Goal: Task Accomplishment & Management: Manage account settings

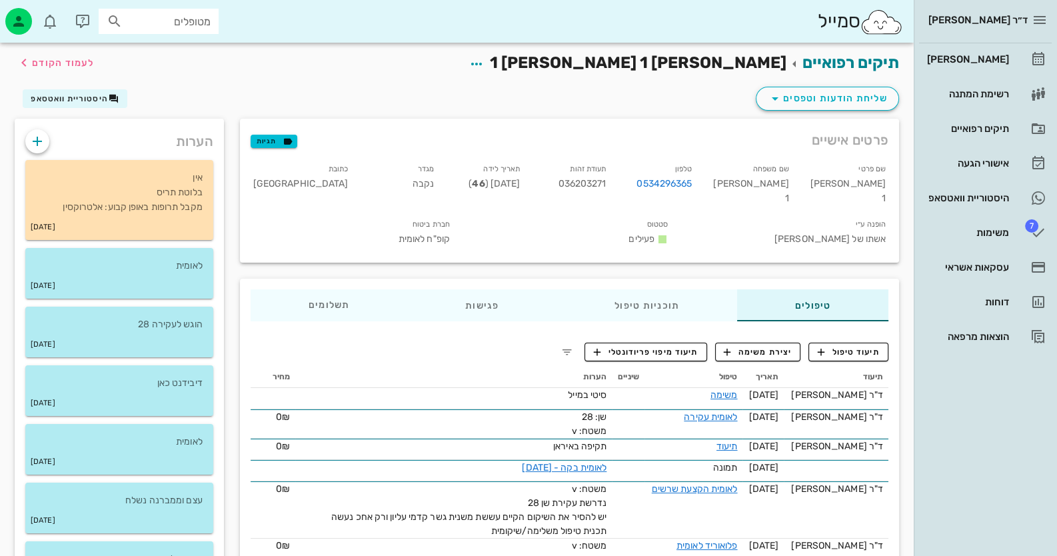
click at [188, 23] on input "מטופלים" at bounding box center [167, 21] width 85 height 17
type input "058642"
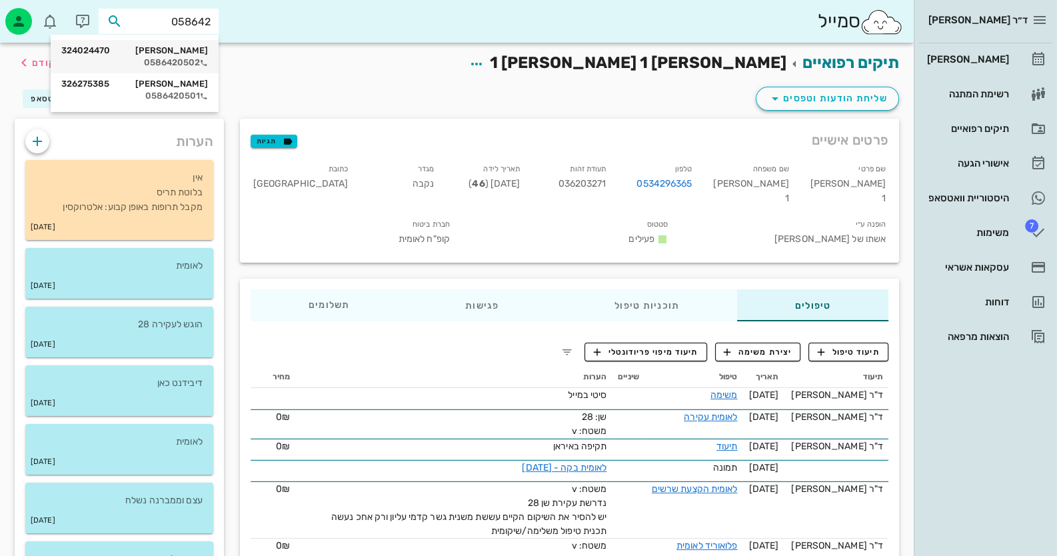
click at [182, 51] on div "ז'אן טישצנקו 324024470" at bounding box center [134, 50] width 147 height 11
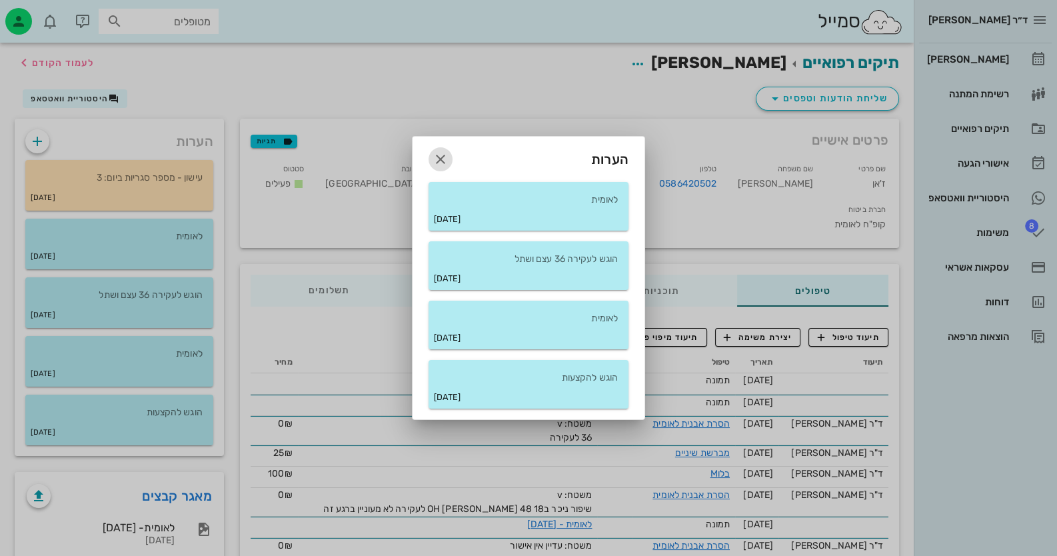
click at [442, 163] on icon "button" at bounding box center [441, 159] width 16 height 16
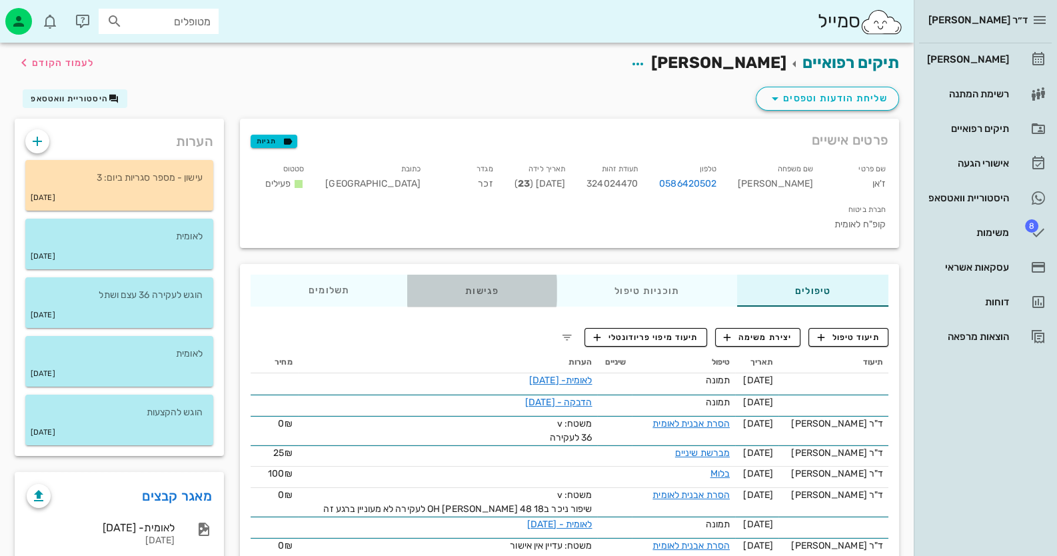
click at [504, 275] on div "פגישות" at bounding box center [481, 291] width 149 height 32
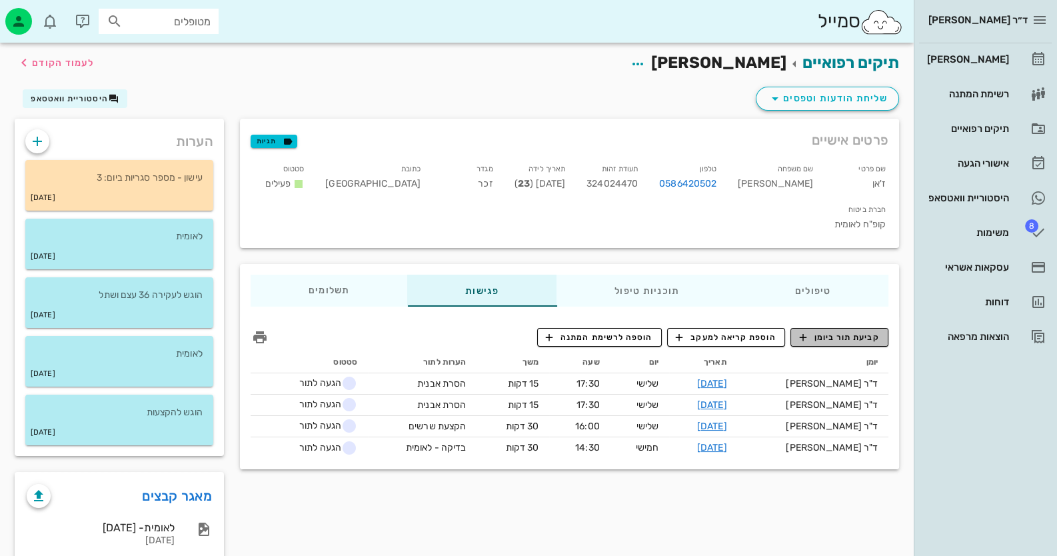
click at [843, 331] on span "קביעת תור ביומן" at bounding box center [839, 337] width 80 height 12
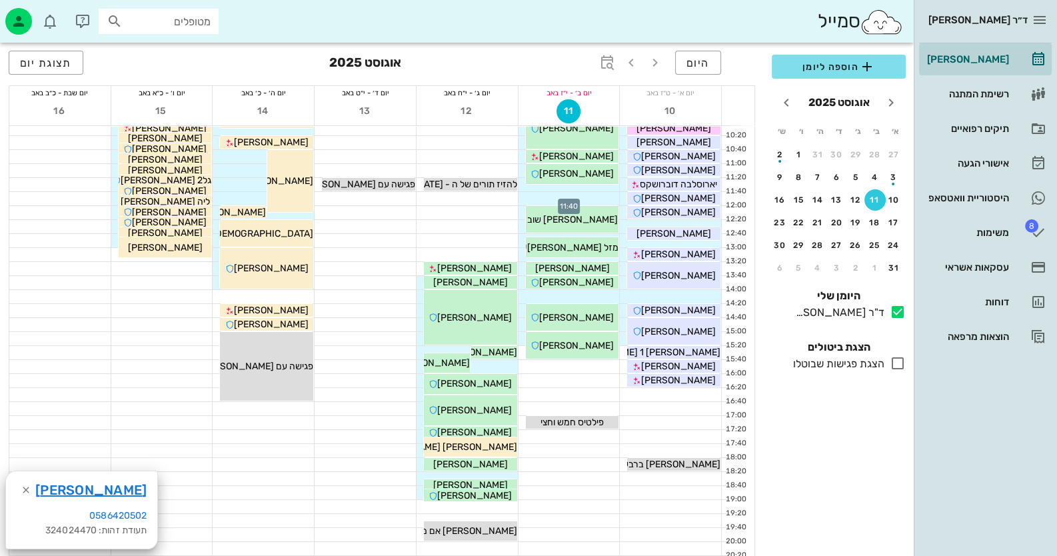
scroll to position [133, 0]
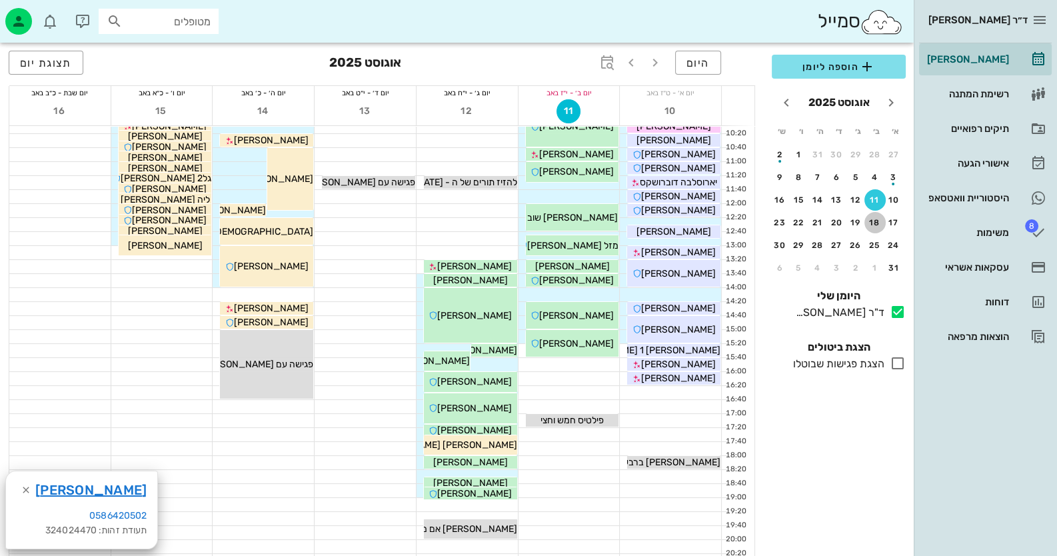
click at [872, 225] on div "18" at bounding box center [875, 222] width 21 height 9
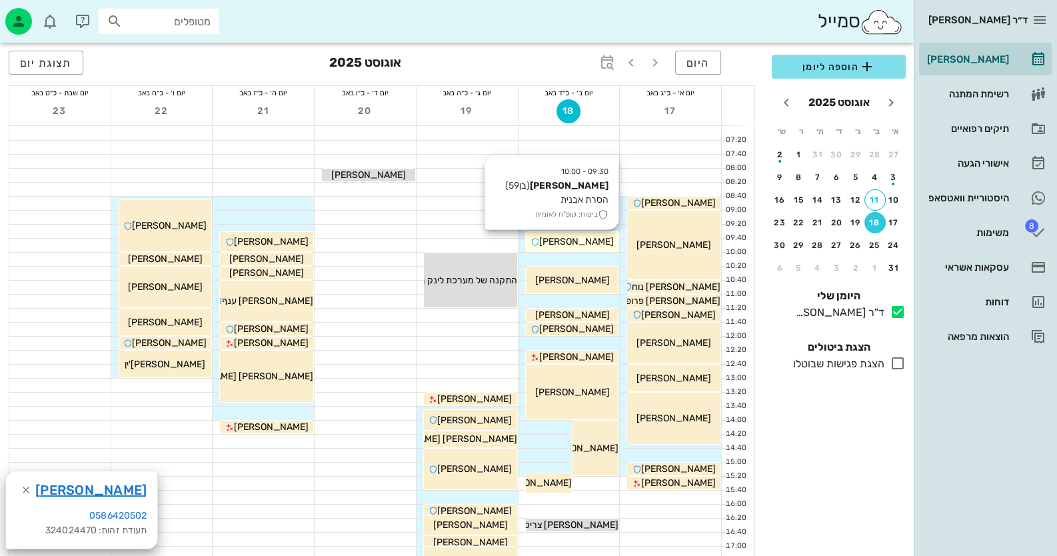
click at [641, 209] on span "[PERSON_NAME]" at bounding box center [678, 202] width 75 height 11
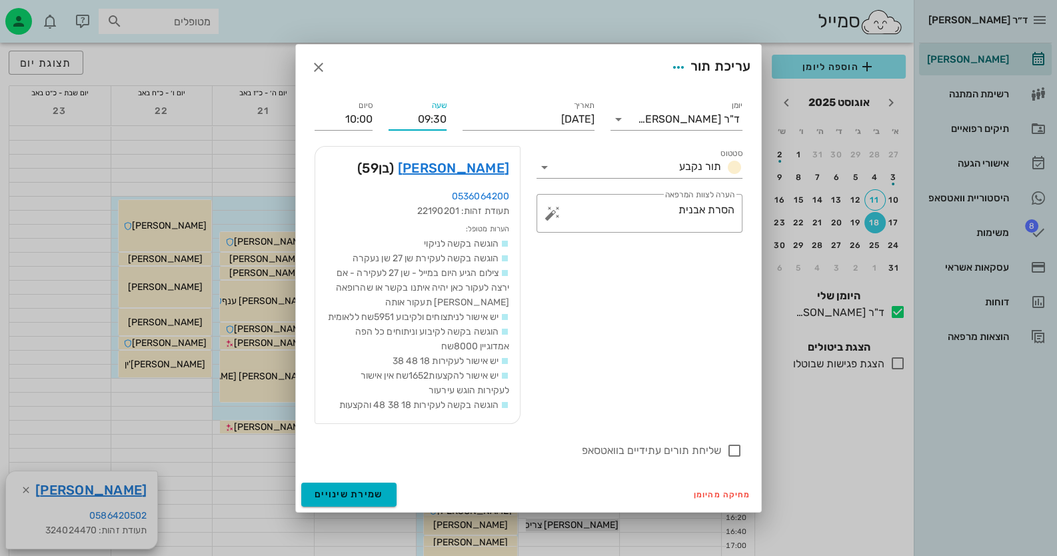
click at [433, 109] on input "09:30" at bounding box center [418, 119] width 58 height 21
type input "09:40"
type input "10:10"
click at [453, 113] on div "שעה 09:40" at bounding box center [418, 114] width 74 height 48
click at [375, 500] on span "שמירת שינויים" at bounding box center [349, 494] width 69 height 11
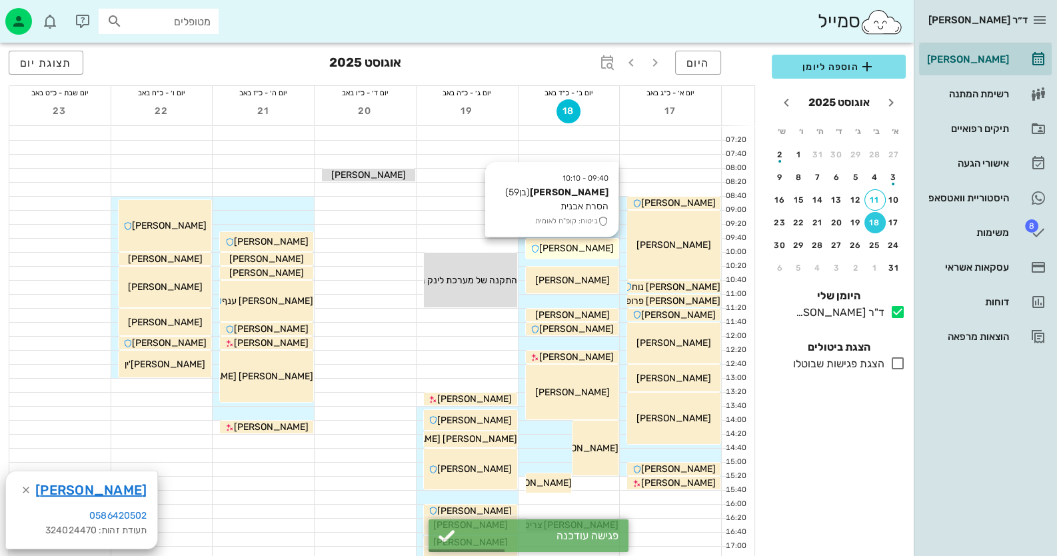
click at [641, 209] on span "[PERSON_NAME]" at bounding box center [678, 202] width 75 height 11
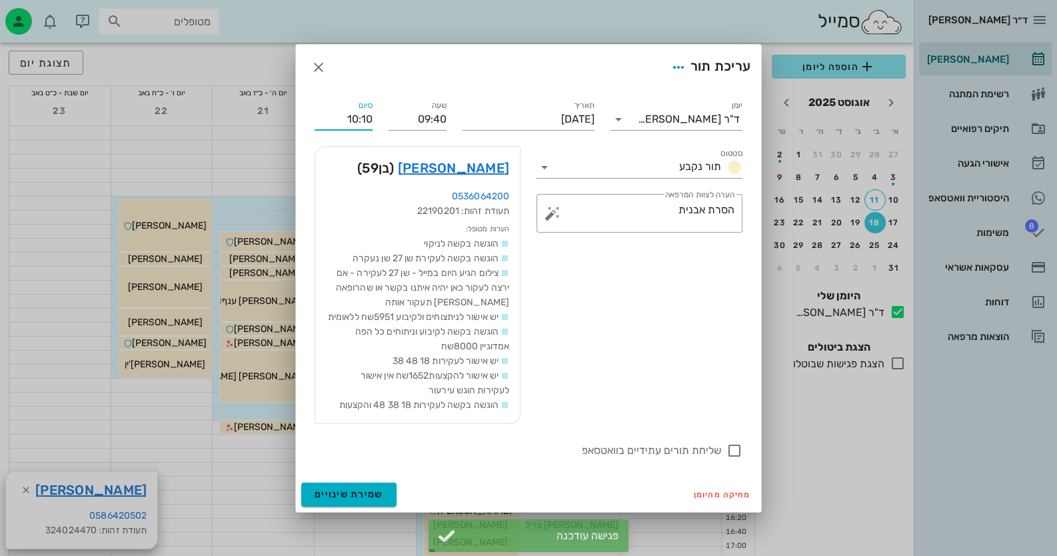
click at [350, 117] on input "10:10" at bounding box center [344, 119] width 58 height 21
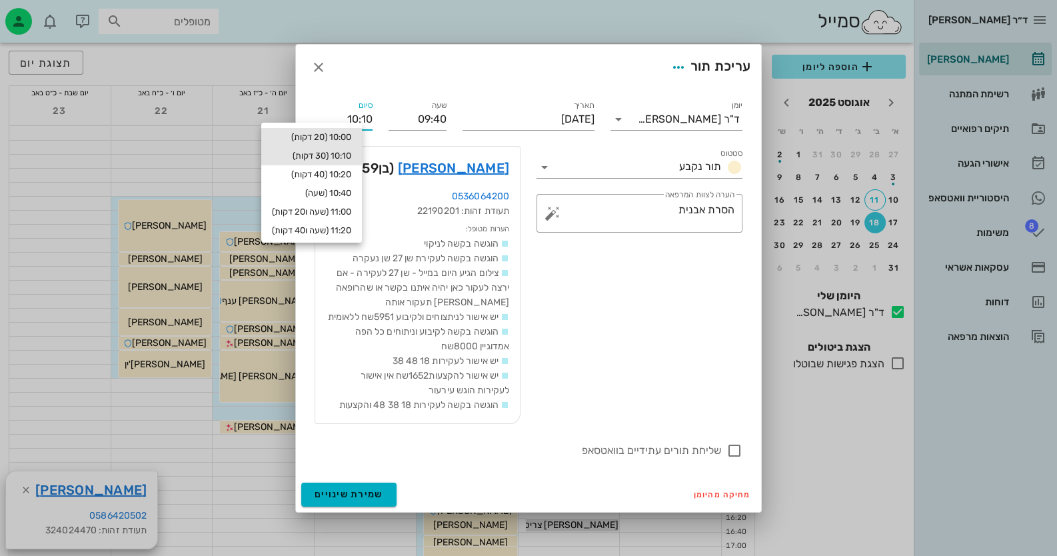
click at [351, 137] on div "10:00 (20 דקות)" at bounding box center [311, 137] width 79 height 11
type input "10:00"
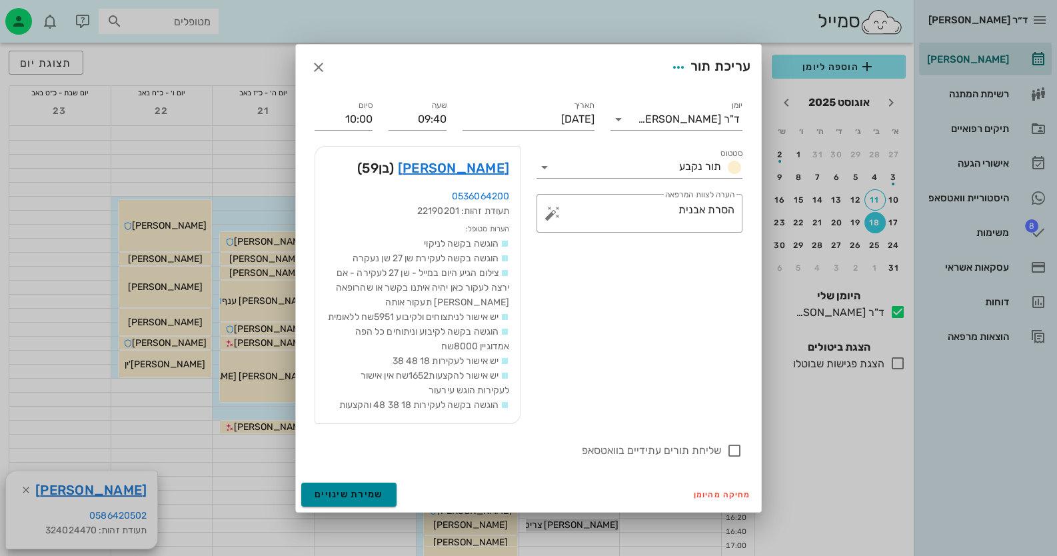
click at [373, 493] on button "שמירת שינויים" at bounding box center [348, 495] width 95 height 24
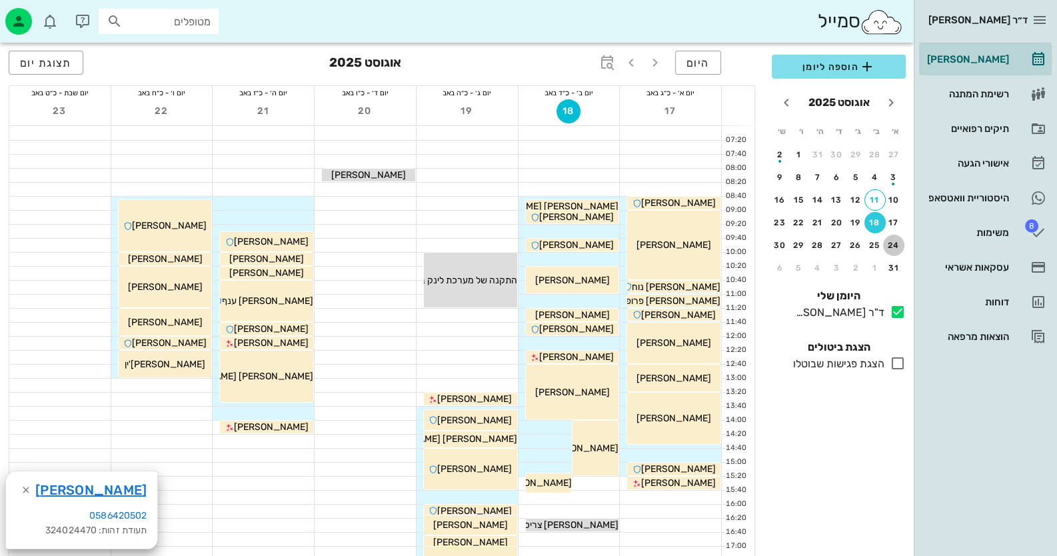
click at [893, 245] on div "24" at bounding box center [893, 245] width 21 height 9
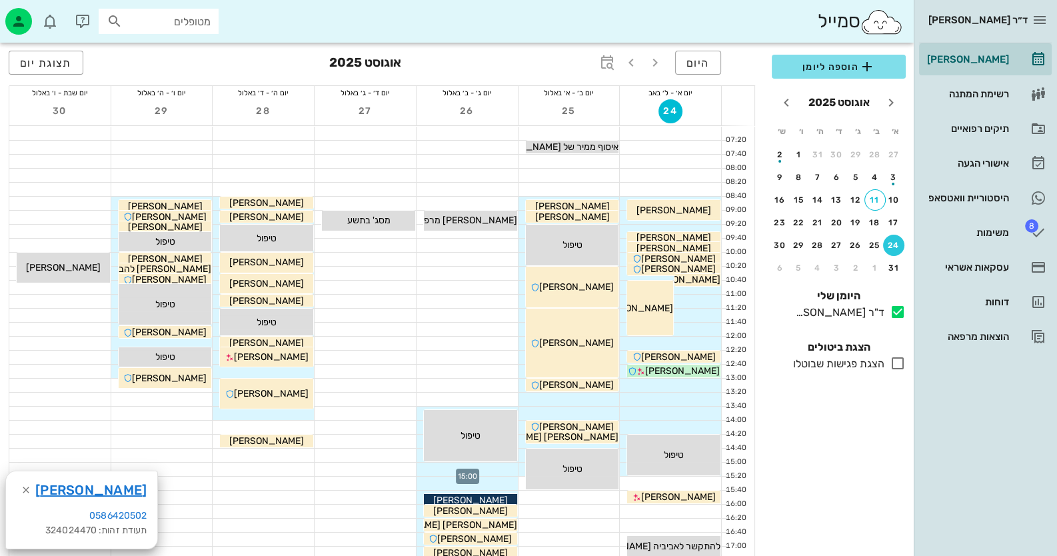
scroll to position [200, 0]
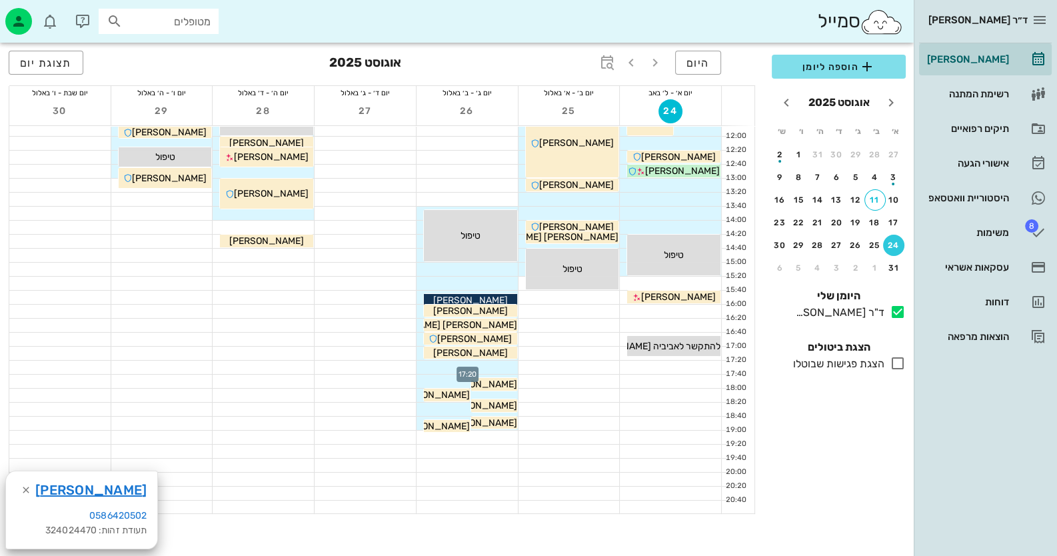
click at [507, 371] on div at bounding box center [467, 367] width 101 height 13
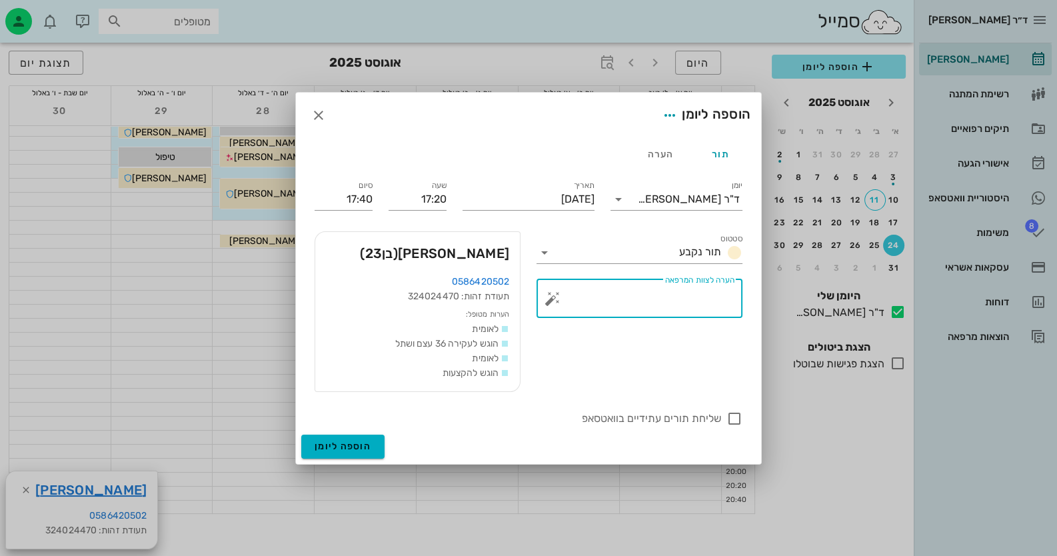
click at [648, 297] on textarea "הערה לצוות המרפאה" at bounding box center [644, 302] width 179 height 32
type textarea "עקירה"
click at [733, 411] on div at bounding box center [734, 418] width 23 height 23
checkbox input "true"
click at [343, 201] on input "17:40" at bounding box center [344, 199] width 58 height 21
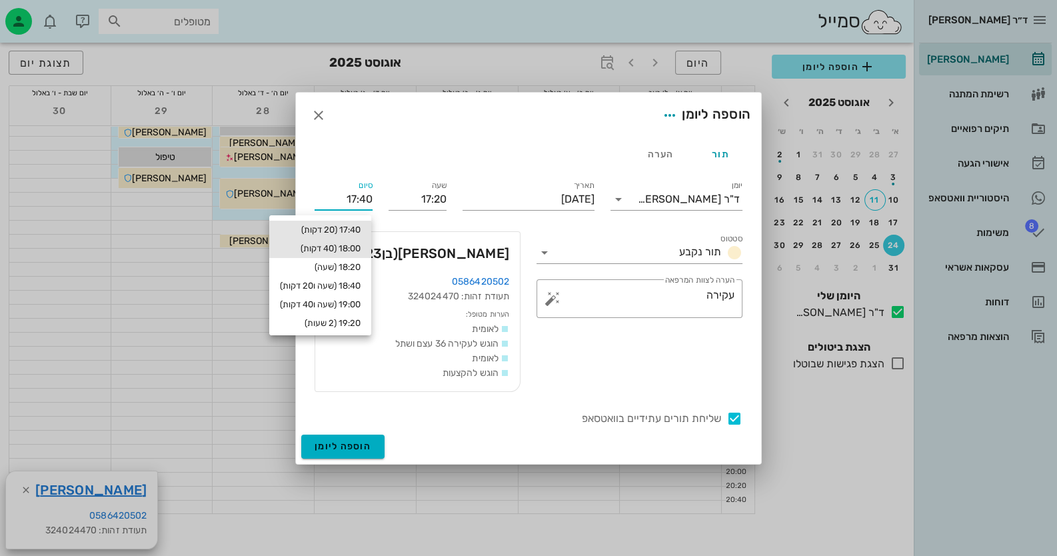
click at [348, 248] on div "18:00 (40 דקות)" at bounding box center [320, 248] width 81 height 11
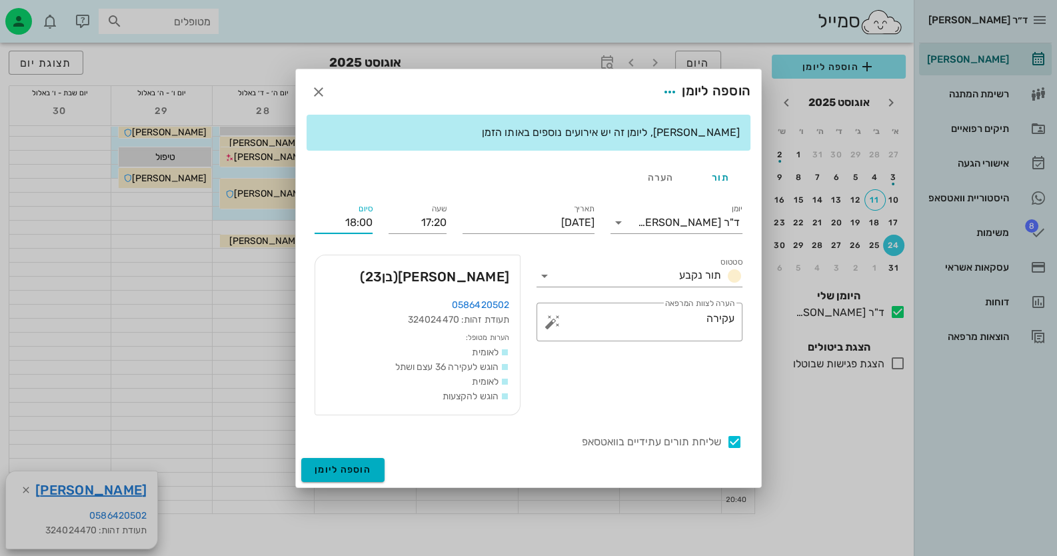
click at [348, 219] on input "18:00" at bounding box center [344, 222] width 58 height 21
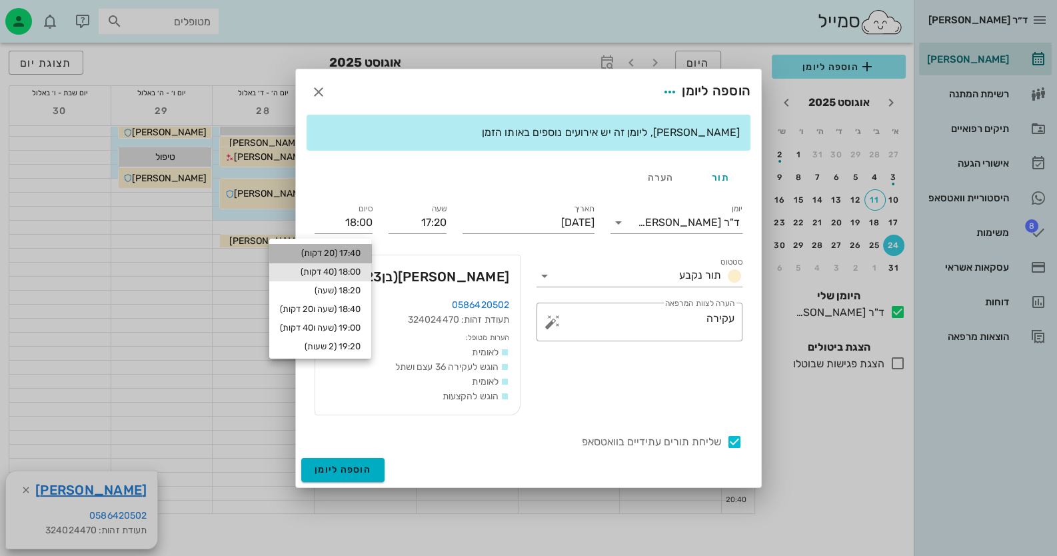
click at [355, 251] on div "17:40 (20 דקות)" at bounding box center [320, 253] width 81 height 11
type input "17:40"
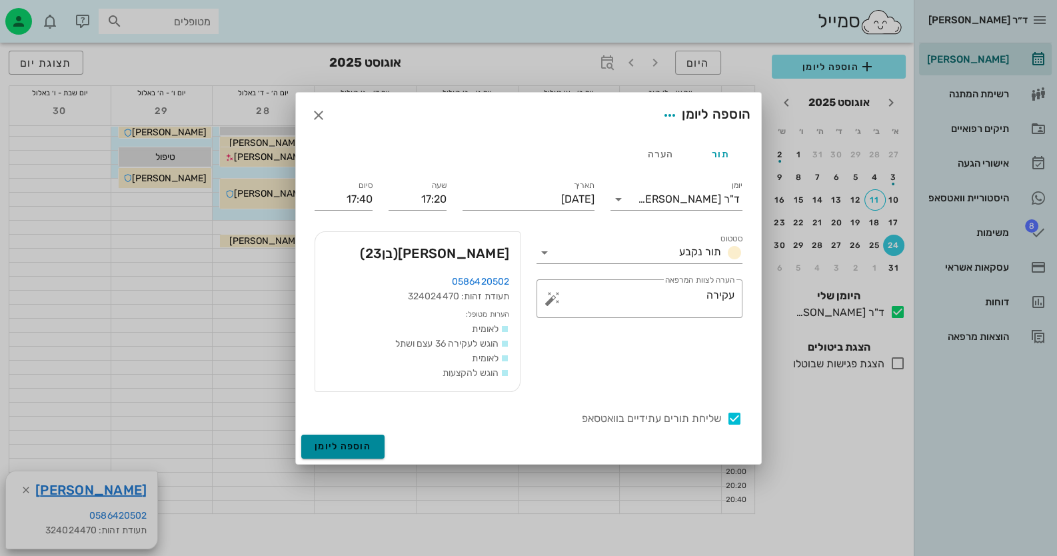
click at [355, 441] on span "הוספה ליומן" at bounding box center [343, 446] width 57 height 11
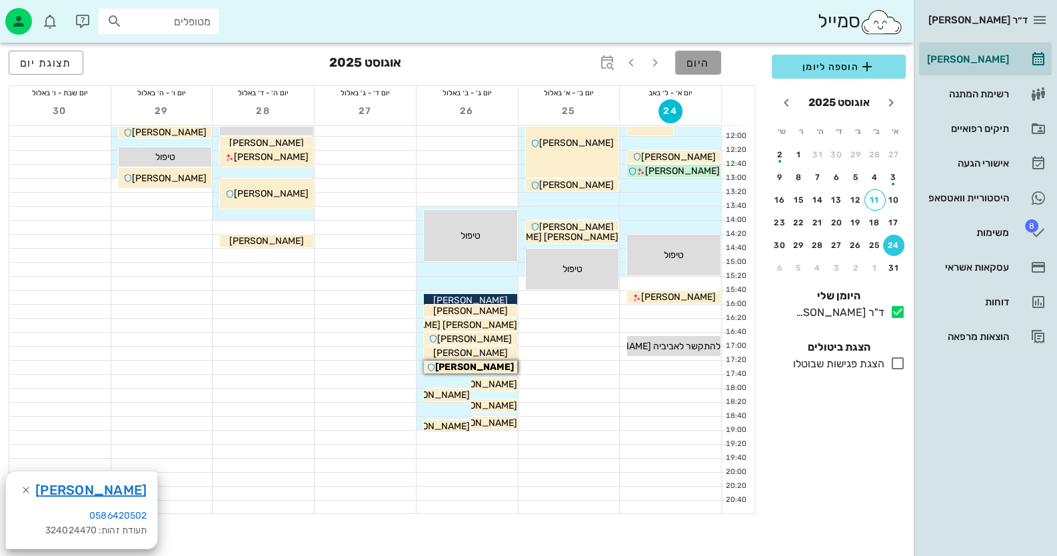
click at [689, 65] on span "היום" at bounding box center [698, 63] width 23 height 13
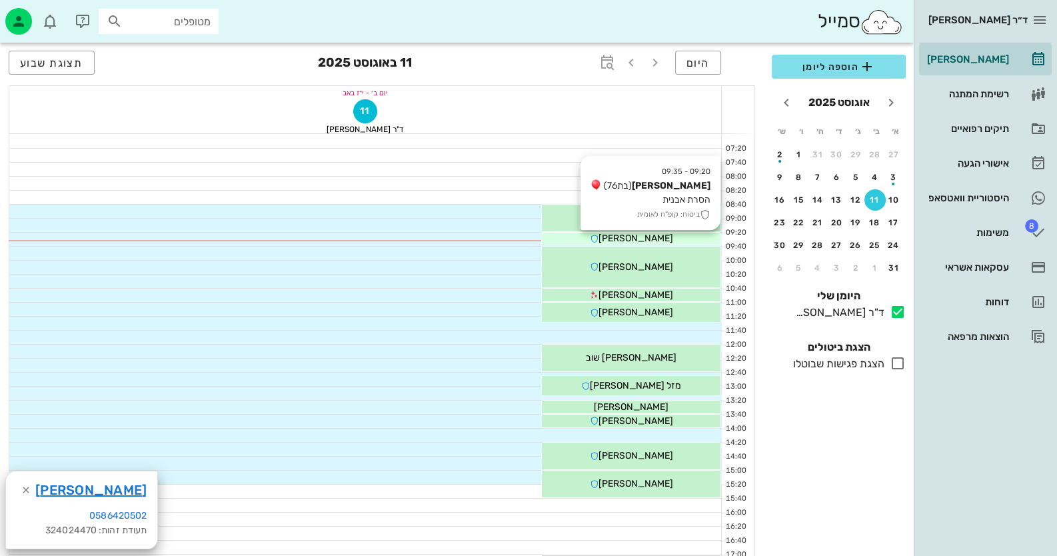
click at [661, 225] on div "[PERSON_NAME]" at bounding box center [631, 218] width 179 height 14
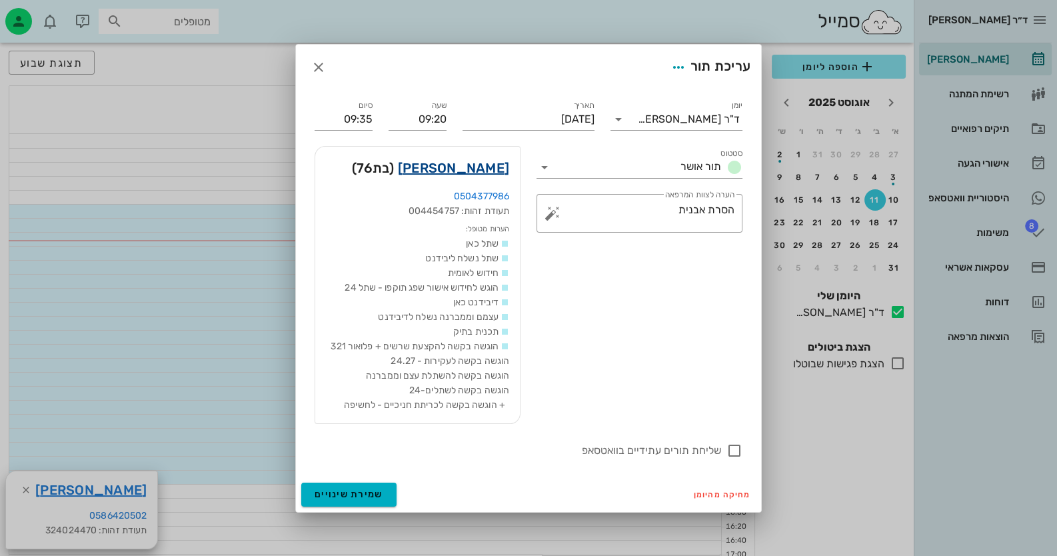
click at [480, 167] on link "אושרי פרוסט" at bounding box center [453, 167] width 111 height 21
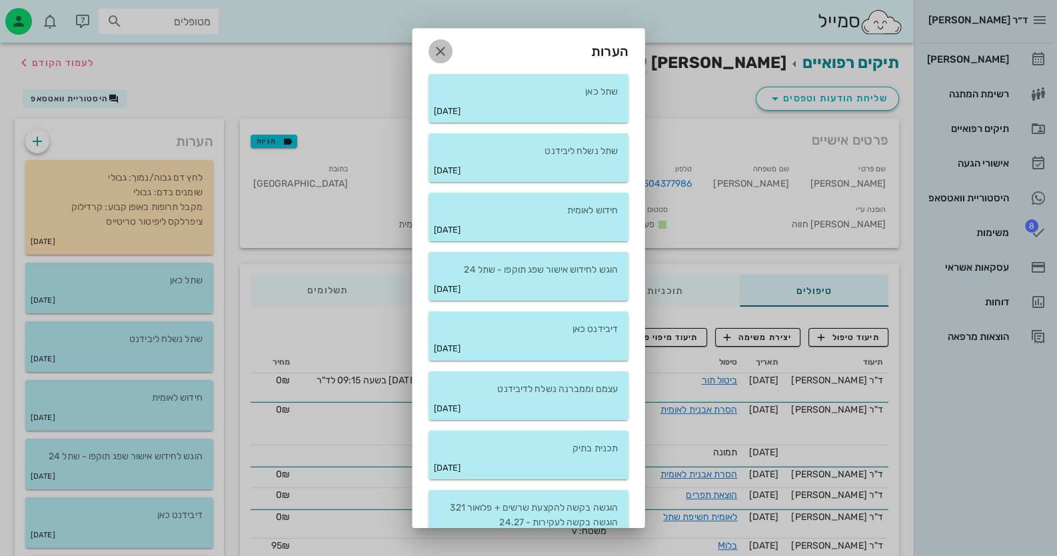
click at [443, 41] on button "button" at bounding box center [441, 51] width 24 height 24
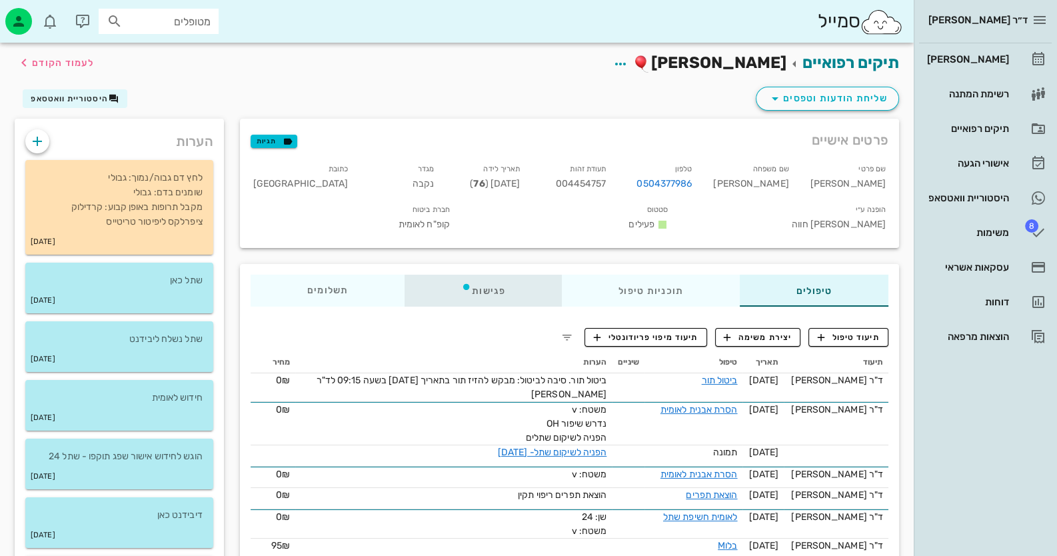
click at [510, 275] on div "פגישות" at bounding box center [483, 291] width 157 height 32
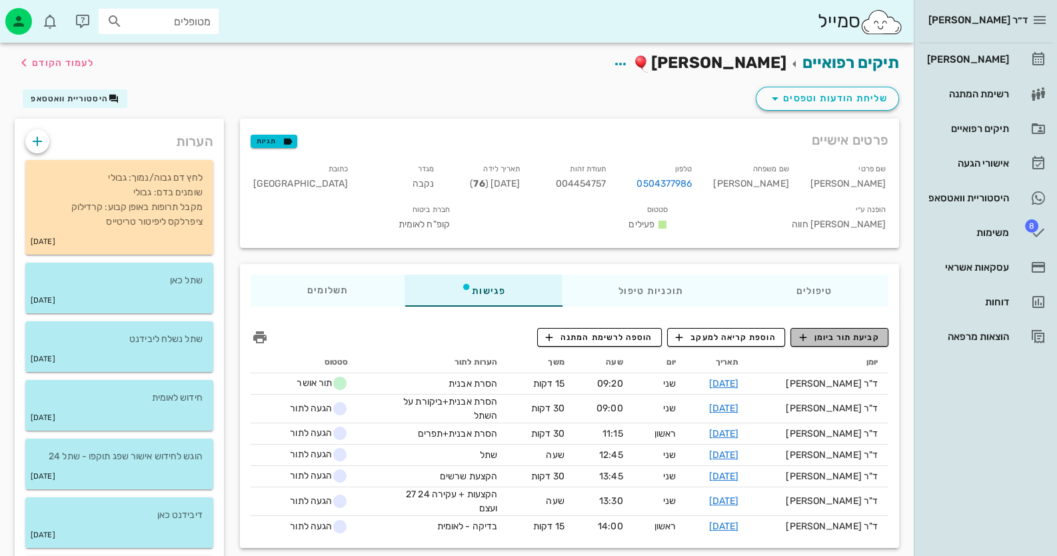
click at [859, 331] on span "קביעת תור ביומן" at bounding box center [839, 337] width 80 height 12
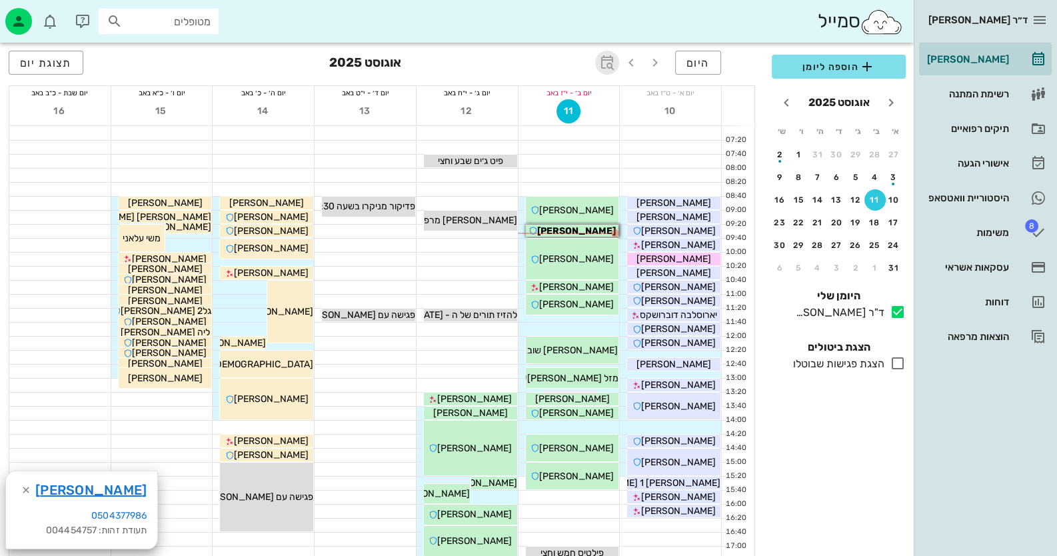
click at [617, 62] on span "button" at bounding box center [607, 63] width 24 height 16
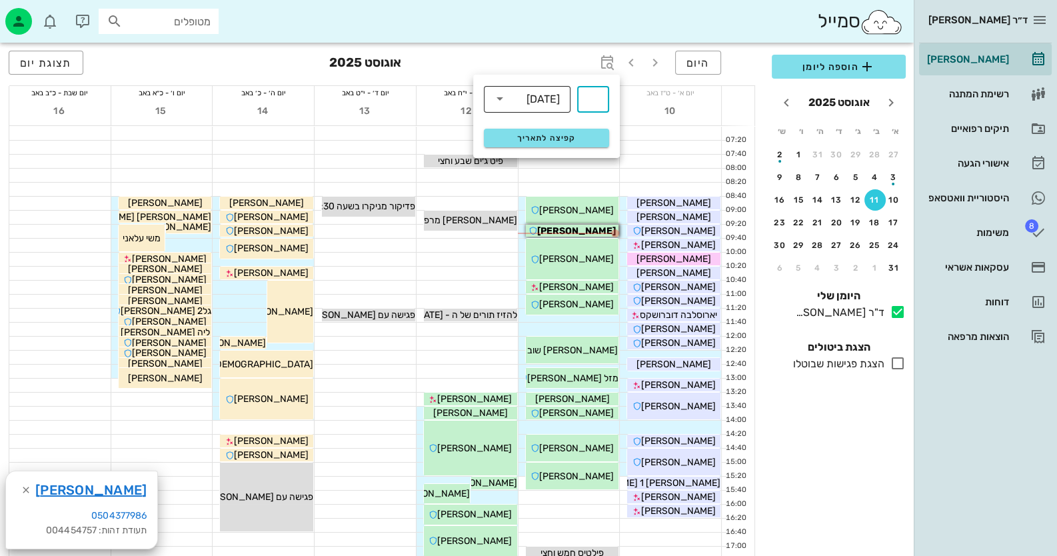
click at [557, 97] on div "[DATE]" at bounding box center [543, 99] width 33 height 12
click at [551, 161] on div "חודשים" at bounding box center [527, 157] width 65 height 11
click at [599, 95] on input "text" at bounding box center [593, 99] width 16 height 21
type input "3"
click at [572, 148] on div "קפיצה לתאריך" at bounding box center [546, 138] width 141 height 35
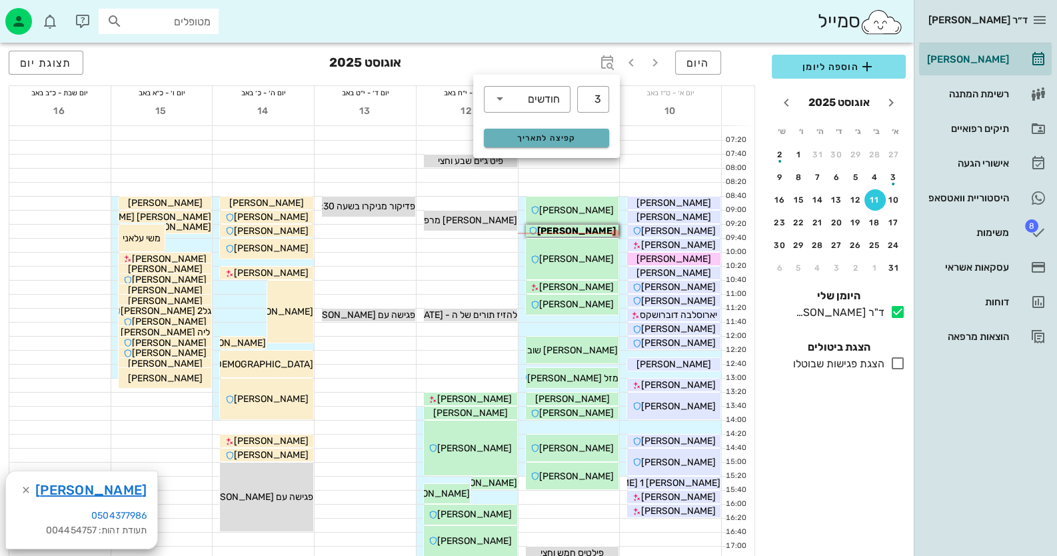
click at [575, 133] on span "קפיצה לתאריך" at bounding box center [546, 137] width 109 height 9
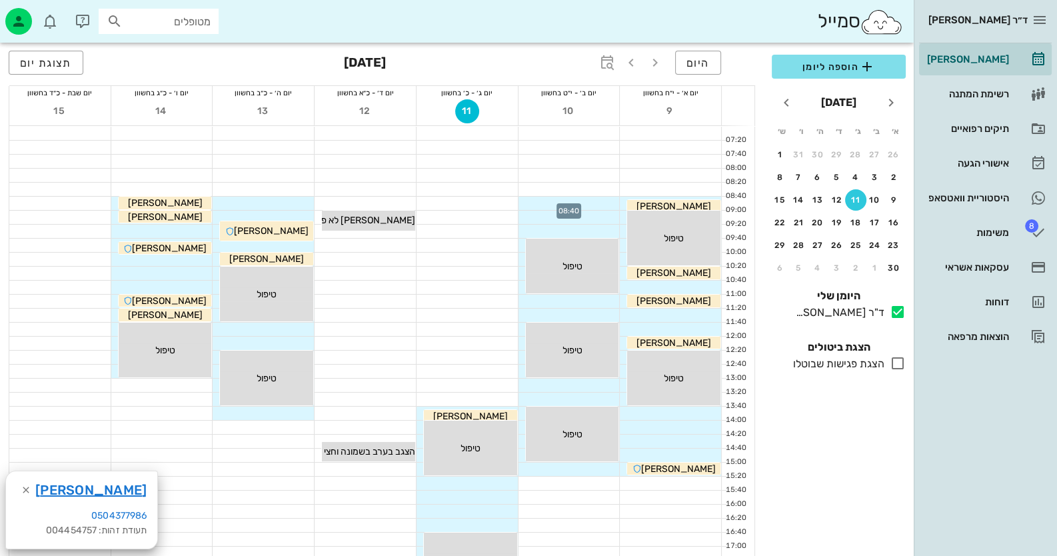
click at [603, 199] on div at bounding box center [569, 203] width 101 height 13
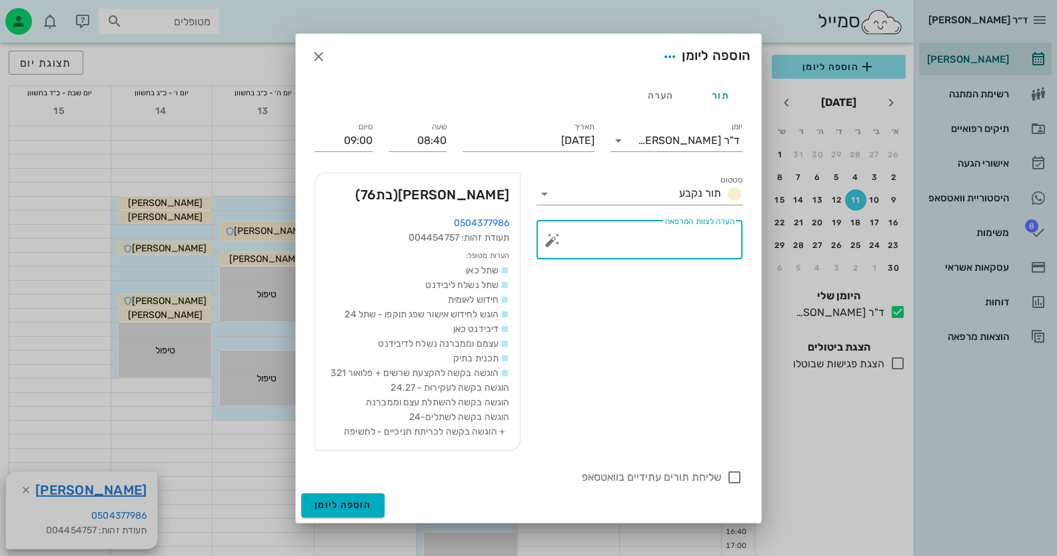
click at [557, 229] on textarea "הערה לצוות המרפאה" at bounding box center [644, 243] width 179 height 32
click at [555, 241] on button "button" at bounding box center [553, 240] width 16 height 16
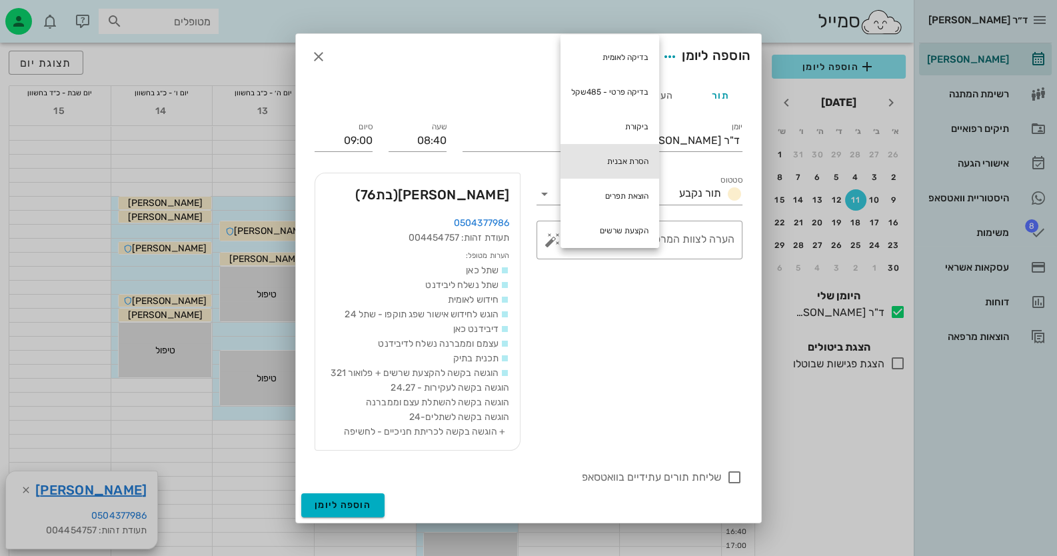
click at [645, 159] on div "הסרת אבנית" at bounding box center [610, 161] width 99 height 35
type textarea "הסרת אבנית"
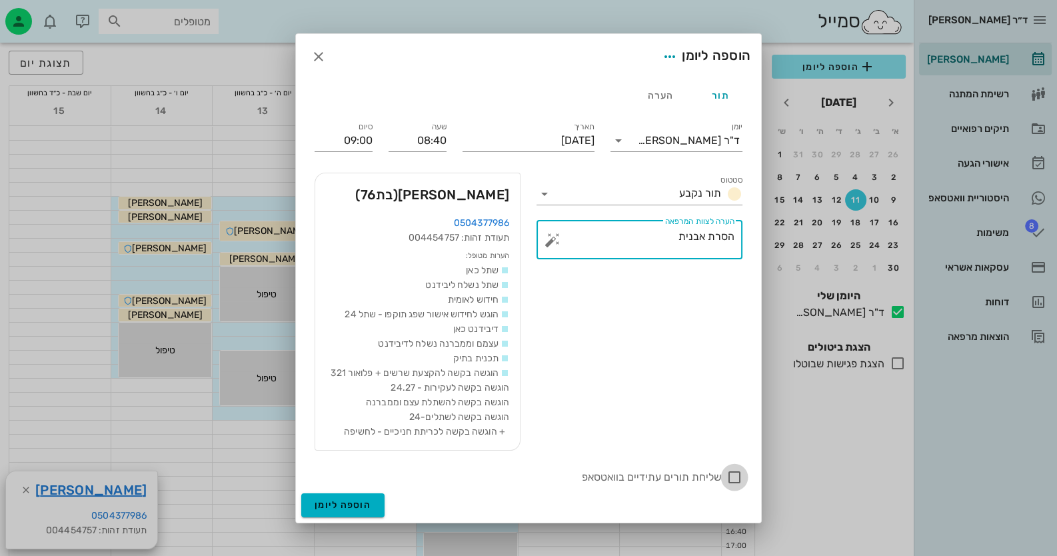
click at [741, 472] on div at bounding box center [734, 477] width 23 height 23
checkbox input "true"
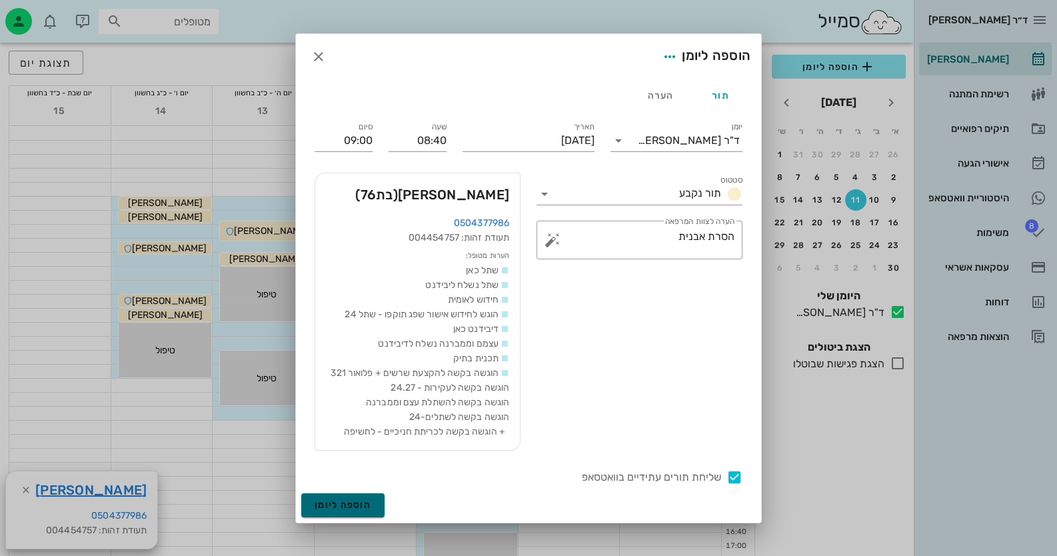
click at [344, 507] on span "הוספה ליומן" at bounding box center [343, 504] width 57 height 11
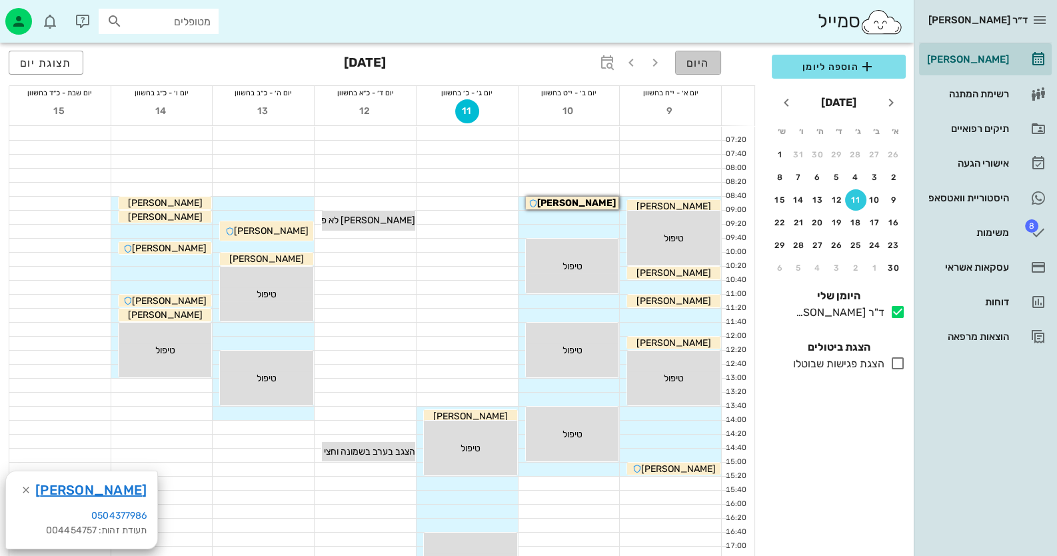
click at [690, 51] on button "היום" at bounding box center [698, 63] width 46 height 24
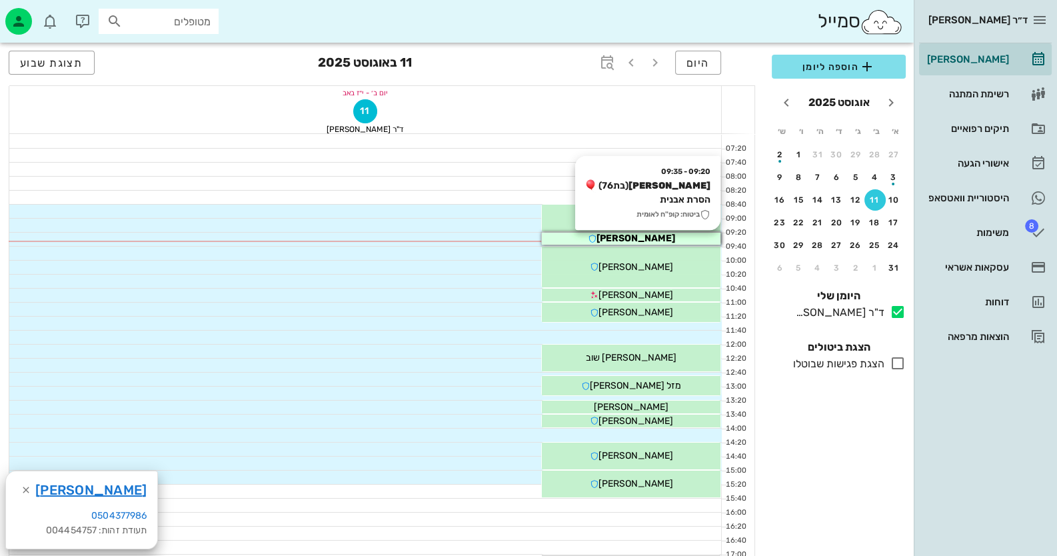
click at [685, 227] on div "08:40 - 09:20 משה שער (בן 32 ) הקצעת שרשים+ עקירה ביטוח: קופ"ח לאומית משה שער" at bounding box center [631, 218] width 179 height 27
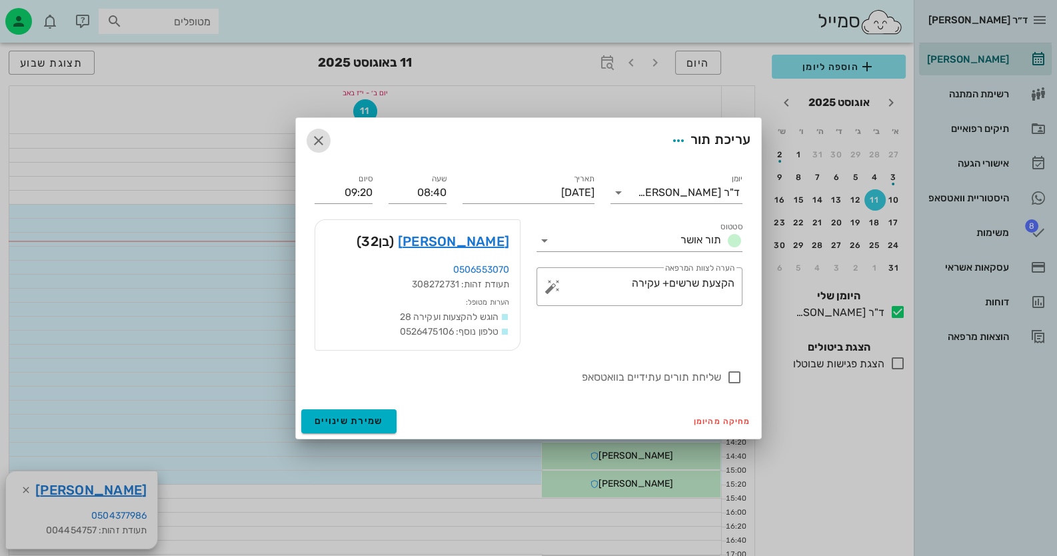
click at [321, 135] on icon "button" at bounding box center [319, 141] width 16 height 16
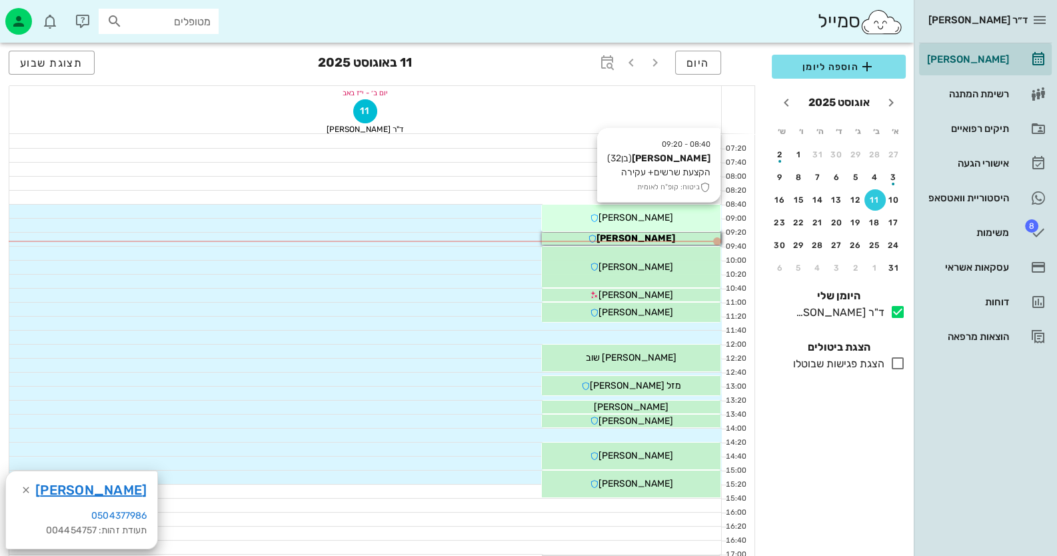
click at [653, 219] on span "[PERSON_NAME]" at bounding box center [636, 217] width 75 height 11
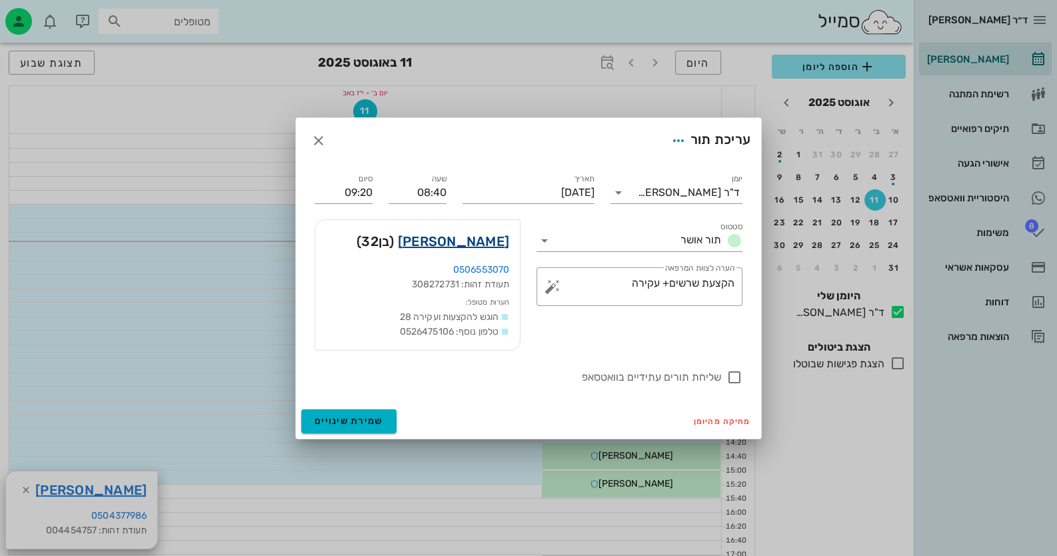
click at [498, 239] on link "משה שער" at bounding box center [453, 241] width 111 height 21
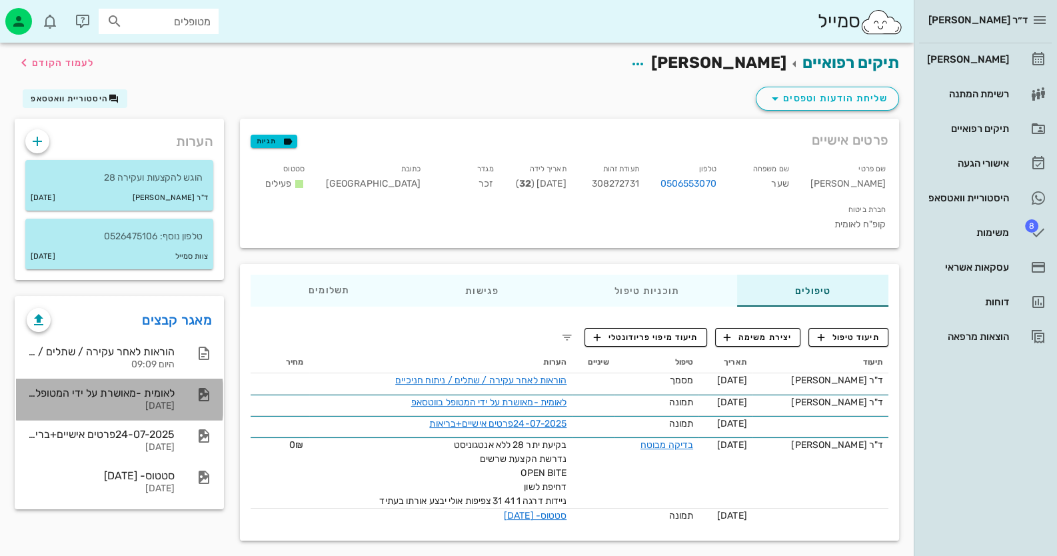
click at [154, 415] on div "לאומית -מאושרת על ידי המטופל בווטסאפ 28-07-2025" at bounding box center [101, 399] width 148 height 41
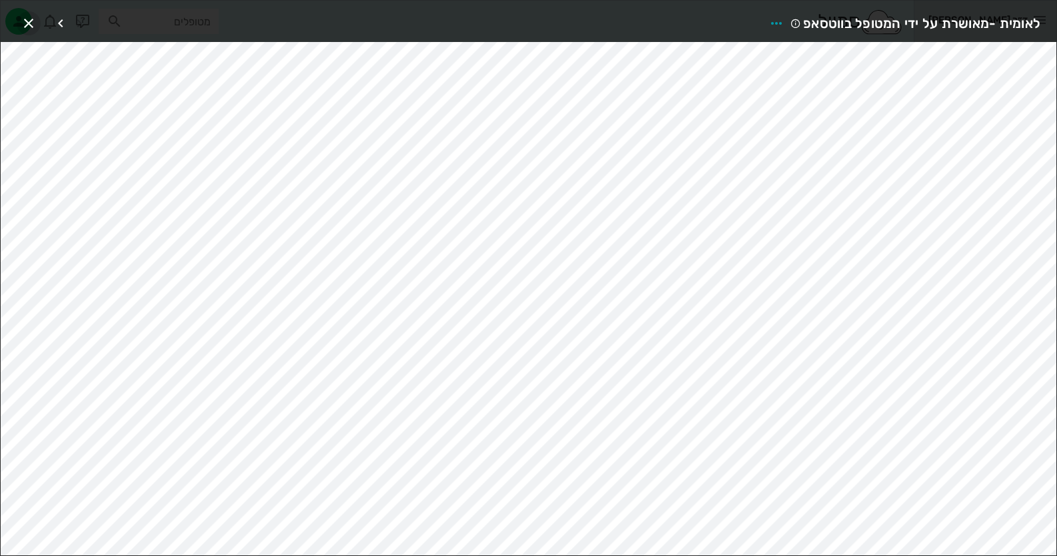
click at [24, 23] on icon "button" at bounding box center [29, 23] width 16 height 16
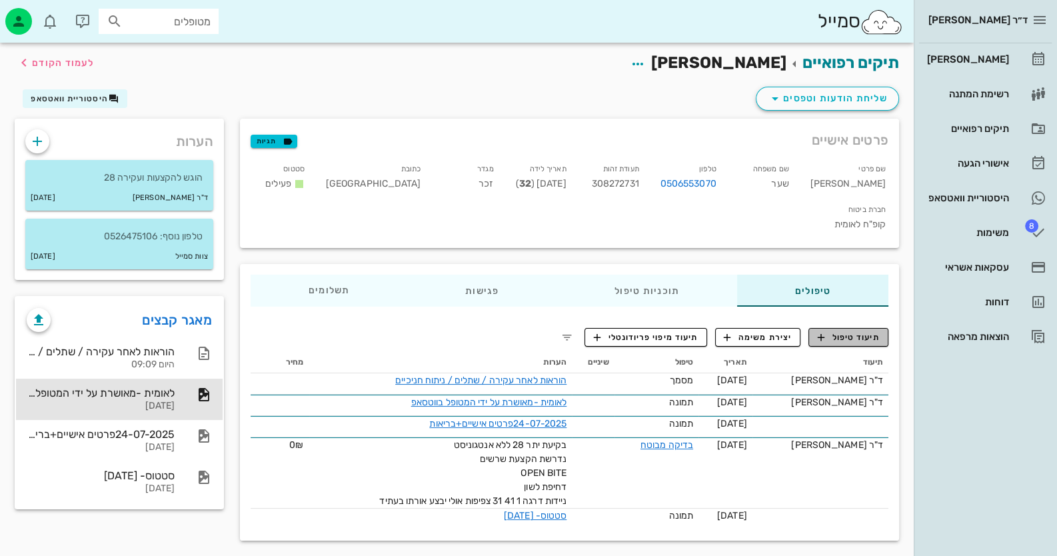
click at [868, 331] on span "תיעוד טיפול" at bounding box center [849, 337] width 62 height 12
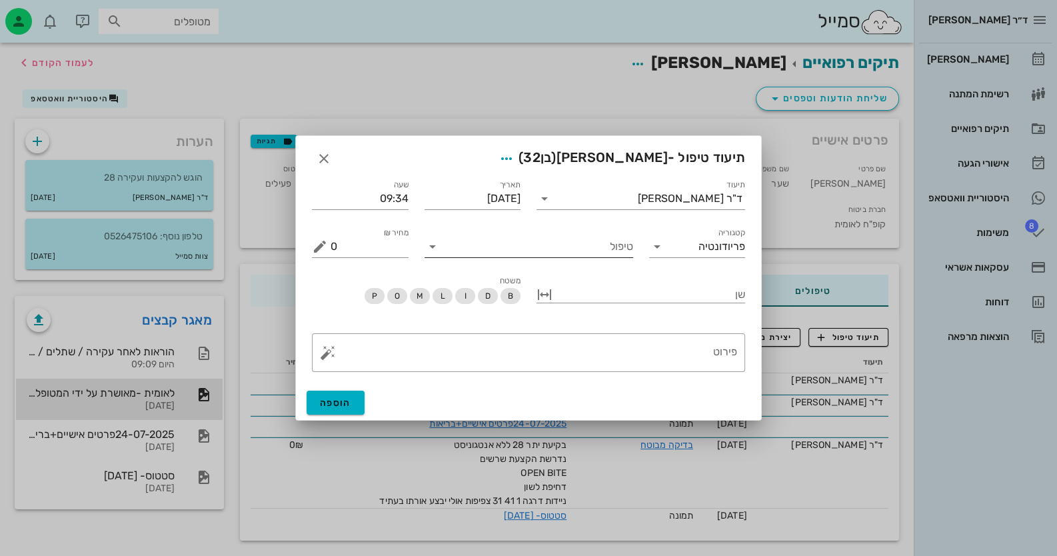
click at [579, 246] on input "טיפול" at bounding box center [538, 246] width 190 height 21
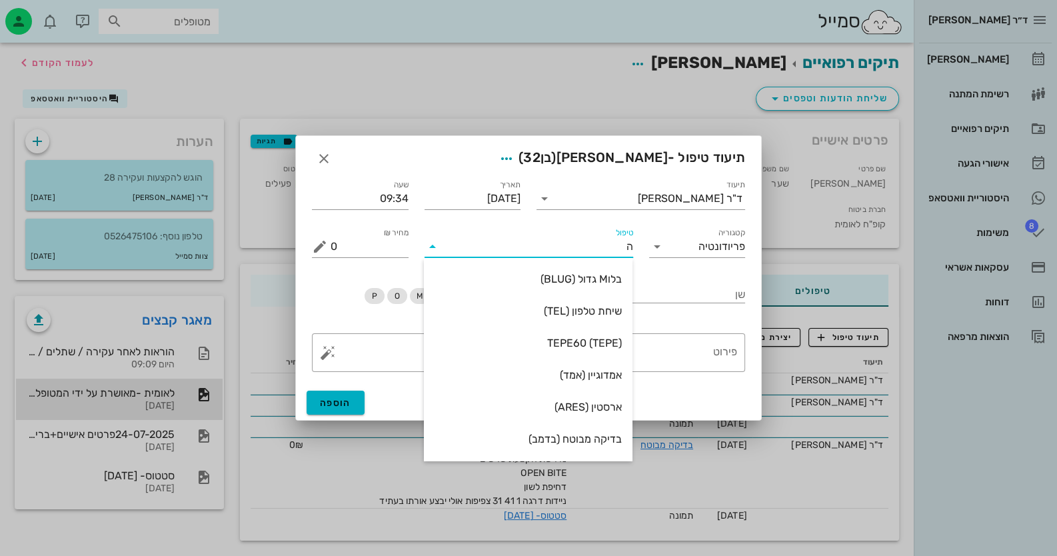
type input "הק"
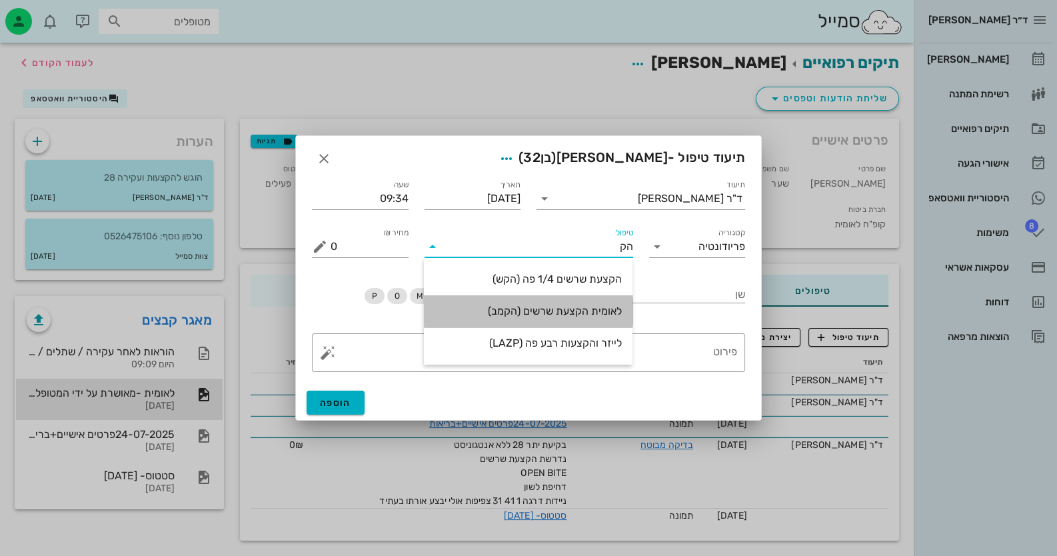
click at [567, 307] on div "לאומית הקצעת שרשים (הקמב)" at bounding box center [528, 311] width 187 height 13
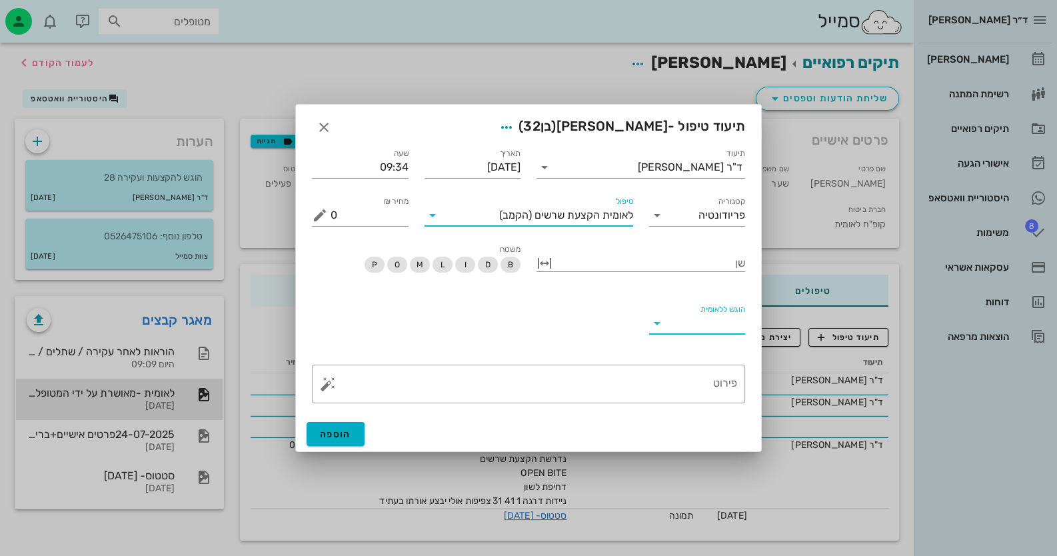
click at [737, 316] on input "הוגש ללאומית" at bounding box center [707, 323] width 78 height 21
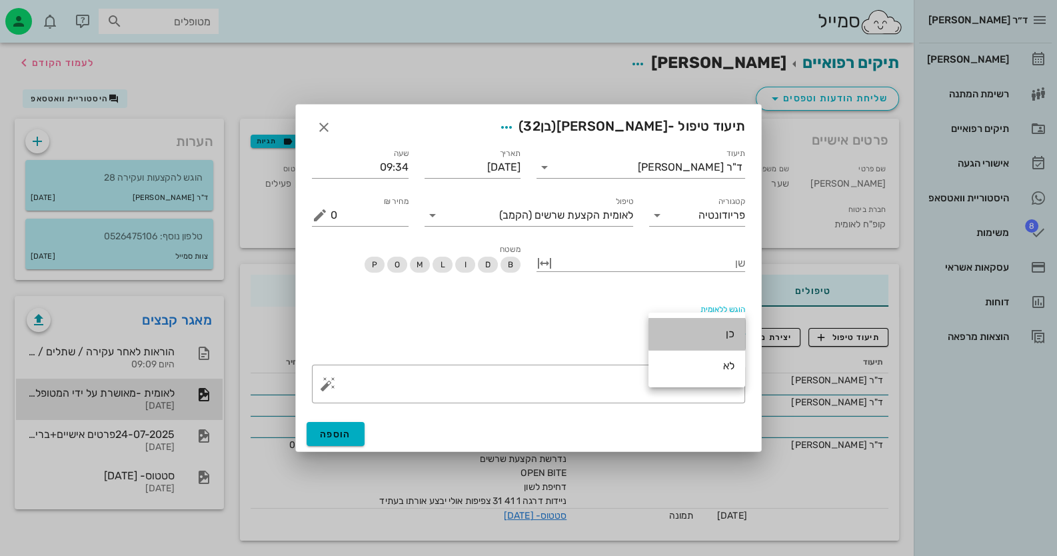
click at [724, 331] on div "כן" at bounding box center [696, 333] width 75 height 13
click at [330, 438] on span "הוספה" at bounding box center [335, 434] width 31 height 11
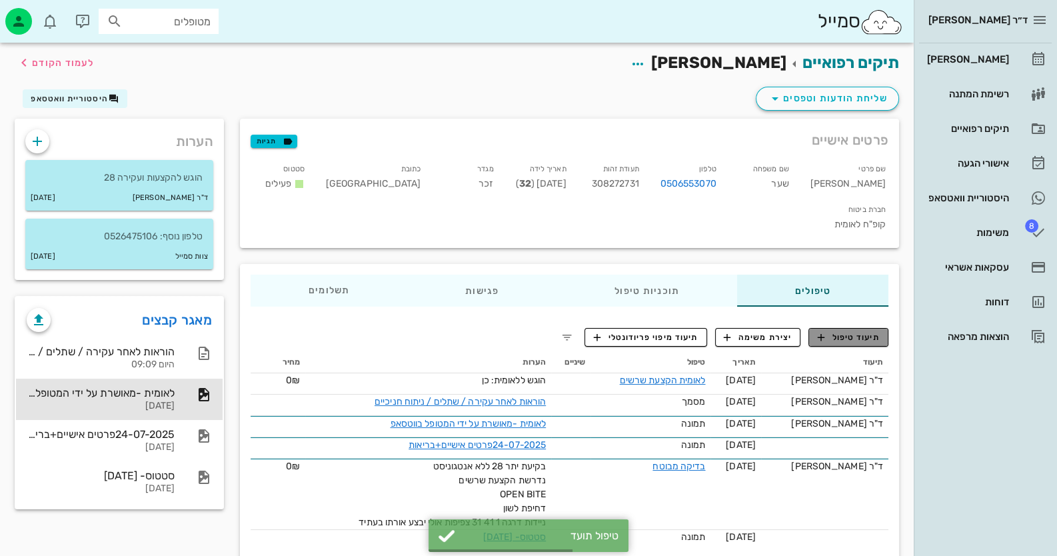
click at [859, 331] on span "תיעוד טיפול" at bounding box center [849, 337] width 62 height 12
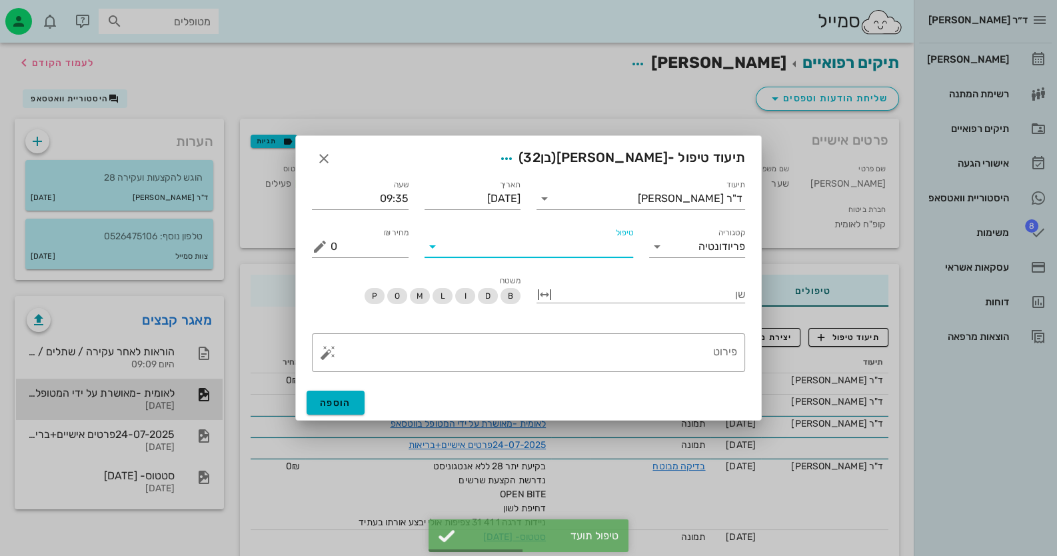
click at [558, 240] on input "טיפול" at bounding box center [538, 246] width 190 height 21
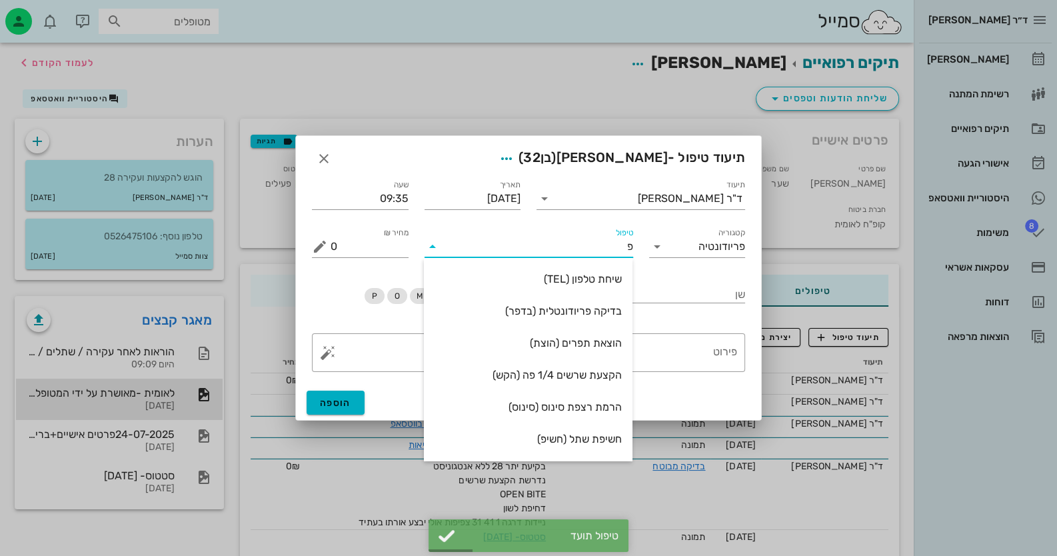
type input "פל"
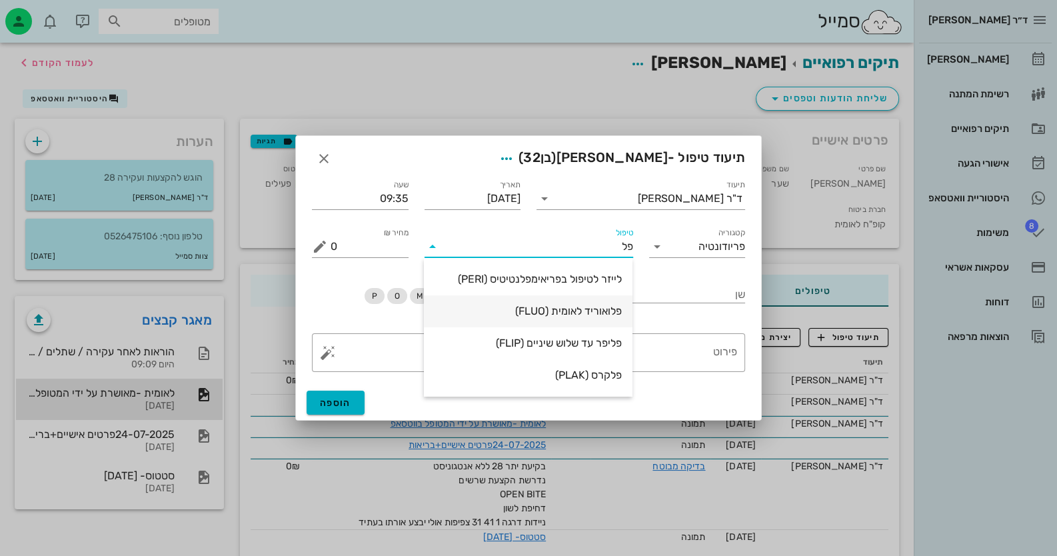
click at [517, 313] on div "פלואוריד לאומית (FLUO)" at bounding box center [528, 311] width 187 height 13
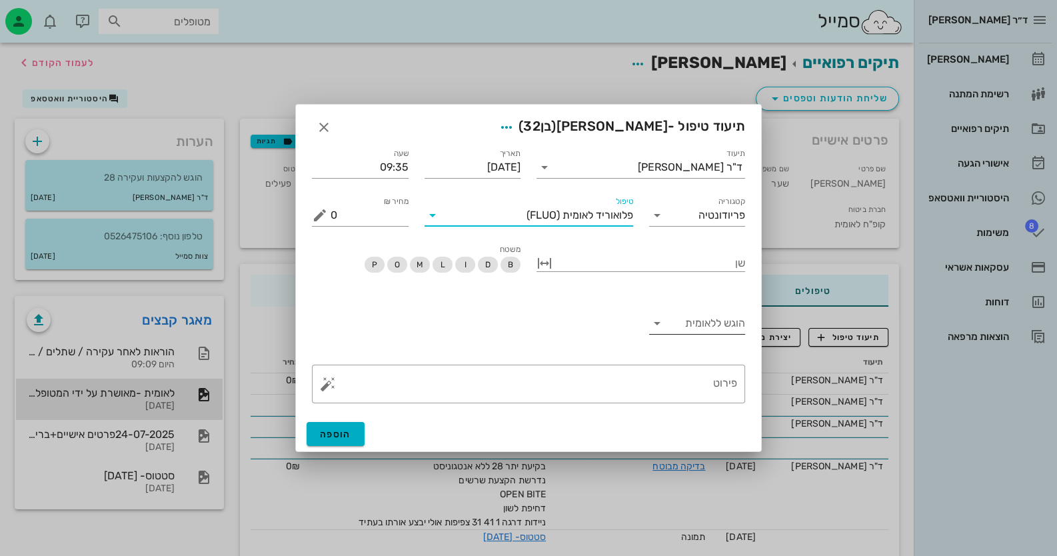
click at [697, 317] on input "הוגש ללאומית" at bounding box center [707, 323] width 78 height 21
click at [711, 343] on div "כן" at bounding box center [696, 333] width 75 height 29
click at [323, 433] on span "הוספה" at bounding box center [335, 434] width 31 height 11
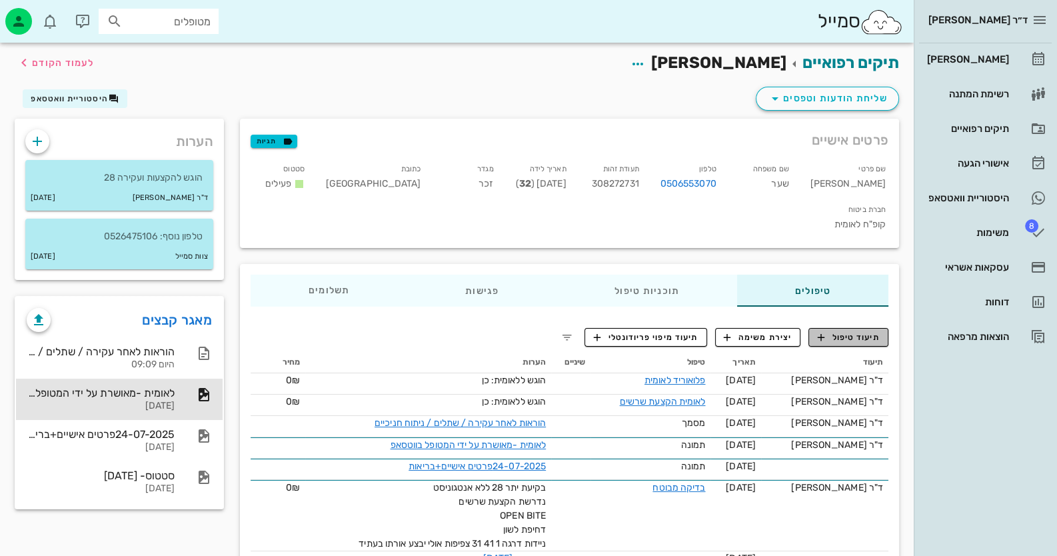
click at [863, 331] on span "תיעוד טיפול" at bounding box center [849, 337] width 62 height 12
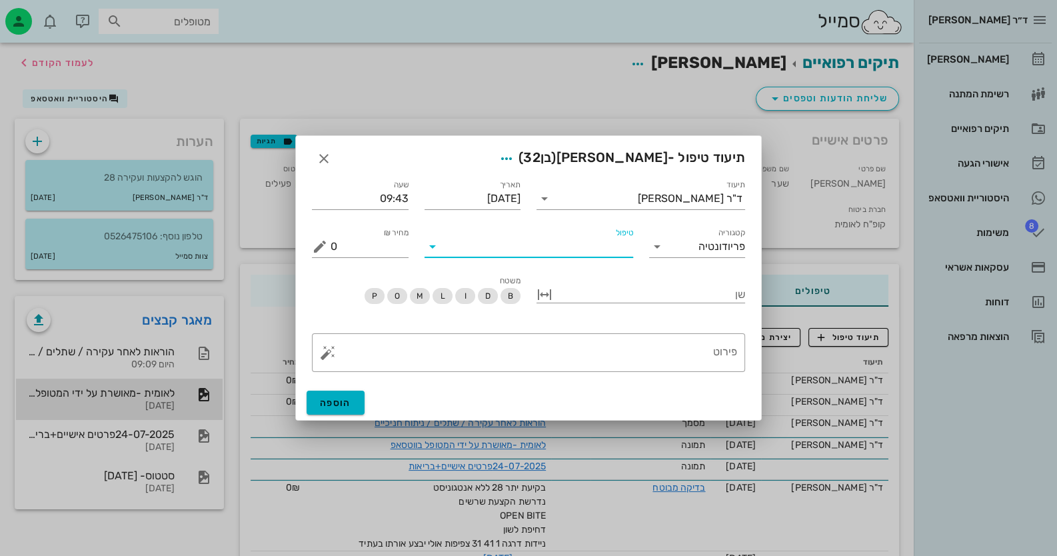
click at [571, 239] on input "טיפול" at bounding box center [538, 246] width 190 height 21
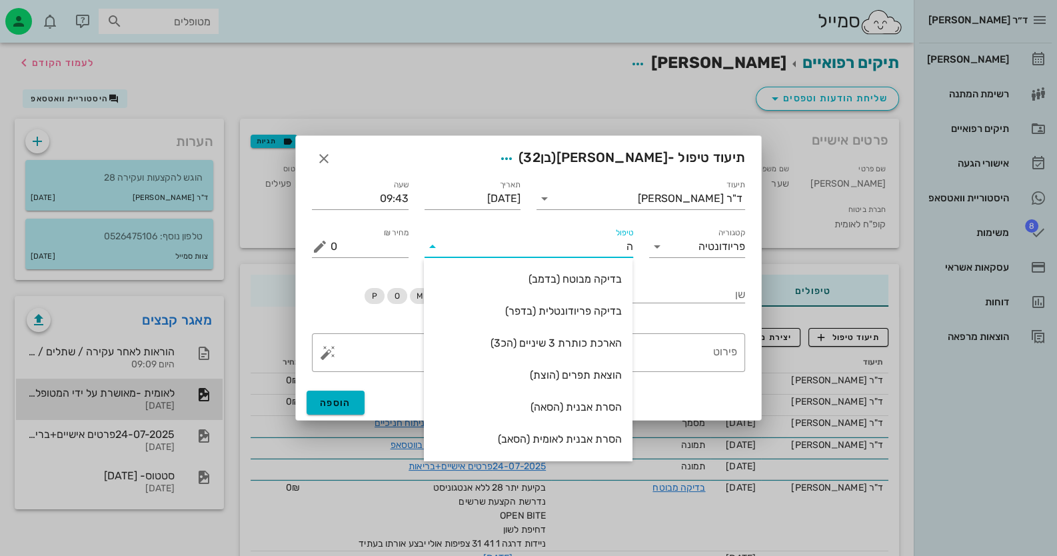
type input "הס"
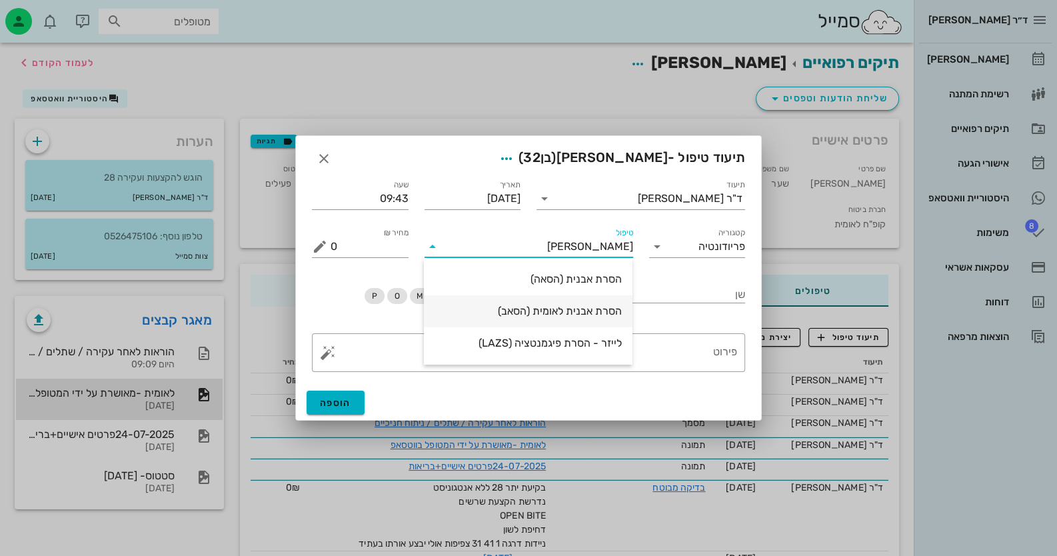
click at [533, 309] on div "הסרת אבנית לאומית (הסאב)" at bounding box center [528, 311] width 187 height 13
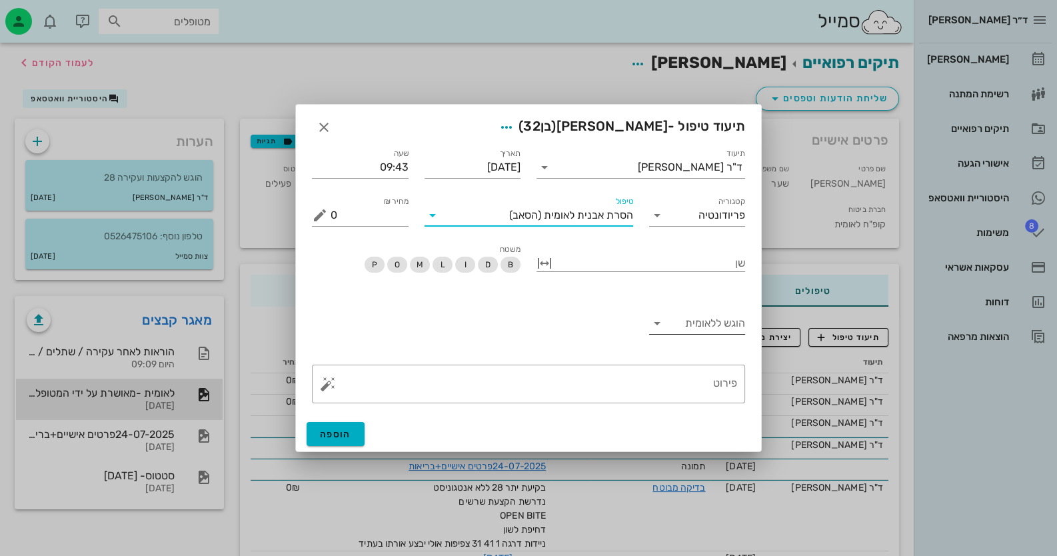
click at [727, 321] on input "הוגש ללאומית" at bounding box center [707, 323] width 78 height 21
click at [717, 335] on div "כן" at bounding box center [696, 333] width 75 height 13
click at [351, 433] on button "הוספה" at bounding box center [336, 434] width 58 height 24
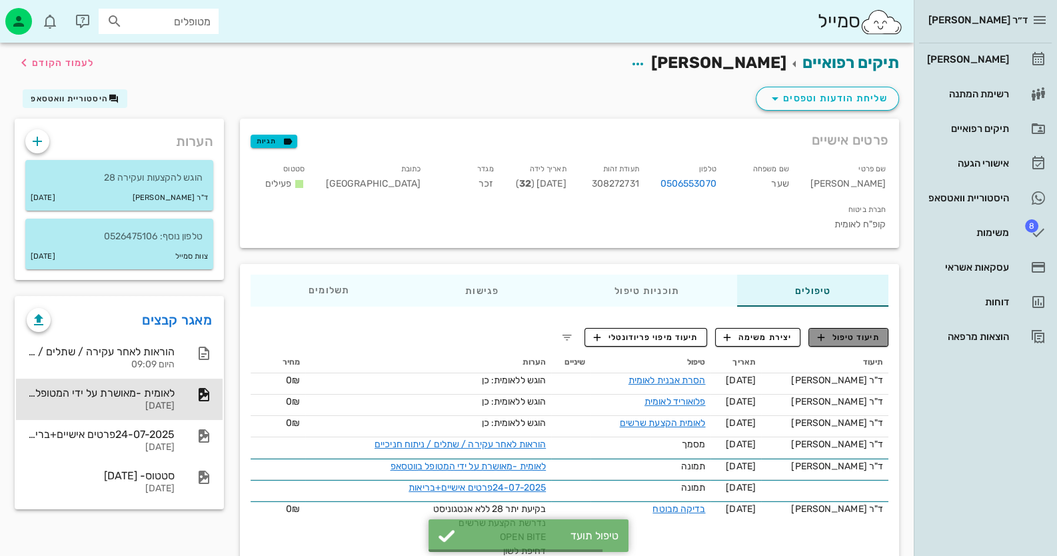
click at [879, 331] on span "תיעוד טיפול" at bounding box center [849, 337] width 62 height 12
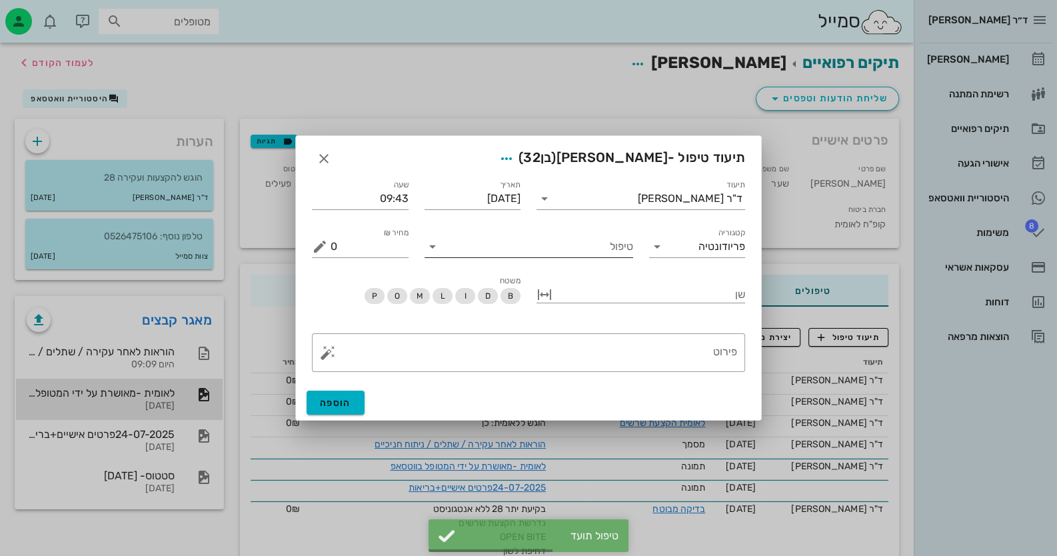
click at [589, 248] on input "טיפול" at bounding box center [538, 246] width 190 height 21
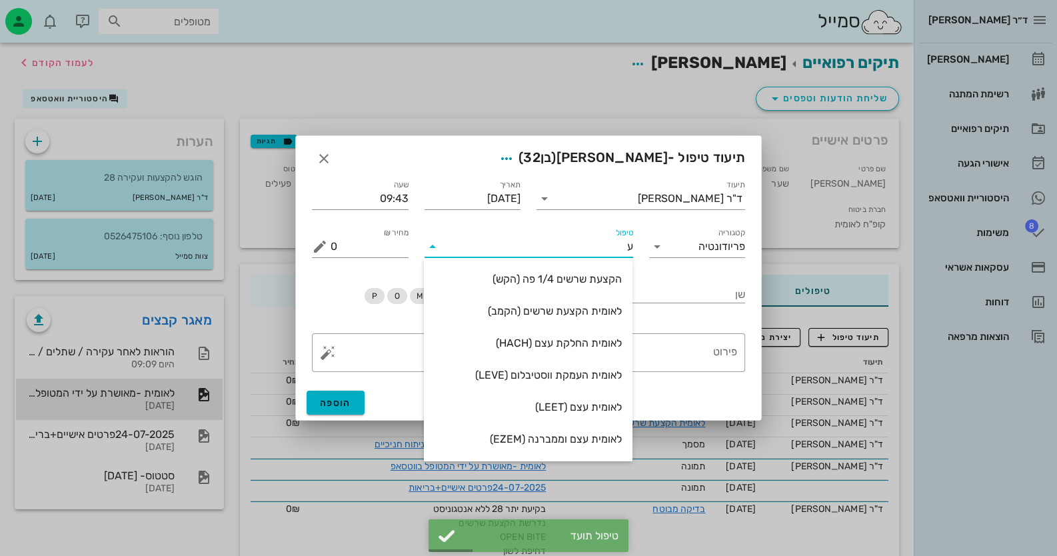
type input "עק"
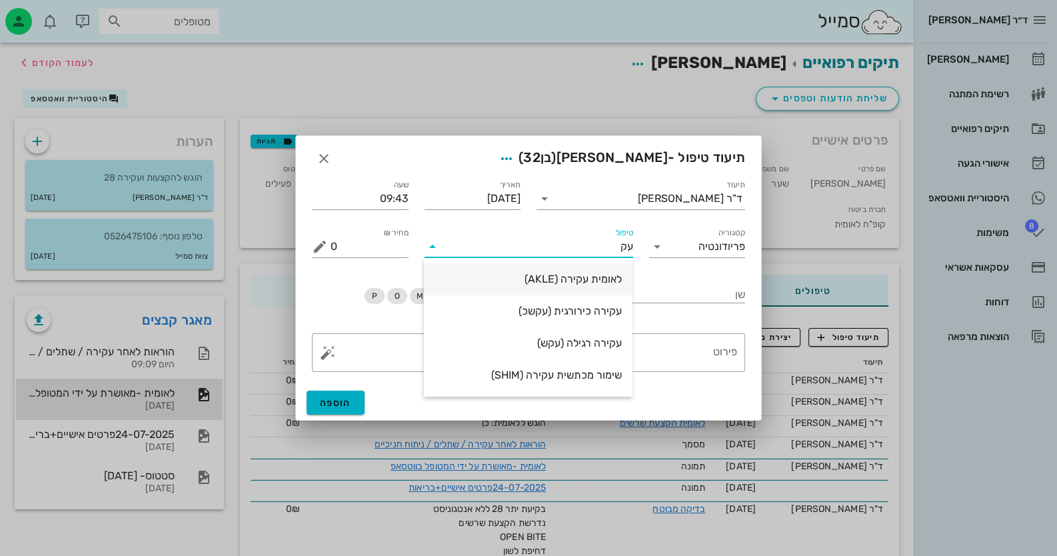
click at [604, 279] on div "לאומית עקירה (AKLE)" at bounding box center [528, 279] width 187 height 13
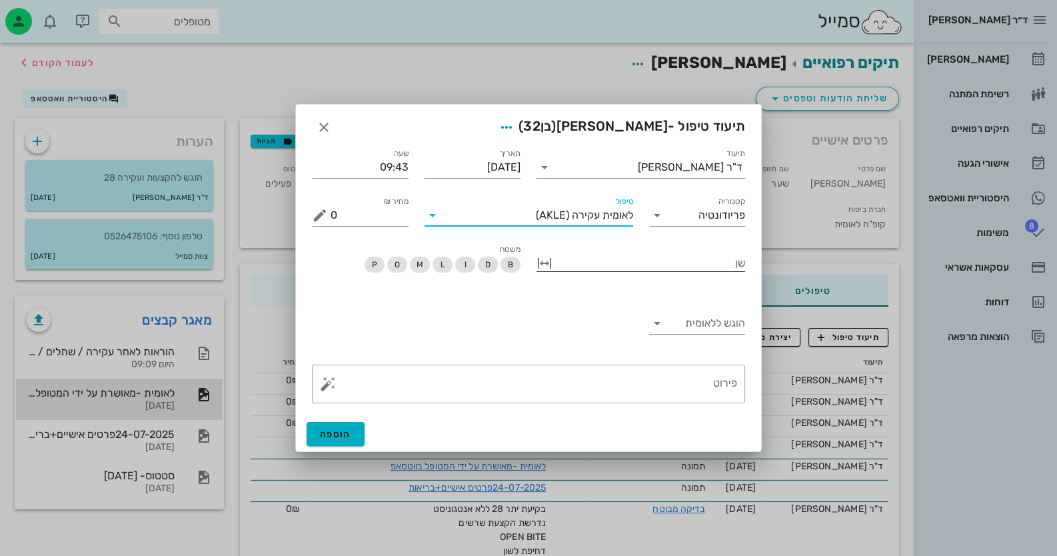
click at [722, 264] on div at bounding box center [650, 261] width 190 height 17
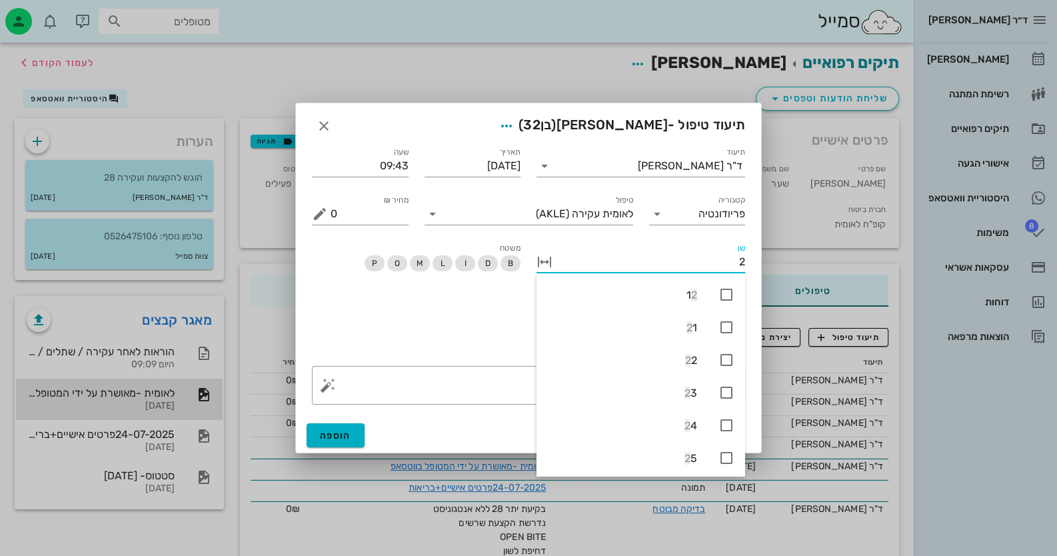
type input "28"
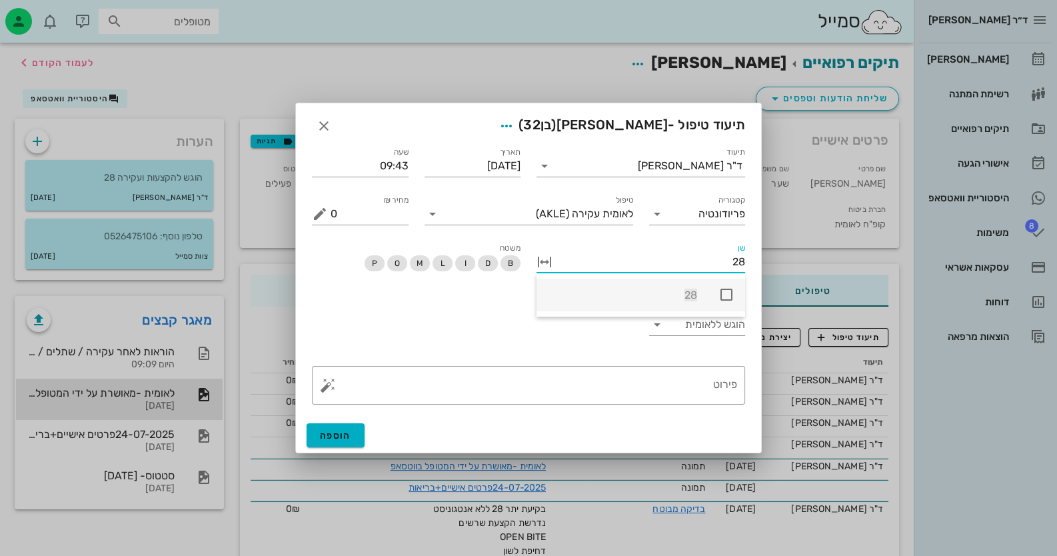
click at [730, 289] on icon at bounding box center [727, 295] width 16 height 16
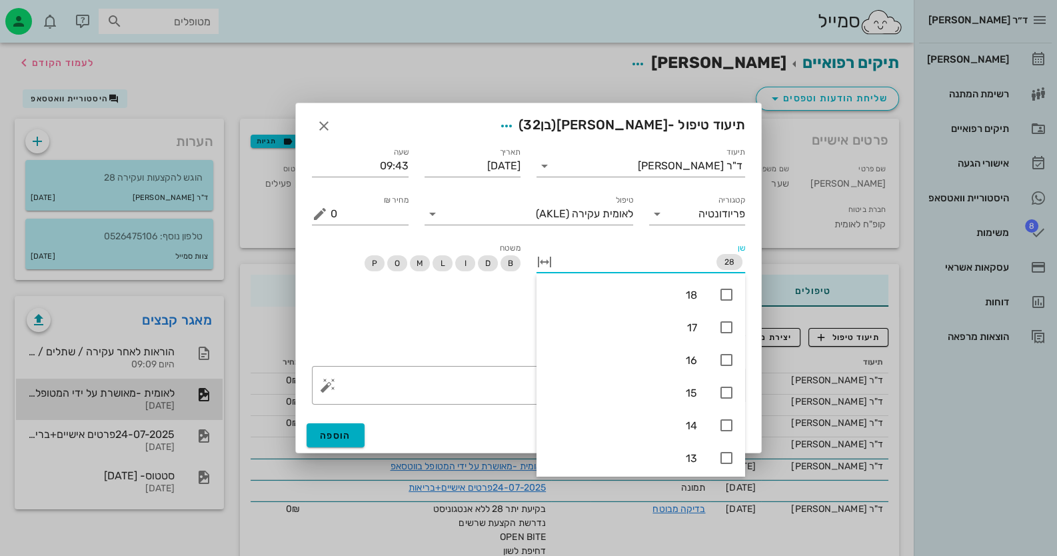
click at [440, 314] on div "הוגש ללאומית" at bounding box center [528, 326] width 449 height 63
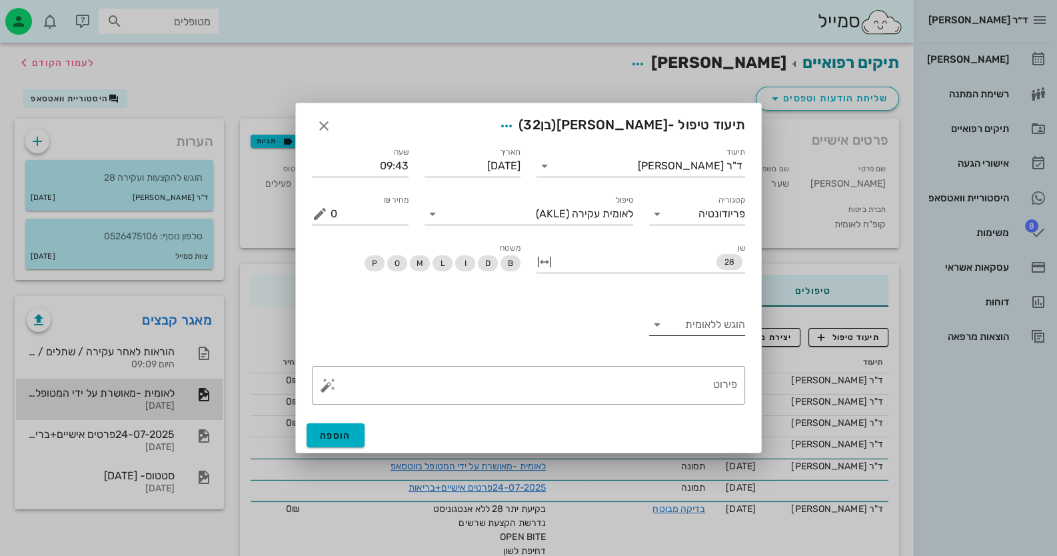
click at [718, 329] on input "הוגש ללאומית" at bounding box center [707, 324] width 78 height 21
click at [719, 329] on div "כן" at bounding box center [696, 335] width 75 height 13
click at [315, 439] on button "הוספה" at bounding box center [336, 435] width 58 height 24
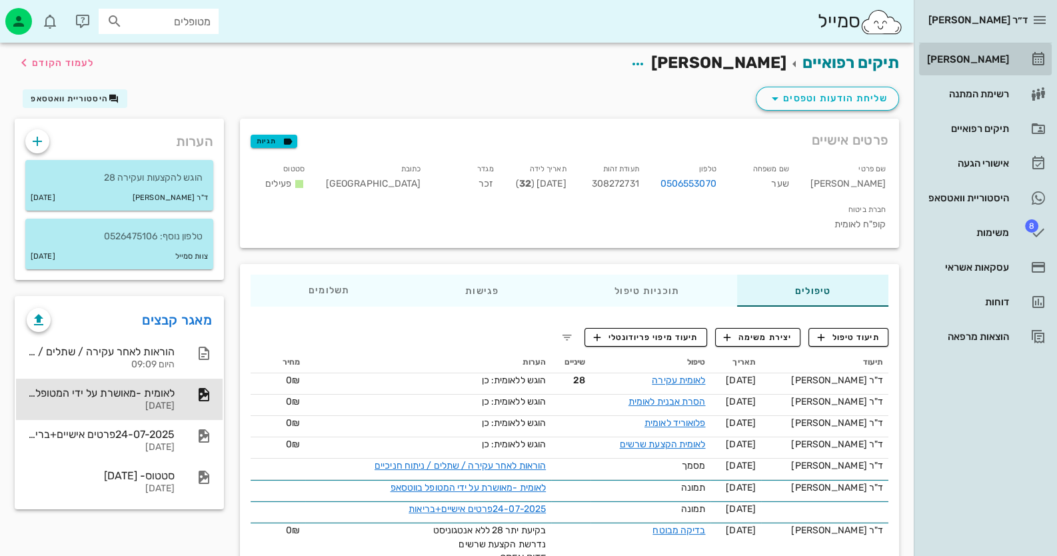
click at [1028, 64] on link "[PERSON_NAME]" at bounding box center [985, 59] width 133 height 32
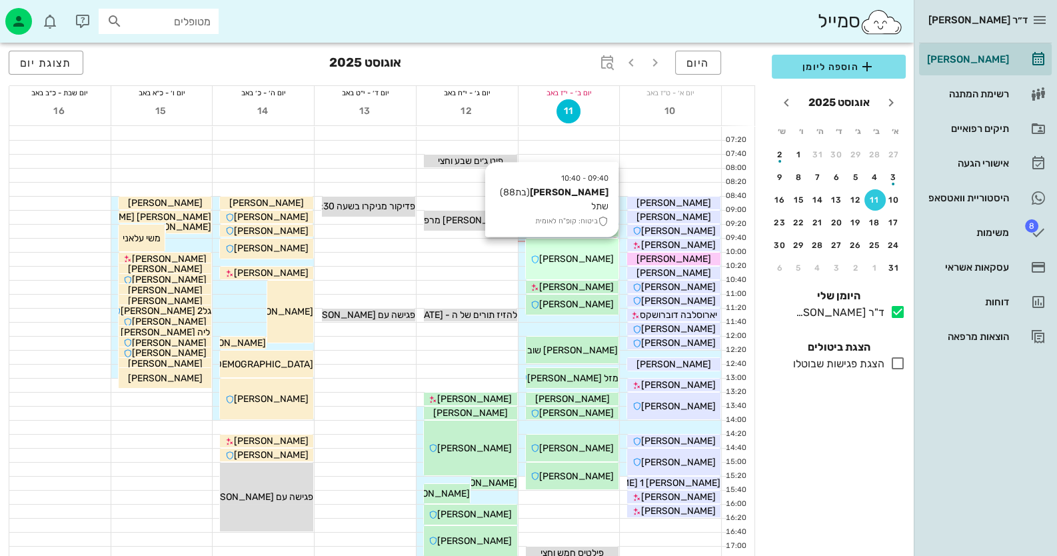
click at [543, 253] on div "[PERSON_NAME]" at bounding box center [572, 259] width 93 height 14
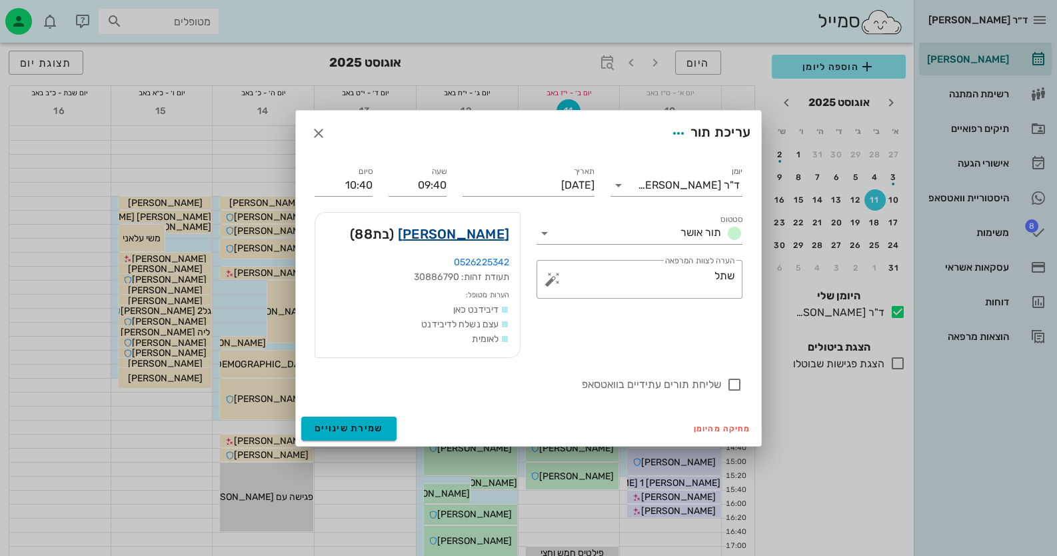
click at [489, 241] on link "[PERSON_NAME]" at bounding box center [453, 233] width 111 height 21
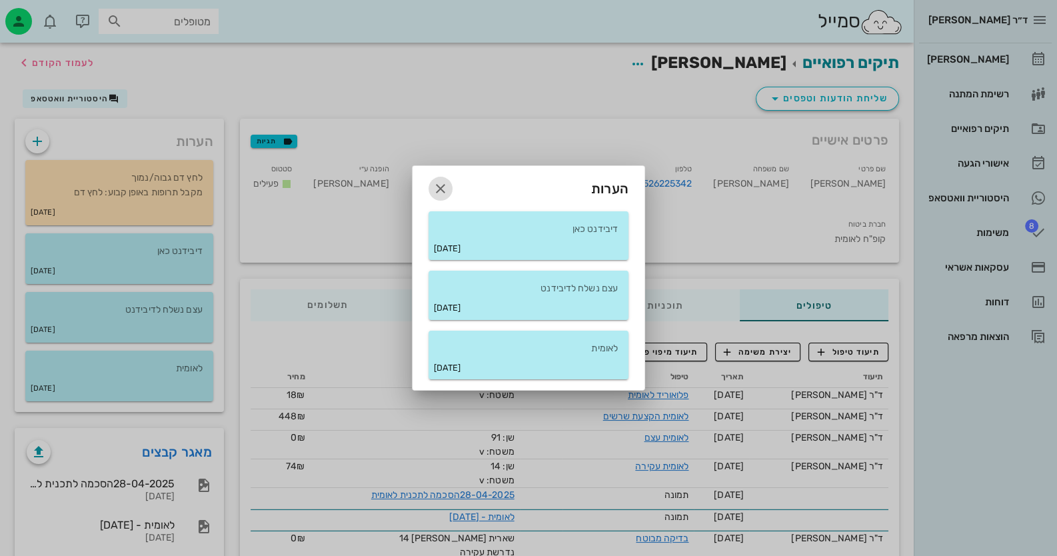
click at [449, 185] on span "button" at bounding box center [441, 189] width 24 height 16
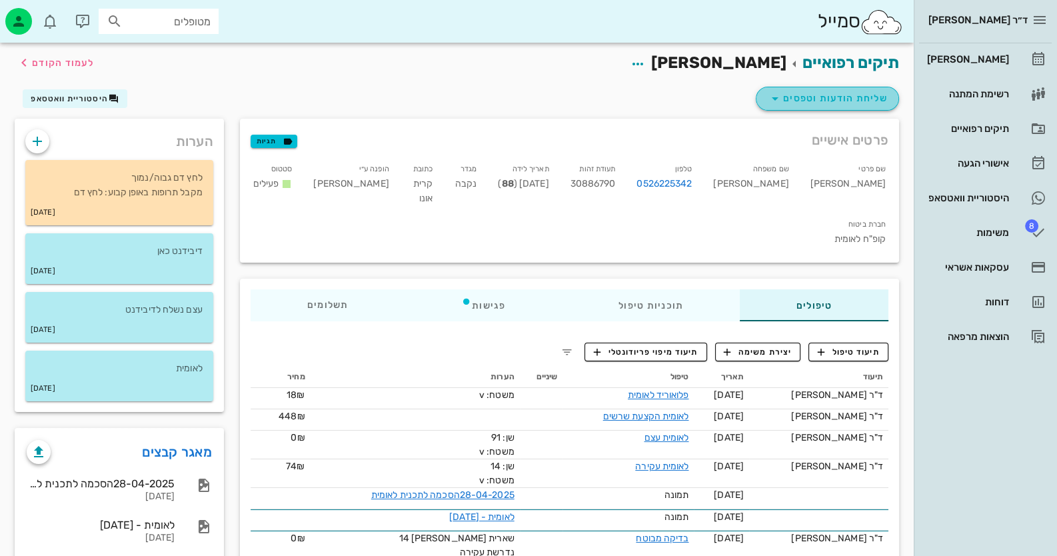
click at [831, 103] on span "שליחת הודעות וטפסים" at bounding box center [827, 99] width 121 height 16
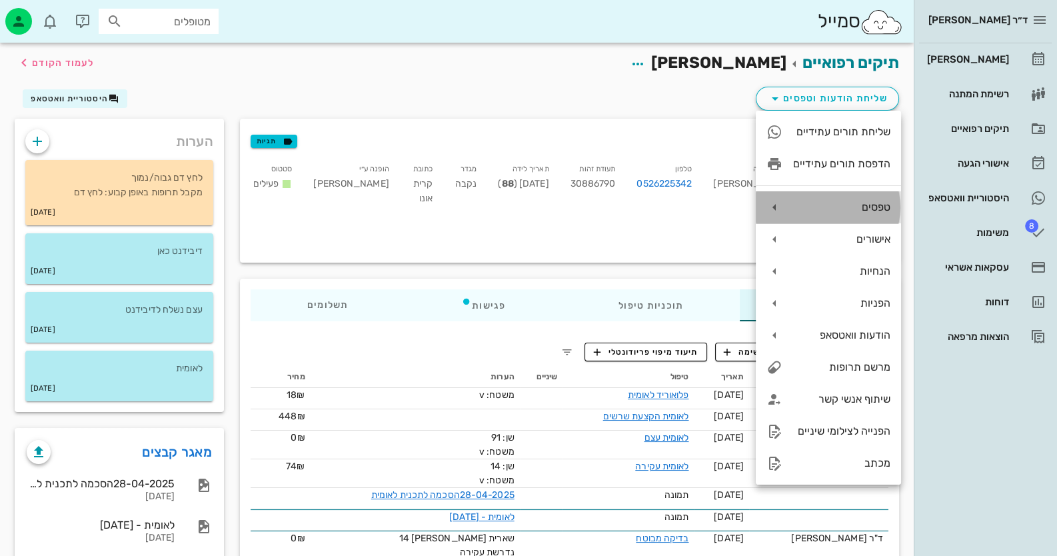
click at [865, 211] on div "טפסים" at bounding box center [841, 207] width 97 height 13
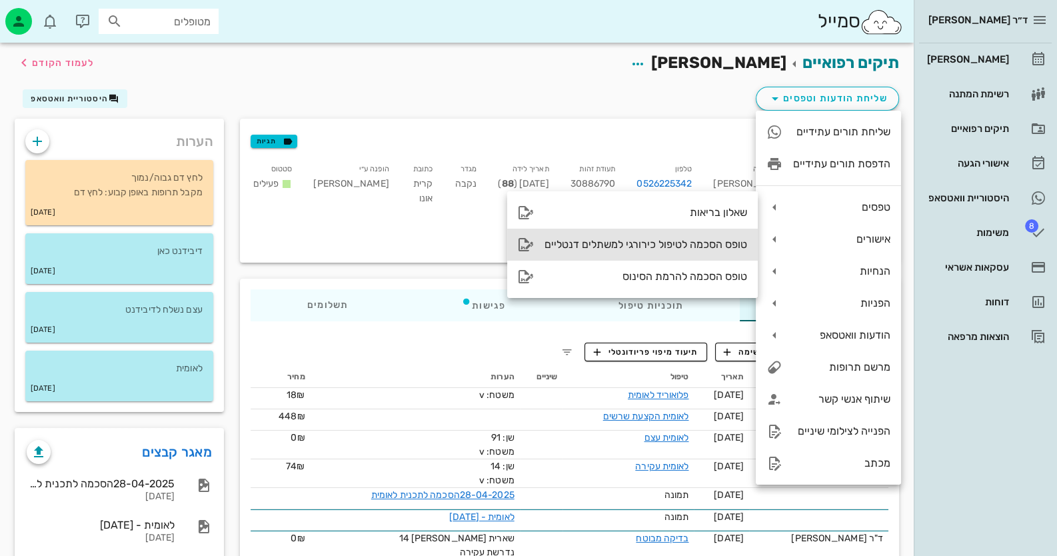
click at [707, 243] on div "טופס הסכמה לטיפול כירורגי למשתלים דנטליים" at bounding box center [646, 244] width 203 height 13
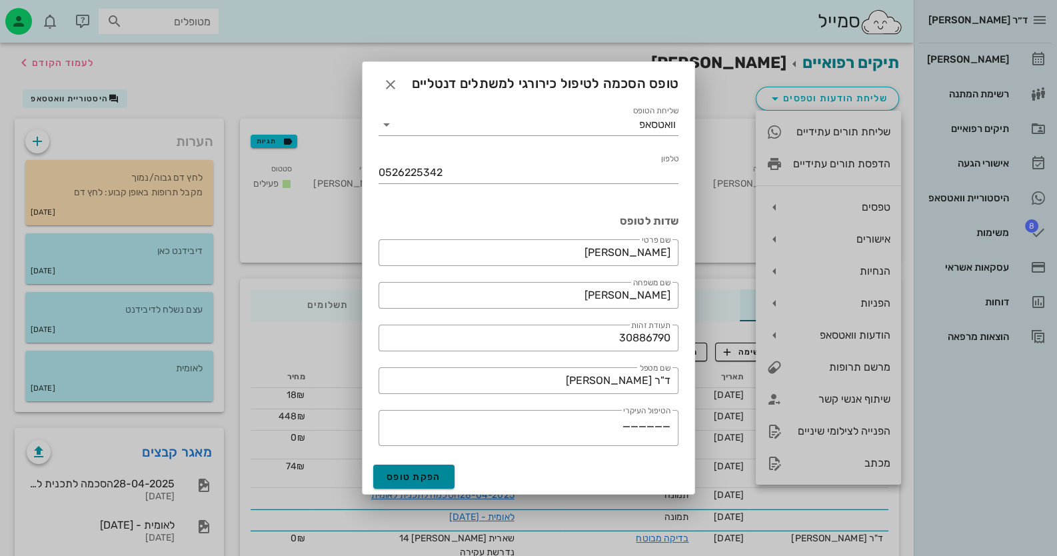
click at [394, 471] on span "הפקת טופס" at bounding box center [414, 476] width 55 height 11
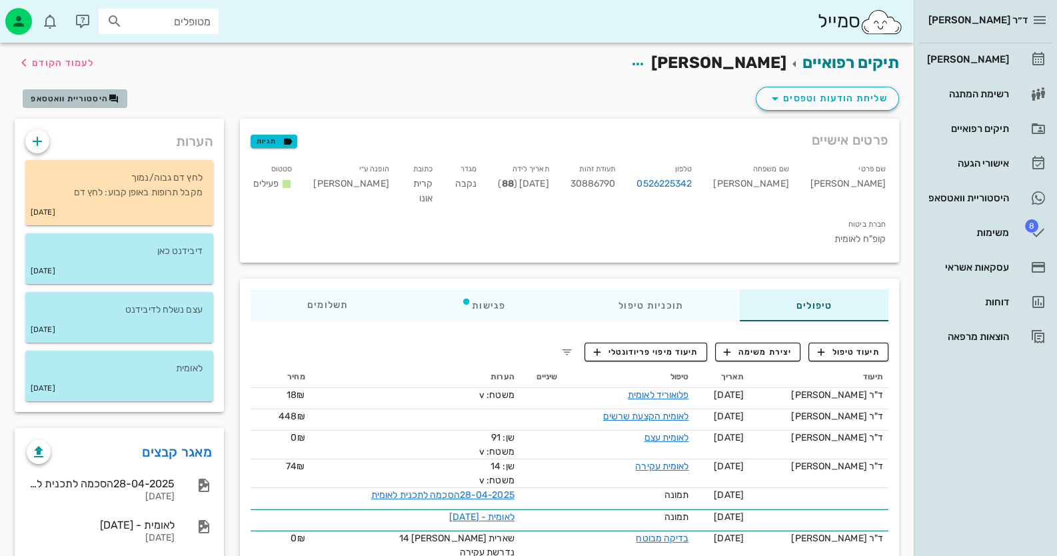
click at [95, 97] on span "היסטוריית וואטסאפ" at bounding box center [69, 98] width 77 height 9
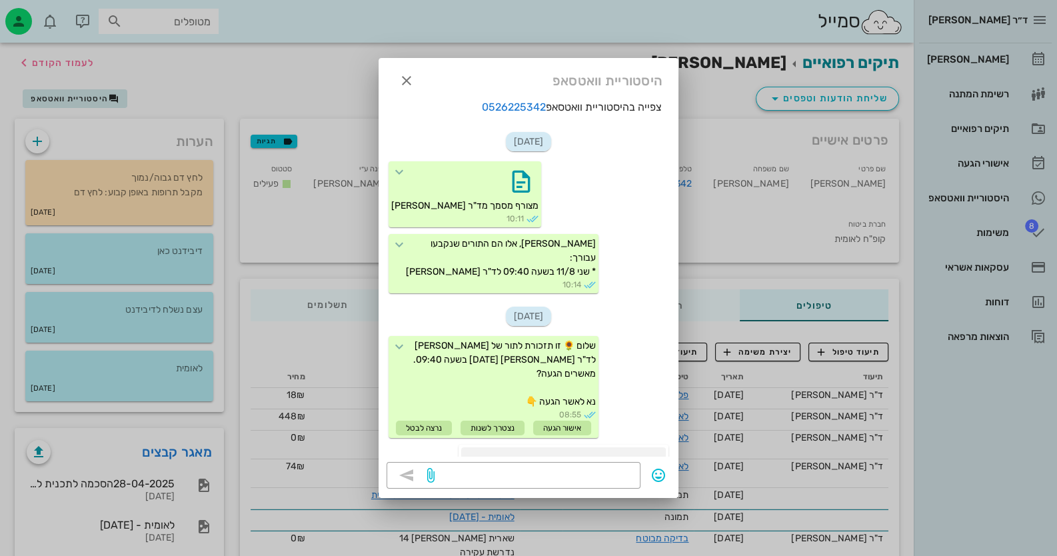
scroll to position [361, 0]
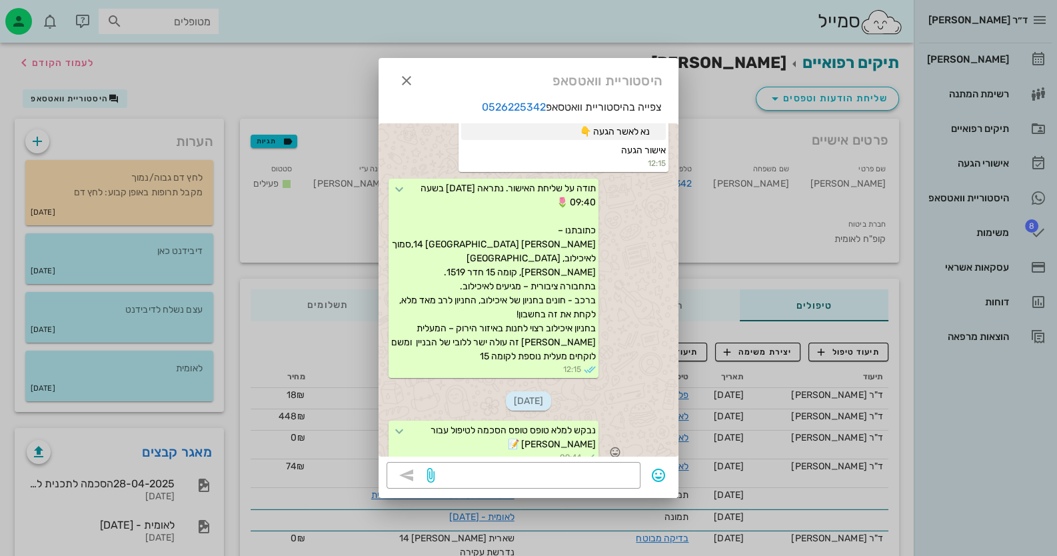
click at [504, 463] on div "למילוי הטופס" at bounding box center [494, 470] width 63 height 15
click at [392, 77] on div "היסטוריית וואטסאפ" at bounding box center [529, 78] width 300 height 41
click at [413, 78] on icon "button" at bounding box center [407, 81] width 16 height 16
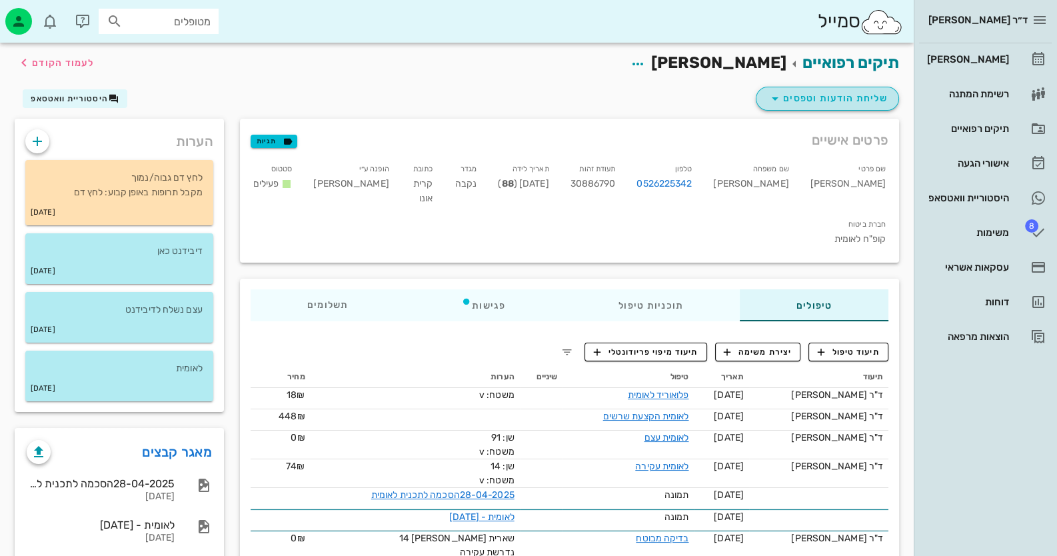
click at [871, 109] on button "שליחת הודעות וטפסים" at bounding box center [827, 99] width 143 height 24
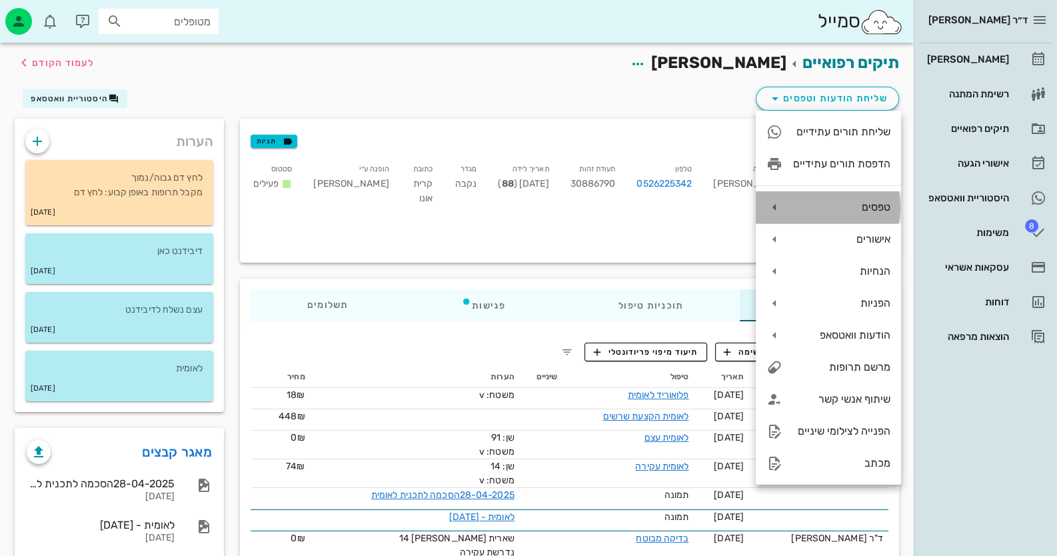
click at [864, 193] on div "טפסים" at bounding box center [828, 207] width 145 height 32
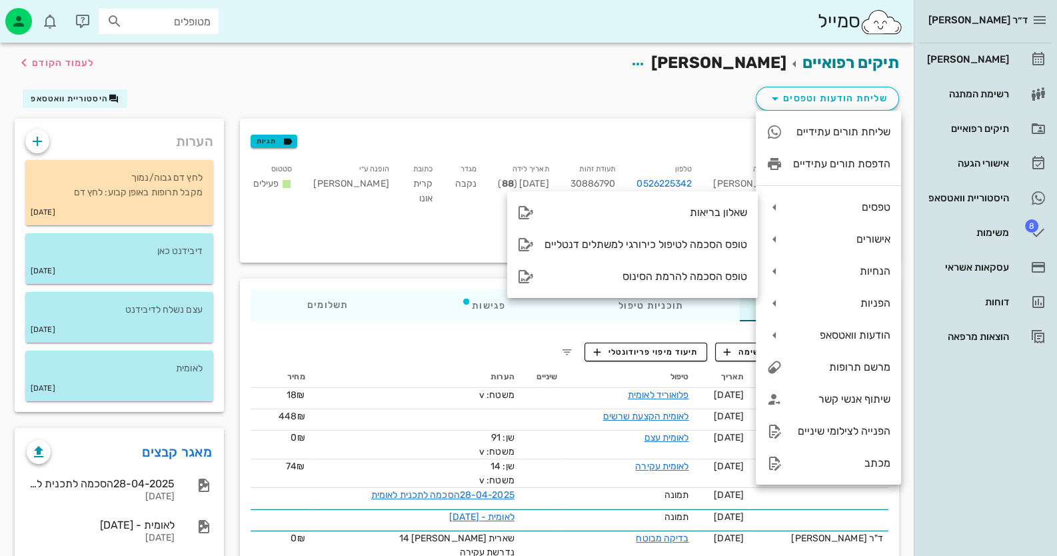
click at [608, 100] on div "שליחת הודעות וטפסים היסטוריית וואטסאפ" at bounding box center [457, 101] width 901 height 35
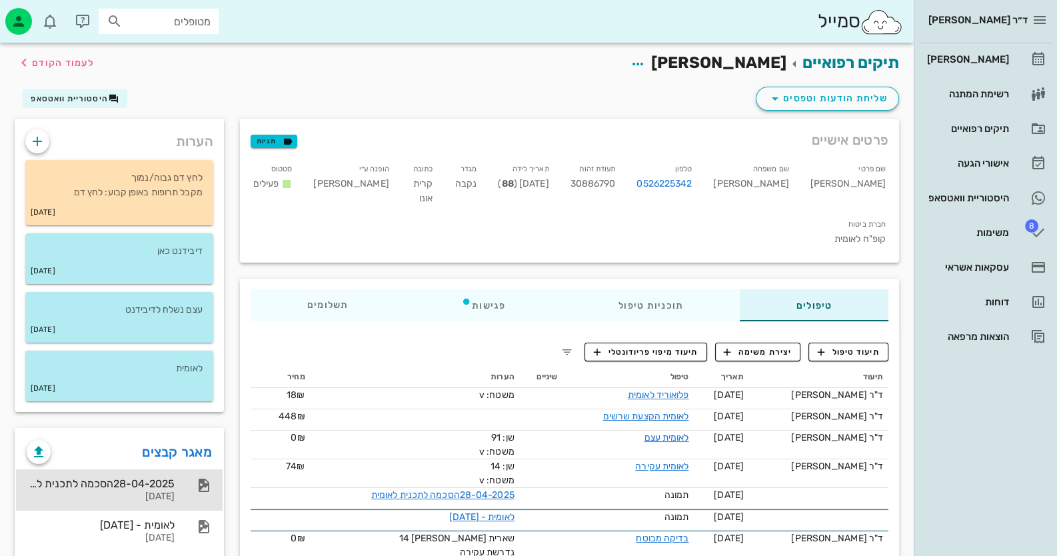
click at [95, 487] on div "28-04-2025הסכמה לתכנית לאומית" at bounding box center [101, 483] width 148 height 13
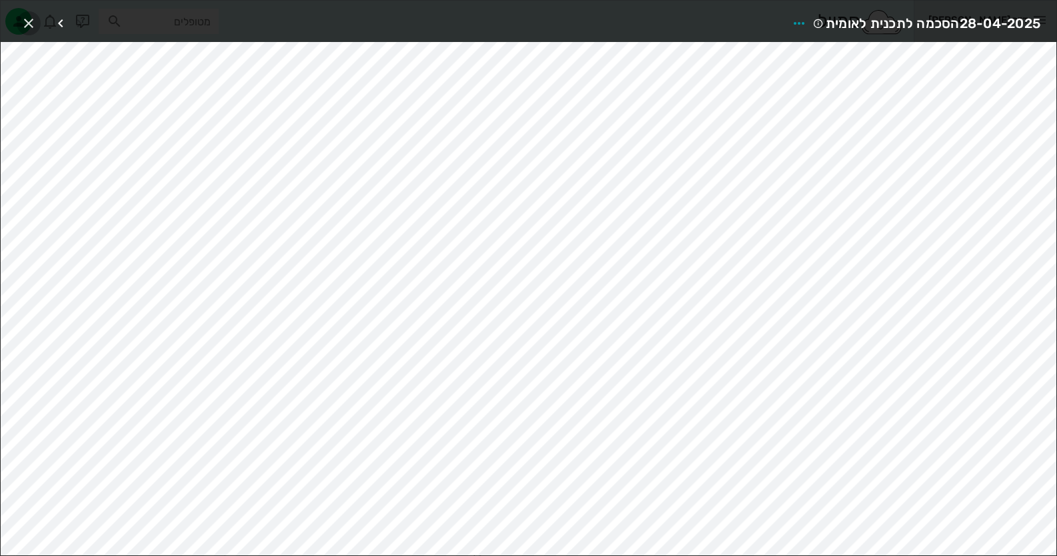
click at [26, 11] on button "button" at bounding box center [29, 23] width 24 height 24
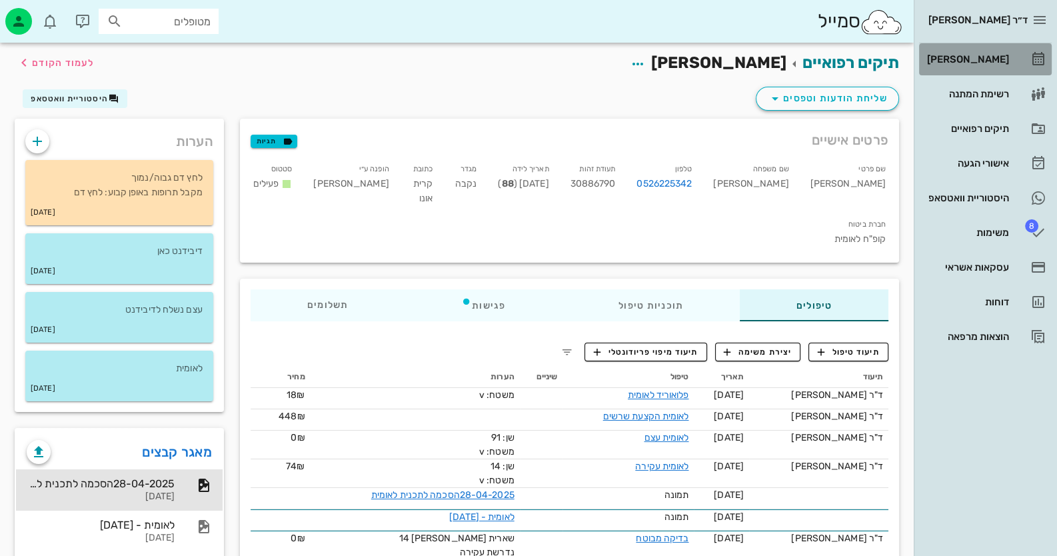
click at [998, 69] on link "[PERSON_NAME]" at bounding box center [985, 59] width 133 height 32
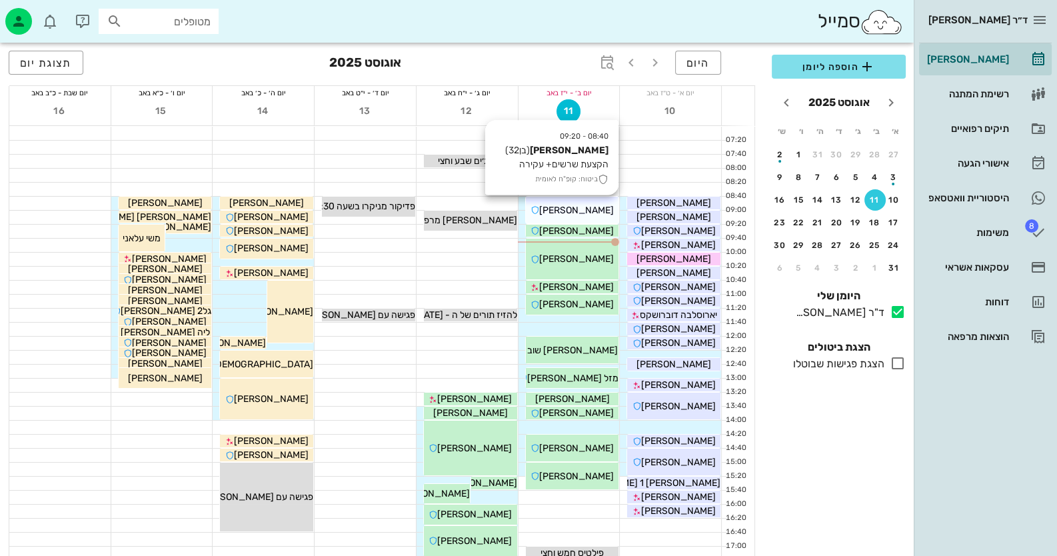
click at [589, 213] on span "[PERSON_NAME]" at bounding box center [576, 210] width 75 height 11
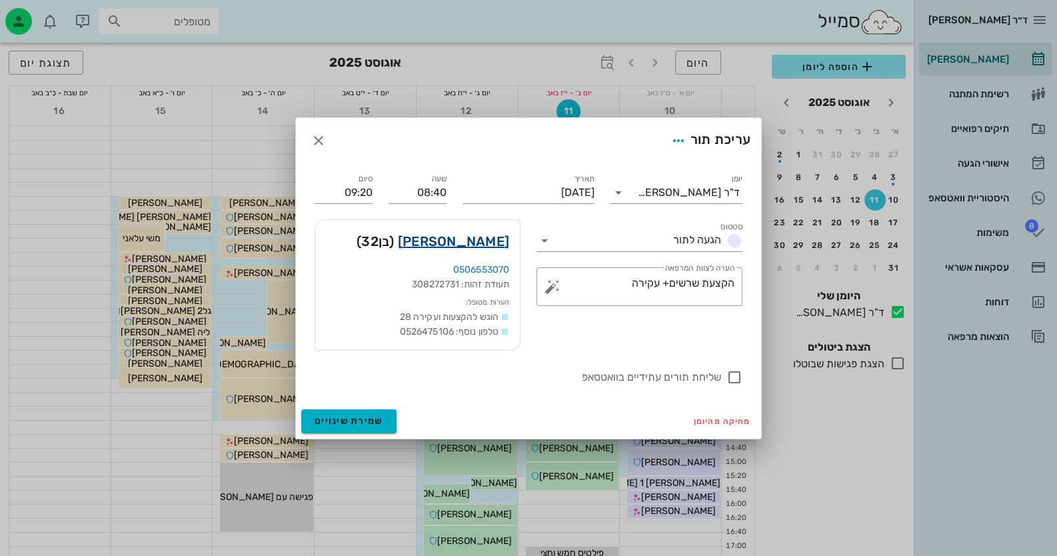
click at [480, 245] on link "משה שער" at bounding box center [453, 241] width 111 height 21
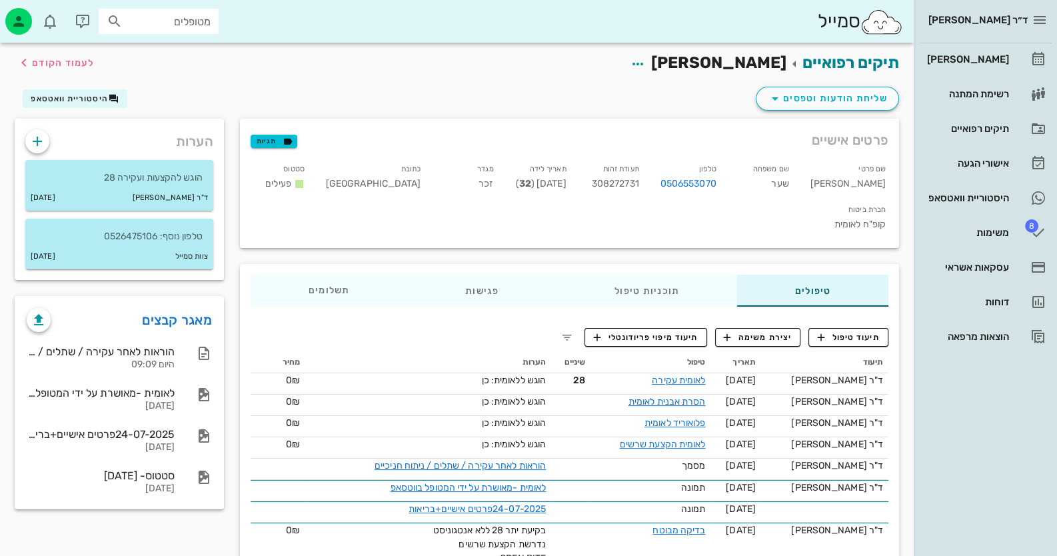
click at [639, 180] on span "308272731" at bounding box center [615, 183] width 47 height 11
copy span "308272731"
click at [1007, 46] on link "[PERSON_NAME]" at bounding box center [985, 59] width 133 height 32
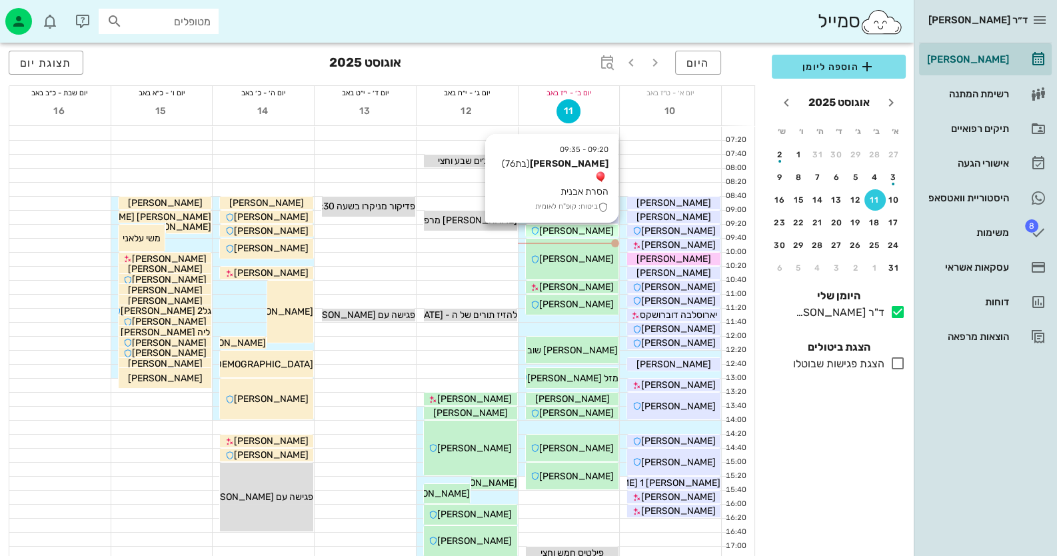
click at [579, 235] on span "[PERSON_NAME]" at bounding box center [576, 230] width 75 height 11
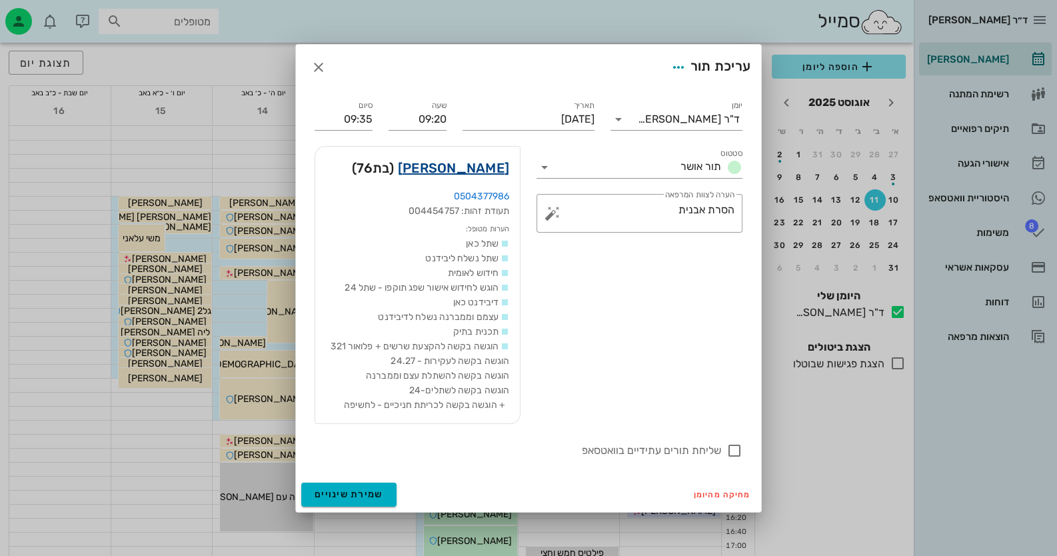
click at [499, 168] on link "אושרי פרוסט" at bounding box center [453, 167] width 111 height 21
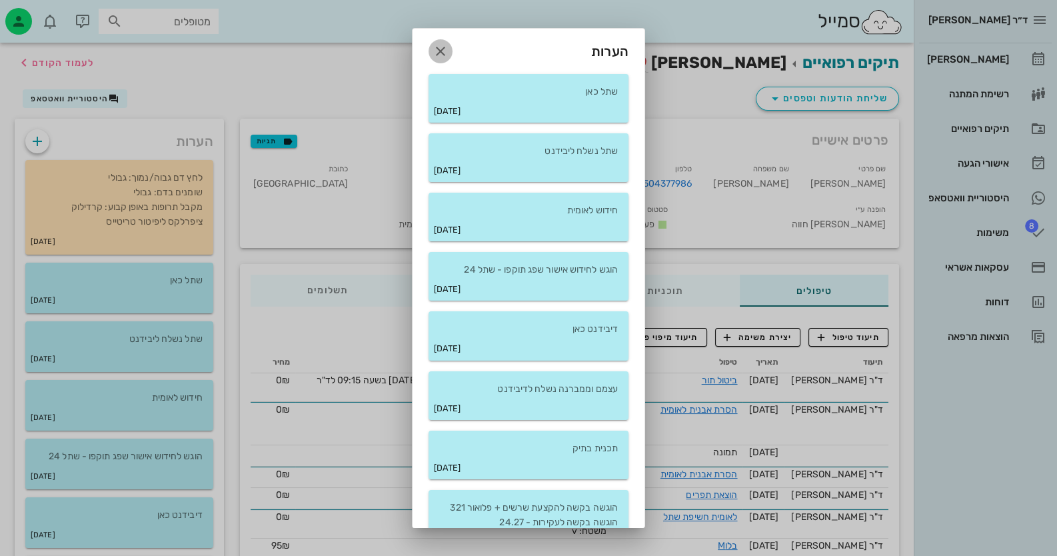
click at [449, 50] on icon "button" at bounding box center [441, 51] width 16 height 16
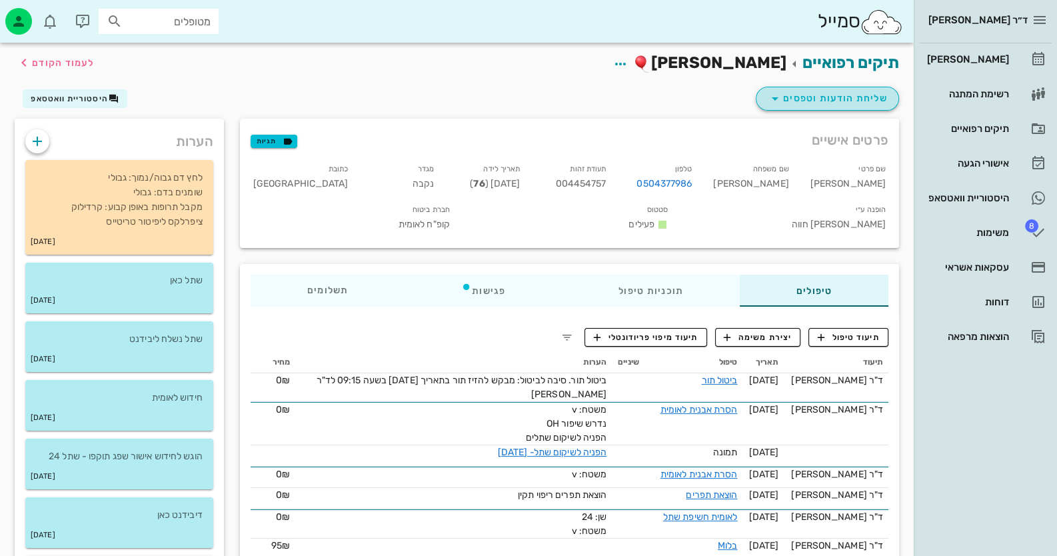
click at [833, 89] on button "שליחת הודעות וטפסים" at bounding box center [827, 99] width 143 height 24
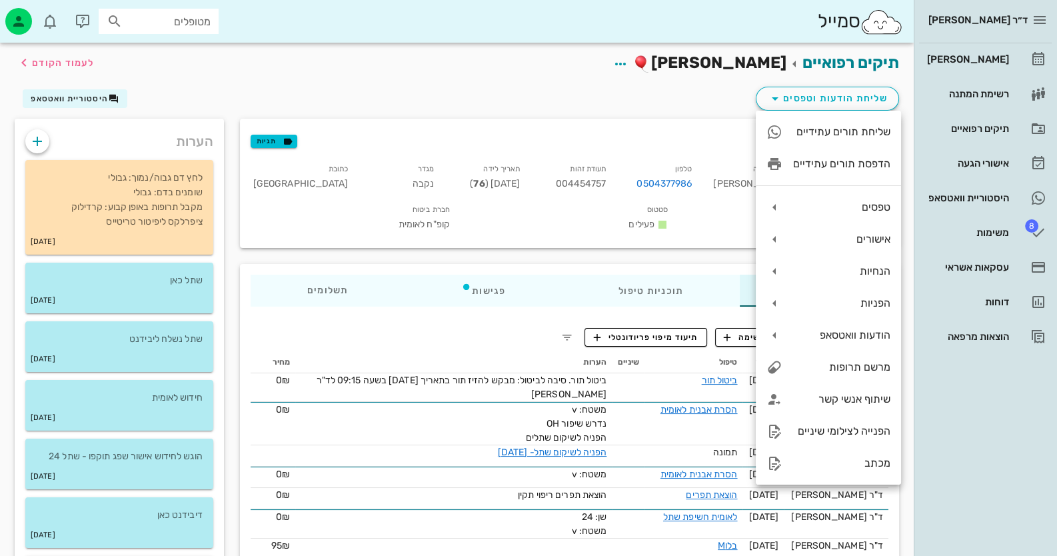
click at [659, 83] on div "תיקים רפואיים אושרי פרוסט לעמוד הקודם" at bounding box center [457, 63] width 901 height 41
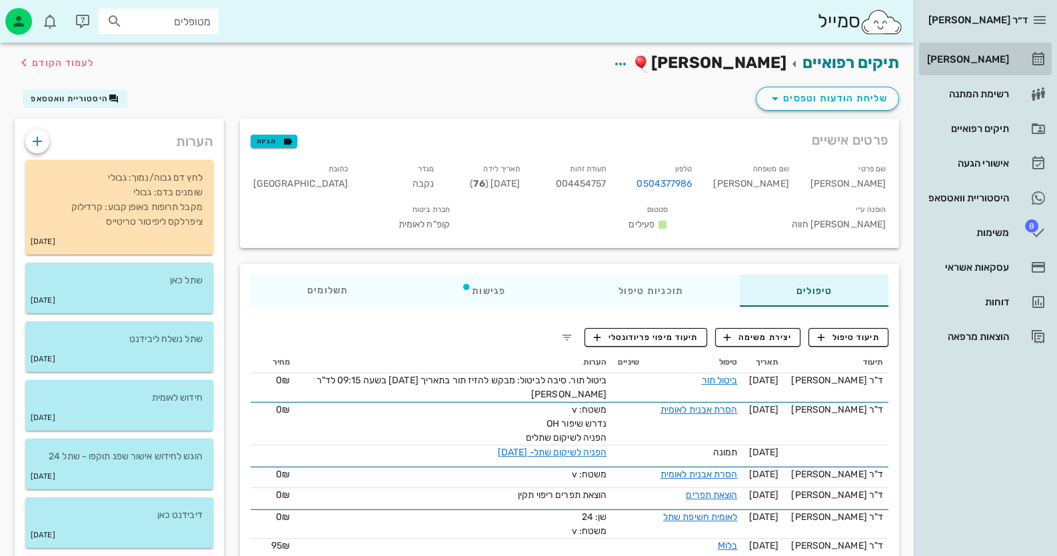
click at [1018, 55] on link "[PERSON_NAME]" at bounding box center [985, 59] width 133 height 32
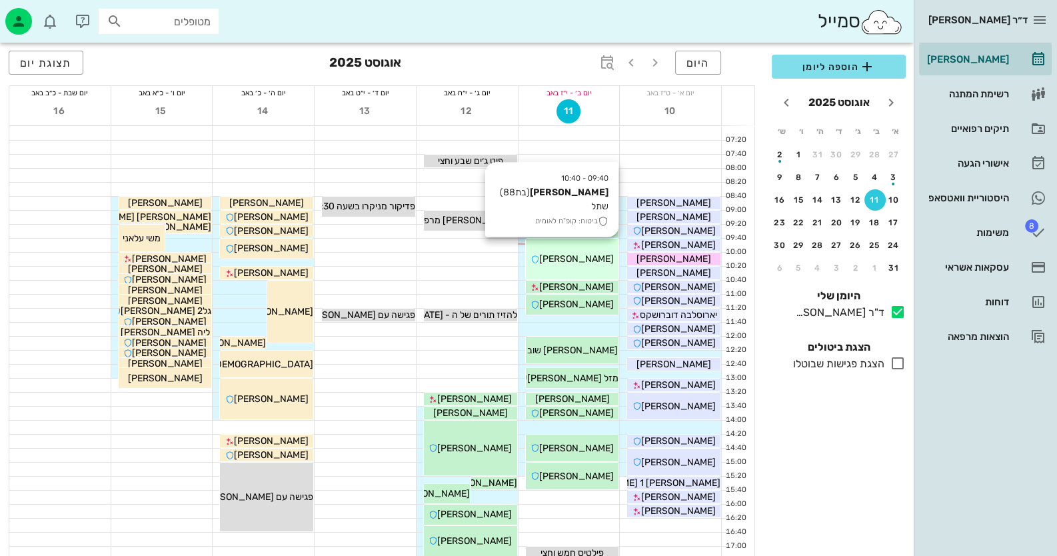
click at [601, 259] on div "[PERSON_NAME]" at bounding box center [572, 259] width 93 height 14
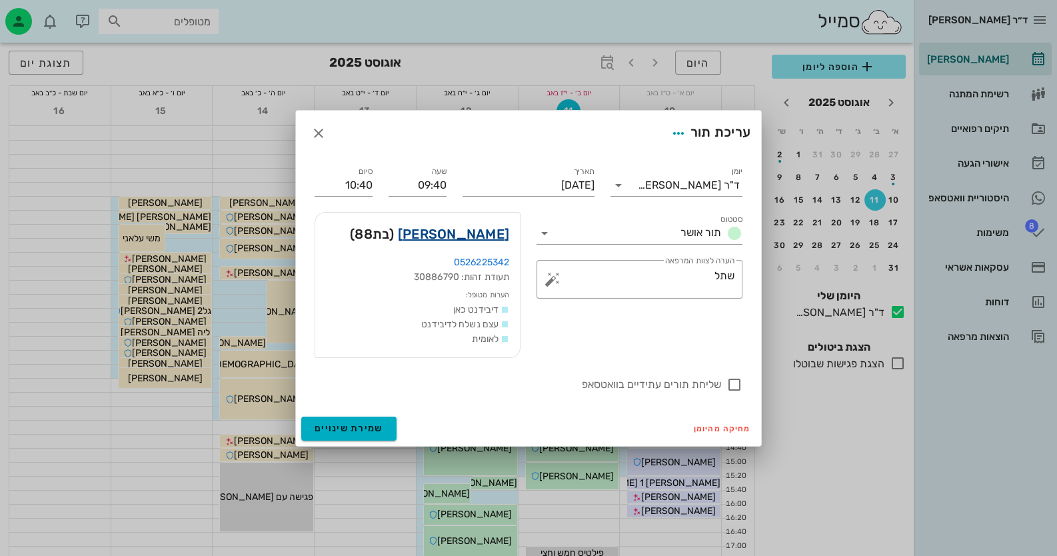
click at [495, 235] on link "[PERSON_NAME]" at bounding box center [453, 233] width 111 height 21
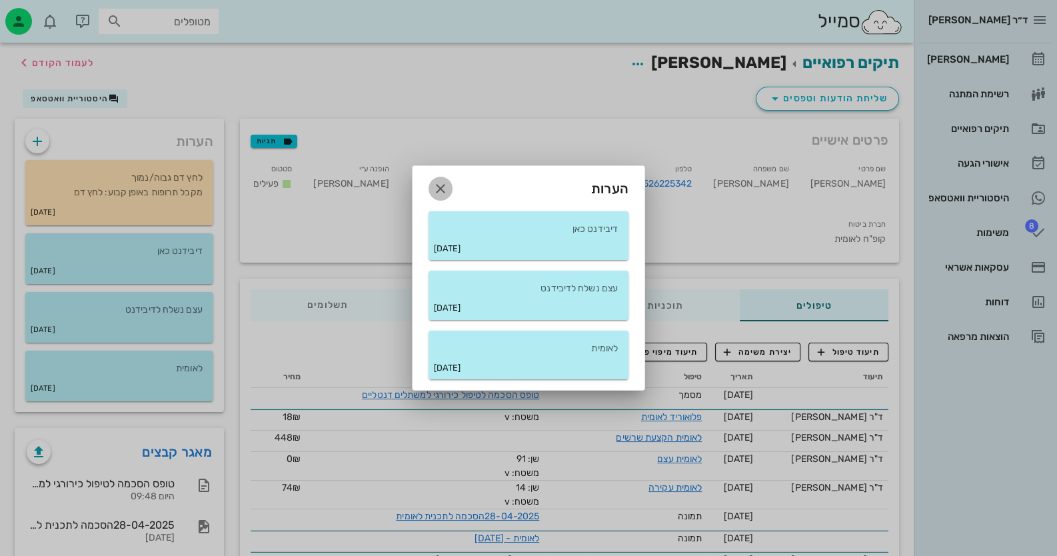
click at [448, 186] on icon "button" at bounding box center [441, 189] width 16 height 16
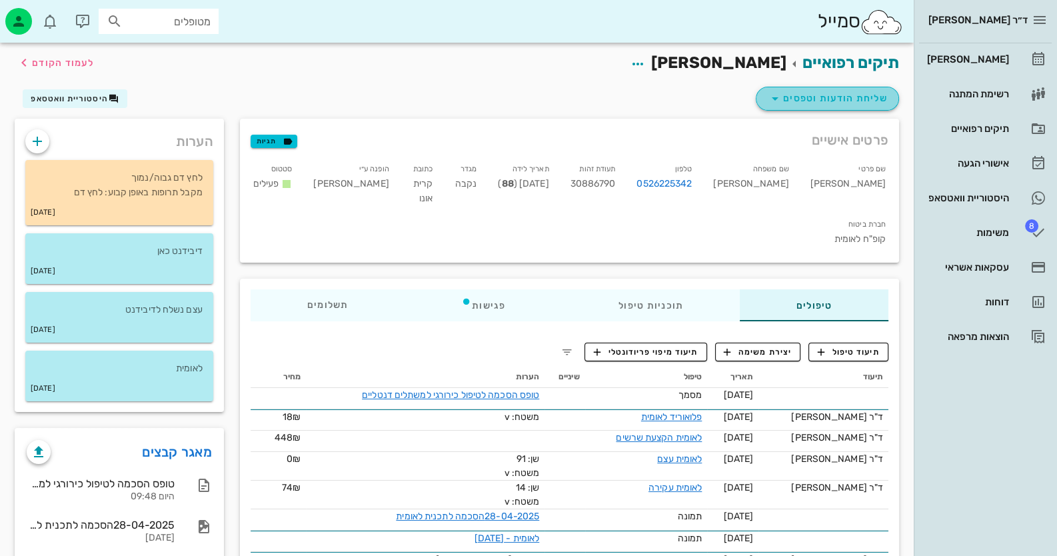
click at [872, 100] on span "שליחת הודעות וטפסים" at bounding box center [827, 99] width 121 height 16
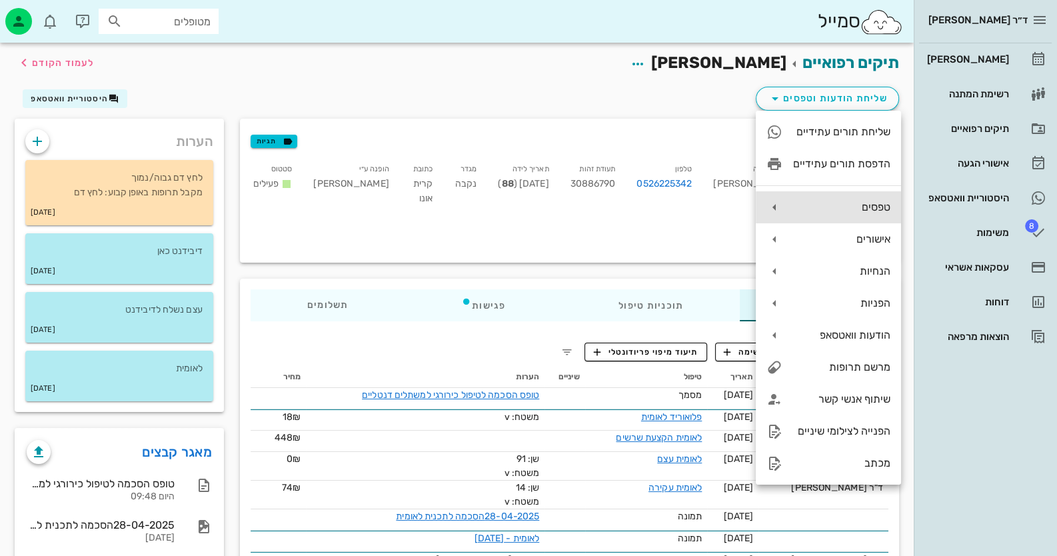
click at [873, 199] on div "טפסים" at bounding box center [828, 207] width 145 height 32
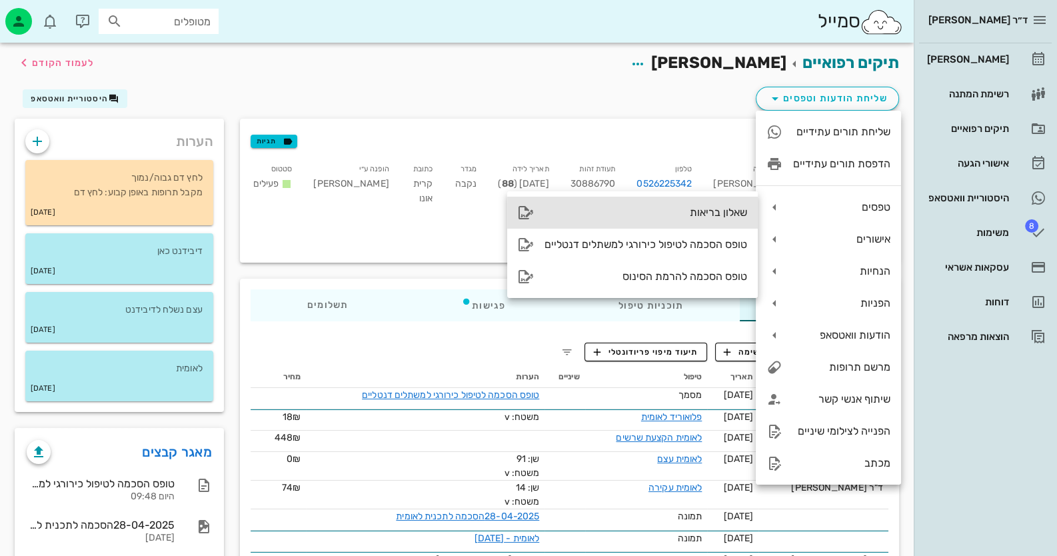
click at [678, 227] on div "שאלון בריאות" at bounding box center [632, 213] width 251 height 32
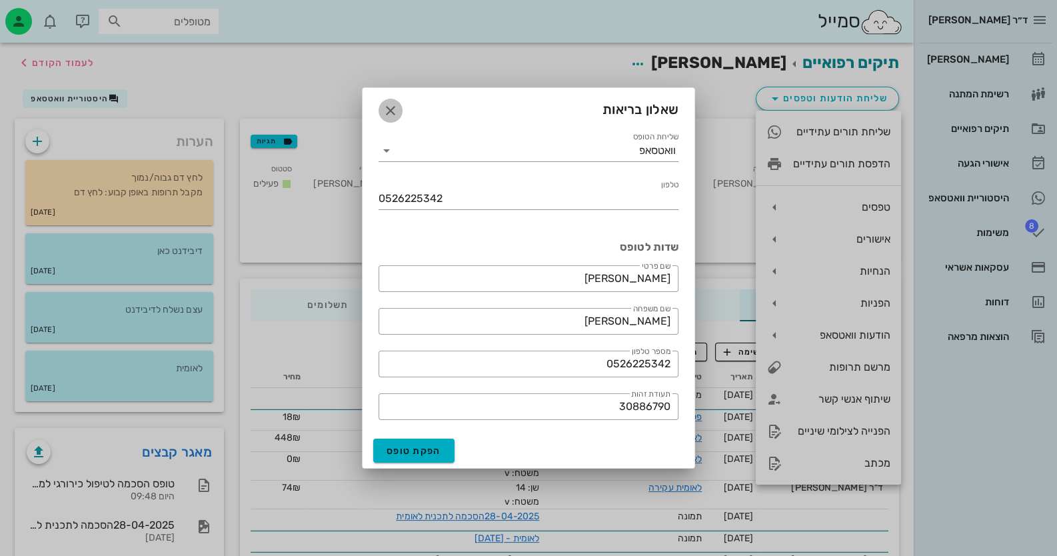
click at [387, 114] on icon "button" at bounding box center [391, 111] width 16 height 16
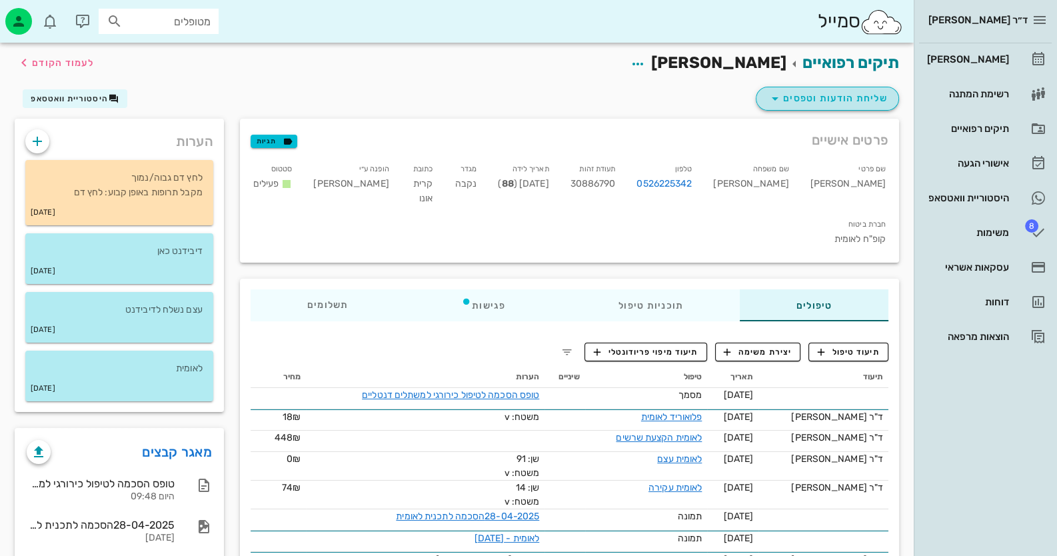
click at [829, 101] on span "שליחת הודעות וטפסים" at bounding box center [827, 99] width 121 height 16
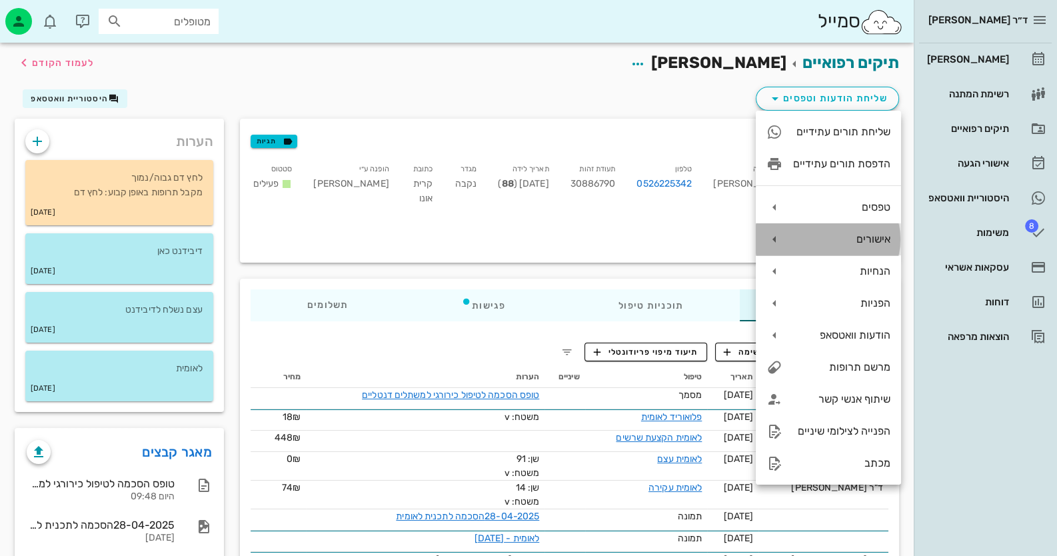
click at [861, 249] on div "אישורים" at bounding box center [828, 239] width 145 height 32
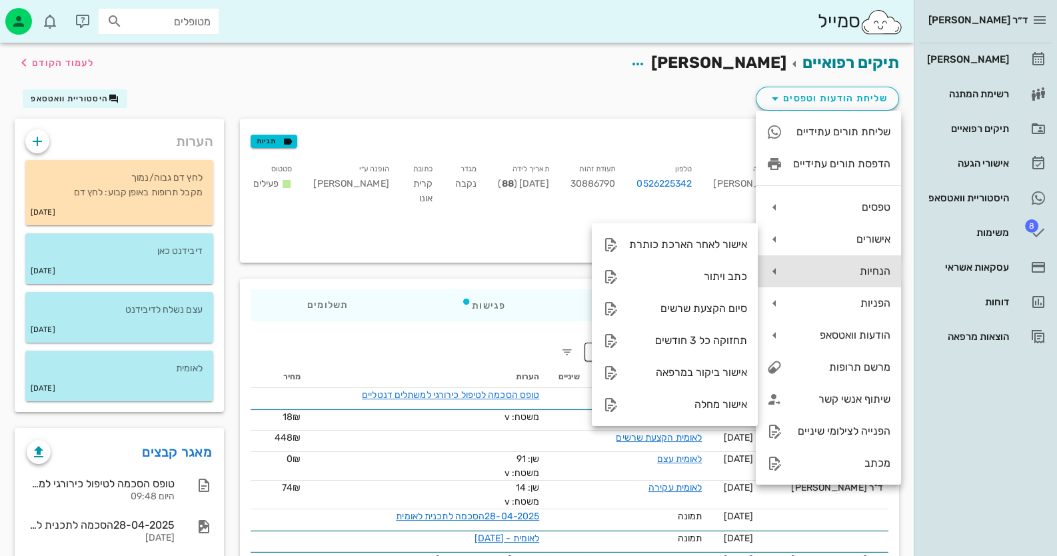
click at [861, 267] on div "הנחיות" at bounding box center [841, 271] width 97 height 13
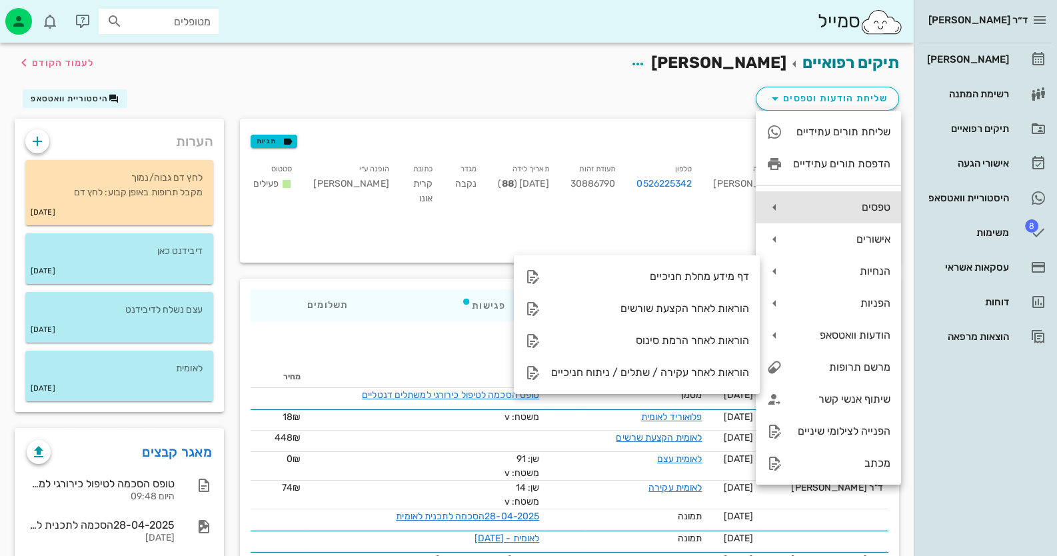
click at [866, 210] on div "טפסים" at bounding box center [841, 207] width 97 height 13
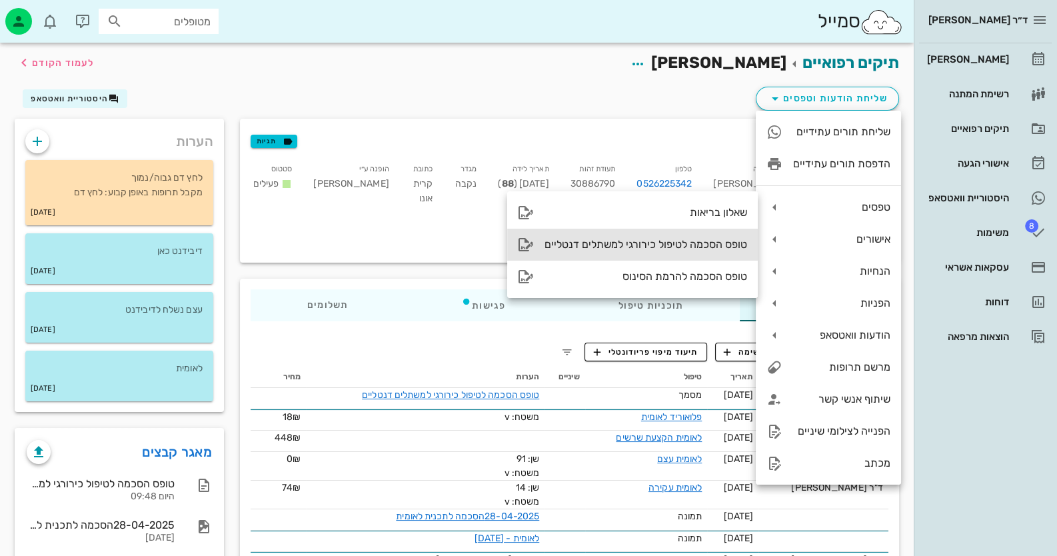
click at [725, 253] on div "טופס הסכמה לטיפול כירורגי למשתלים דנטליים" at bounding box center [632, 245] width 251 height 32
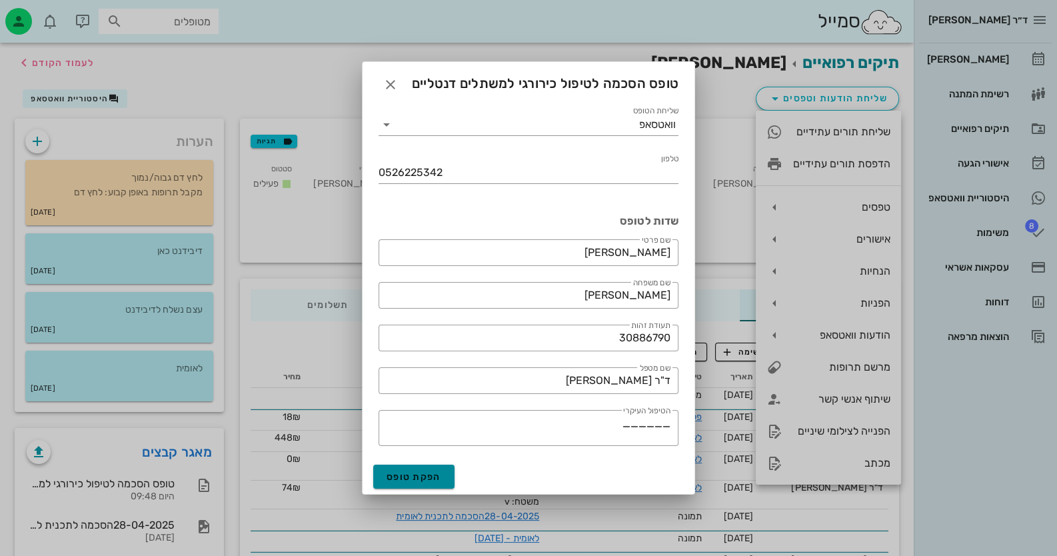
click at [429, 479] on span "הפקת טופס" at bounding box center [414, 476] width 55 height 11
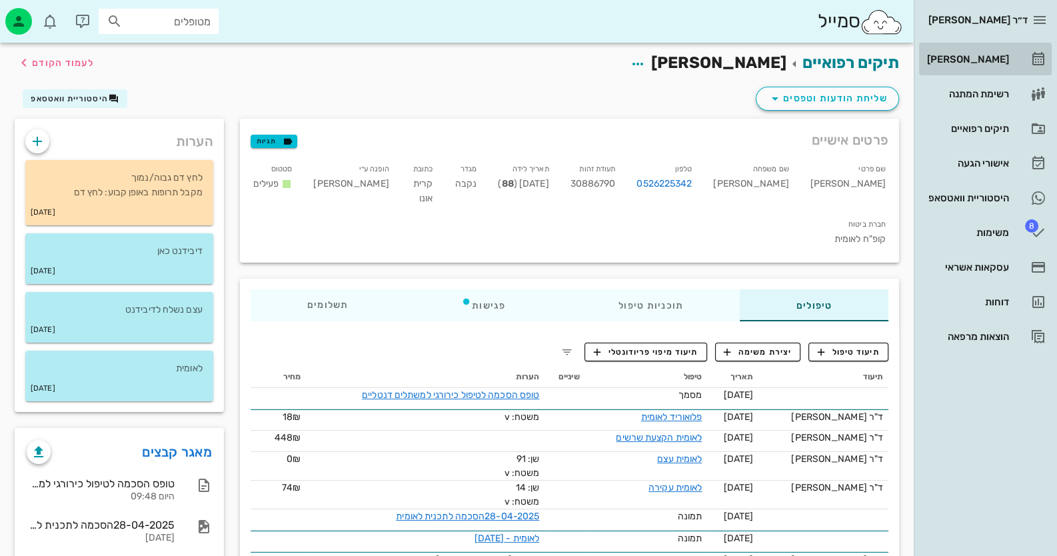
click at [1004, 61] on div "[PERSON_NAME]" at bounding box center [967, 59] width 85 height 11
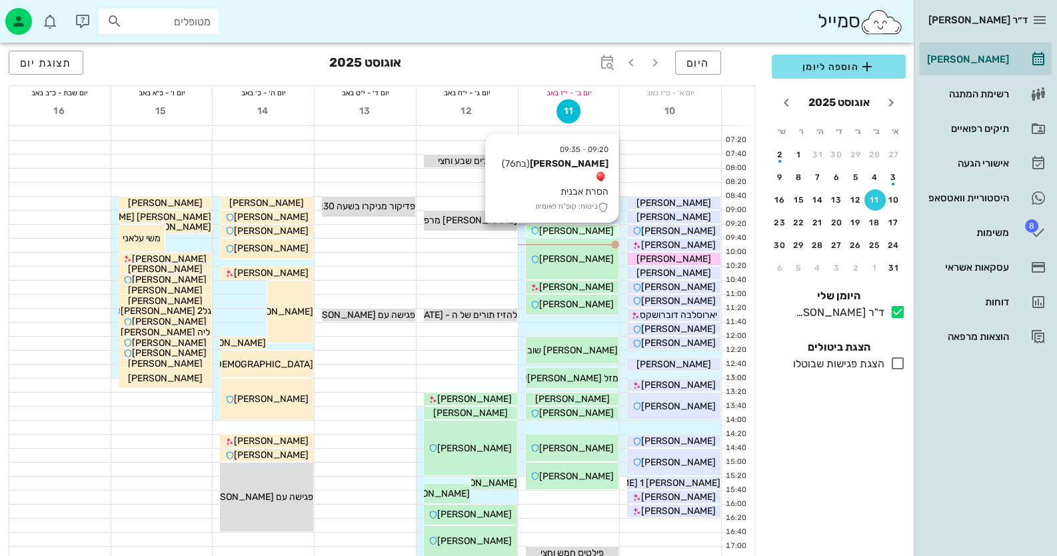
click at [583, 235] on span "[PERSON_NAME]" at bounding box center [576, 230] width 75 height 11
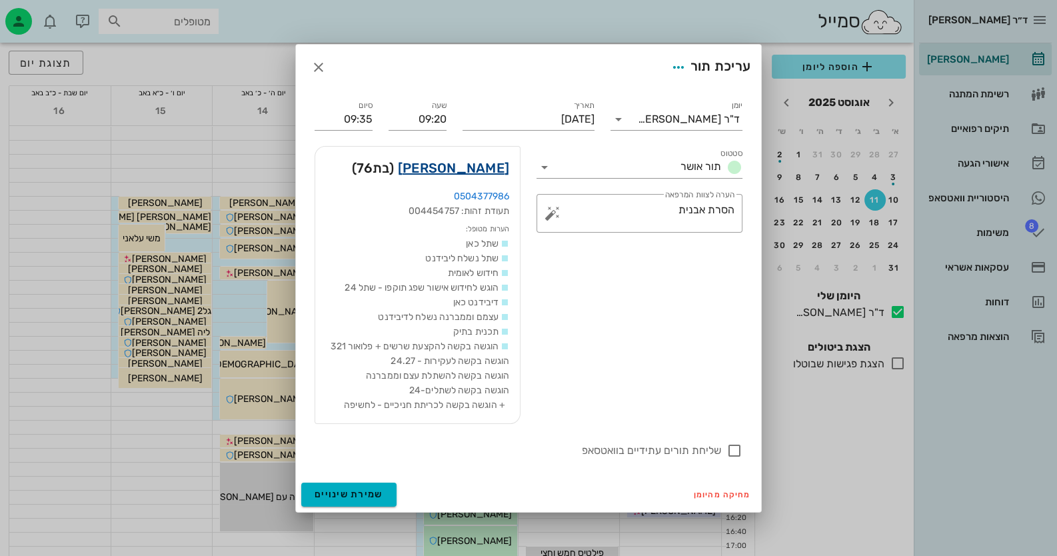
click at [497, 167] on link "אושרי פרוסט" at bounding box center [453, 167] width 111 height 21
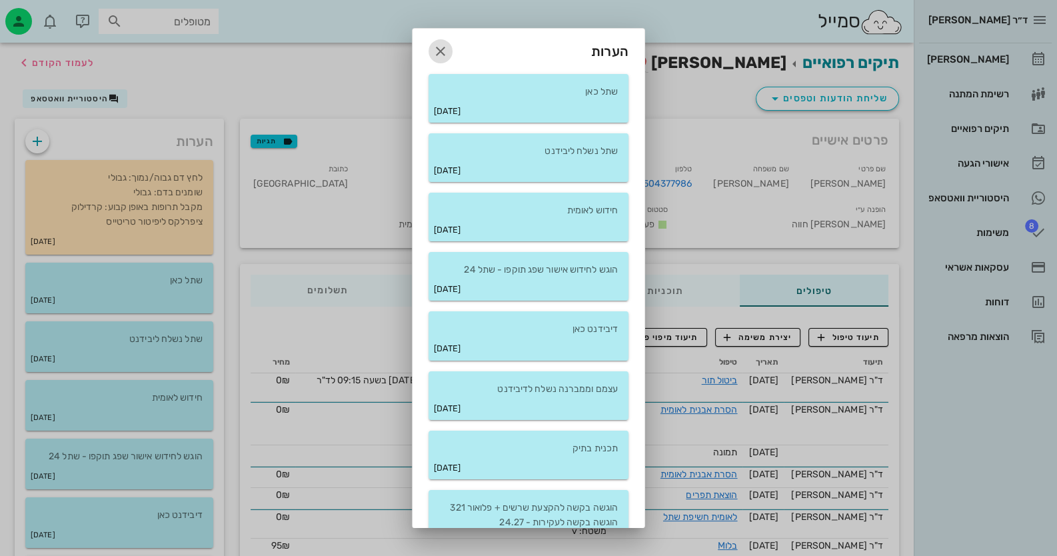
click at [449, 49] on icon "button" at bounding box center [441, 51] width 16 height 16
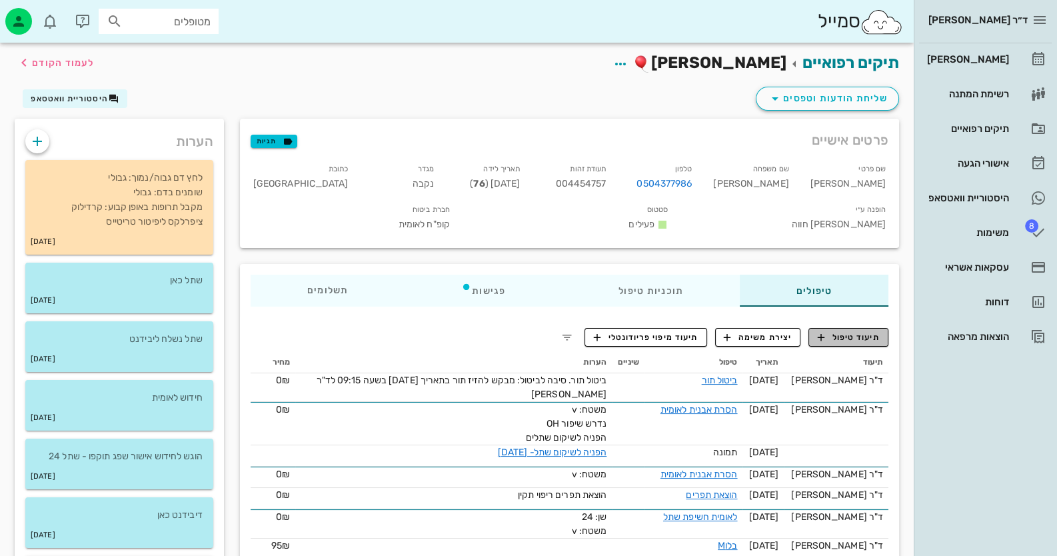
click at [847, 331] on span "תיעוד טיפול" at bounding box center [849, 337] width 62 height 12
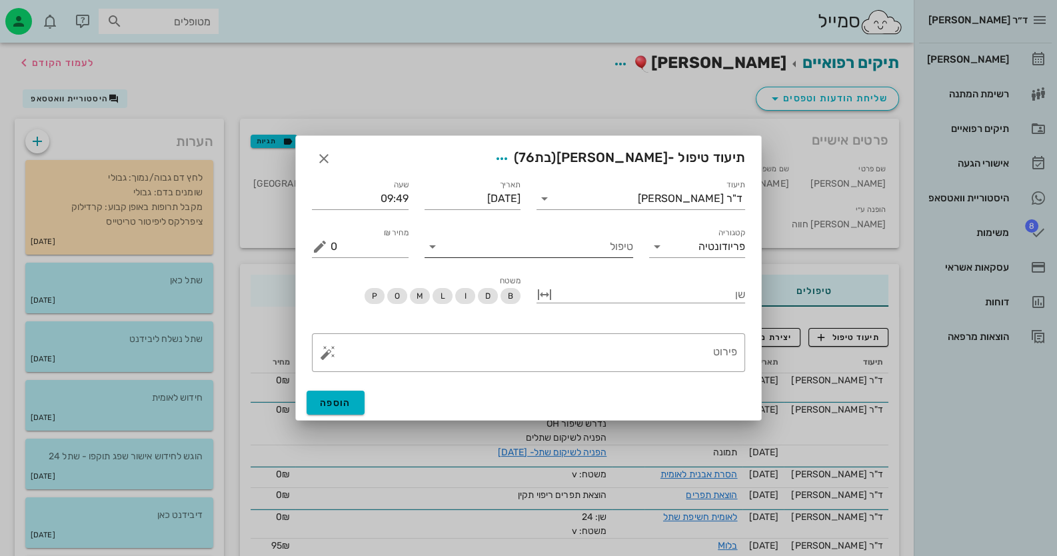
click at [569, 253] on input "טיפול" at bounding box center [538, 246] width 190 height 21
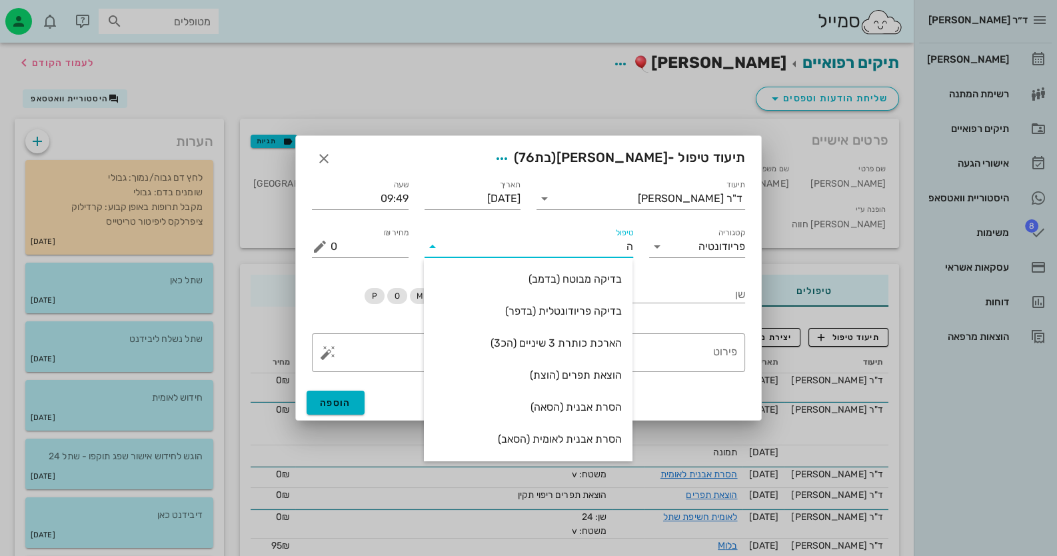
type input "הס"
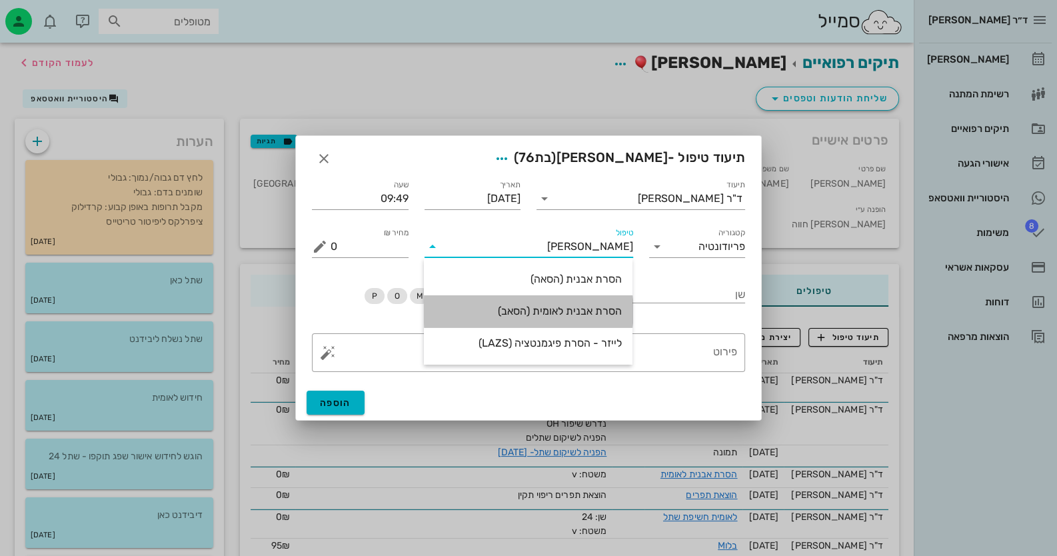
click at [543, 317] on div "הסרת אבנית לאומית (הסאב)" at bounding box center [528, 311] width 187 height 29
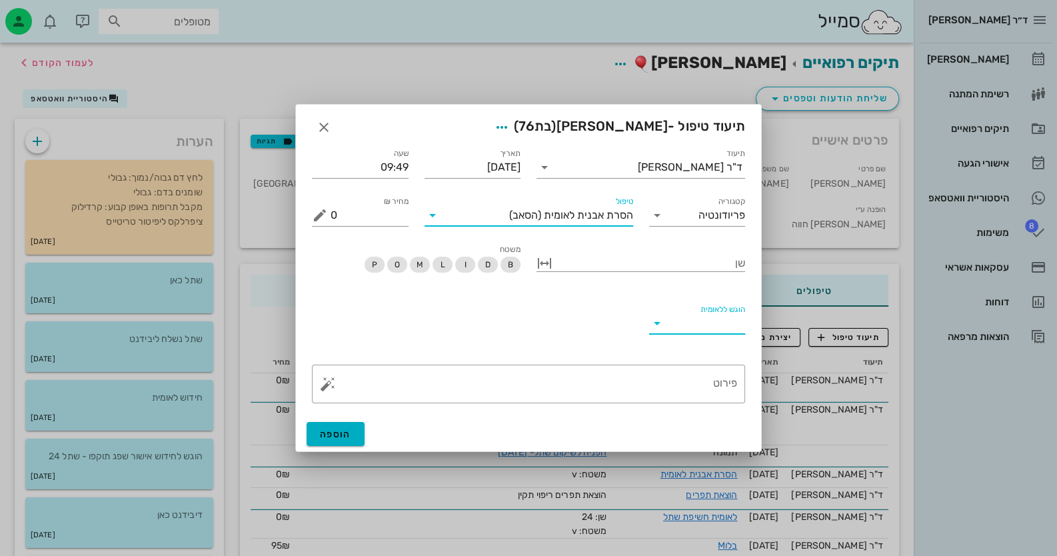
click at [718, 318] on input "הוגש ללאומית" at bounding box center [707, 323] width 78 height 21
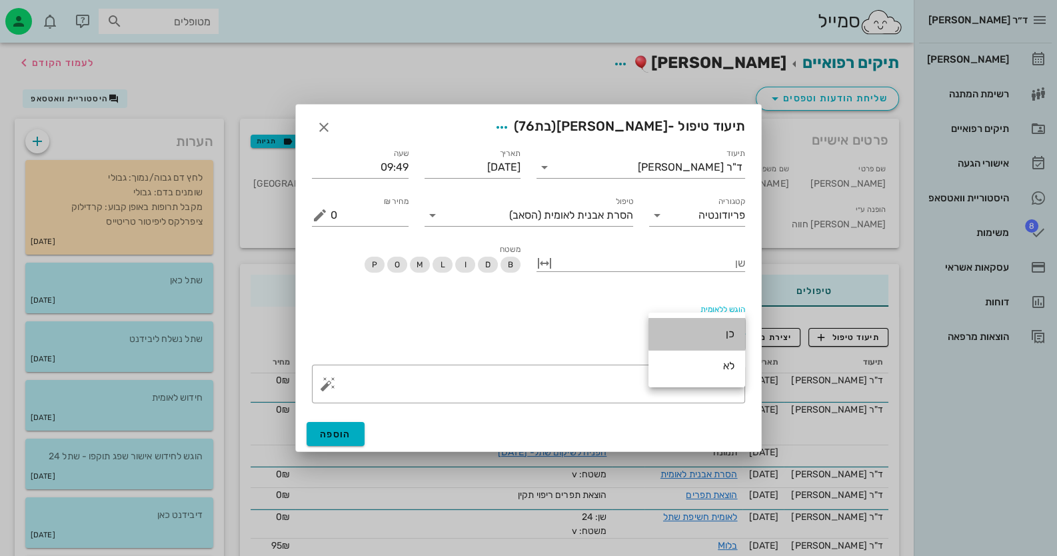
click at [721, 331] on div "כן" at bounding box center [696, 333] width 75 height 13
click at [671, 379] on textarea "פירוט" at bounding box center [534, 387] width 407 height 32
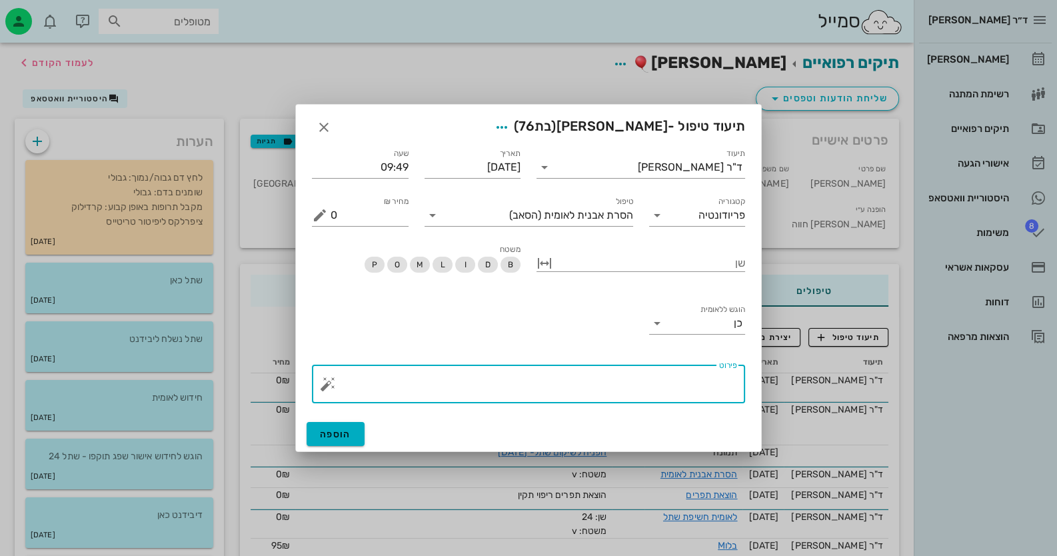
click at [325, 386] on button "button" at bounding box center [328, 384] width 16 height 16
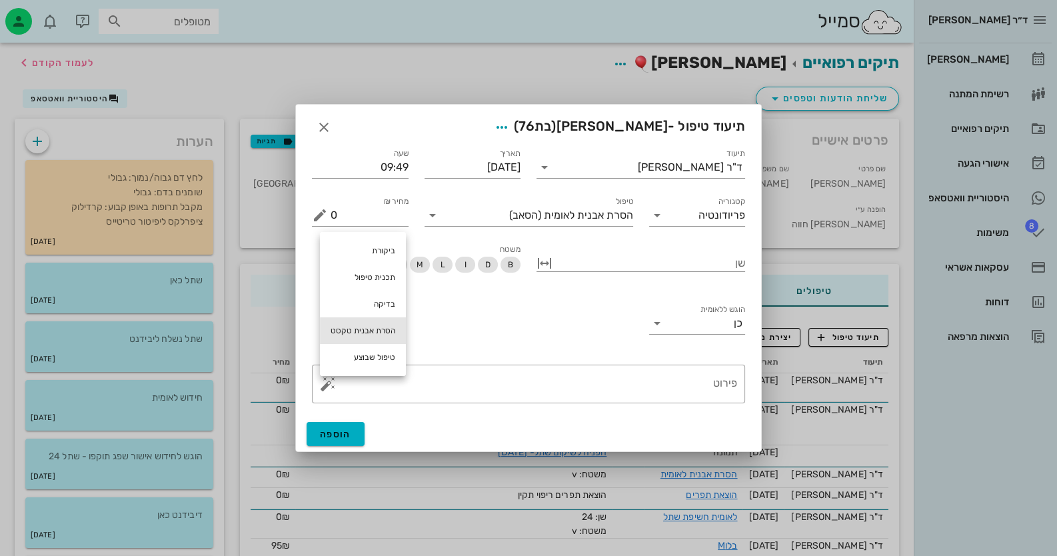
click at [370, 325] on div "הסרת אבנית טקסט" at bounding box center [363, 330] width 86 height 27
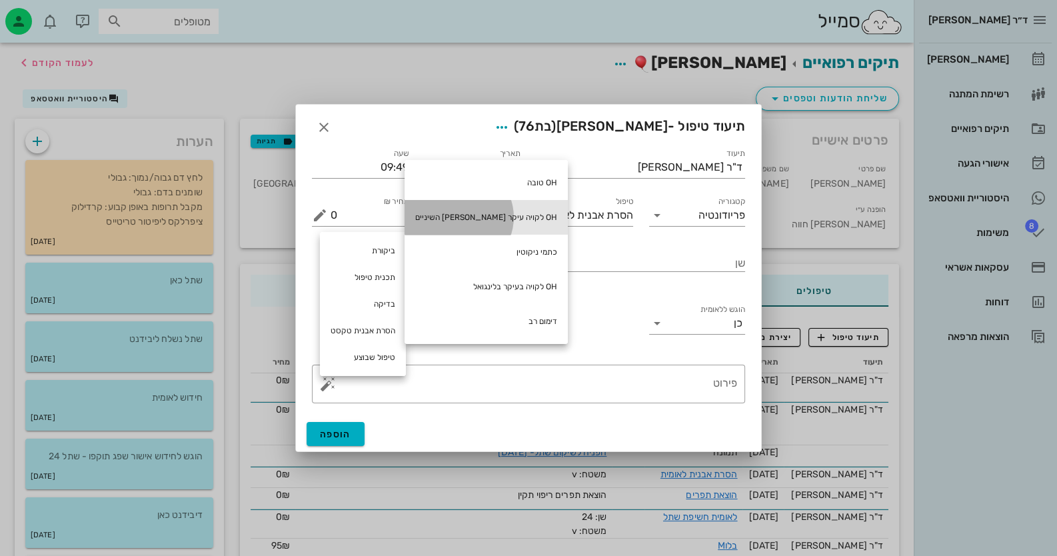
click at [480, 211] on div "OH לקויה עיקר [PERSON_NAME] השיניים" at bounding box center [486, 217] width 163 height 35
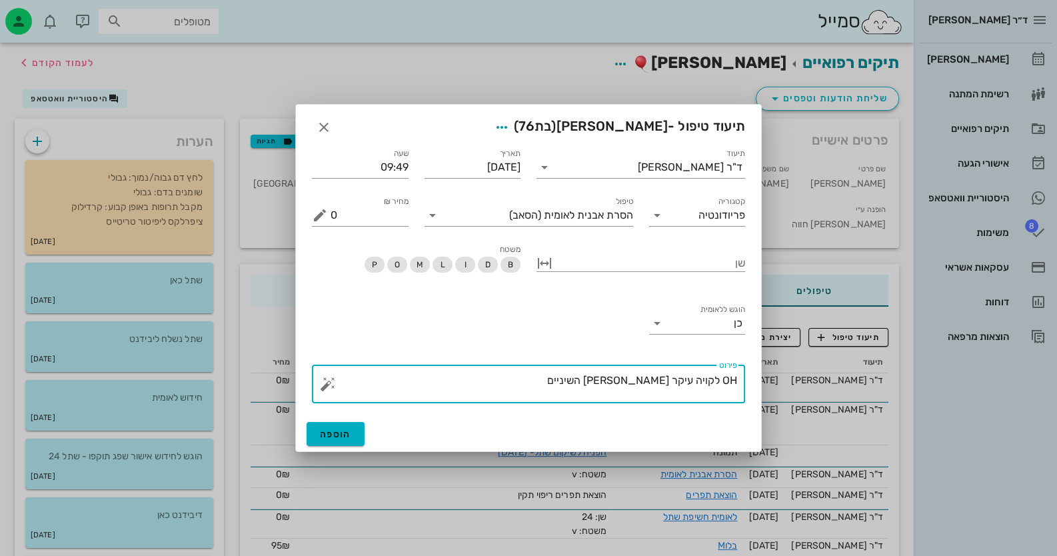
click at [328, 383] on button "button" at bounding box center [328, 384] width 16 height 16
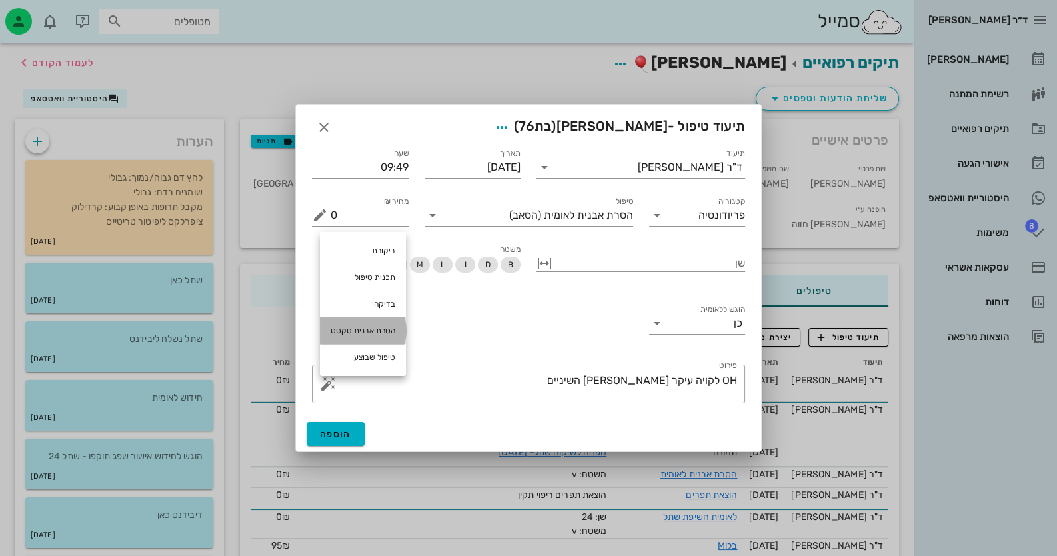
click at [386, 331] on div "הסרת אבנית טקסט" at bounding box center [363, 330] width 86 height 27
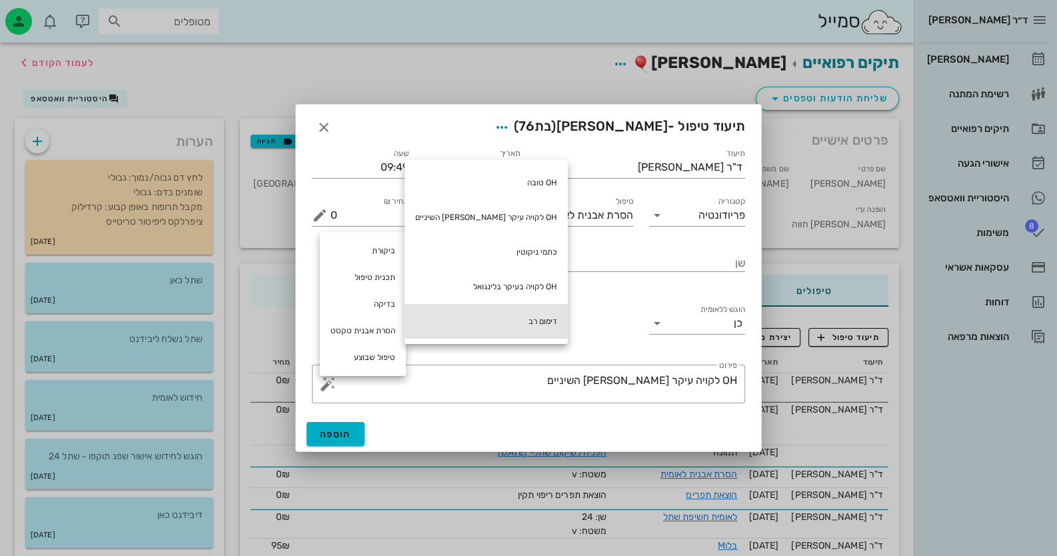
click at [481, 323] on div "דימום רב" at bounding box center [486, 321] width 163 height 35
type textarea "OH לקויה עיקר בין השיניים דימום רב"
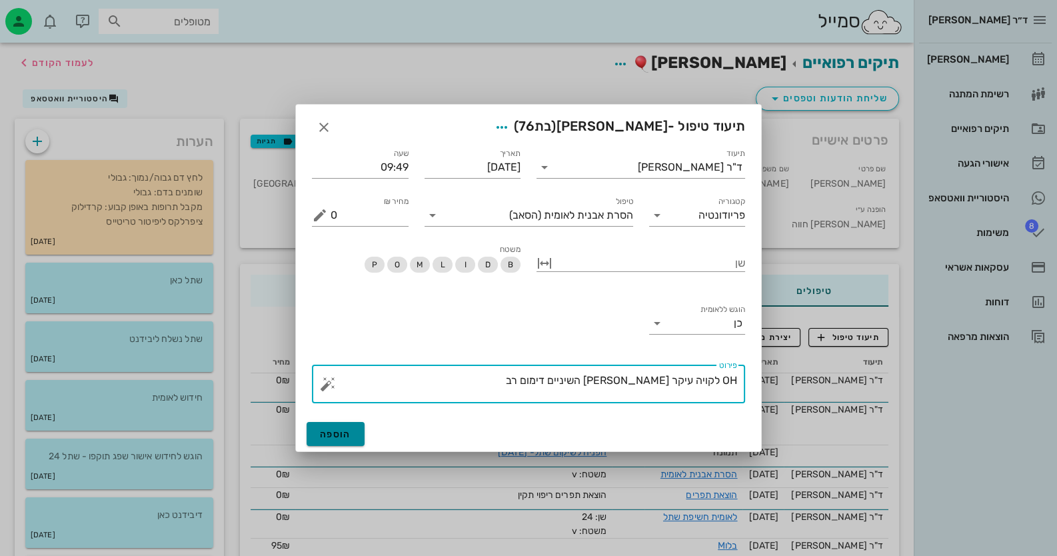
click at [355, 431] on button "הוספה" at bounding box center [336, 434] width 58 height 24
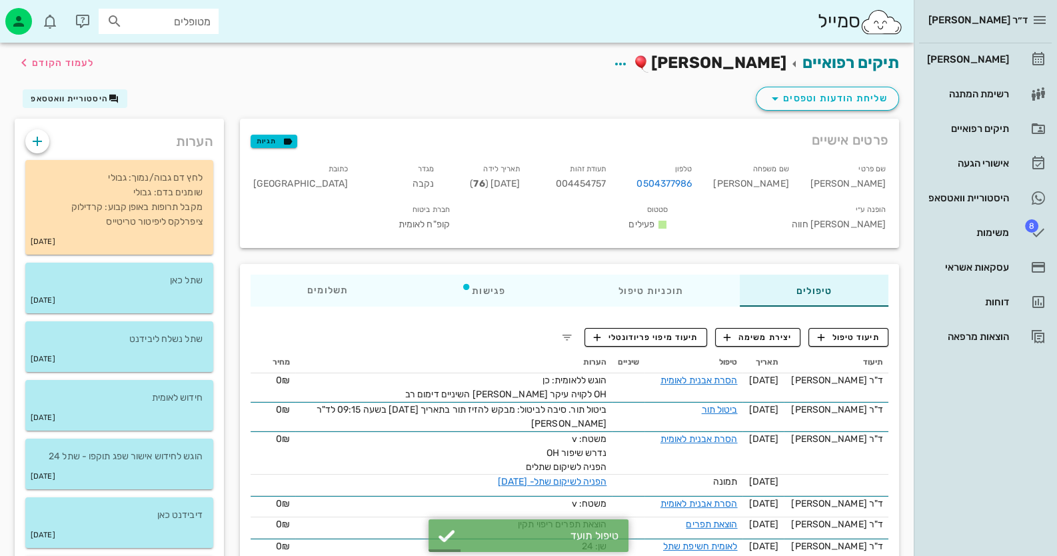
click at [606, 179] on span "004454757" at bounding box center [580, 183] width 51 height 11
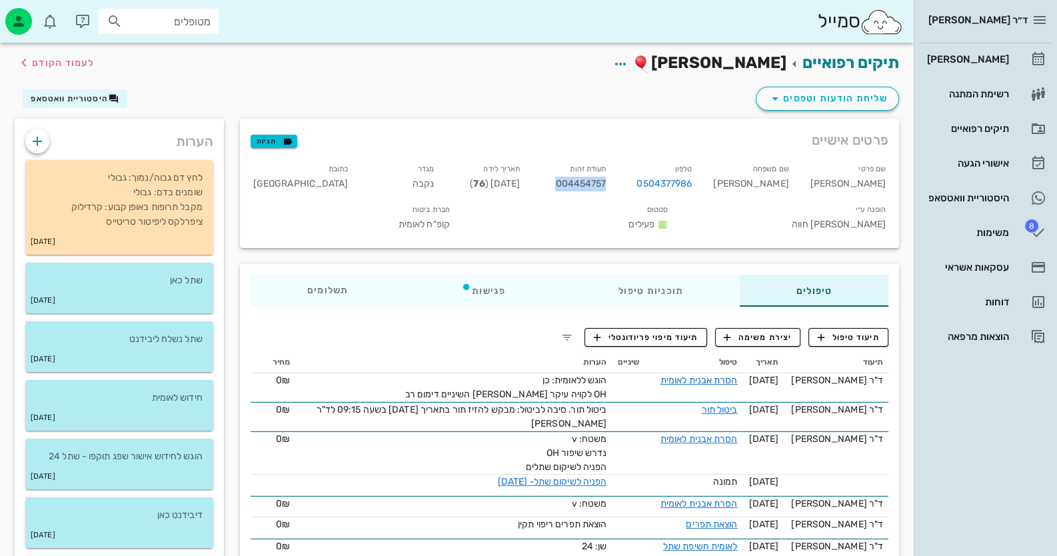
copy span "004454757"
click at [1000, 51] on div "[PERSON_NAME]" at bounding box center [967, 59] width 85 height 21
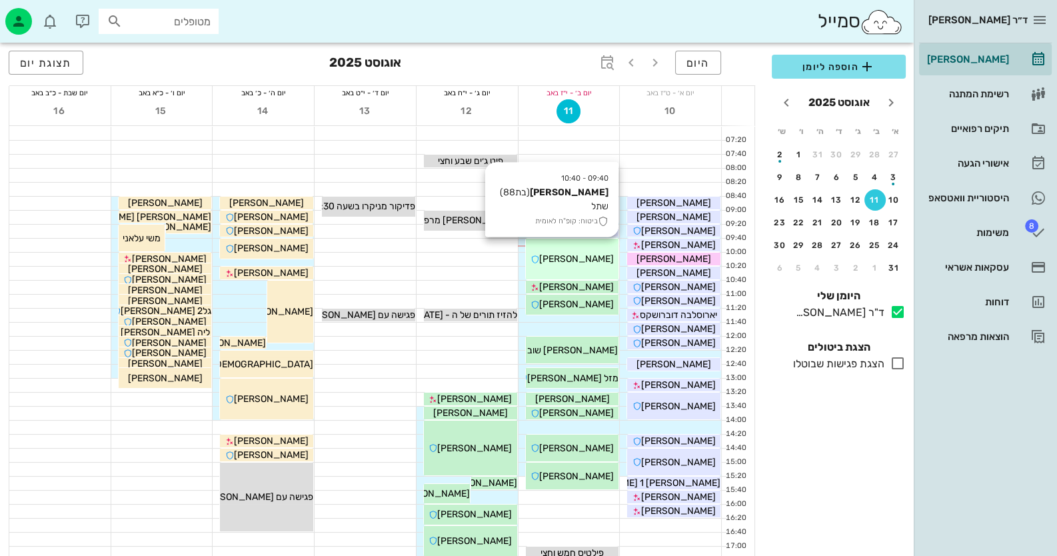
click at [571, 261] on span "[PERSON_NAME]" at bounding box center [576, 258] width 75 height 11
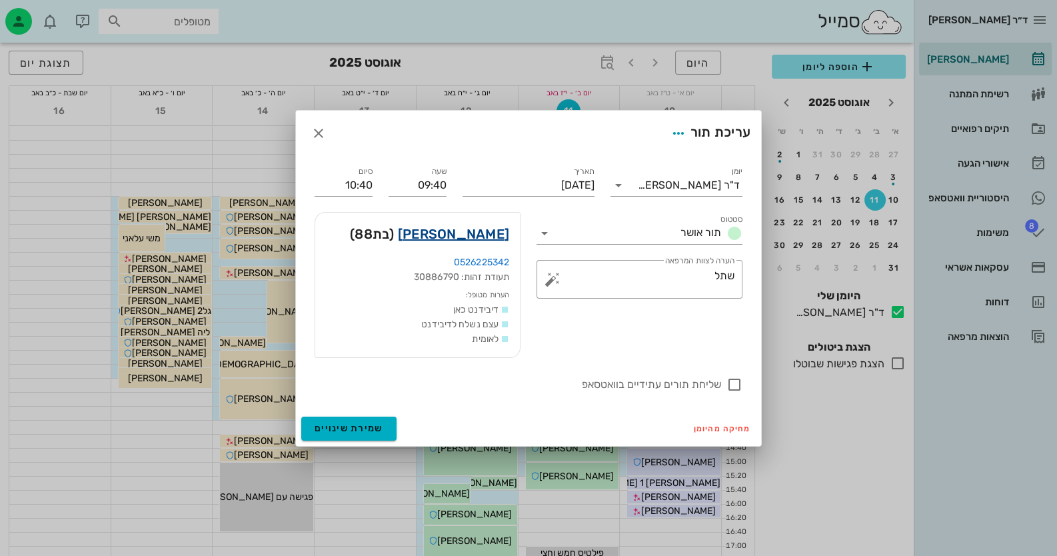
click at [481, 229] on link "[PERSON_NAME]" at bounding box center [453, 233] width 111 height 21
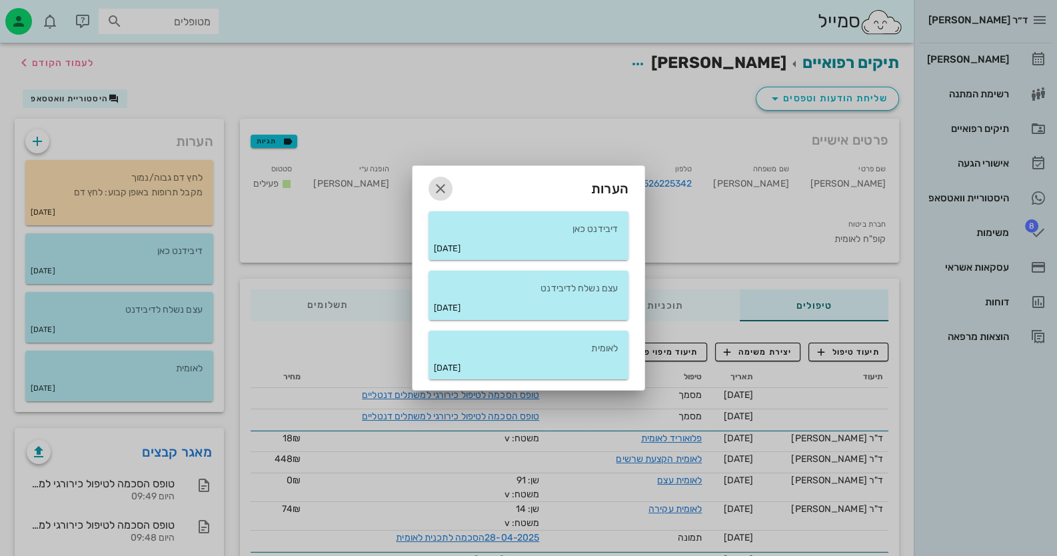
click at [439, 189] on icon "button" at bounding box center [441, 189] width 16 height 16
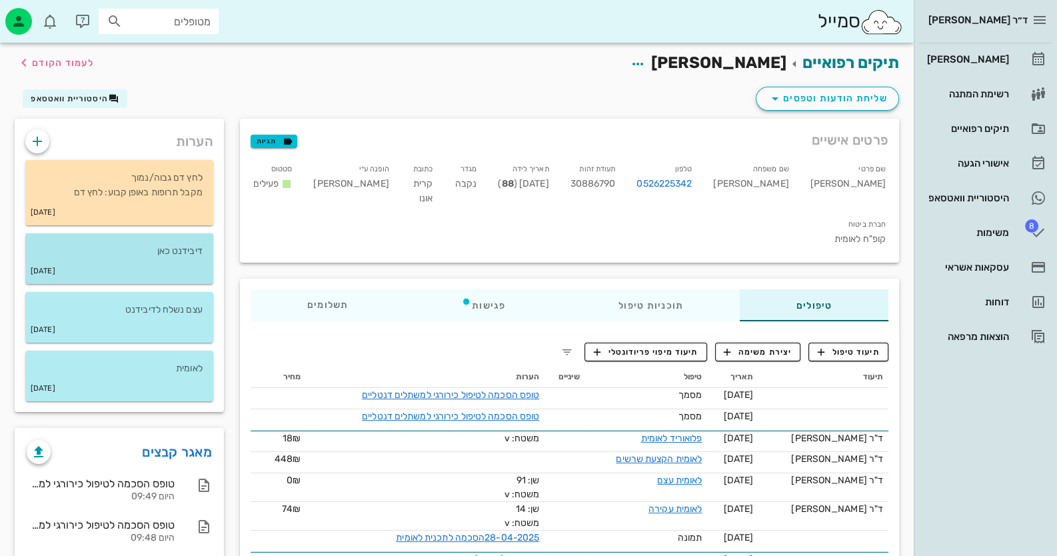
click at [127, 267] on div "30-04-2025" at bounding box center [119, 271] width 188 height 25
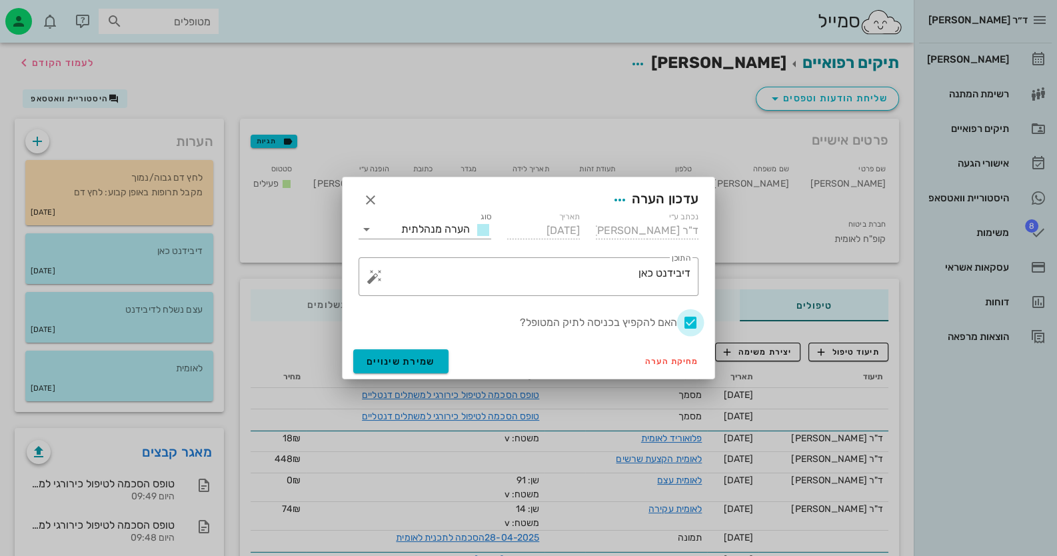
click at [689, 323] on div at bounding box center [690, 322] width 23 height 23
checkbox input "false"
click at [405, 359] on span "שמירת שינויים" at bounding box center [401, 361] width 69 height 11
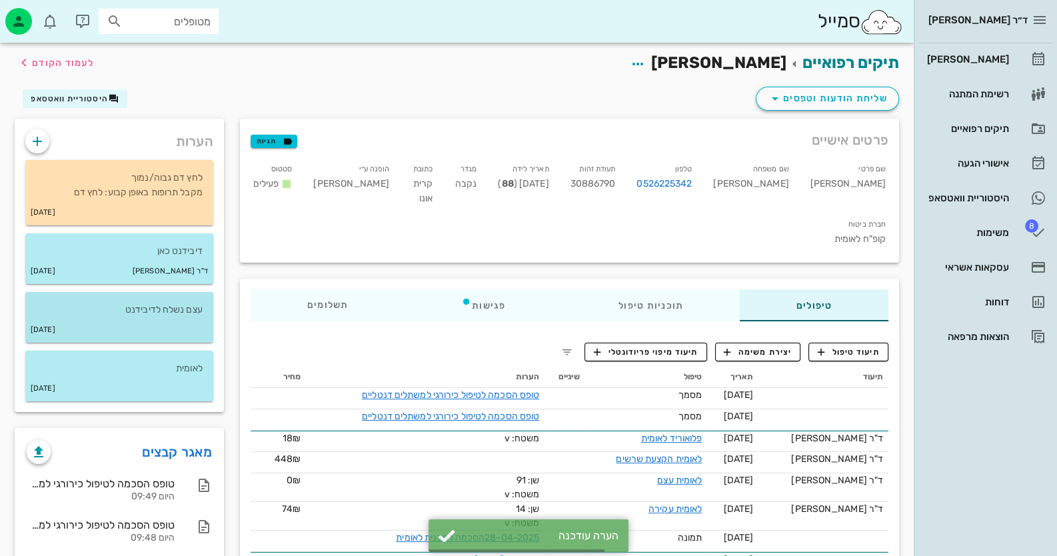
click at [140, 327] on div "[DATE]" at bounding box center [119, 329] width 188 height 25
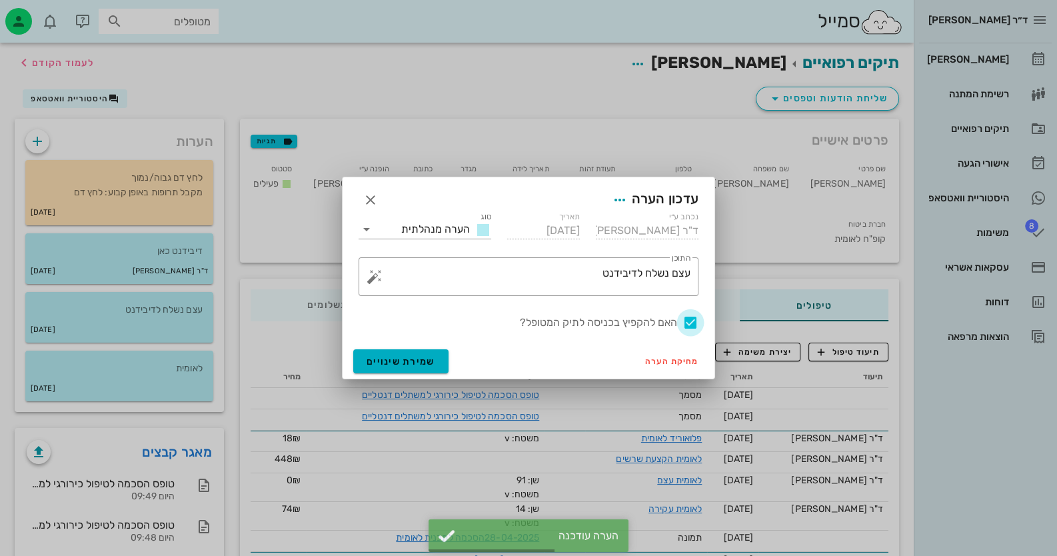
click at [685, 321] on div at bounding box center [690, 322] width 23 height 23
checkbox input "false"
click at [387, 352] on button "שמירת שינויים" at bounding box center [400, 361] width 95 height 24
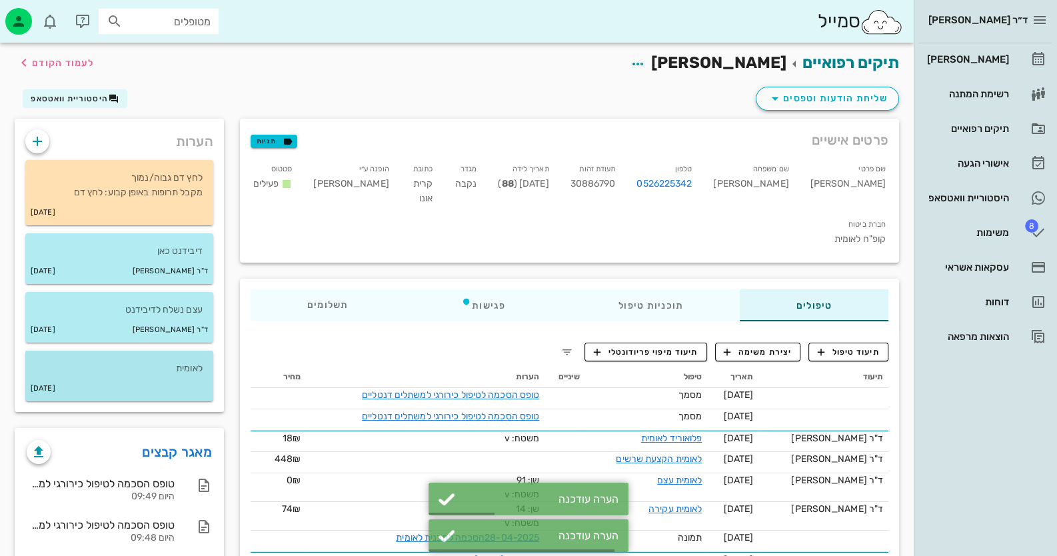
click at [133, 375] on p "לאומית" at bounding box center [119, 368] width 167 height 15
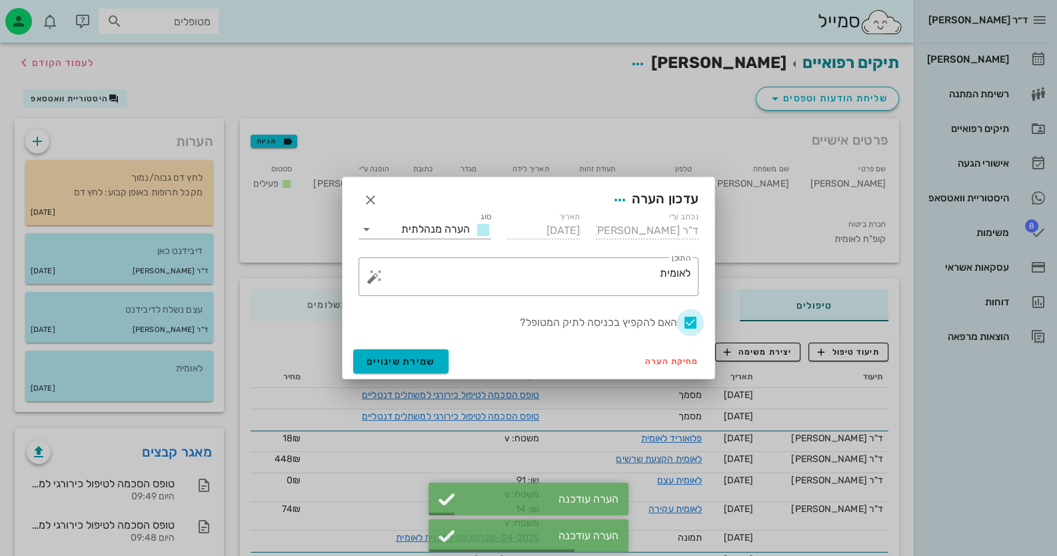
click at [697, 320] on div at bounding box center [690, 322] width 23 height 23
checkbox input "false"
click at [412, 359] on span "שמירת שינויים" at bounding box center [401, 361] width 69 height 11
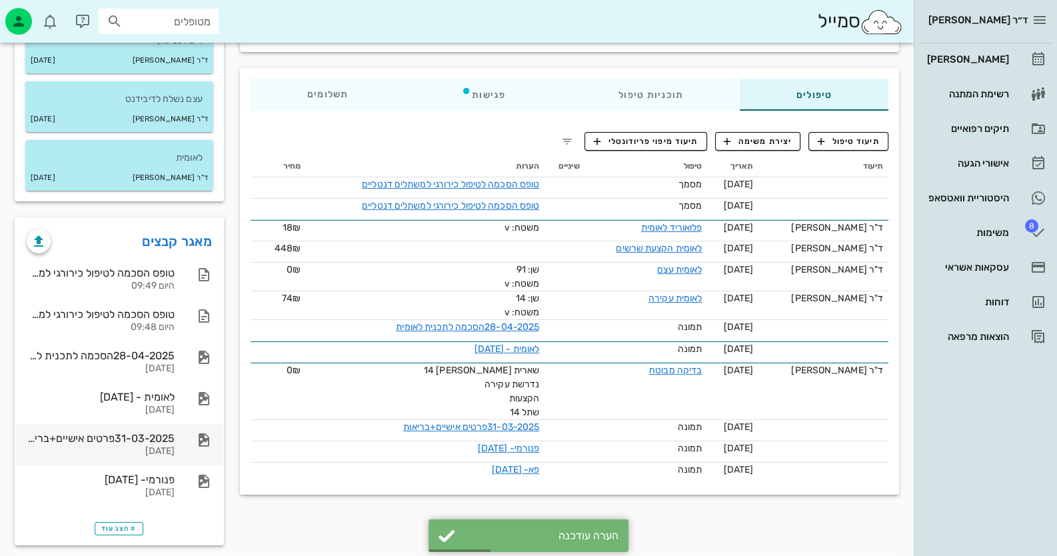
scroll to position [220, 0]
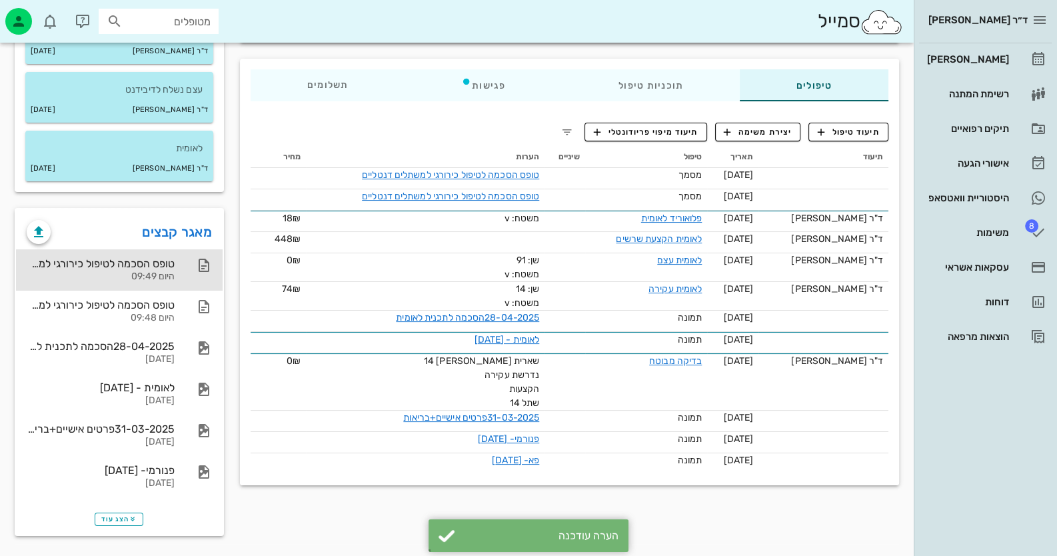
click at [136, 267] on div "טופס הסכמה לטיפול כירורגי למשתלים דנטליים" at bounding box center [101, 263] width 148 height 13
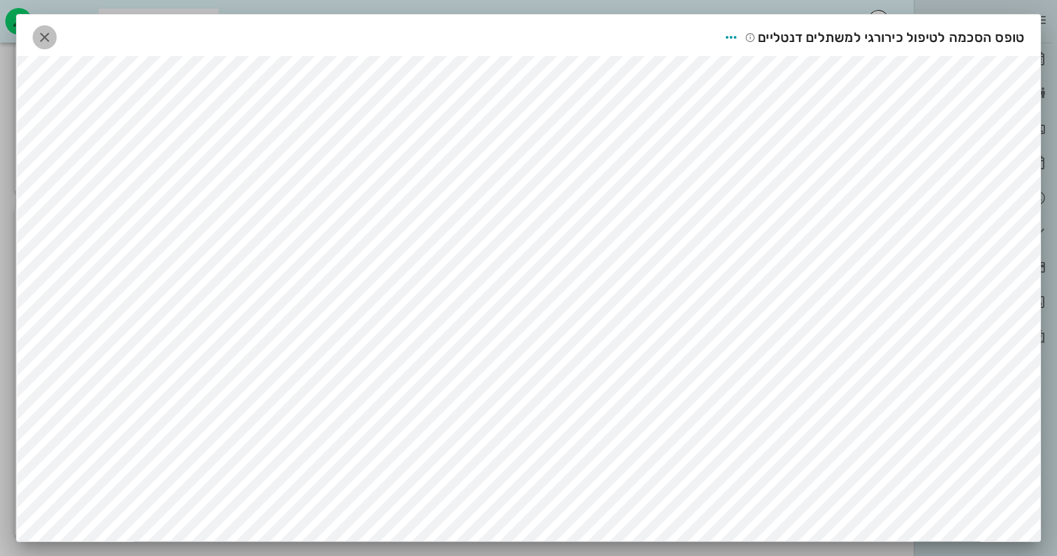
click at [57, 34] on span "button" at bounding box center [45, 37] width 24 height 16
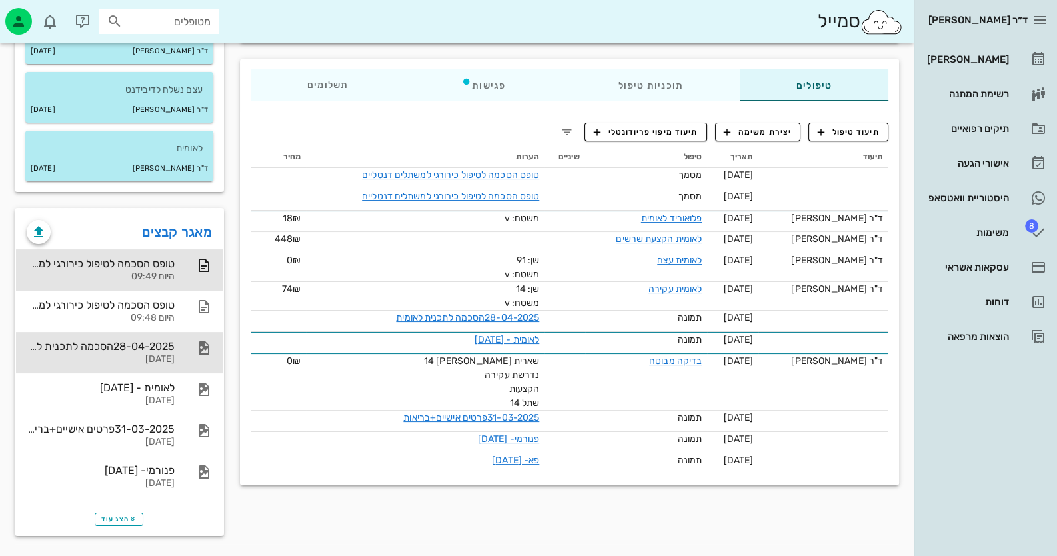
click at [99, 369] on div "28-04-2025הסכמה לתכנית לאומית 28-04-2025" at bounding box center [101, 352] width 148 height 41
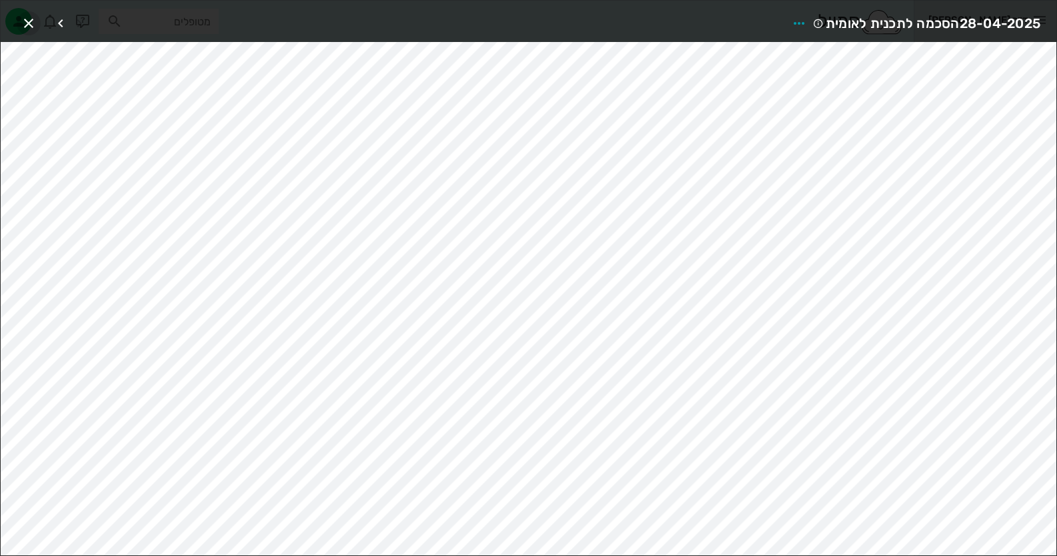
click at [32, 15] on icon "button" at bounding box center [29, 23] width 16 height 16
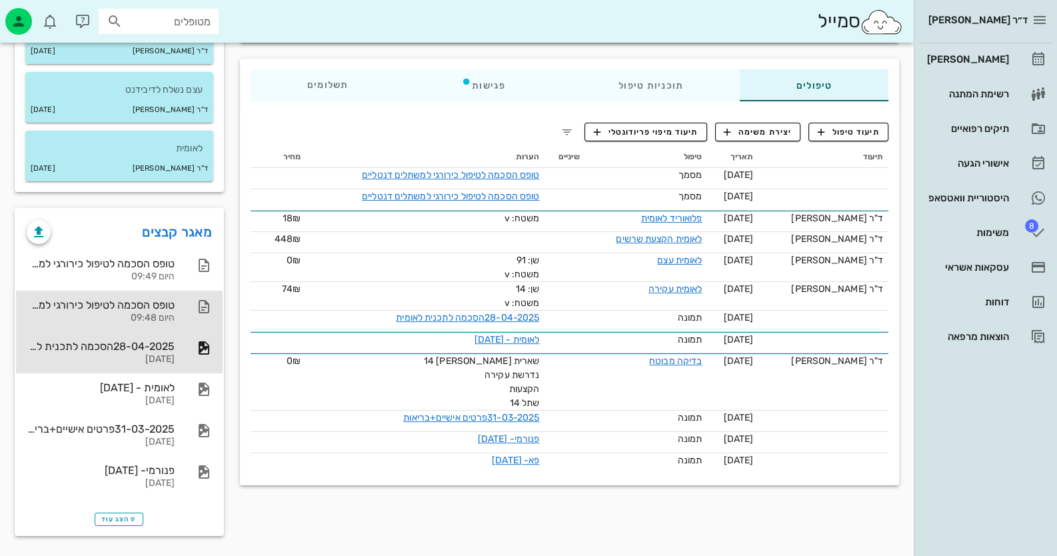
click at [184, 303] on div at bounding box center [197, 307] width 29 height 16
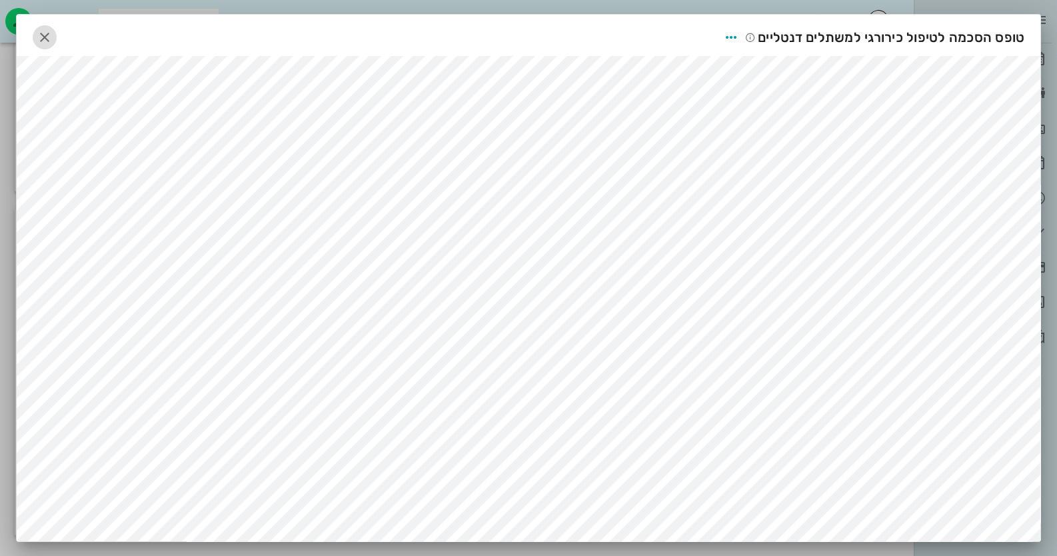
click at [51, 35] on icon "button" at bounding box center [45, 37] width 16 height 16
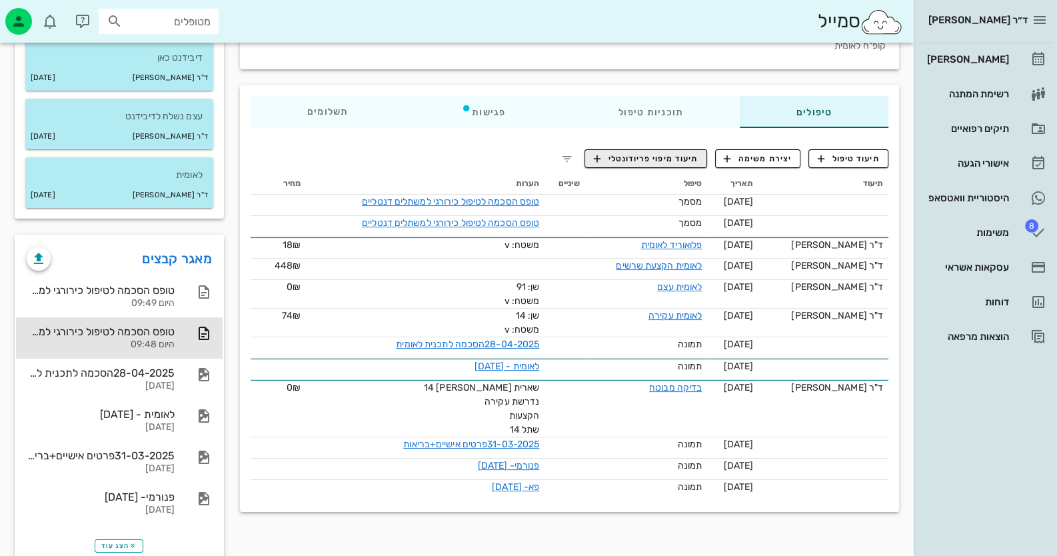
scroll to position [200, 0]
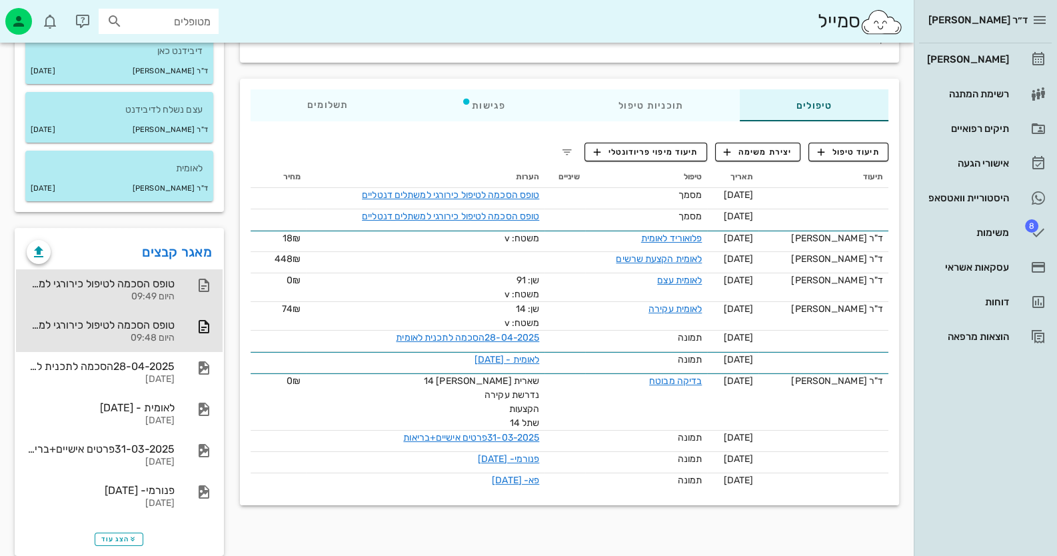
click at [143, 298] on div "היום 09:49" at bounding box center [101, 296] width 148 height 11
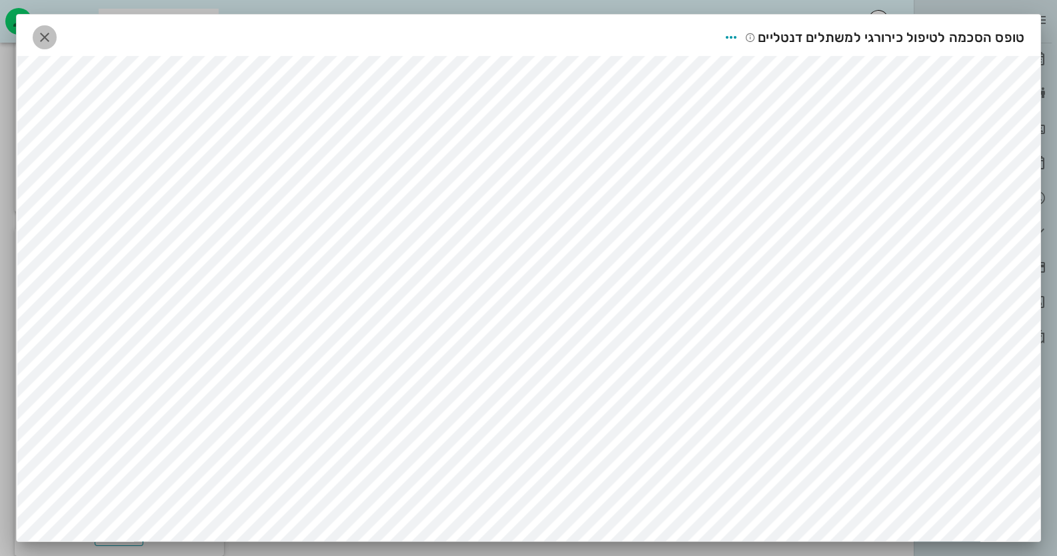
click at [51, 26] on button "button" at bounding box center [45, 37] width 24 height 24
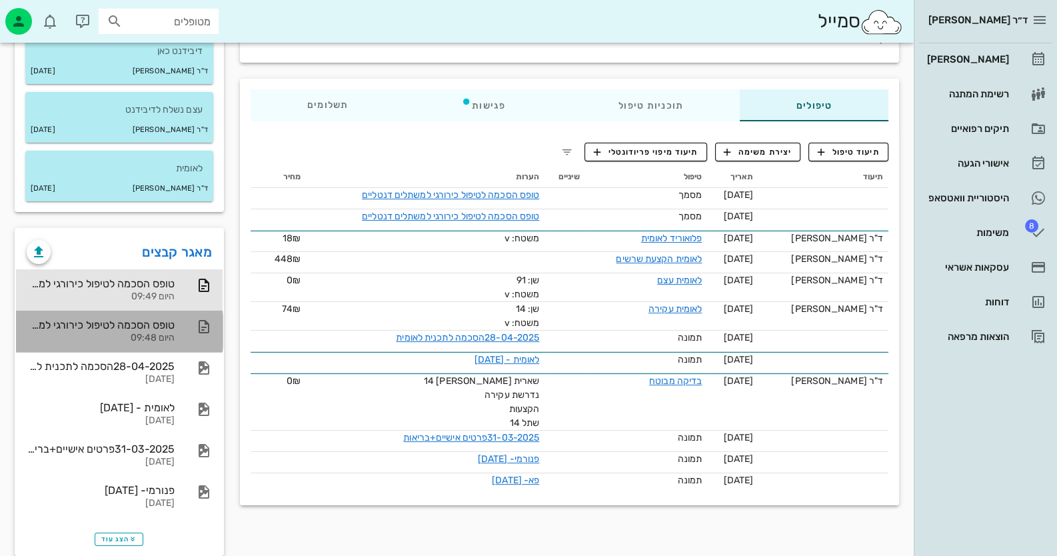
click at [54, 326] on div "טופס הסכמה לטיפול כירורגי למשתלים דנטליים" at bounding box center [101, 325] width 148 height 13
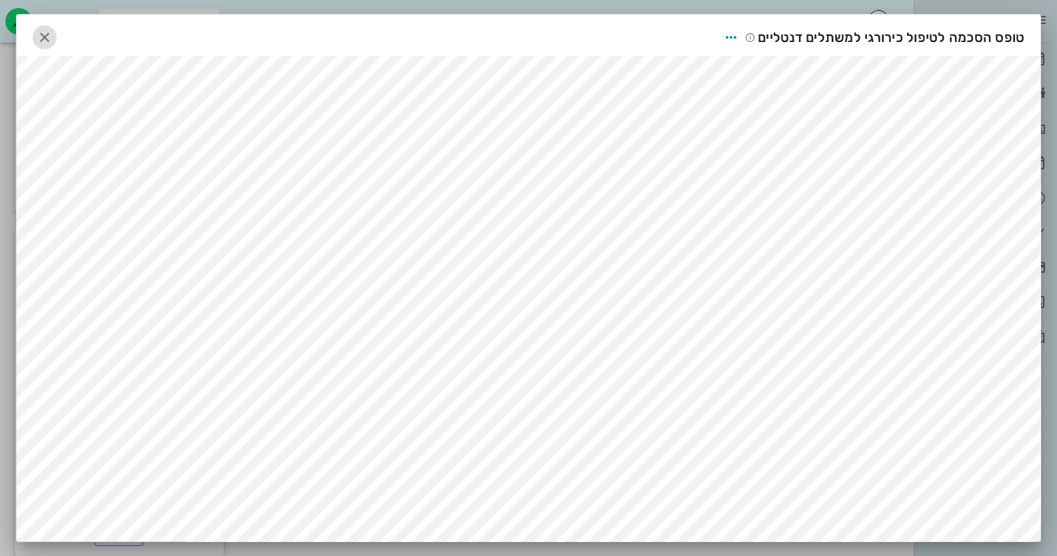
click at [57, 36] on span "button" at bounding box center [45, 37] width 24 height 16
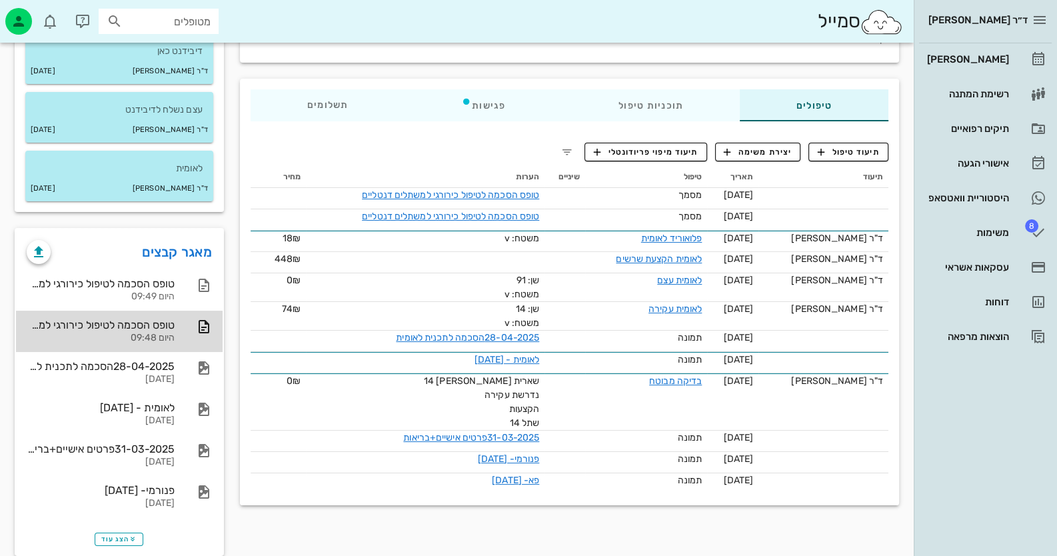
click at [203, 329] on icon at bounding box center [204, 327] width 16 height 16
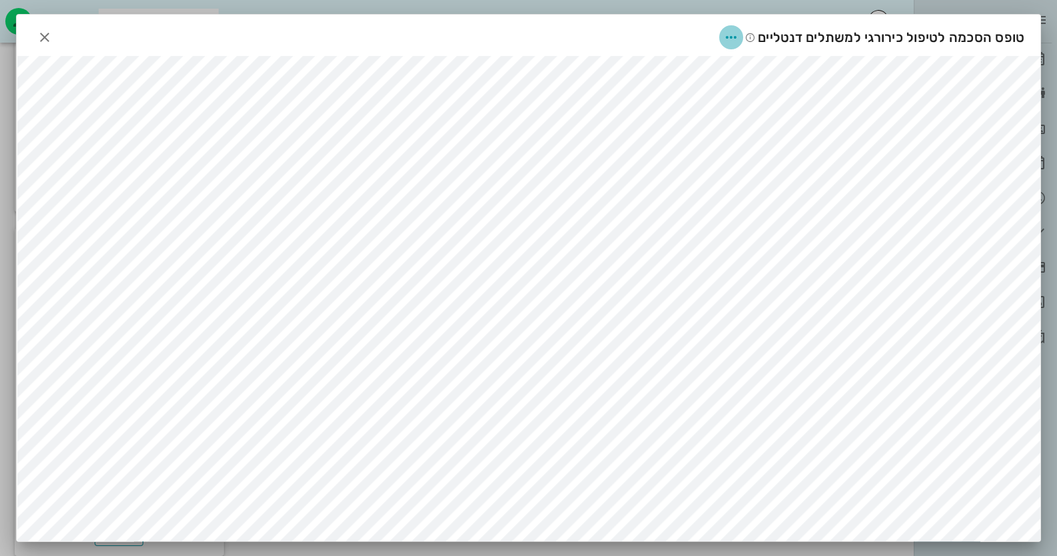
click at [737, 35] on icon "button" at bounding box center [731, 37] width 16 height 16
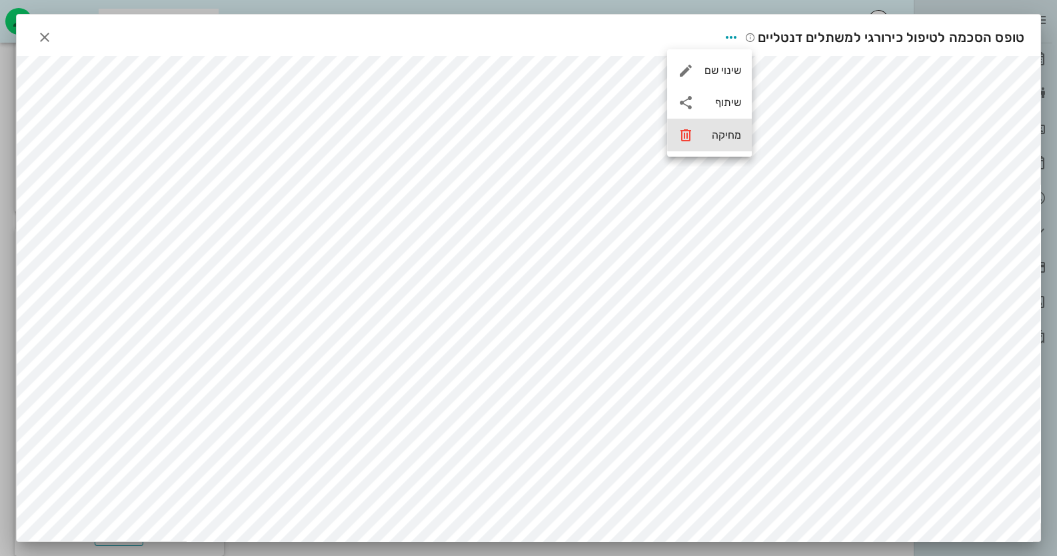
click at [708, 139] on div "מחיקה" at bounding box center [723, 135] width 37 height 13
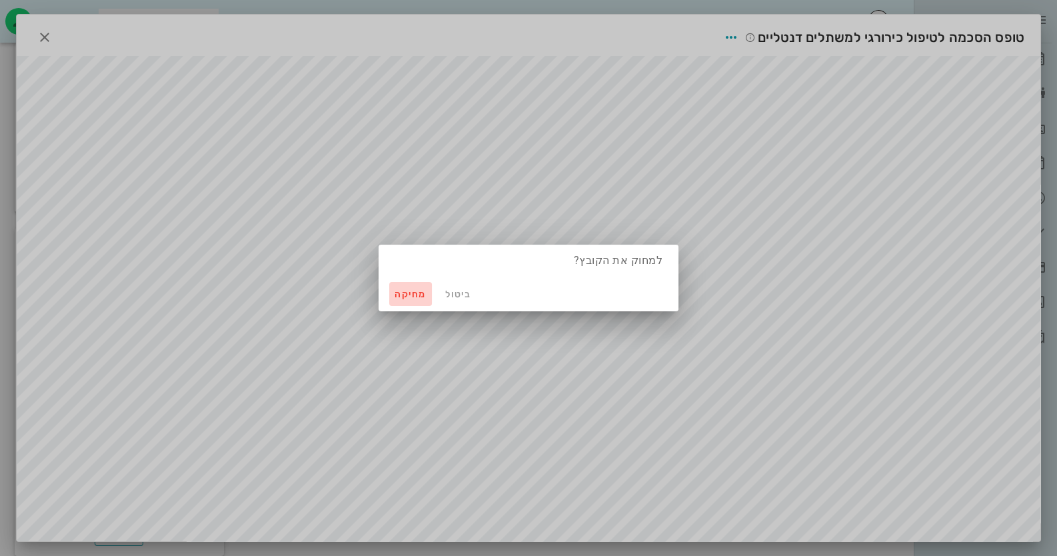
click at [400, 296] on span "מחיקה" at bounding box center [411, 294] width 32 height 11
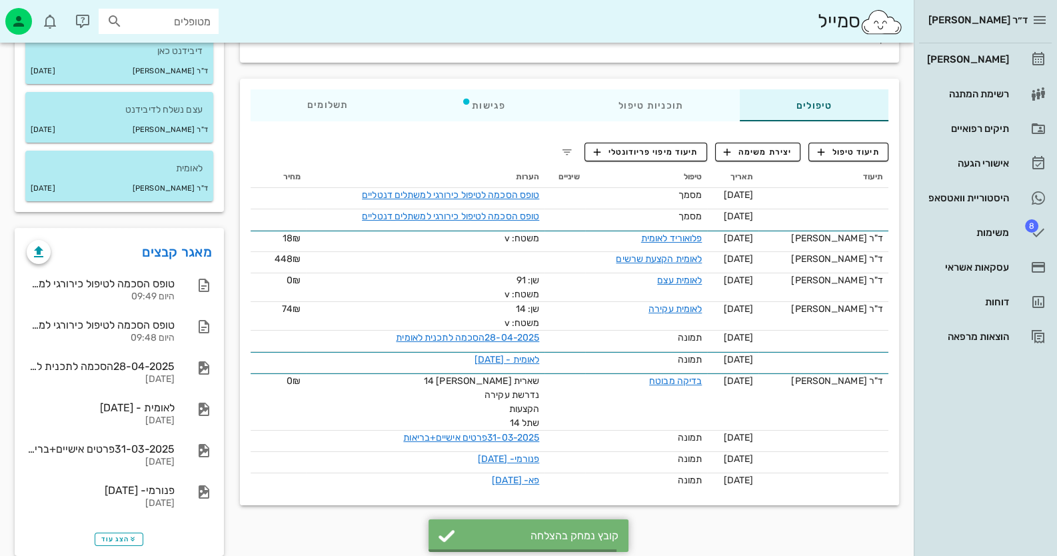
scroll to position [188, 0]
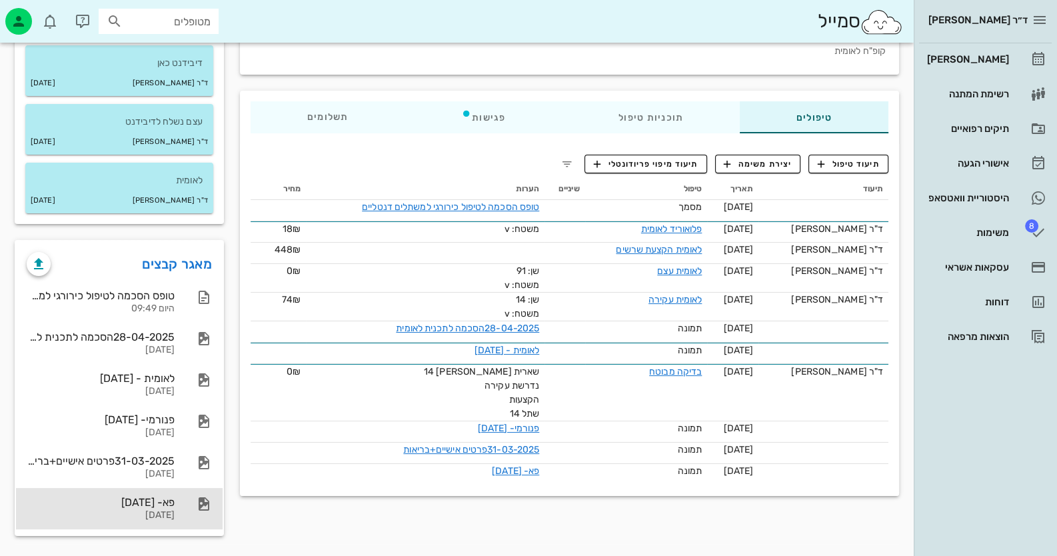
click at [178, 513] on div "פא- 31-03-2025 31-03-2025" at bounding box center [119, 508] width 207 height 41
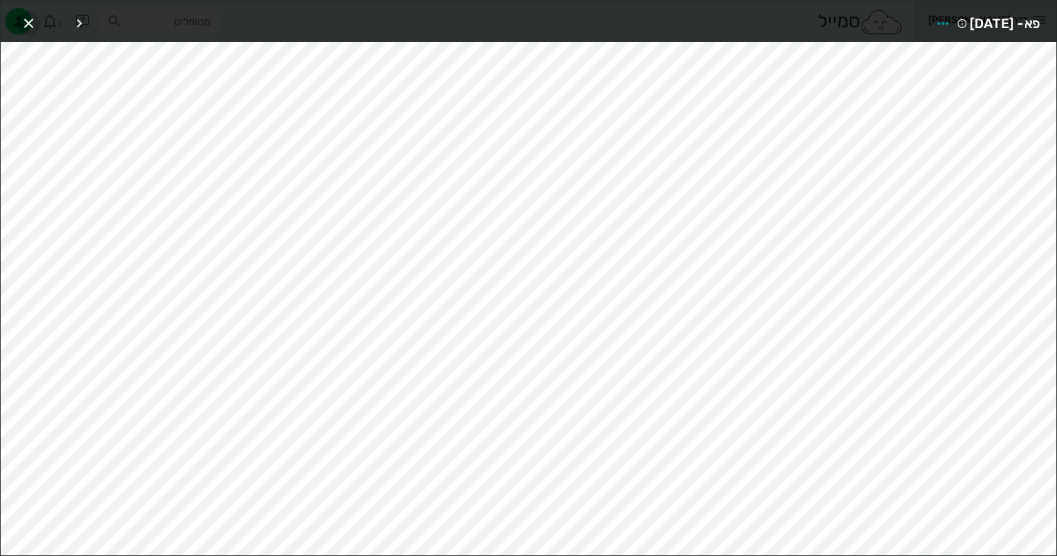
click at [34, 25] on icon "button" at bounding box center [29, 23] width 16 height 16
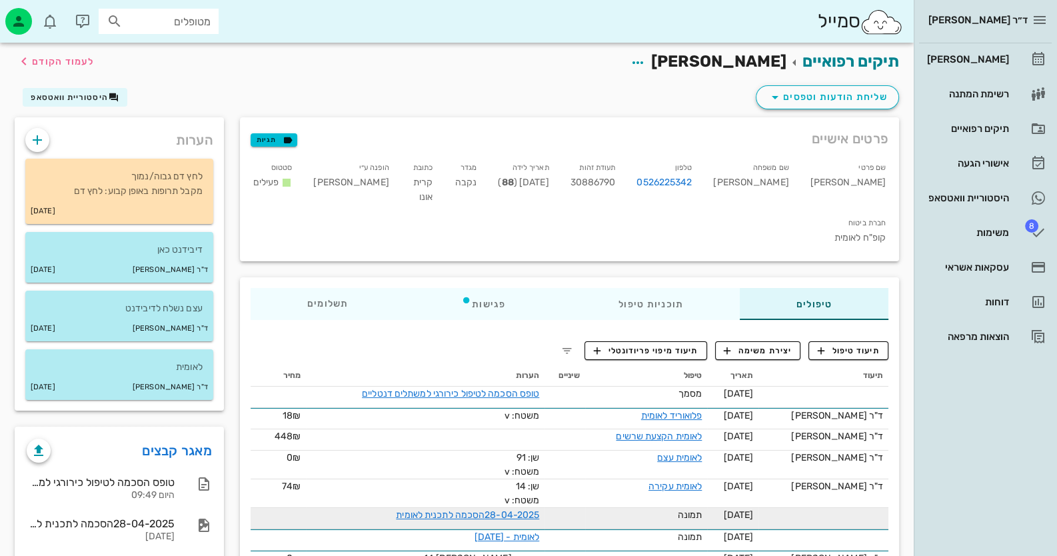
scroll to position [0, 0]
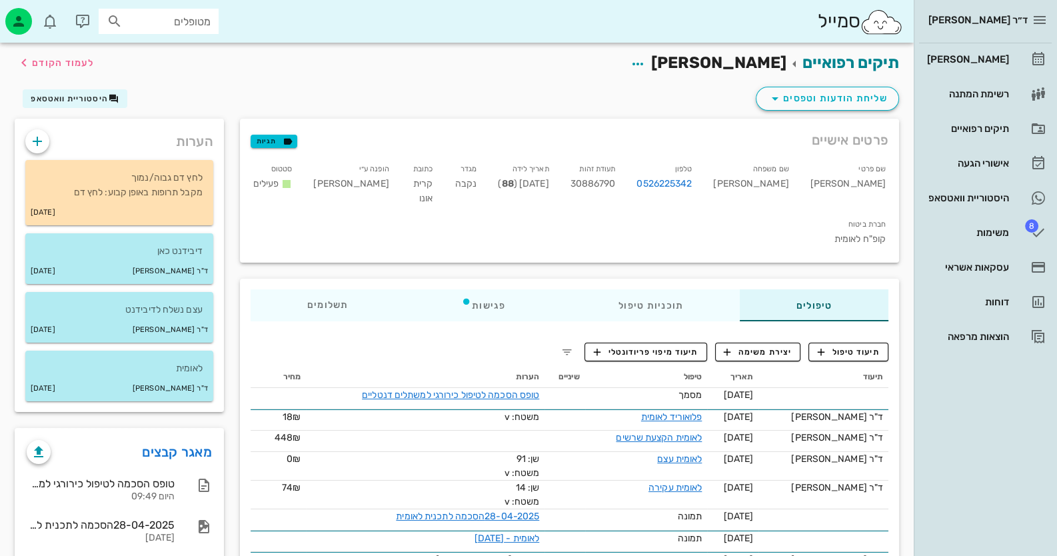
click at [616, 186] on span "30886790" at bounding box center [593, 183] width 45 height 11
copy span "30886790"
click at [187, 19] on input "מטופלים" at bounding box center [167, 21] width 85 height 17
type input "זמיר"
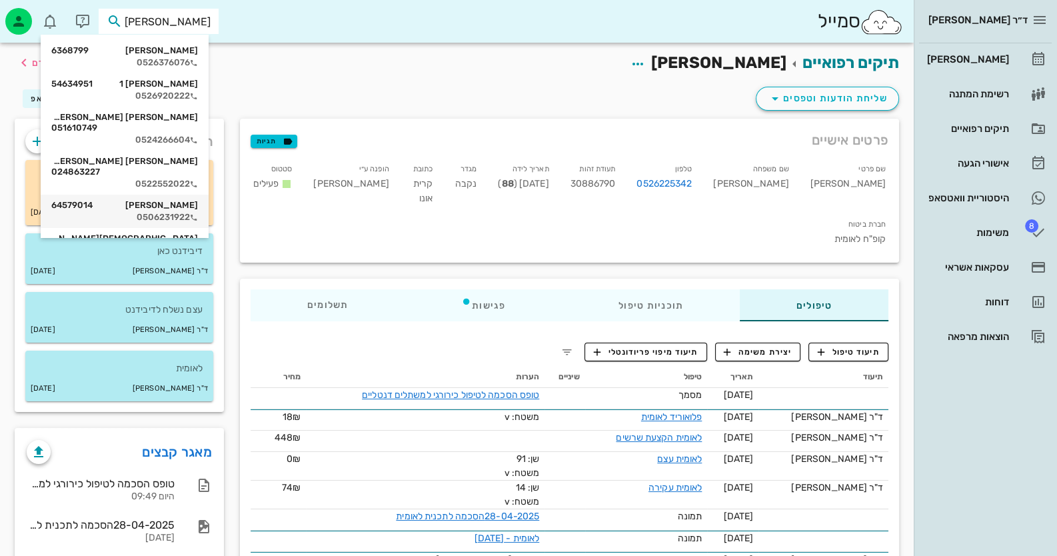
click at [187, 203] on div "אביגיל זמיר 64579014 0506231922" at bounding box center [124, 211] width 147 height 33
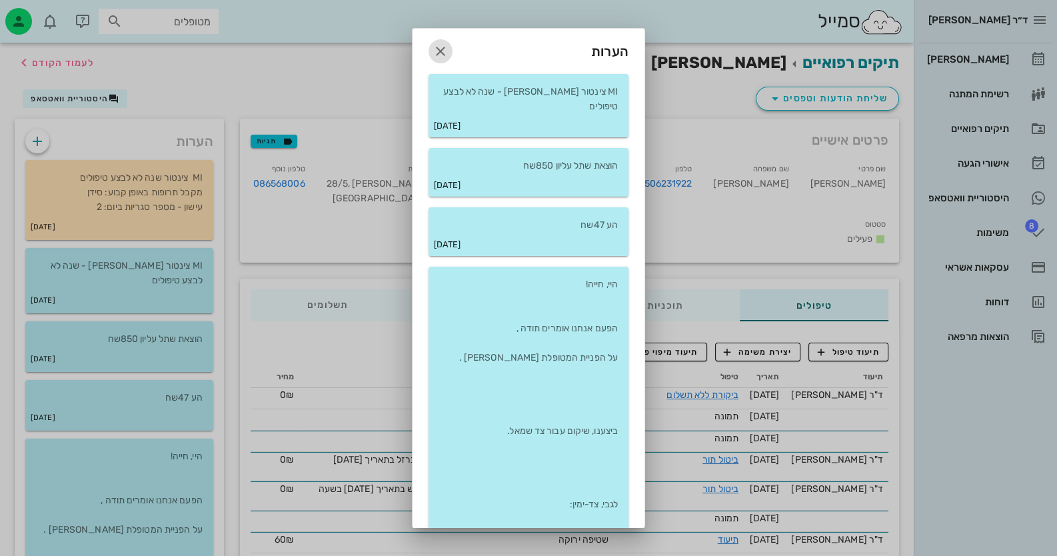
click at [445, 56] on icon "button" at bounding box center [441, 51] width 16 height 16
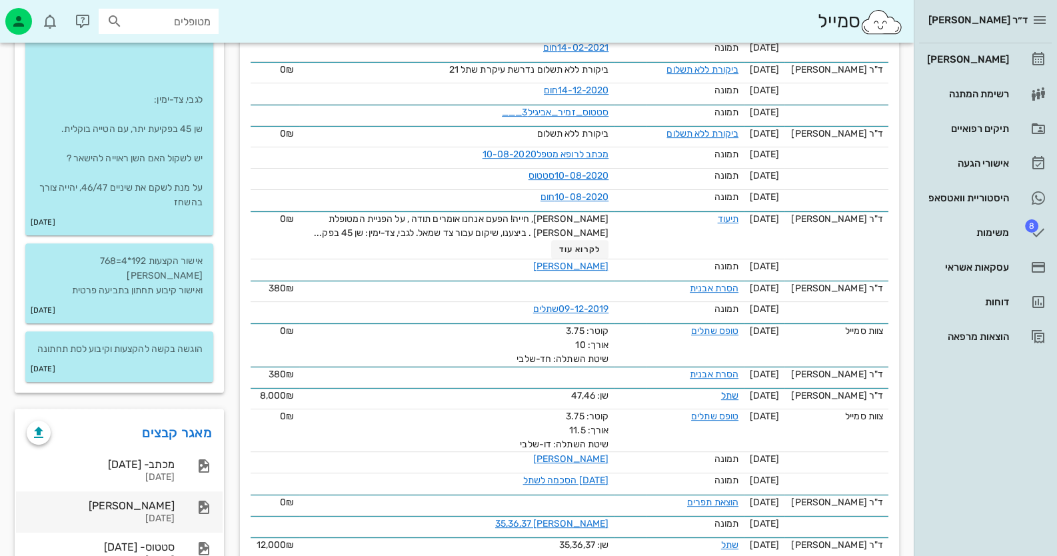
scroll to position [599, 0]
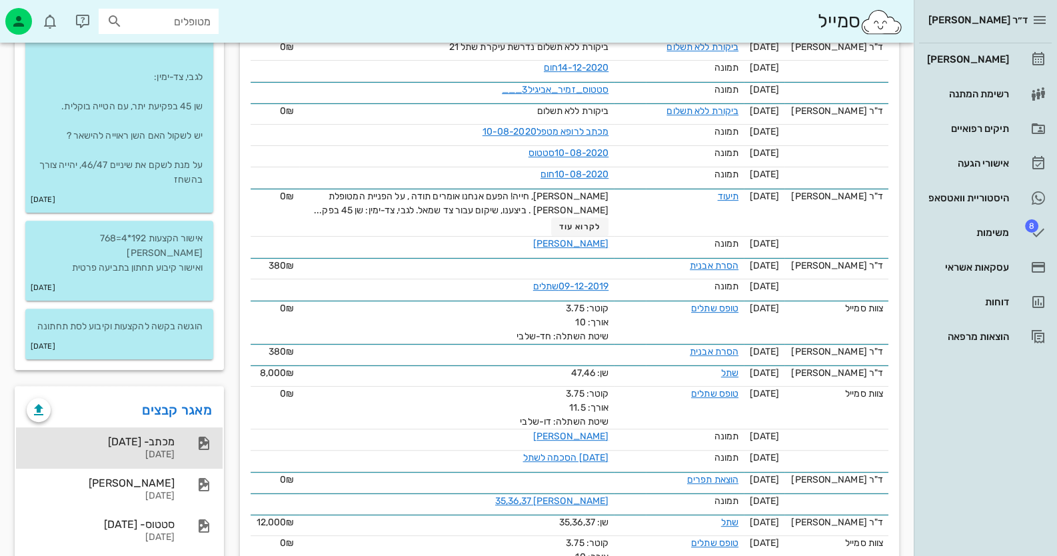
click at [159, 433] on div "מכתב- 10-07-2025 10-07-2025" at bounding box center [101, 447] width 148 height 41
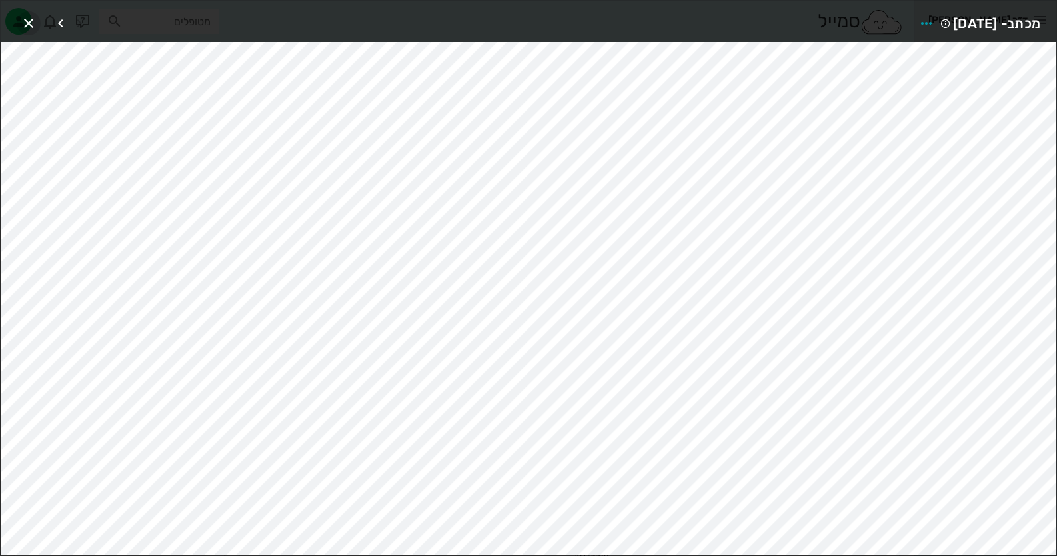
click at [32, 11] on button "button" at bounding box center [29, 23] width 24 height 24
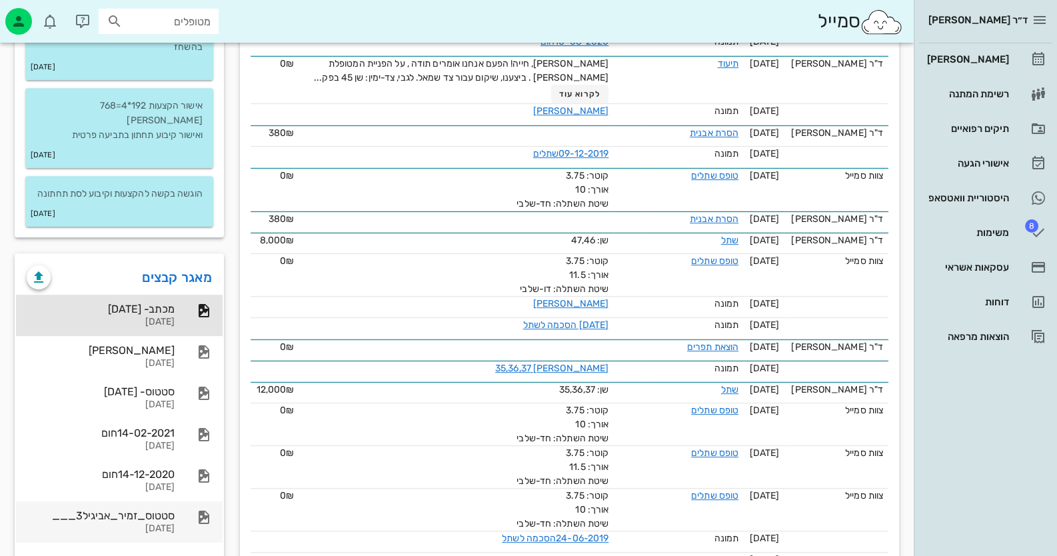
scroll to position [733, 0]
click at [203, 16] on input "מטופלים" at bounding box center [167, 21] width 85 height 17
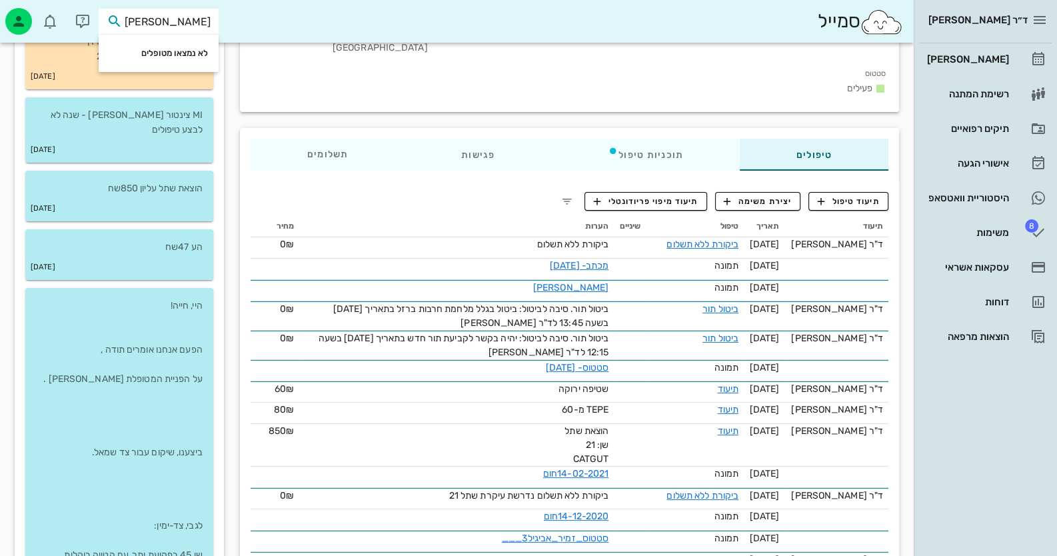
scroll to position [0, 0]
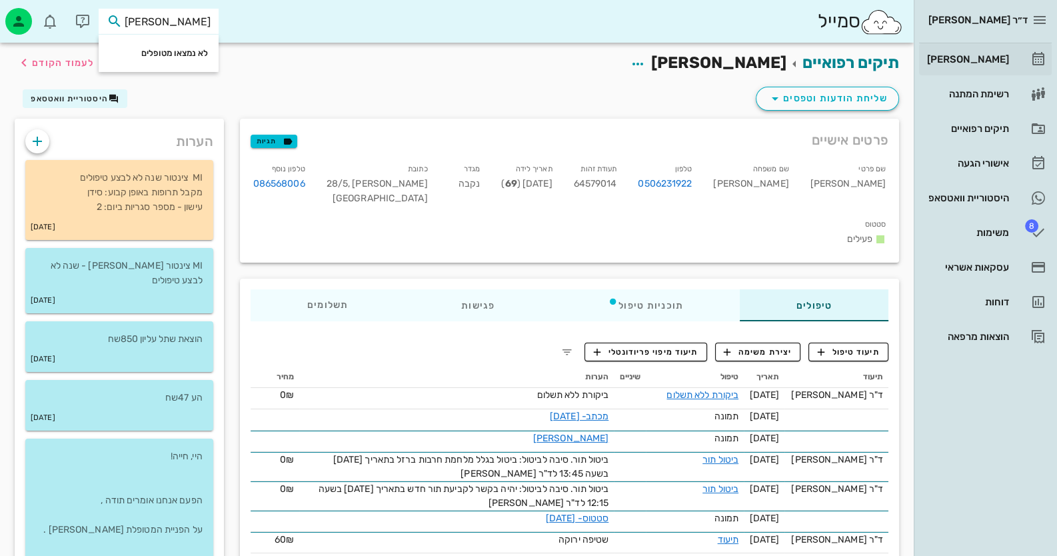
type input "אלעד י"
click at [973, 54] on div "[PERSON_NAME]" at bounding box center [967, 59] width 85 height 11
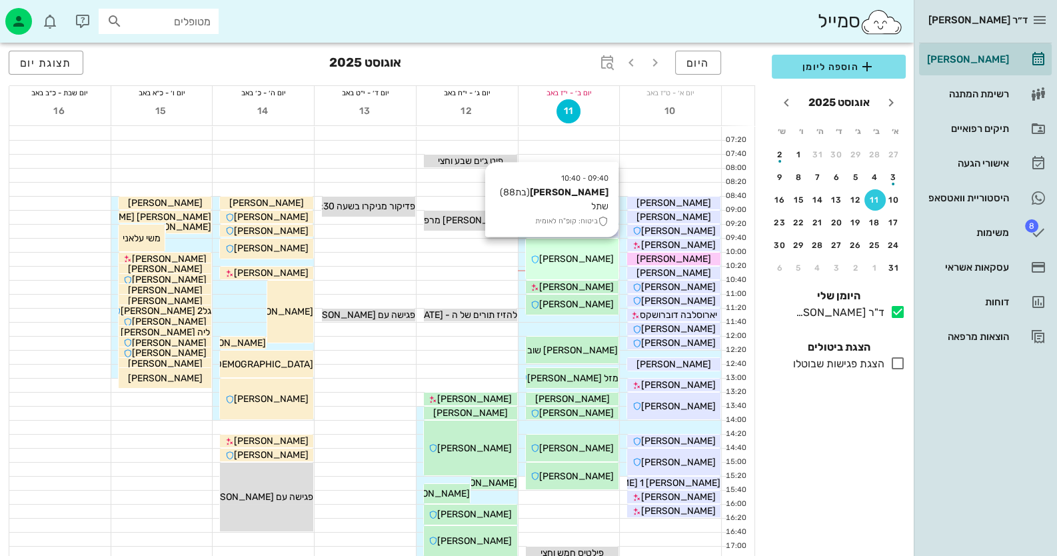
click at [601, 252] on div "[PERSON_NAME]" at bounding box center [572, 259] width 93 height 14
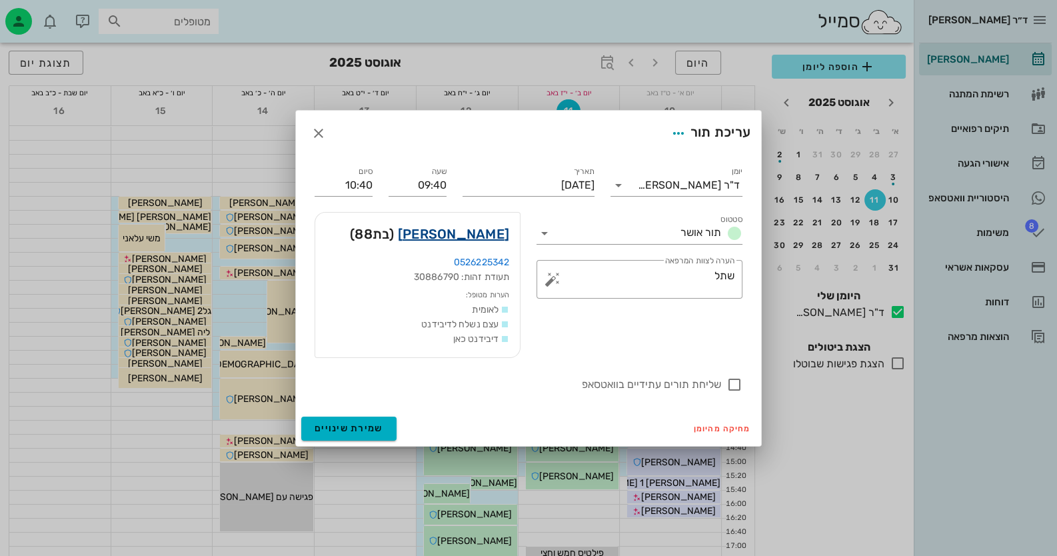
click at [509, 237] on link "[PERSON_NAME]" at bounding box center [453, 233] width 111 height 21
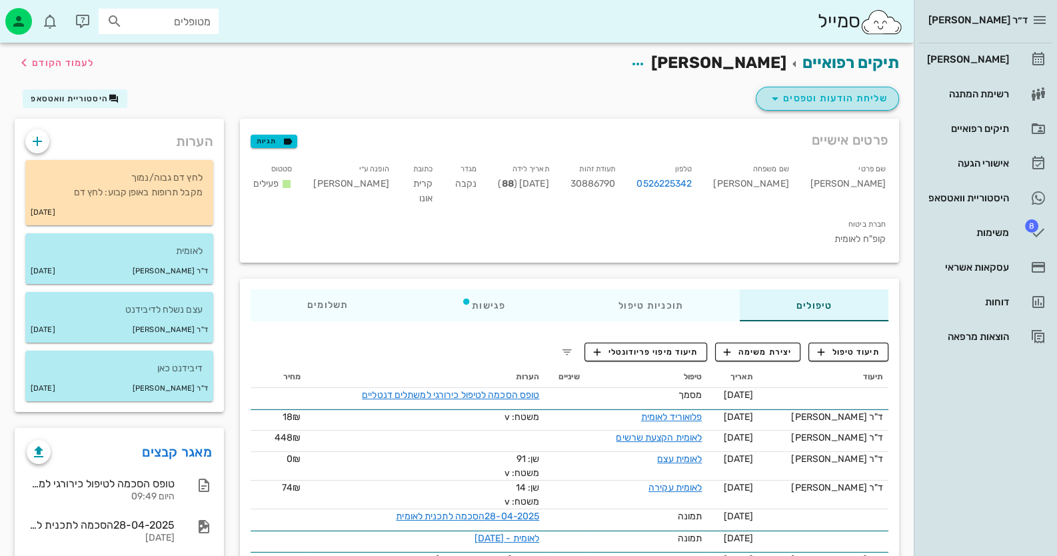
click at [843, 103] on span "שליחת הודעות וטפסים" at bounding box center [827, 99] width 121 height 16
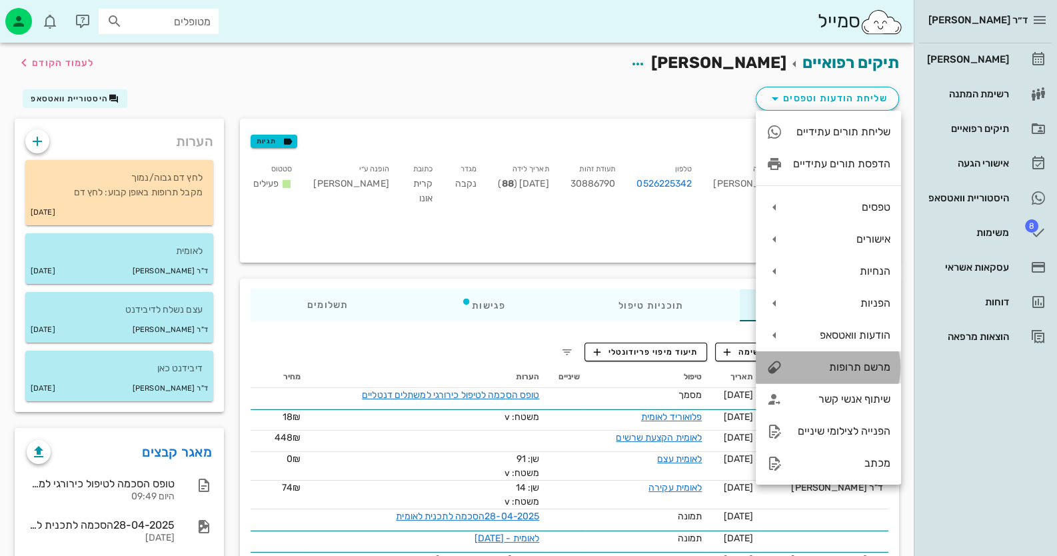
click at [856, 373] on div "מרשם תרופות" at bounding box center [841, 367] width 97 height 13
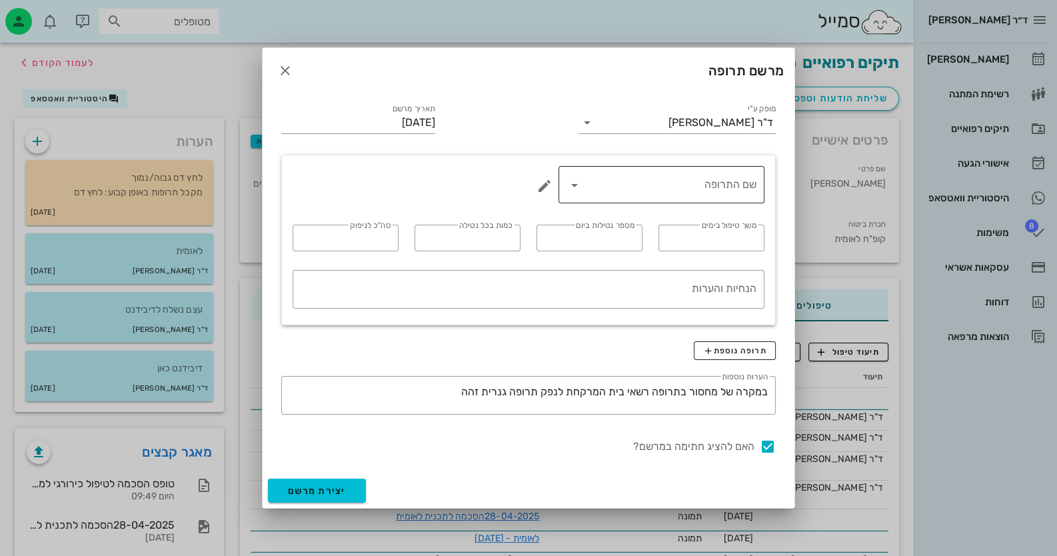
click at [593, 185] on input "שם התרופה" at bounding box center [670, 184] width 171 height 21
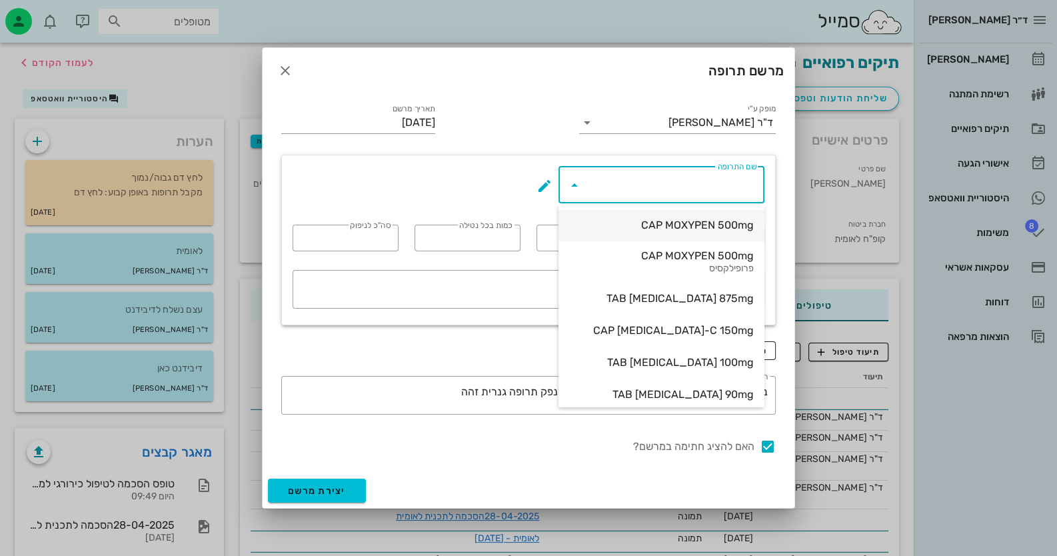
click at [633, 224] on div "CAP MOXYPEN 500mg" at bounding box center [661, 225] width 185 height 13
type input "CAP MOXYPEN 500mg"
type input "5"
type input "3"
type input "1"
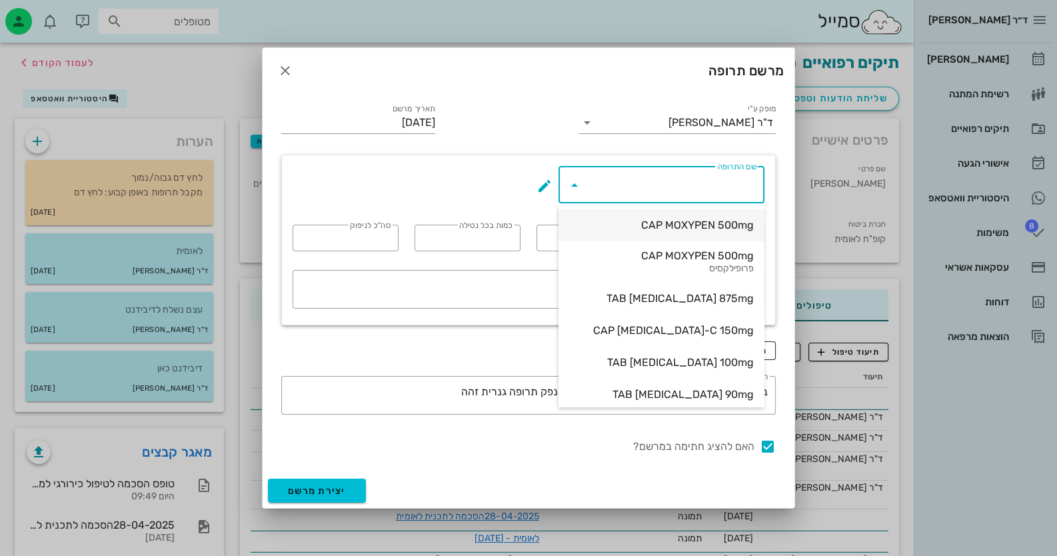
type input "15"
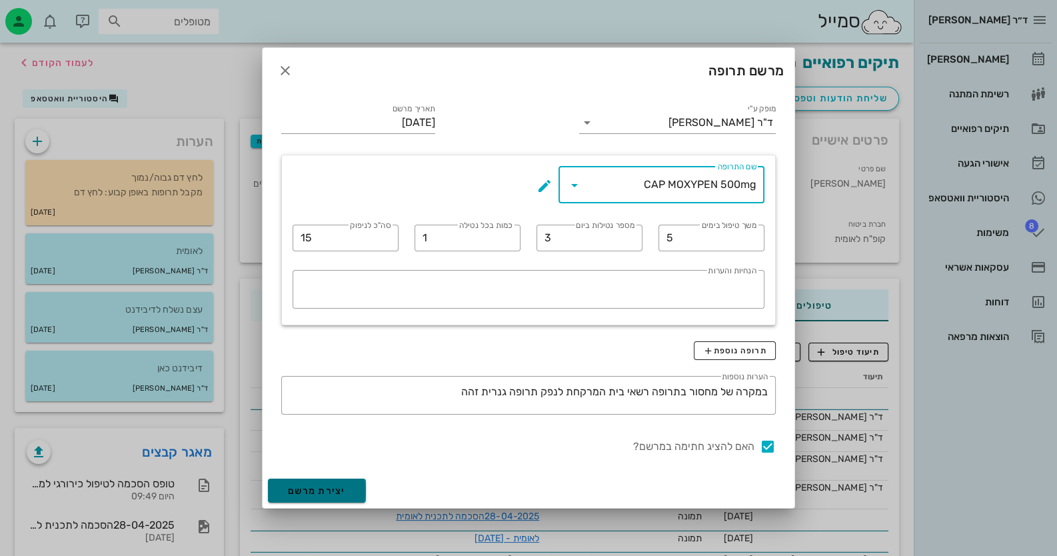
click at [340, 493] on span "יצירת מרשם" at bounding box center [317, 490] width 58 height 11
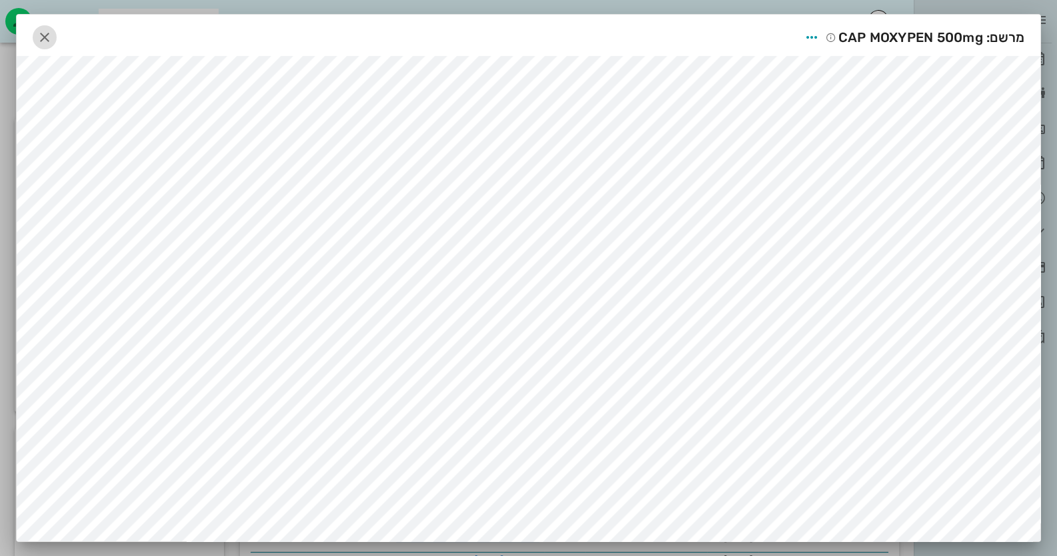
click at [47, 29] on icon "button" at bounding box center [45, 37] width 16 height 16
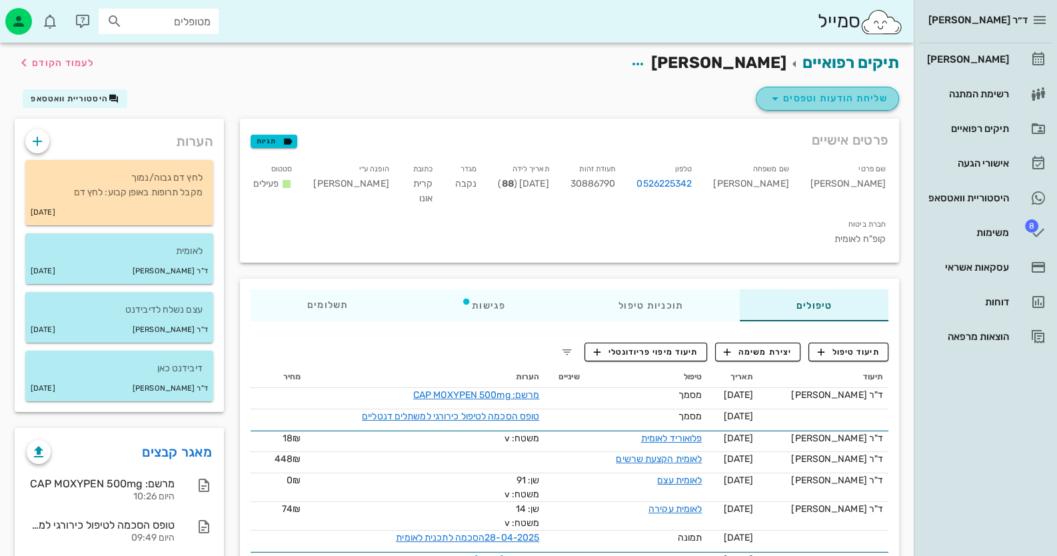
click at [791, 98] on span "שליחת הודעות וטפסים" at bounding box center [827, 99] width 121 height 16
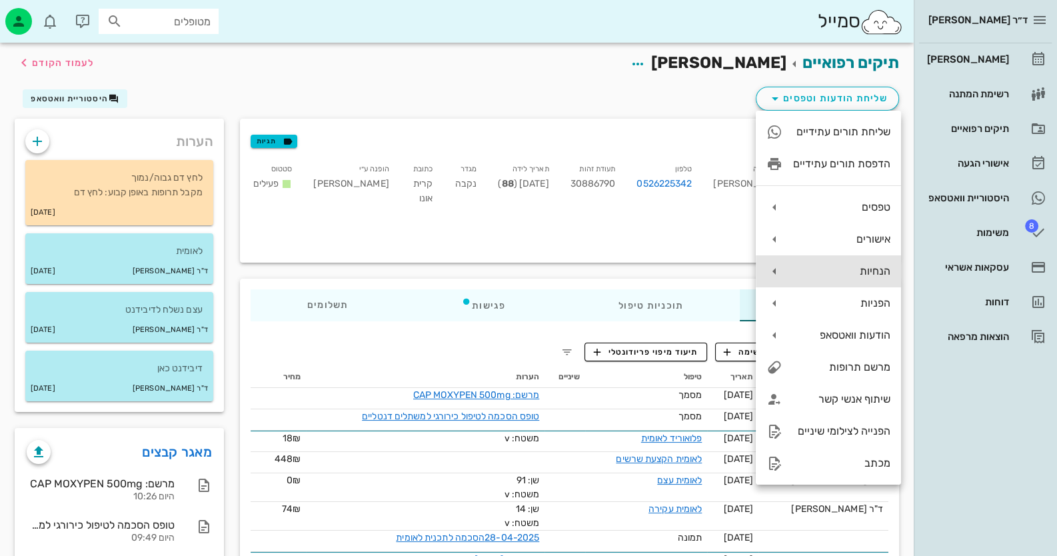
click at [830, 266] on div "הנחיות" at bounding box center [841, 271] width 97 height 13
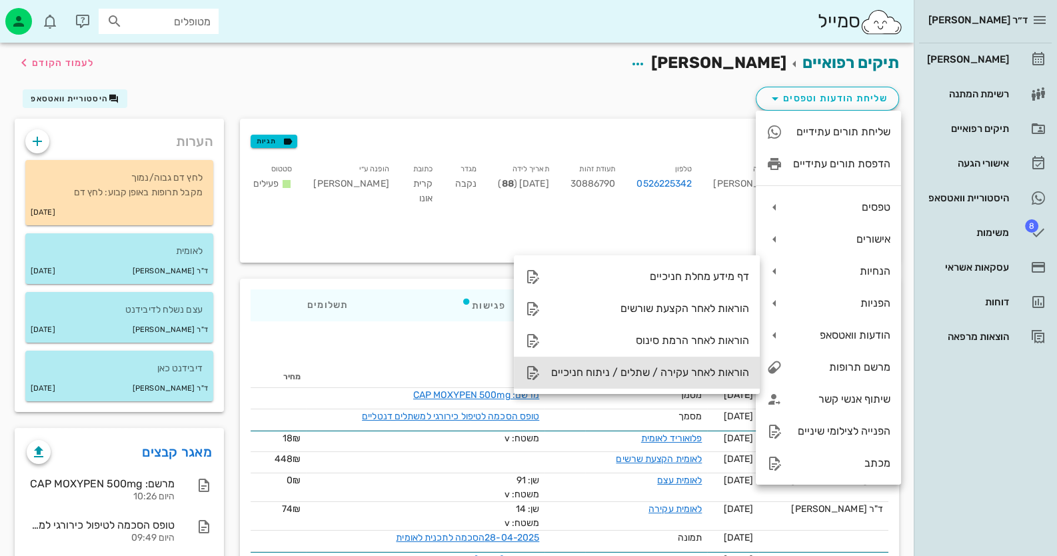
click at [715, 362] on div "הוראות לאחר עקירה / שתלים / ניתוח חניכיים" at bounding box center [637, 373] width 246 height 32
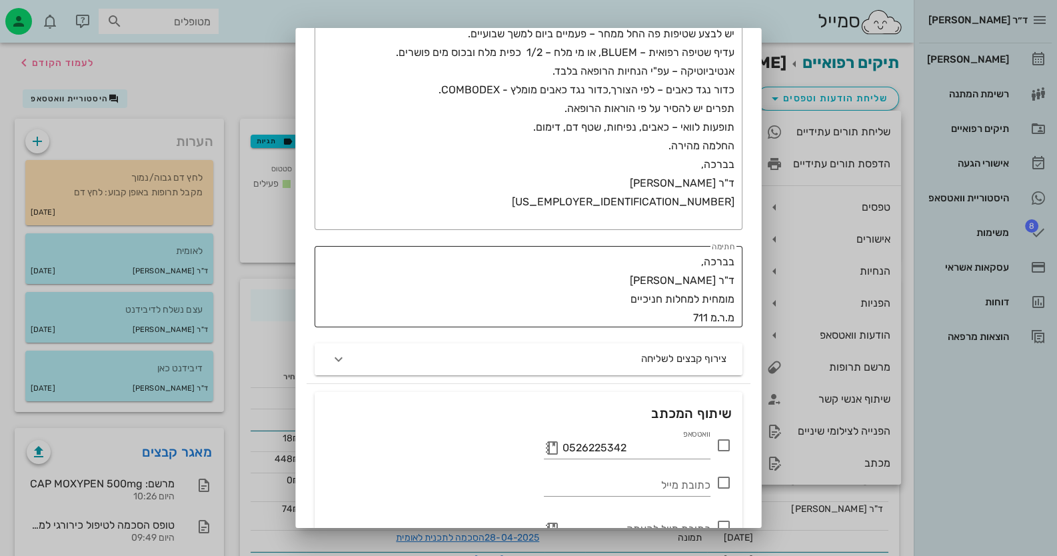
scroll to position [266, 0]
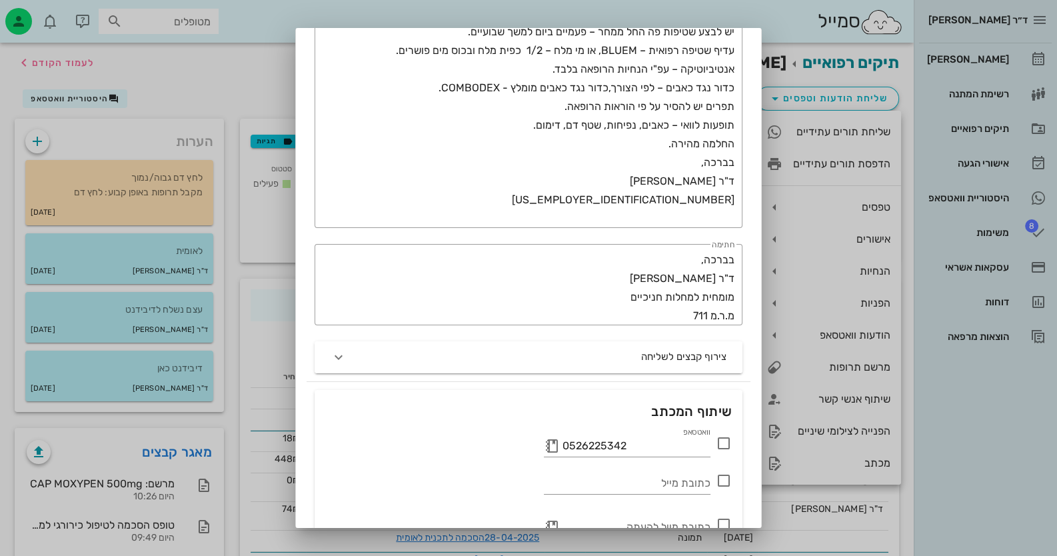
click at [721, 445] on icon at bounding box center [724, 443] width 16 height 16
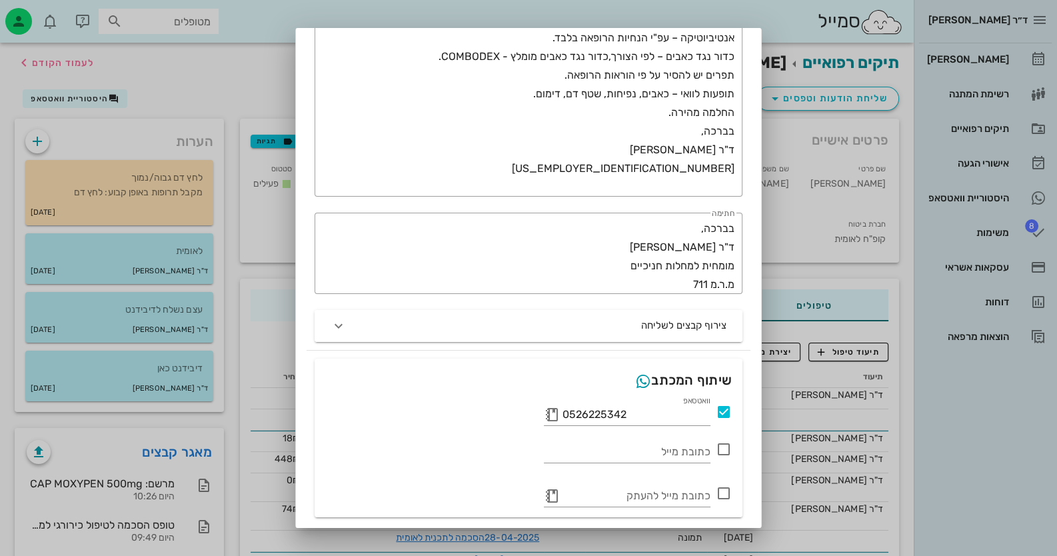
scroll to position [339, 0]
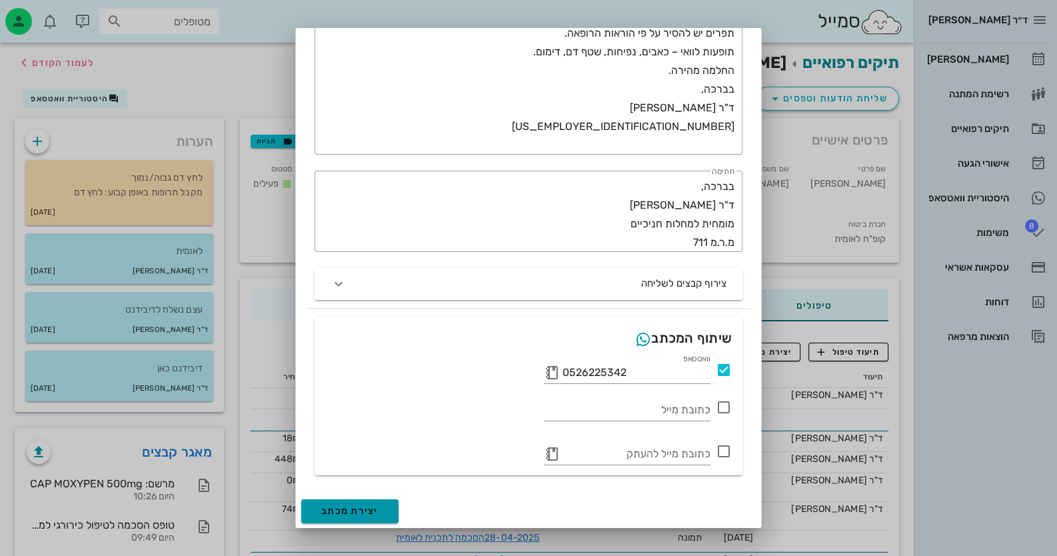
click at [387, 501] on button "יצירת מכתב" at bounding box center [349, 511] width 97 height 24
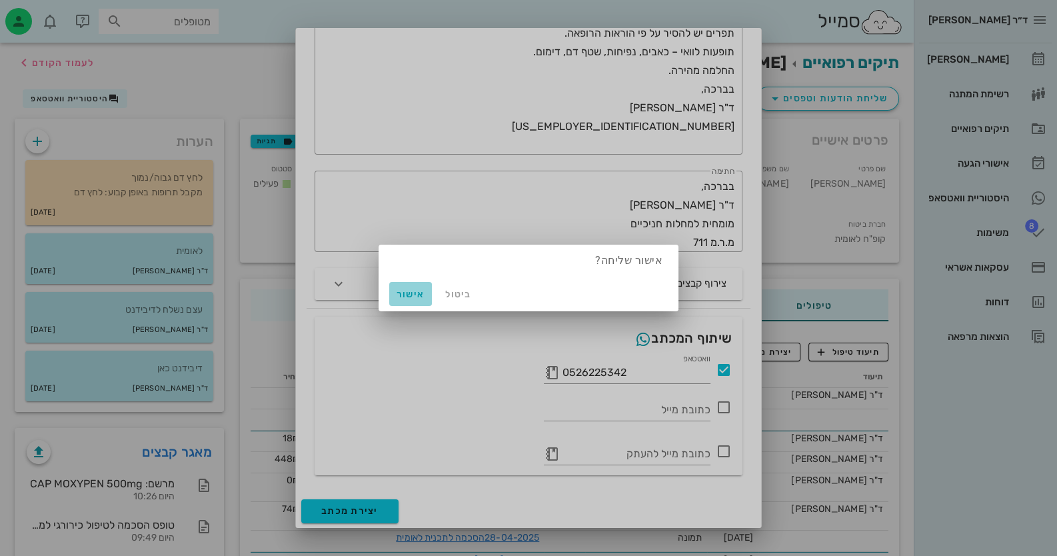
click at [422, 284] on button "אישור" at bounding box center [410, 294] width 43 height 24
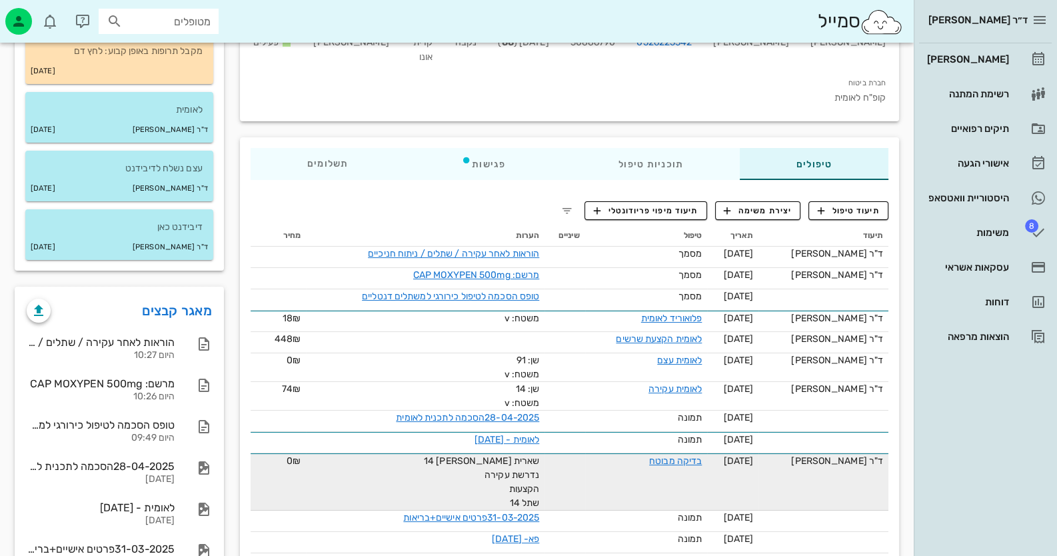
scroll to position [87, 0]
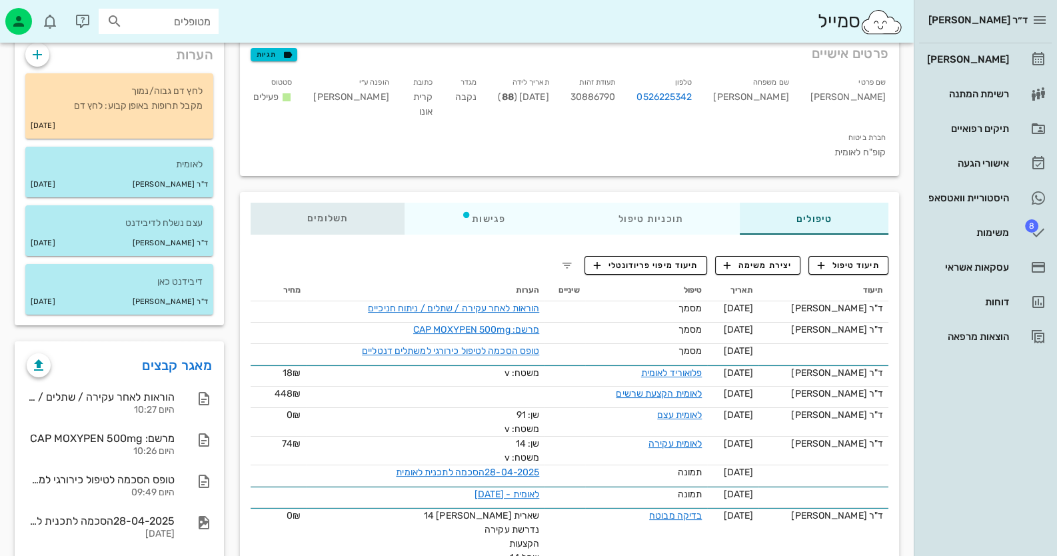
click at [323, 203] on div "תשלומים 0₪" at bounding box center [328, 219] width 154 height 32
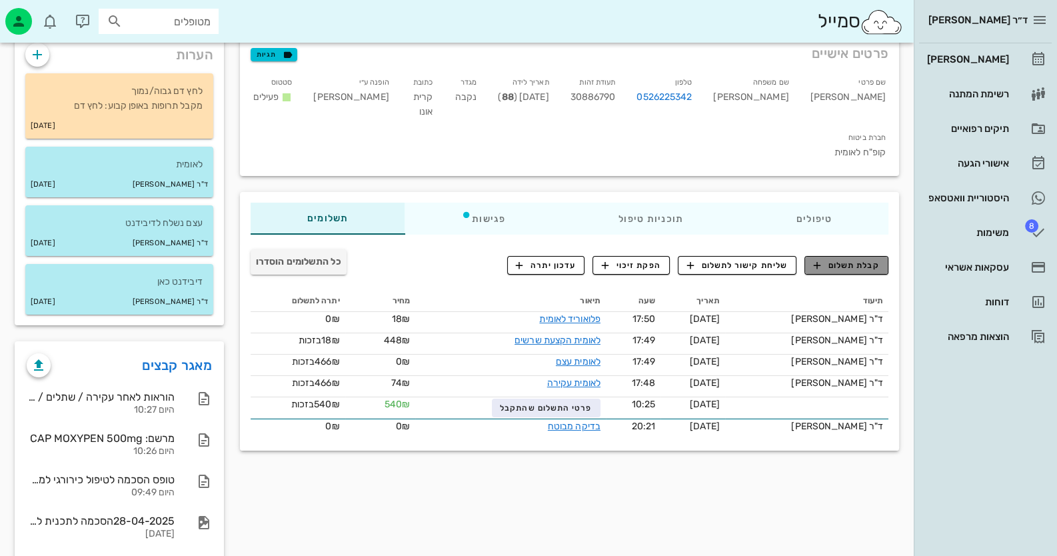
click at [860, 259] on span "קבלת תשלום" at bounding box center [847, 265] width 66 height 12
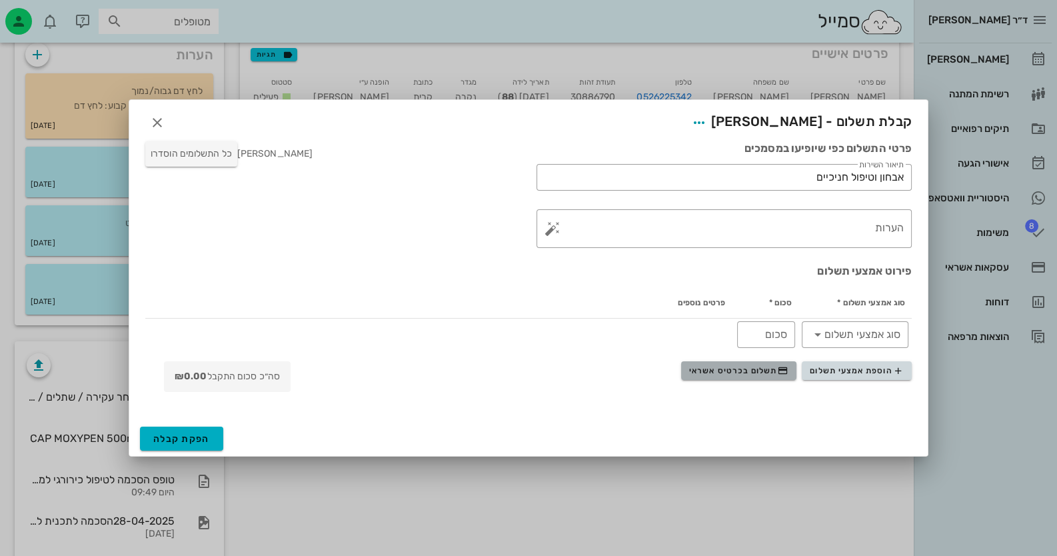
click at [747, 372] on span "תשלום בכרטיס אשראי" at bounding box center [738, 370] width 99 height 11
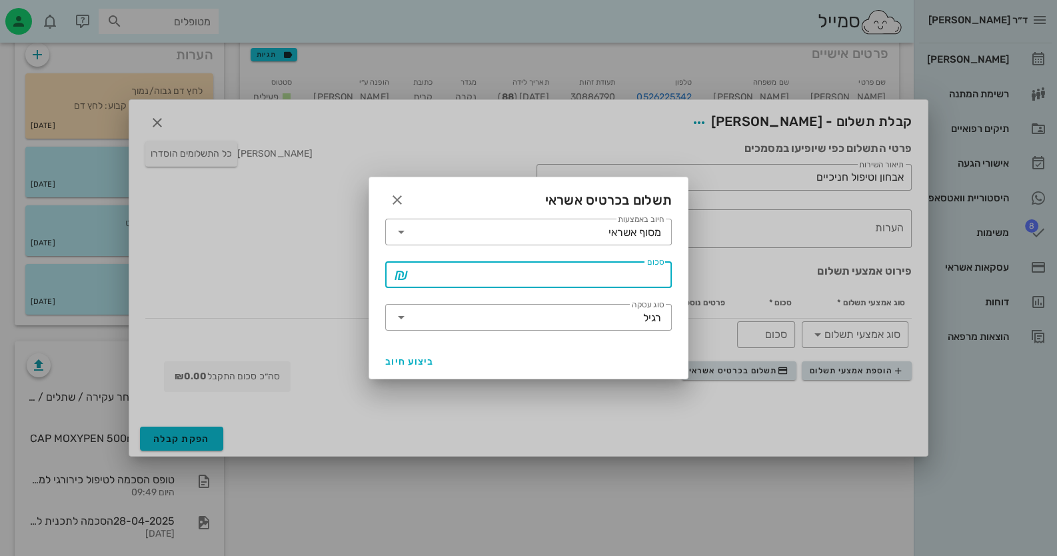
click at [635, 280] on input "סכום" at bounding box center [538, 274] width 252 height 21
type input "75"
click at [411, 351] on button "ביצוע חיוב" at bounding box center [410, 361] width 60 height 24
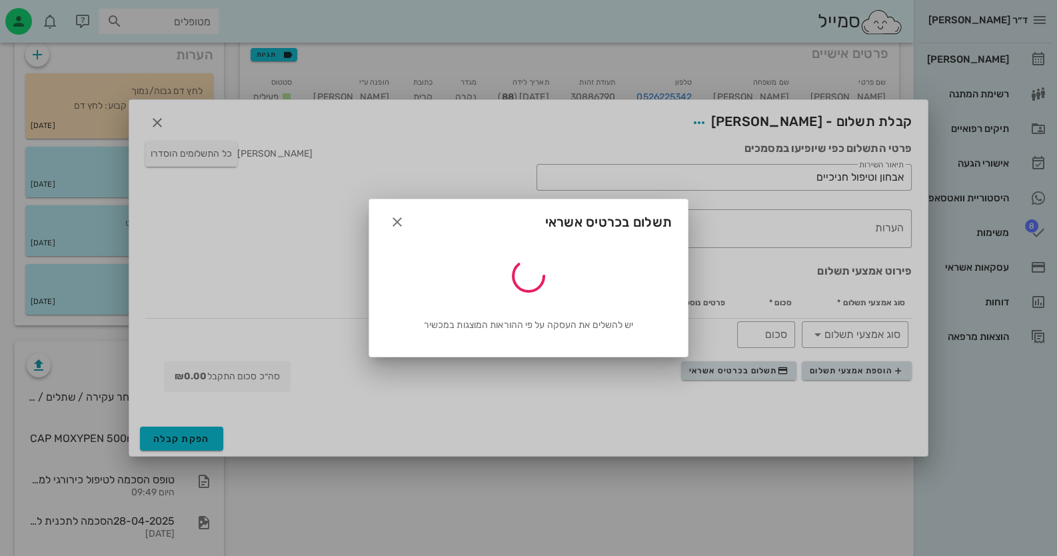
type input "75"
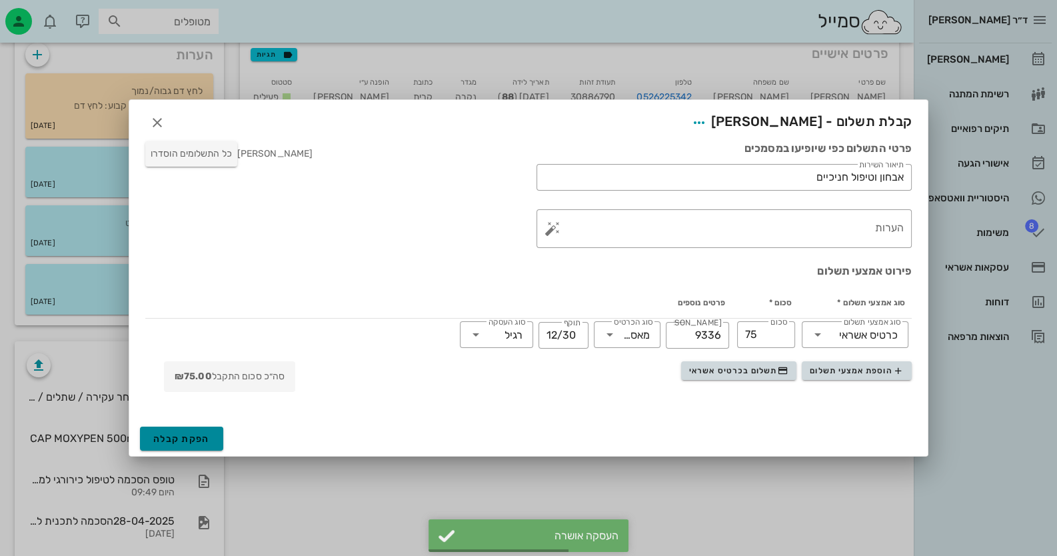
click at [197, 428] on button "הפקת קבלה" at bounding box center [181, 439] width 83 height 24
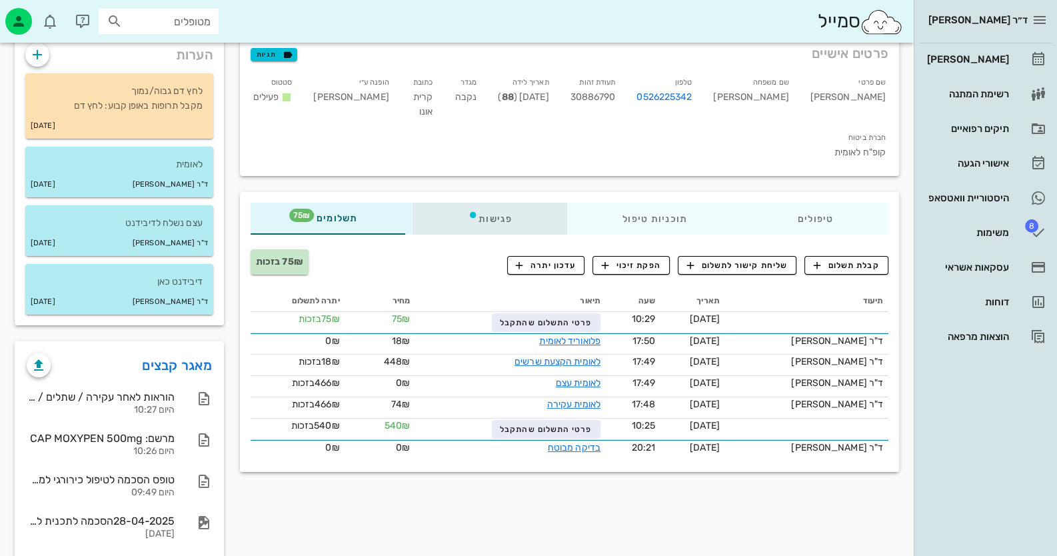
click at [517, 203] on div "פגישות" at bounding box center [490, 219] width 155 height 32
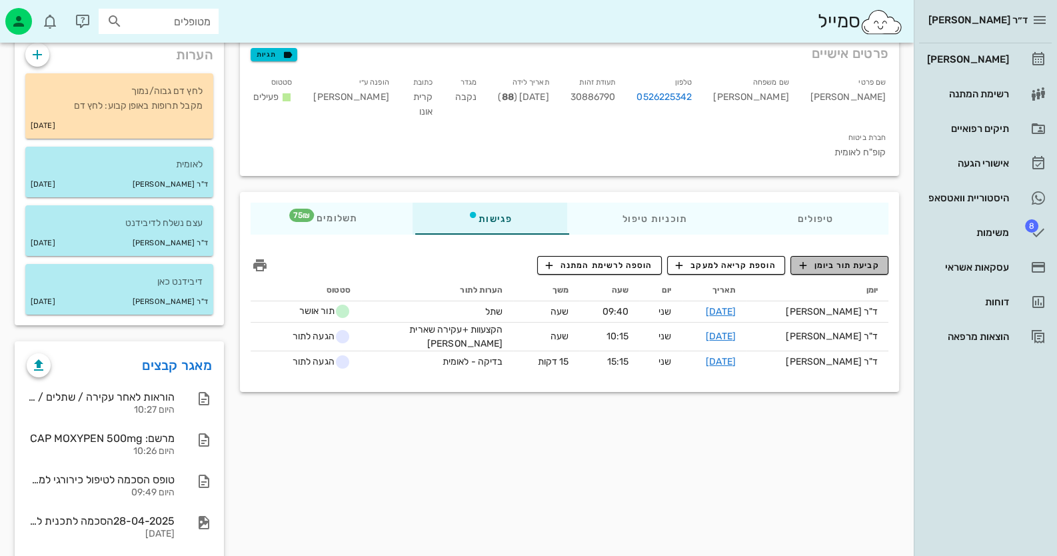
click at [873, 259] on span "קביעת תור ביומן" at bounding box center [839, 265] width 80 height 12
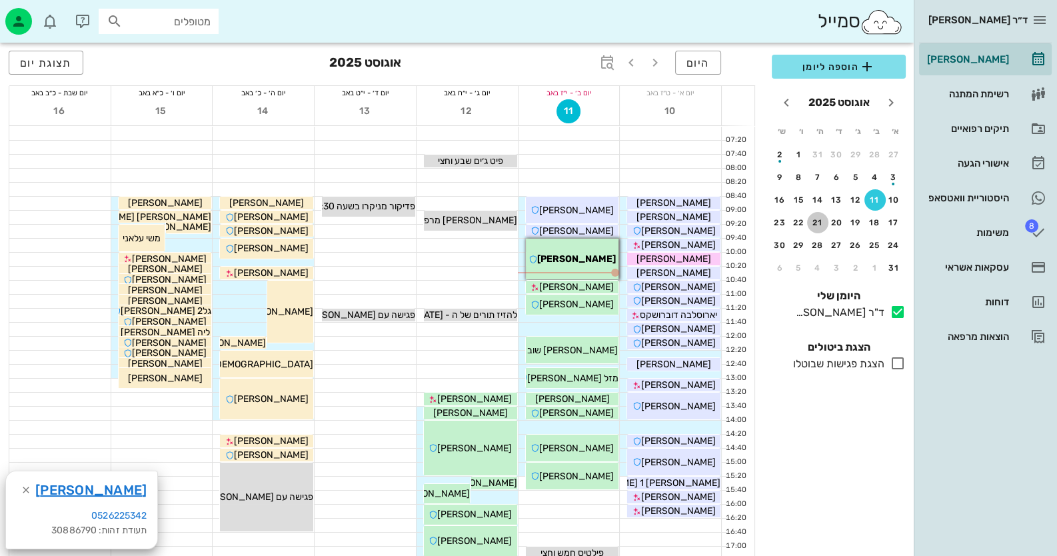
click at [825, 221] on div "21" at bounding box center [817, 222] width 21 height 9
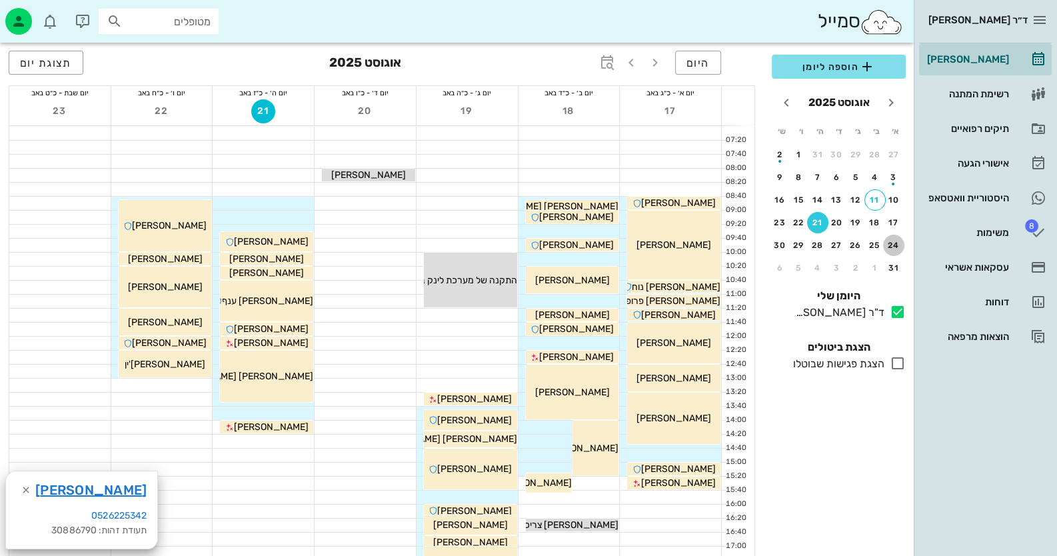
click at [893, 245] on div "24" at bounding box center [893, 245] width 21 height 9
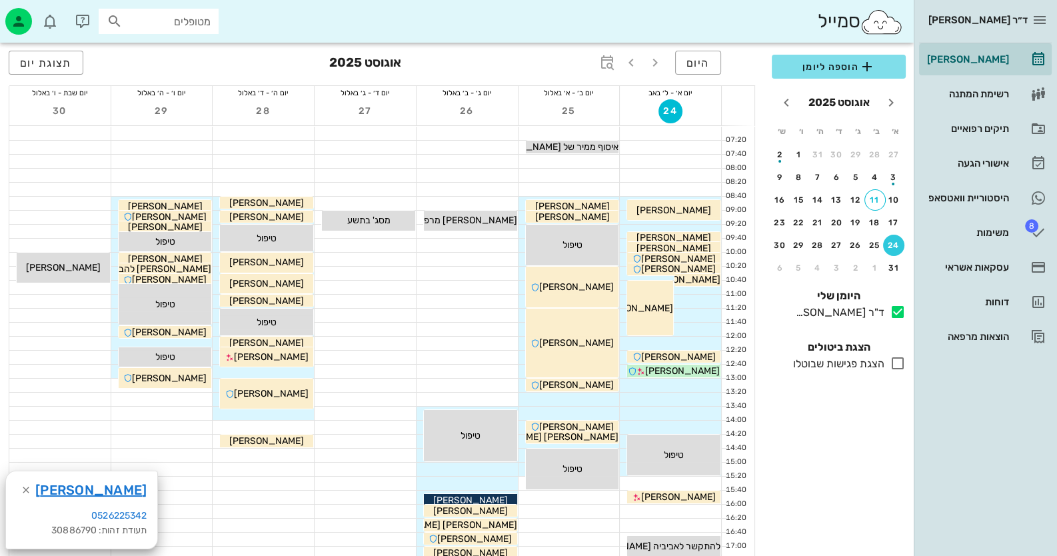
click at [703, 225] on div at bounding box center [670, 231] width 101 height 13
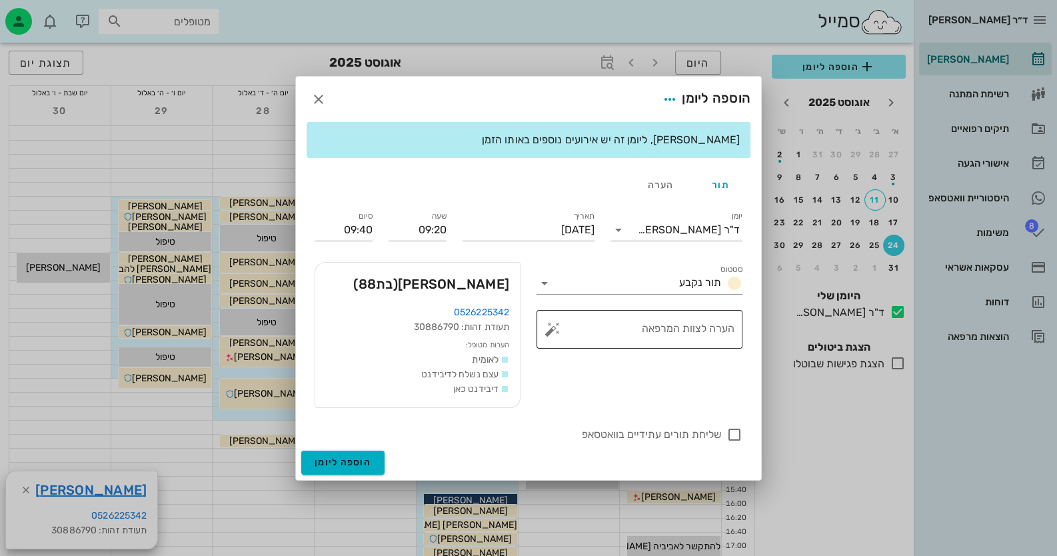
click at [553, 326] on button "button" at bounding box center [553, 329] width 16 height 16
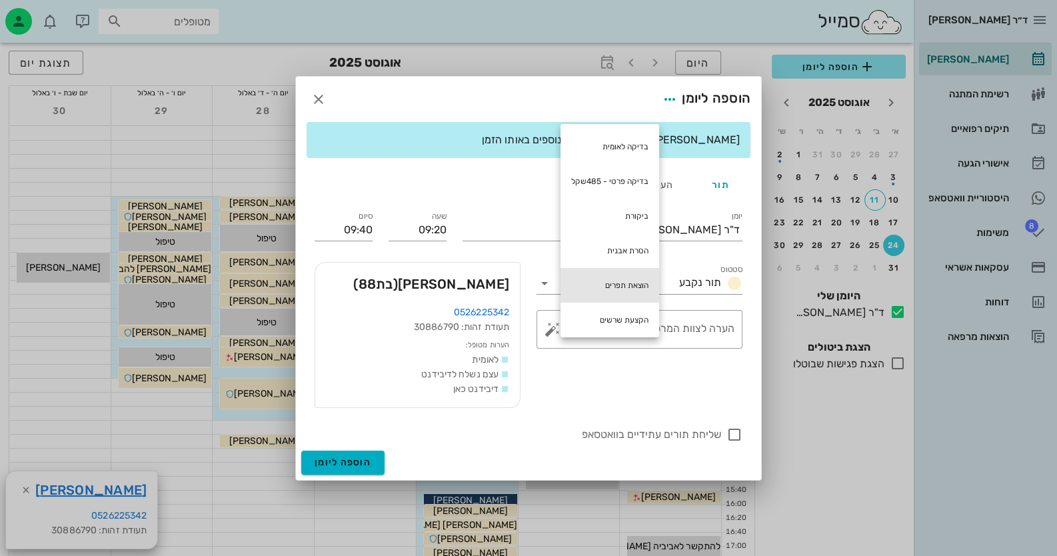
click at [591, 279] on div "הוצאת תפרים" at bounding box center [610, 285] width 99 height 35
type textarea "הוצאת תפרים"
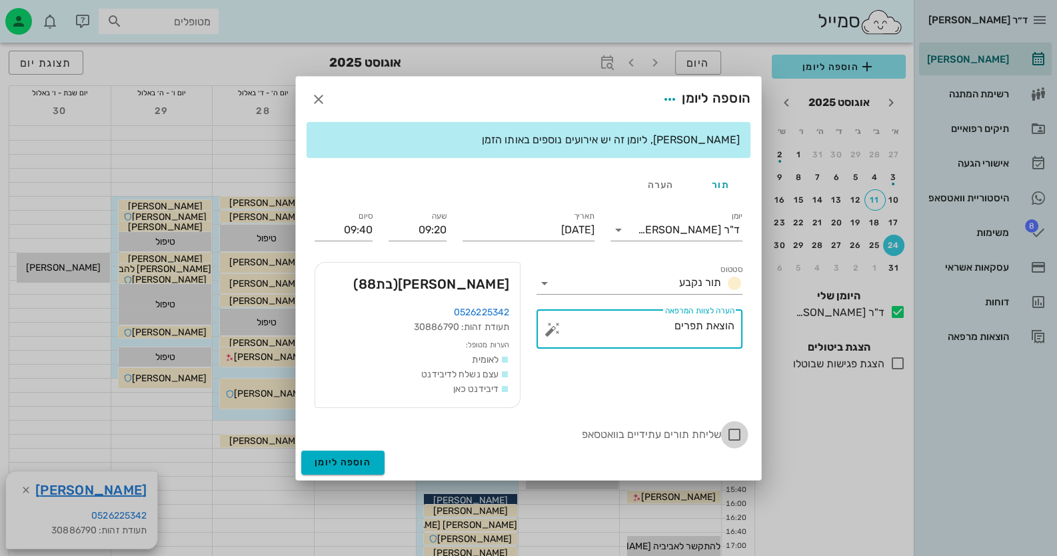
click at [737, 435] on div at bounding box center [734, 434] width 23 height 23
checkbox input "true"
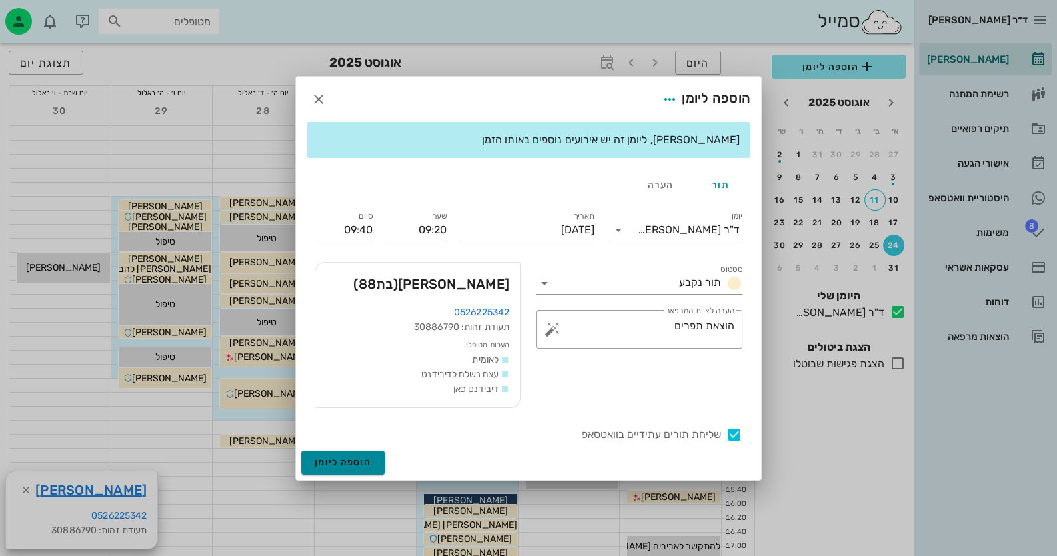
click at [353, 451] on button "הוספה ליומן" at bounding box center [342, 463] width 83 height 24
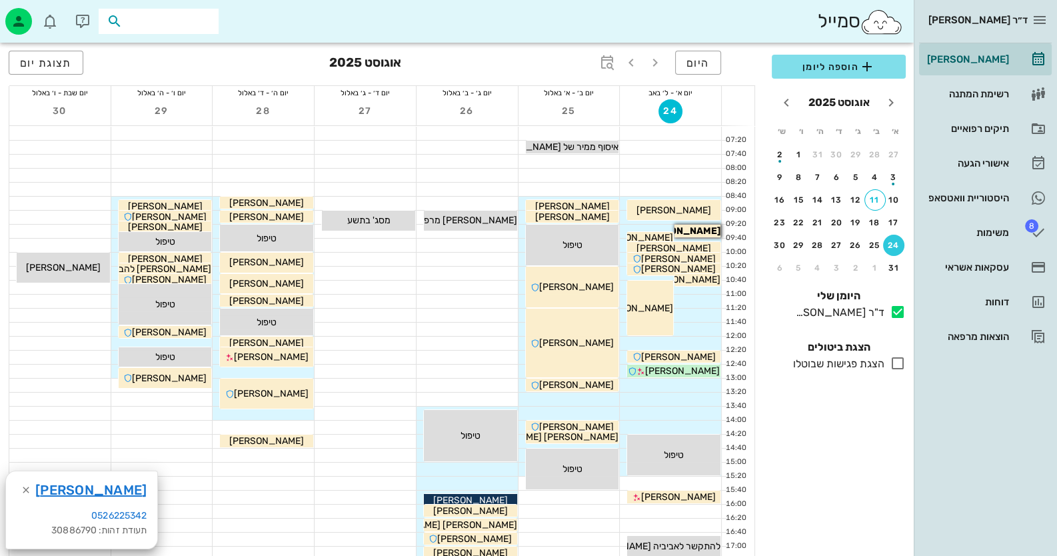
click at [161, 23] on input "text" at bounding box center [167, 21] width 85 height 17
type input "11500"
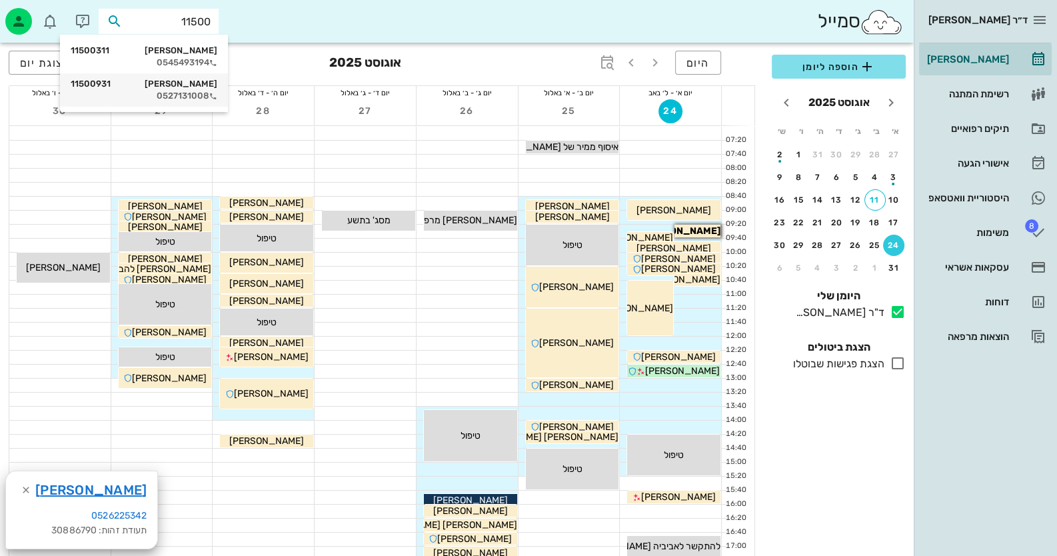
click at [166, 89] on div "שלמה כהן 11500931 0527131008" at bounding box center [144, 89] width 147 height 33
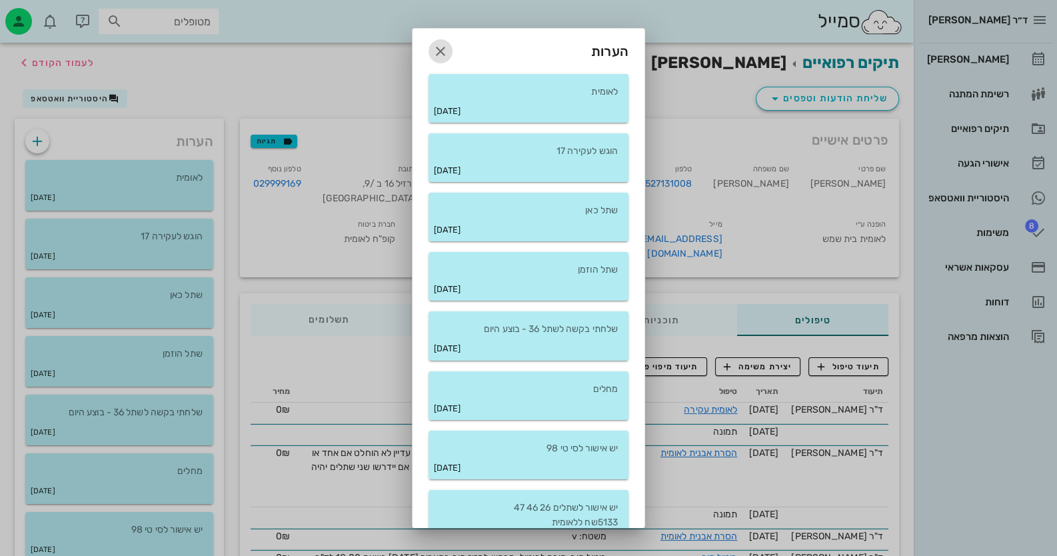
drag, startPoint x: 444, startPoint y: 49, endPoint x: 452, endPoint y: 48, distance: 8.0
click at [445, 49] on icon "button" at bounding box center [441, 51] width 16 height 16
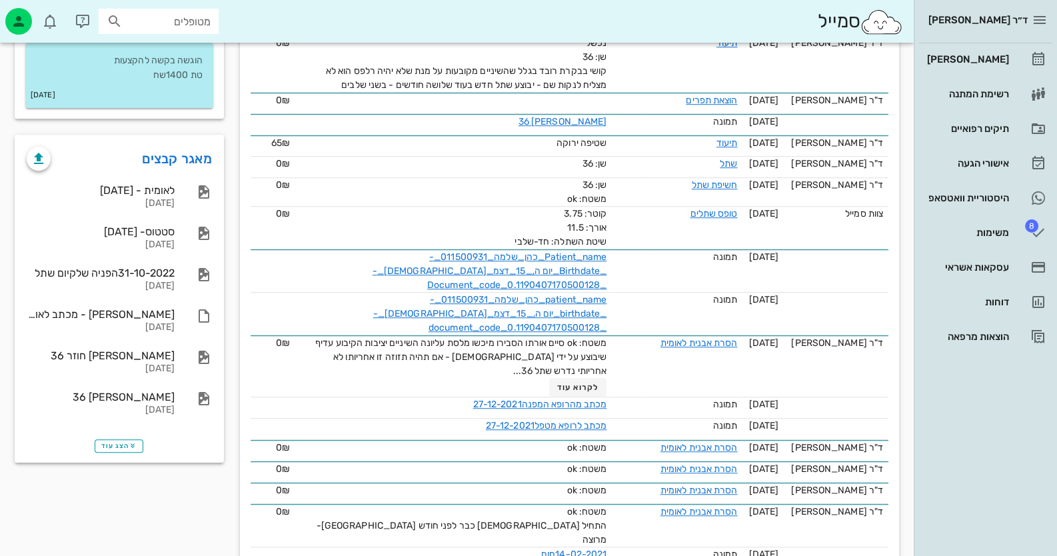
scroll to position [1132, 0]
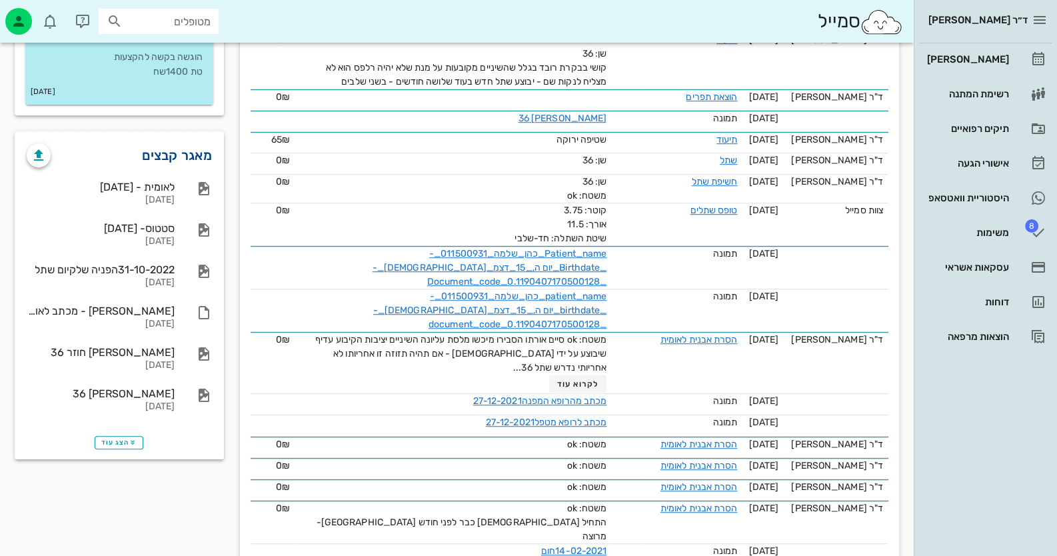
click at [177, 145] on link "מאגר קבצים" at bounding box center [177, 155] width 70 height 21
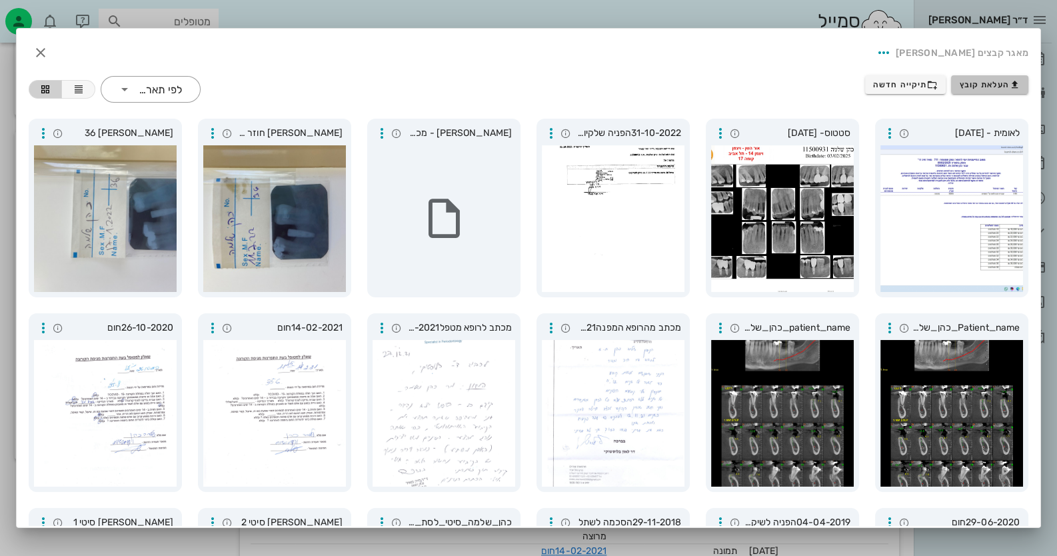
click at [997, 78] on button "העלאת קובץ" at bounding box center [989, 84] width 77 height 19
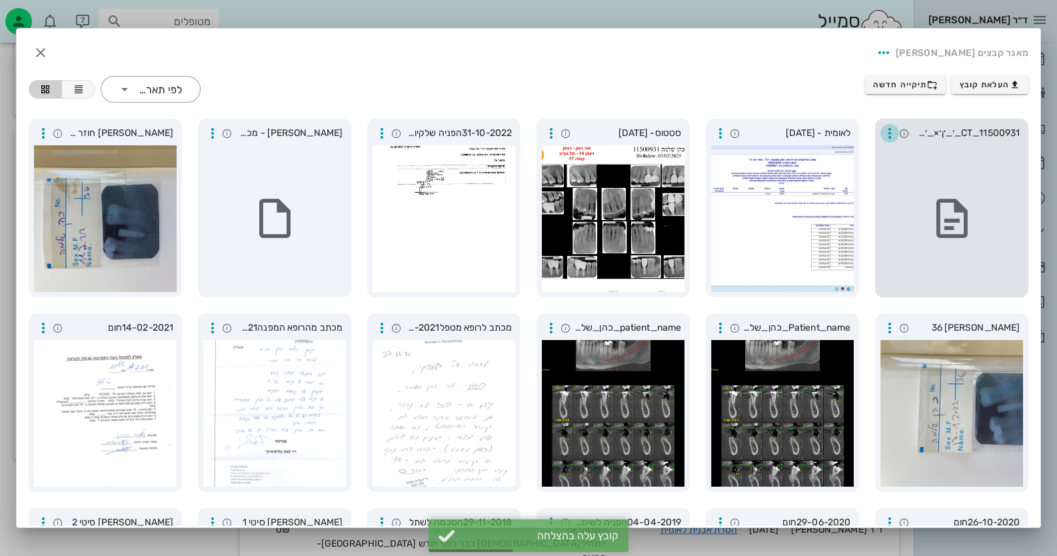
click at [887, 131] on icon "button" at bounding box center [890, 133] width 16 height 16
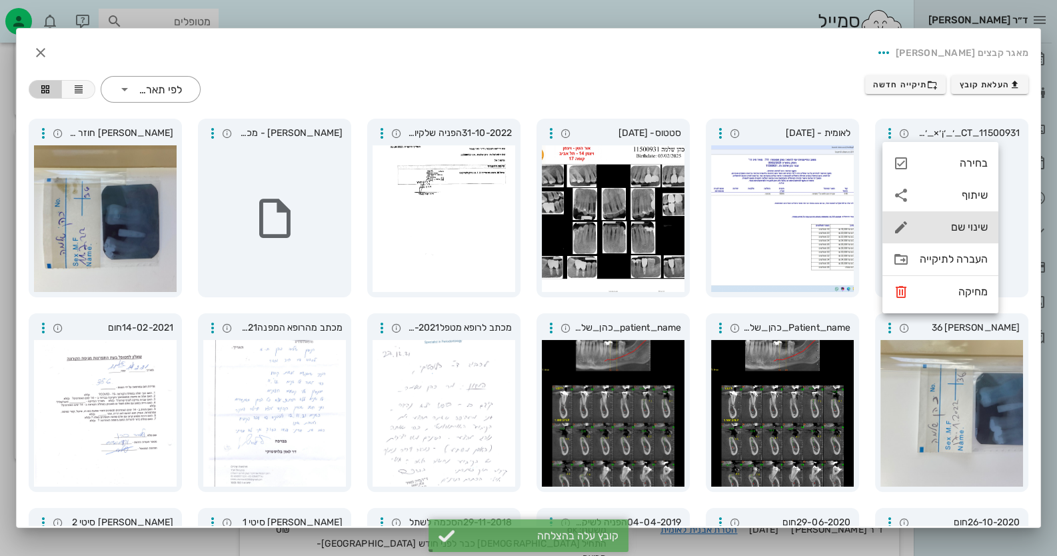
click at [961, 222] on div "שינוי שם" at bounding box center [954, 227] width 68 height 13
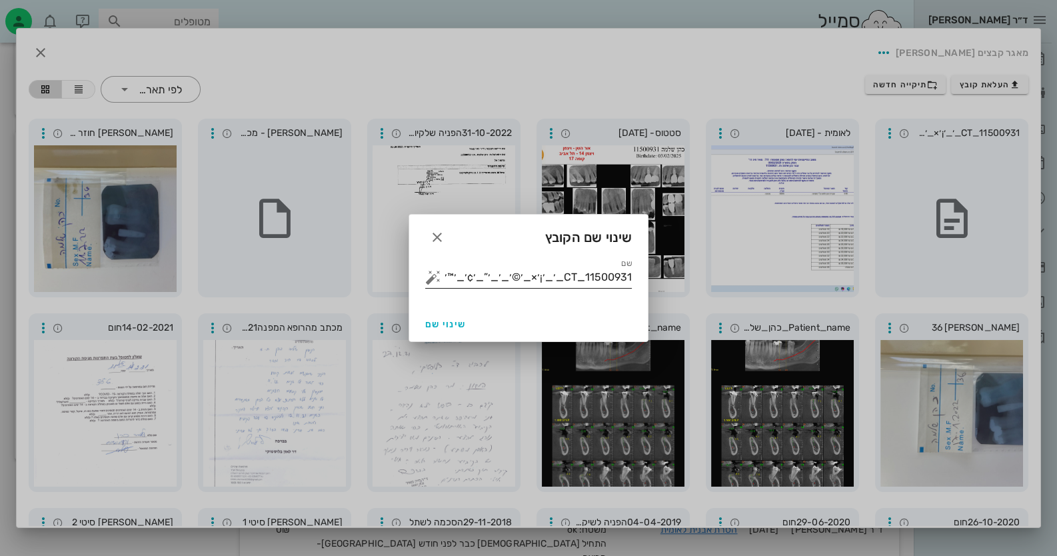
click at [453, 288] on div "שם 11500931_CT_׳_׳¡׳×_׳©׳_׳_׳”_׳¢׳_׳™׳•׳ ׳”" at bounding box center [528, 277] width 207 height 21
click at [523, 284] on input "11500931_CT_׳_׳¡׳×_׳©׳_׳_׳”_׳¢׳_׳™׳•׳ ׳”" at bounding box center [538, 277] width 188 height 21
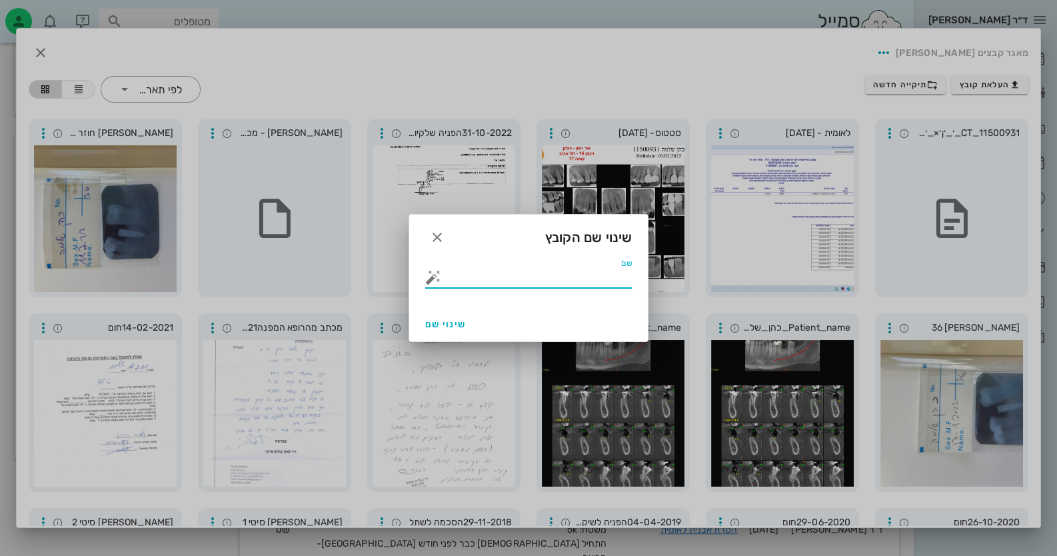
scroll to position [0, 0]
click at [431, 275] on button "button" at bounding box center [433, 277] width 16 height 16
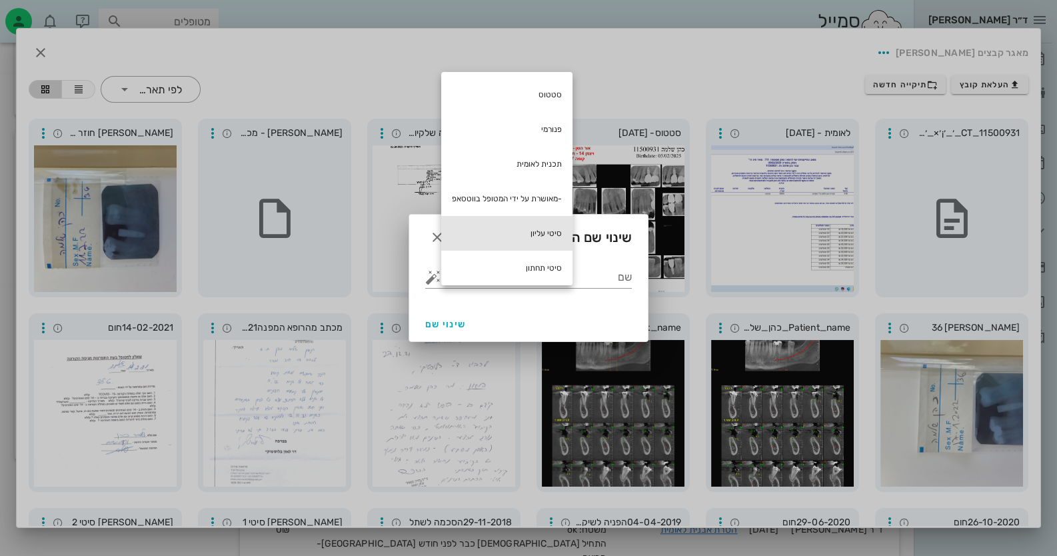
click at [559, 229] on div "סיטי עליון" at bounding box center [506, 233] width 131 height 35
type input "סיטי עליון"
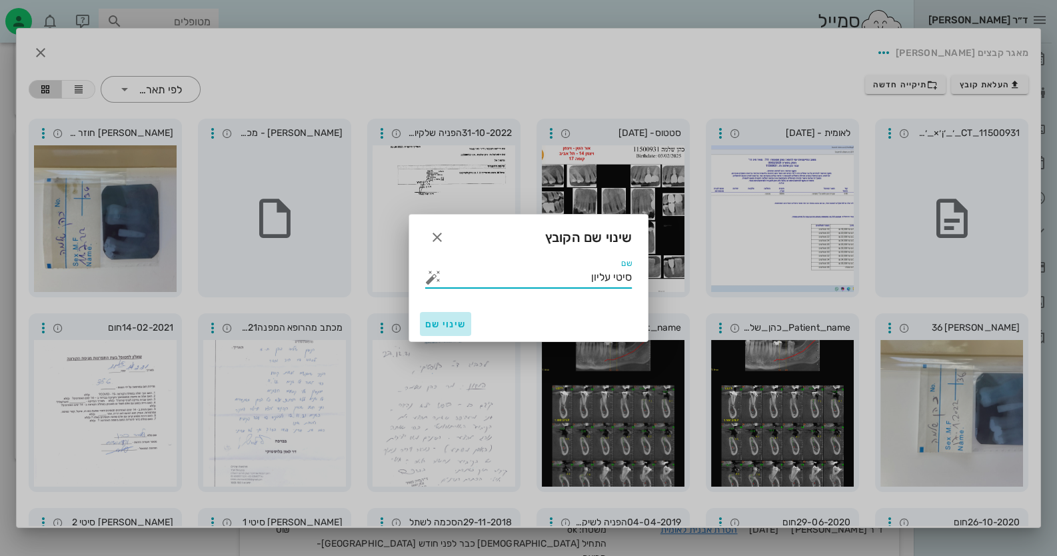
click at [443, 323] on span "שינוי שם" at bounding box center [445, 324] width 41 height 11
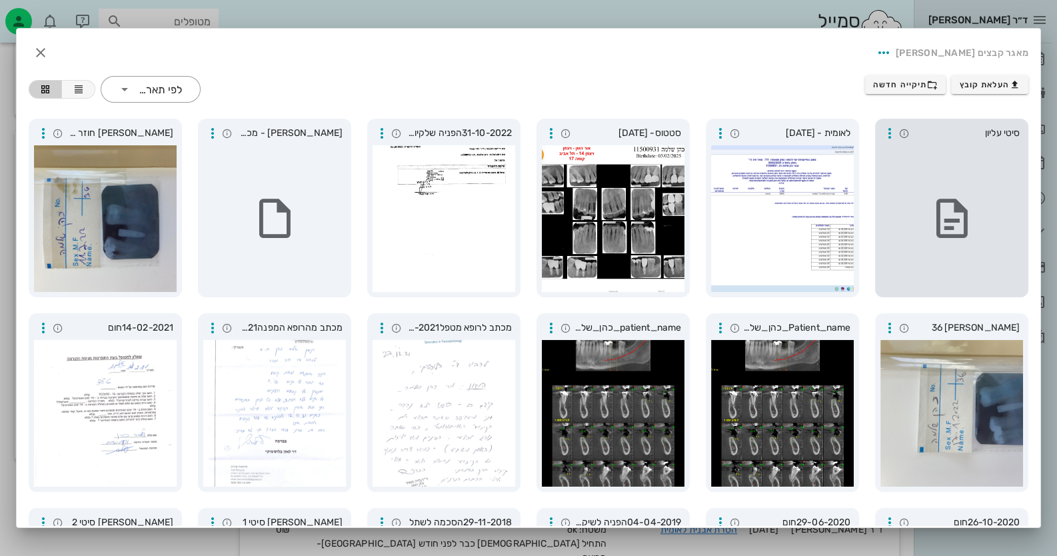
click at [981, 179] on div at bounding box center [952, 218] width 143 height 147
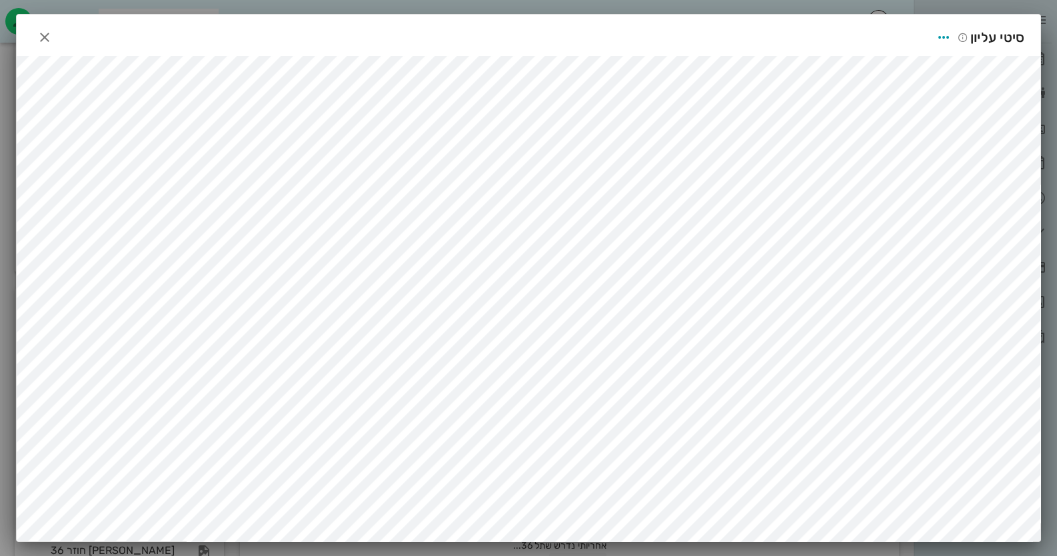
scroll to position [933, 0]
click at [53, 36] on icon "button" at bounding box center [45, 37] width 16 height 16
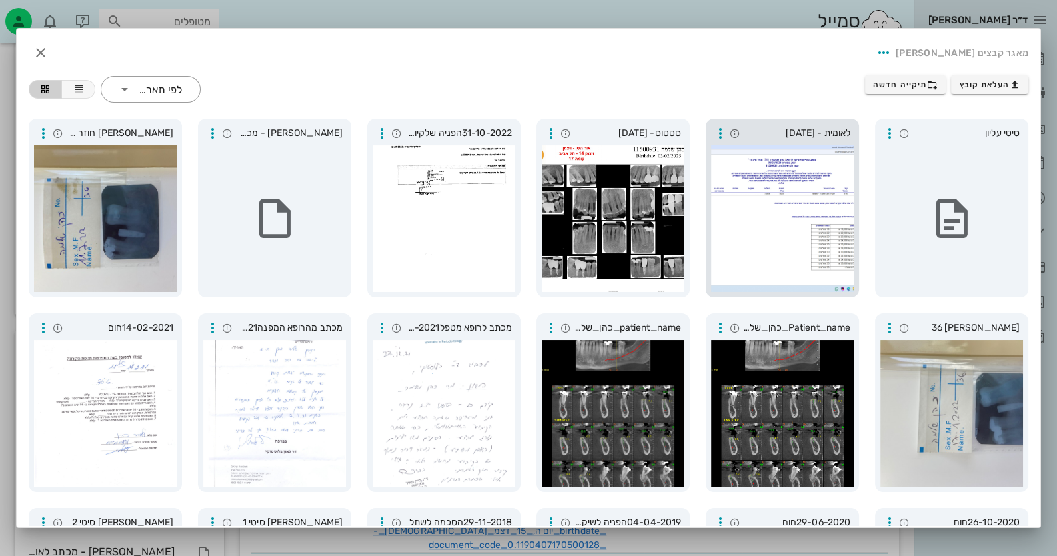
click at [797, 189] on div at bounding box center [782, 218] width 143 height 147
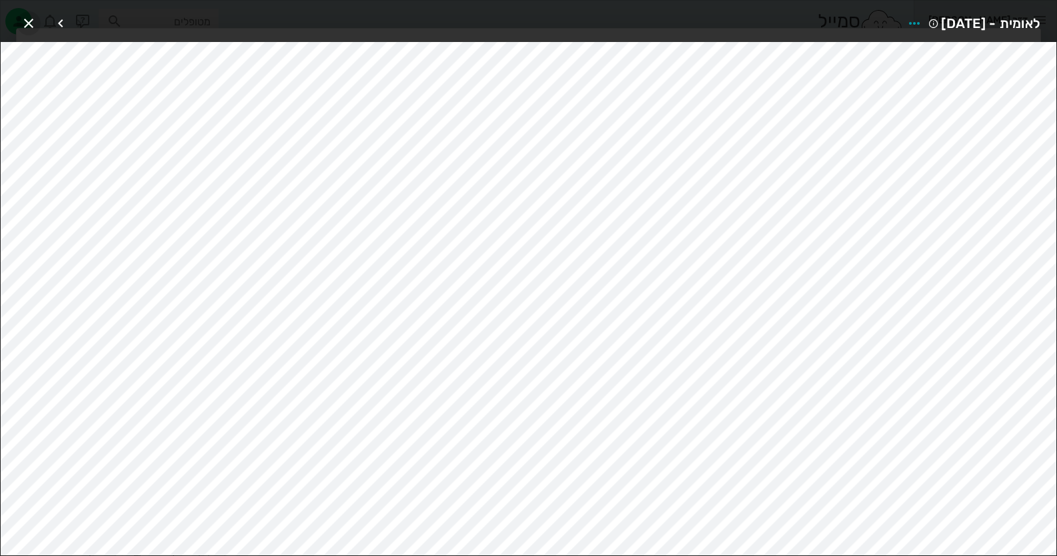
click at [35, 26] on icon "button" at bounding box center [29, 23] width 16 height 16
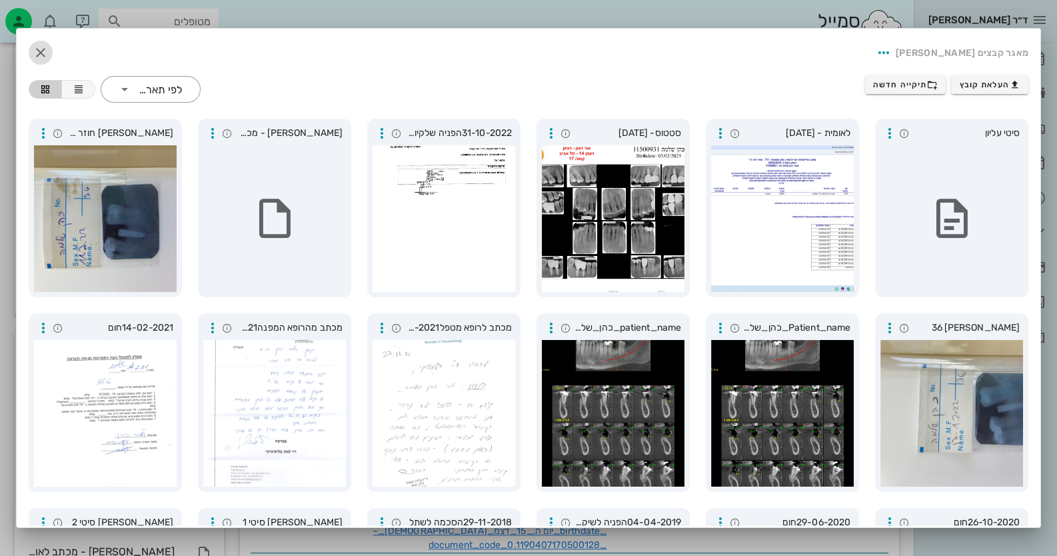
drag, startPoint x: 49, startPoint y: 47, endPoint x: 57, endPoint y: 47, distance: 8.0
click at [49, 47] on icon "button" at bounding box center [41, 53] width 16 height 16
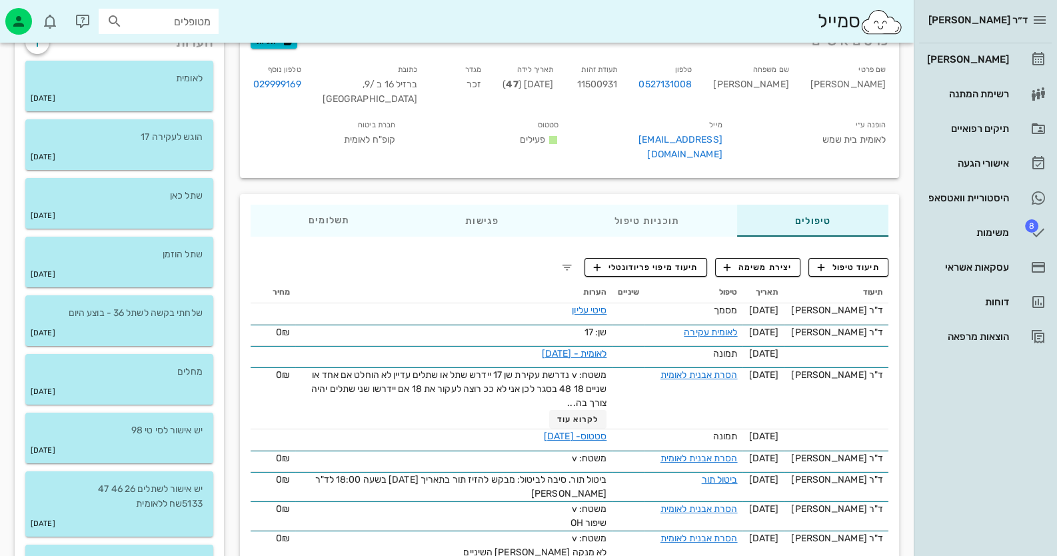
scroll to position [0, 0]
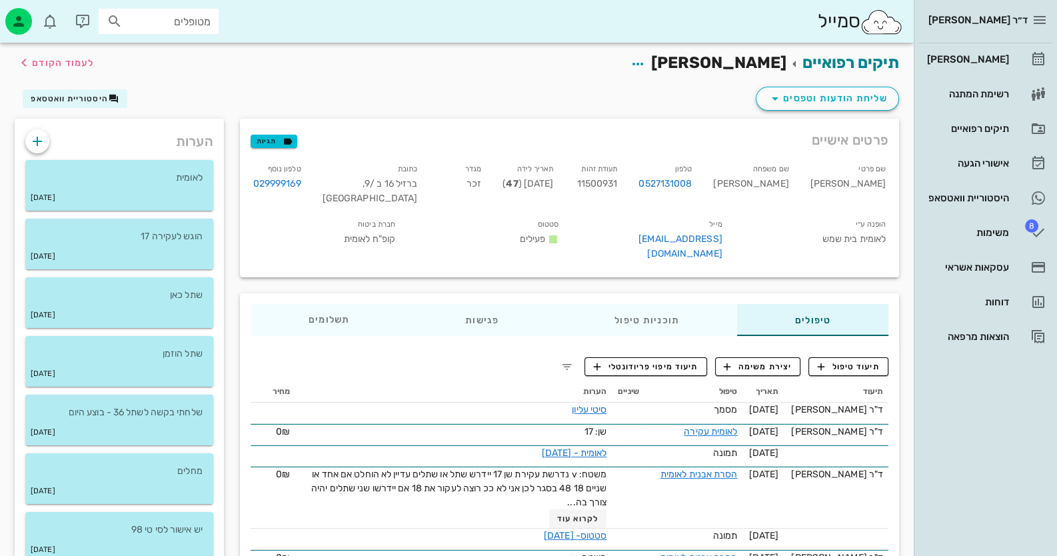
click at [618, 187] on span "11500931" at bounding box center [597, 183] width 41 height 11
copy span "11500931"
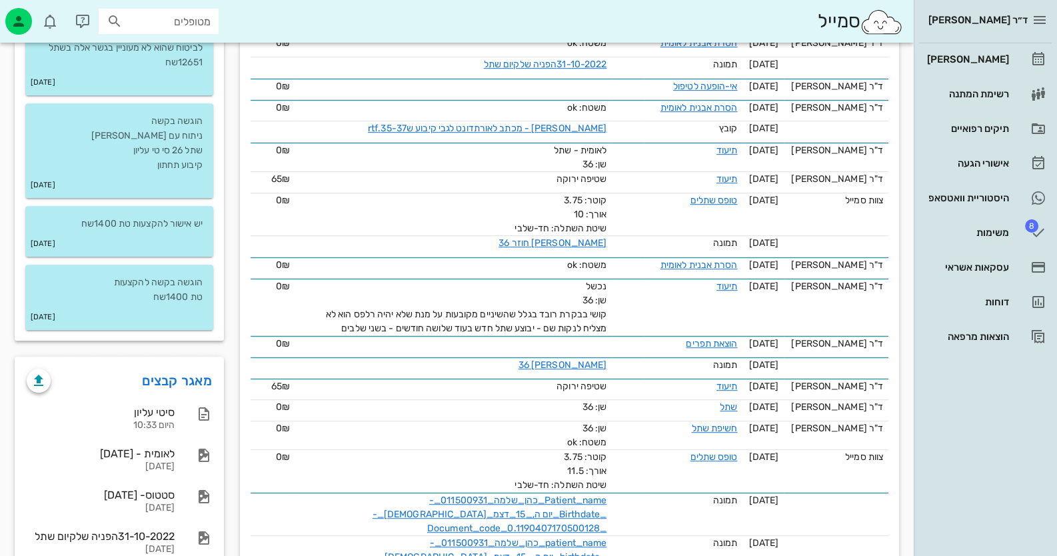
scroll to position [933, 0]
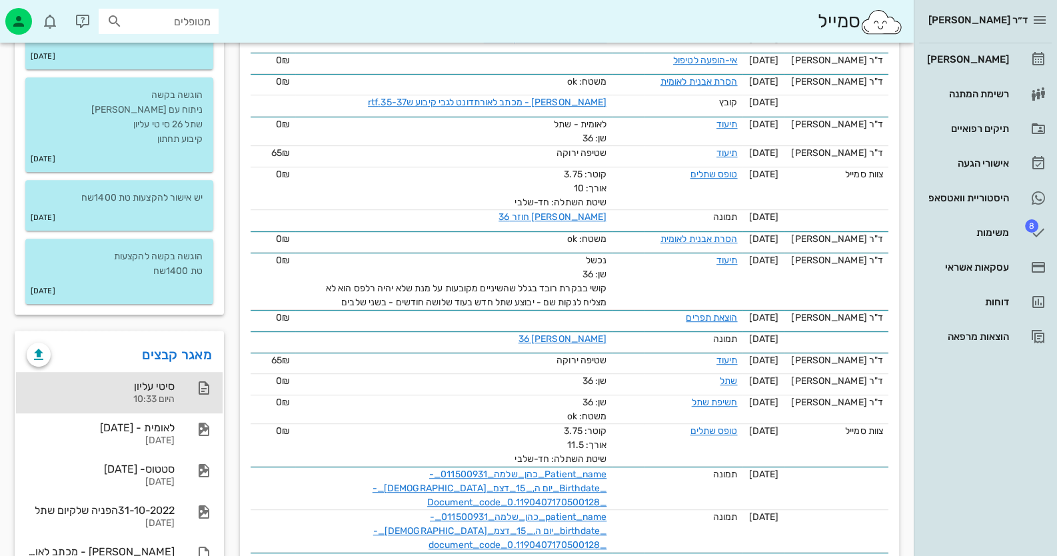
click at [174, 397] on div "היום 10:33" at bounding box center [101, 399] width 148 height 11
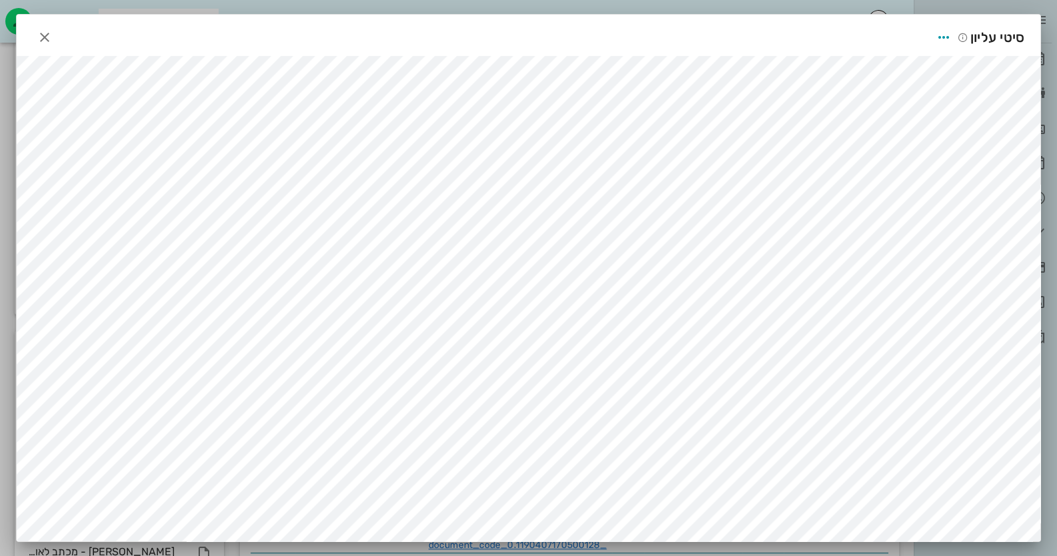
scroll to position [0, 0]
click at [50, 33] on icon "button" at bounding box center [45, 37] width 16 height 16
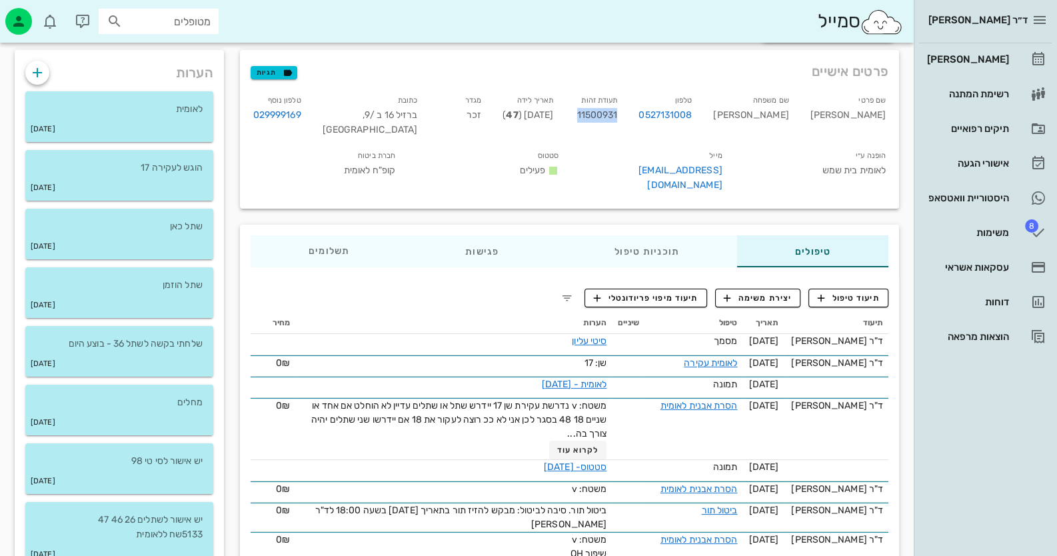
scroll to position [66, 0]
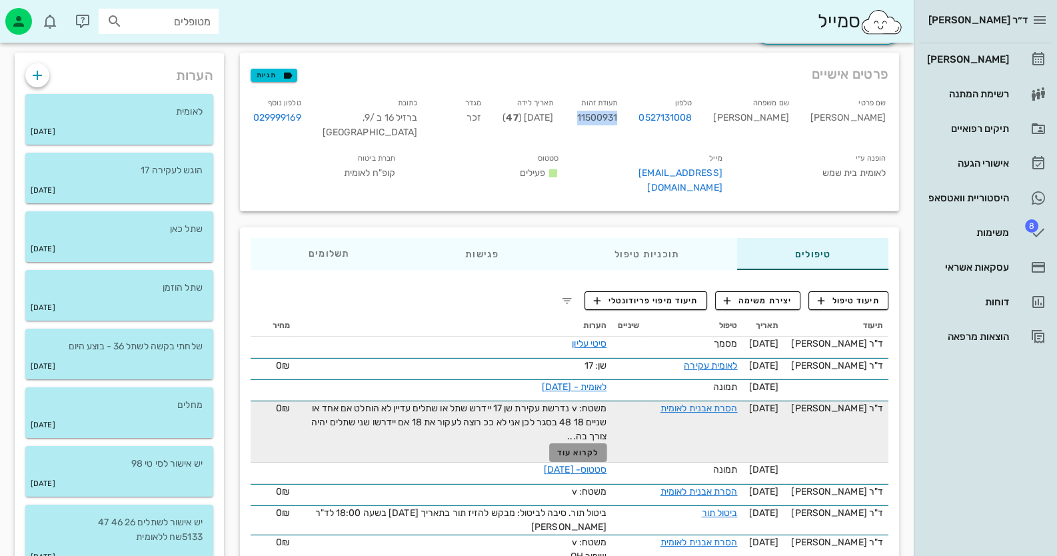
click at [577, 448] on span "לקרוא עוד" at bounding box center [577, 452] width 41 height 9
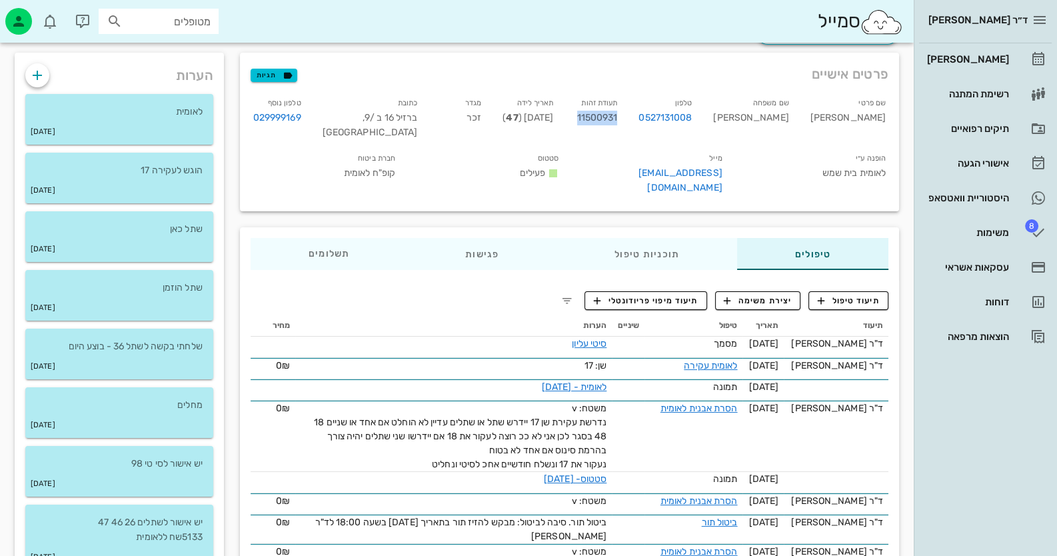
copy span "11500931"
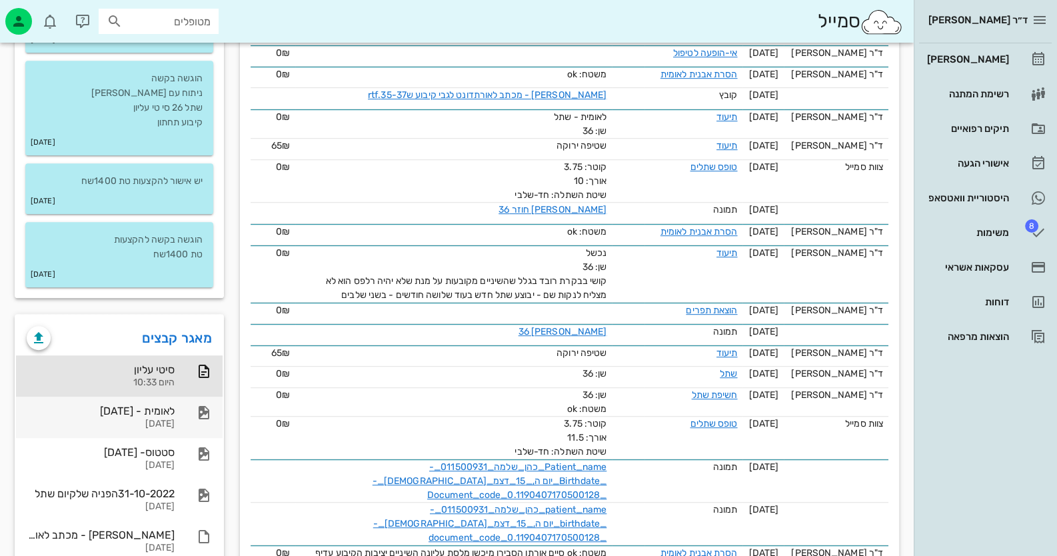
scroll to position [1132, 0]
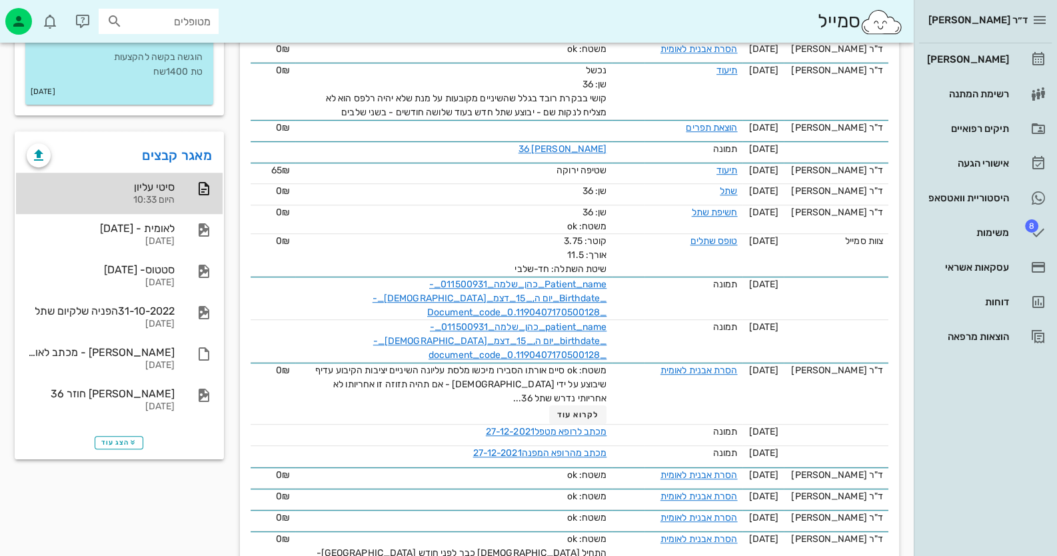
click at [170, 192] on div "סיטי עליון היום 10:33" at bounding box center [101, 193] width 148 height 41
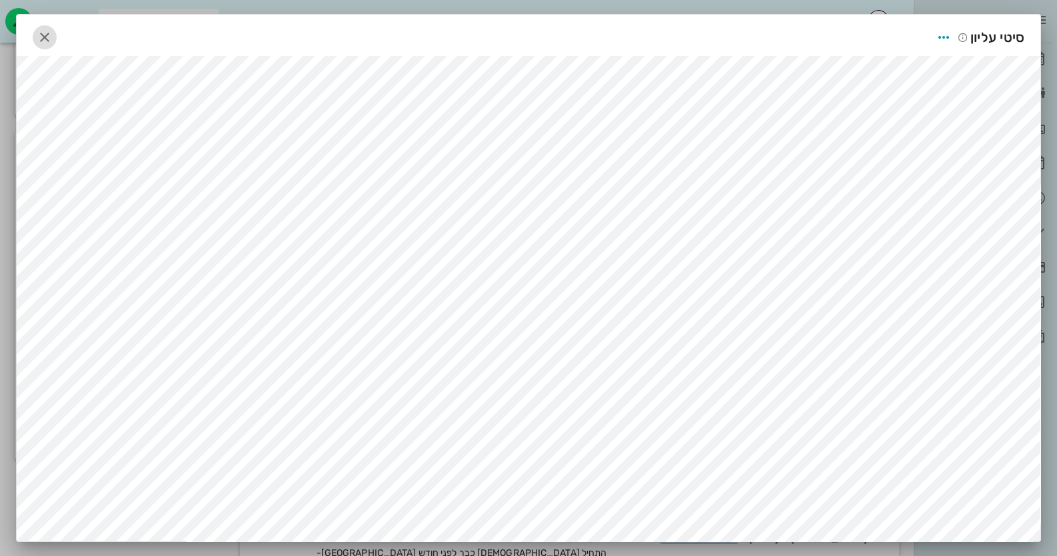
click at [48, 36] on icon "button" at bounding box center [45, 37] width 16 height 16
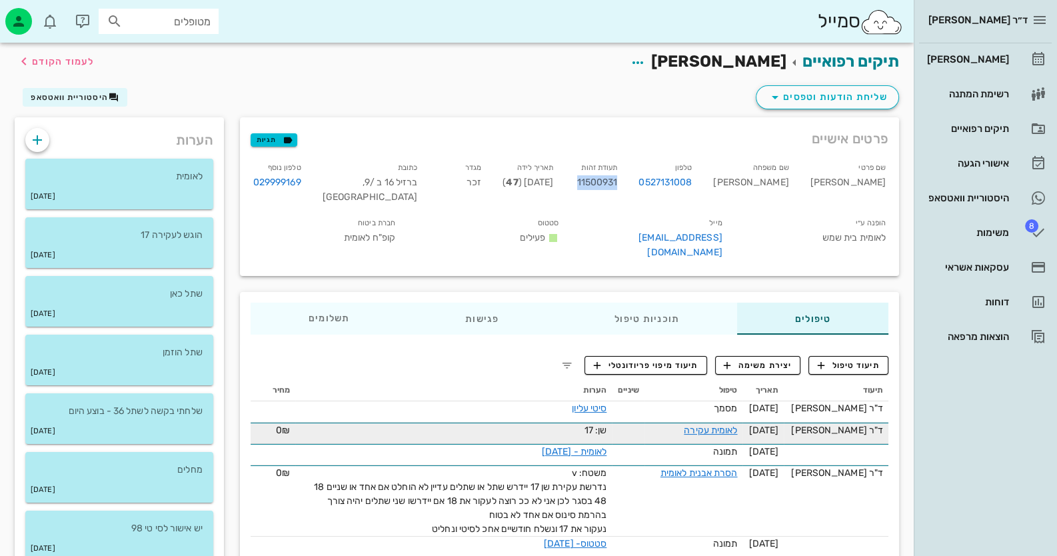
scroll to position [0, 0]
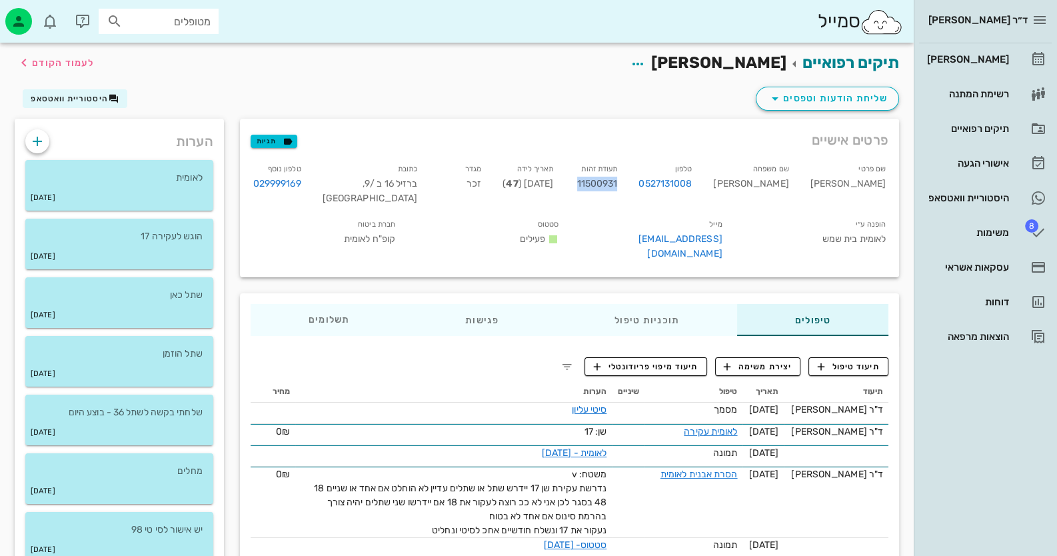
copy span "11500931"
click at [41, 136] on icon "button" at bounding box center [37, 141] width 16 height 16
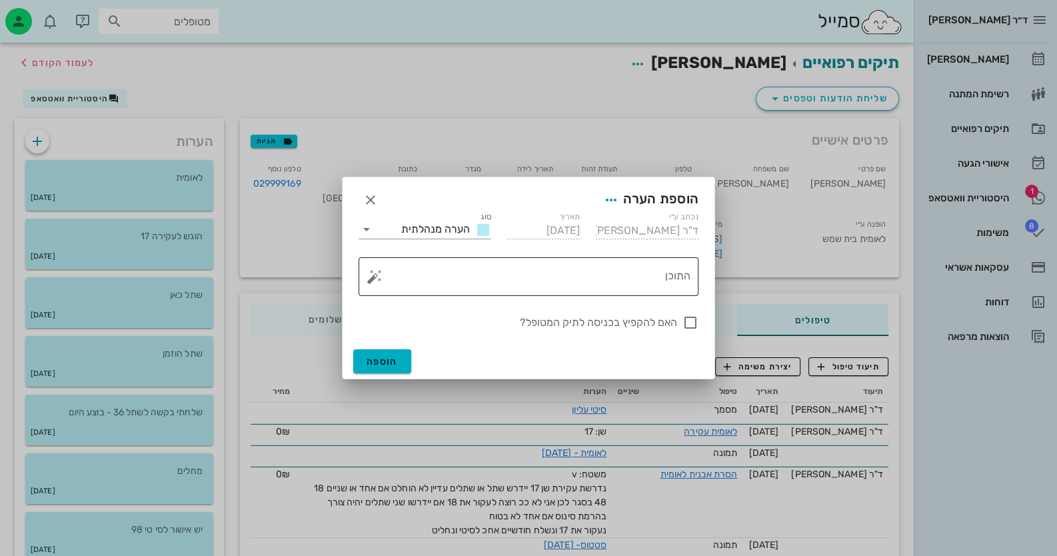
click at [378, 277] on button "button" at bounding box center [375, 277] width 16 height 16
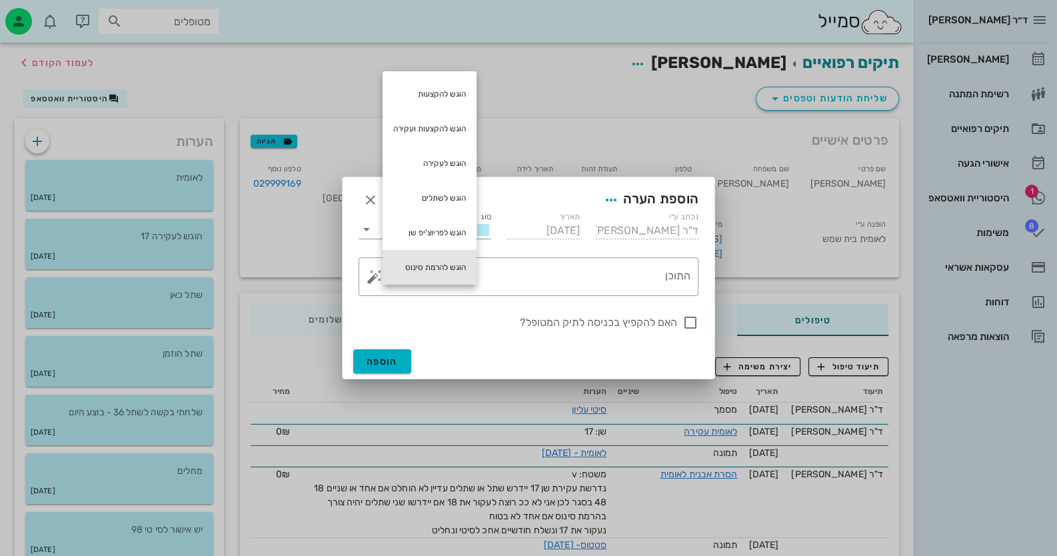
click at [464, 261] on div "הוגש להרמת סינוס" at bounding box center [430, 267] width 94 height 35
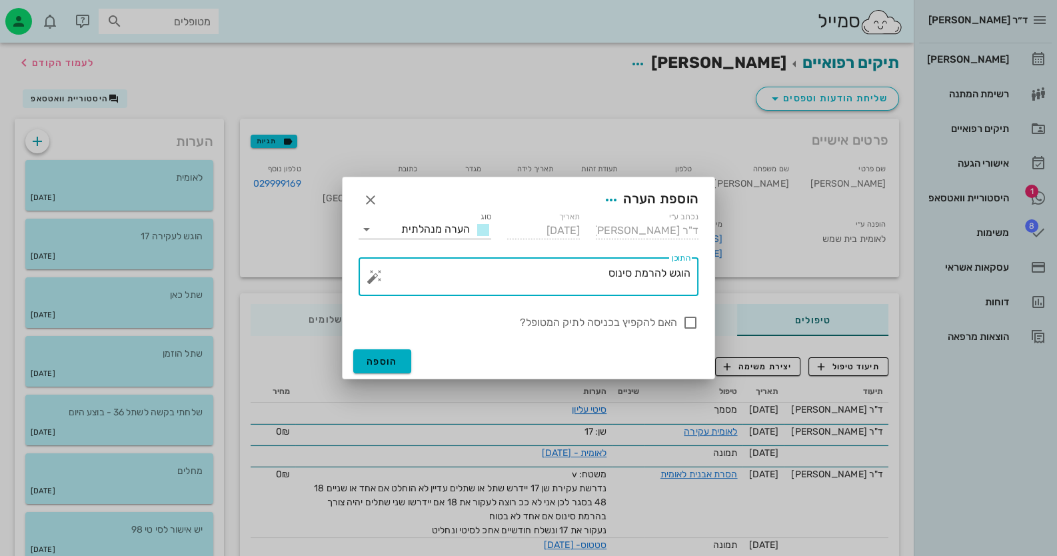
click at [376, 277] on button "button" at bounding box center [375, 277] width 16 height 16
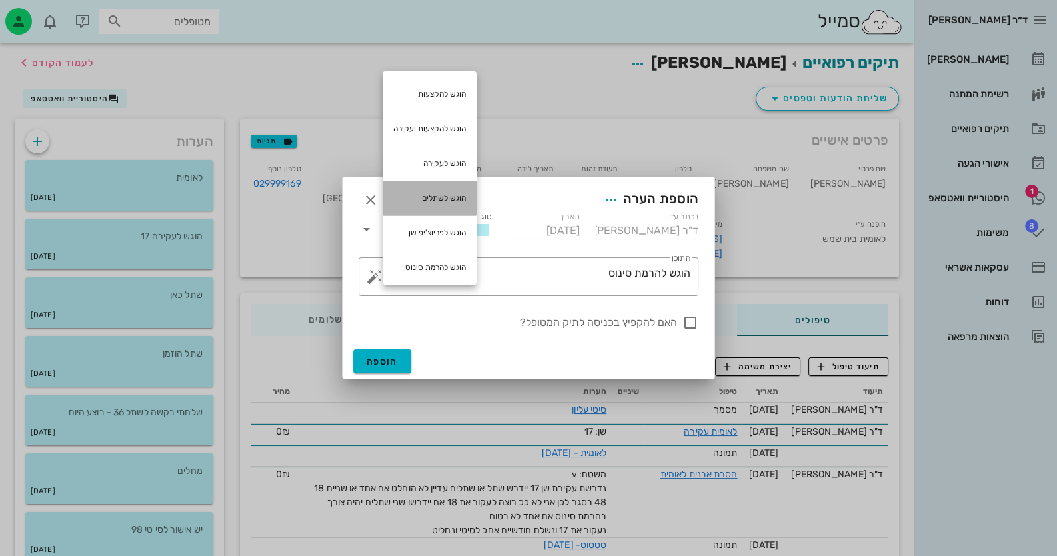
click at [459, 193] on div "הוגש לשתלים" at bounding box center [430, 198] width 94 height 35
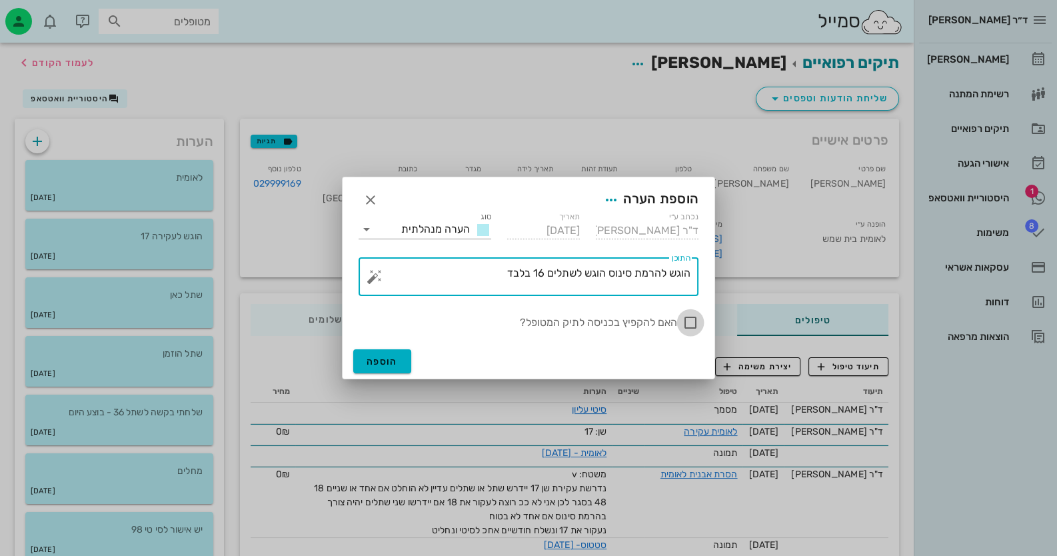
type textarea "הוגש להרמת סינוס הוגש לשתלים 16 בלבד"
drag, startPoint x: 697, startPoint y: 321, endPoint x: 677, endPoint y: 322, distance: 20.0
click at [696, 321] on div at bounding box center [690, 322] width 23 height 23
checkbox input "true"
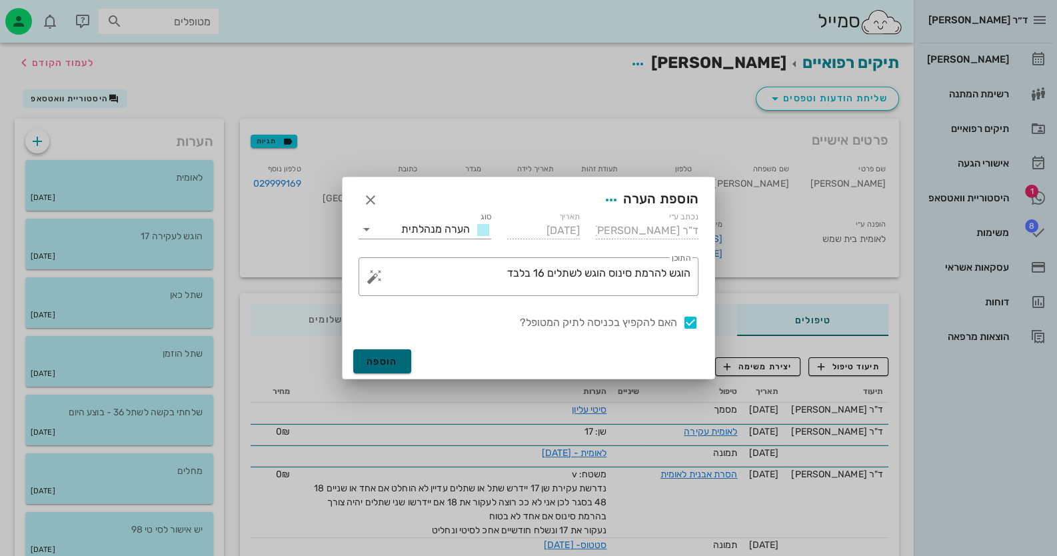
click at [389, 363] on span "הוספה" at bounding box center [382, 361] width 31 height 11
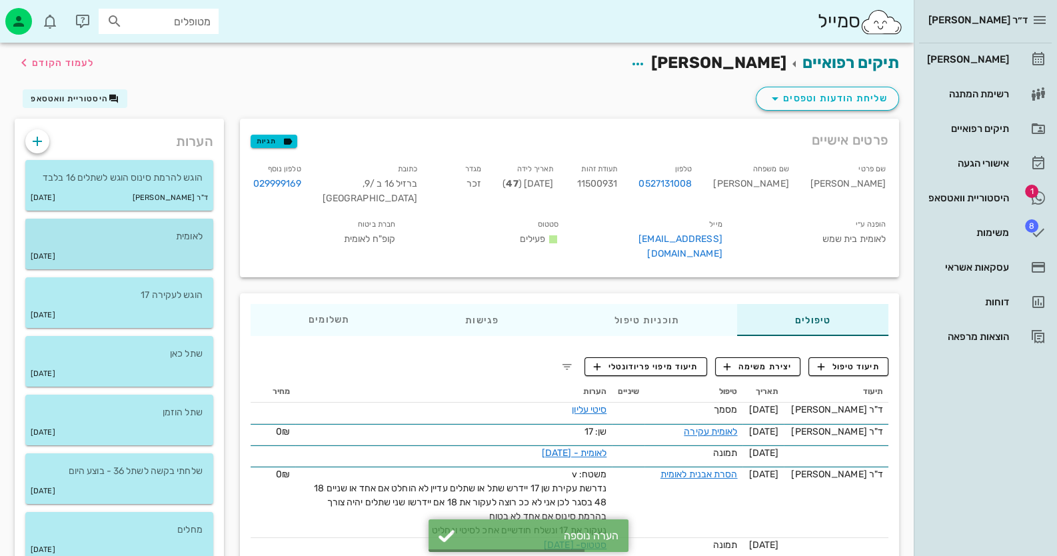
click at [191, 241] on p "לאומית" at bounding box center [119, 236] width 167 height 15
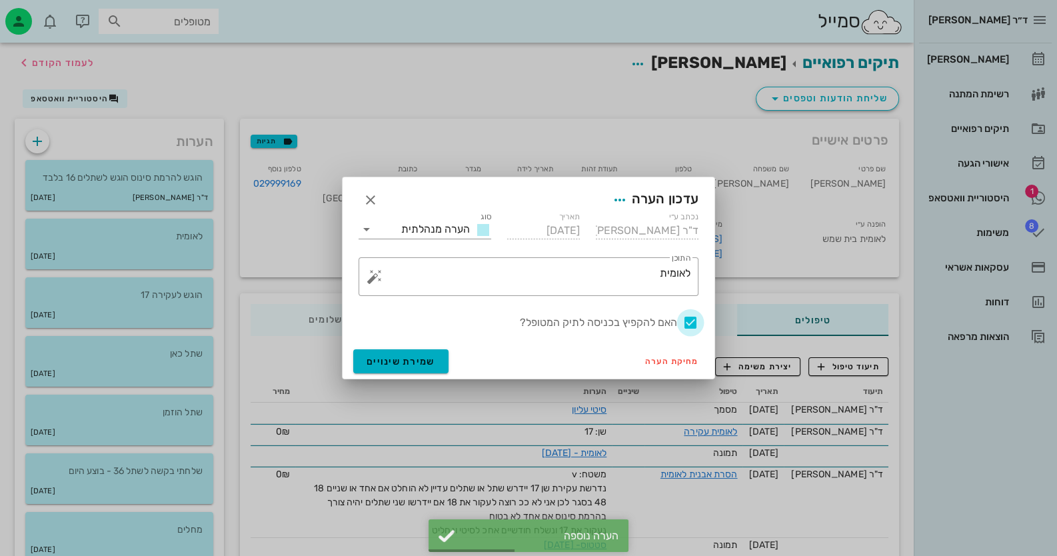
click at [687, 321] on div at bounding box center [690, 322] width 23 height 23
checkbox input "false"
click at [430, 356] on span "שמירת שינויים" at bounding box center [401, 361] width 69 height 11
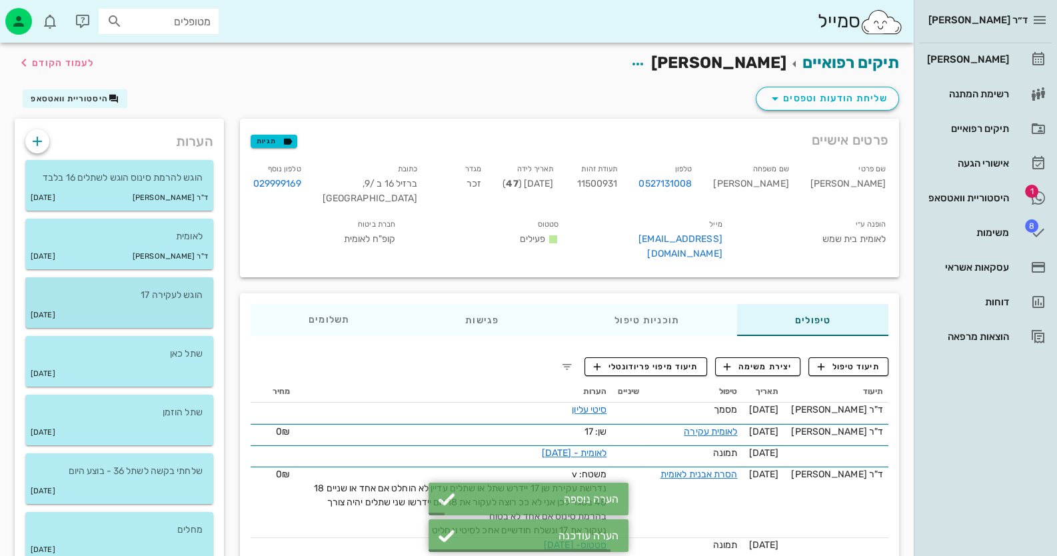
click at [200, 303] on div "03-02-2025" at bounding box center [119, 315] width 188 height 25
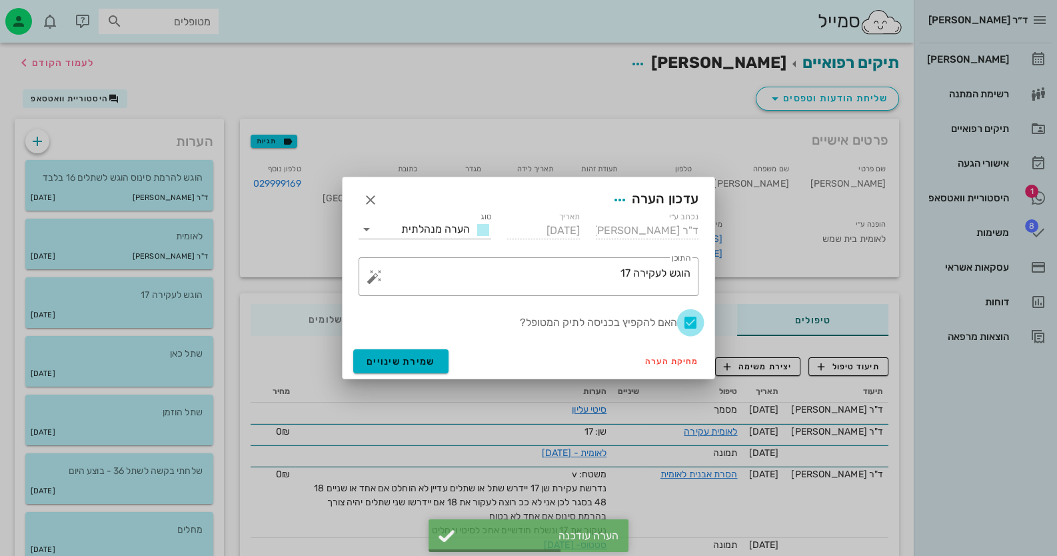
click at [697, 324] on div at bounding box center [690, 322] width 23 height 23
checkbox input "false"
click at [446, 351] on button "שמירת שינויים" at bounding box center [400, 361] width 95 height 24
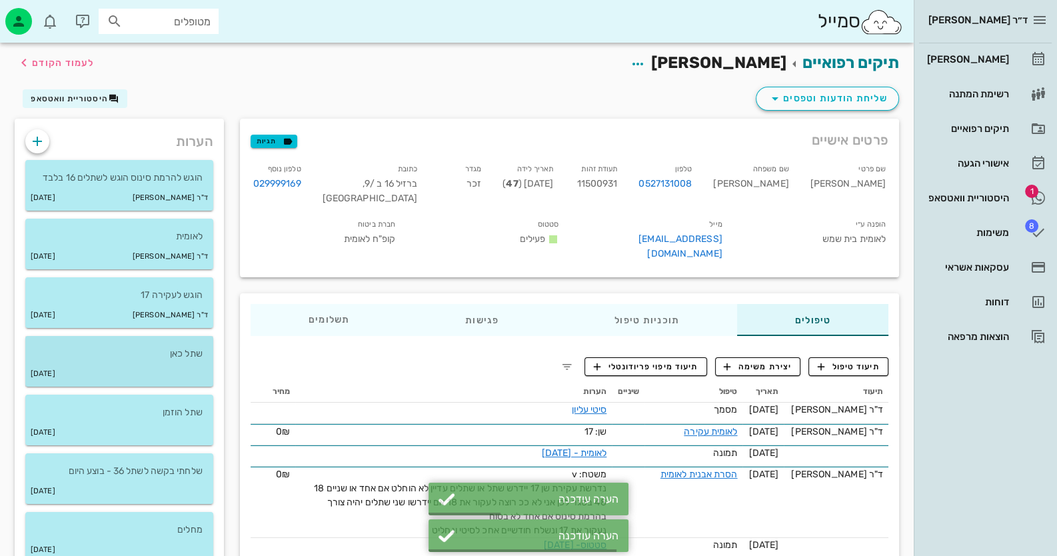
click at [183, 371] on div "20-01-2022" at bounding box center [119, 373] width 188 height 25
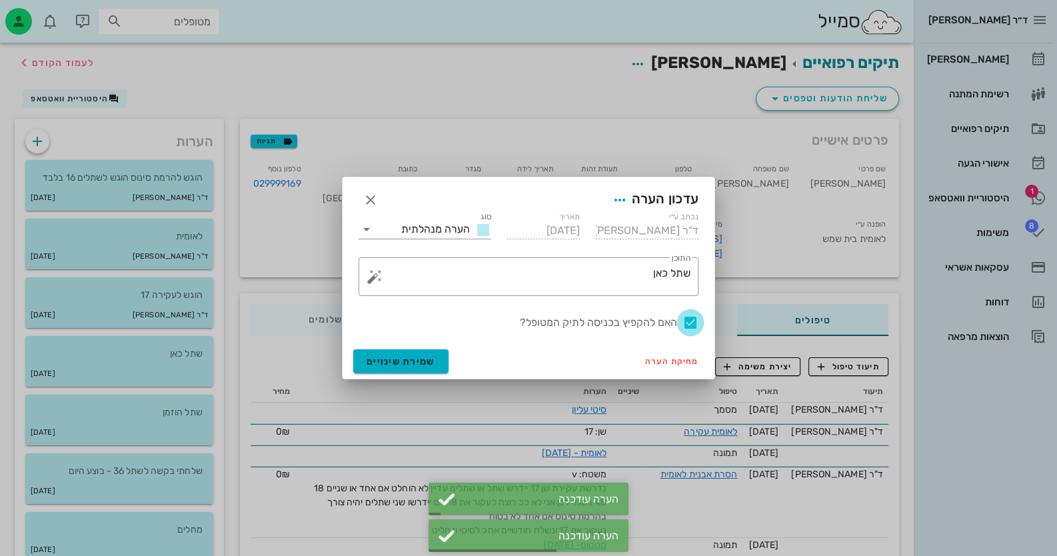
click at [691, 324] on div at bounding box center [690, 322] width 23 height 23
checkbox input "false"
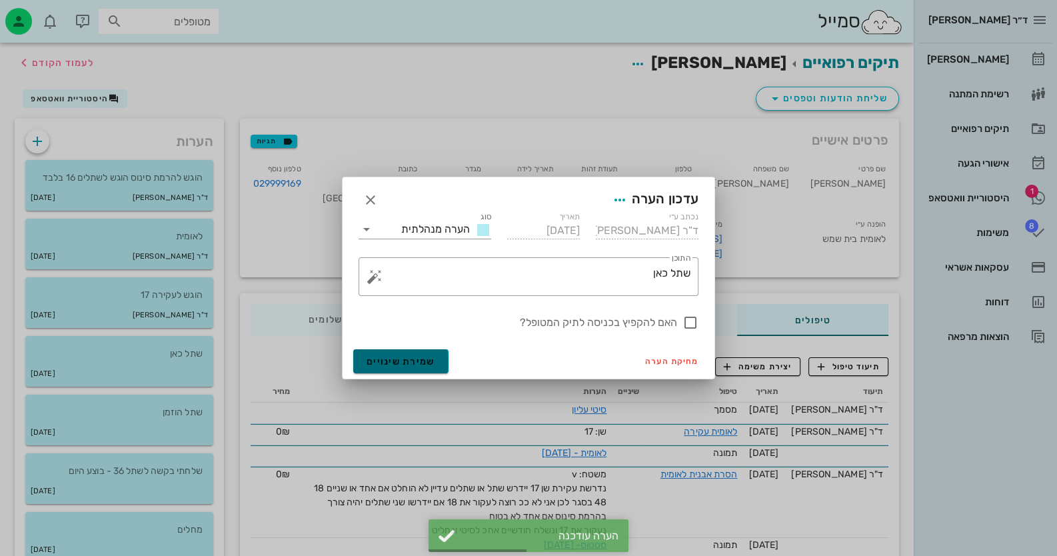
click at [410, 365] on span "שמירת שינויים" at bounding box center [401, 361] width 69 height 11
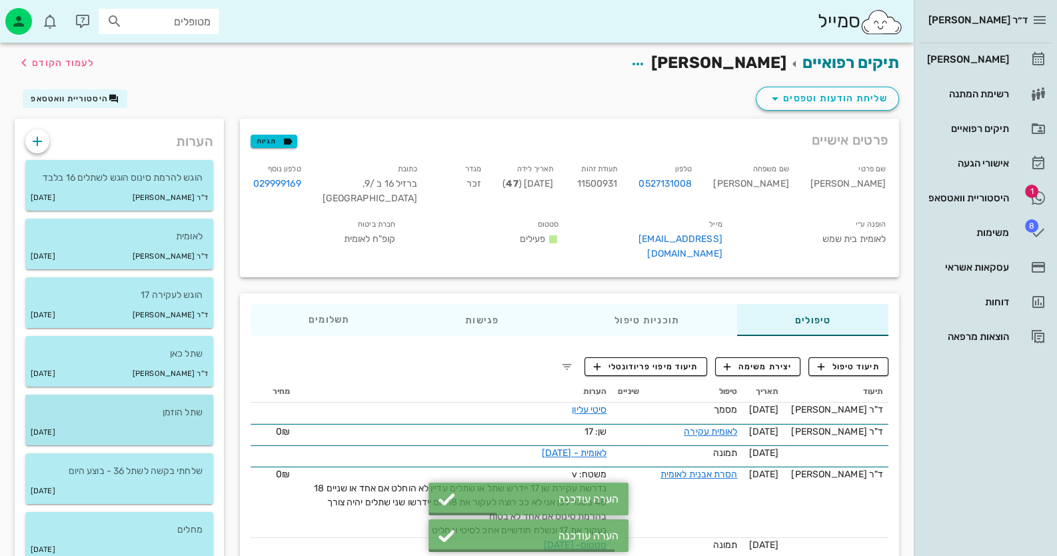
click at [150, 413] on p "שתל הוזמן" at bounding box center [119, 412] width 167 height 15
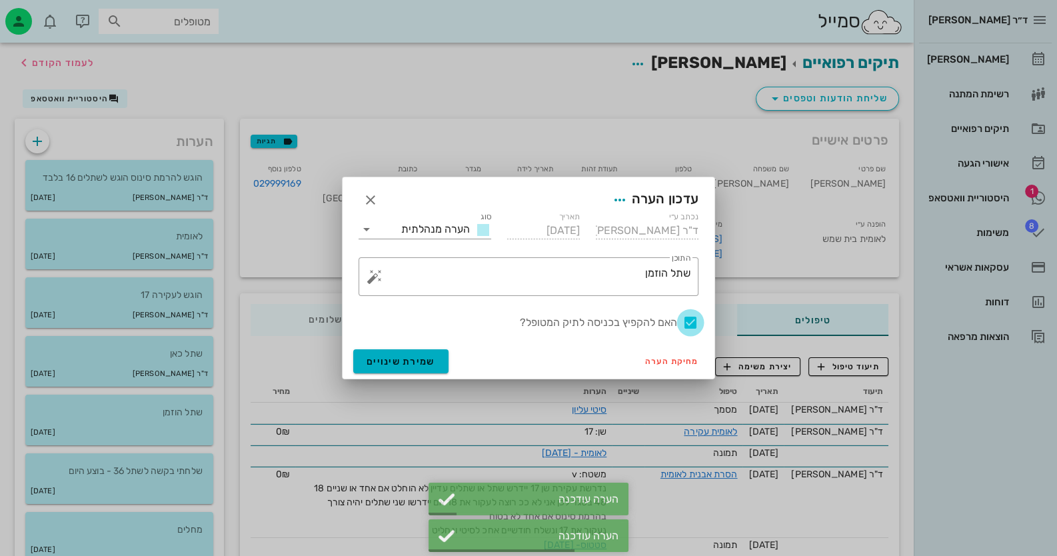
click at [690, 323] on div at bounding box center [690, 322] width 23 height 23
checkbox input "false"
click at [436, 363] on button "שמירת שינויים" at bounding box center [400, 361] width 95 height 24
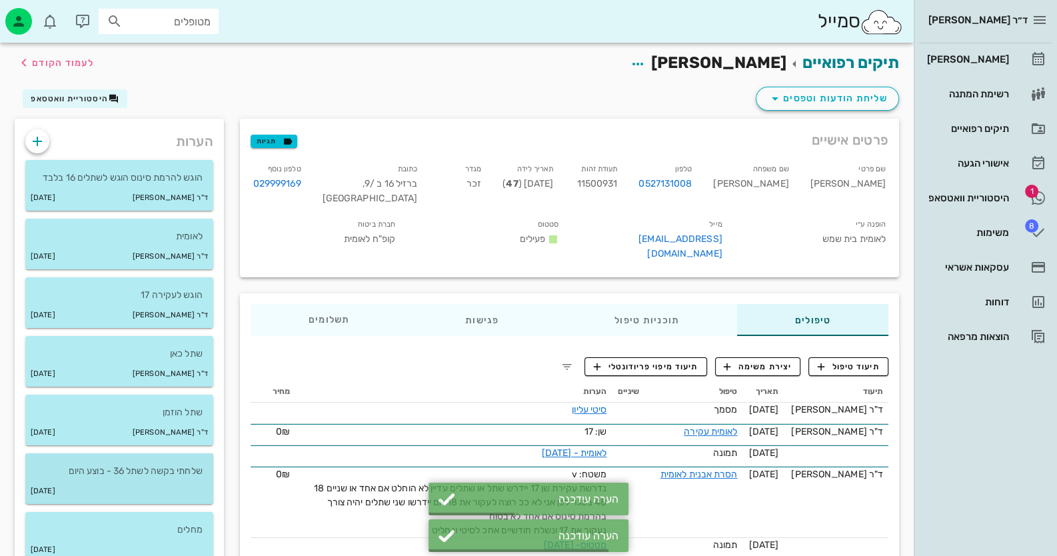
click at [170, 473] on p "שלחתי בקשה לשתל 36 - בוצע היום" at bounding box center [119, 471] width 167 height 15
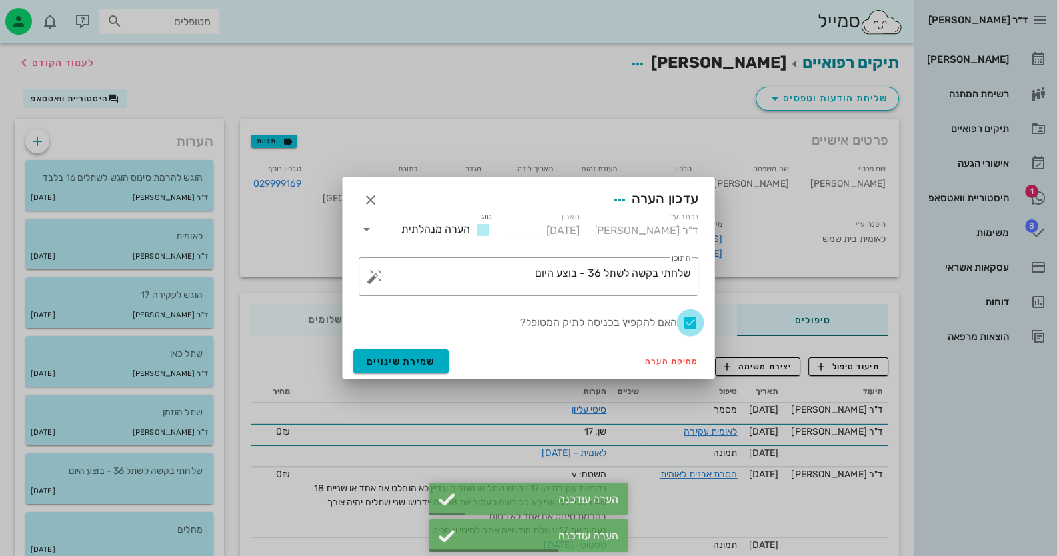
click at [681, 320] on div at bounding box center [690, 322] width 23 height 23
checkbox input "false"
click at [415, 357] on span "שמירת שינויים" at bounding box center [401, 361] width 69 height 11
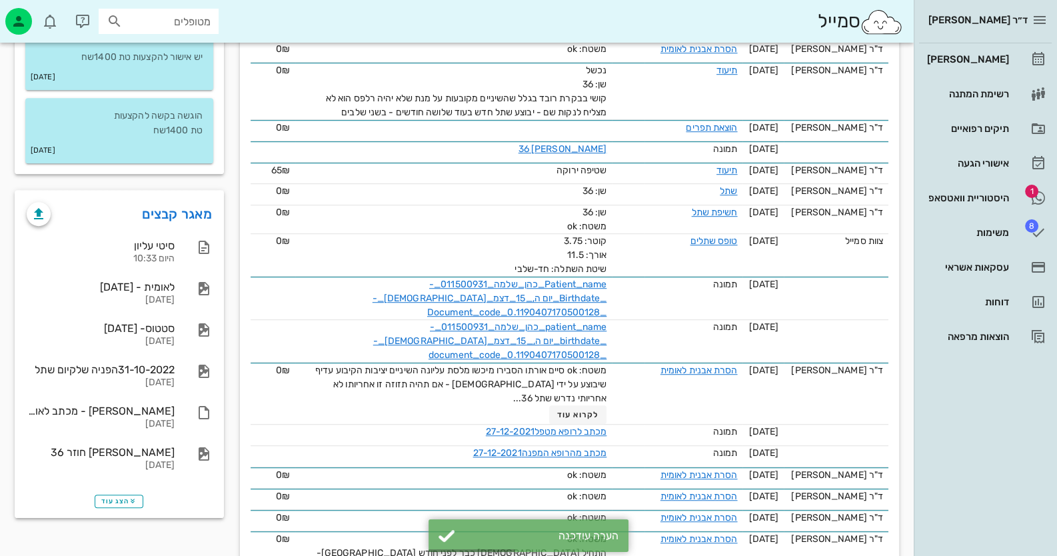
scroll to position [867, 0]
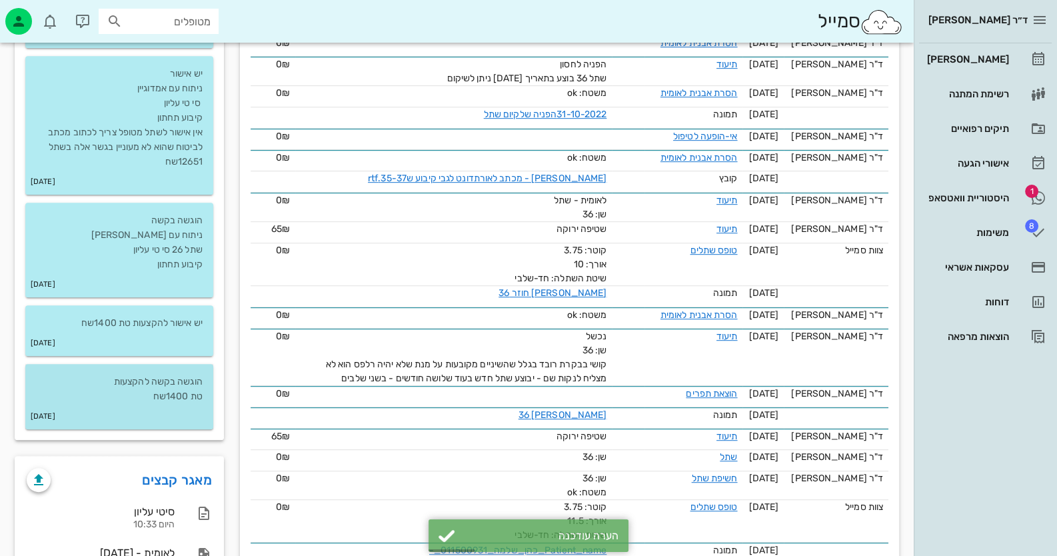
click at [202, 396] on p "הוגשה בקשה להקצעות טת 1400שח" at bounding box center [119, 389] width 167 height 29
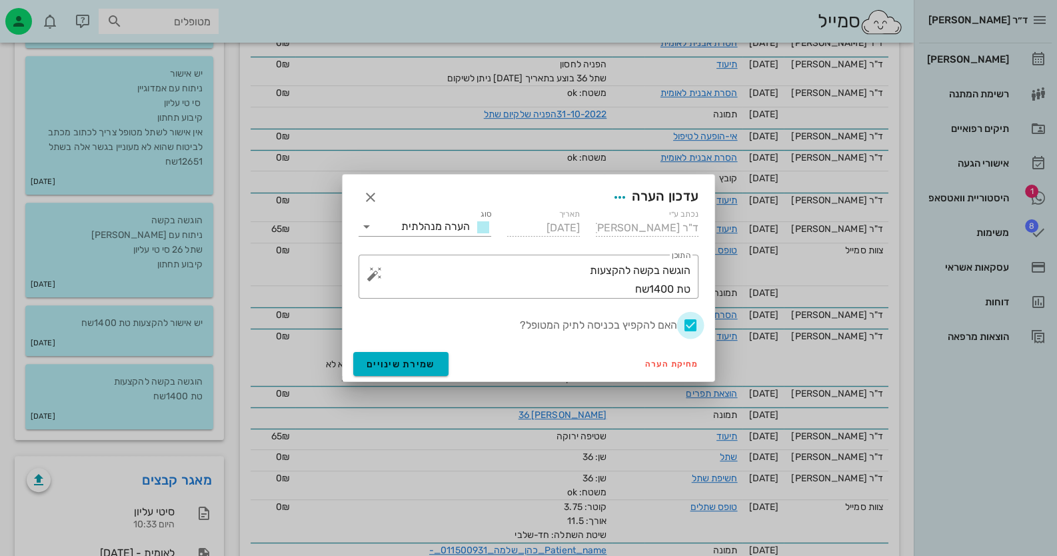
click at [697, 325] on div at bounding box center [690, 325] width 23 height 23
checkbox input "false"
click at [372, 361] on span "שמירת שינויים" at bounding box center [401, 364] width 69 height 11
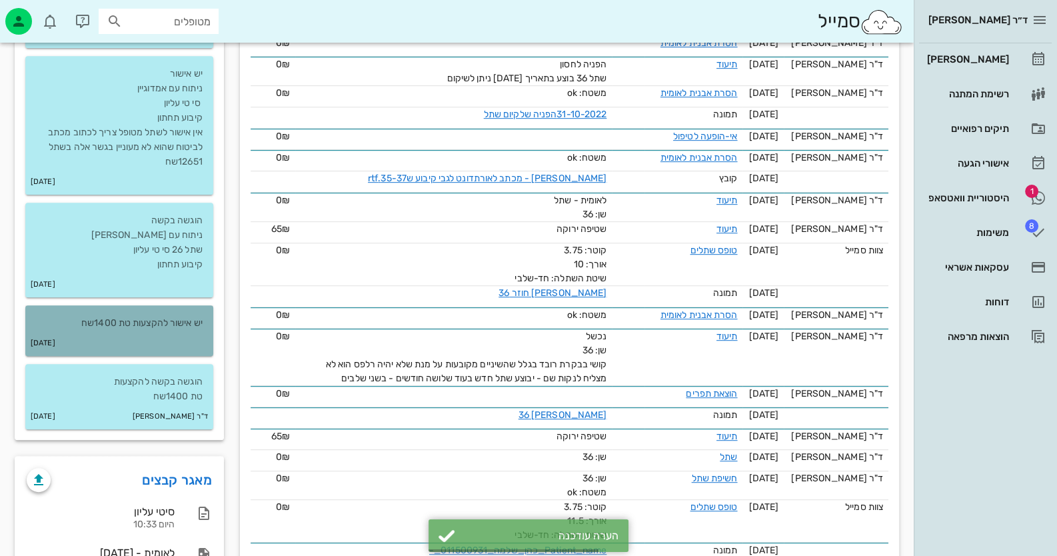
click at [133, 311] on div "יש אישור להקצעות טת 1400שח" at bounding box center [119, 317] width 188 height 25
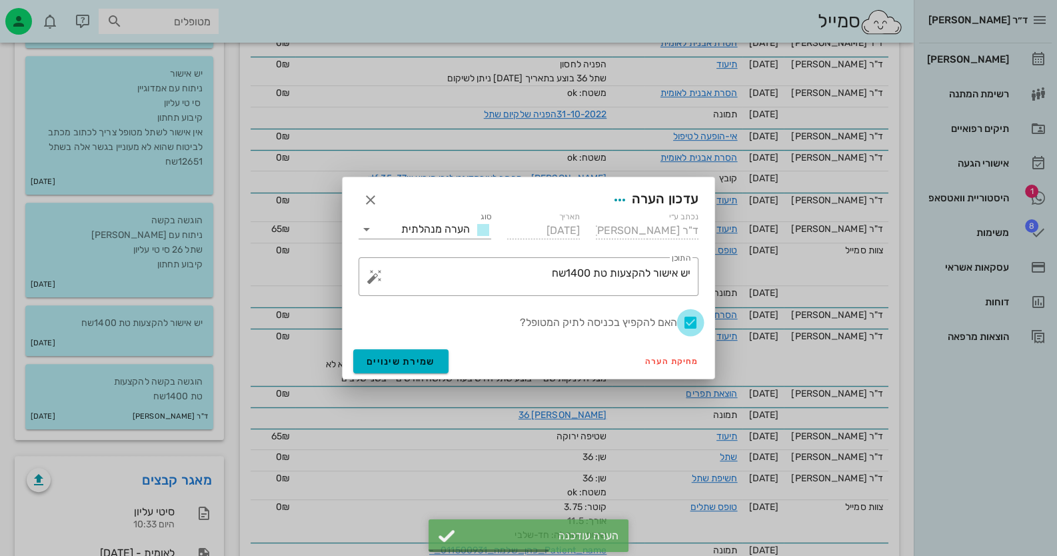
click at [689, 324] on div at bounding box center [690, 322] width 23 height 23
checkbox input "false"
click at [393, 373] on button "שמירת שינויים" at bounding box center [400, 361] width 95 height 24
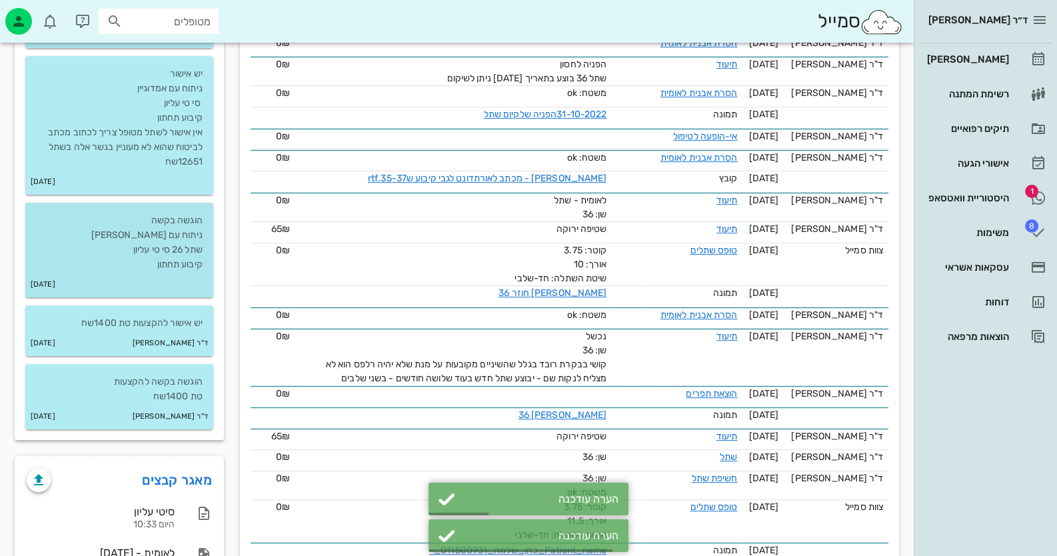
click at [155, 253] on p "הוגשה בקשה ניתוח עם אמדוגיין שתל 26 סי טי עליון קיבוע תחתון" at bounding box center [119, 242] width 167 height 59
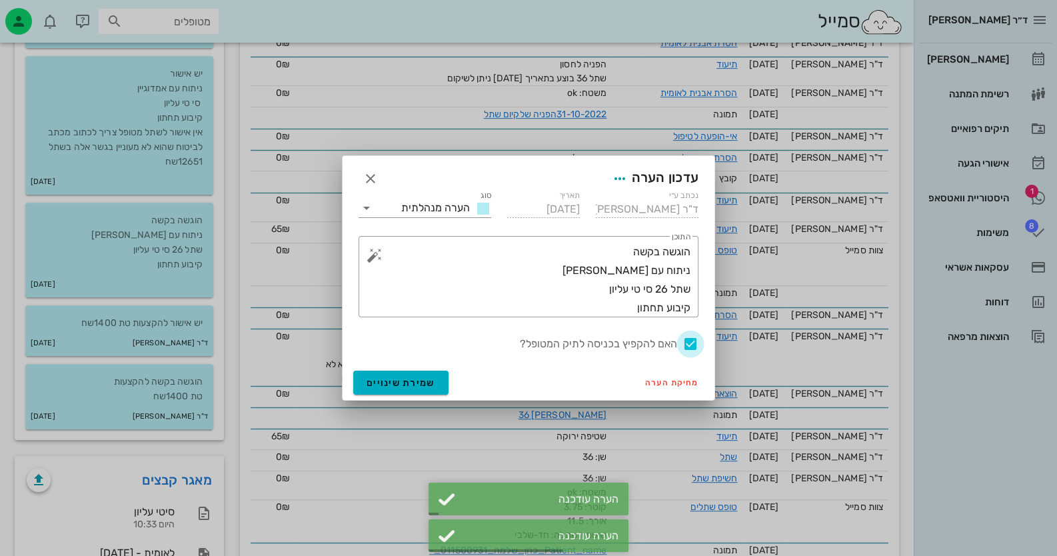
click at [692, 343] on div at bounding box center [690, 344] width 23 height 23
checkbox input "false"
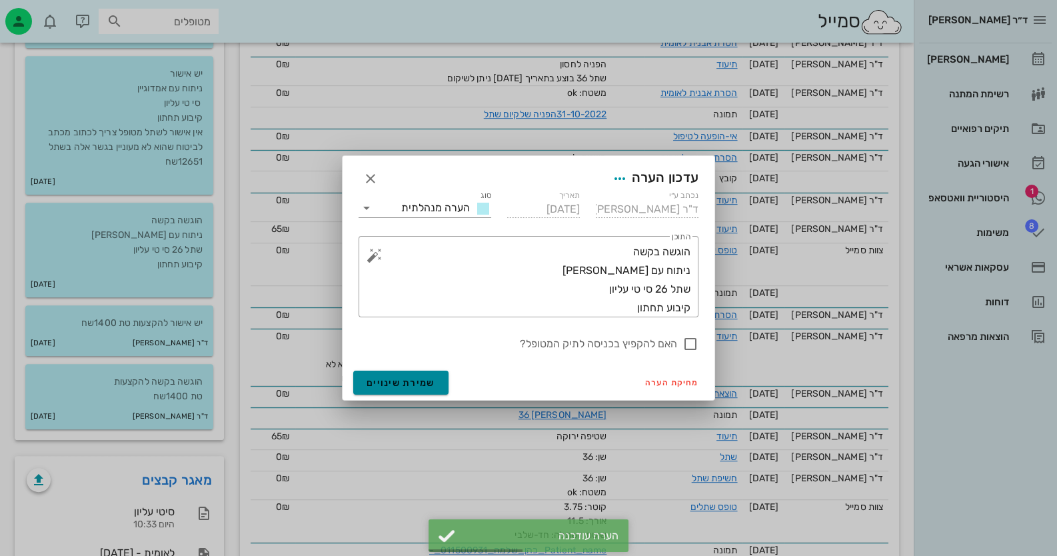
click at [413, 379] on span "שמירת שינויים" at bounding box center [401, 382] width 69 height 11
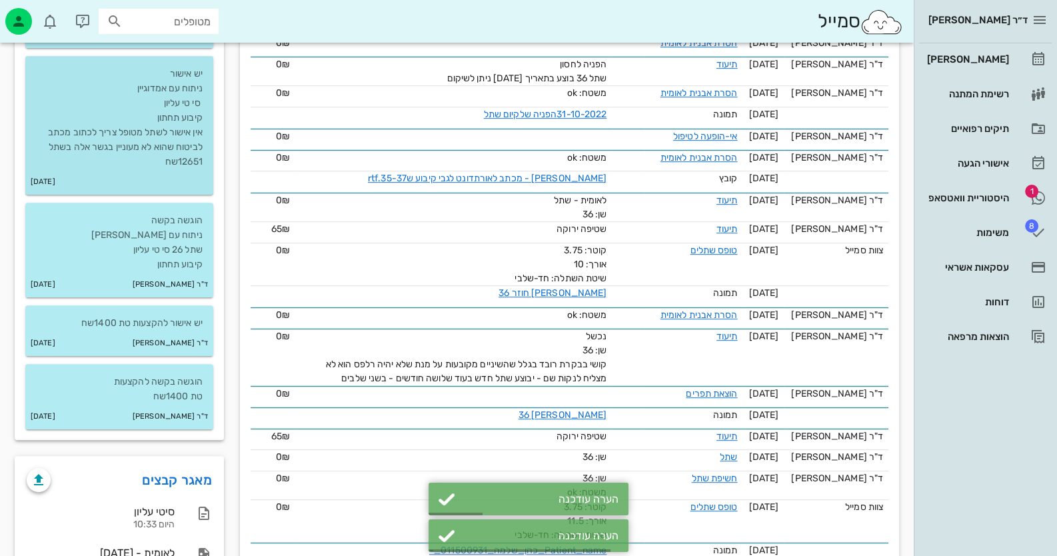
click at [179, 157] on p "יש אישור ניתוח עם אמדוגיין סי טי עליון קיבוע תחתון אין אישור לשתל מטופל צריך לכ…" at bounding box center [119, 118] width 167 height 103
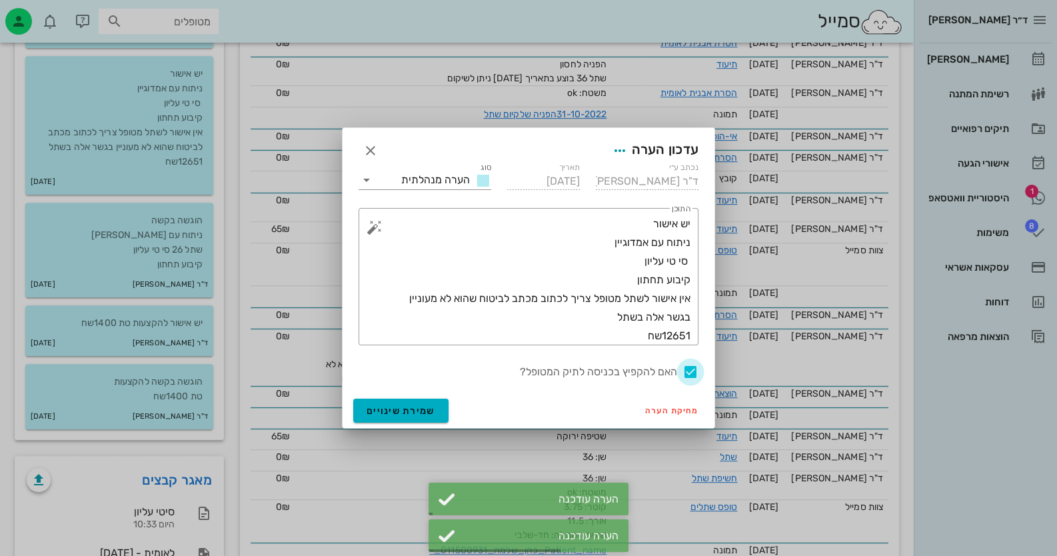
click at [694, 369] on div at bounding box center [690, 372] width 23 height 23
checkbox input "false"
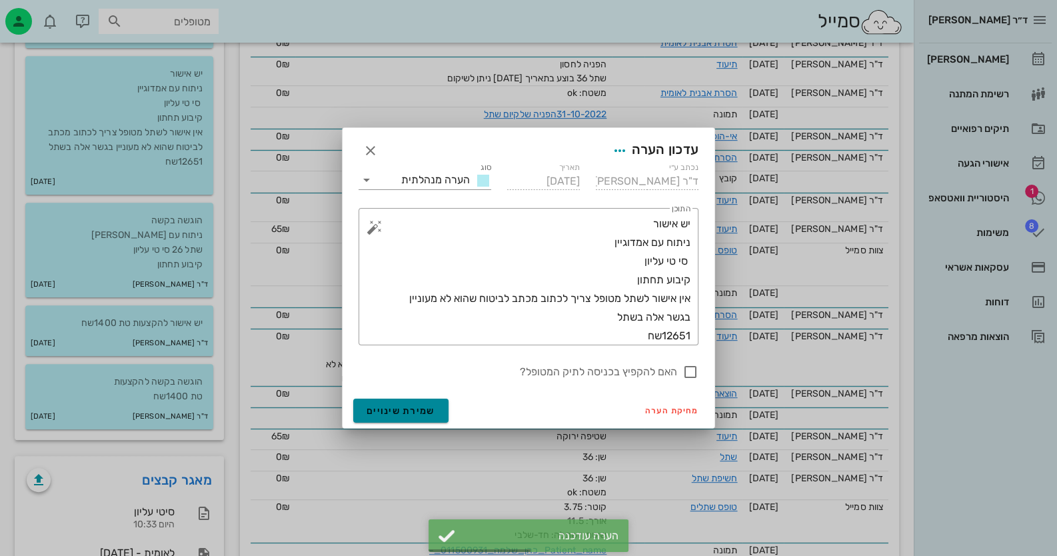
click at [425, 413] on span "שמירת שינויים" at bounding box center [401, 410] width 69 height 11
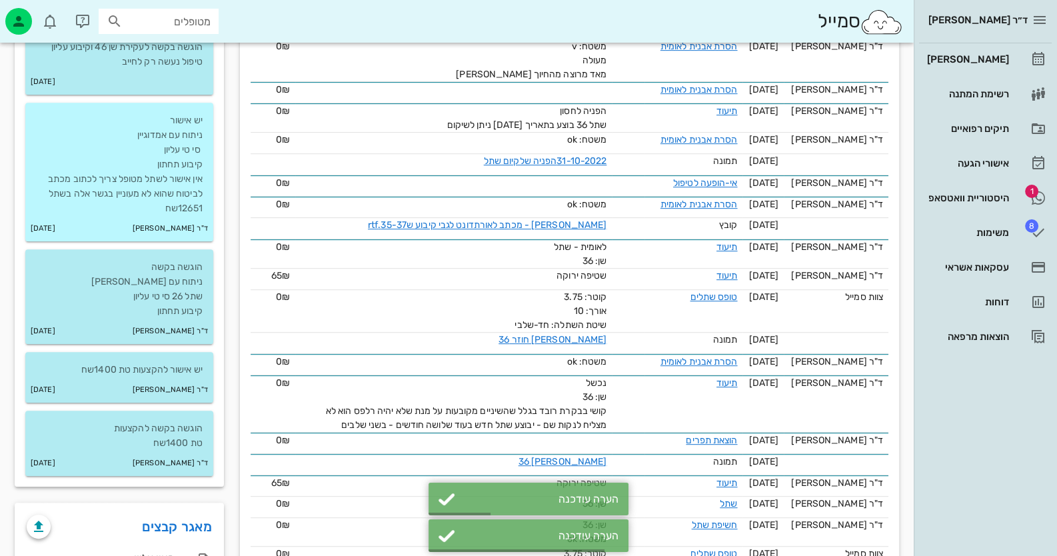
scroll to position [733, 0]
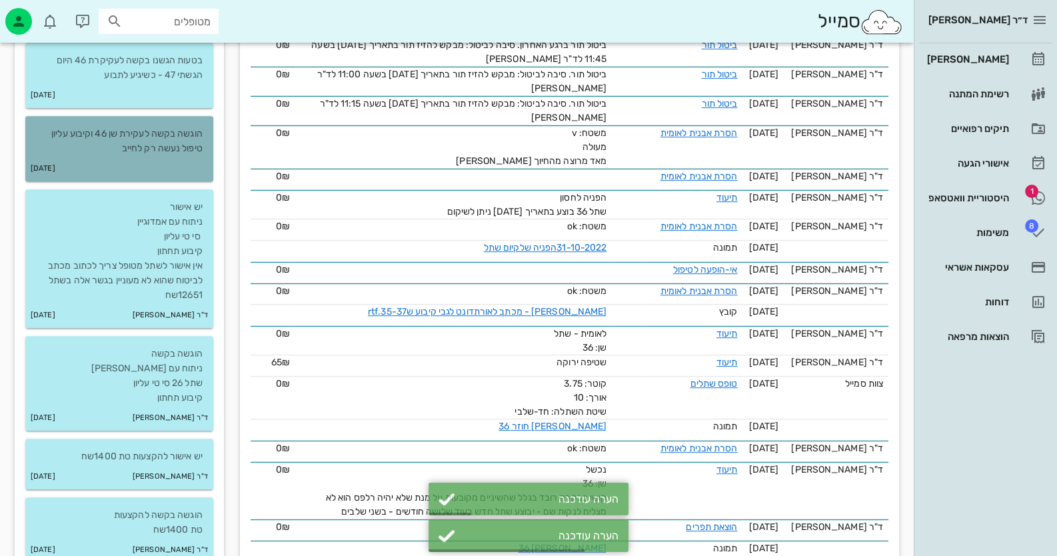
click at [173, 155] on p "הוגשה בקשה לעקירת שן 46 וקיבוע עליון טיפול נעשה רק לחייב" at bounding box center [119, 141] width 167 height 29
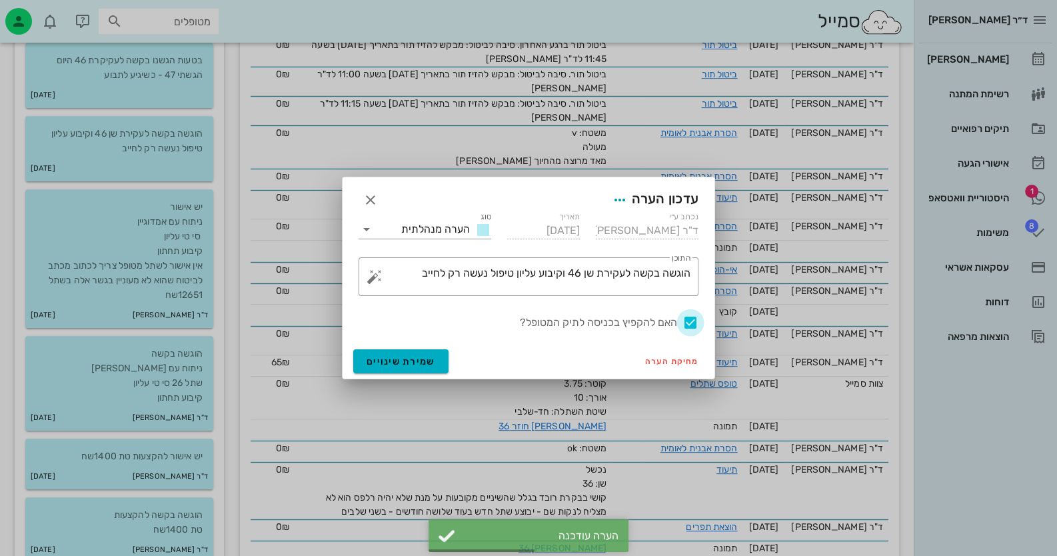
click at [690, 323] on div at bounding box center [690, 322] width 23 height 23
checkbox input "false"
click at [418, 356] on span "שמירת שינויים" at bounding box center [401, 361] width 69 height 11
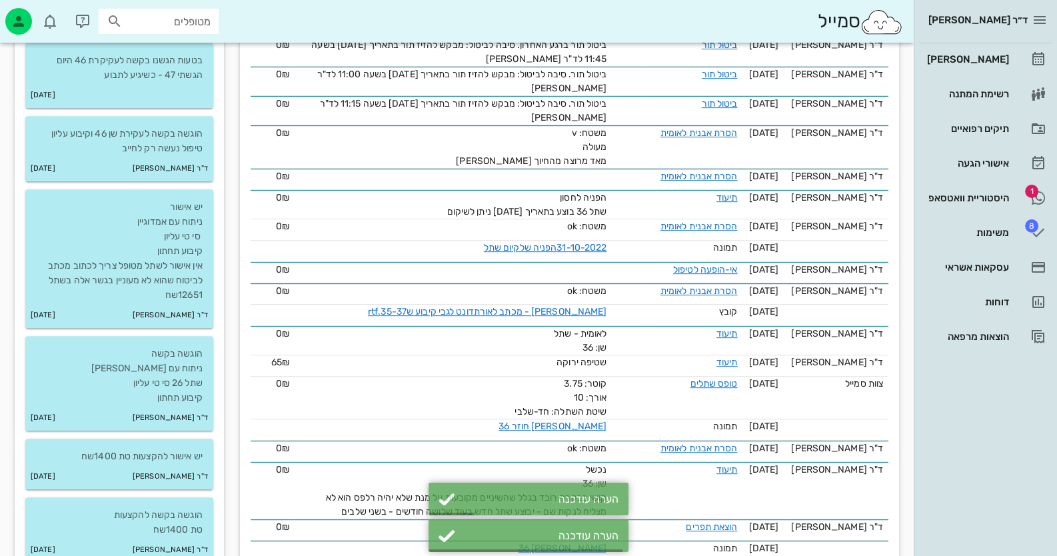
scroll to position [599, 0]
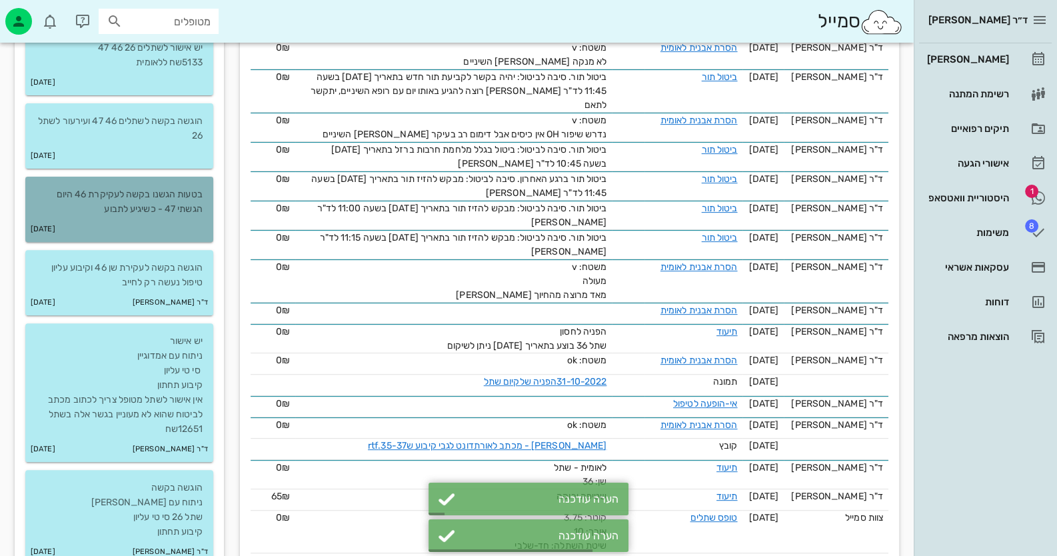
click at [170, 217] on div "11-07-2018" at bounding box center [119, 229] width 188 height 25
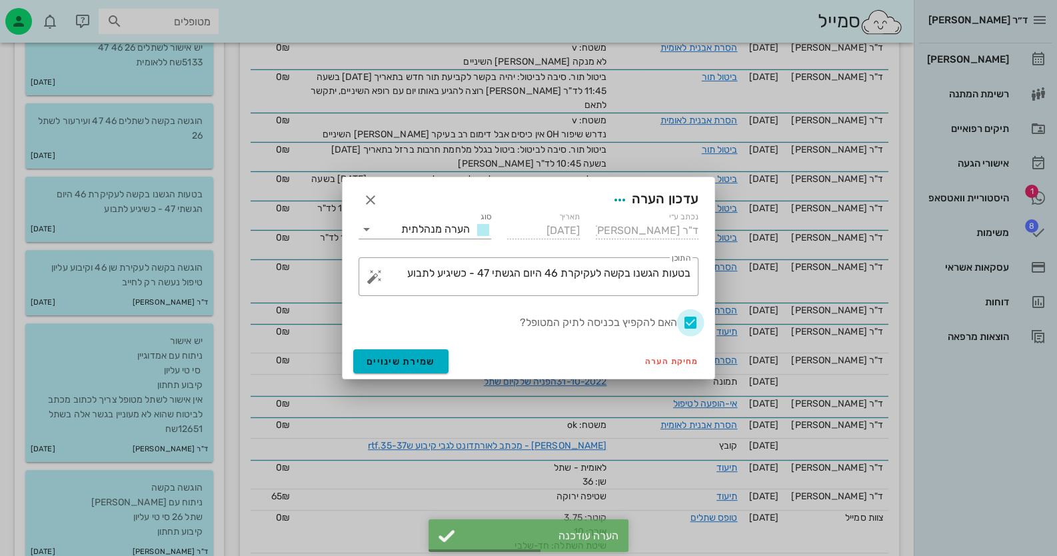
click at [697, 324] on div at bounding box center [690, 322] width 23 height 23
checkbox input "false"
click at [408, 363] on span "שמירת שינויים" at bounding box center [401, 361] width 69 height 11
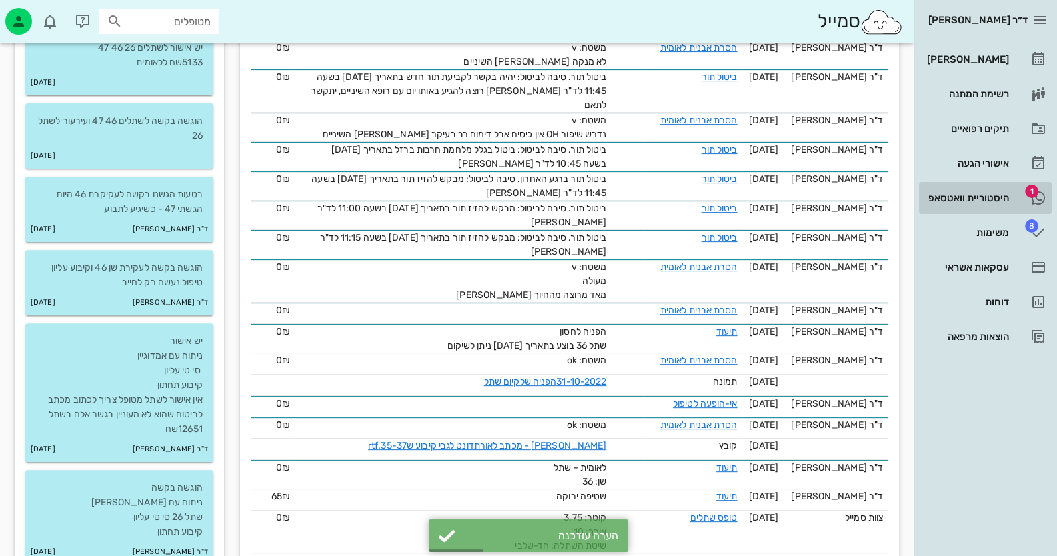
click at [993, 189] on div "היסטוריית וואטסאפ" at bounding box center [967, 197] width 85 height 21
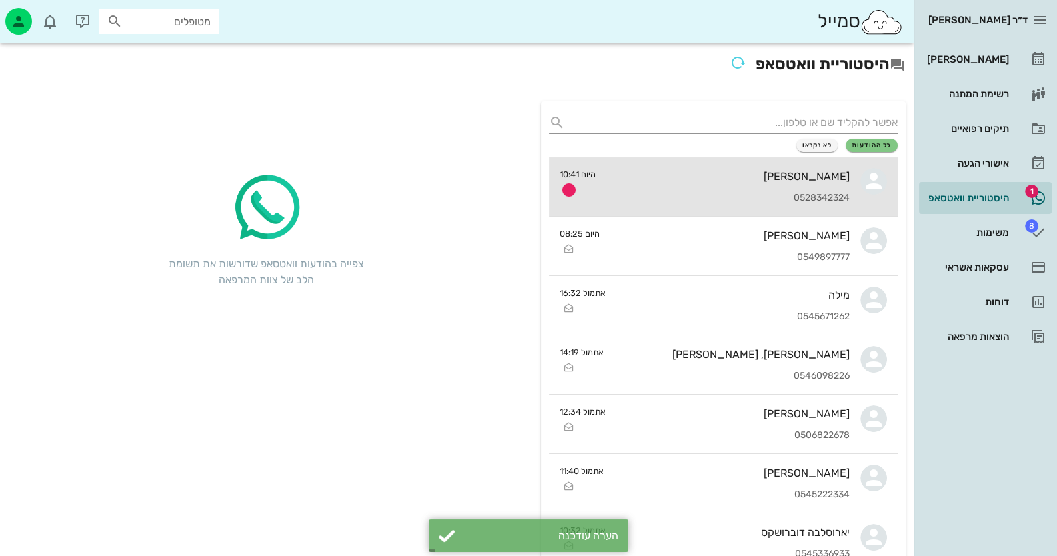
click at [777, 172] on div "[PERSON_NAME]" at bounding box center [728, 176] width 243 height 13
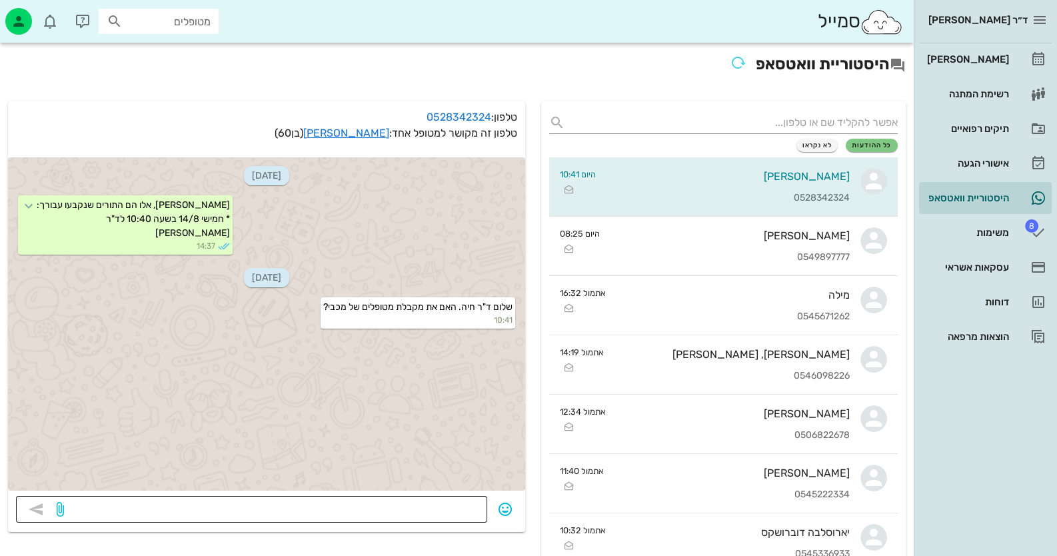
click at [463, 499] on div at bounding box center [273, 509] width 413 height 27
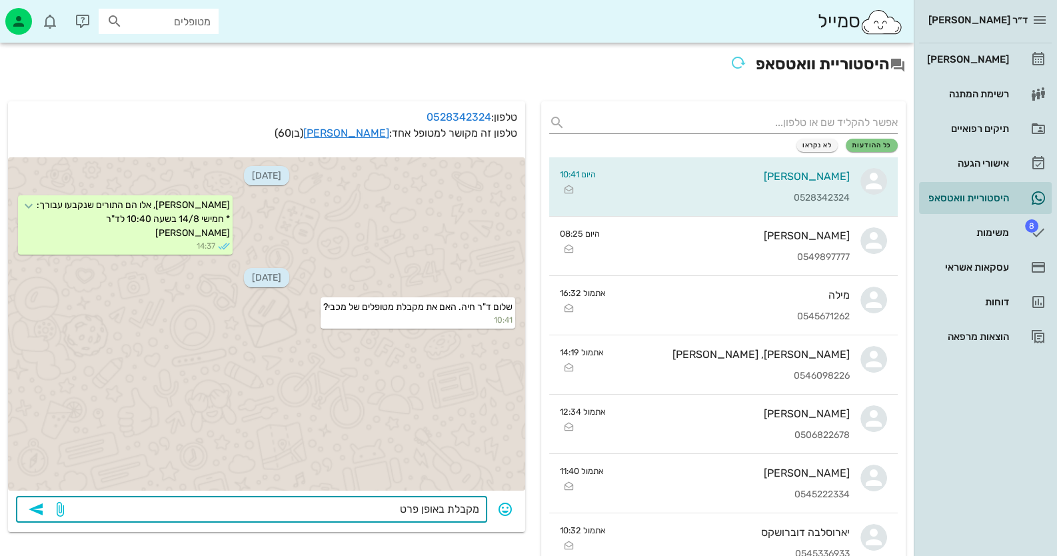
type textarea "מקבלת באופן פרטי"
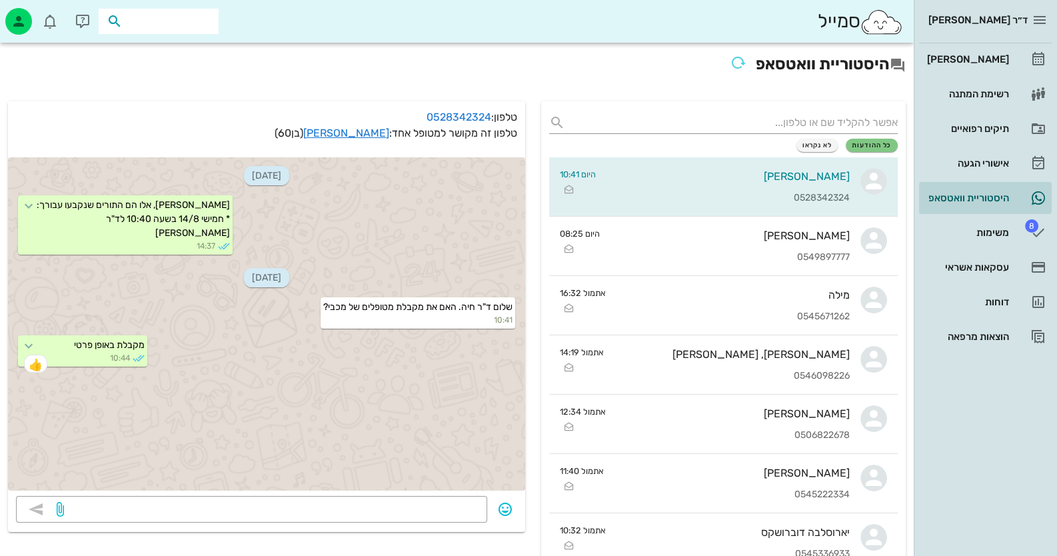
click at [173, 25] on input "text" at bounding box center [167, 21] width 85 height 17
paste input "11500931"
type input "11500931"
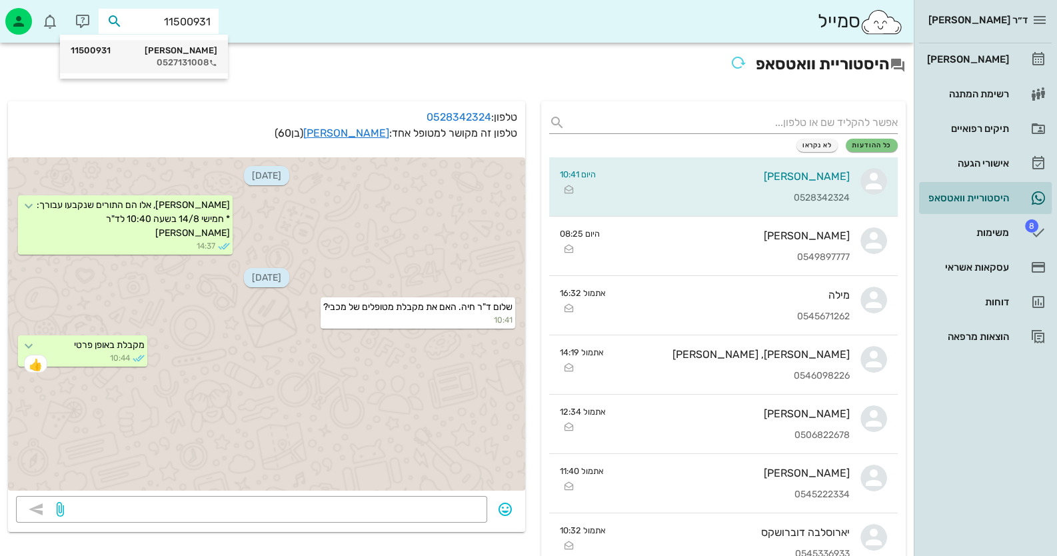
click at [197, 70] on div "שלמה כהן 11500931 0527131008" at bounding box center [144, 56] width 147 height 33
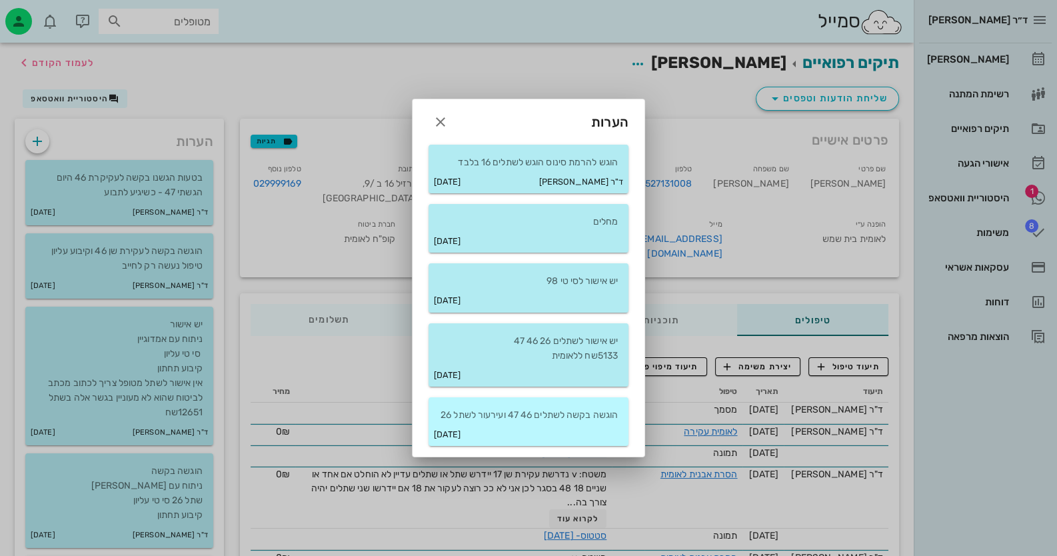
click at [578, 409] on p "הוגשה בקשה לשתלים 46 47 ועירעור לשתל 26" at bounding box center [528, 415] width 179 height 15
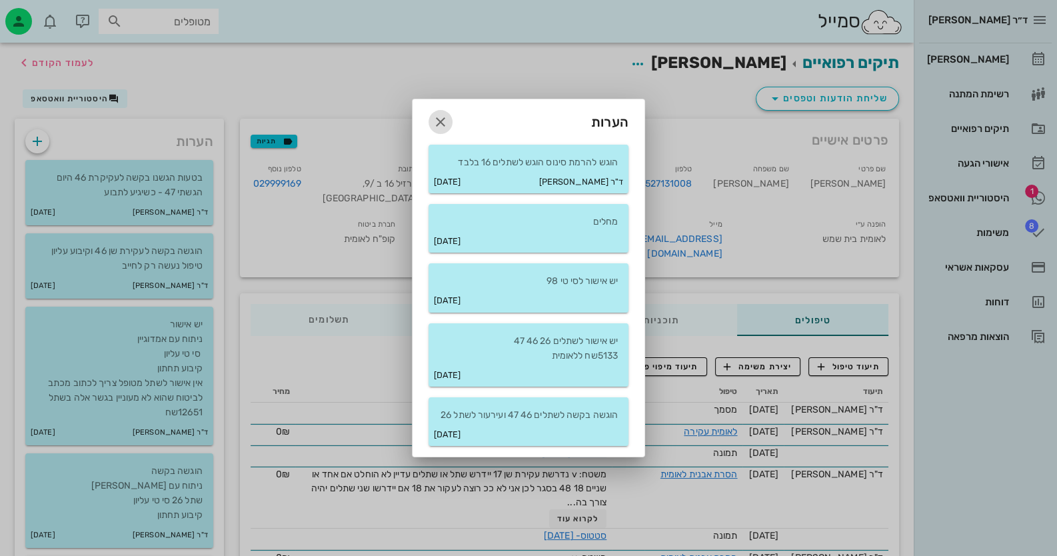
click at [443, 117] on icon "button" at bounding box center [441, 122] width 16 height 16
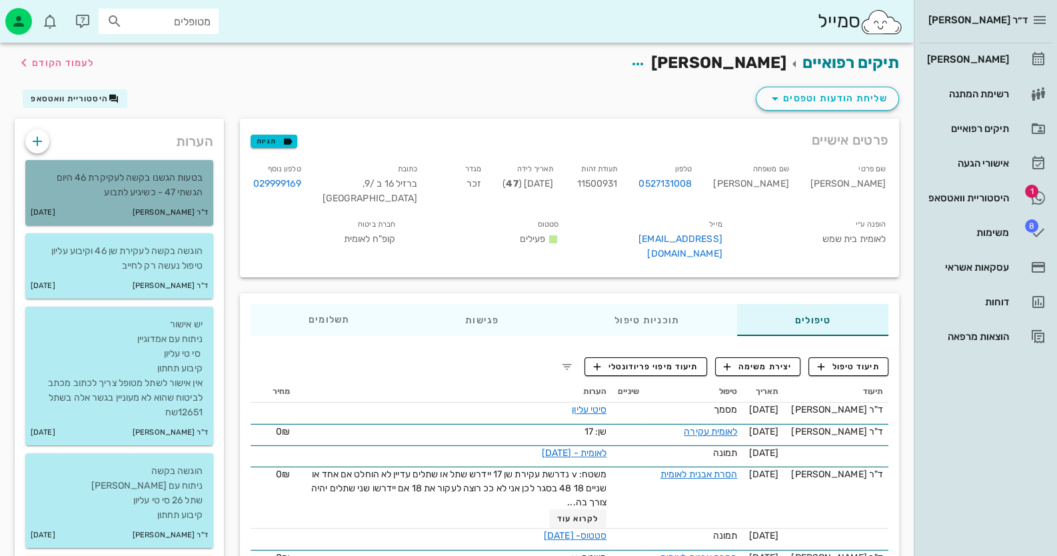
click at [132, 183] on p "בטעות הגשנו בקשה לעקיקרת 46 היום הגשתי 47 - כשיגיע לתבוע" at bounding box center [119, 185] width 167 height 29
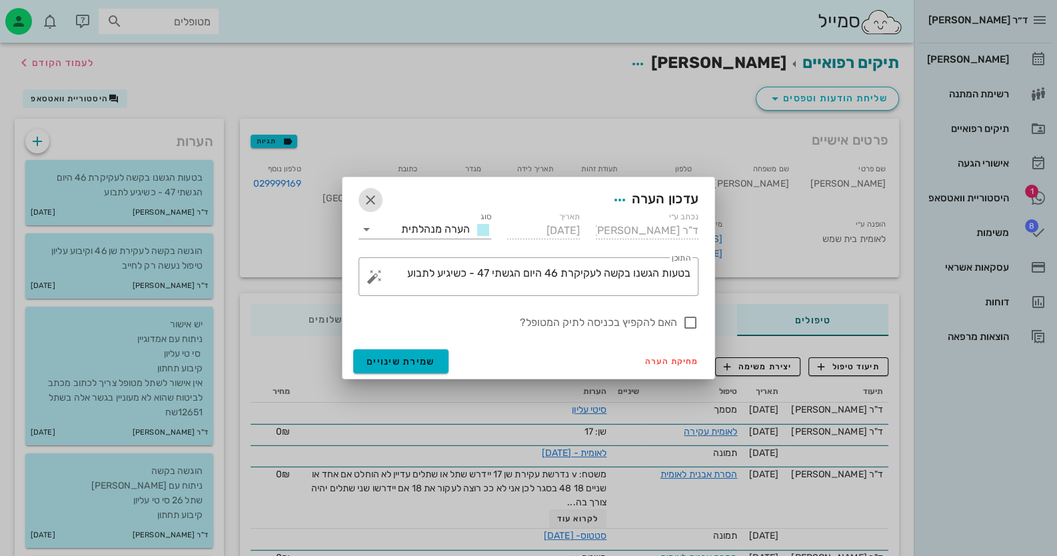
click at [369, 201] on icon "button" at bounding box center [371, 200] width 16 height 16
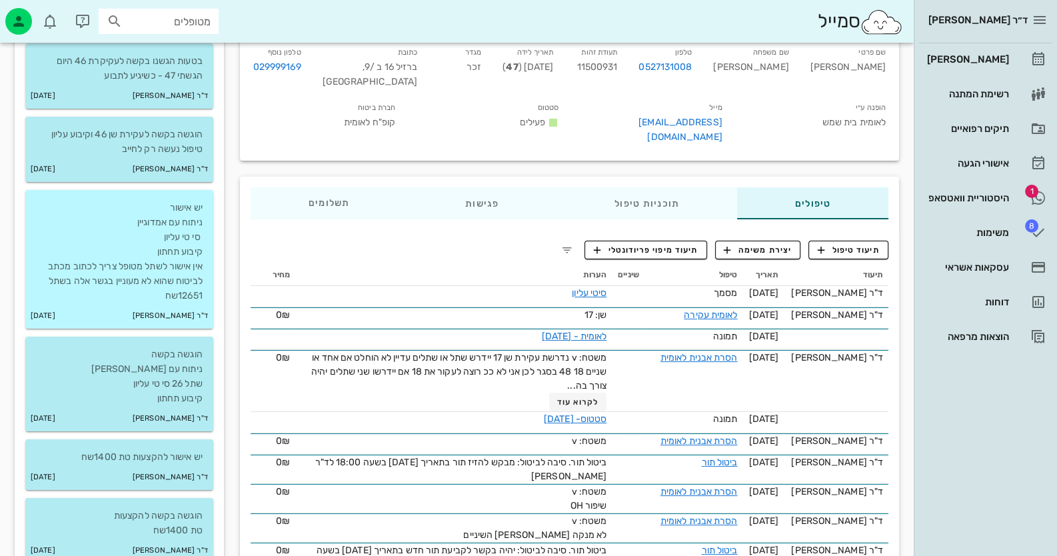
scroll to position [133, 0]
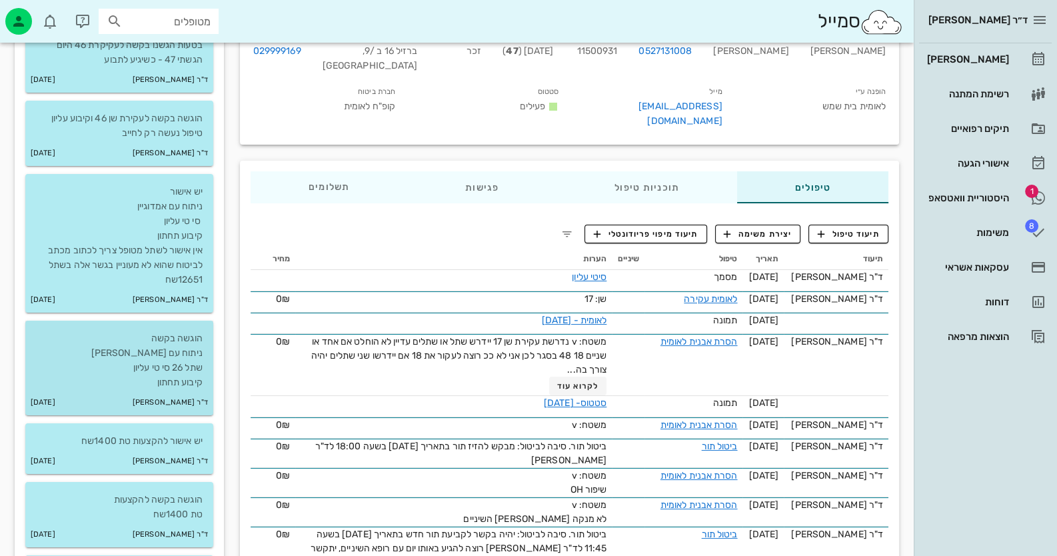
click at [160, 377] on p "הוגשה בקשה ניתוח עם אמדוגיין שתל 26 סי טי עליון קיבוע תחתון" at bounding box center [119, 360] width 167 height 59
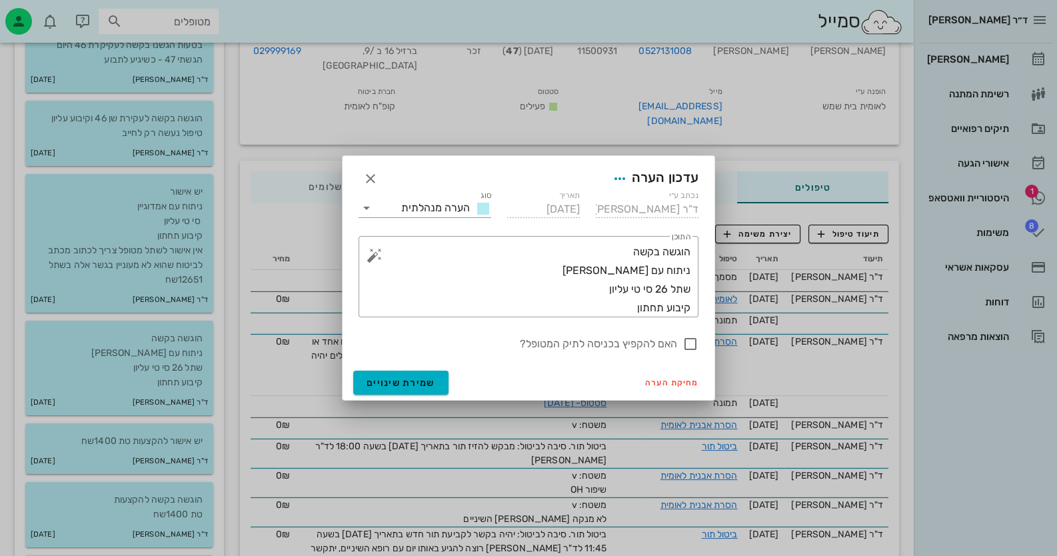
click at [123, 439] on div at bounding box center [528, 278] width 1057 height 556
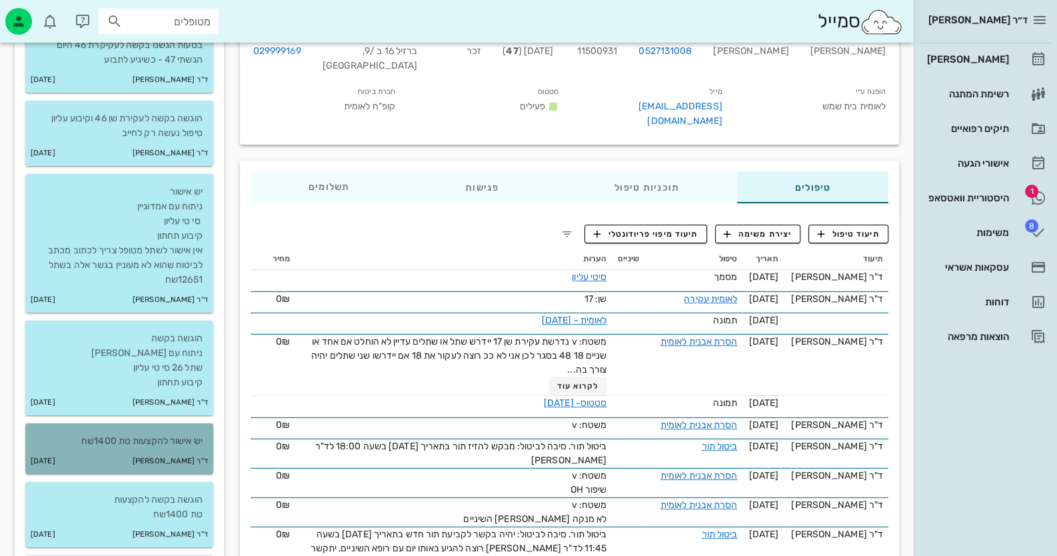
click at [130, 437] on p "יש אישור להקצעות טת 1400שח" at bounding box center [119, 441] width 167 height 15
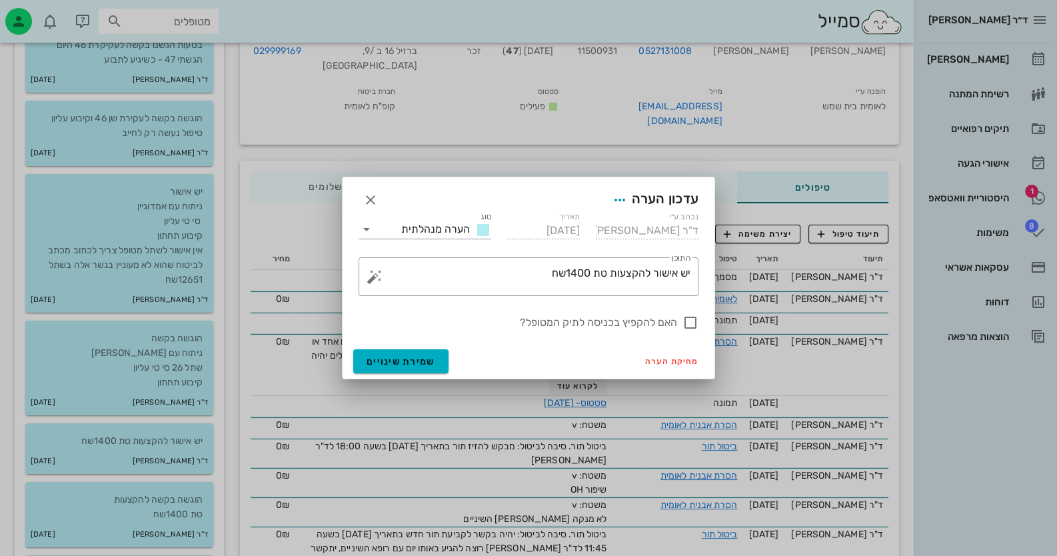
click at [167, 527] on div at bounding box center [528, 278] width 1057 height 556
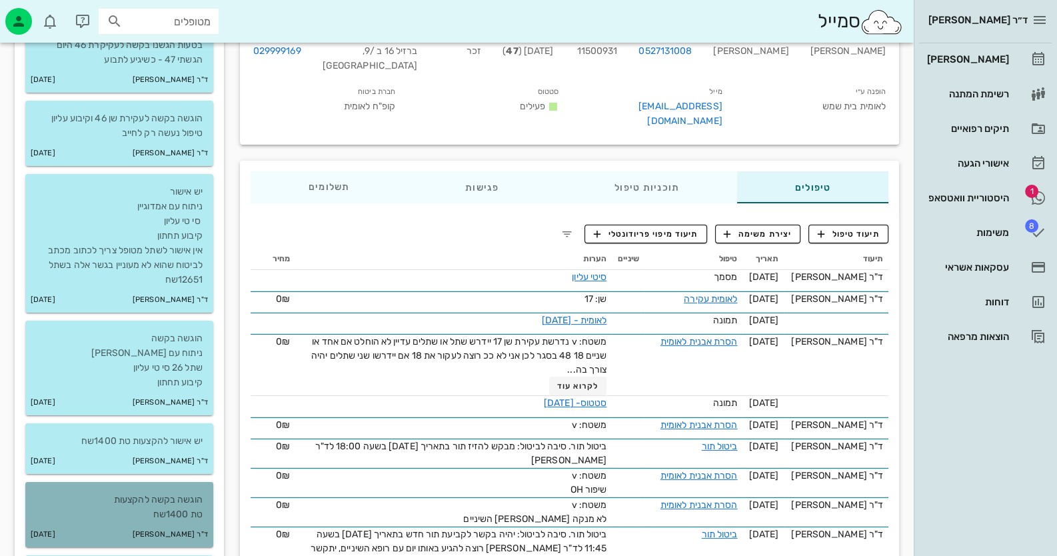
click at [168, 523] on div "ד"ר חיה מאיר 11-08-2025" at bounding box center [119, 534] width 188 height 25
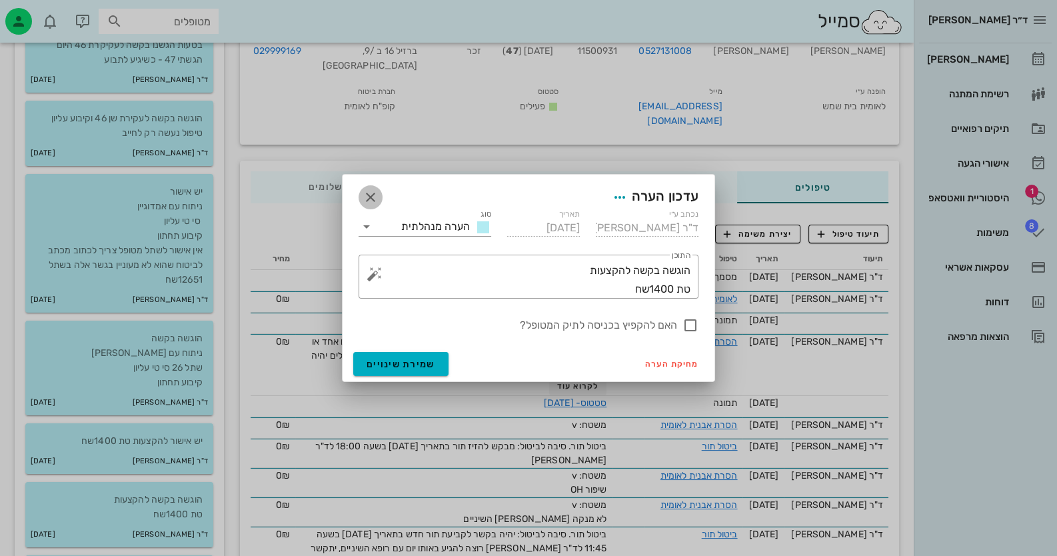
click at [370, 200] on icon "button" at bounding box center [371, 197] width 16 height 16
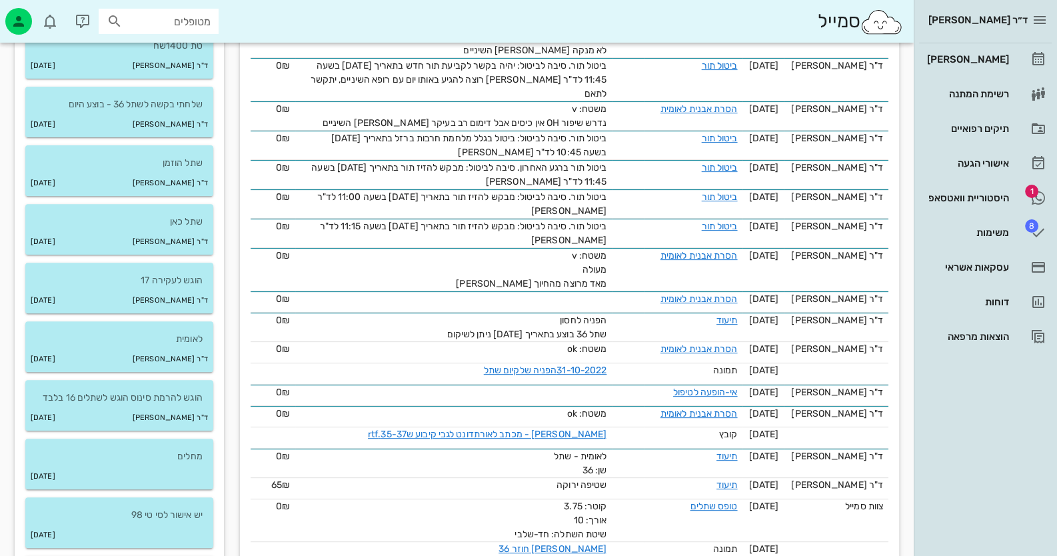
scroll to position [599, 0]
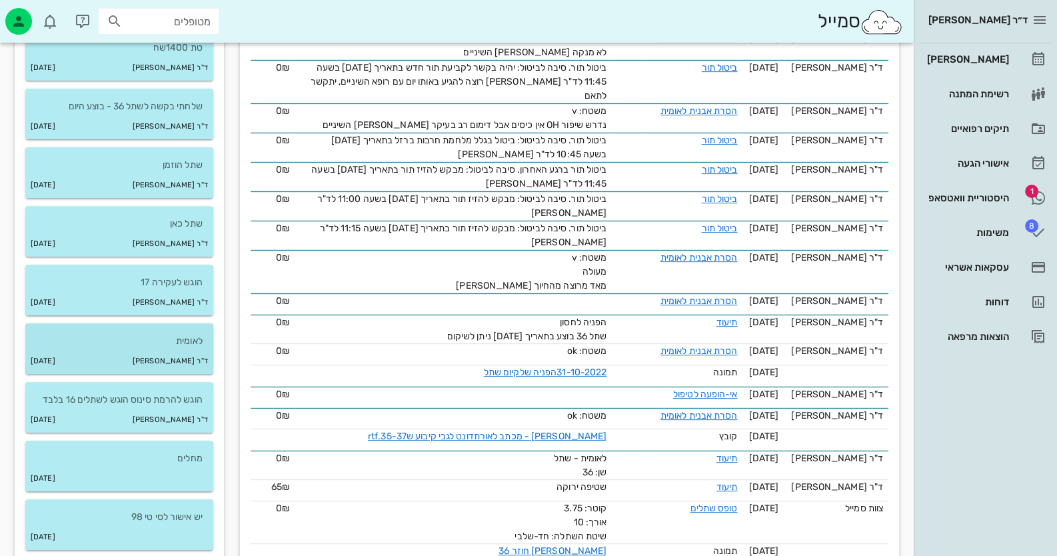
click at [157, 345] on p "לאומית" at bounding box center [119, 341] width 167 height 15
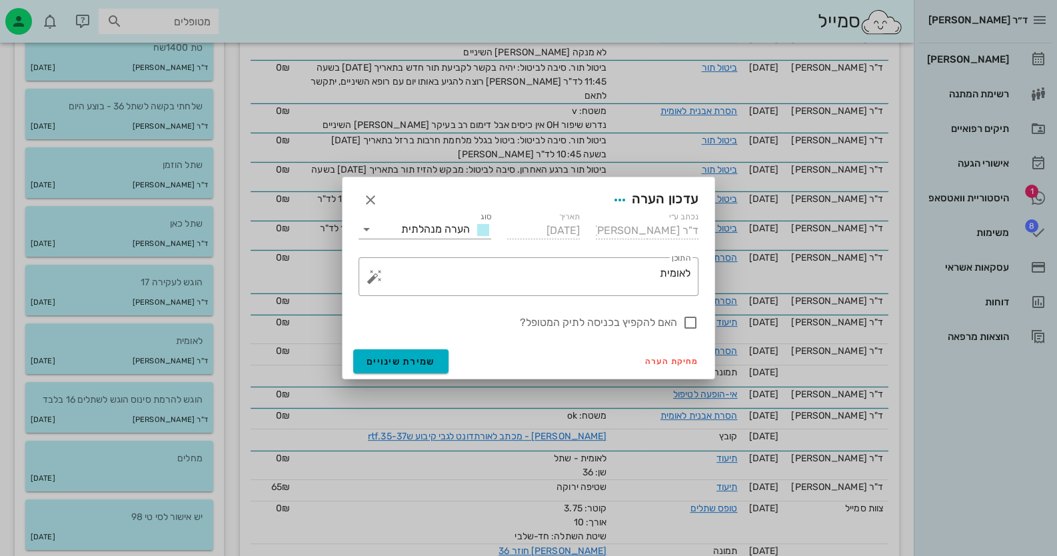
click at [130, 299] on div at bounding box center [528, 278] width 1057 height 556
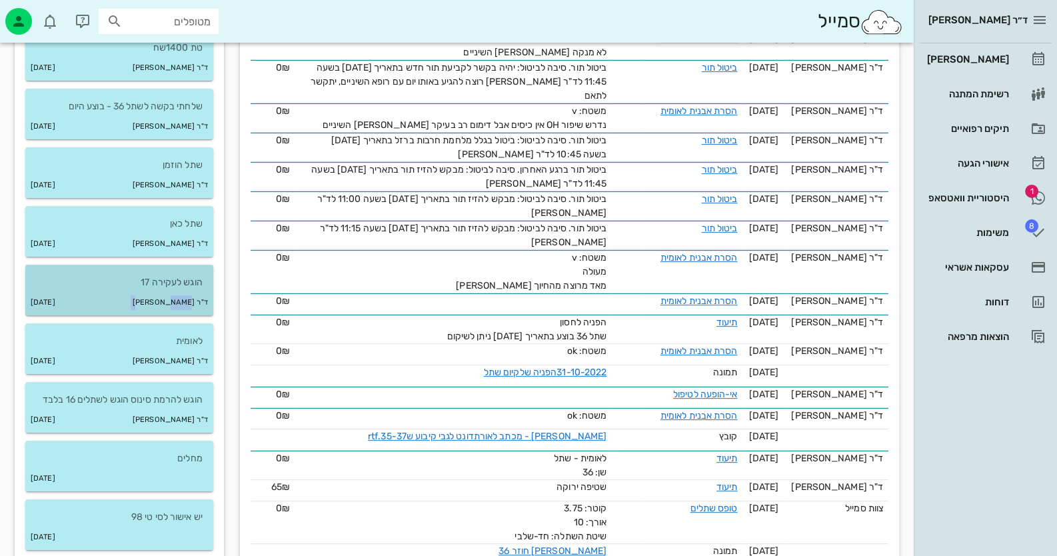
click at [130, 299] on div "ד"ר חיה מאיר 11-08-2025" at bounding box center [119, 302] width 188 height 25
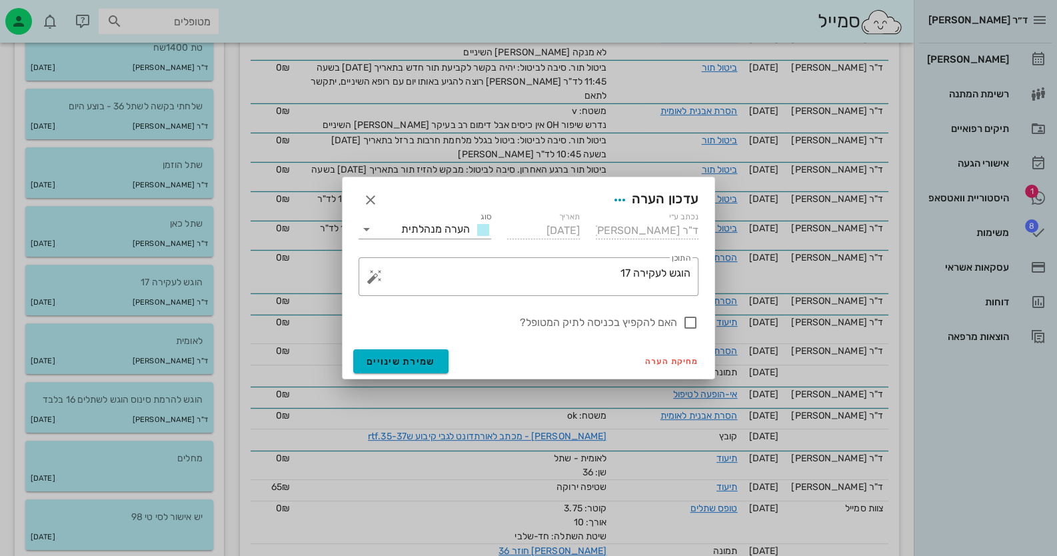
click at [157, 229] on div at bounding box center [528, 278] width 1057 height 556
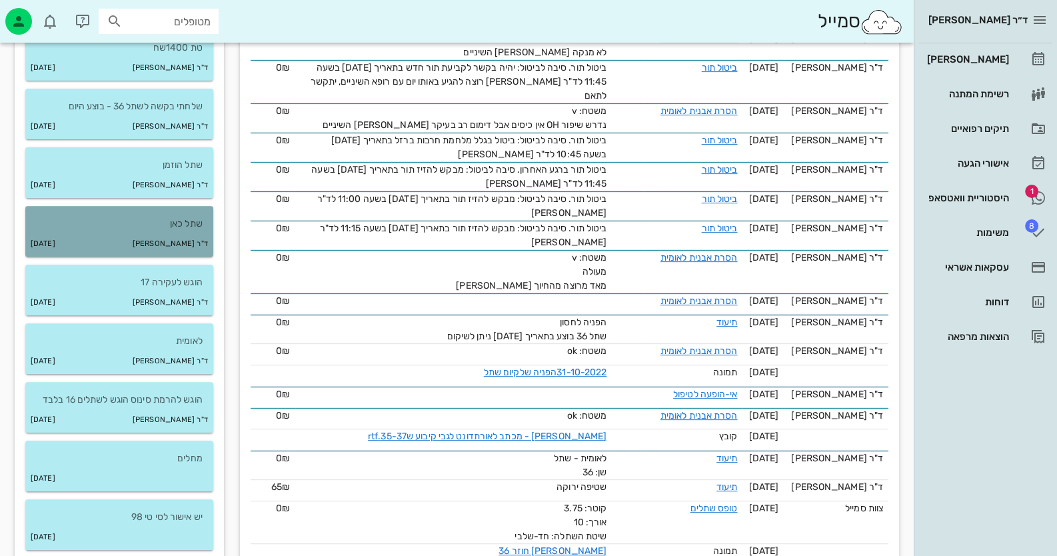
click at [157, 229] on p "שתל כאן" at bounding box center [119, 224] width 167 height 15
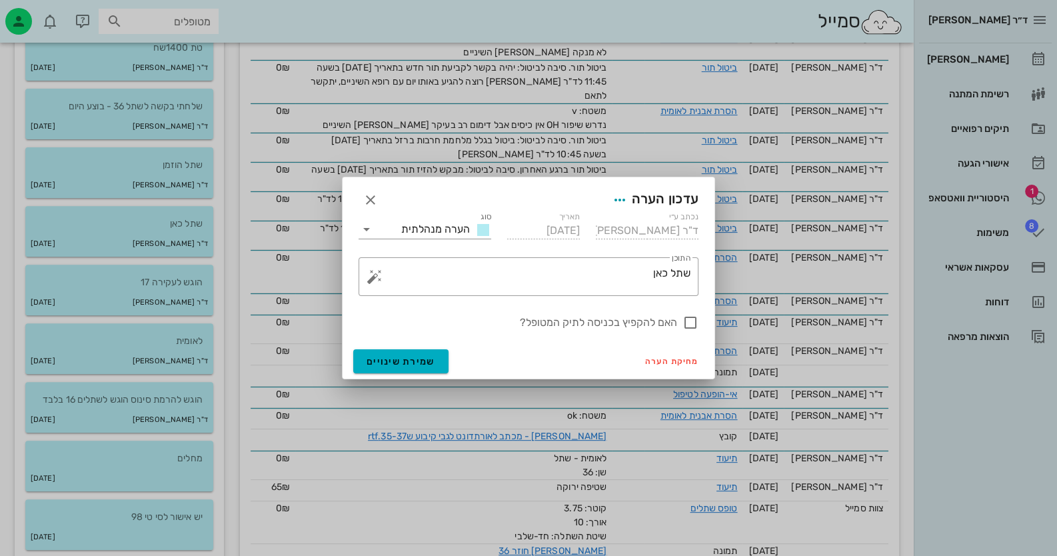
click at [179, 177] on div at bounding box center [528, 278] width 1057 height 556
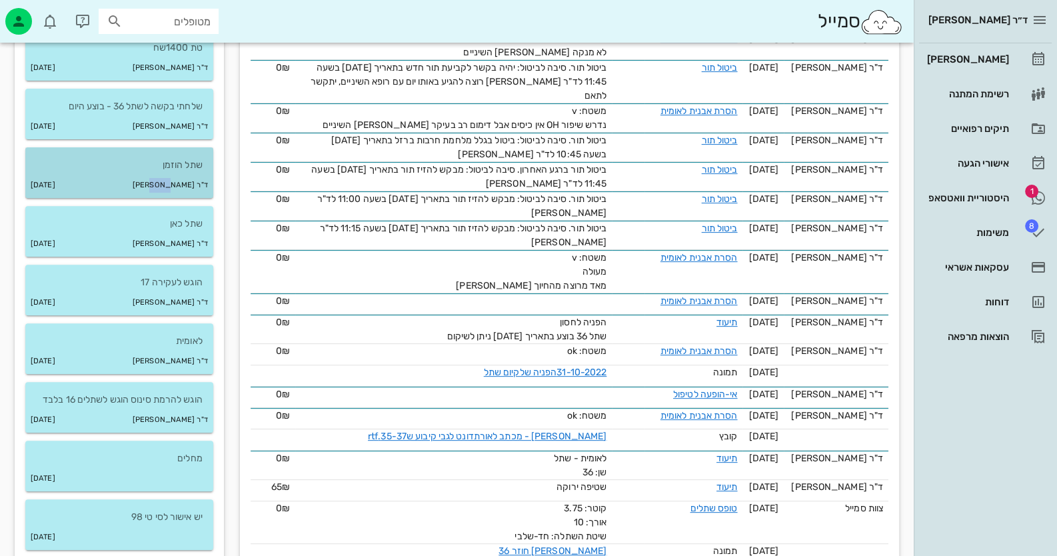
click at [179, 178] on small "ד"ר [PERSON_NAME]" at bounding box center [170, 185] width 75 height 15
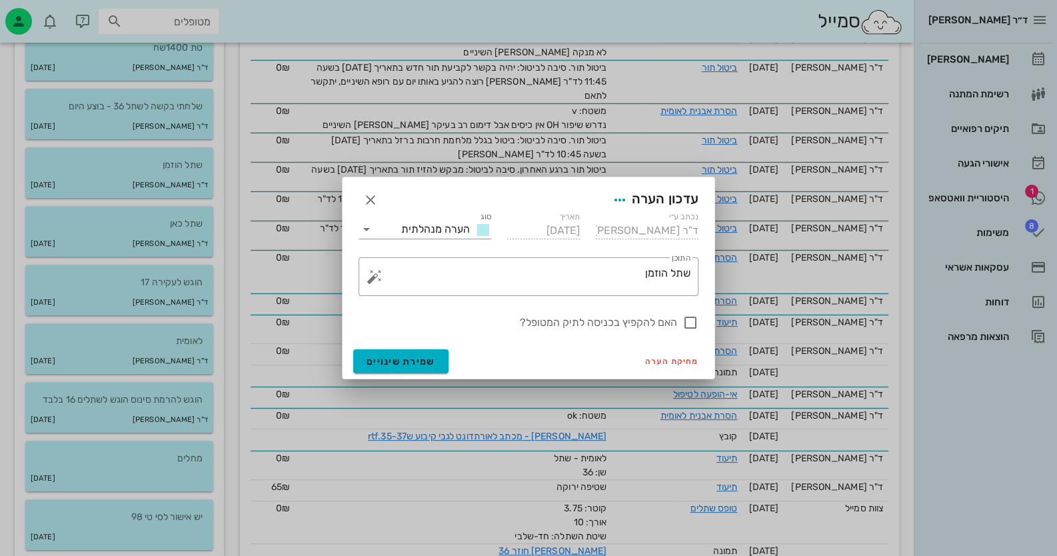
click at [184, 109] on div at bounding box center [528, 278] width 1057 height 556
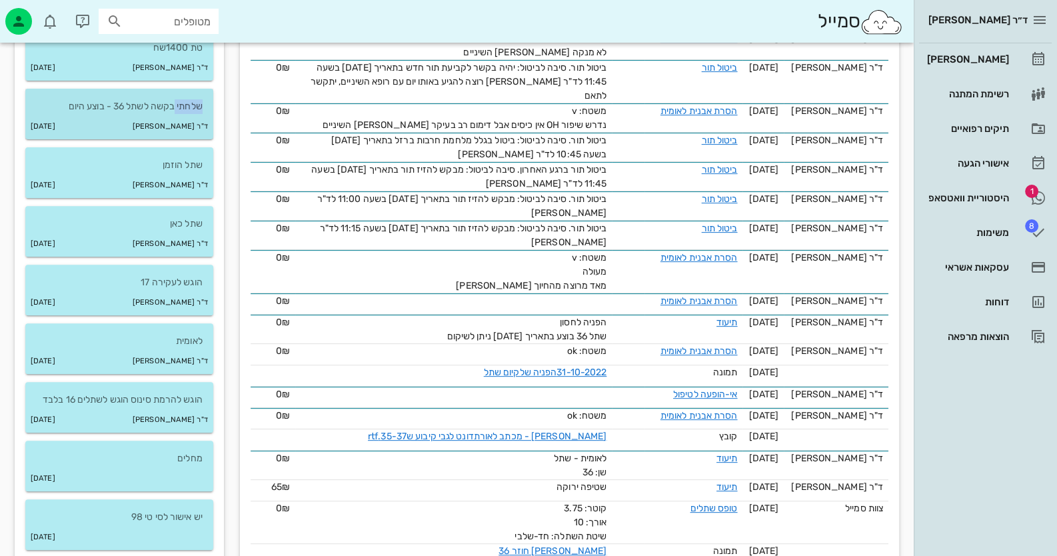
click at [184, 111] on p "שלחתי בקשה לשתל 36 - בוצע היום" at bounding box center [119, 106] width 167 height 15
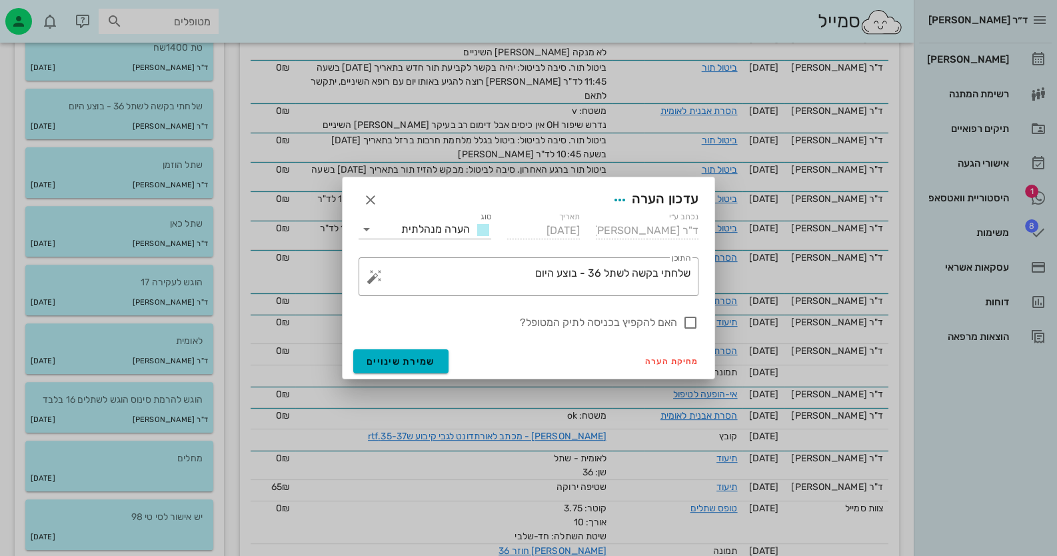
click at [194, 76] on div at bounding box center [528, 278] width 1057 height 556
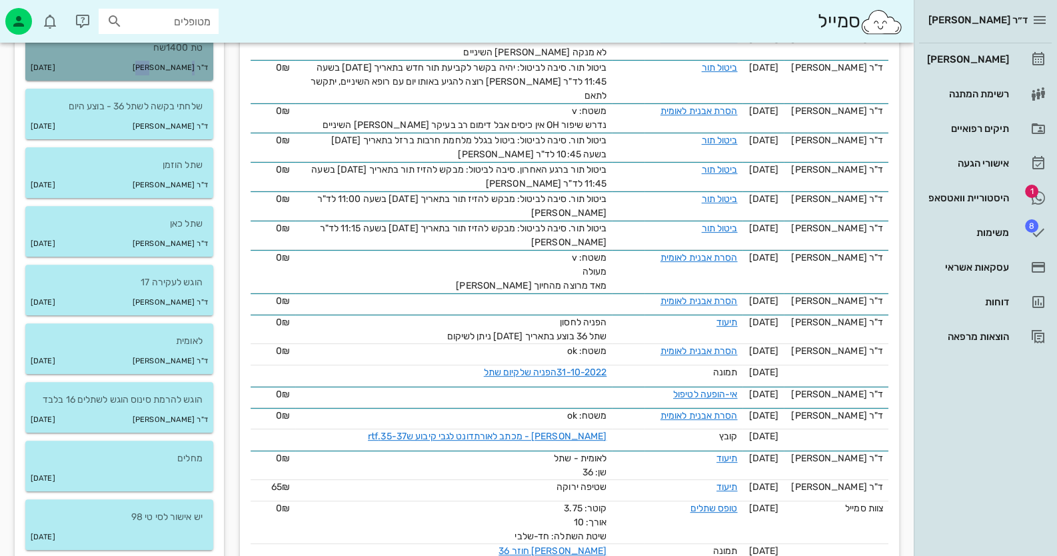
click at [194, 76] on div "ד"ר חיה מאיר 11-08-2025" at bounding box center [119, 67] width 188 height 25
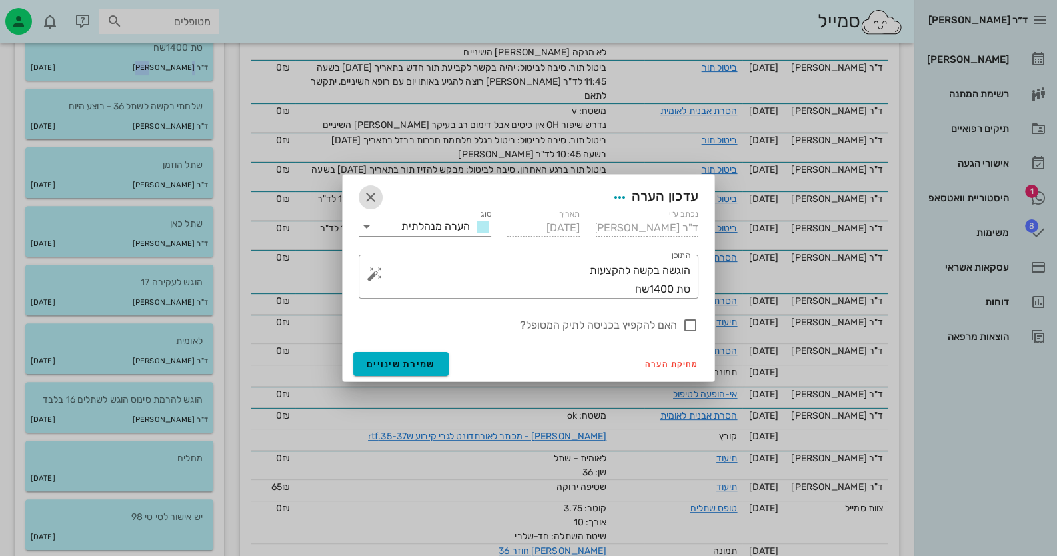
click at [365, 197] on icon "button" at bounding box center [371, 197] width 16 height 16
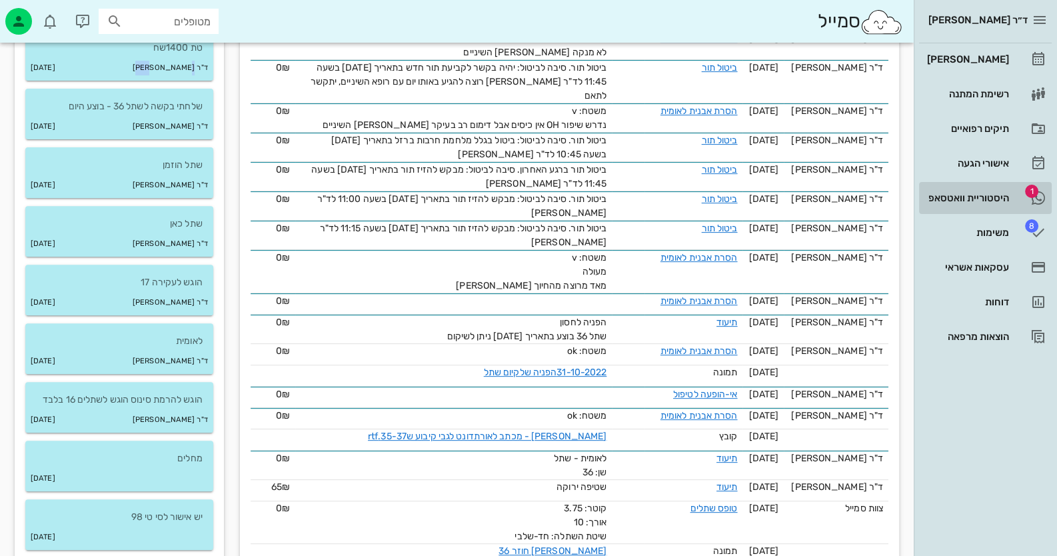
click at [1003, 200] on div "היסטוריית וואטסאפ" at bounding box center [967, 198] width 85 height 11
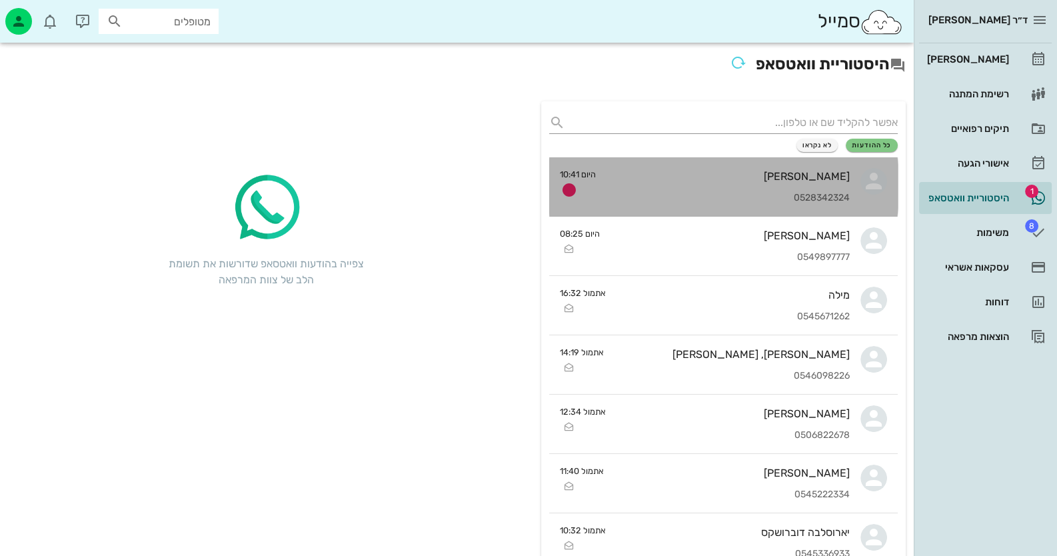
click at [841, 188] on div "דביר אלוני 0528342324" at bounding box center [728, 186] width 243 height 59
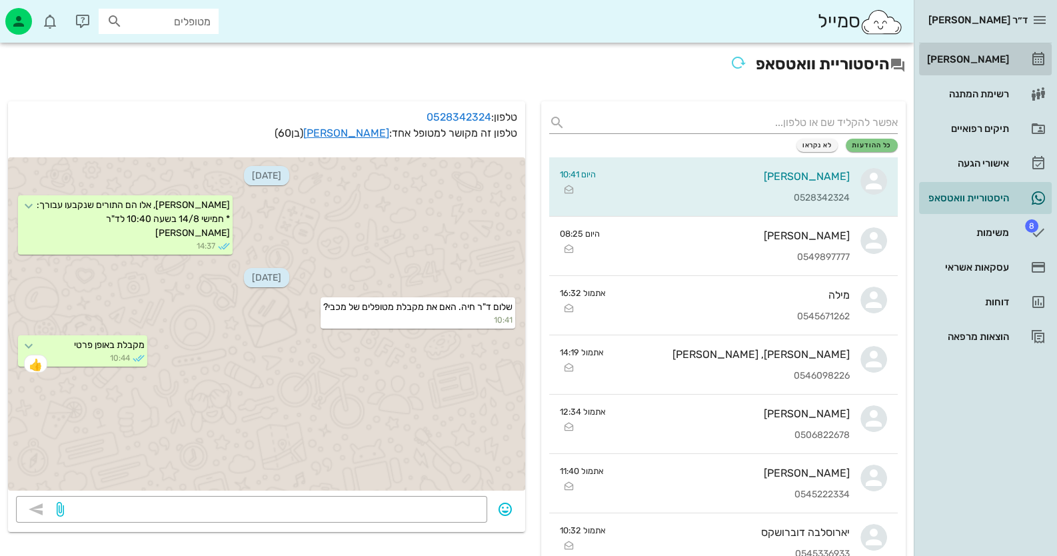
click at [1026, 65] on link "[PERSON_NAME]" at bounding box center [985, 59] width 133 height 32
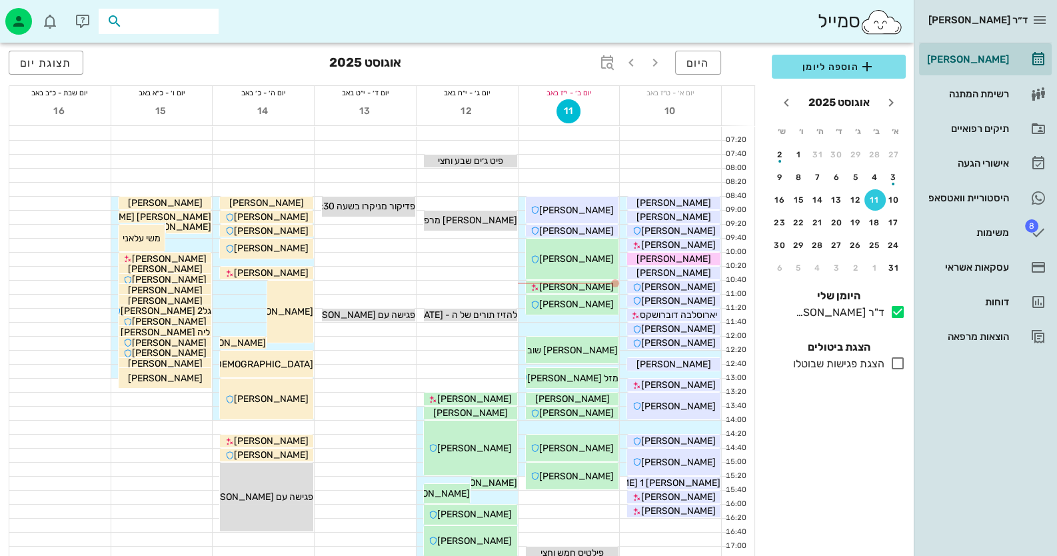
click at [187, 15] on input "text" at bounding box center [167, 21] width 85 height 17
paste input "11500931"
type input "11500931"
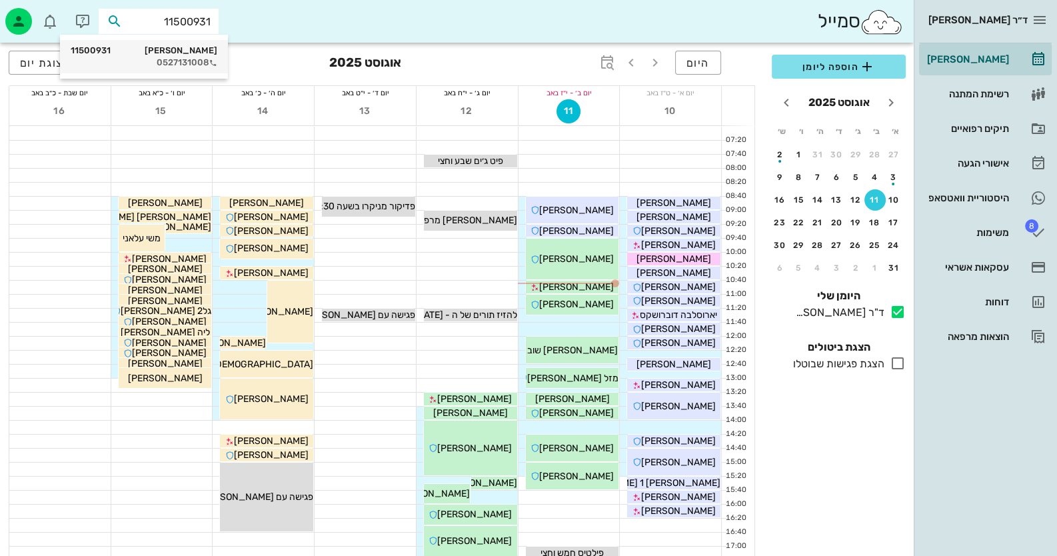
click at [200, 57] on div "0527131008" at bounding box center [144, 62] width 147 height 11
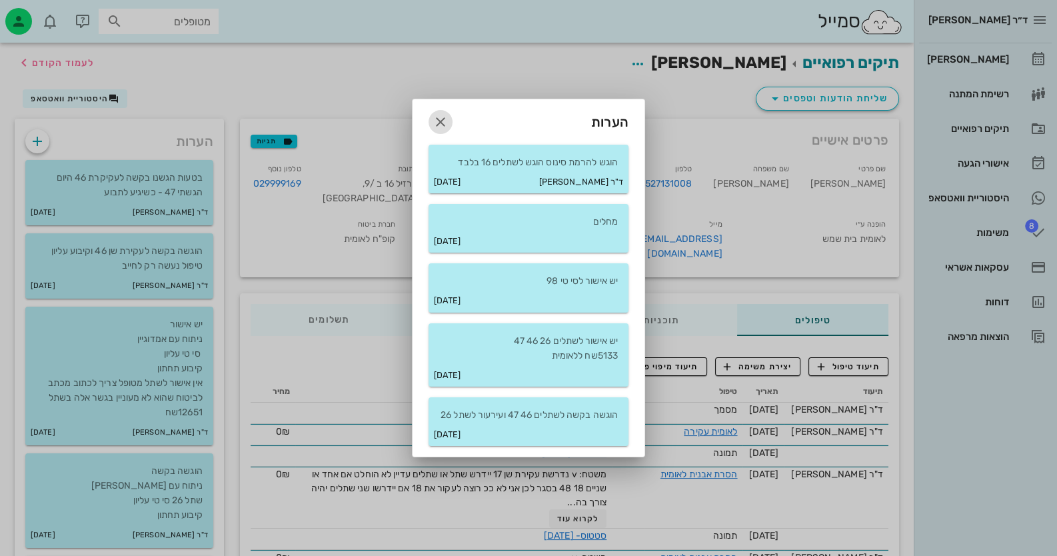
click at [444, 114] on icon "button" at bounding box center [441, 122] width 16 height 16
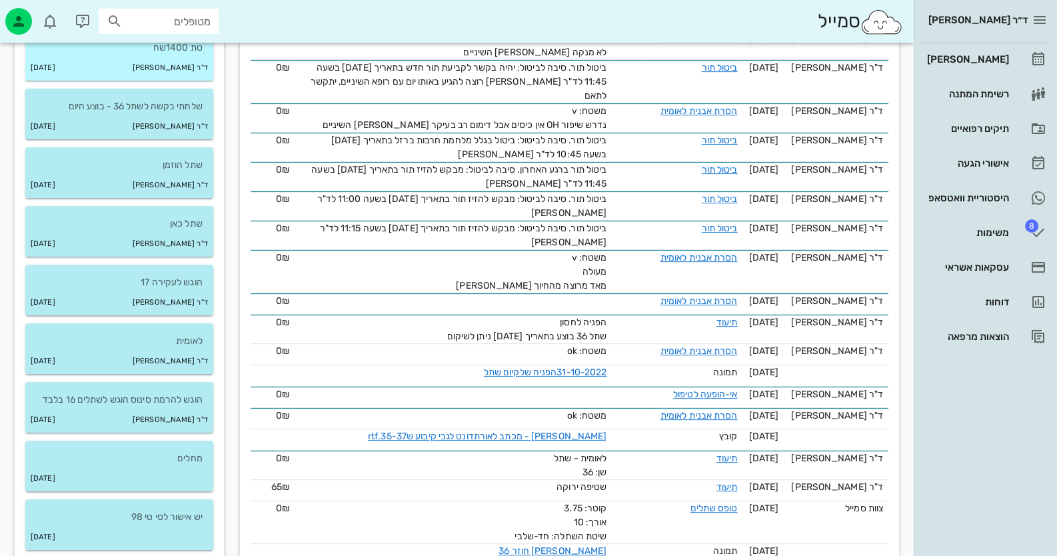
scroll to position [733, 0]
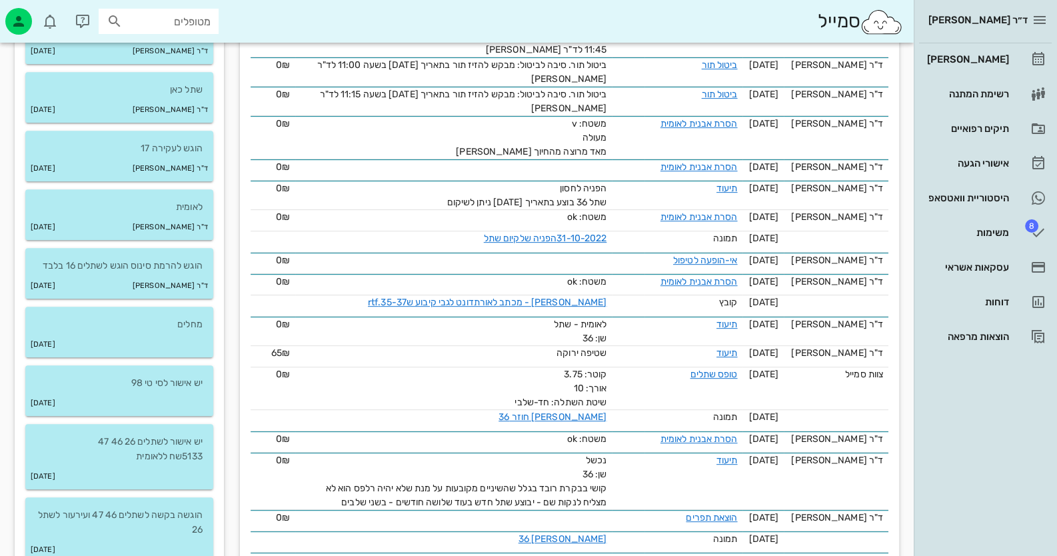
click at [205, 304] on div "הוגש להרמת סינוס הוגש לשתלים 16 בלבד ד"ר חיה מאיר 11-08-2025" at bounding box center [119, 277] width 204 height 59
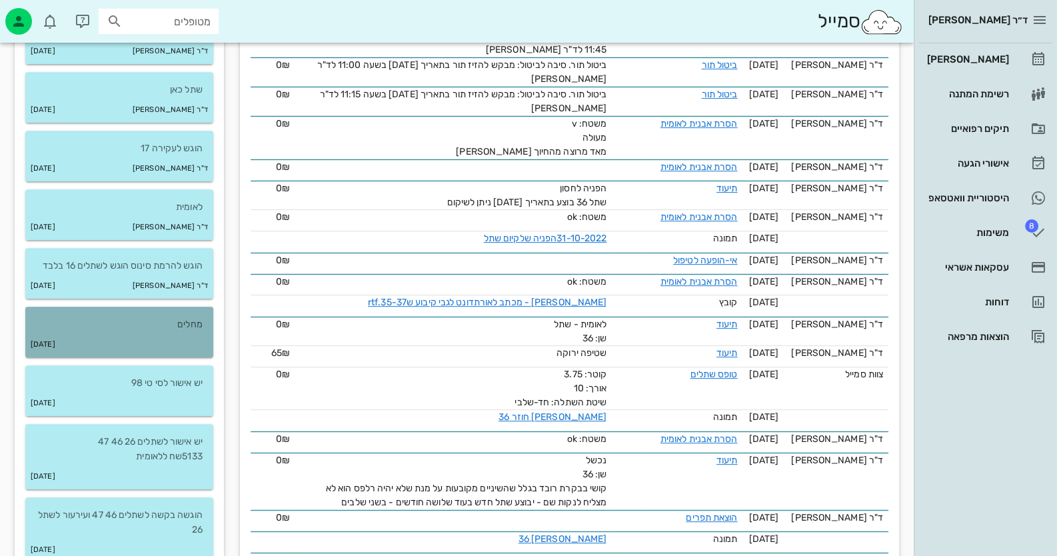
click at [199, 325] on p "מחלים" at bounding box center [119, 324] width 167 height 15
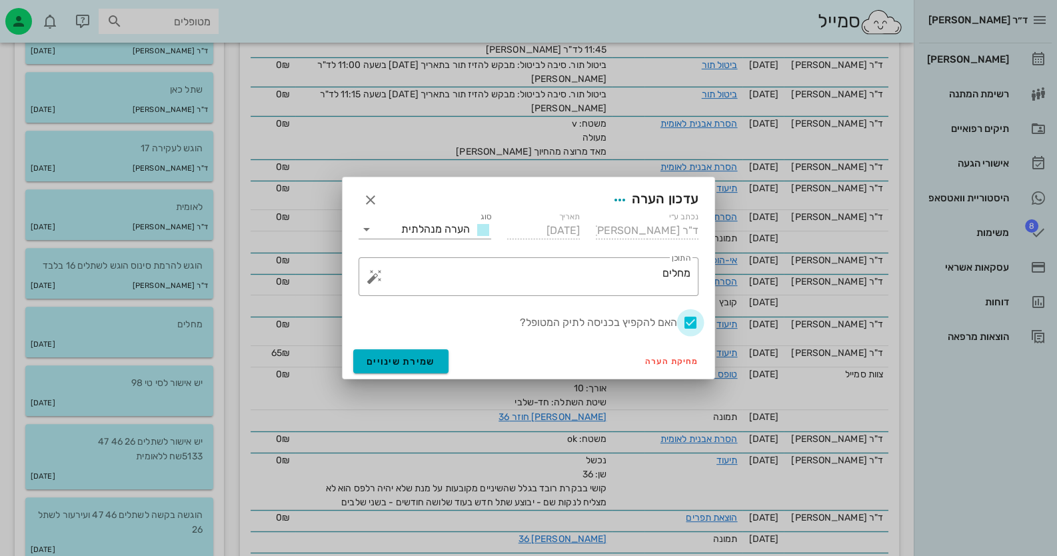
click at [687, 321] on div at bounding box center [690, 322] width 23 height 23
checkbox input "false"
click at [348, 362] on div "מחיקת הערה שמירת שינויים" at bounding box center [529, 361] width 372 height 35
click at [373, 359] on span "שמירת שינויים" at bounding box center [401, 361] width 69 height 11
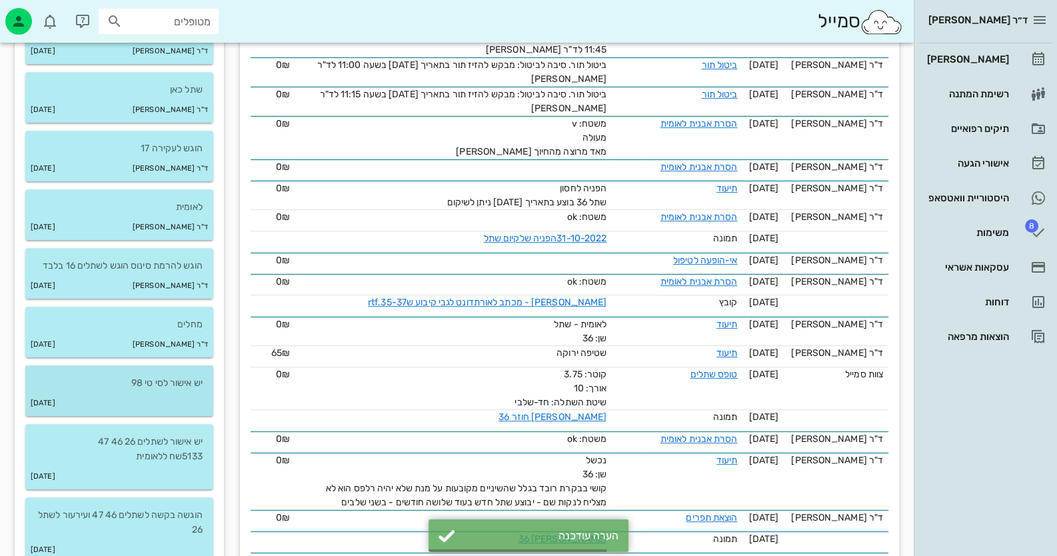
click at [187, 393] on div "03-08-2018" at bounding box center [119, 403] width 188 height 25
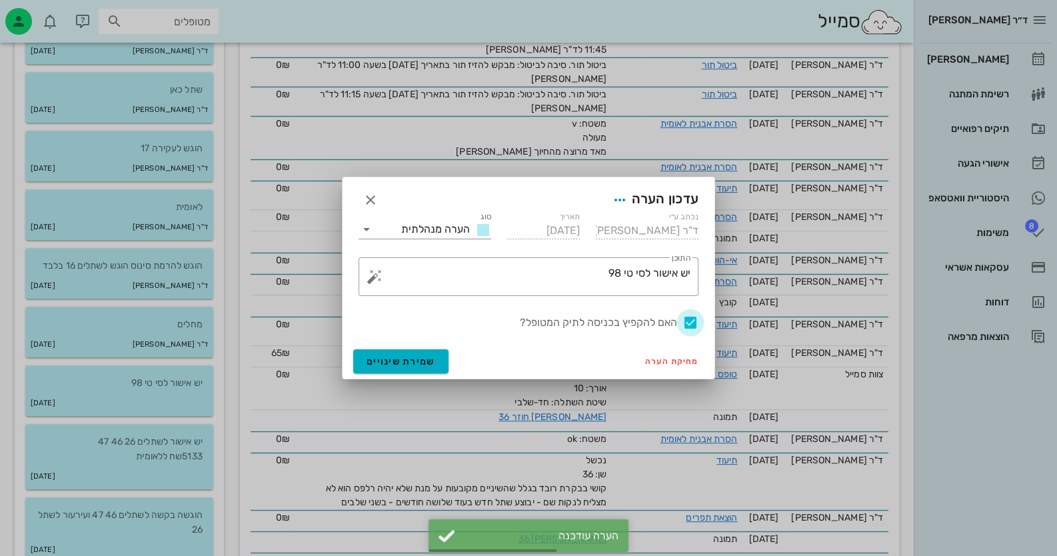
click at [687, 318] on div at bounding box center [690, 322] width 23 height 23
checkbox input "false"
click at [365, 369] on button "שמירת שינויים" at bounding box center [400, 361] width 95 height 24
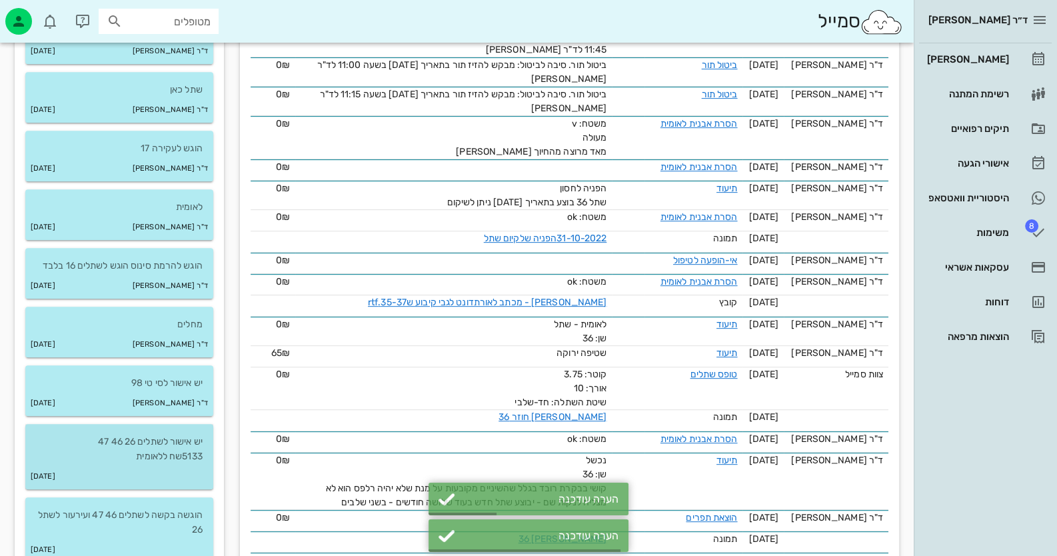
click at [177, 469] on div "20-07-2018" at bounding box center [119, 476] width 188 height 25
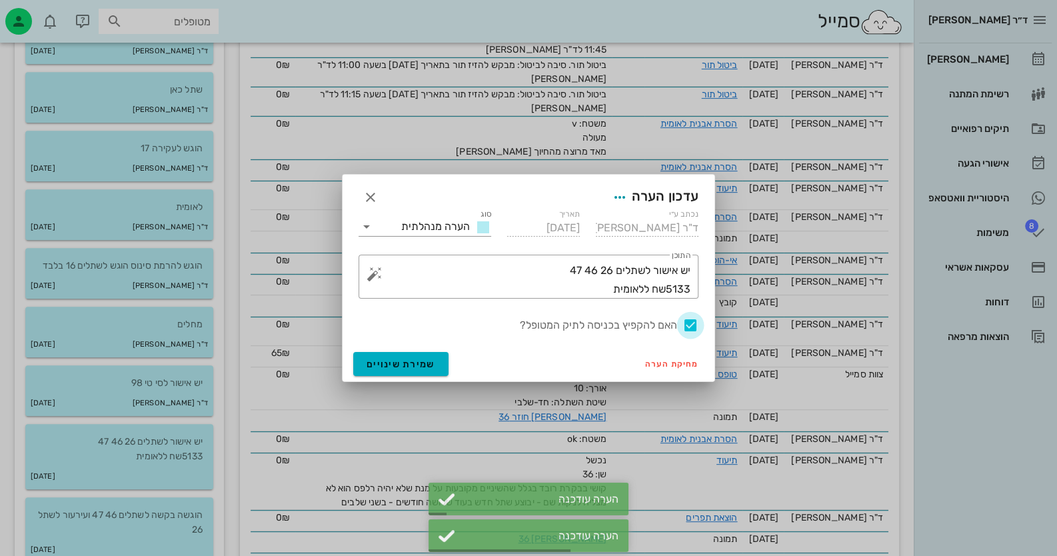
click at [687, 327] on div at bounding box center [690, 325] width 23 height 23
checkbox input "false"
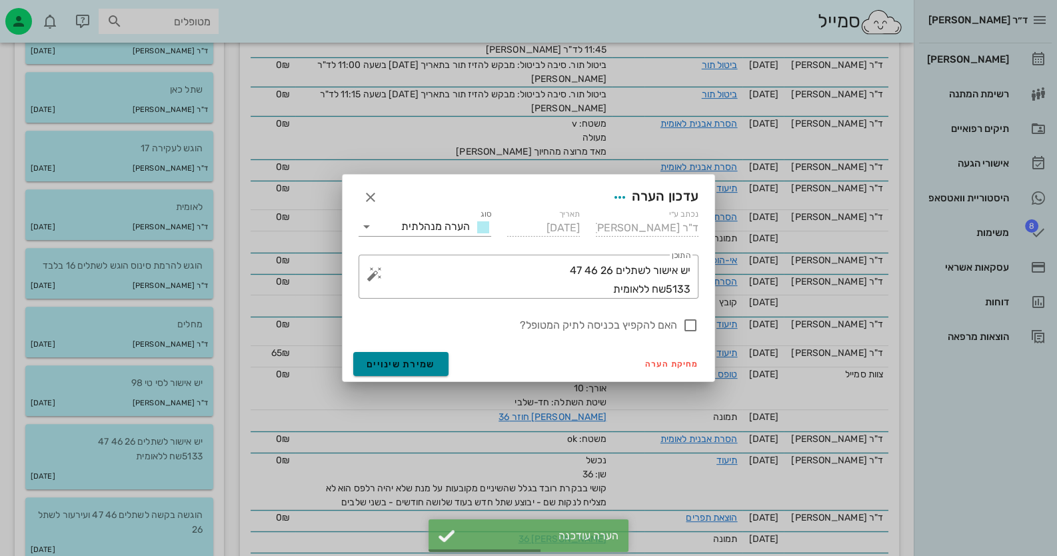
click at [423, 356] on button "שמירת שינויים" at bounding box center [400, 364] width 95 height 24
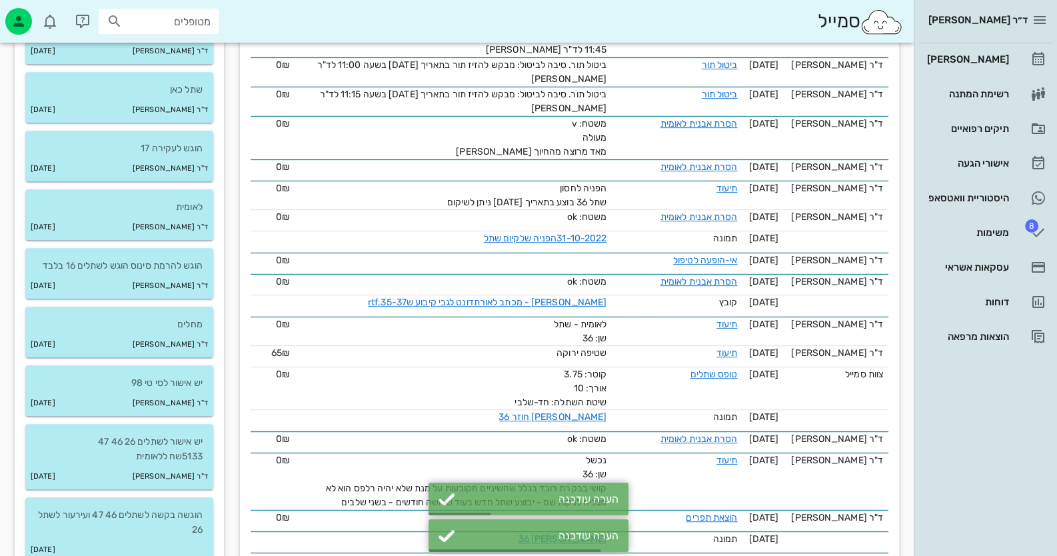
scroll to position [800, 0]
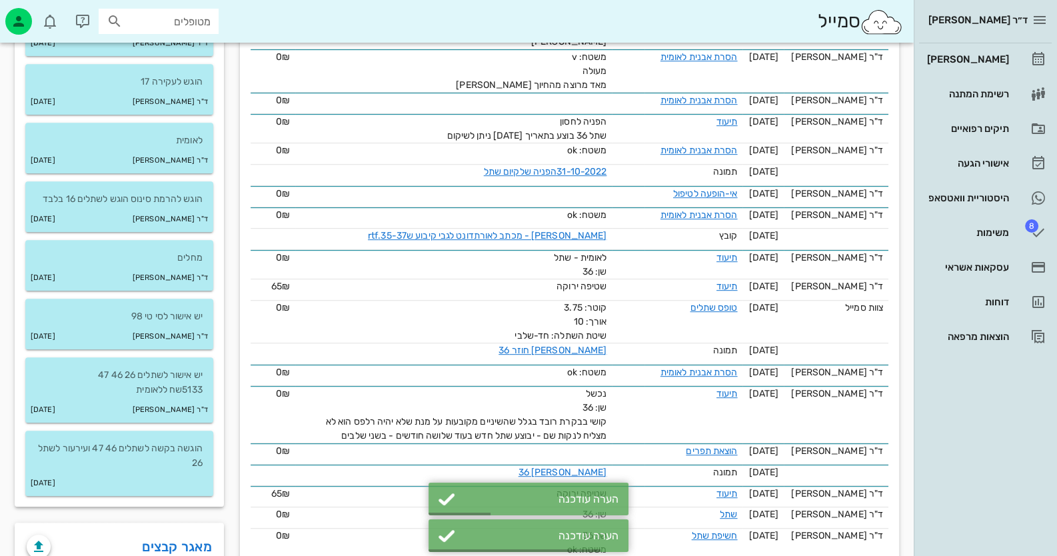
click at [163, 471] on div "18-07-2018" at bounding box center [119, 483] width 188 height 25
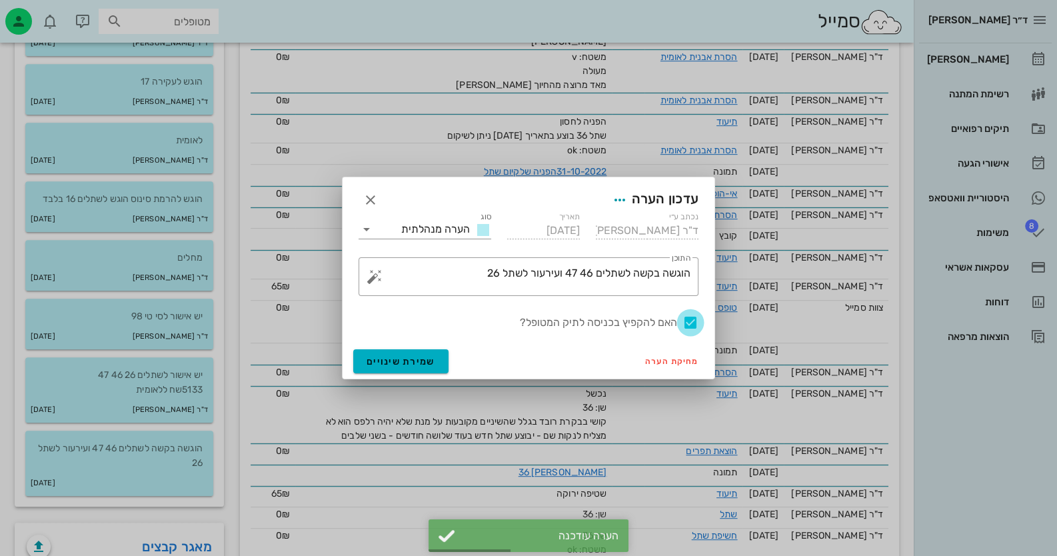
click at [689, 319] on div at bounding box center [690, 322] width 23 height 23
checkbox input "false"
click at [414, 357] on span "שמירת שינויים" at bounding box center [401, 361] width 69 height 11
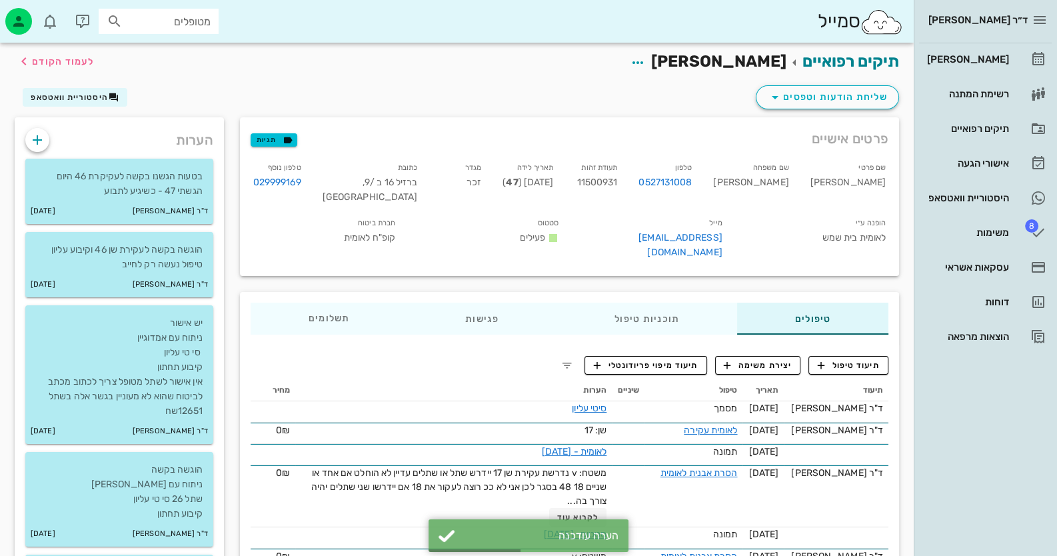
scroll to position [0, 0]
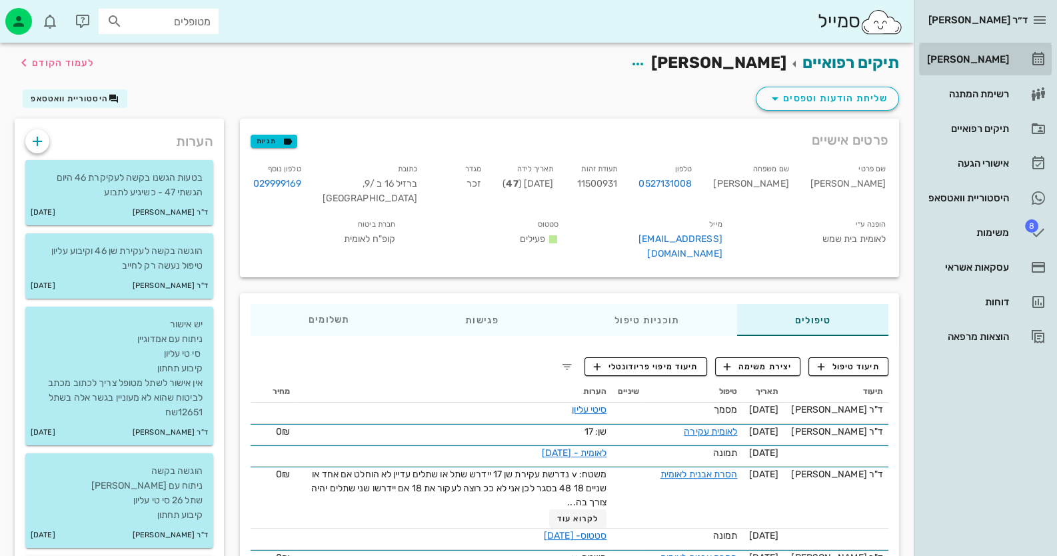
click at [1034, 59] on icon at bounding box center [1038, 59] width 16 height 16
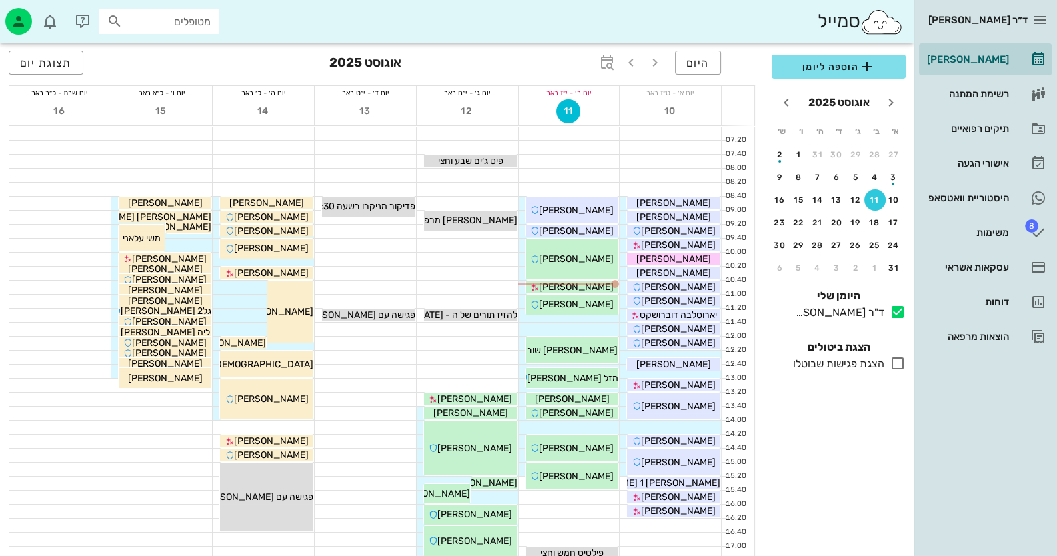
click at [209, 16] on input "מטופלים" at bounding box center [167, 21] width 85 height 17
paste input "11500931"
type input "11500931"
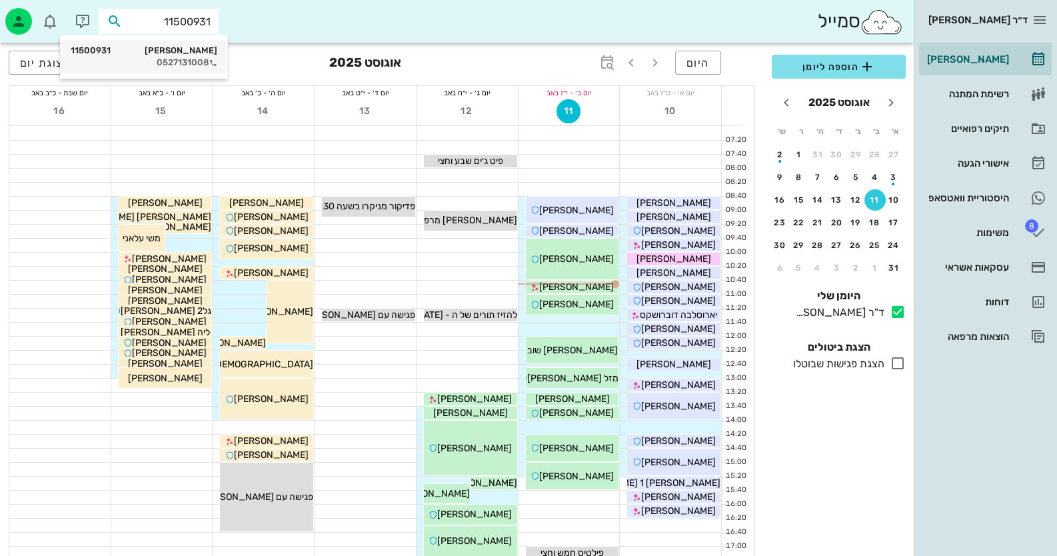
click at [199, 61] on div "0527131008" at bounding box center [144, 62] width 147 height 11
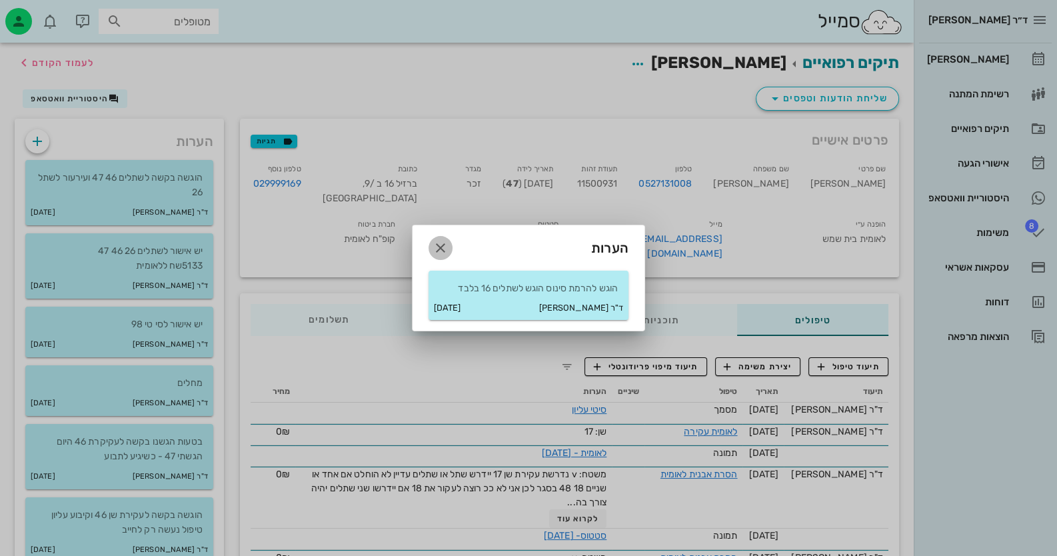
click at [442, 240] on icon "button" at bounding box center [441, 248] width 16 height 16
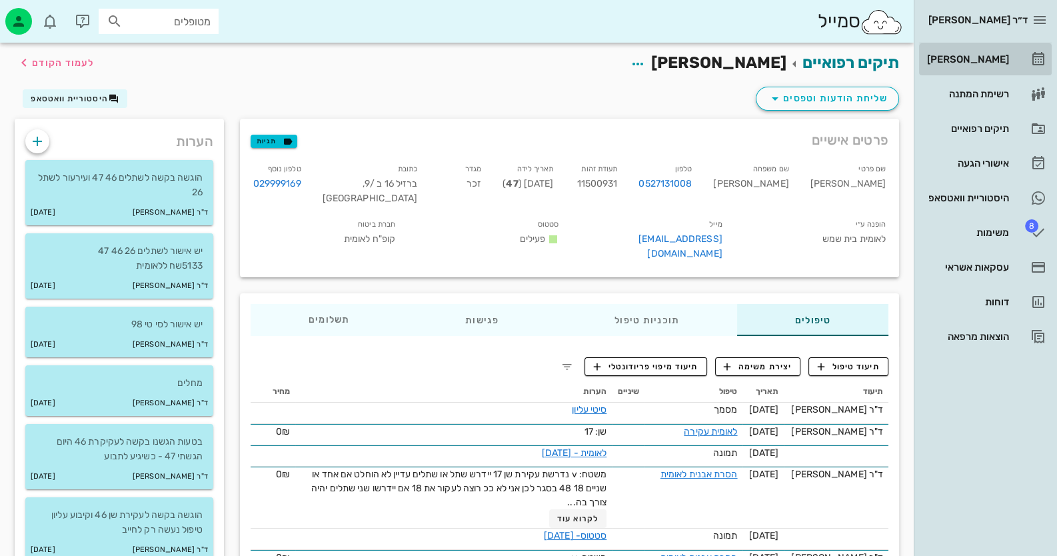
click at [1004, 62] on div "[PERSON_NAME]" at bounding box center [967, 59] width 85 height 11
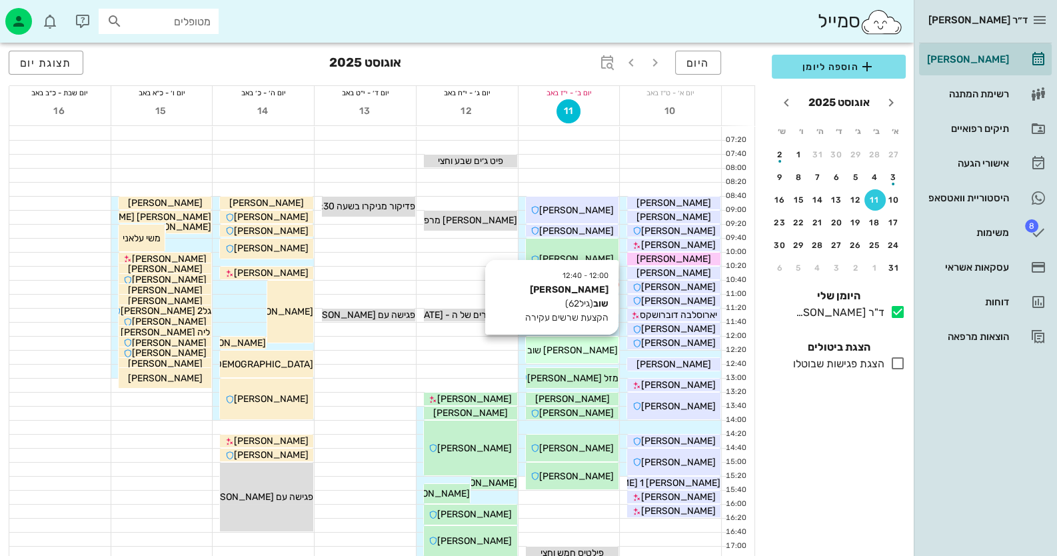
click at [579, 341] on div "12:00 - 12:40 [PERSON_NAME] שוב (גיל 62 ) הקצעת שרשים עקירה [PERSON_NAME] שוב" at bounding box center [572, 350] width 93 height 27
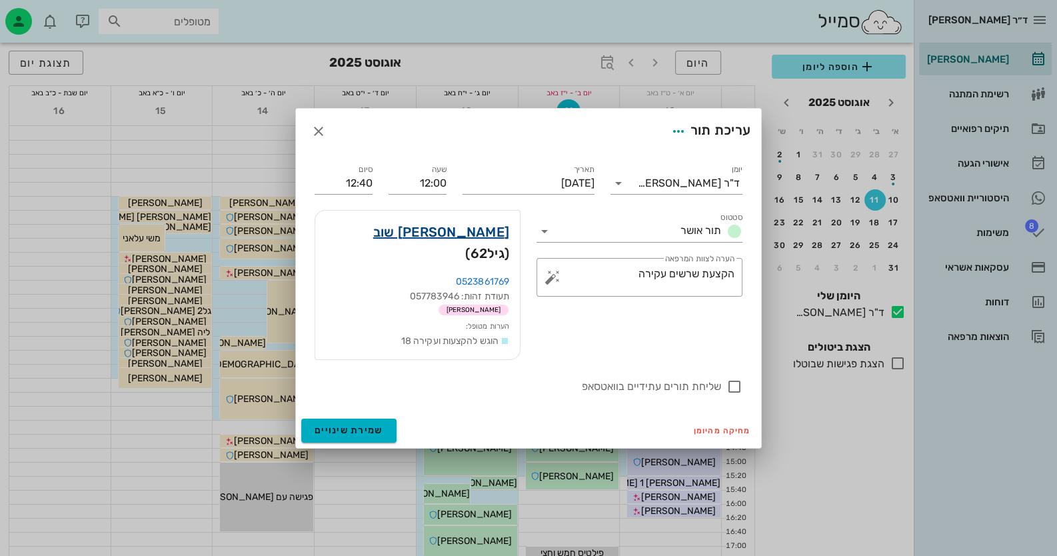
click at [495, 243] on link "[PERSON_NAME] שוב" at bounding box center [441, 231] width 136 height 21
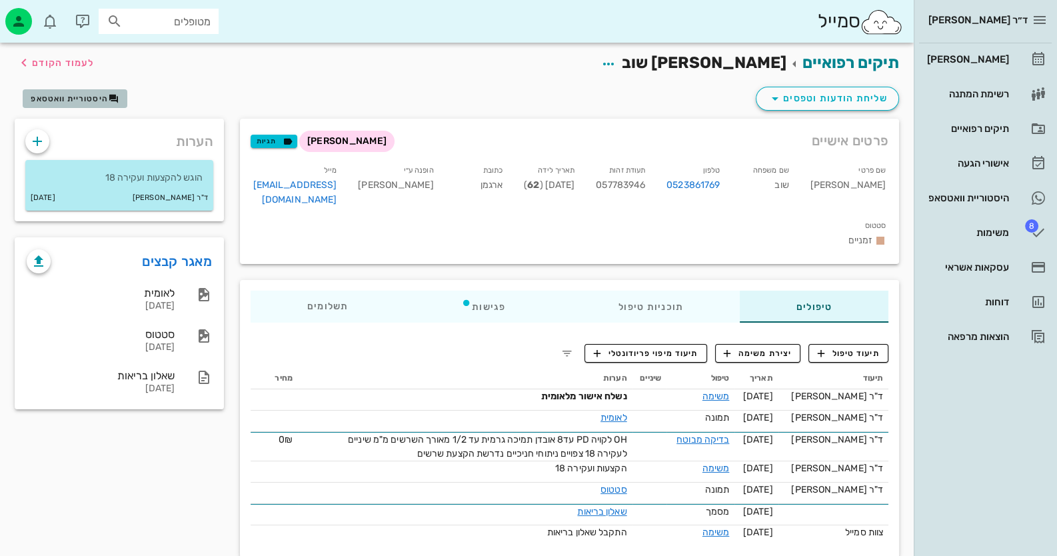
click at [69, 95] on span "היסטוריית וואטסאפ" at bounding box center [69, 98] width 77 height 9
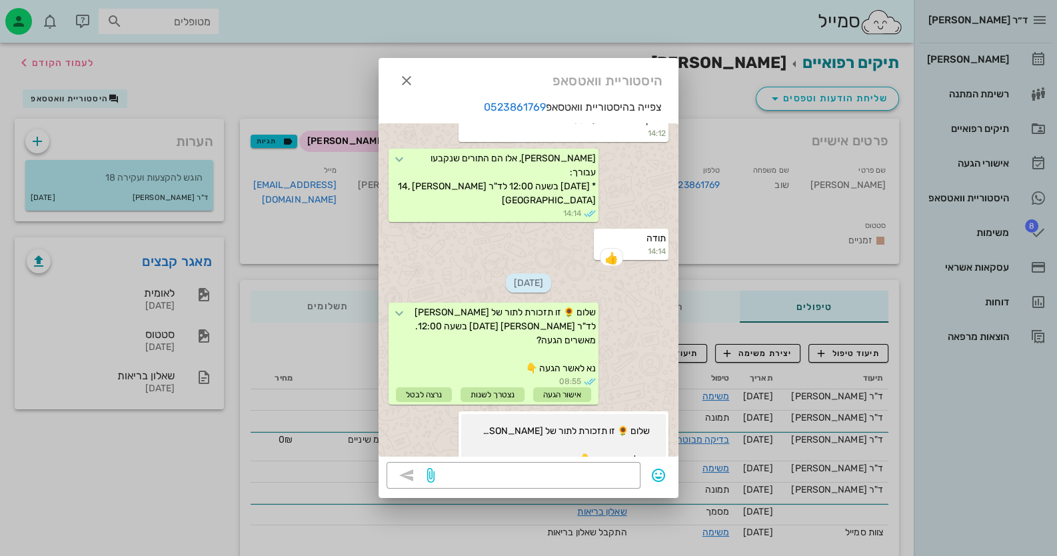
scroll to position [842, 0]
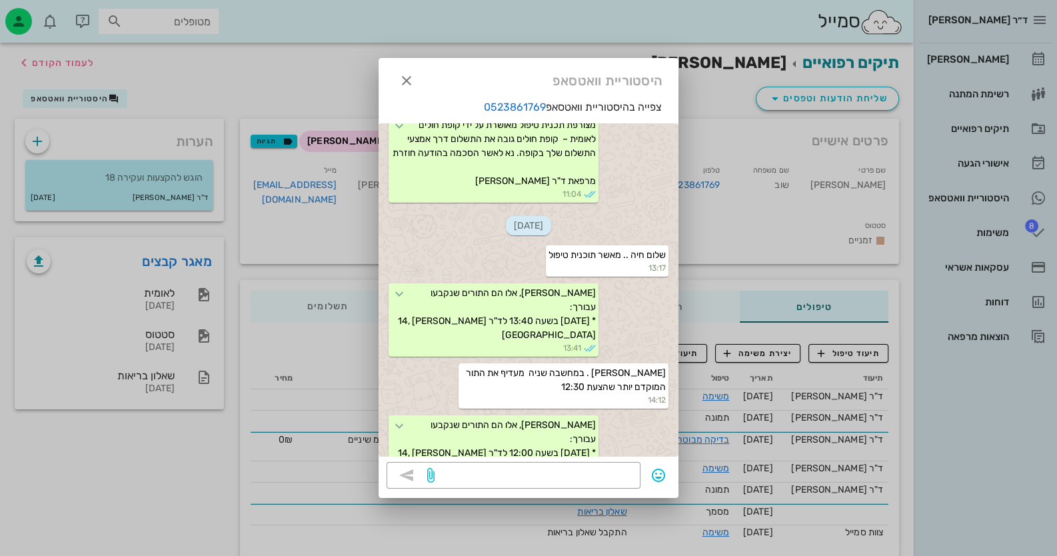
click at [142, 293] on div at bounding box center [528, 278] width 1057 height 556
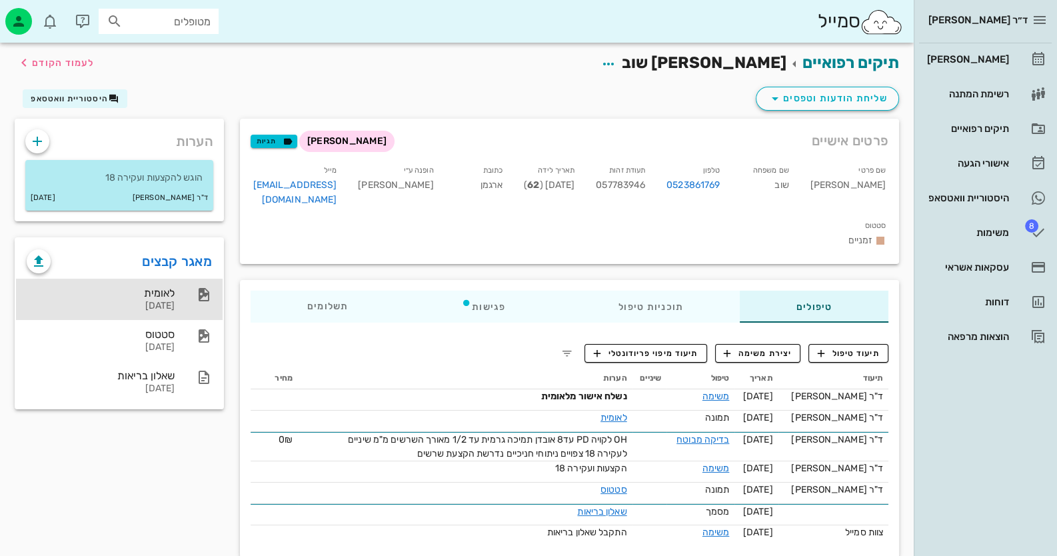
click at [142, 293] on div "לאומית" at bounding box center [101, 293] width 148 height 13
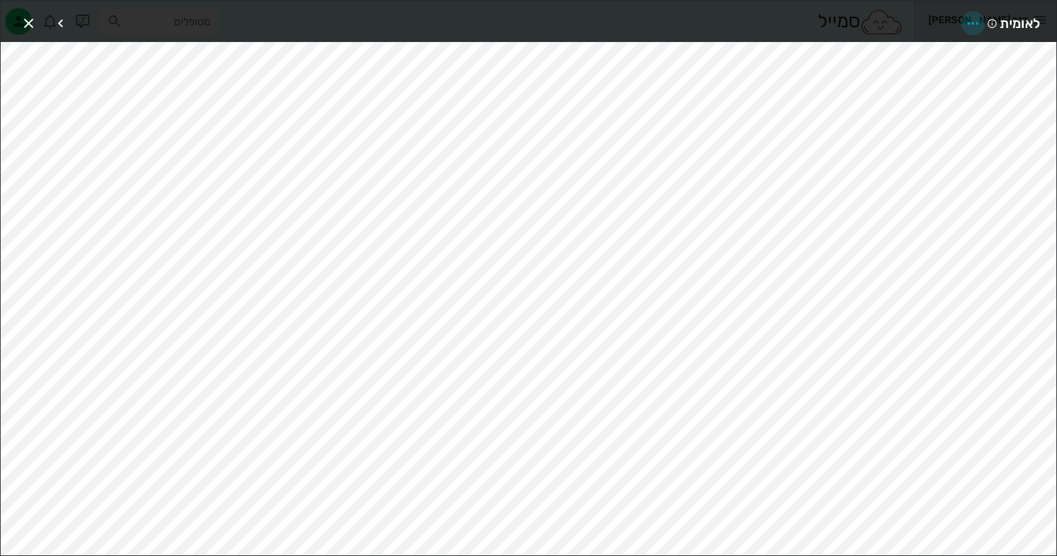
click at [972, 19] on icon "button" at bounding box center [973, 23] width 16 height 16
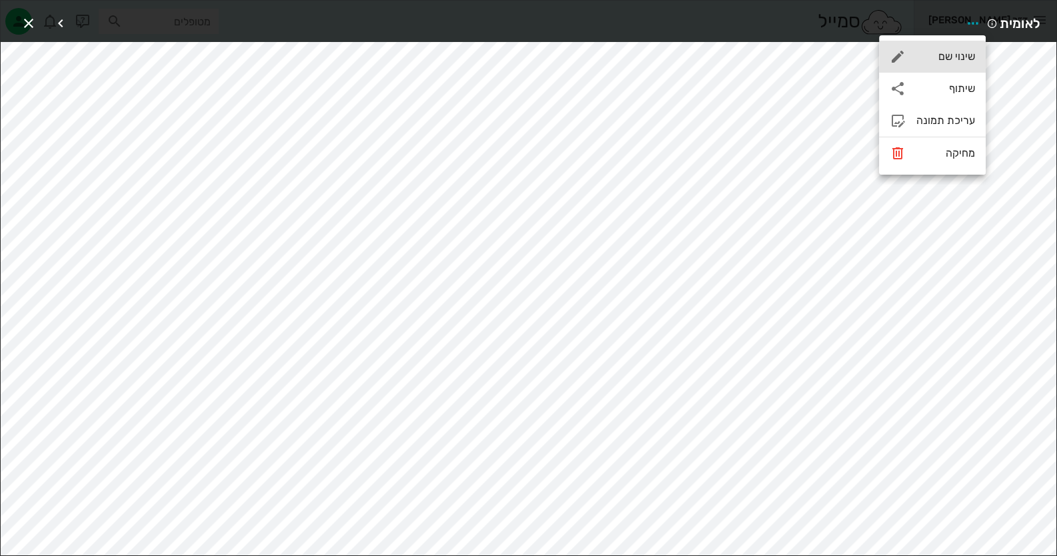
click at [969, 51] on div "שינוי שם" at bounding box center [946, 56] width 59 height 13
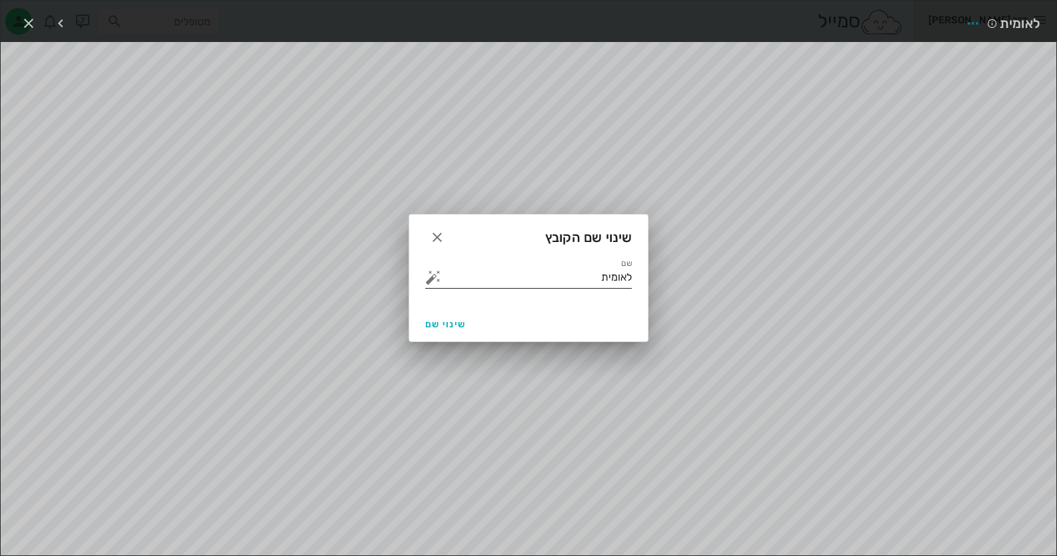
click at [435, 283] on button "button" at bounding box center [433, 277] width 16 height 16
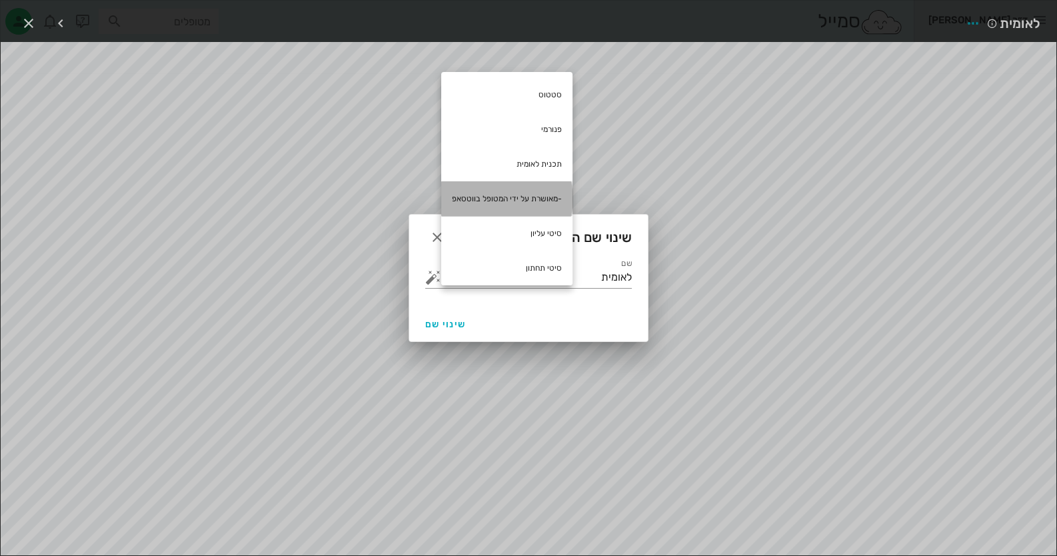
click at [549, 198] on div "-מאושרת על ידי המטופל בווטסאפ" at bounding box center [506, 198] width 131 height 35
type input "לאומית -מאושרת על ידי המטופל בווטסאפ"
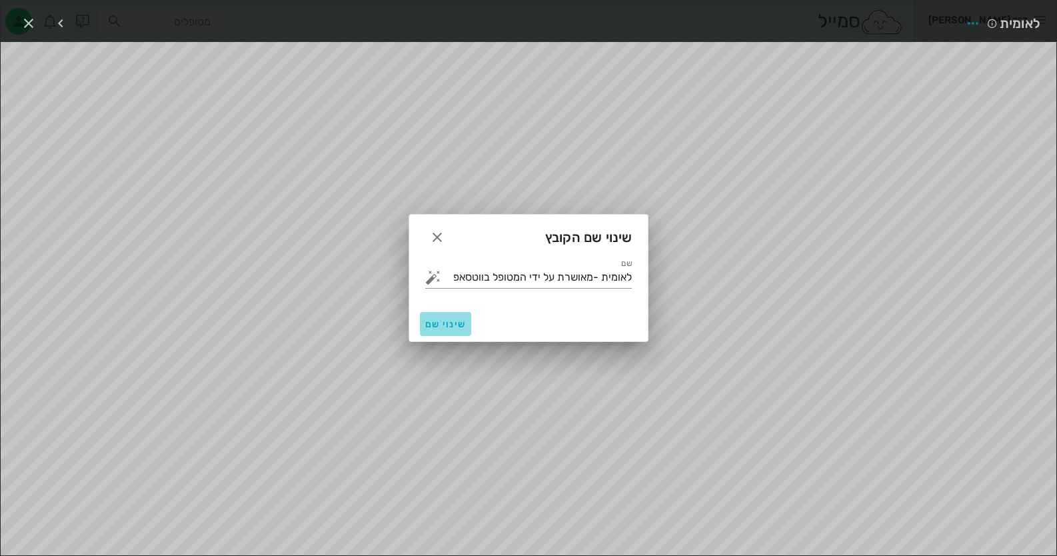
click at [424, 315] on button "שינוי שם" at bounding box center [445, 324] width 51 height 24
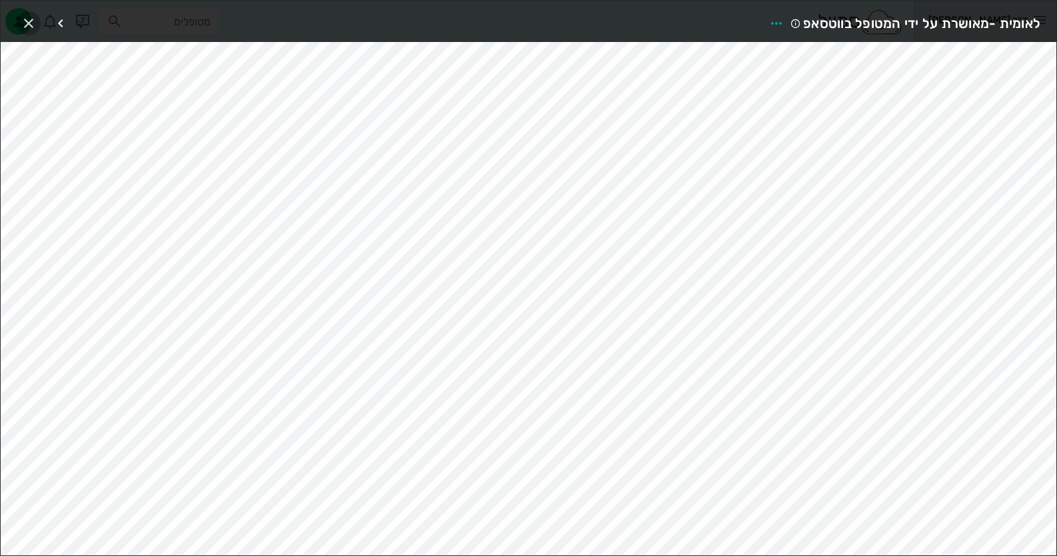
click at [31, 15] on icon "button" at bounding box center [29, 23] width 16 height 16
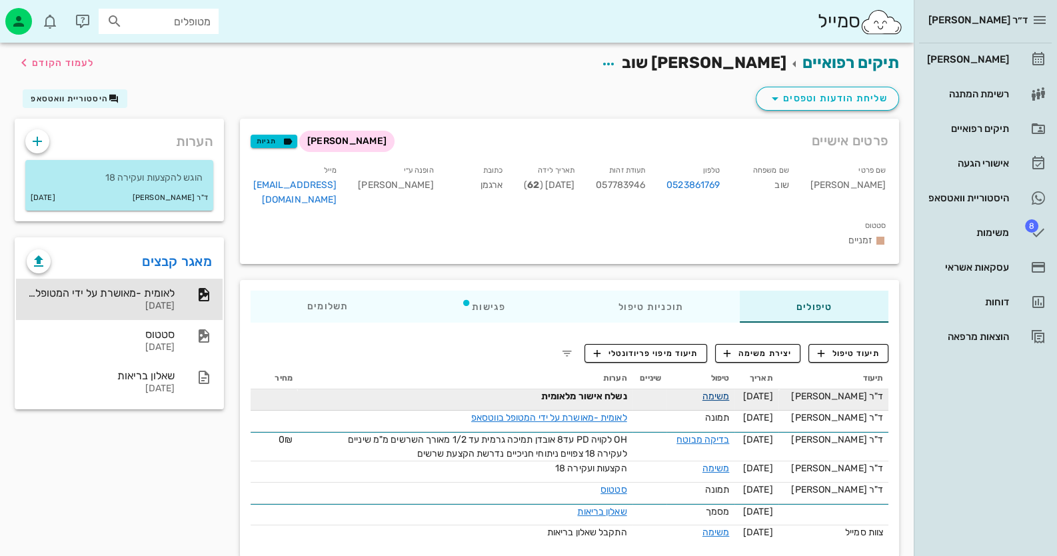
click at [716, 391] on link "משימה" at bounding box center [716, 396] width 27 height 11
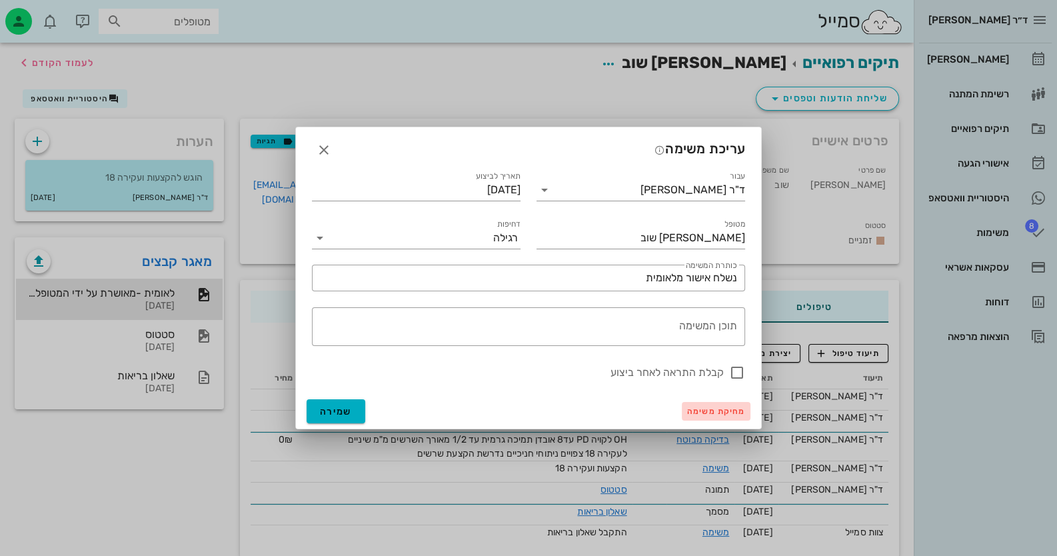
click at [727, 415] on span "מחיקת משימה" at bounding box center [716, 411] width 58 height 9
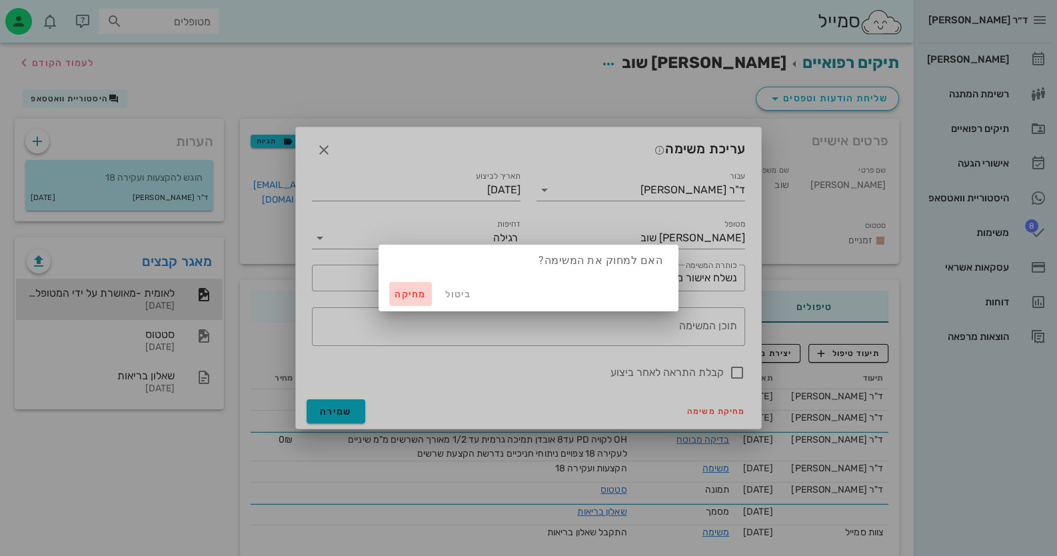
click at [421, 299] on span "מחיקה" at bounding box center [411, 294] width 32 height 11
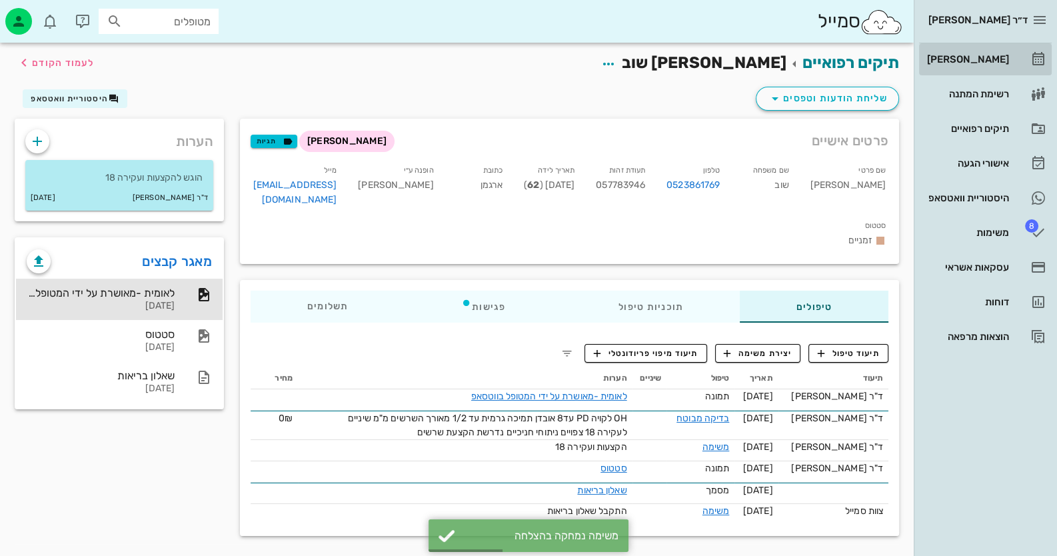
click at [981, 57] on div "[PERSON_NAME]" at bounding box center [967, 59] width 85 height 11
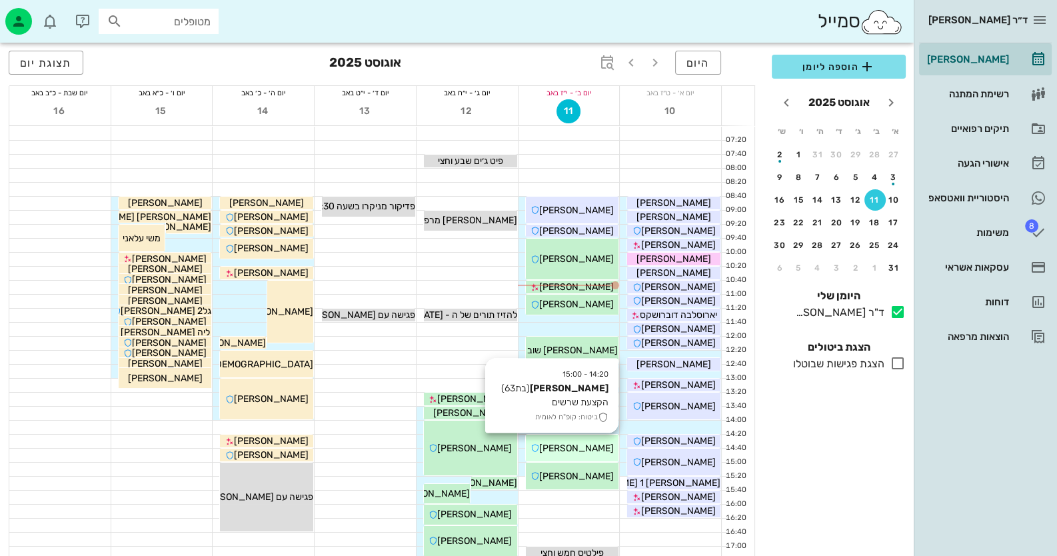
click at [596, 453] on div "[PERSON_NAME]" at bounding box center [572, 448] width 93 height 14
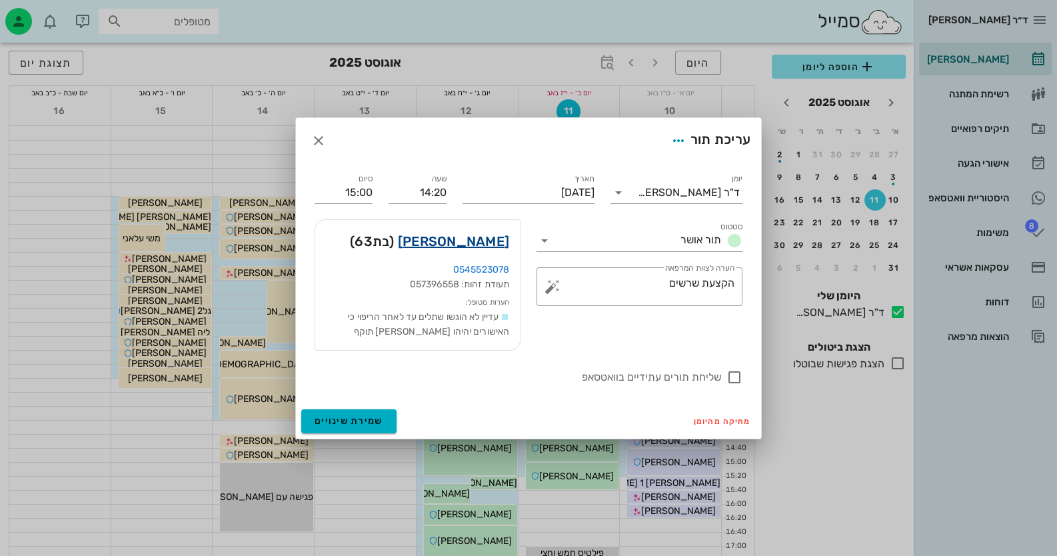
click at [481, 243] on link "מישל אביאב" at bounding box center [453, 241] width 111 height 21
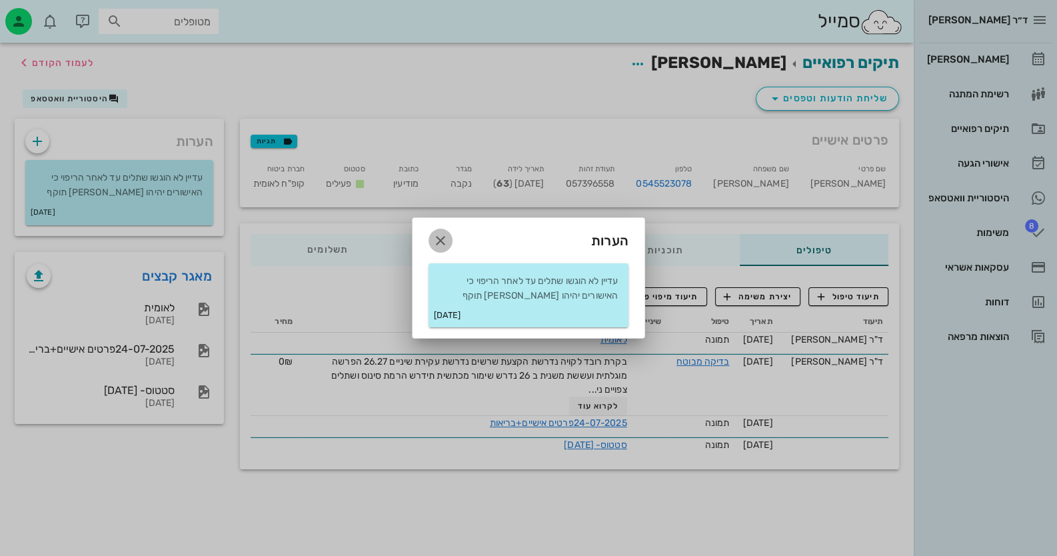
click at [445, 239] on icon "button" at bounding box center [441, 241] width 16 height 16
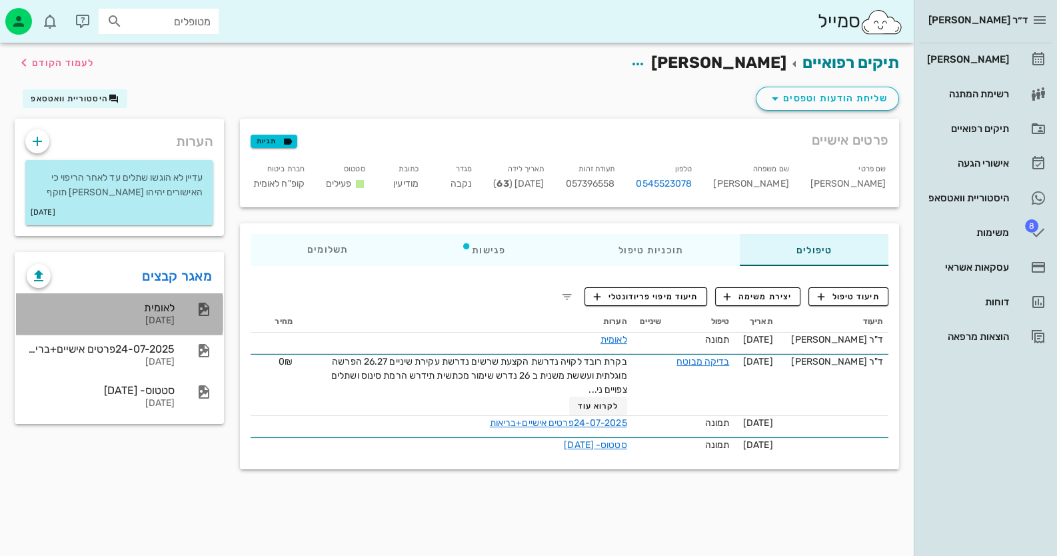
click at [126, 304] on div "לאומית" at bounding box center [101, 307] width 148 height 13
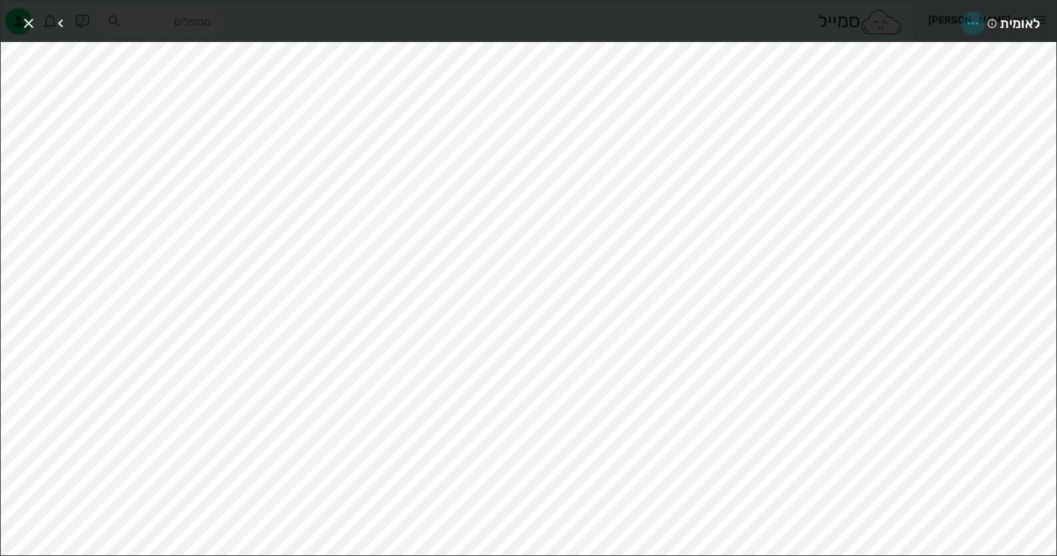
click at [970, 21] on icon "button" at bounding box center [973, 23] width 16 height 16
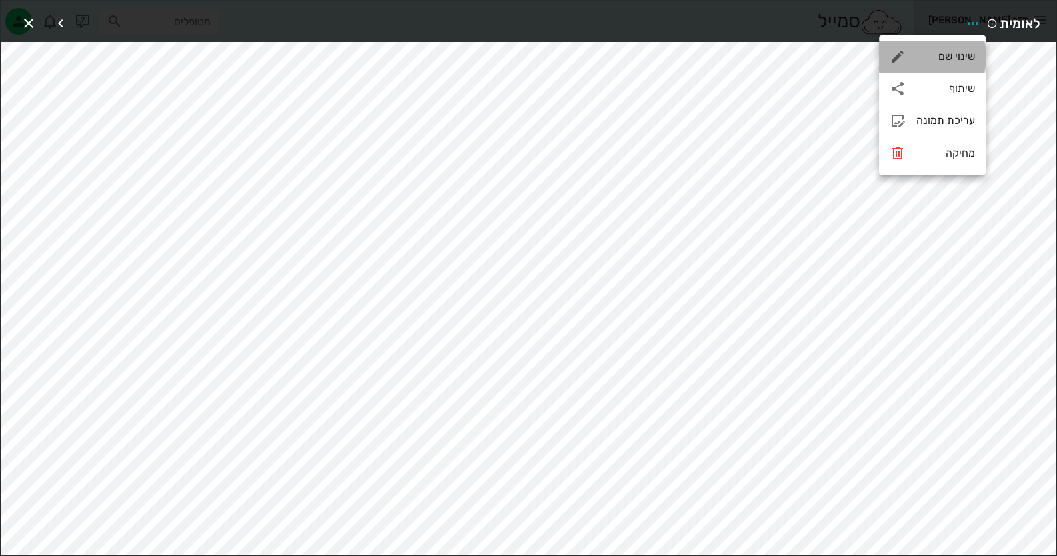
click at [927, 58] on div "שינוי שם" at bounding box center [946, 56] width 59 height 13
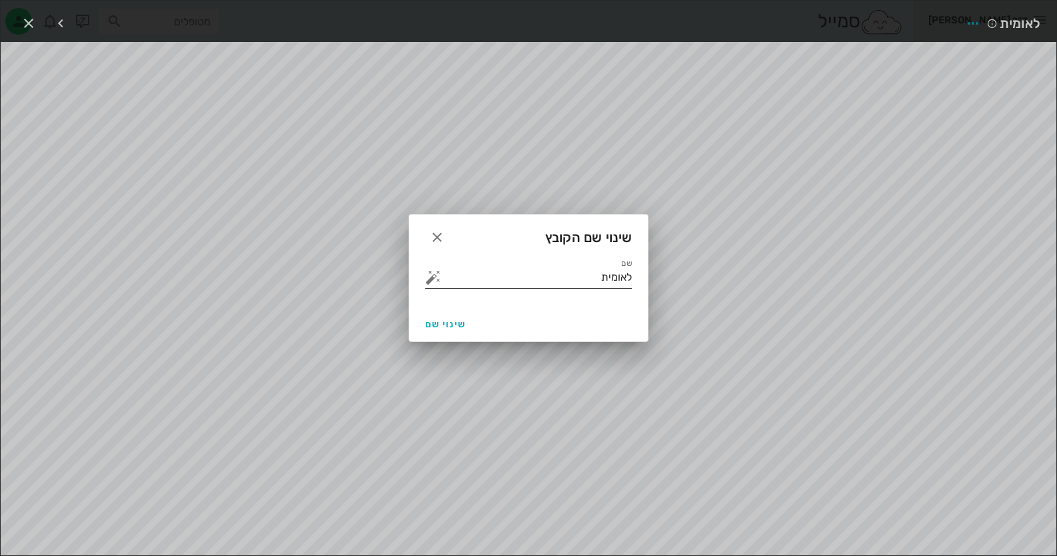
click at [427, 278] on button "button" at bounding box center [433, 277] width 16 height 16
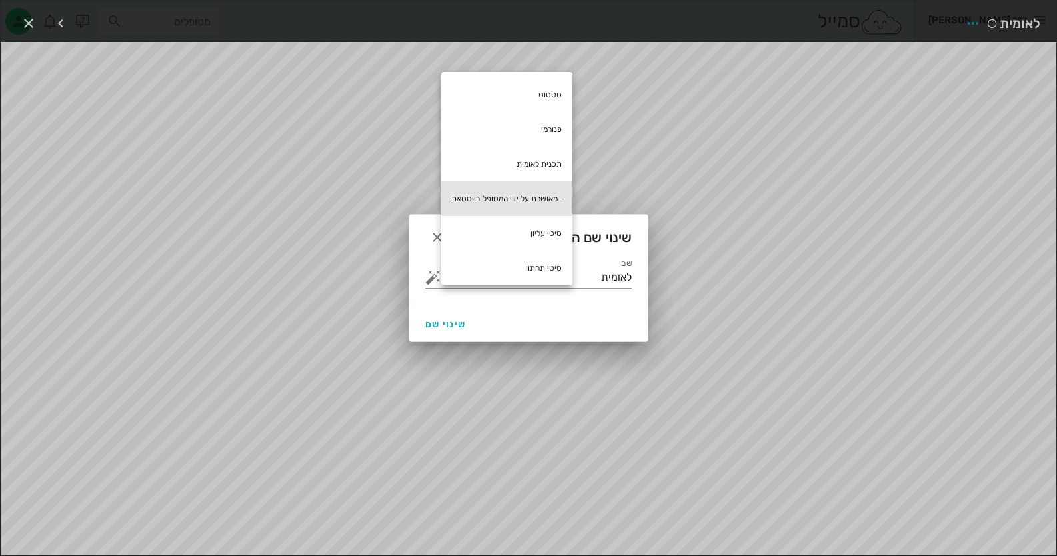
click at [509, 203] on div "-מאושרת על ידי המטופל בווטסאפ" at bounding box center [506, 198] width 131 height 35
type input "לאומית -מאושרת על ידי המטופל בווטסאפ"
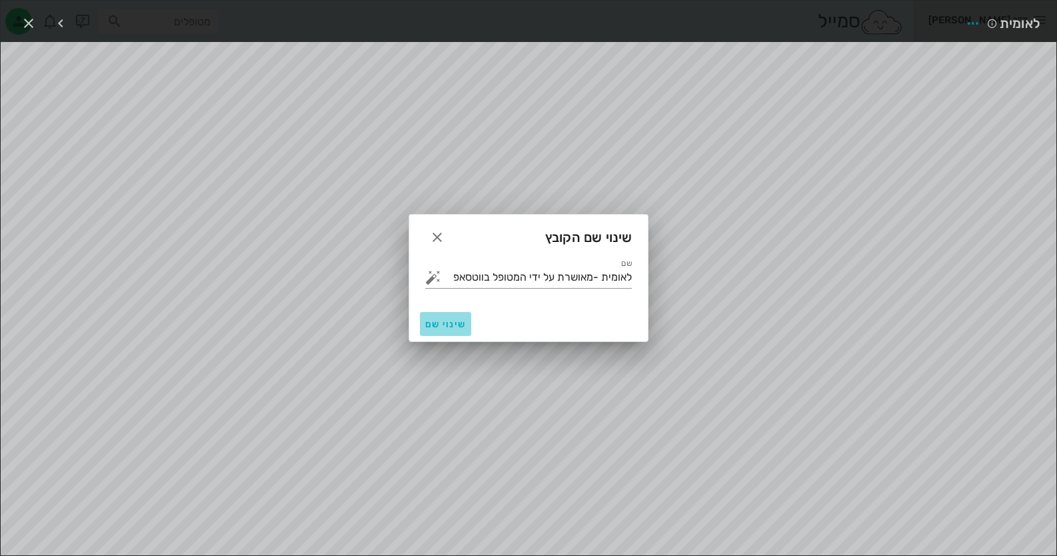
click at [453, 319] on span "שינוי שם" at bounding box center [445, 324] width 41 height 11
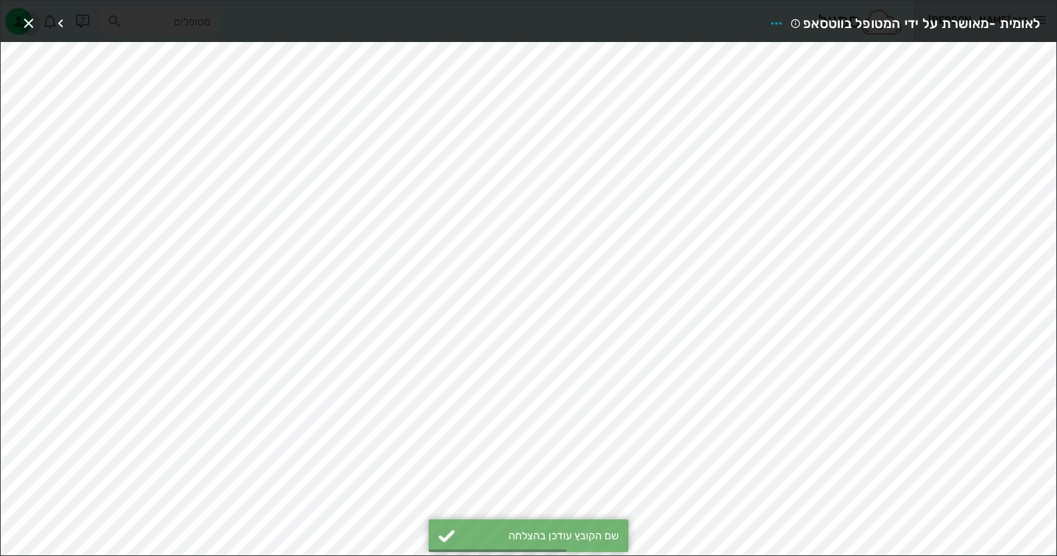
click at [21, 21] on icon "button" at bounding box center [29, 23] width 16 height 16
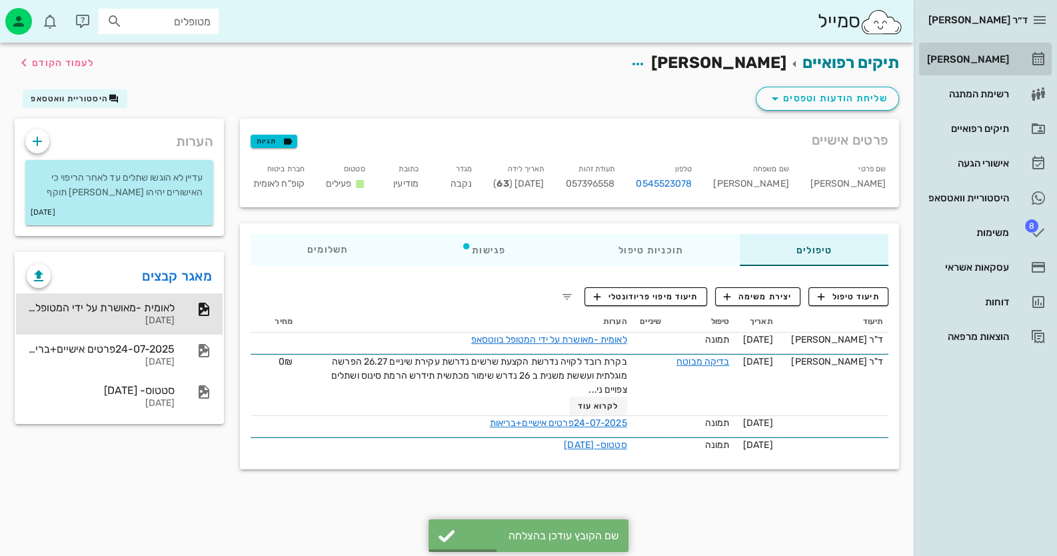
click at [986, 67] on div "[PERSON_NAME]" at bounding box center [967, 59] width 85 height 21
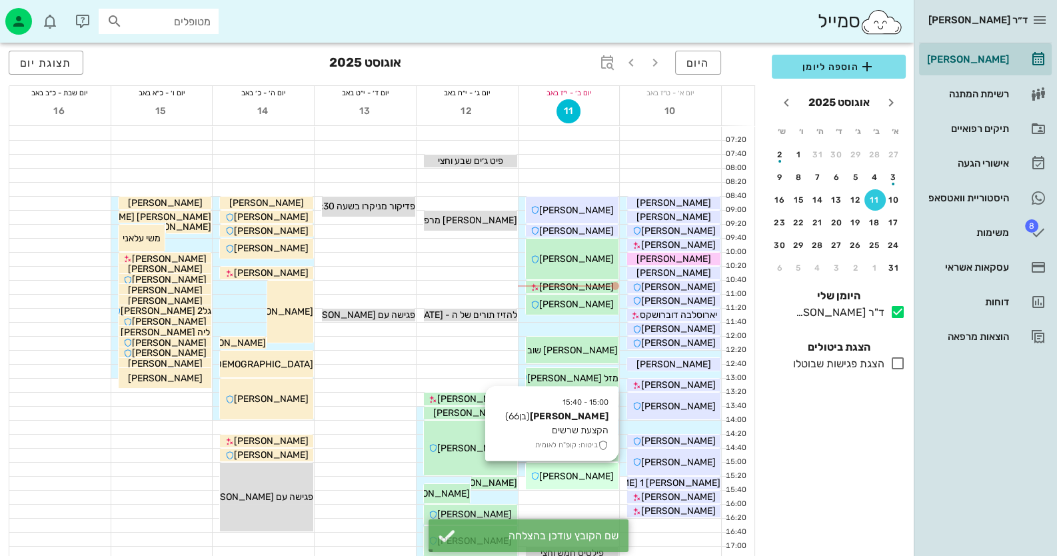
click at [593, 467] on div "15:00 - 15:40 ניסן אביאב (בן 66 ) הקצעת שרשים ביטוח: קופ"ח לאומית ניסן אביאב" at bounding box center [572, 476] width 93 height 27
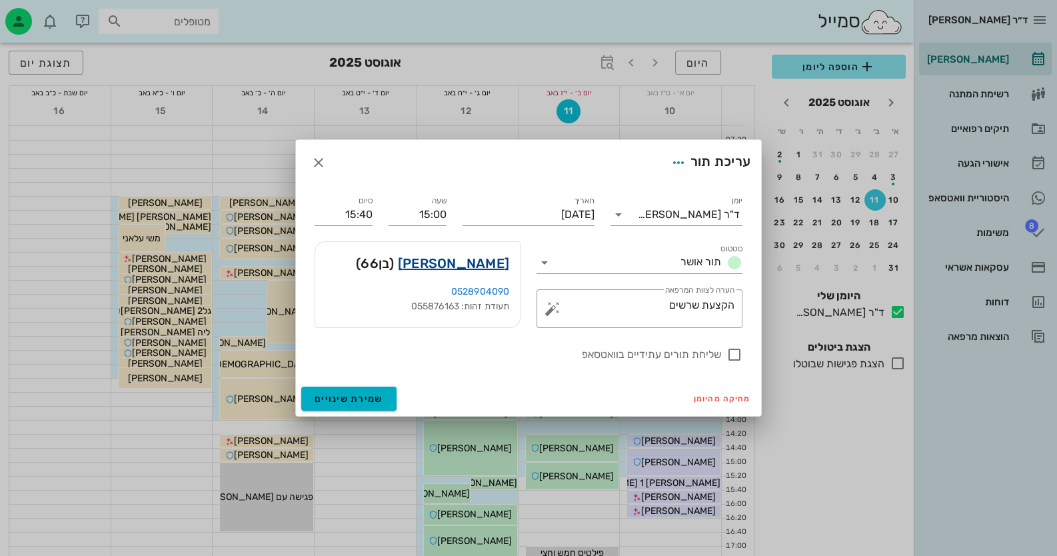
click at [479, 261] on link "ניסן אביאב" at bounding box center [453, 263] width 111 height 21
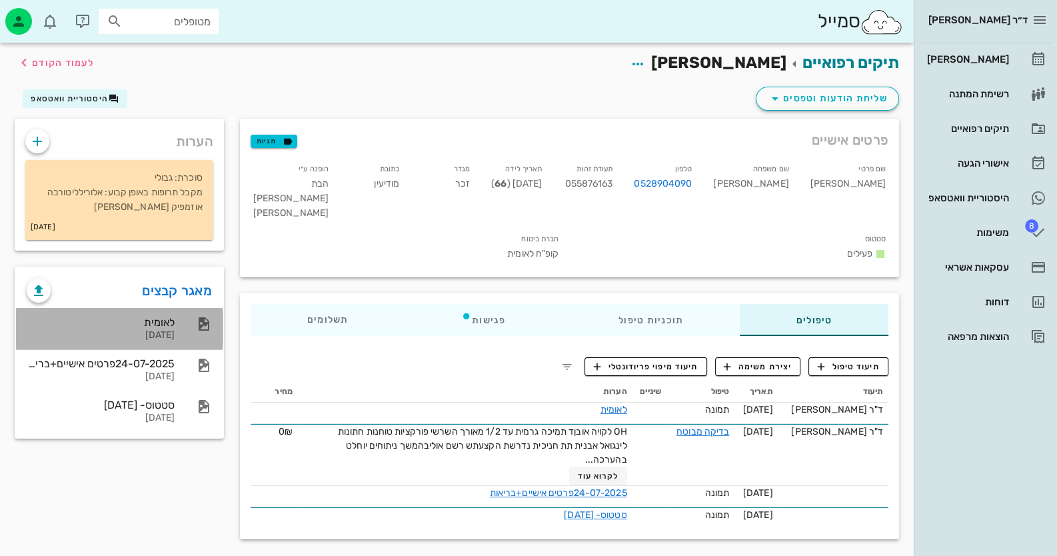
click at [143, 336] on div "[DATE]" at bounding box center [101, 335] width 148 height 11
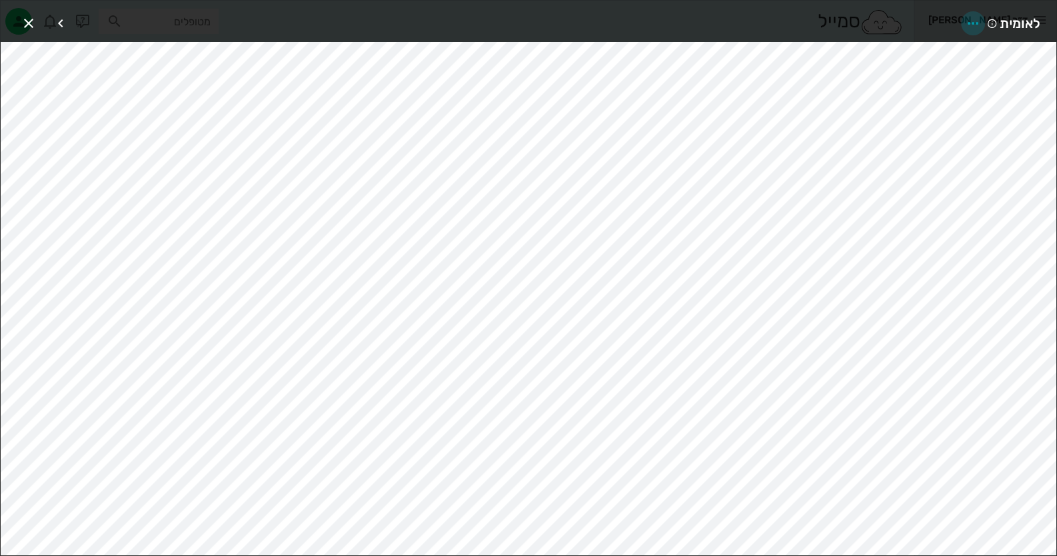
click at [967, 23] on icon "button" at bounding box center [973, 23] width 16 height 16
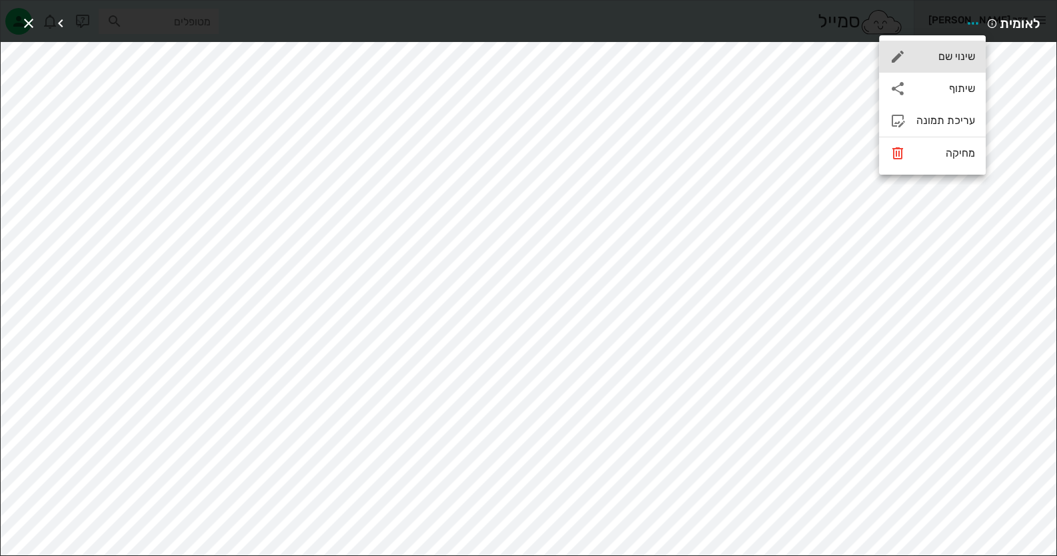
click at [949, 62] on div "שינוי שם" at bounding box center [946, 56] width 59 height 13
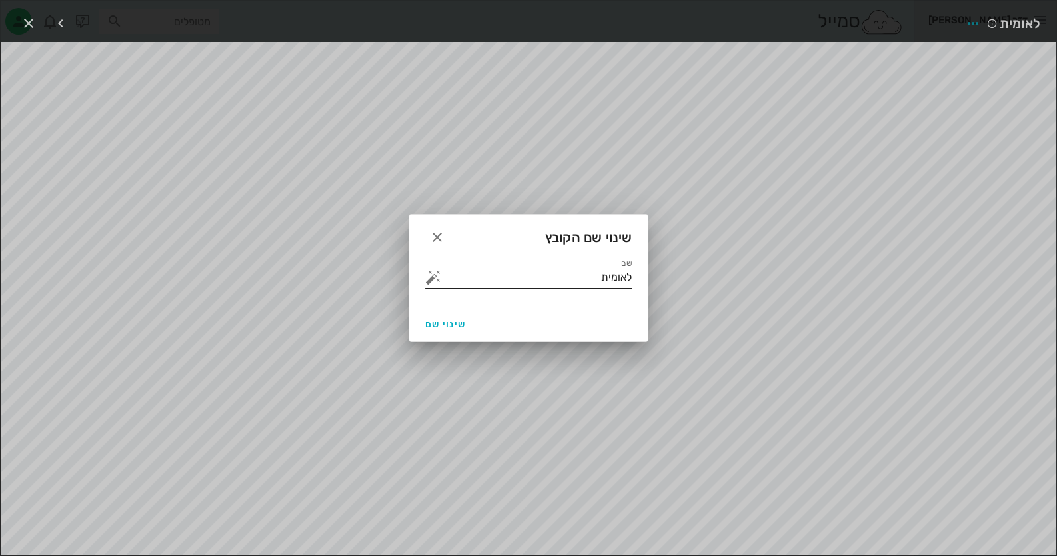
click at [431, 271] on button "button" at bounding box center [433, 277] width 16 height 16
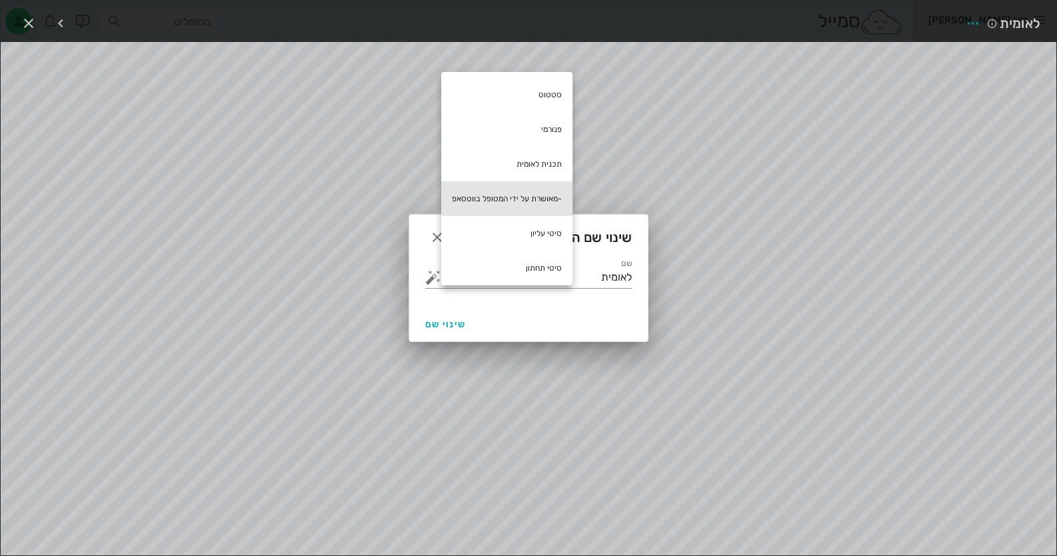
click at [501, 195] on div "-מאושרת על ידי המטופל בווטסאפ" at bounding box center [506, 198] width 131 height 35
type input "לאומית -מאושרת על ידי המטופל בווטסאפ"
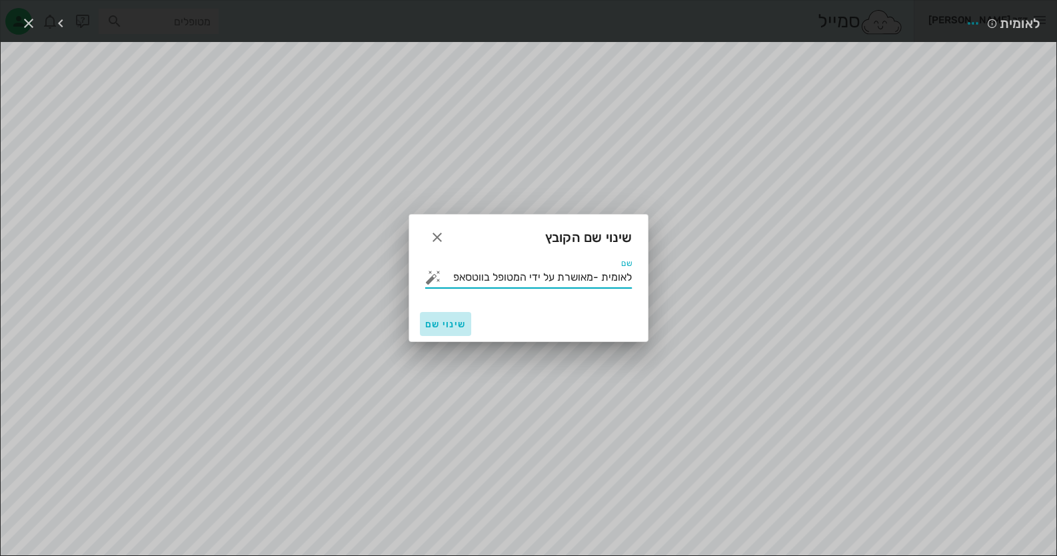
click at [449, 321] on span "שינוי שם" at bounding box center [445, 324] width 41 height 11
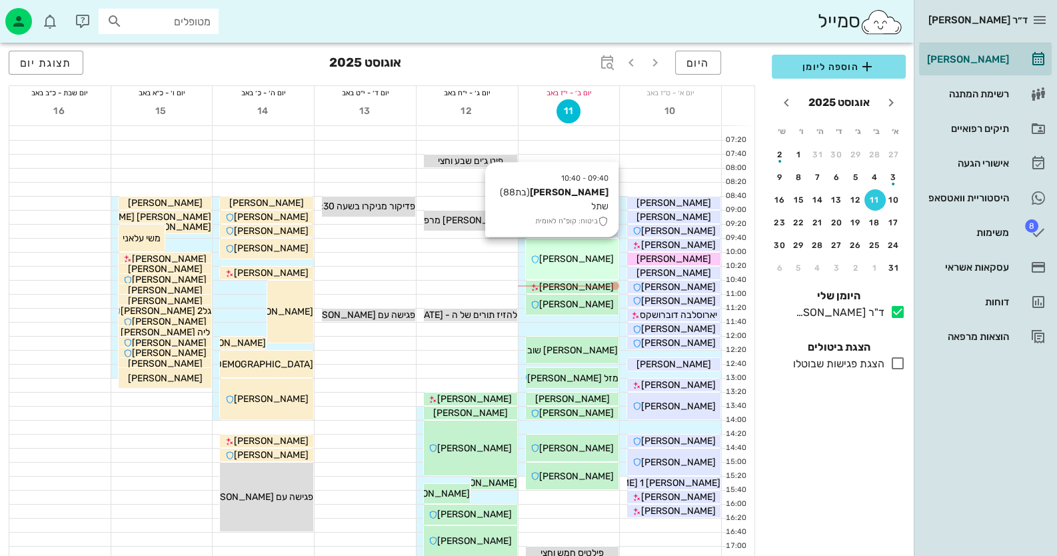
click at [610, 267] on div "09:40 - 10:40 [PERSON_NAME] (בת 88 ) שתל ביטוח: קופ"ח לאומית [PERSON_NAME]" at bounding box center [572, 259] width 93 height 41
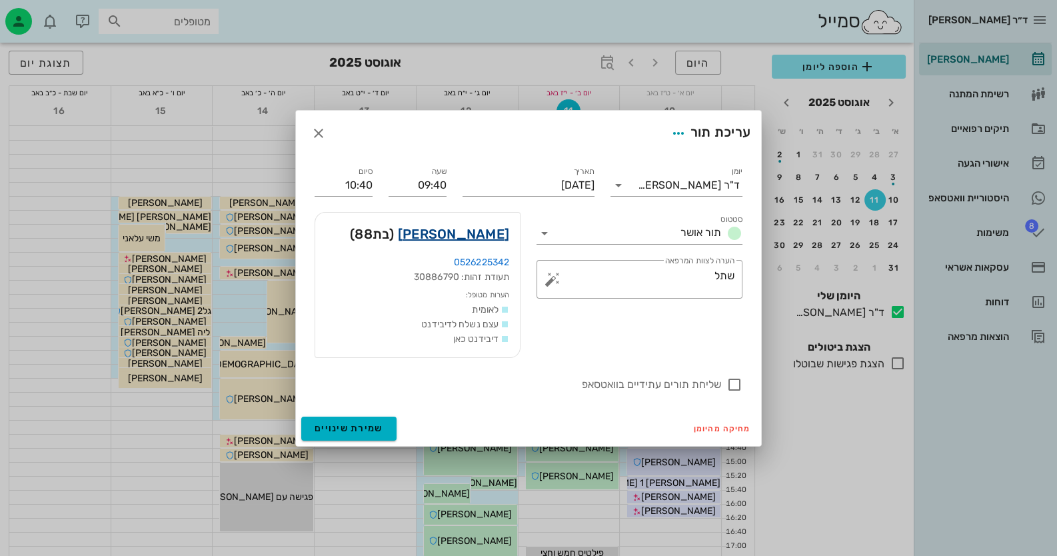
click at [489, 235] on link "[PERSON_NAME]" at bounding box center [453, 233] width 111 height 21
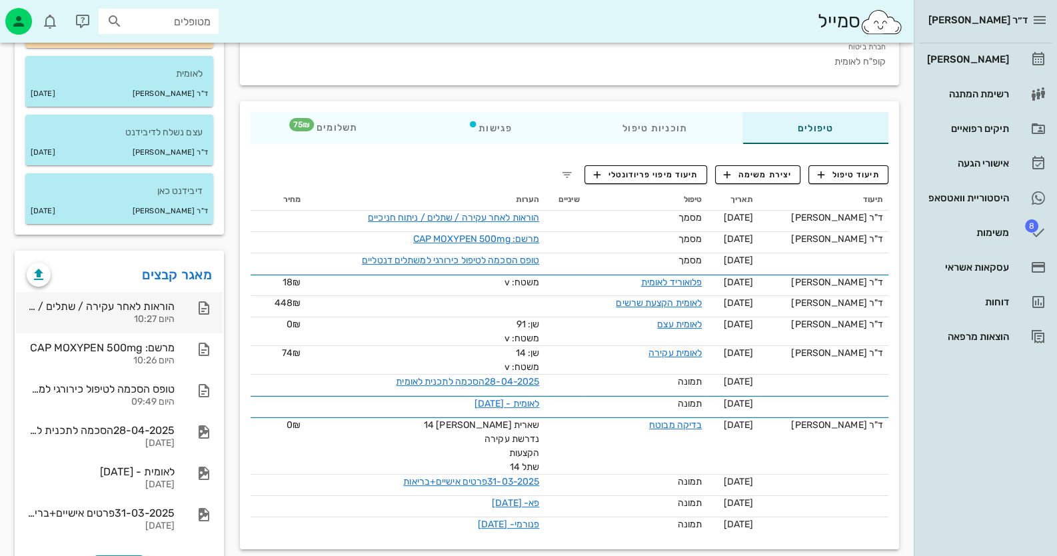
scroll to position [200, 0]
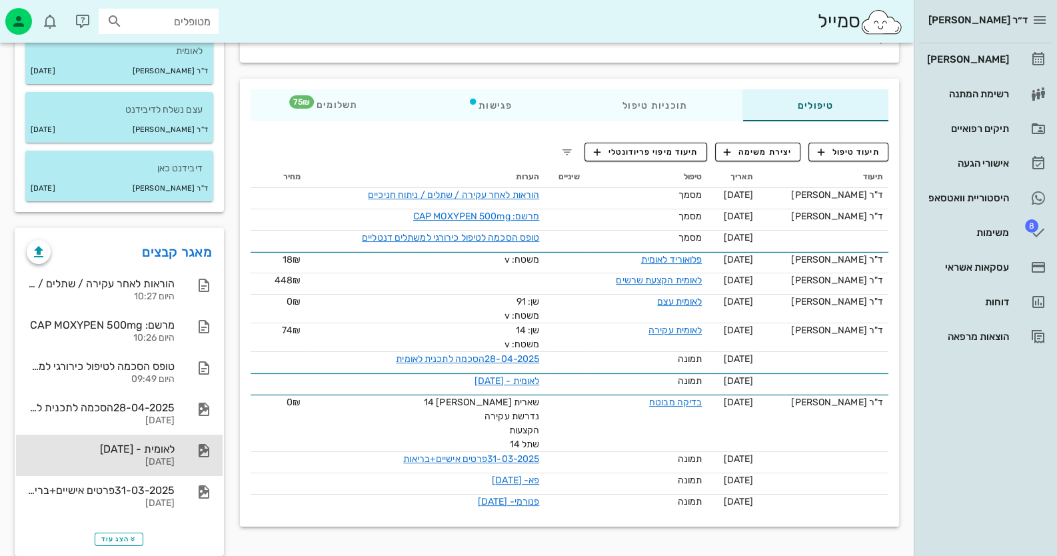
click at [175, 455] on div "לאומית - [DATE] [DATE]" at bounding box center [119, 455] width 207 height 41
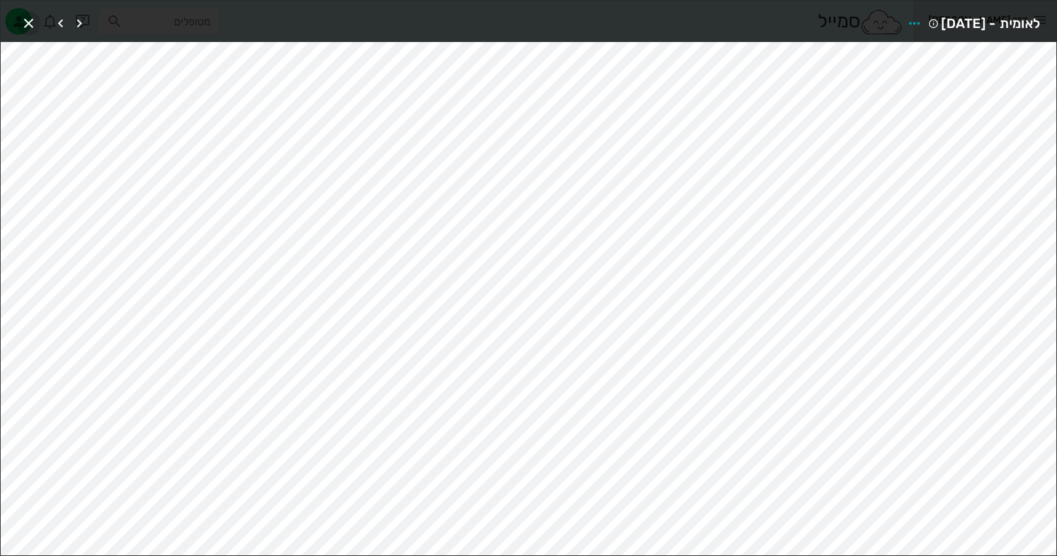
click at [21, 23] on icon "button" at bounding box center [29, 23] width 16 height 16
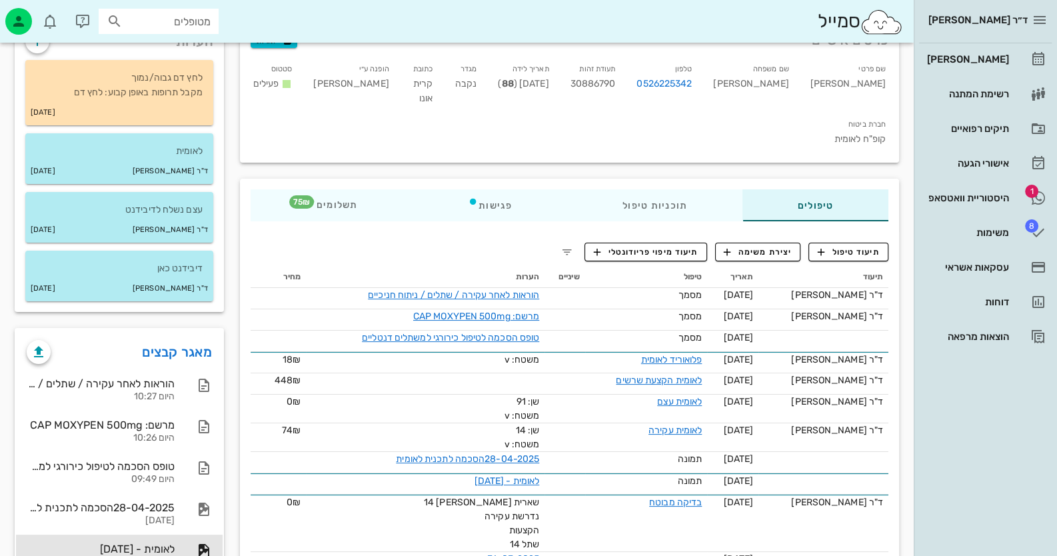
scroll to position [0, 0]
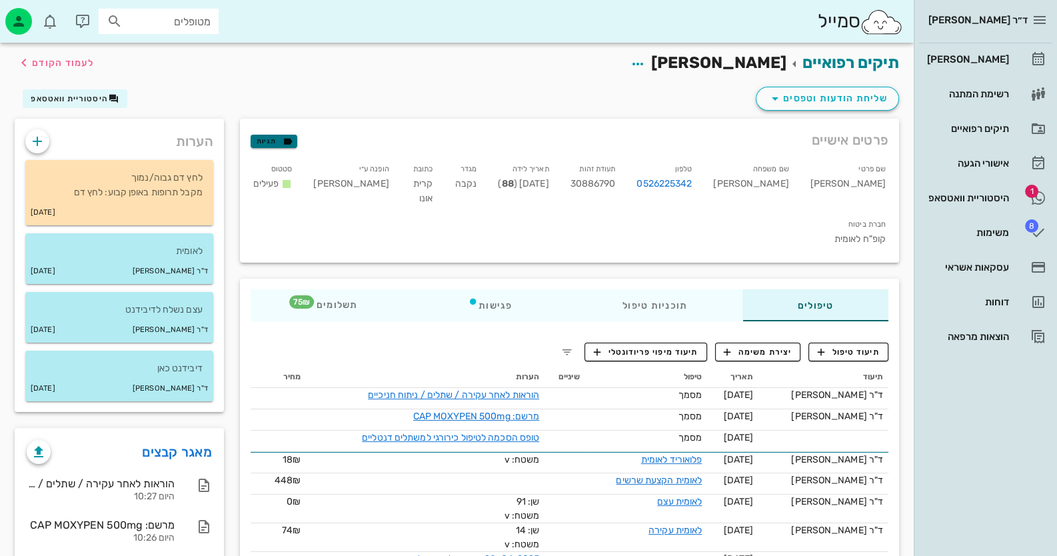
click at [273, 141] on span "תגיות" at bounding box center [274, 141] width 35 height 12
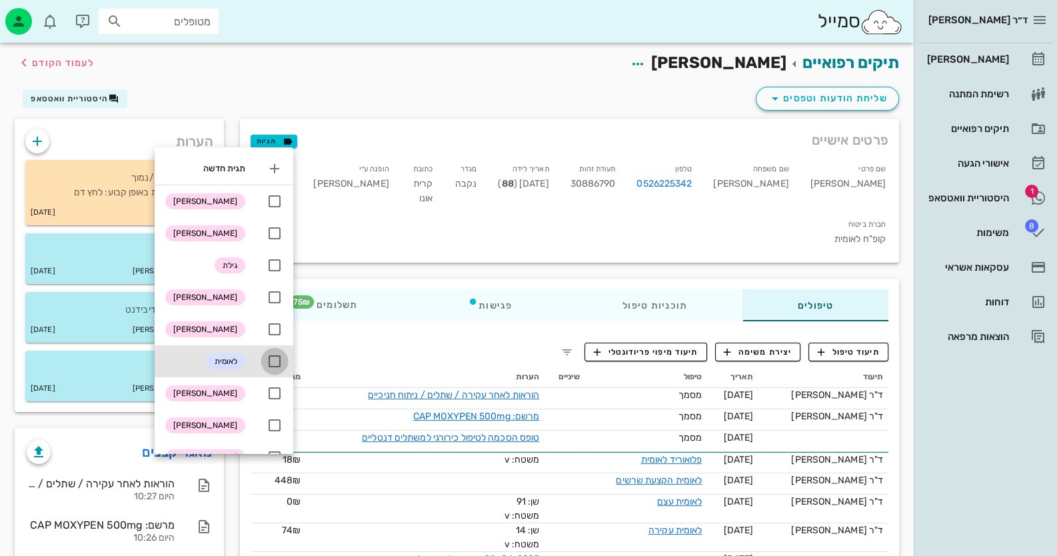
click at [282, 361] on div at bounding box center [274, 361] width 23 height 23
checkbox input "true"
click at [302, 54] on div "תיקים רפואיים [PERSON_NAME] לעמוד הקודם" at bounding box center [457, 63] width 901 height 41
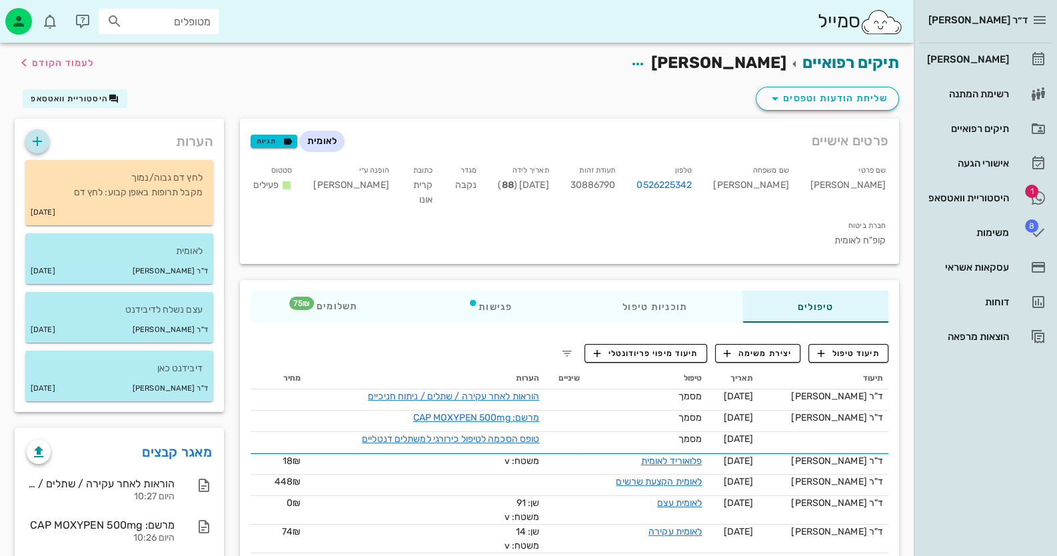
click at [37, 137] on icon "button" at bounding box center [37, 141] width 16 height 16
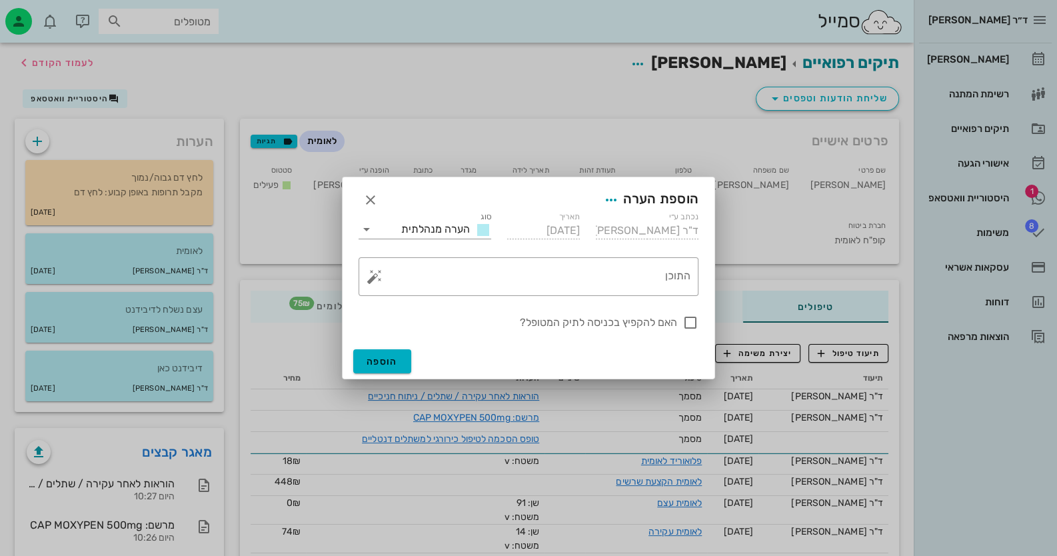
click at [19, 16] on div at bounding box center [528, 278] width 1057 height 556
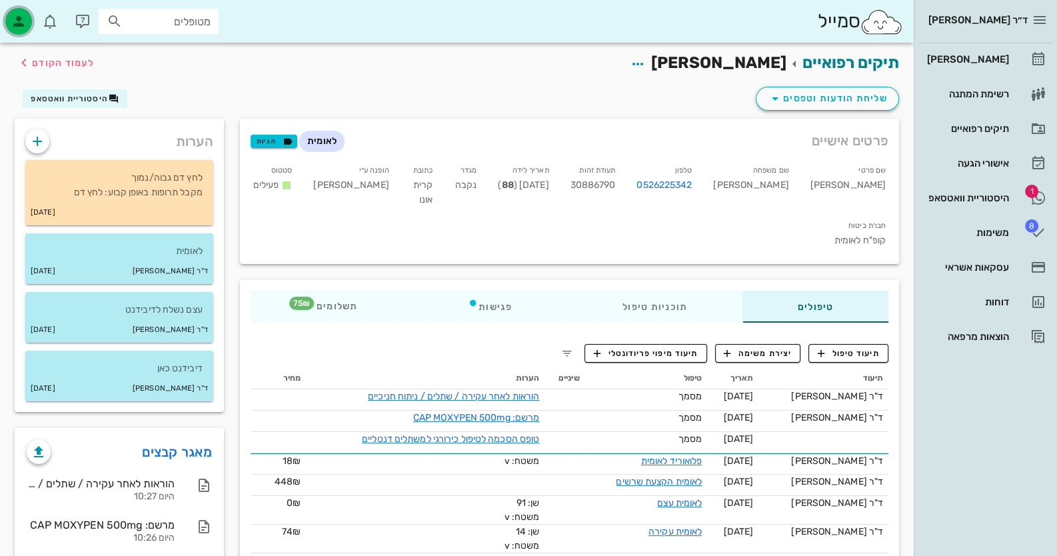
click at [19, 16] on icon "button" at bounding box center [19, 21] width 16 height 16
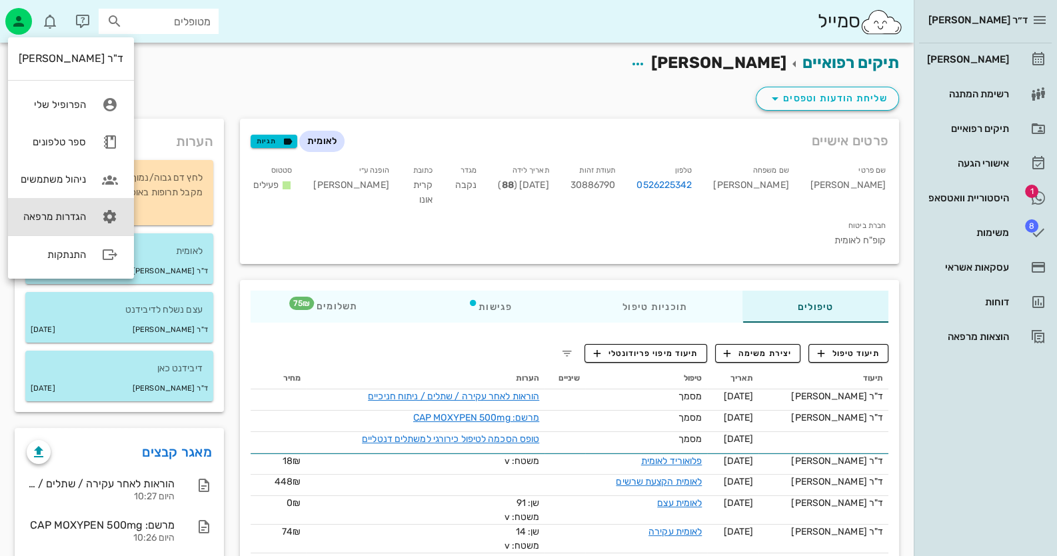
click at [87, 202] on link "הגדרות מרפאה" at bounding box center [71, 216] width 126 height 37
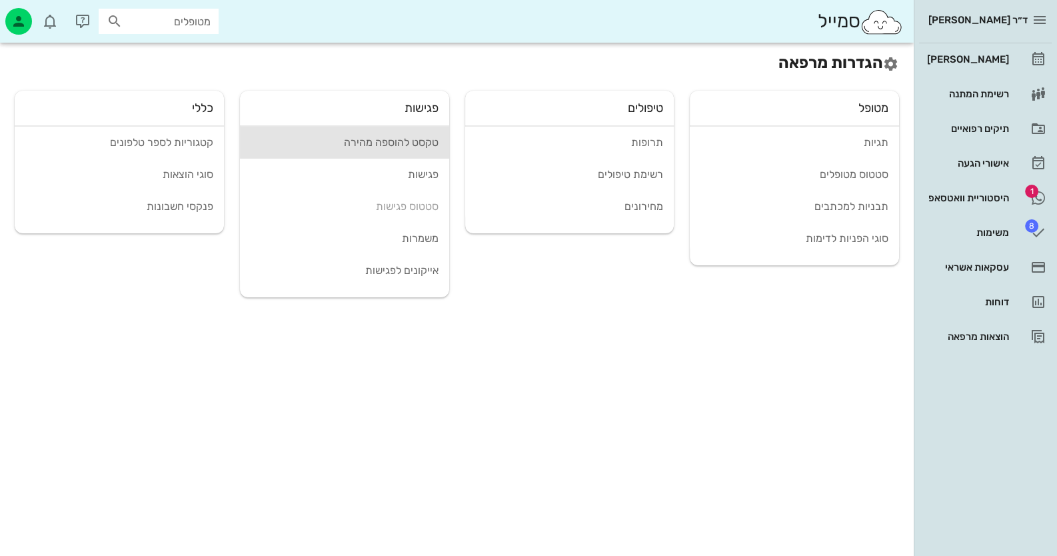
click at [401, 140] on div "טקסט להוספה מהירה" at bounding box center [345, 142] width 188 height 13
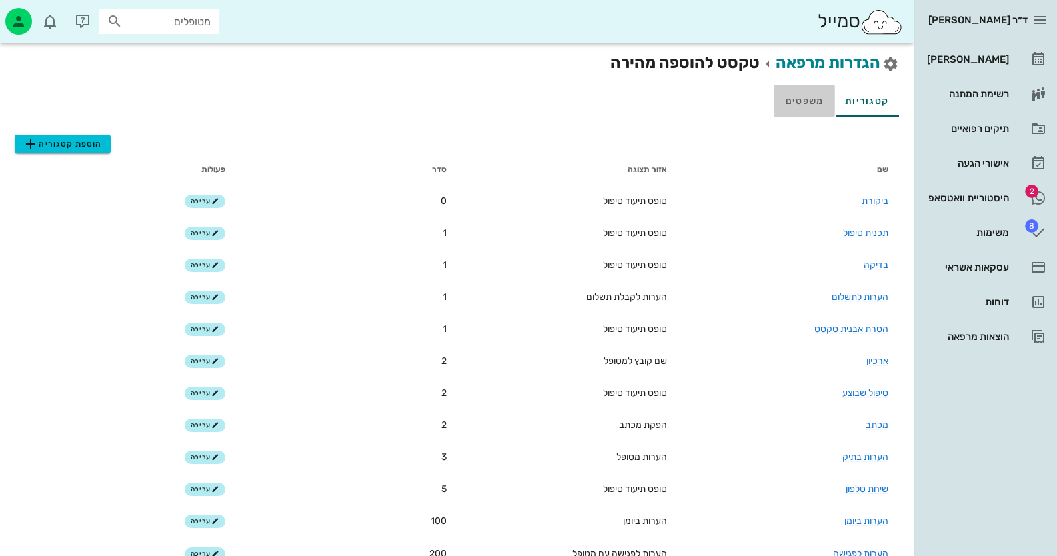
click at [802, 95] on link "משפטים" at bounding box center [805, 101] width 60 height 32
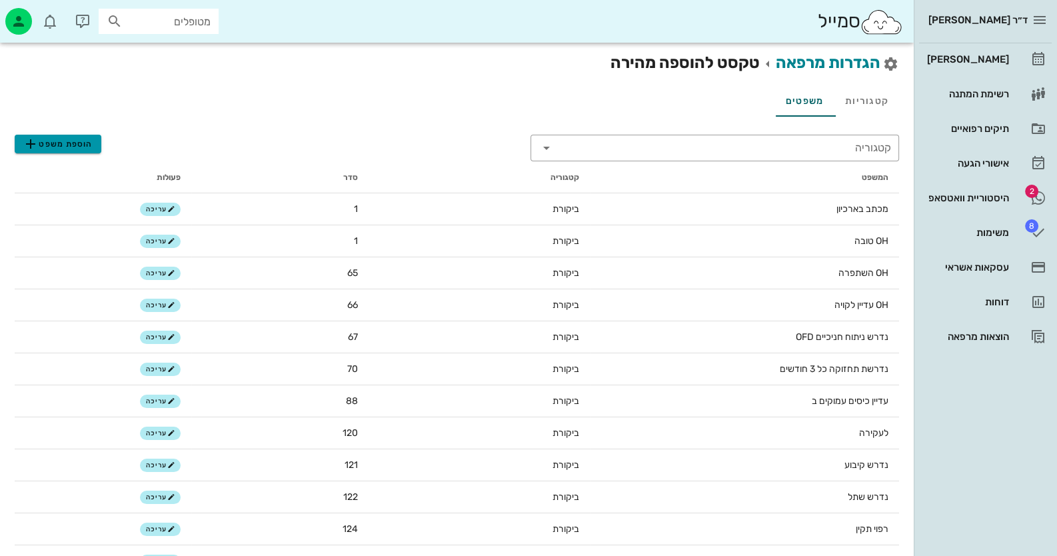
click at [71, 136] on span "הוספת משפט" at bounding box center [58, 144] width 70 height 16
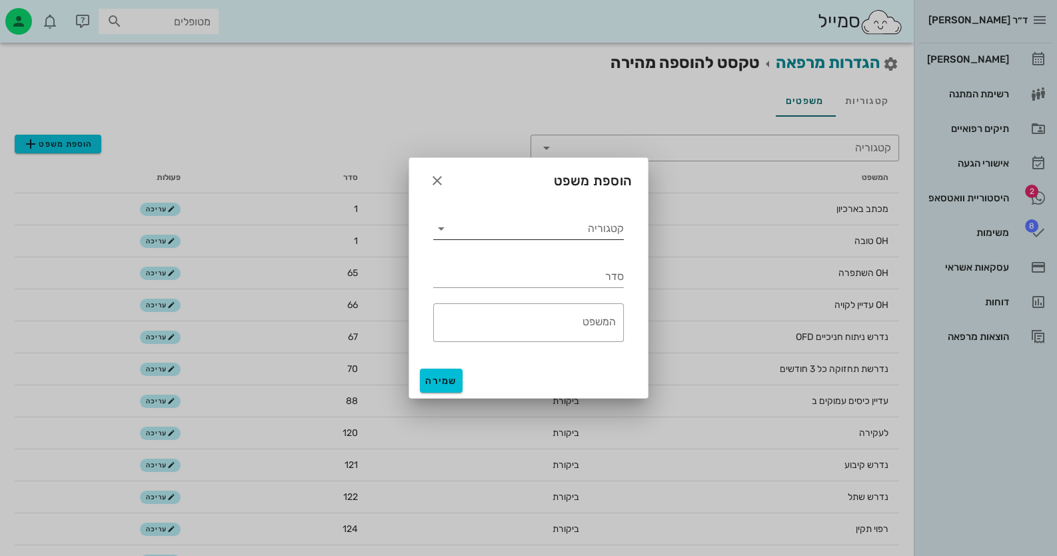
click at [593, 232] on input "קטגוריה" at bounding box center [538, 228] width 172 height 21
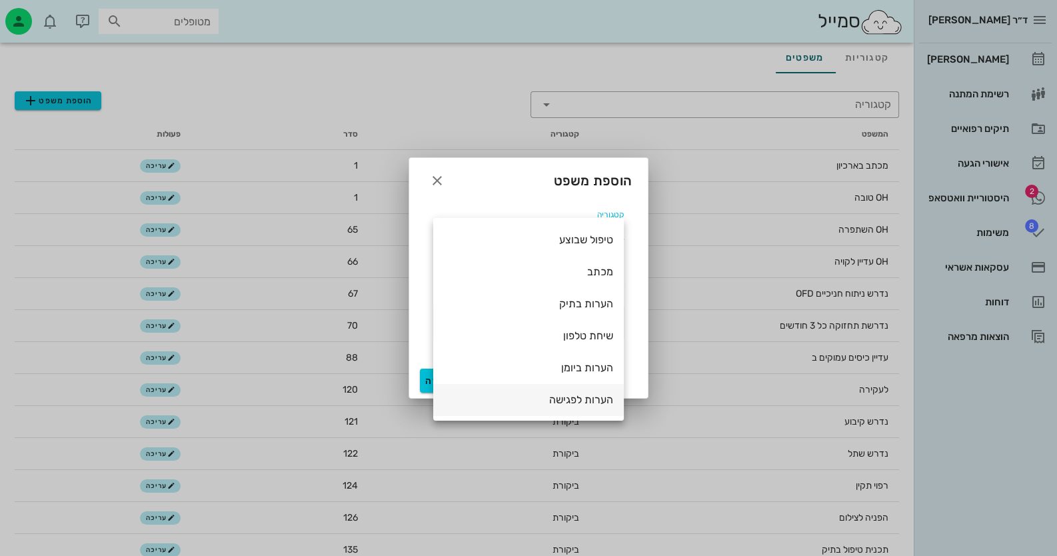
scroll to position [66, 0]
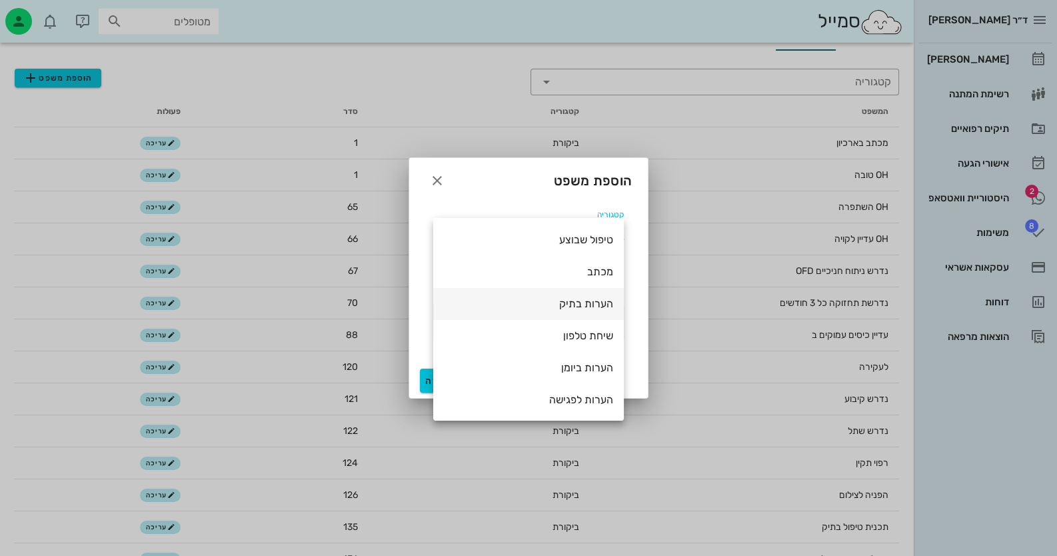
click at [597, 305] on div "הערות בתיק" at bounding box center [528, 303] width 169 height 13
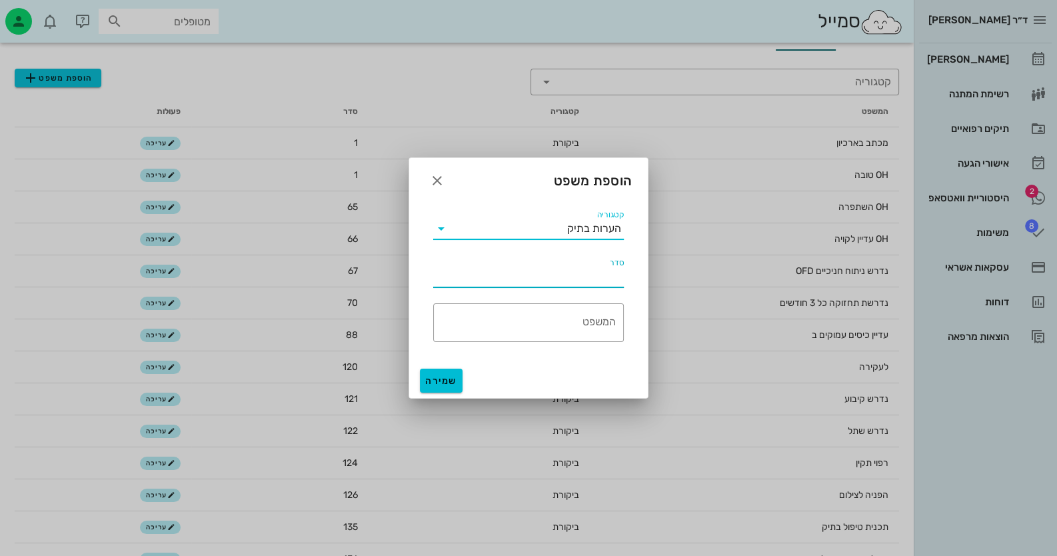
click at [597, 281] on input "סדר" at bounding box center [528, 276] width 191 height 21
type input "4"
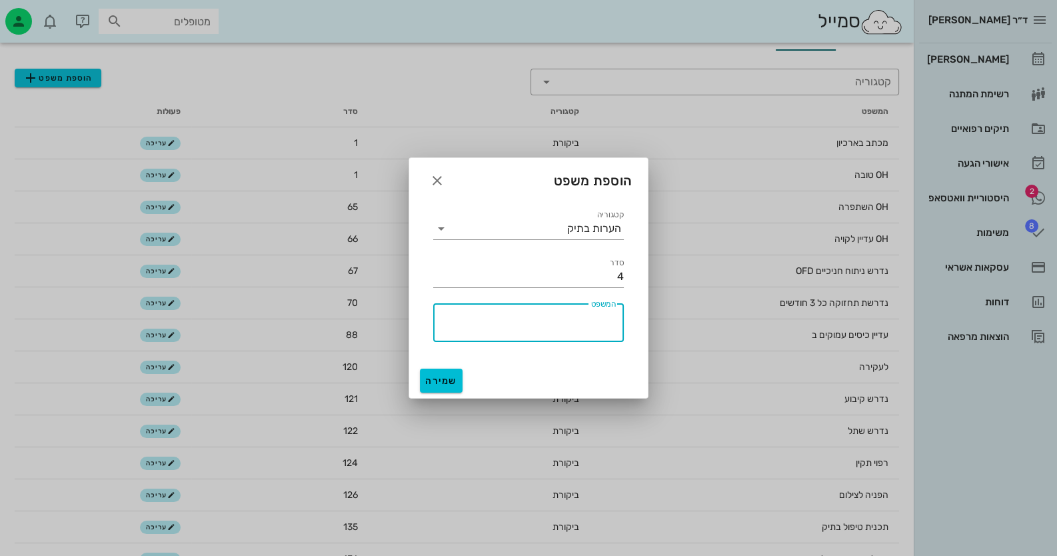
click at [591, 323] on textarea "המשפט" at bounding box center [524, 326] width 183 height 32
type textarea "b"
type textarea "נשלח לדיבידנט"
click at [459, 376] on button "שמירה" at bounding box center [441, 381] width 43 height 24
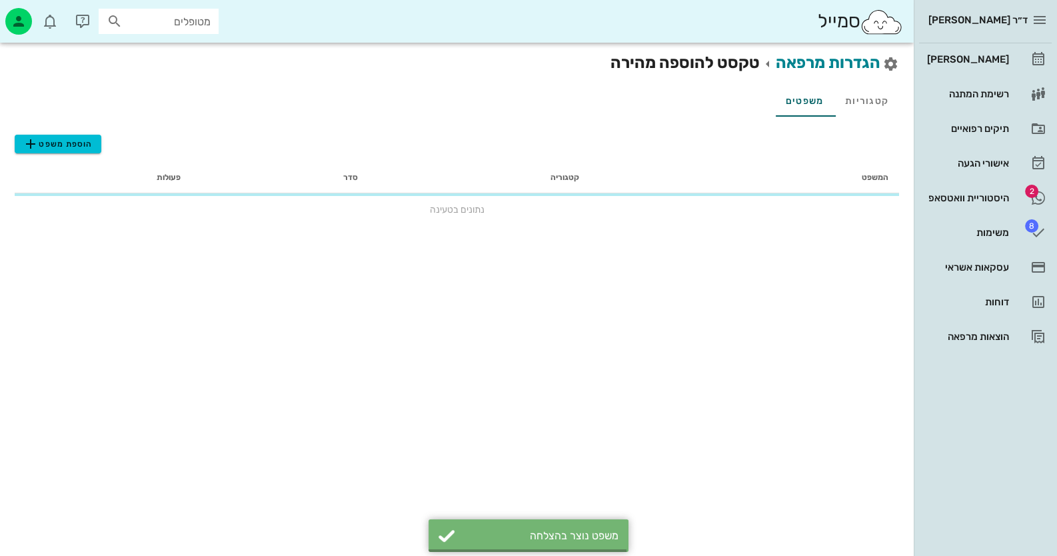
scroll to position [0, 0]
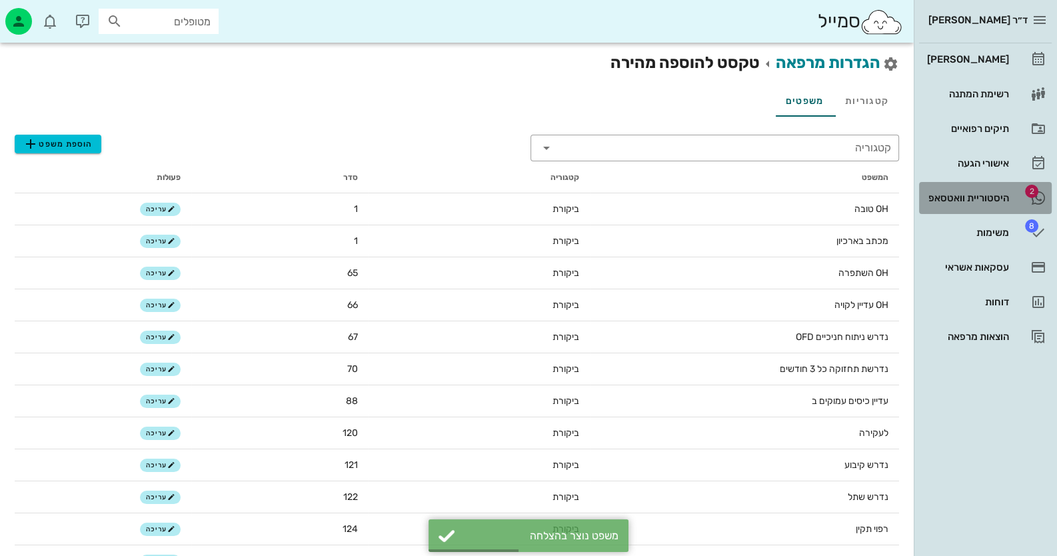
click at [1006, 193] on div "היסטוריית וואטסאפ" at bounding box center [967, 198] width 85 height 11
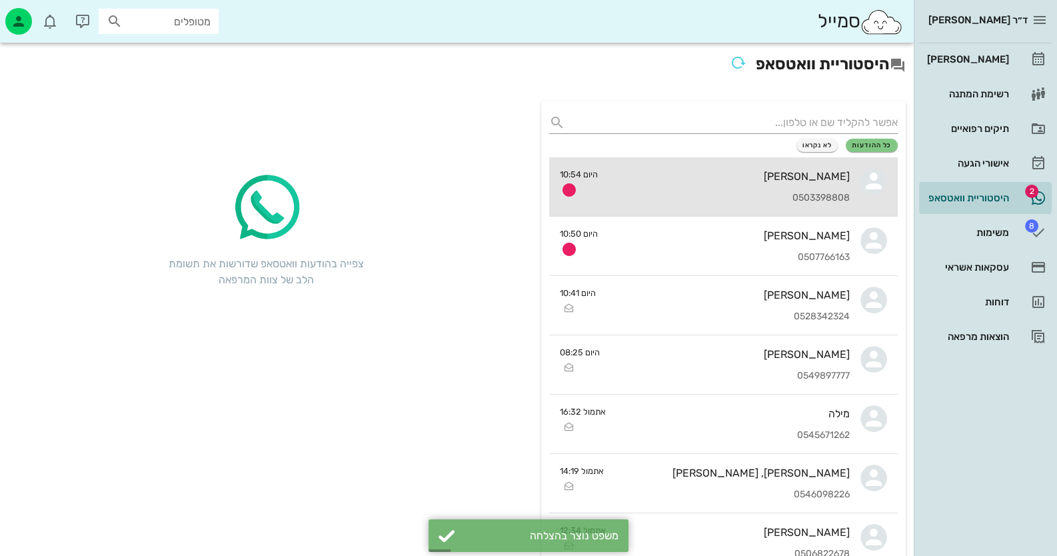
click at [801, 201] on div "0503398808" at bounding box center [729, 198] width 241 height 11
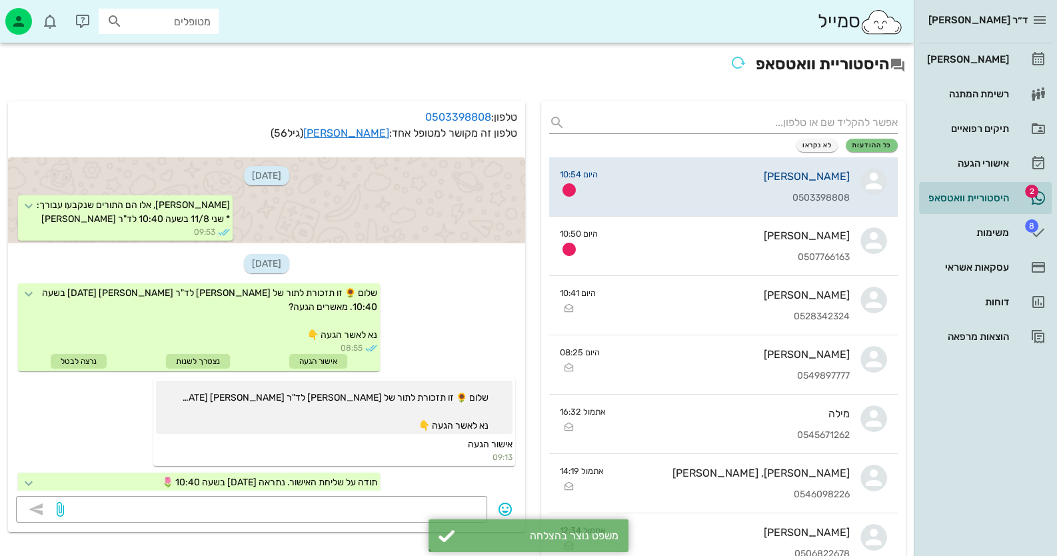
scroll to position [242, 0]
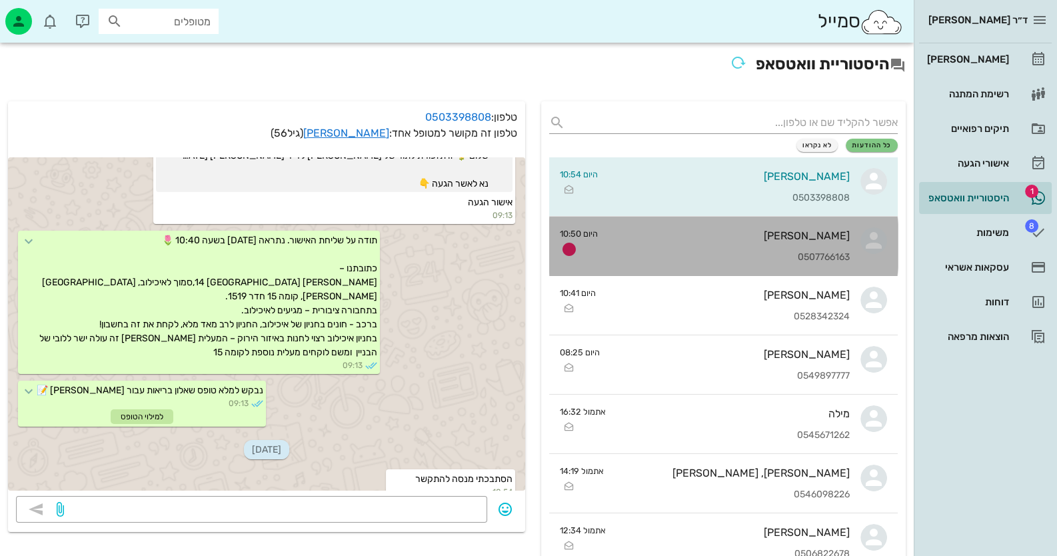
click at [773, 258] on div "0507766163" at bounding box center [729, 257] width 241 height 11
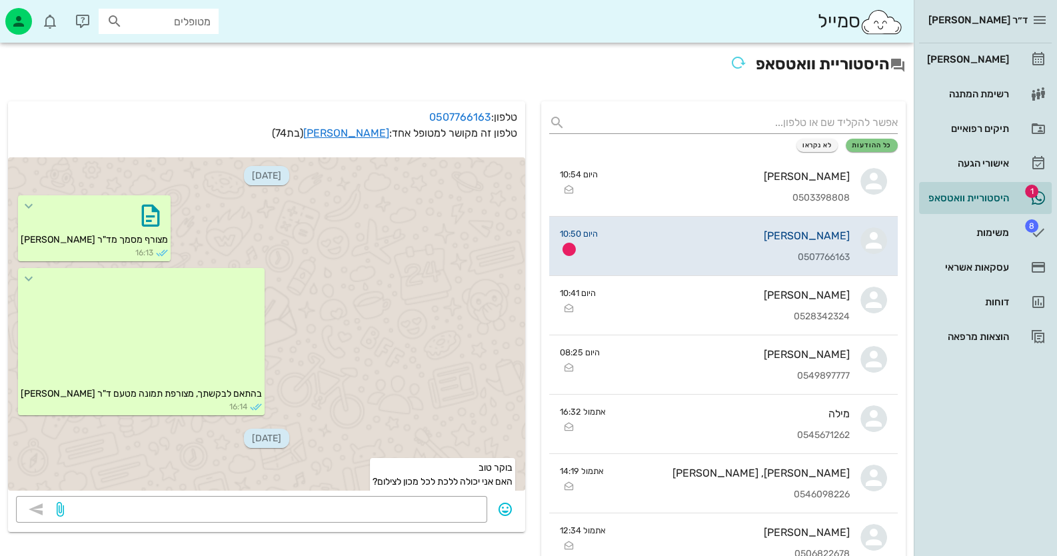
scroll to position [69, 0]
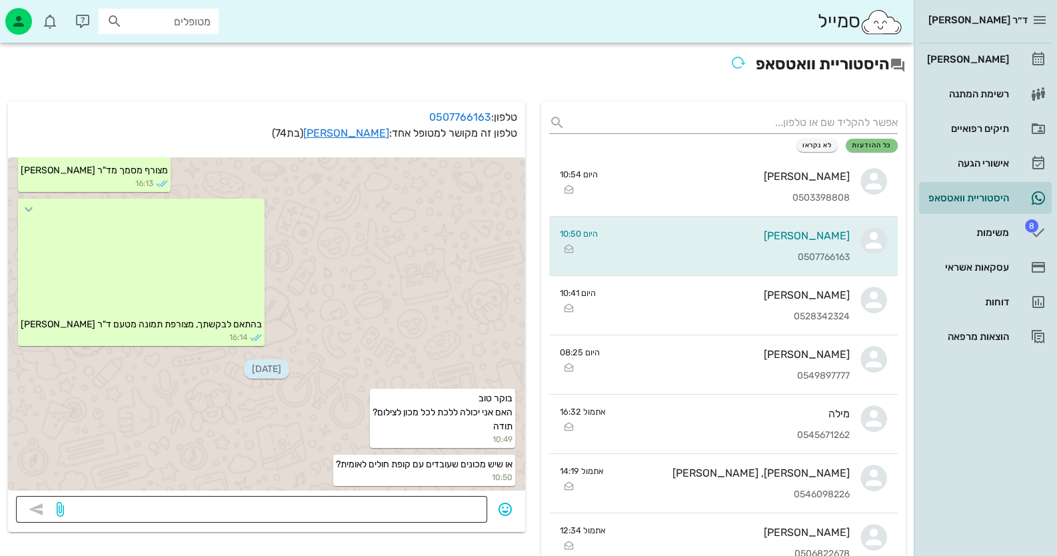
click at [457, 504] on textarea at bounding box center [273, 510] width 413 height 21
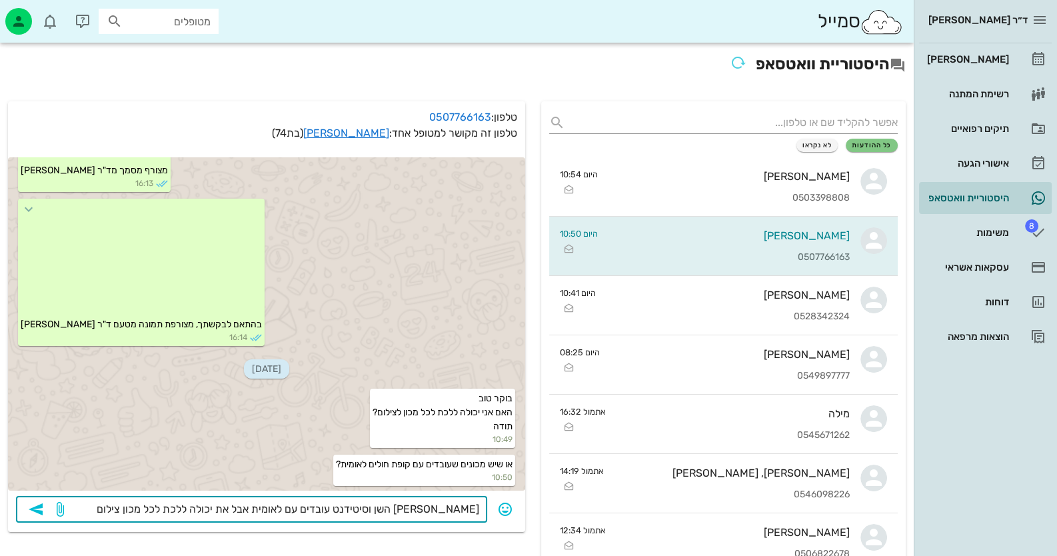
type textarea "[PERSON_NAME] השן וסיטידנט עובדים עם לאומית אבל את יכולה ללכת לכל מכון צילום ול…"
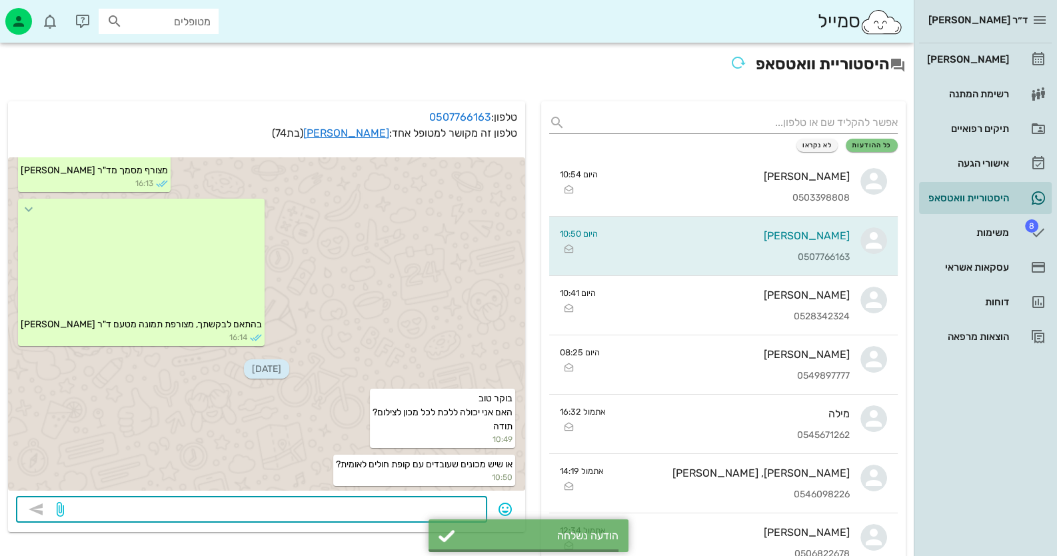
scroll to position [121, 0]
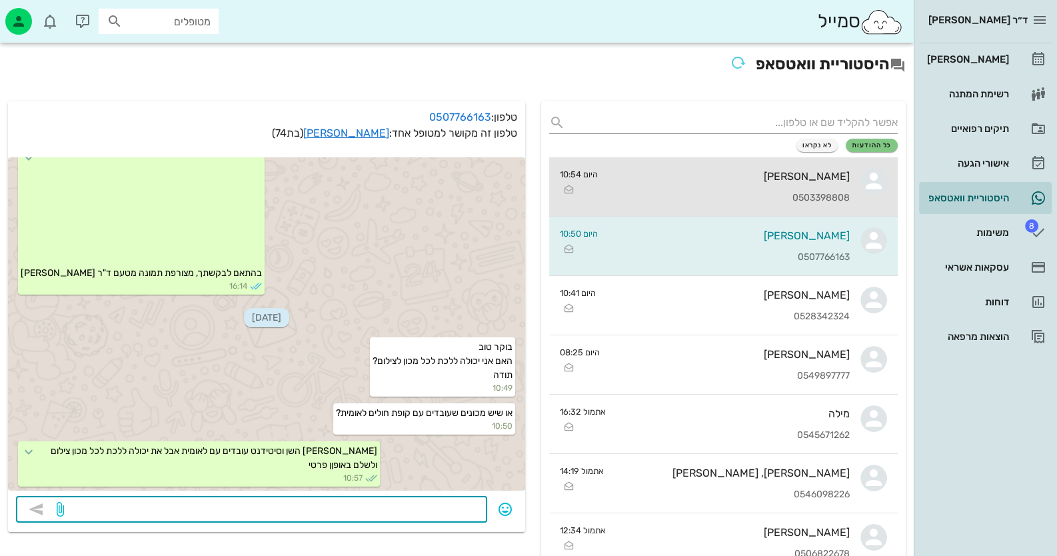
click at [720, 159] on div "[PERSON_NAME] 0503398808" at bounding box center [729, 186] width 241 height 59
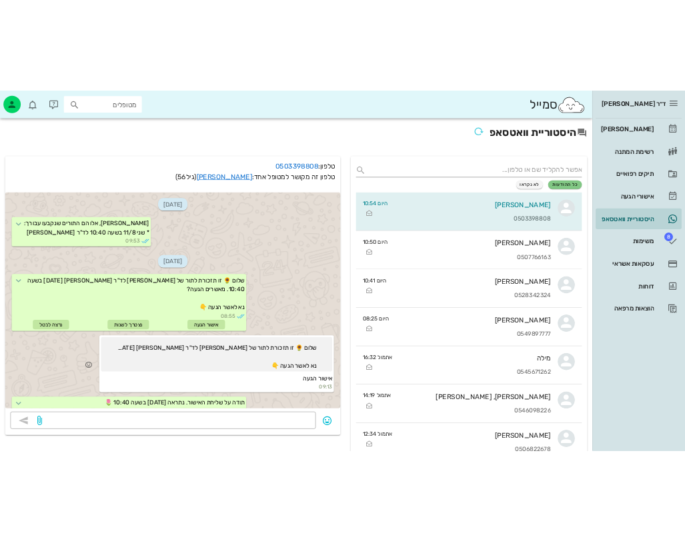
scroll to position [242, 0]
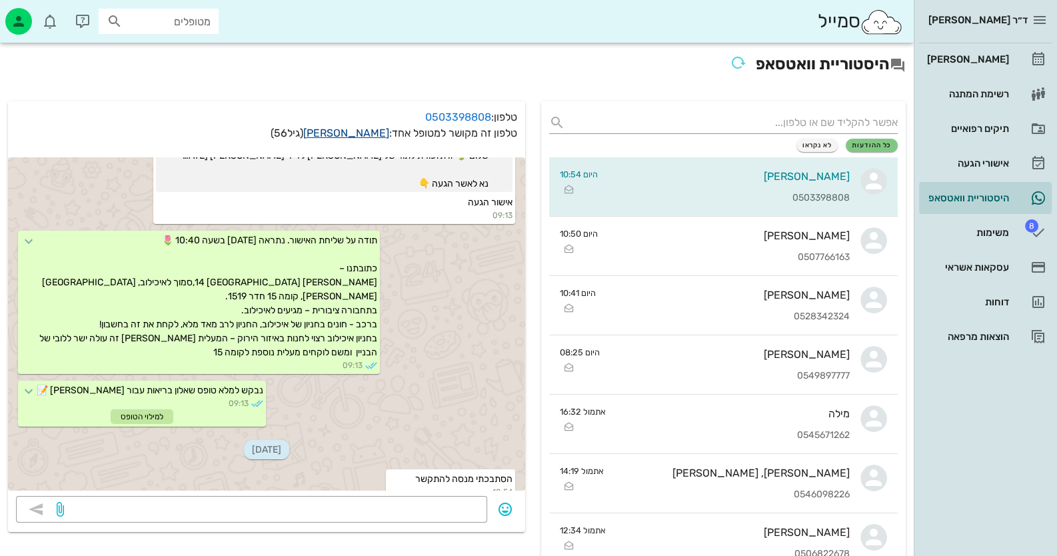
click at [361, 128] on link "[PERSON_NAME]" at bounding box center [346, 133] width 86 height 13
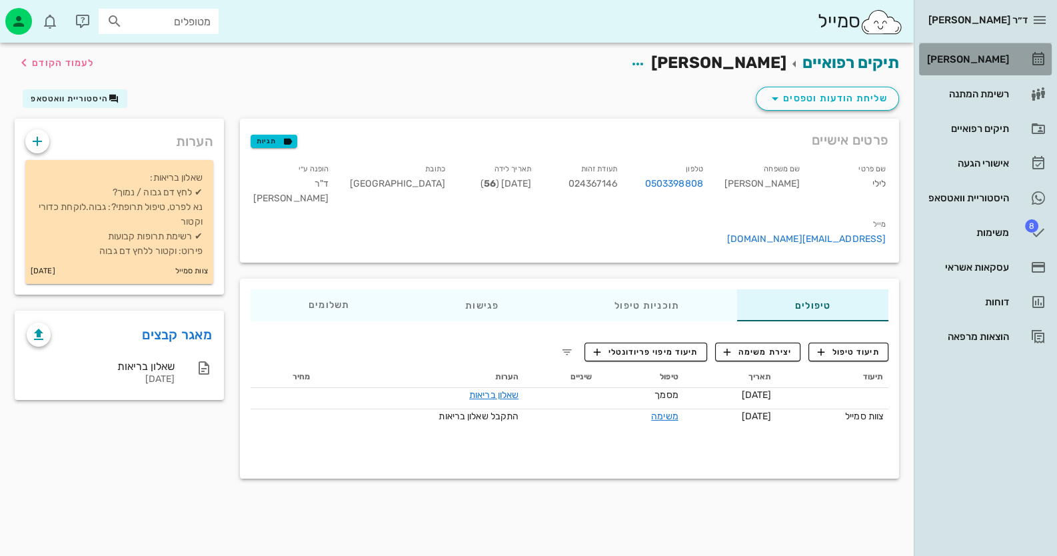
click at [983, 59] on div "[PERSON_NAME]" at bounding box center [967, 59] width 85 height 11
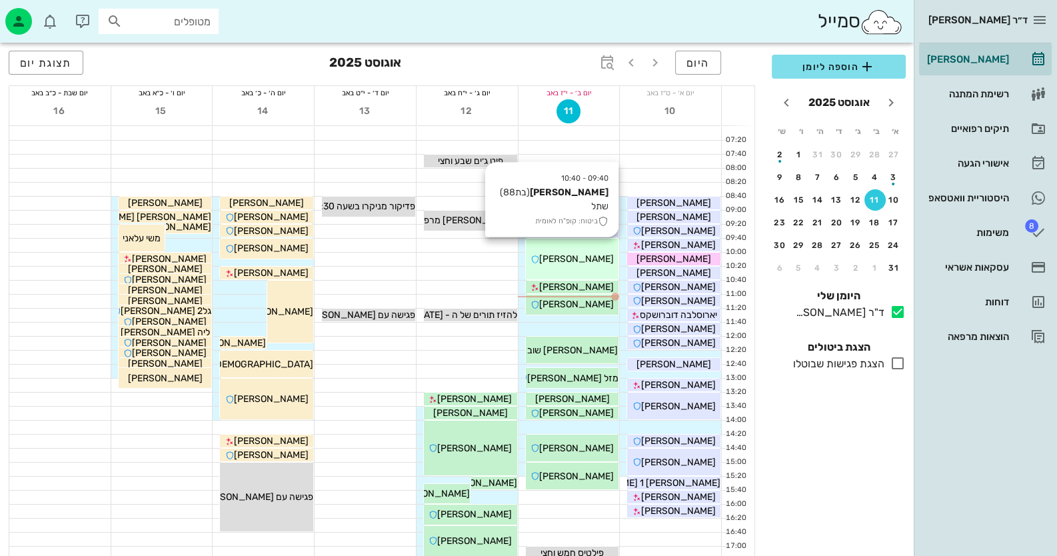
click at [573, 248] on div "09:40 - 10:40 [PERSON_NAME] (בת 88 ) שתל ביטוח: קופ"ח לאומית [PERSON_NAME]" at bounding box center [572, 259] width 93 height 41
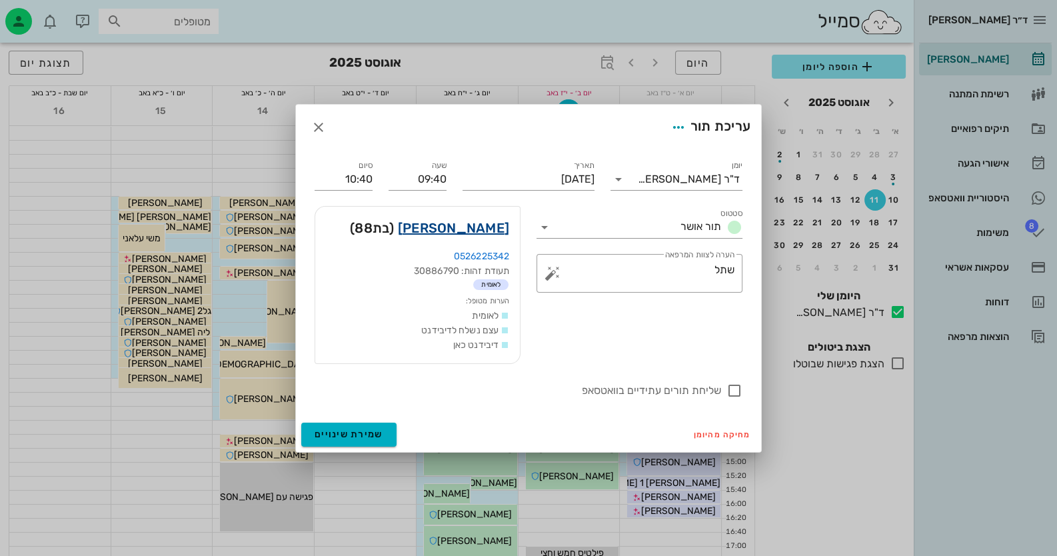
click at [459, 227] on link "[PERSON_NAME]" at bounding box center [453, 227] width 111 height 21
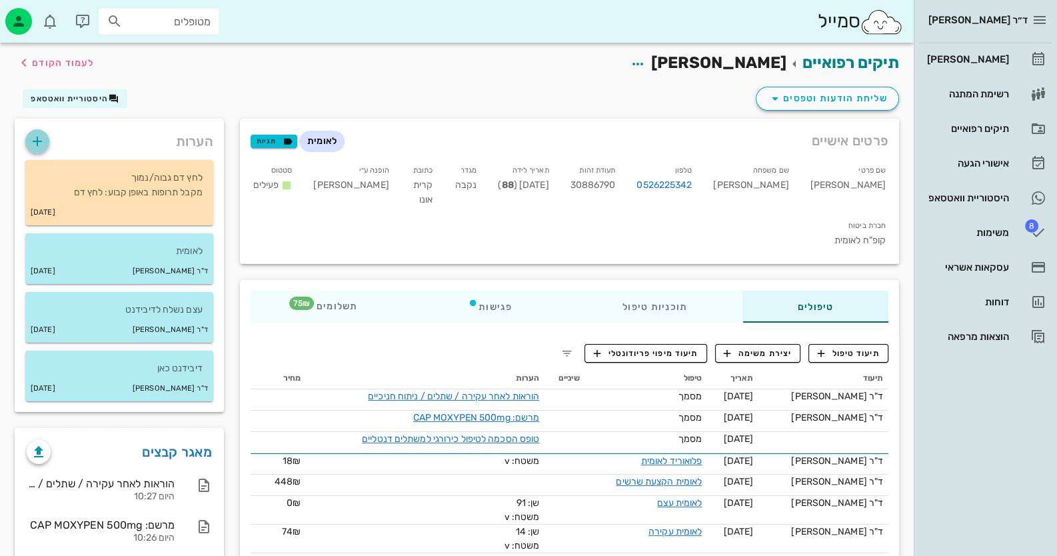
click at [40, 137] on icon "button" at bounding box center [37, 141] width 16 height 16
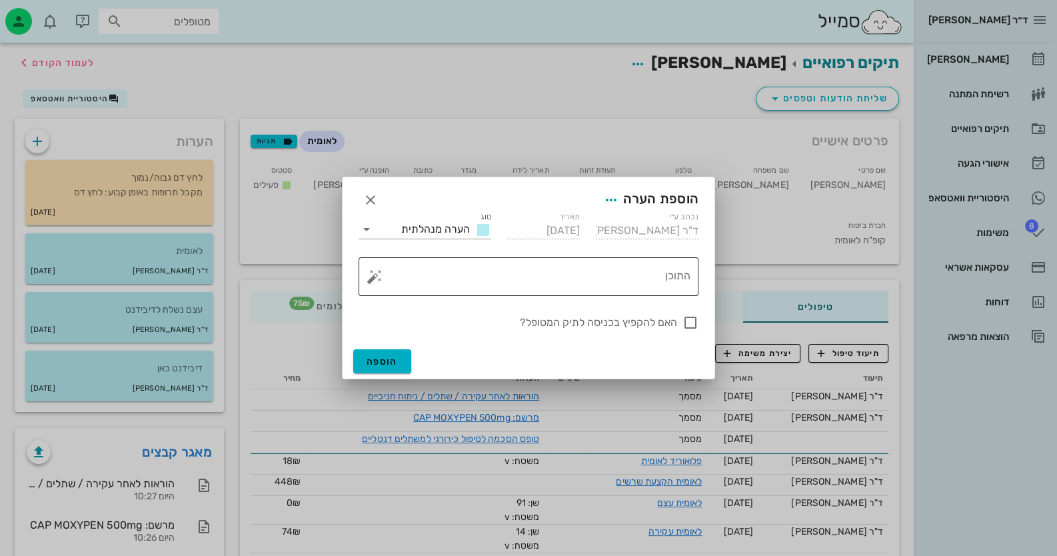
click at [374, 271] on button "button" at bounding box center [375, 277] width 16 height 16
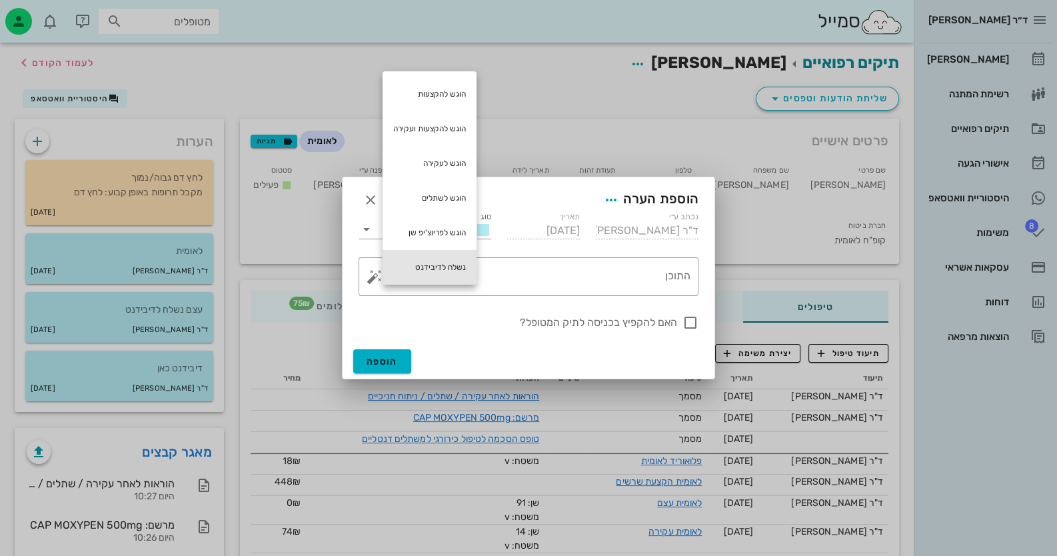
click at [432, 255] on div "נשלח לדיבידנט" at bounding box center [430, 267] width 94 height 35
type textarea "נשלח לדיבידנט"
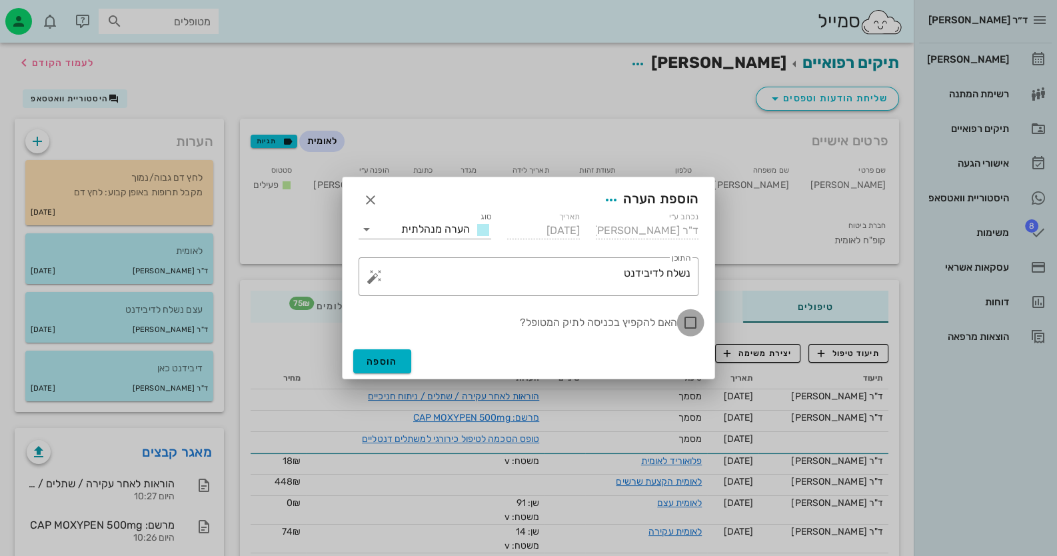
click at [691, 321] on div at bounding box center [690, 322] width 23 height 23
checkbox input "true"
click at [383, 363] on span "הוספה" at bounding box center [382, 361] width 31 height 11
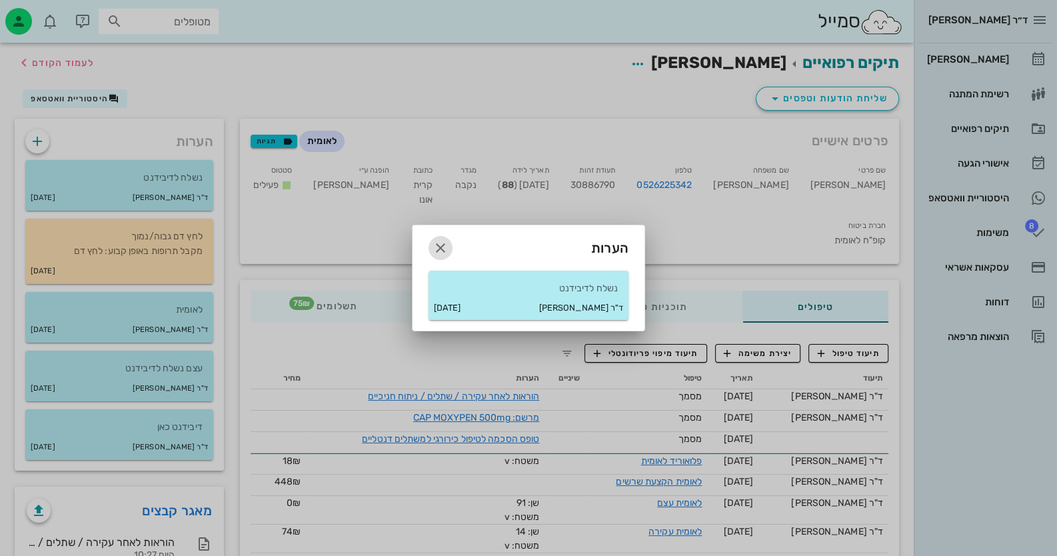
click at [443, 246] on icon "button" at bounding box center [441, 248] width 16 height 16
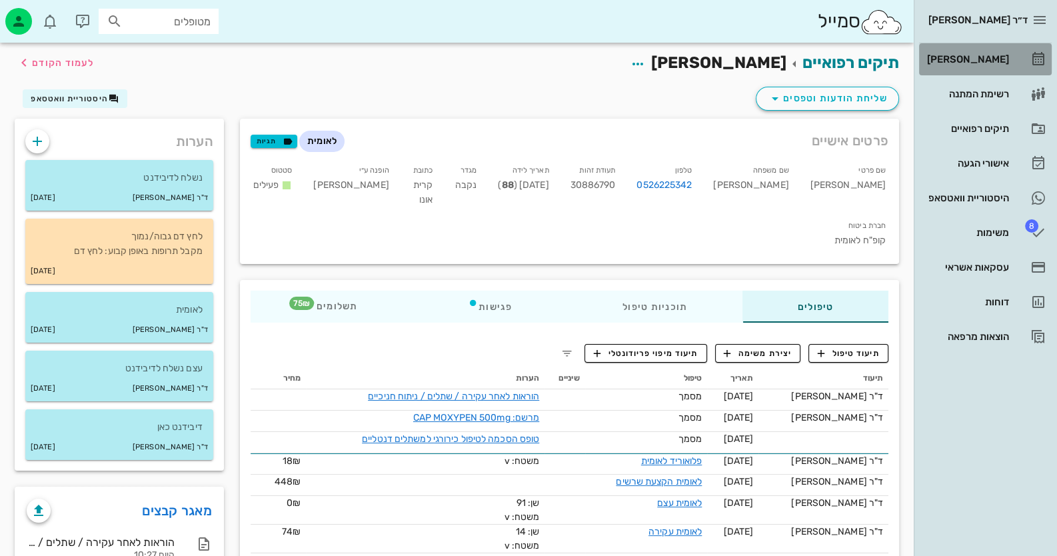
click at [1001, 59] on div "[PERSON_NAME]" at bounding box center [967, 59] width 85 height 11
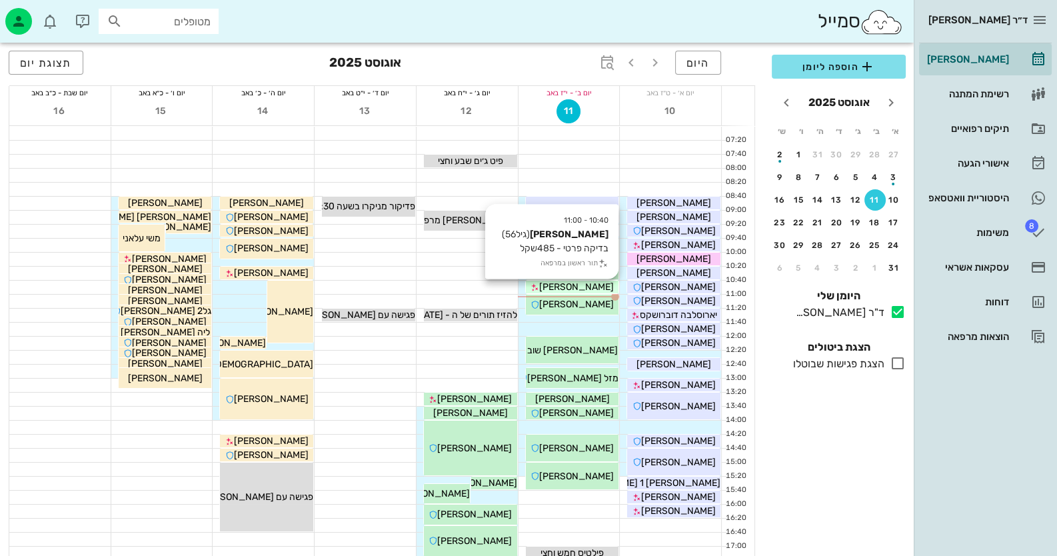
click at [603, 283] on div "[PERSON_NAME]" at bounding box center [572, 287] width 93 height 14
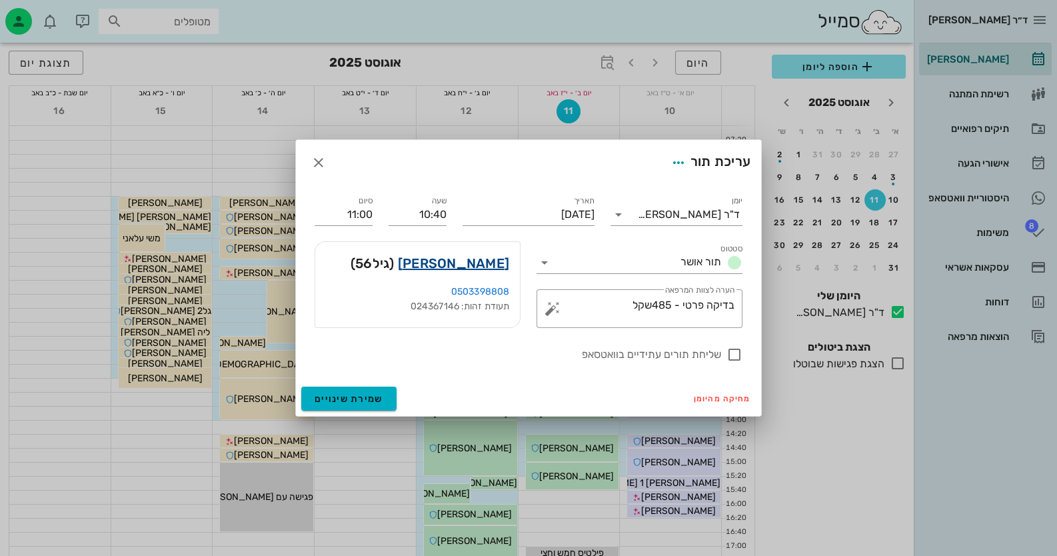
click at [481, 267] on link "[PERSON_NAME]" at bounding box center [453, 263] width 111 height 21
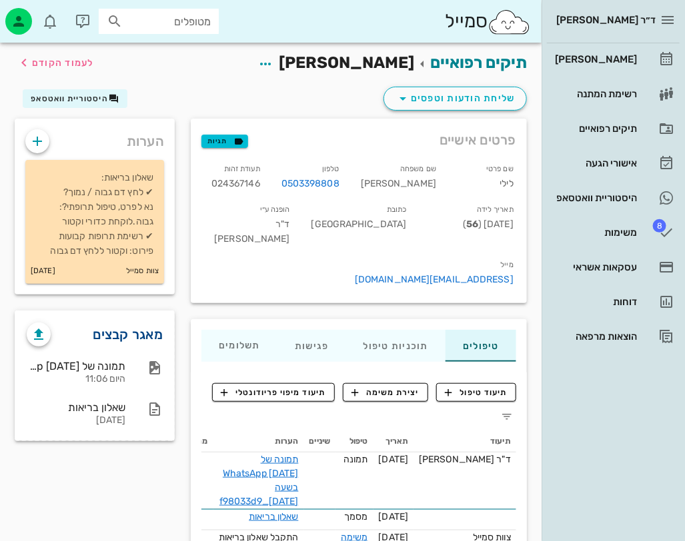
click at [103, 333] on link "מאגר קבצים" at bounding box center [128, 334] width 70 height 21
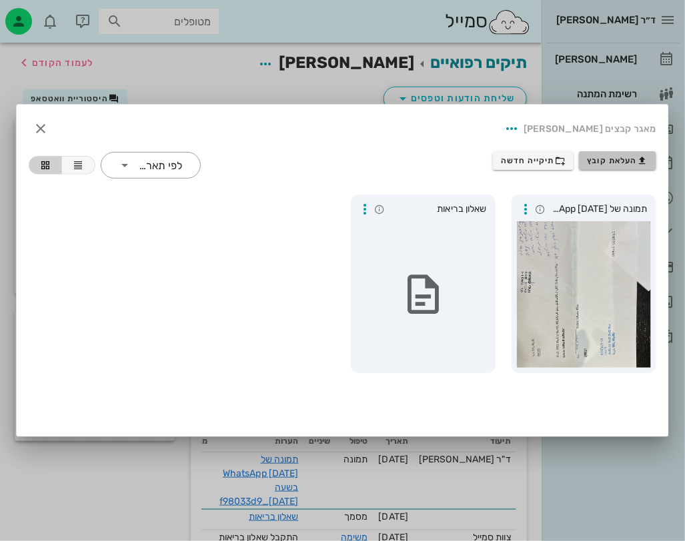
click at [602, 155] on span "העלאת קובץ" at bounding box center [617, 160] width 61 height 11
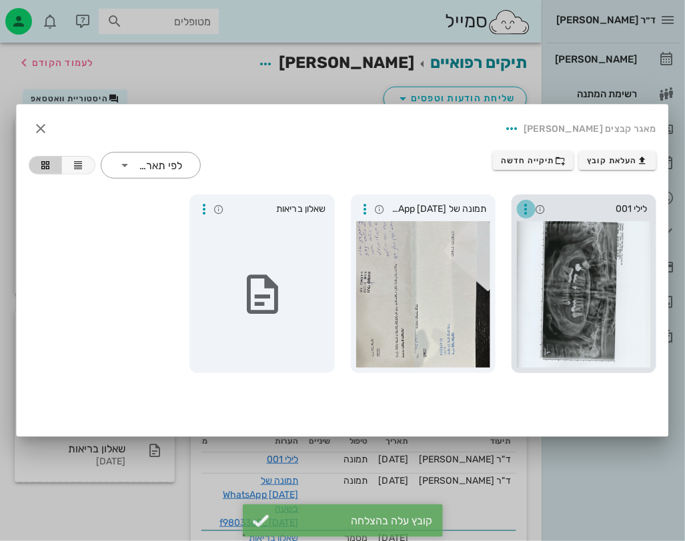
click at [523, 202] on icon "button" at bounding box center [526, 209] width 16 height 16
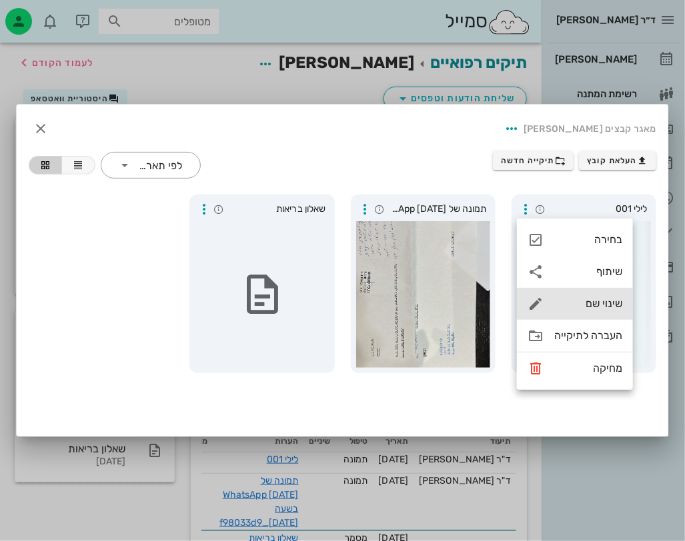
click at [593, 300] on div "שינוי שם" at bounding box center [588, 303] width 68 height 13
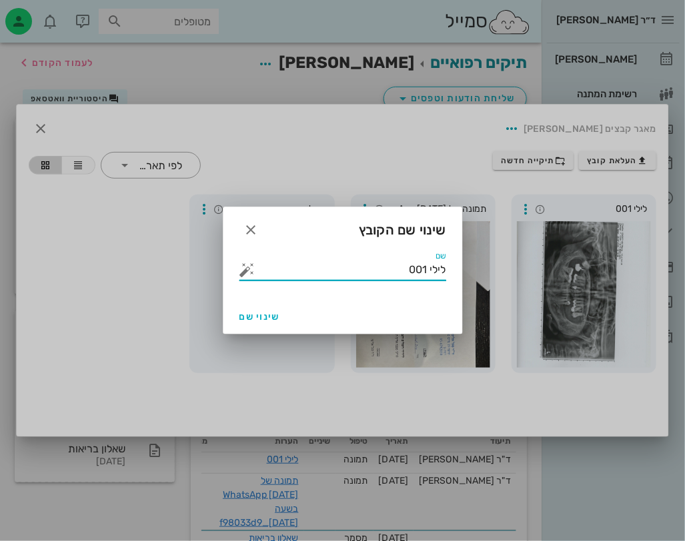
click at [371, 271] on input "לילי 001" at bounding box center [352, 269] width 188 height 21
drag, startPoint x: 441, startPoint y: 273, endPoint x: 555, endPoint y: 263, distance: 113.8
click at [555, 263] on div "ד״ר [PERSON_NAME] רשימת המתנה תיקים רפואיים אישורי הגעה היסטוריית וואטסאפ 8 משי…" at bounding box center [342, 302] width 685 height 605
click at [253, 269] on button "button" at bounding box center [247, 270] width 16 height 16
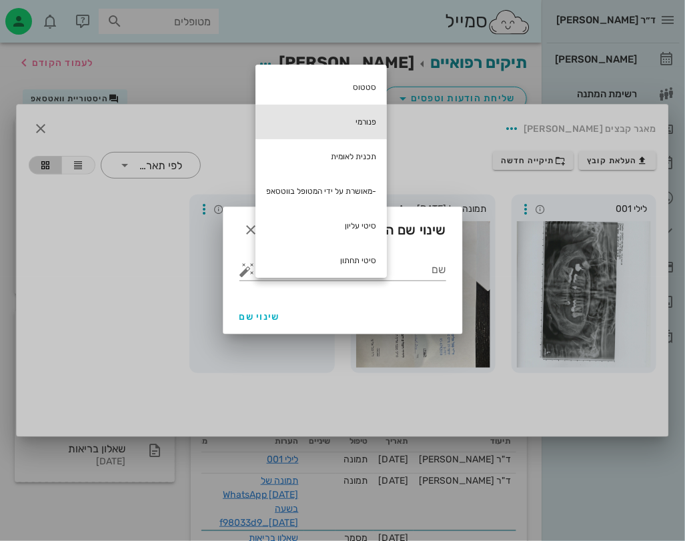
click at [385, 123] on div "פנורמי" at bounding box center [320, 122] width 131 height 35
type input "פנורמי"
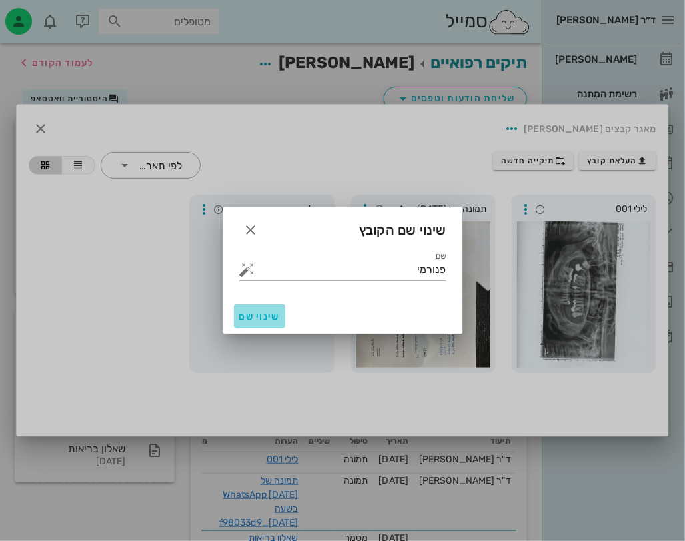
click at [249, 320] on span "שינוי שם" at bounding box center [259, 316] width 41 height 11
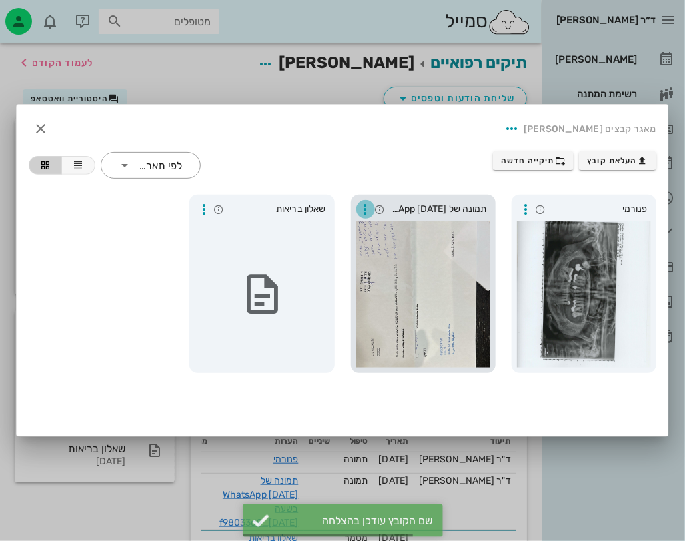
click at [364, 205] on icon "button" at bounding box center [365, 209] width 16 height 16
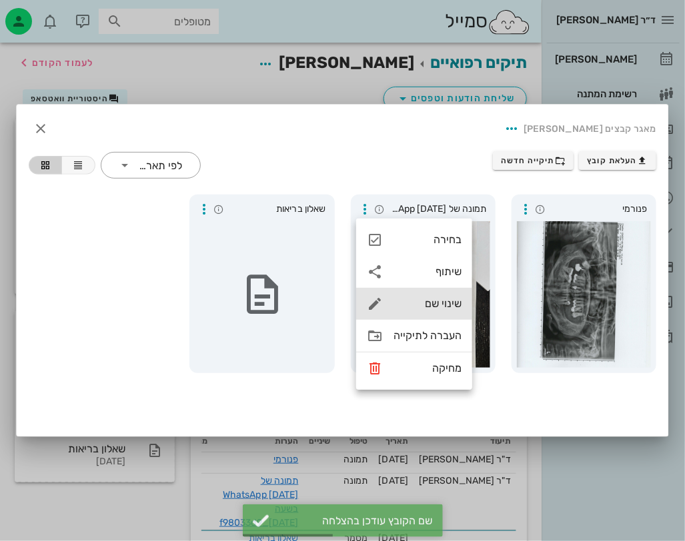
click at [447, 293] on div "שינוי שם" at bounding box center [414, 304] width 116 height 32
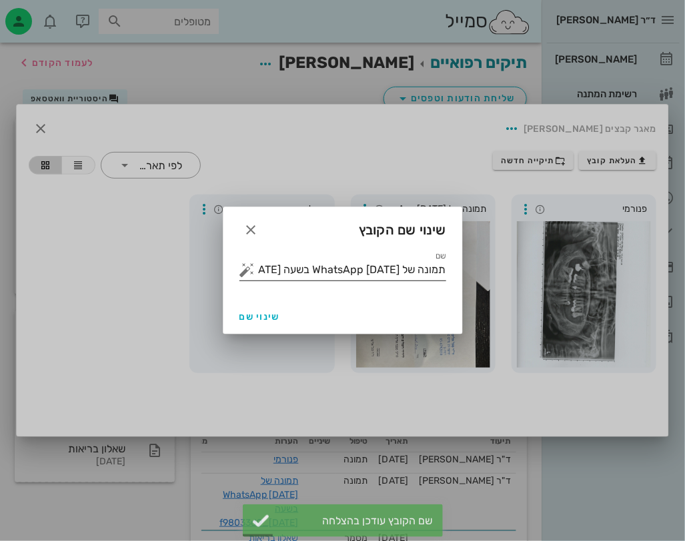
click at [291, 271] on input "תמונה של WhatsApp [DATE] בשעה [DATE]_f98033d9" at bounding box center [352, 269] width 188 height 21
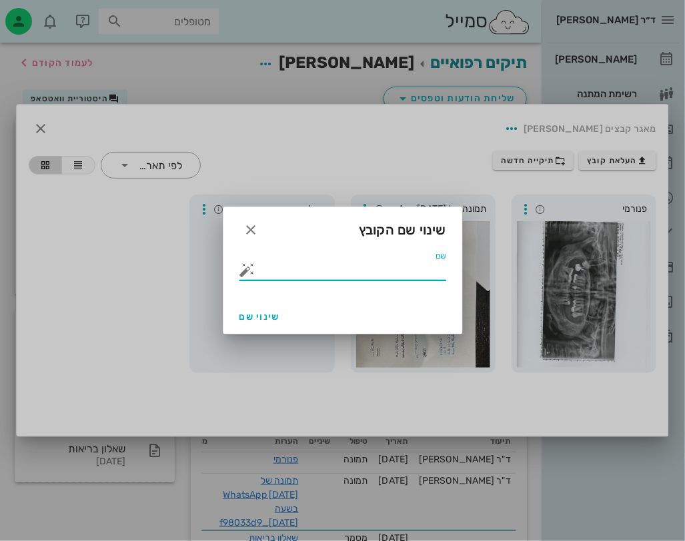
click at [249, 272] on button "button" at bounding box center [247, 270] width 16 height 16
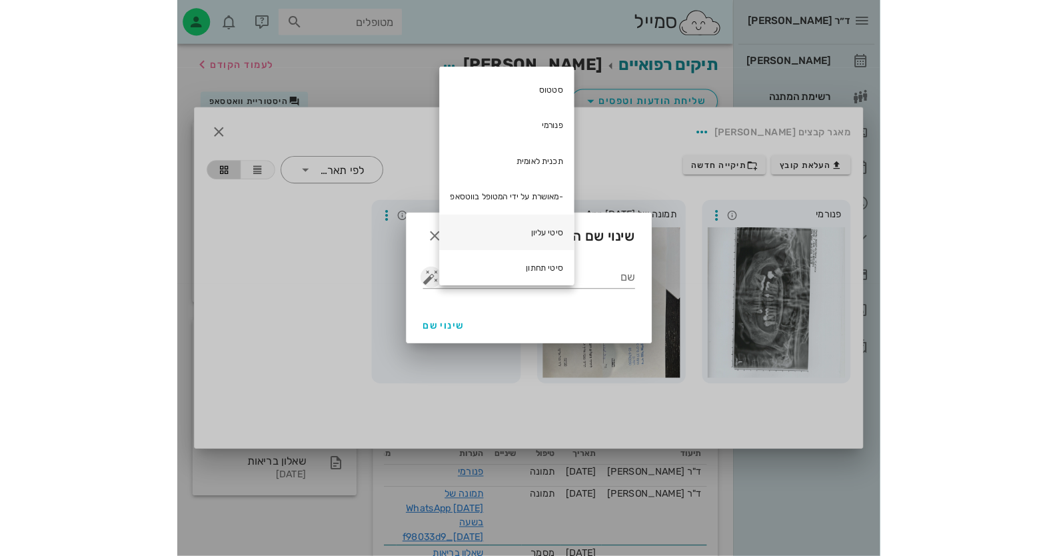
scroll to position [39, 0]
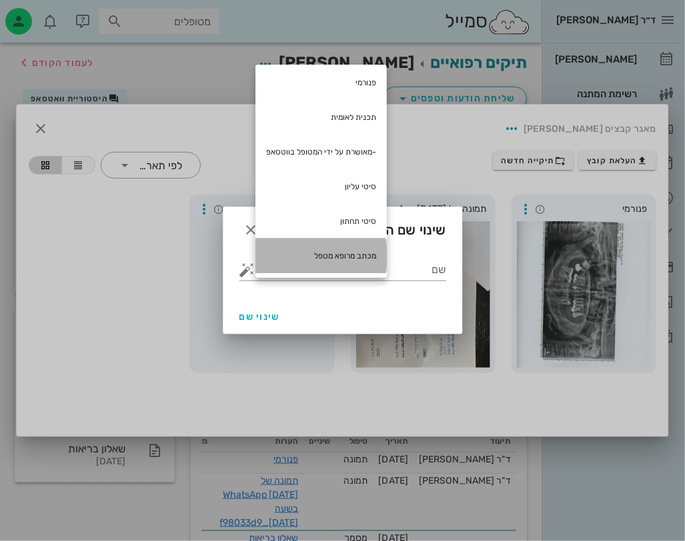
click at [330, 255] on div "מכתב מרופא מטפל" at bounding box center [320, 256] width 131 height 35
type input "מכתב מרופא מטפל"
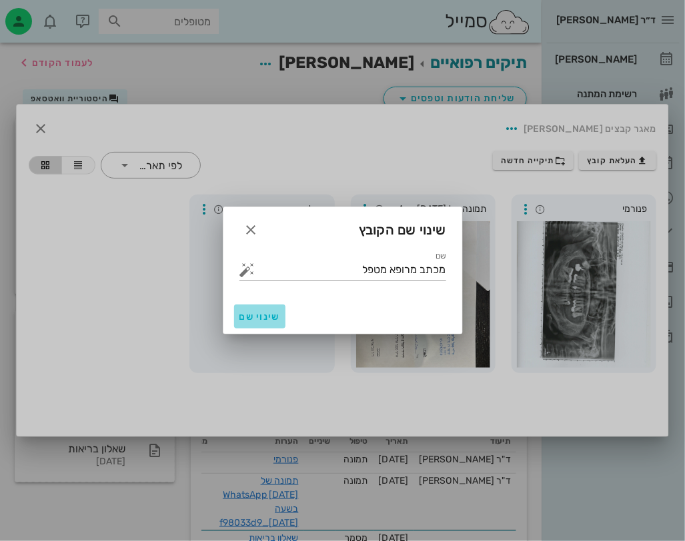
click at [254, 310] on button "שינוי שם" at bounding box center [259, 317] width 51 height 24
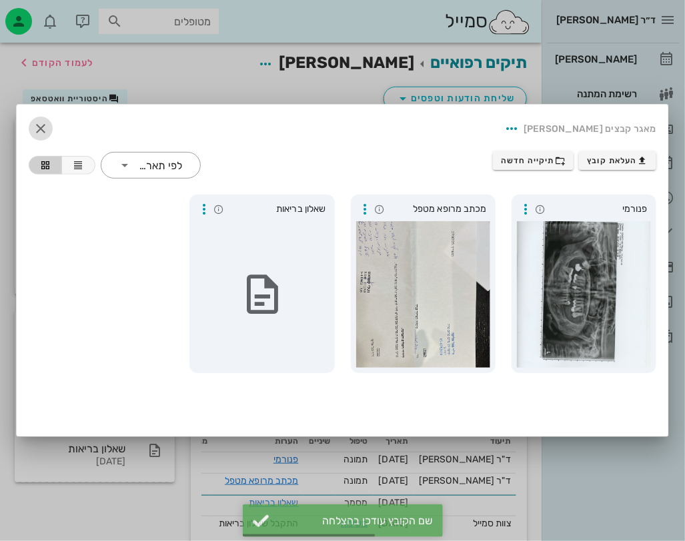
click at [47, 123] on icon "button" at bounding box center [41, 129] width 16 height 16
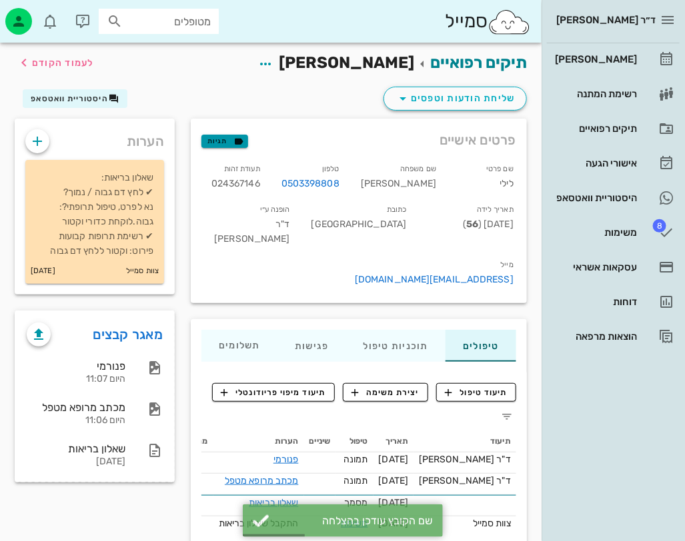
click at [233, 139] on icon "button" at bounding box center [239, 141] width 12 height 12
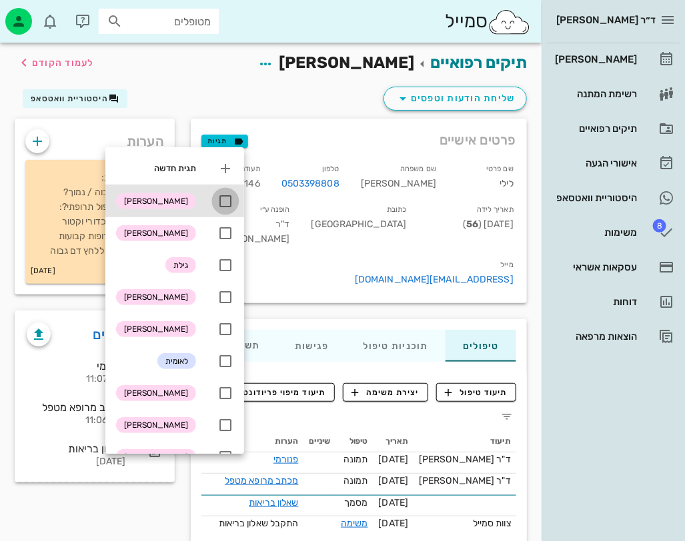
click at [219, 202] on div at bounding box center [225, 201] width 23 height 23
checkbox input "true"
click at [213, 93] on div "שליחת הודעות וטפסים היסטוריית וואטסאפ" at bounding box center [271, 101] width 528 height 35
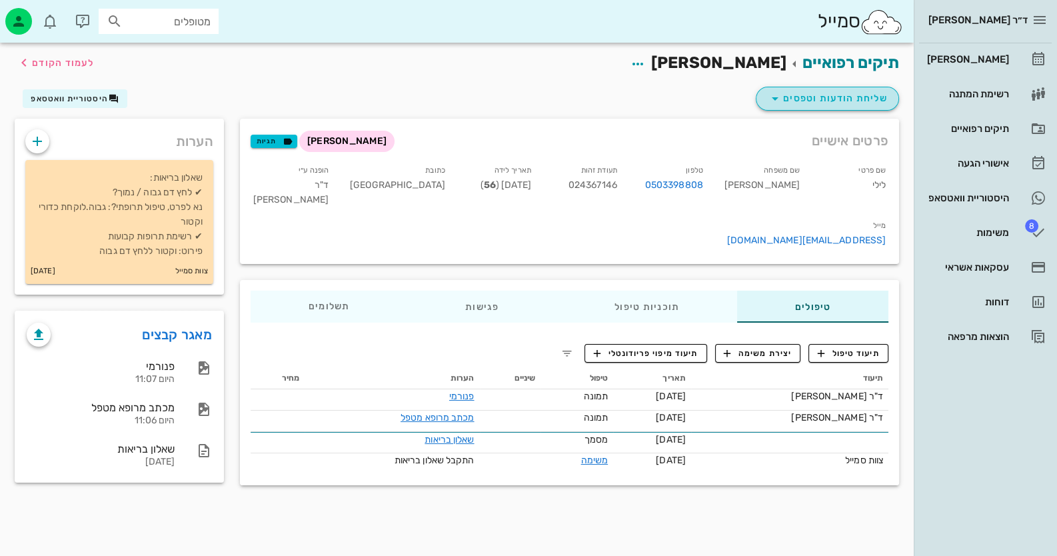
click at [853, 98] on span "שליחת הודעות וטפסים" at bounding box center [827, 99] width 121 height 16
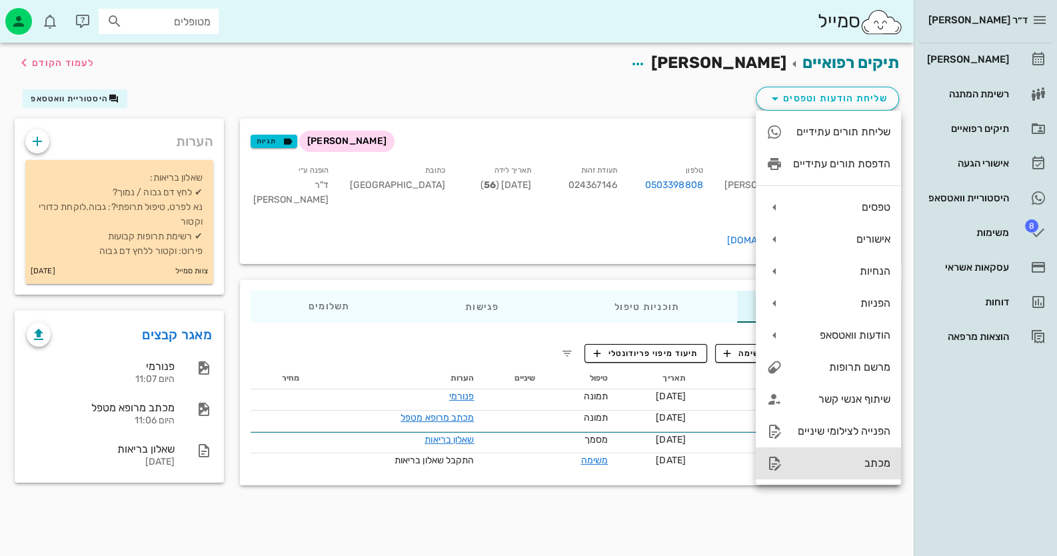
click at [851, 450] on div "מכתב" at bounding box center [828, 463] width 145 height 32
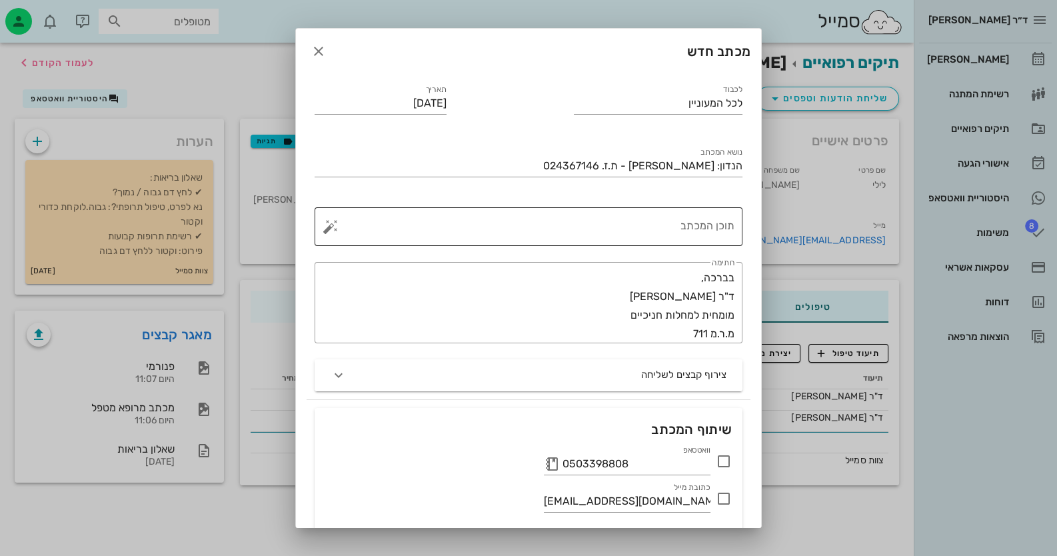
click at [687, 214] on textarea "תוכן המכתב" at bounding box center [533, 230] width 401 height 32
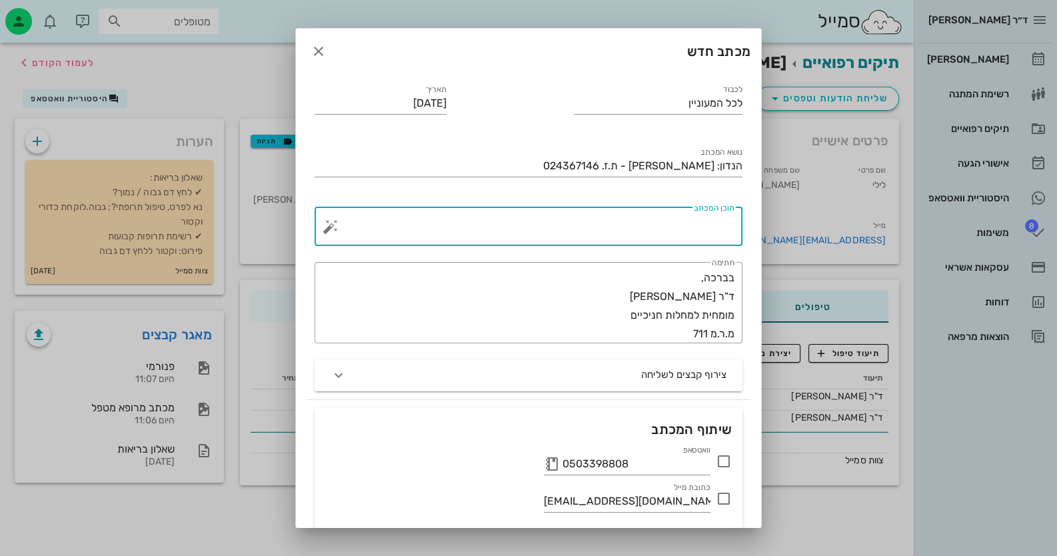
click at [339, 223] on button "button" at bounding box center [331, 227] width 16 height 16
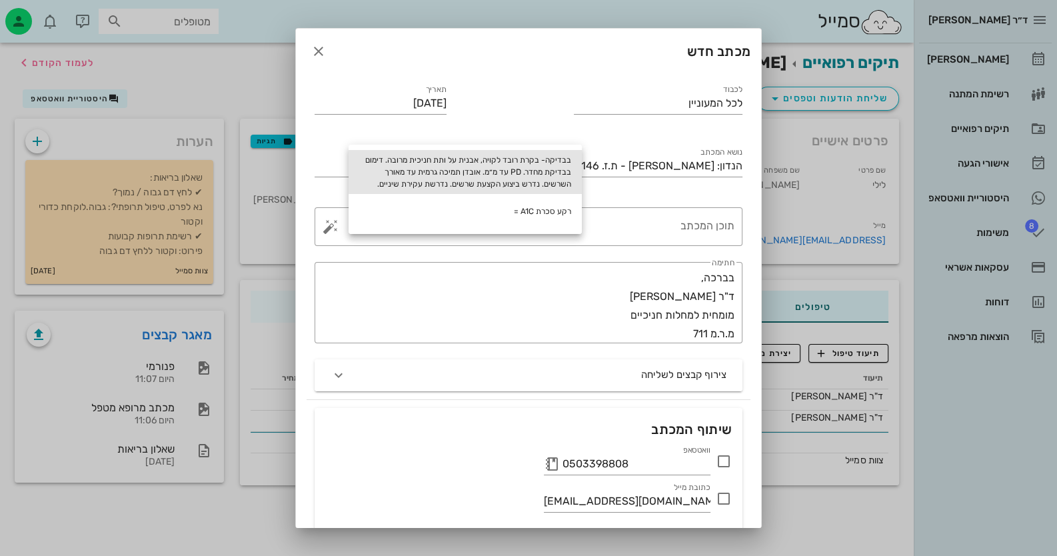
click at [427, 162] on div "בבדיקה- בקרת רובד לקויה, אבנית על ותת חניכית מרובה. דימום בבדיקת מחדר. PD עד מ״…" at bounding box center [465, 172] width 233 height 44
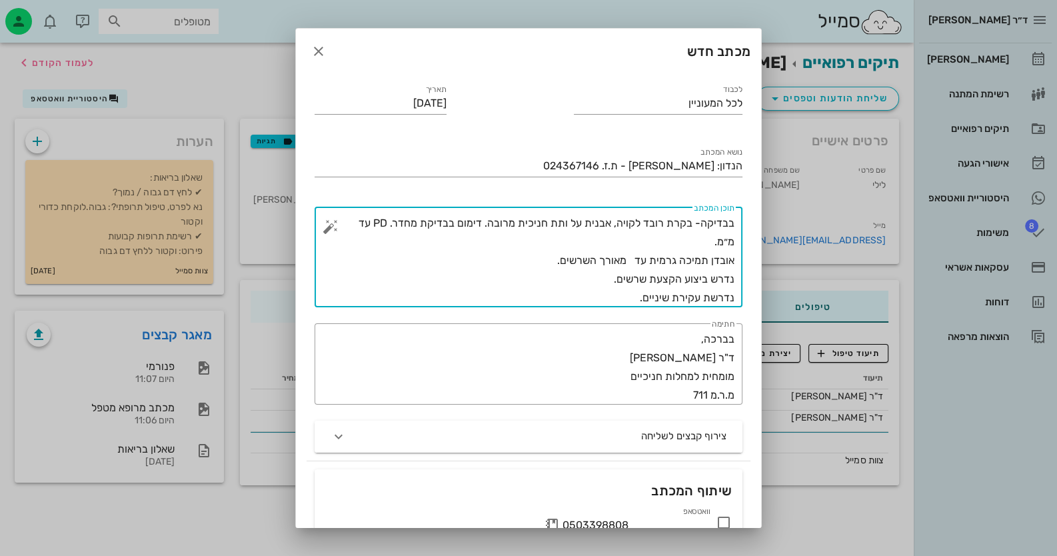
click at [616, 229] on textarea "בבדיקה- בקרת רובד לקויה, אבנית על ותת חניכית מרובה. דימום בבדיקת מחדר. PD עד מ״…" at bounding box center [533, 260] width 401 height 93
click at [739, 223] on div "​ תוכן המכתב בבדיקה- בקרת רובד לקויה, אבנית על ותת חניכית מרובה. דימום בבדיקת מ…" at bounding box center [529, 257] width 428 height 100
click at [735, 223] on div "​ תוכן המכתב בבדיקה- בקרת רובד לקויה, אבנית על ותת חניכית מרובה. דימום בבדיקת מ…" at bounding box center [529, 257] width 428 height 100
click at [732, 222] on textarea "בבדיקה- בקרת רובד לקויה, אבנית על ותת חניכית מרובה. דימום בבדיקת מחדר. PD עד מ״…" at bounding box center [533, 260] width 401 height 93
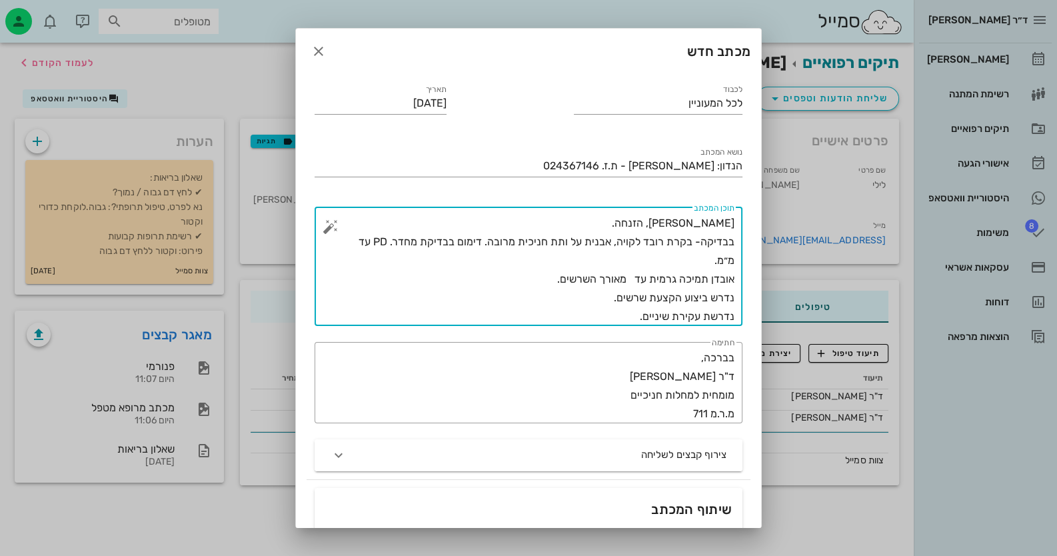
click at [493, 241] on textarea "[PERSON_NAME], הזנחה. בבדיקה- בקרת רובד לקויה, אבנית על ותת חניכית מרובה. דימום…" at bounding box center [533, 270] width 401 height 112
click at [718, 259] on textarea "[PERSON_NAME], הזנחה. בבדיקה- בקרת רובד לקויה, אבנית על ותת חניכית מרובה מאד. ד…" at bounding box center [533, 270] width 401 height 112
drag, startPoint x: 648, startPoint y: 278, endPoint x: 636, endPoint y: 278, distance: 12.0
click at [636, 278] on textarea "[PERSON_NAME], הזנחה. בבדיקה- בקרת רובד לקויה, אבנית על ותת חניכית מרובה מאד. ד…" at bounding box center [533, 270] width 401 height 112
click at [533, 279] on textarea "[PERSON_NAME], הזנחה. בבדיקה- בקרת רובד לקויה, אבנית על ותת חניכית מרובה מאד. ד…" at bounding box center [533, 270] width 401 height 112
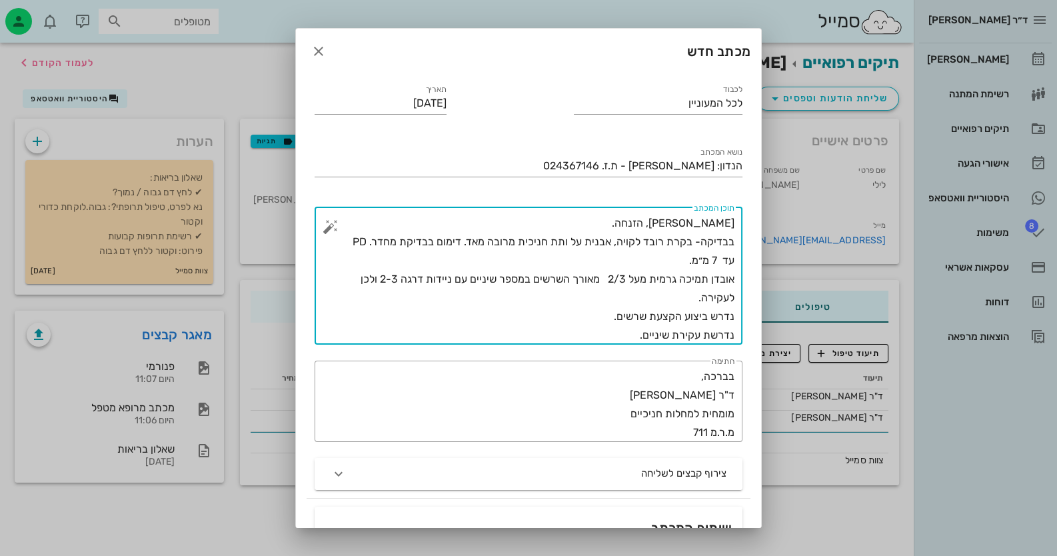
drag, startPoint x: 629, startPoint y: 331, endPoint x: 755, endPoint y: 328, distance: 126.7
click at [755, 328] on div "לכבוד לכל המעוניין תאריך [DATE] נושא המכתב הנדון: [PERSON_NAME] - ת.ז. 02436714…" at bounding box center [528, 379] width 465 height 610
click at [693, 297] on textarea "[PERSON_NAME], הזנחה. בבדיקה- בקרת רובד לקויה, אבנית על ותת חניכית מרובה מאד. ד…" at bounding box center [533, 279] width 401 height 131
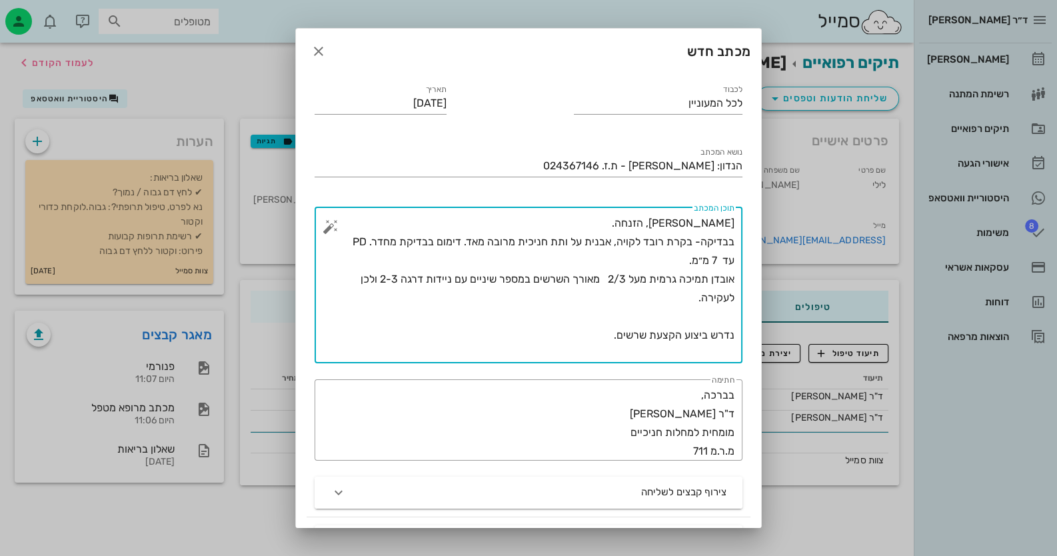
paste textarea "נדרשת עקירת שיניים."
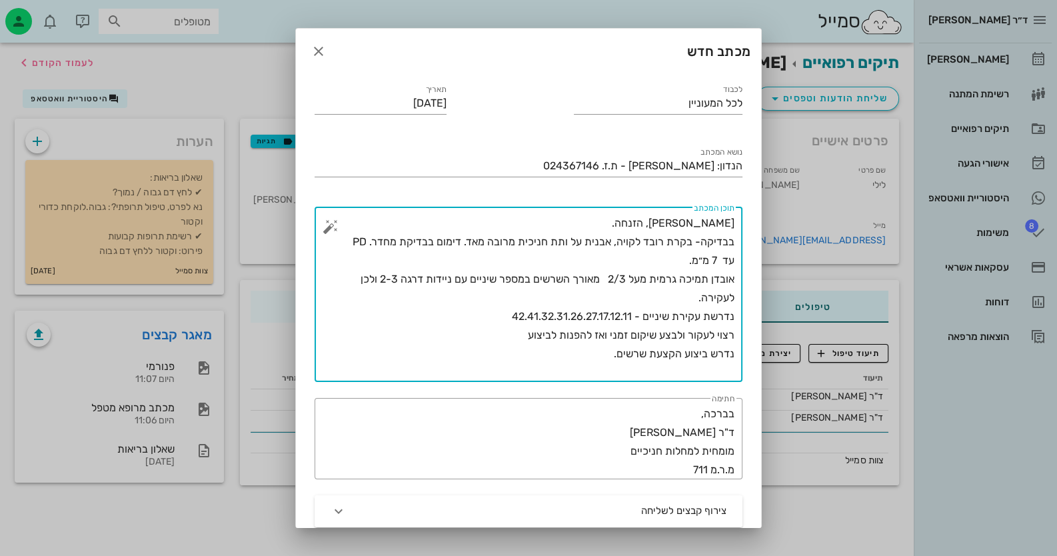
drag, startPoint x: 685, startPoint y: 354, endPoint x: 753, endPoint y: 349, distance: 68.8
click at [753, 349] on div "לכבוד לכל המעוניין תאריך [DATE] נושא המכתב הנדון: [PERSON_NAME] - ת.ז. 02436714…" at bounding box center [528, 397] width 465 height 647
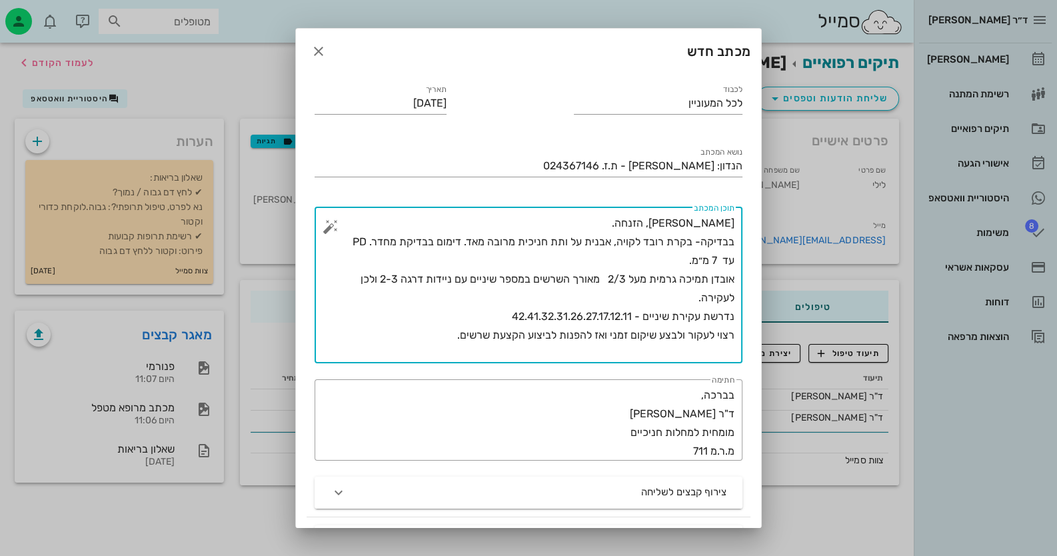
click at [461, 338] on textarea "[PERSON_NAME], הזנחה. בבדיקה- בקרת רובד לקויה, אבנית על ותת חניכית מרובה מאד. ד…" at bounding box center [533, 288] width 401 height 149
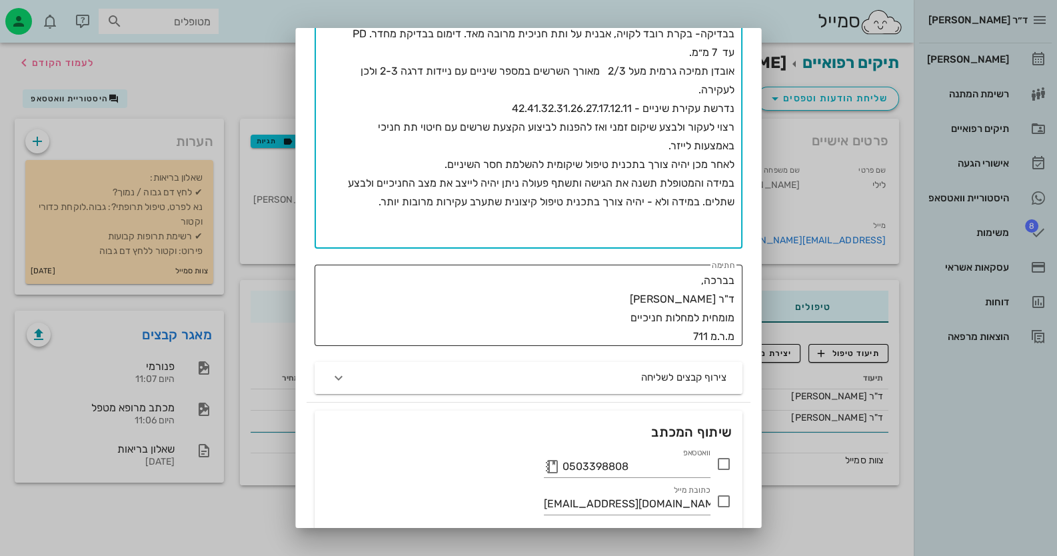
scroll to position [302, 0]
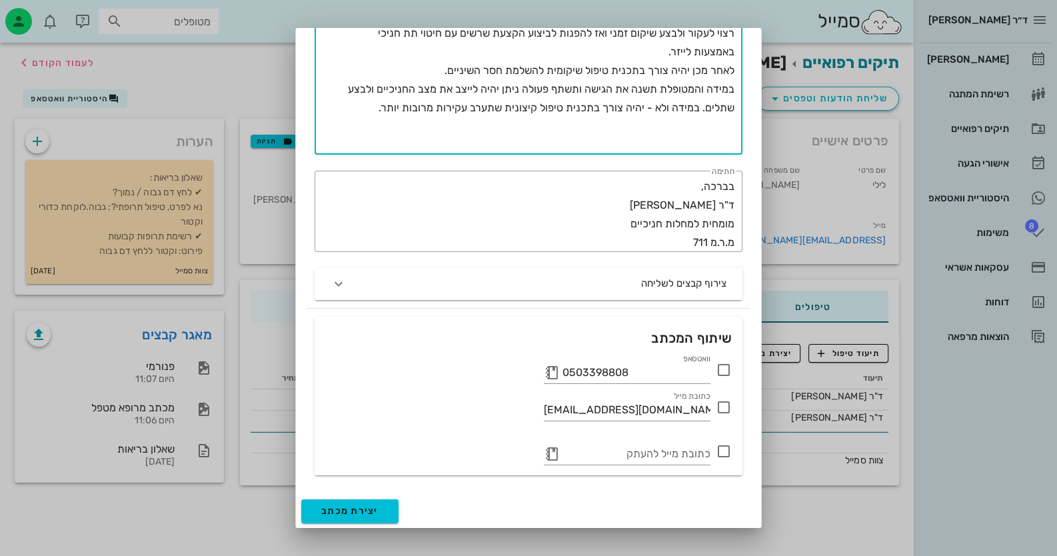
type textarea "[PERSON_NAME], הזנחה. בבדיקה- בקרת רובד לקויה, אבנית על ותת חניכית מרובה מאד. ד…"
click at [721, 367] on icon at bounding box center [724, 370] width 16 height 16
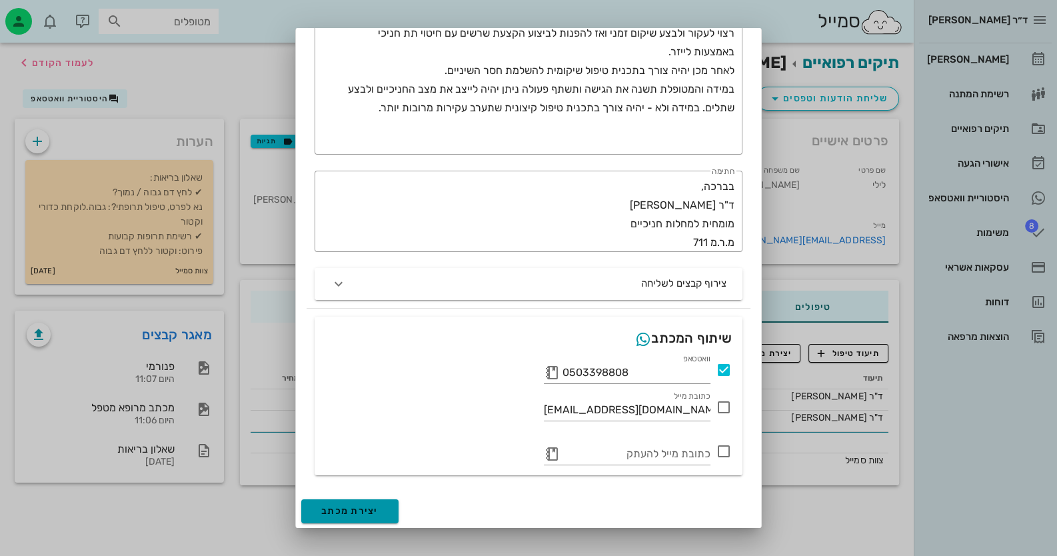
click at [337, 507] on span "יצירת מכתב" at bounding box center [349, 510] width 57 height 11
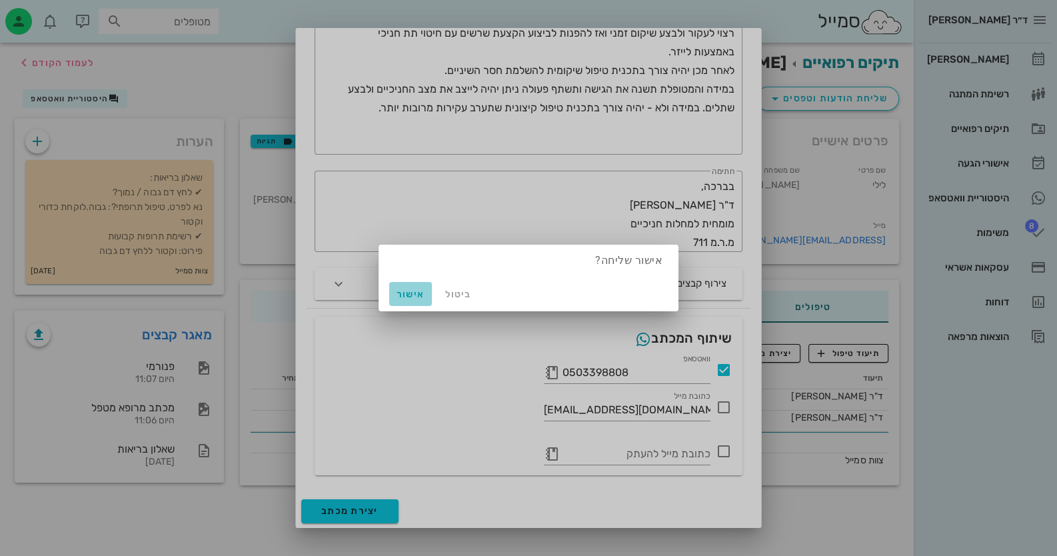
click at [397, 291] on span "אישור" at bounding box center [411, 294] width 32 height 11
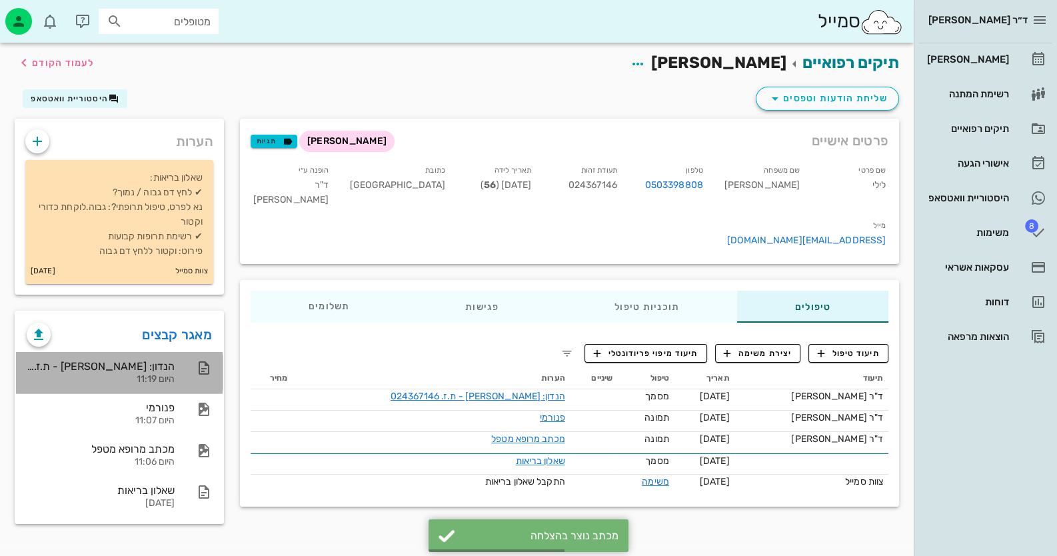
click at [165, 384] on div "היום 11:19" at bounding box center [101, 379] width 148 height 11
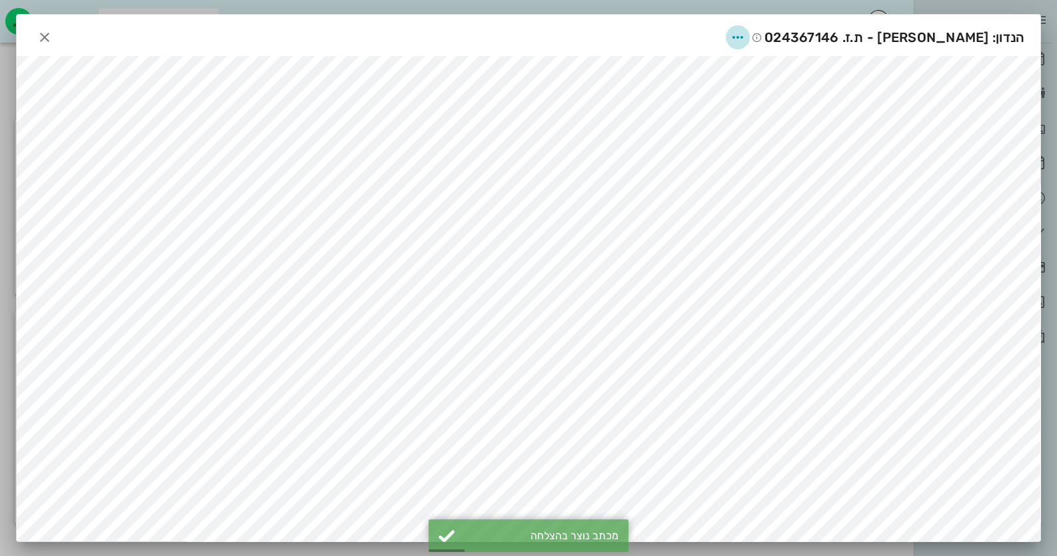
click at [746, 41] on icon "button" at bounding box center [738, 37] width 16 height 16
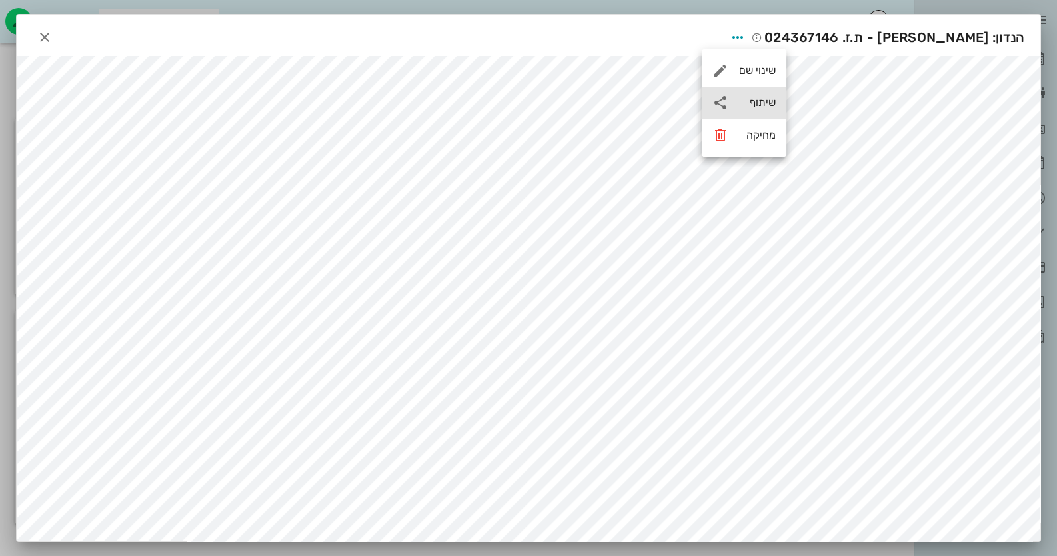
click at [761, 87] on div "שיתוף" at bounding box center [744, 103] width 85 height 32
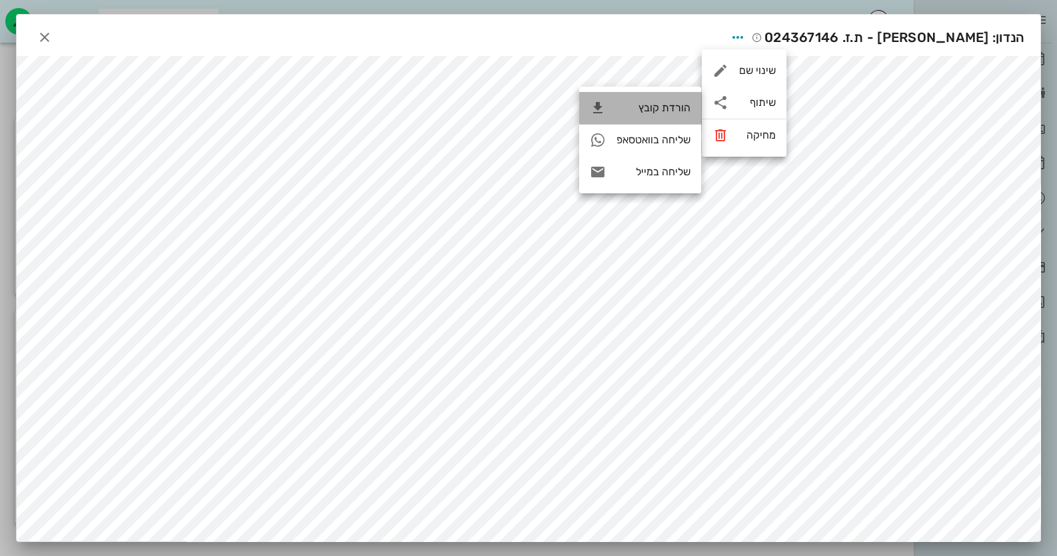
click at [680, 99] on div "הורדת קובץ" at bounding box center [640, 108] width 122 height 32
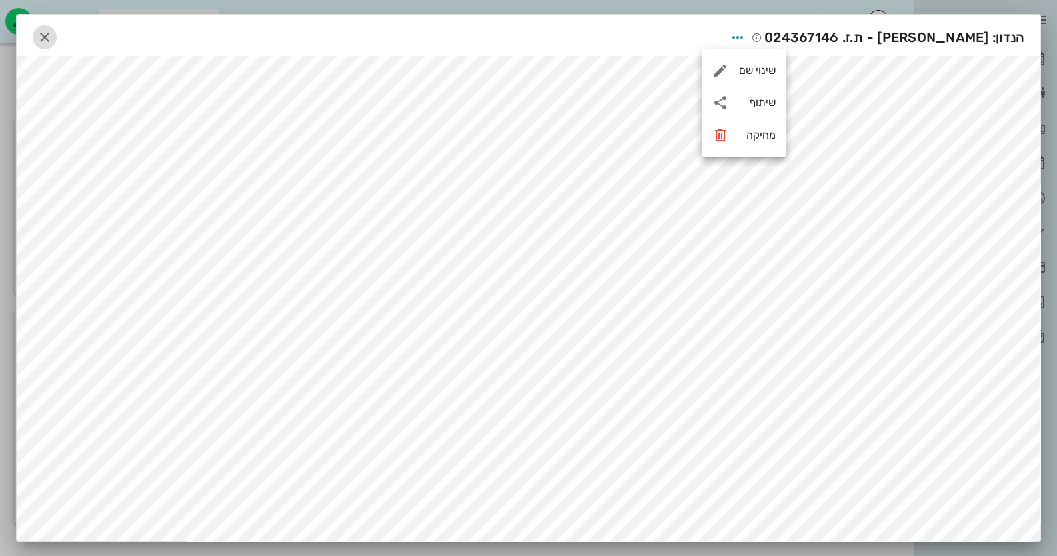
click at [53, 39] on icon "button" at bounding box center [45, 37] width 16 height 16
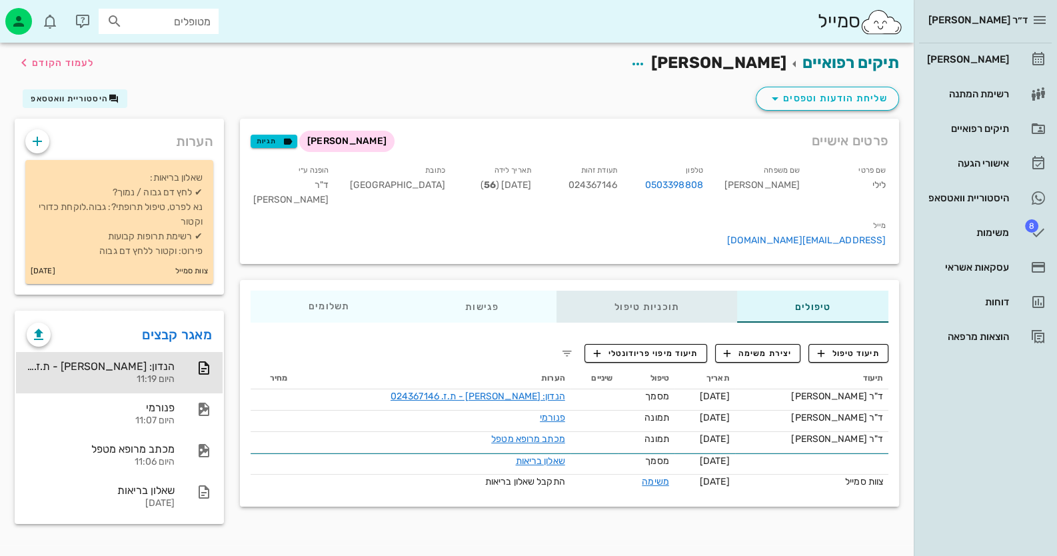
click at [689, 291] on div "תוכניות טיפול" at bounding box center [647, 307] width 181 height 32
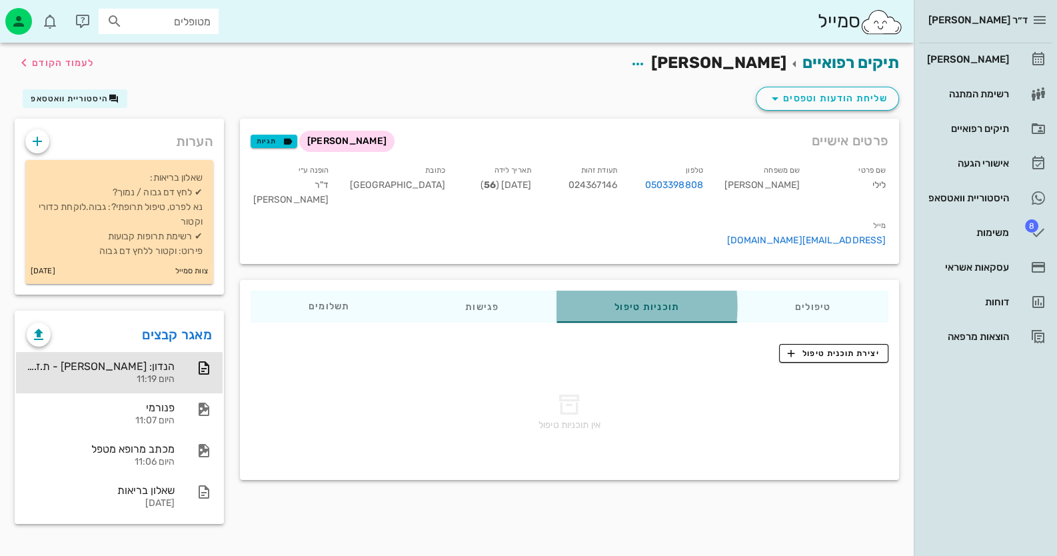
click at [603, 291] on div "תוכניות טיפול" at bounding box center [647, 307] width 181 height 32
click at [833, 333] on div "יצירת תוכנית טיפול אין תוכניות טיפול" at bounding box center [569, 402] width 659 height 139
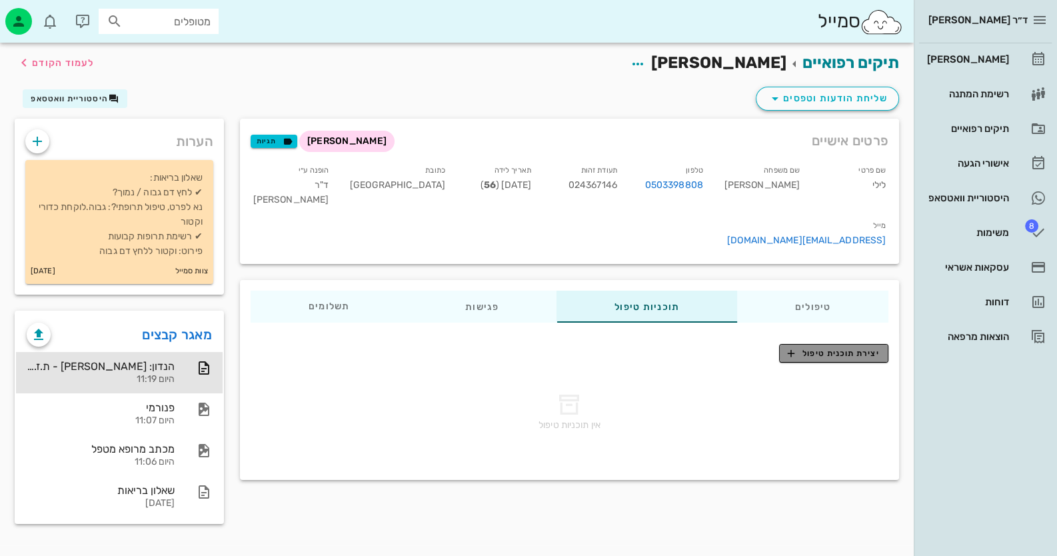
click at [837, 347] on span "יצירת תוכנית טיפול" at bounding box center [833, 353] width 91 height 12
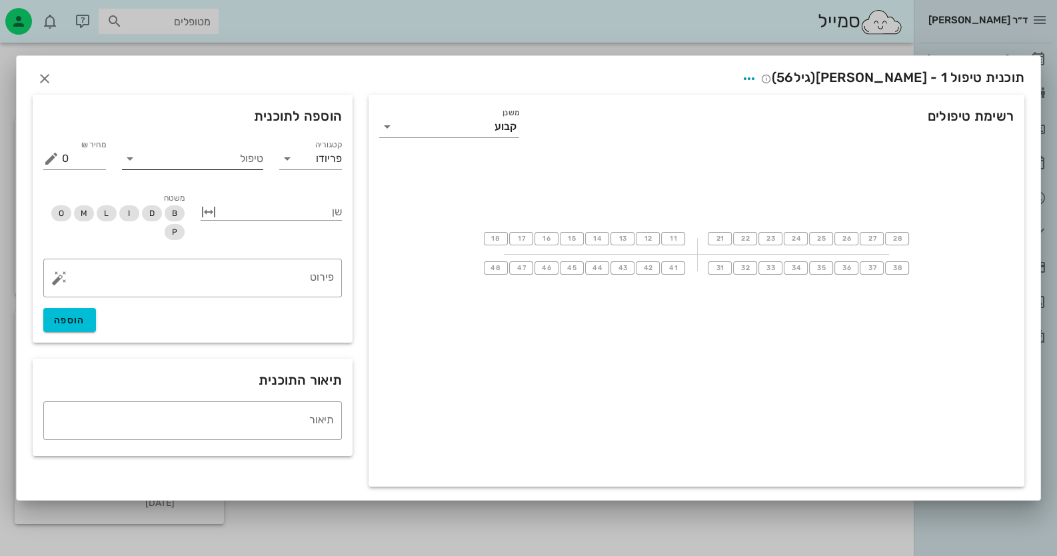
click at [215, 160] on input "טיפול" at bounding box center [202, 158] width 123 height 21
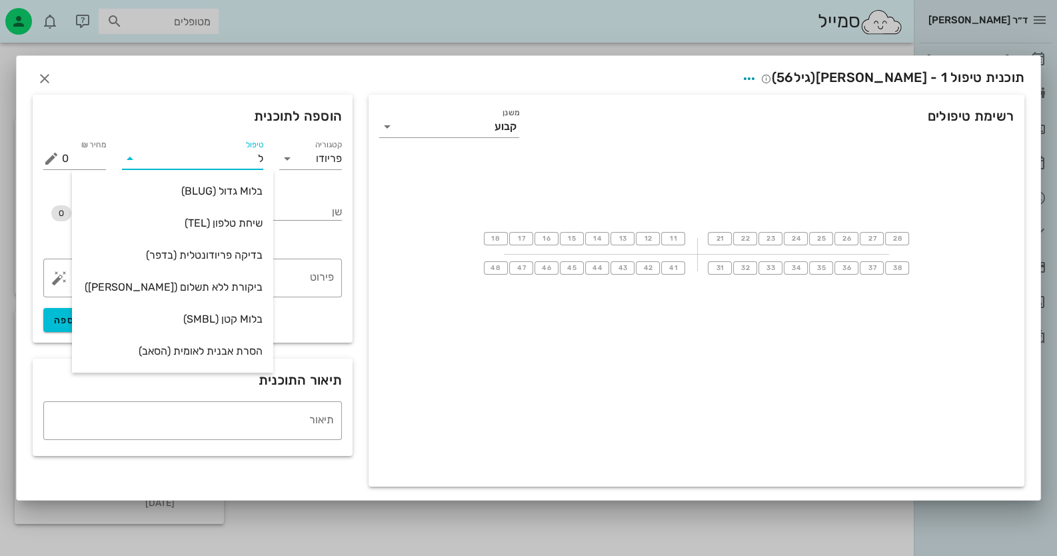
type input "[PERSON_NAME]"
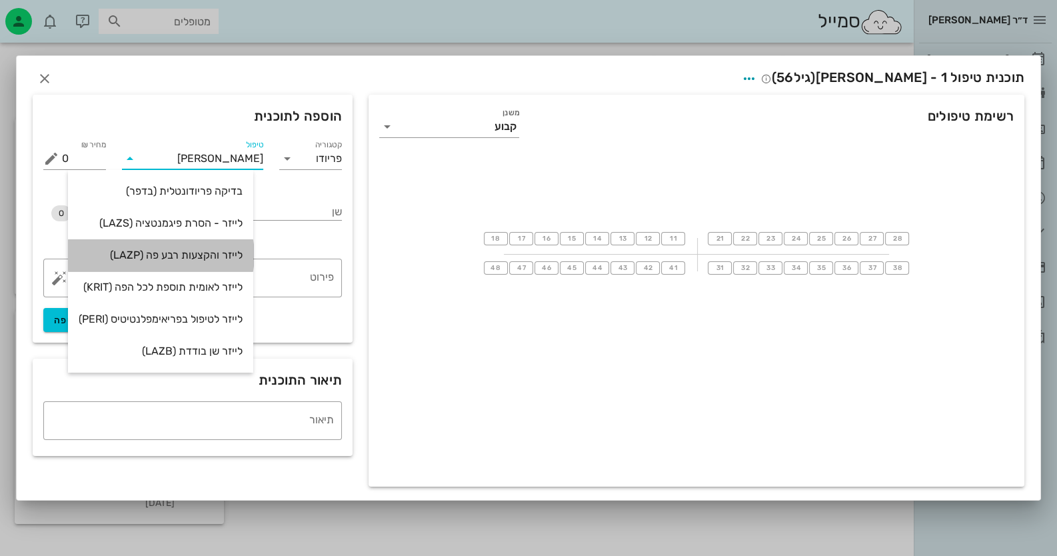
click at [222, 259] on div "לייזר והקצעות רבע פה (LAZP)" at bounding box center [161, 255] width 164 height 13
type input "2900"
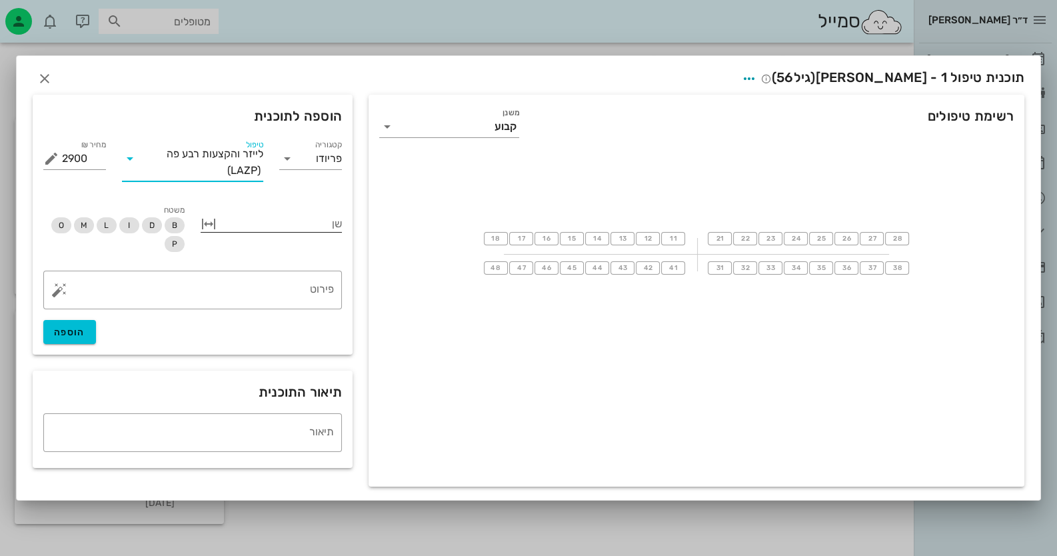
click at [204, 225] on button "button" at bounding box center [209, 224] width 16 height 16
click at [337, 230] on input "שן" at bounding box center [317, 223] width 49 height 21
type input "11"
click at [502, 235] on button "18" at bounding box center [496, 238] width 24 height 13
click at [59, 287] on button "button" at bounding box center [59, 290] width 16 height 16
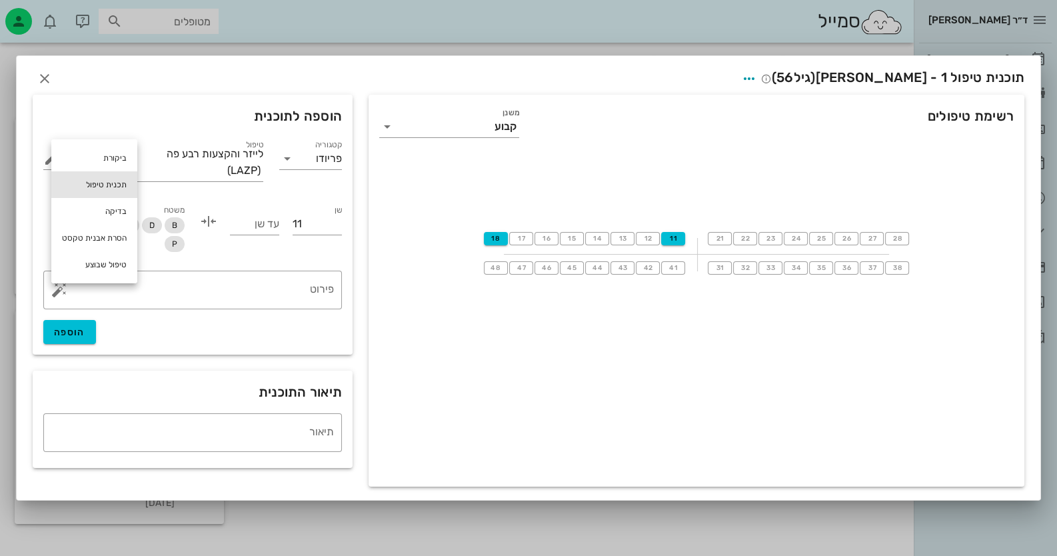
click at [106, 191] on div "תכנית טיפול" at bounding box center [94, 184] width 86 height 27
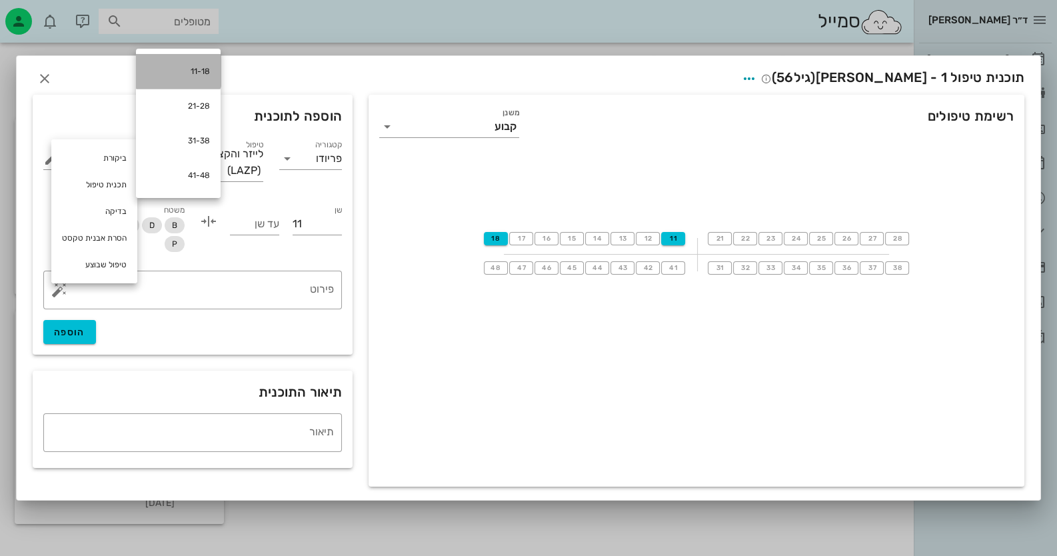
click at [205, 61] on div "11-18" at bounding box center [178, 71] width 85 height 35
type textarea "11-18"
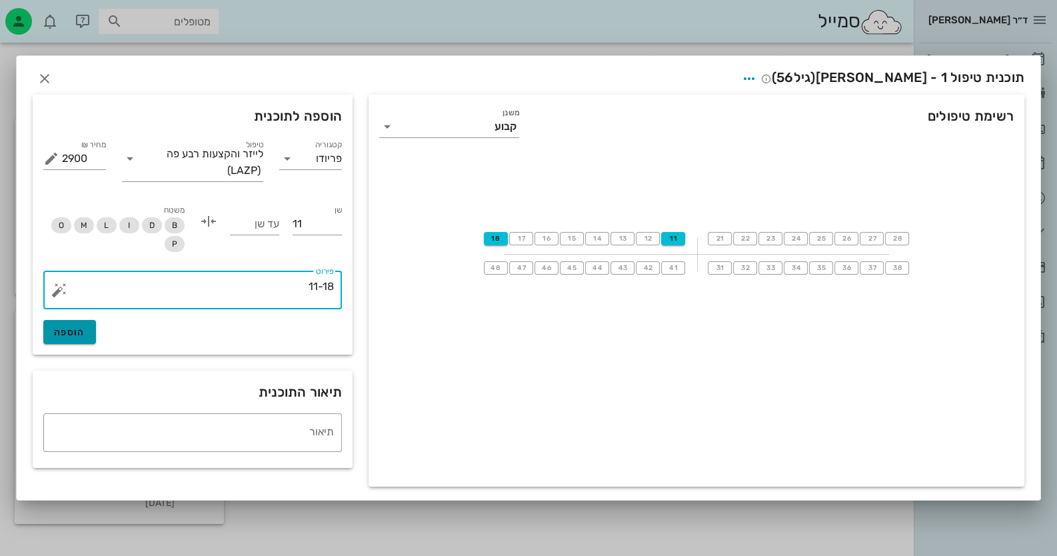
click at [63, 326] on button "הוספה" at bounding box center [69, 332] width 53 height 24
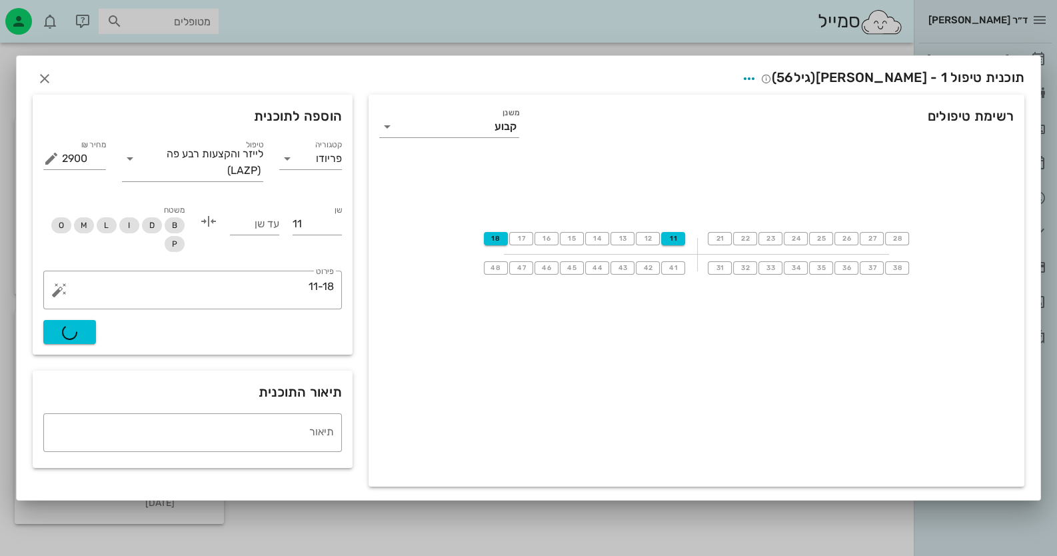
type input "0"
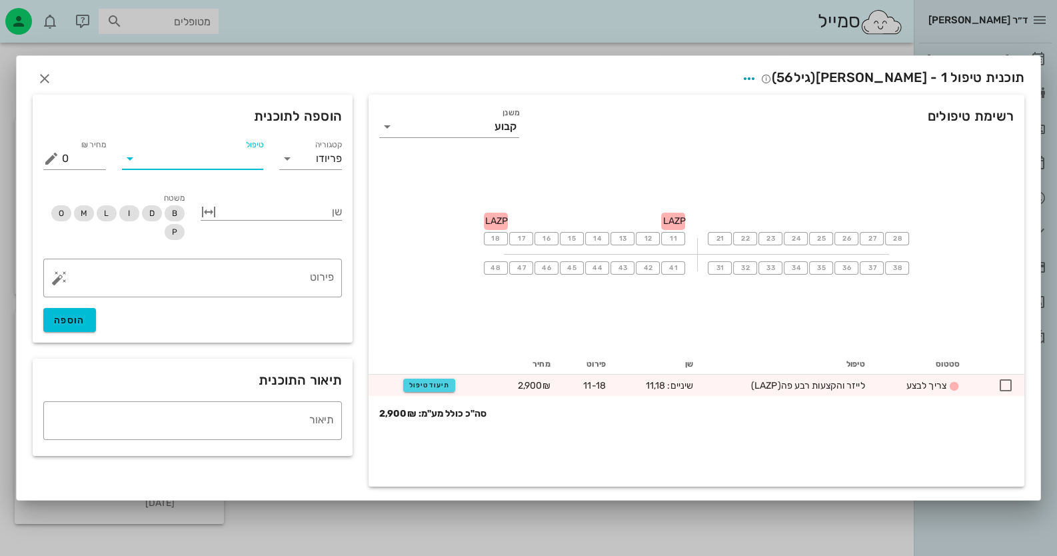
click at [261, 159] on input "טיפול" at bounding box center [202, 158] width 123 height 21
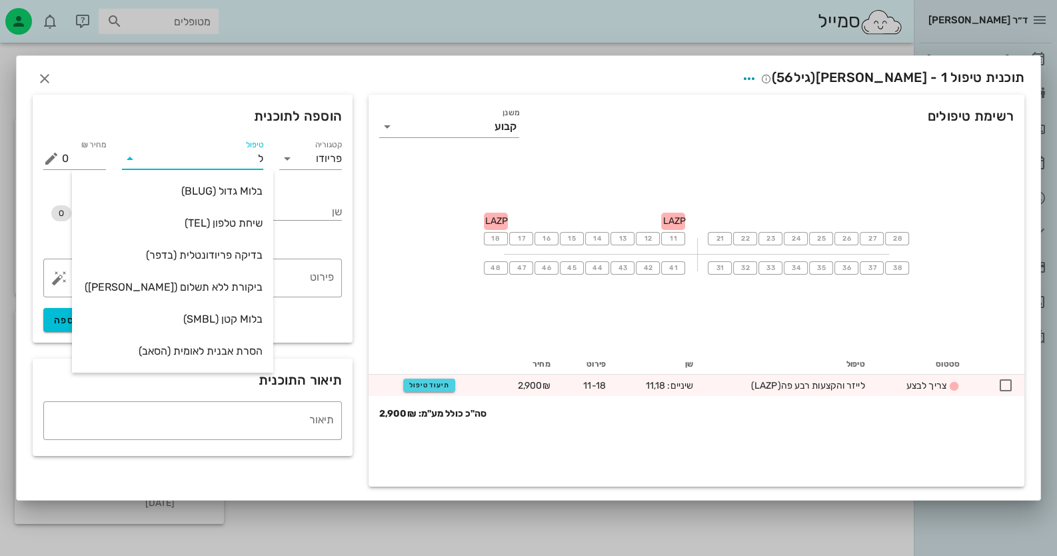
type input "[PERSON_NAME]"
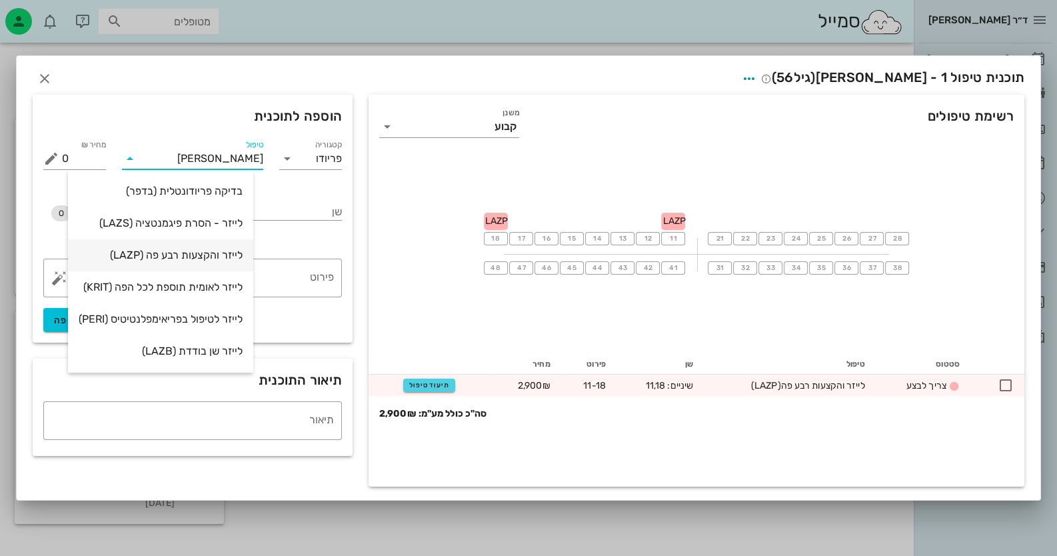
click at [203, 256] on div "לייזר והקצעות רבע פה (LAZP)" at bounding box center [161, 255] width 164 height 13
type input "2900"
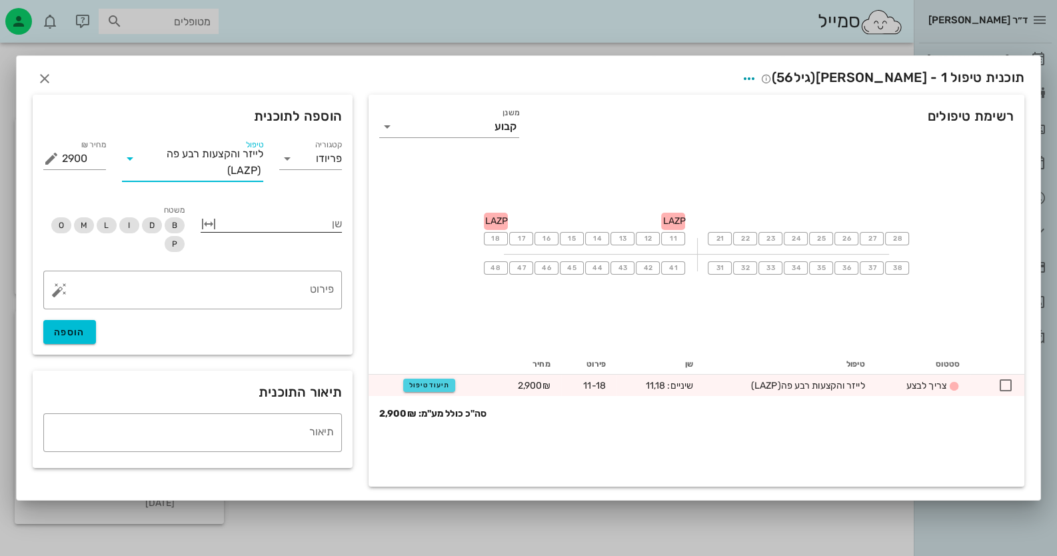
click at [209, 229] on button "button" at bounding box center [209, 224] width 16 height 16
click at [307, 229] on input "שן" at bounding box center [317, 223] width 49 height 21
type input "28"
click at [246, 224] on input "עד שן" at bounding box center [254, 223] width 49 height 21
type input "21"
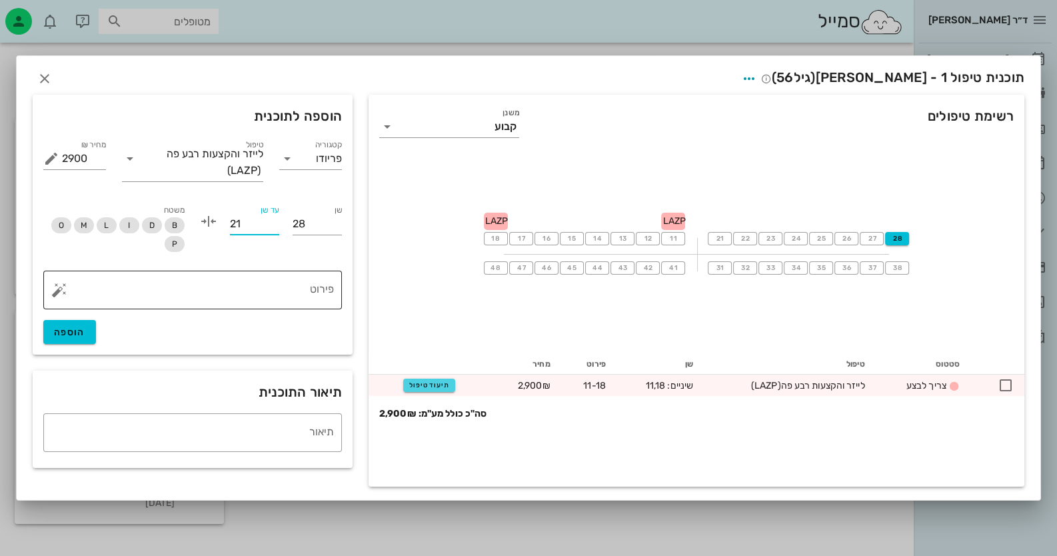
click at [255, 287] on textarea "פירוט" at bounding box center [198, 293] width 272 height 32
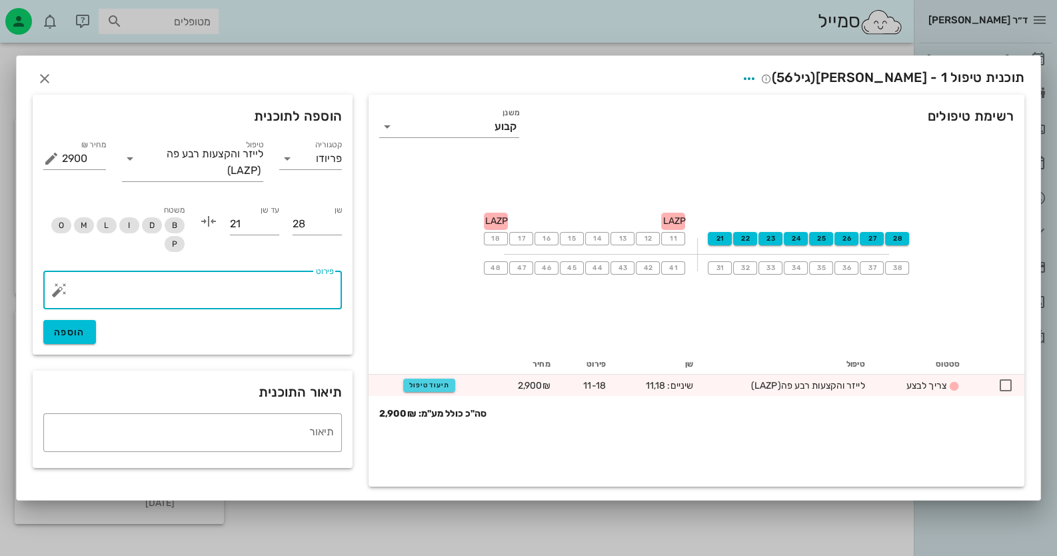
click at [53, 293] on button "button" at bounding box center [59, 290] width 16 height 16
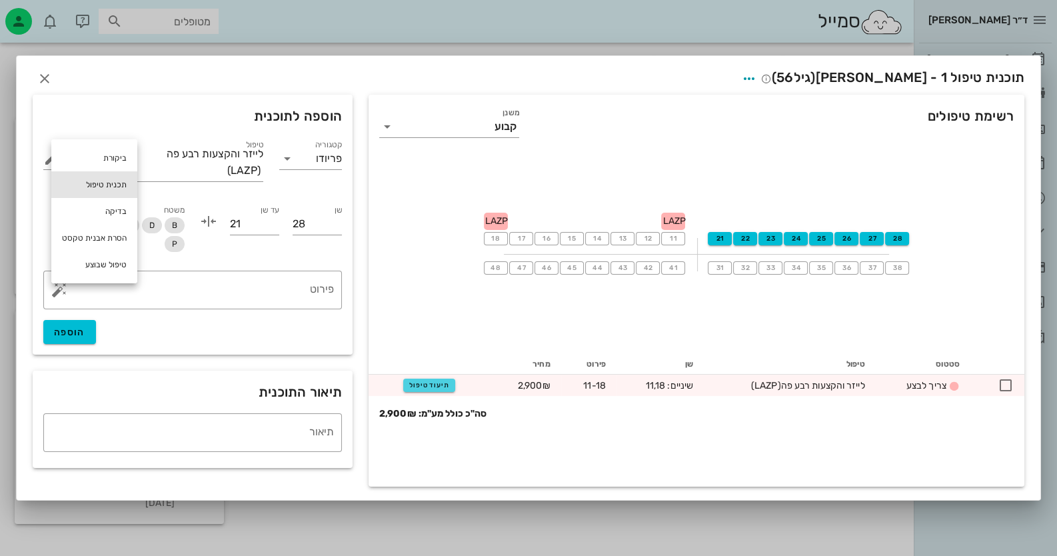
click at [111, 175] on div "תכנית טיפול" at bounding box center [94, 184] width 86 height 27
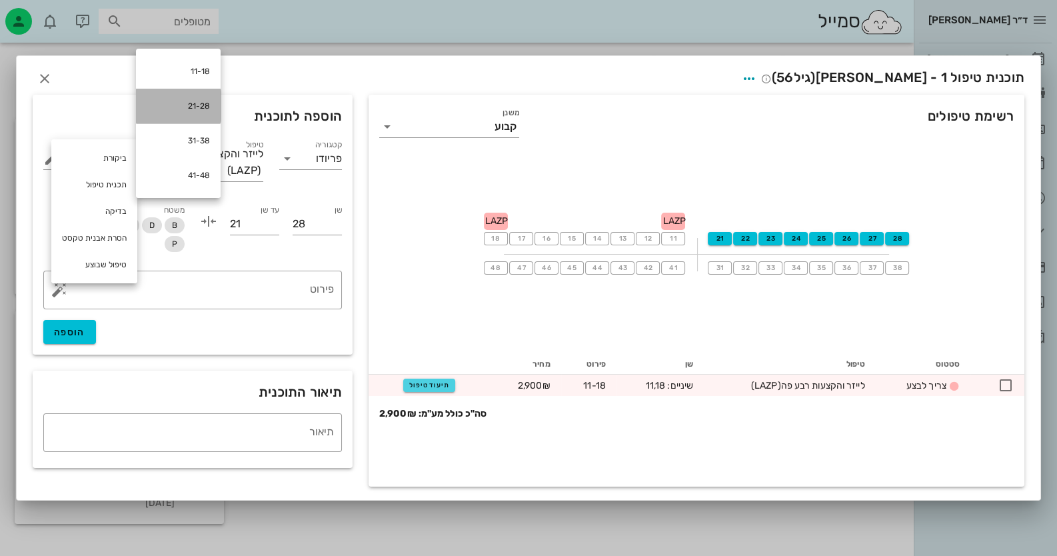
click at [208, 109] on div "21-28" at bounding box center [178, 106] width 85 height 35
type textarea "21-28"
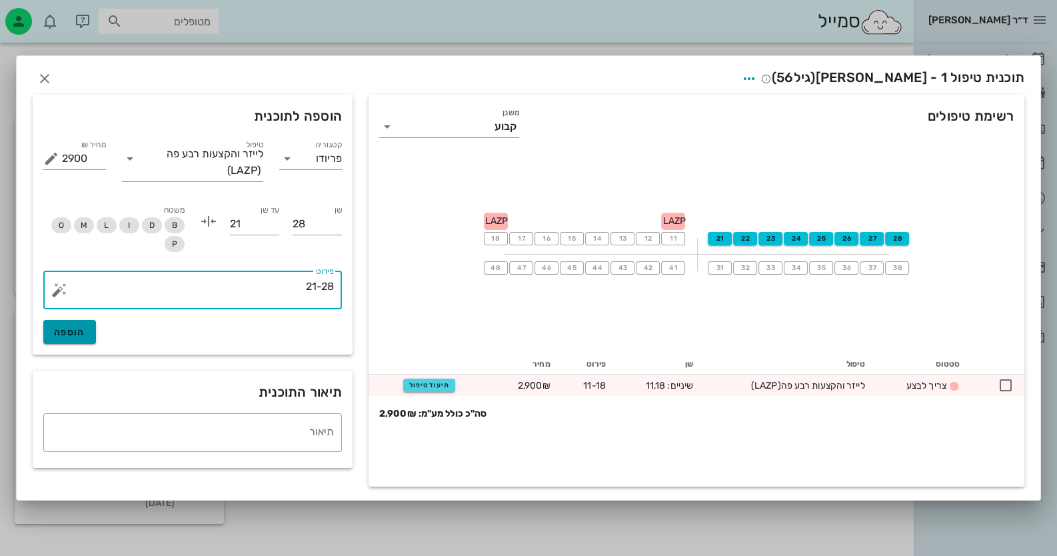
click at [89, 333] on button "הוספה" at bounding box center [69, 332] width 53 height 24
type input "0"
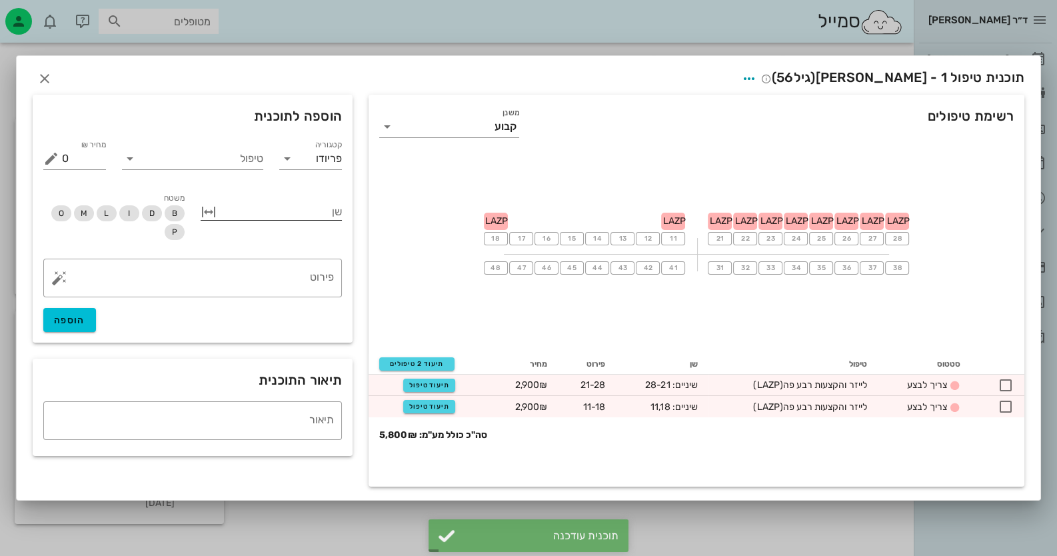
click at [286, 215] on div at bounding box center [280, 210] width 123 height 17
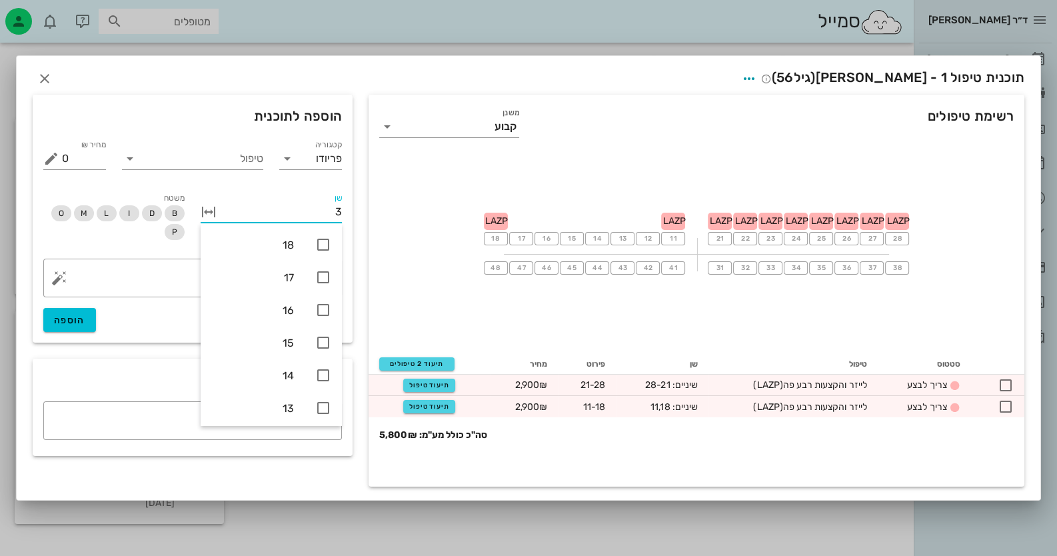
type input "31"
click at [323, 243] on icon at bounding box center [323, 245] width 16 height 16
click at [212, 215] on button "button" at bounding box center [209, 212] width 16 height 16
click at [248, 218] on input "עד שן" at bounding box center [254, 211] width 49 height 21
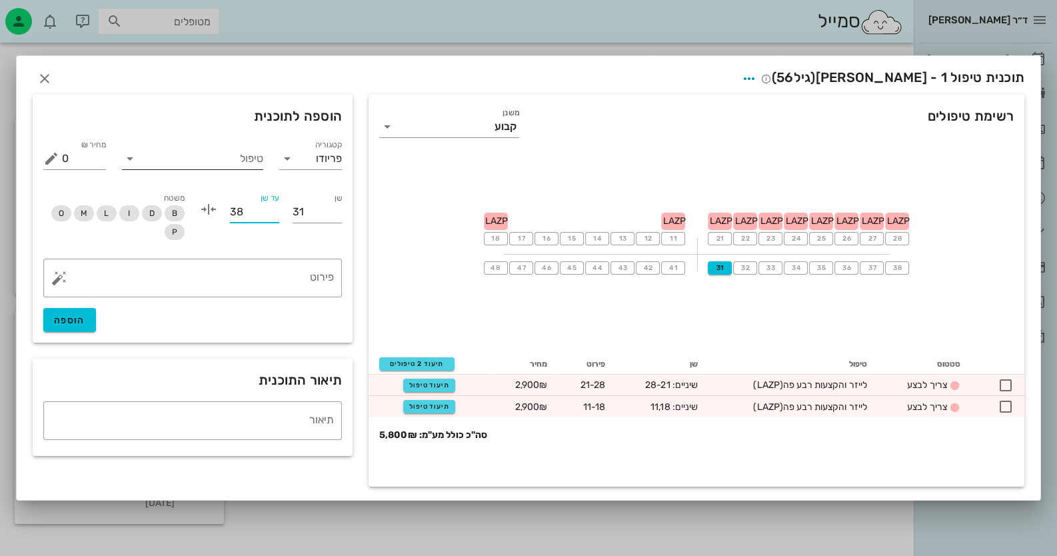
type input "38"
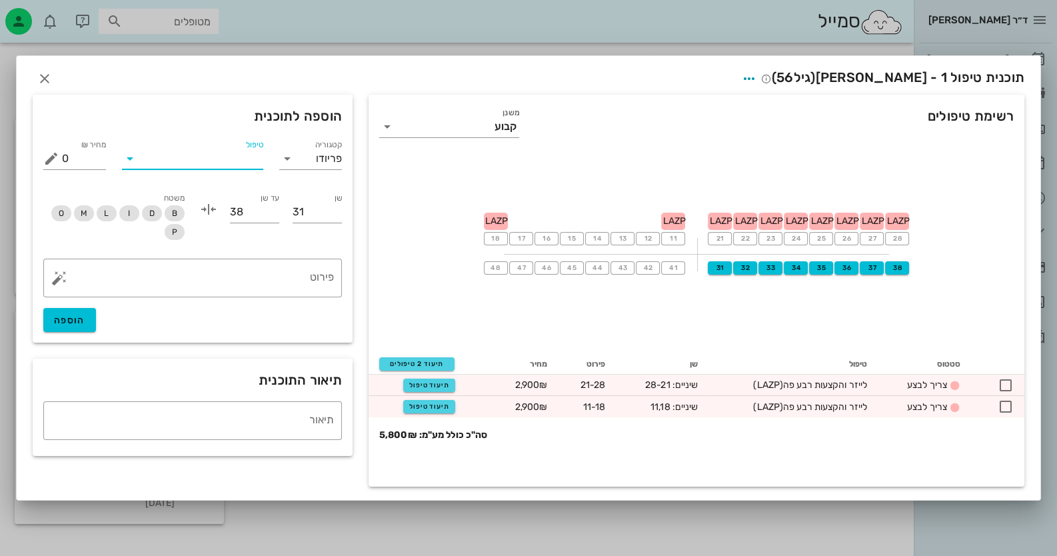
click at [203, 163] on input "טיפול" at bounding box center [202, 158] width 123 height 21
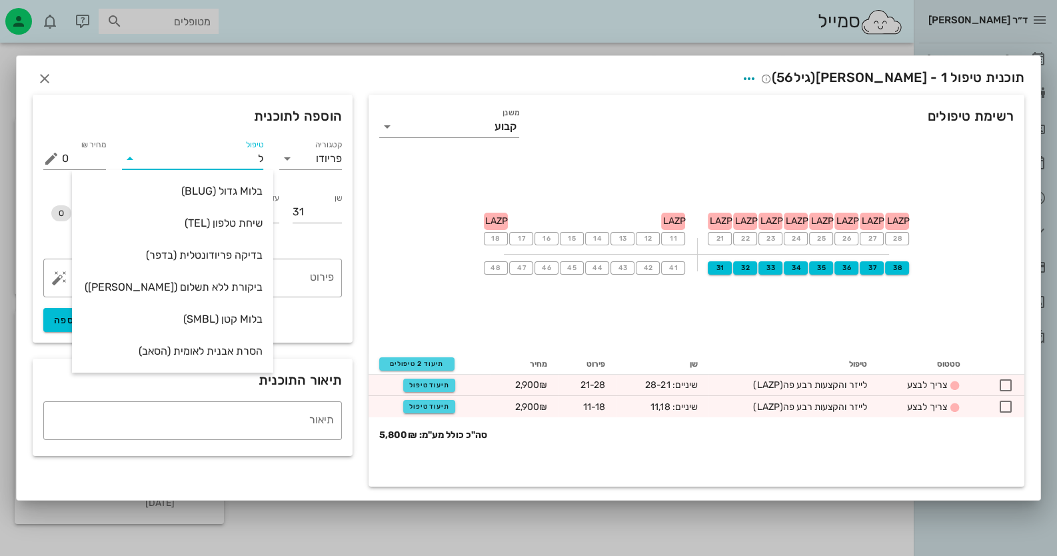
type input "[PERSON_NAME]"
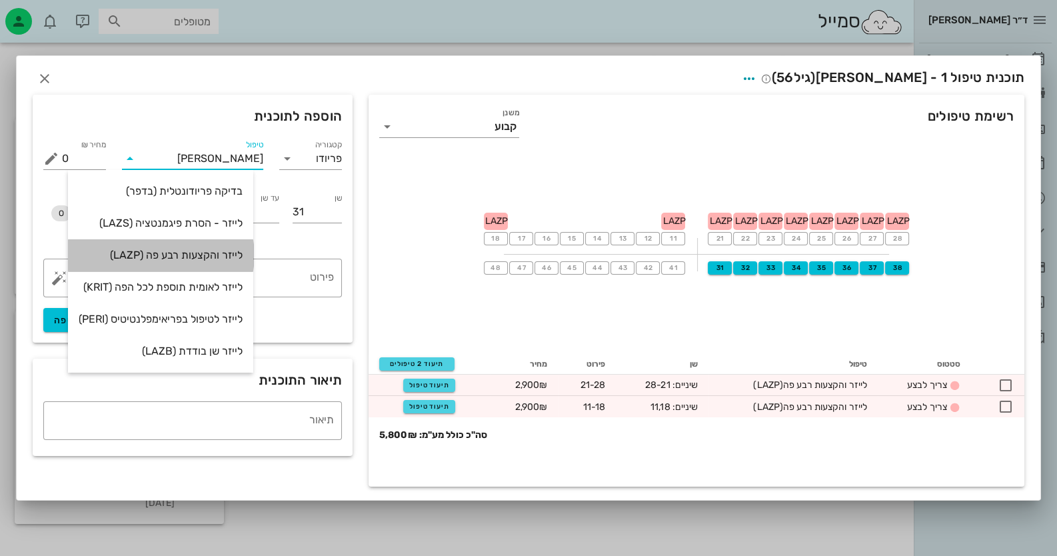
click at [215, 251] on div "לייזר והקצעות רבע פה (LAZP)" at bounding box center [161, 255] width 164 height 13
type input "2900"
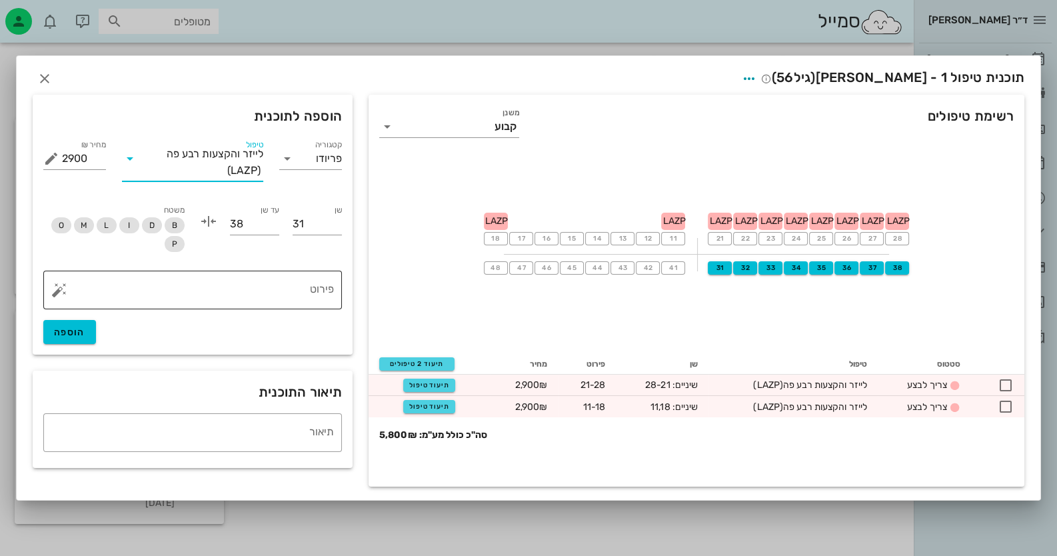
click at [62, 291] on button "button" at bounding box center [59, 290] width 16 height 16
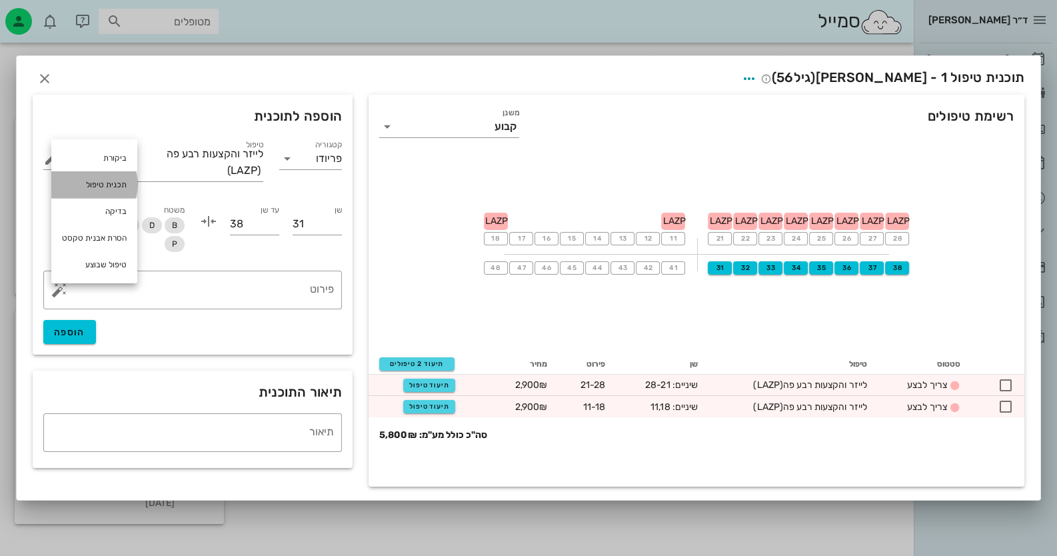
click at [97, 176] on div "תכנית טיפול" at bounding box center [94, 184] width 86 height 27
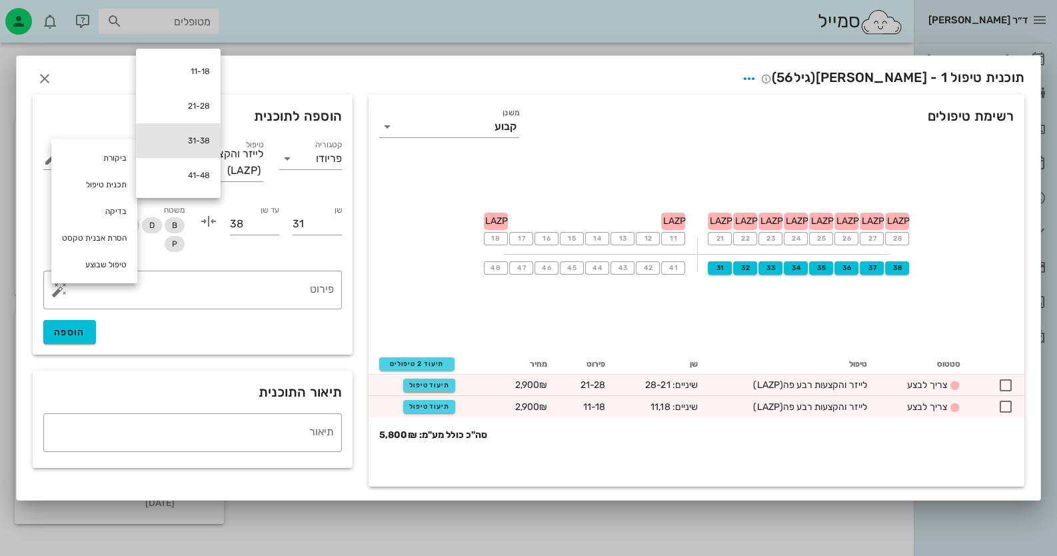
click at [193, 153] on div "31-38" at bounding box center [178, 140] width 85 height 35
type textarea "31-38"
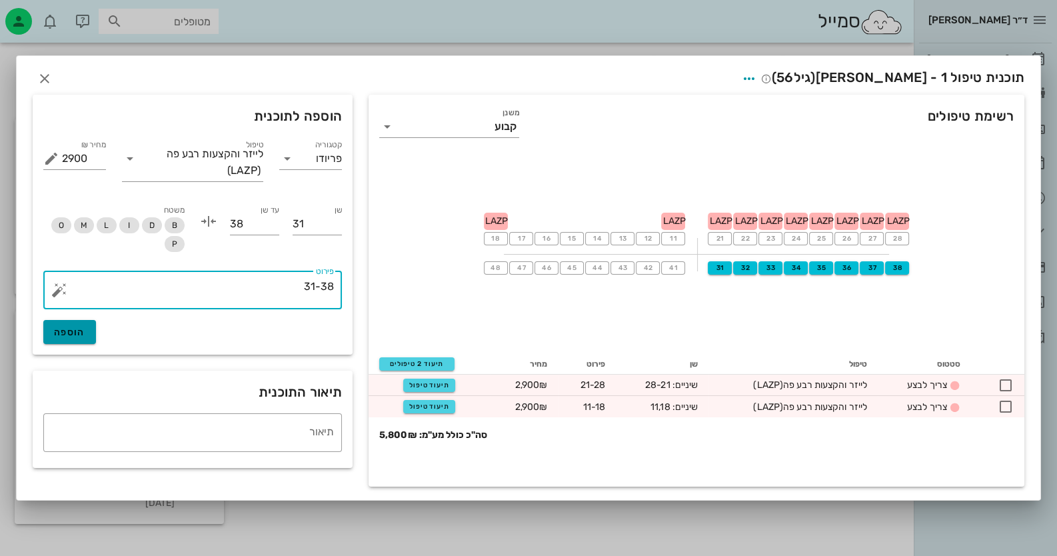
click at [88, 327] on button "הוספה" at bounding box center [69, 332] width 53 height 24
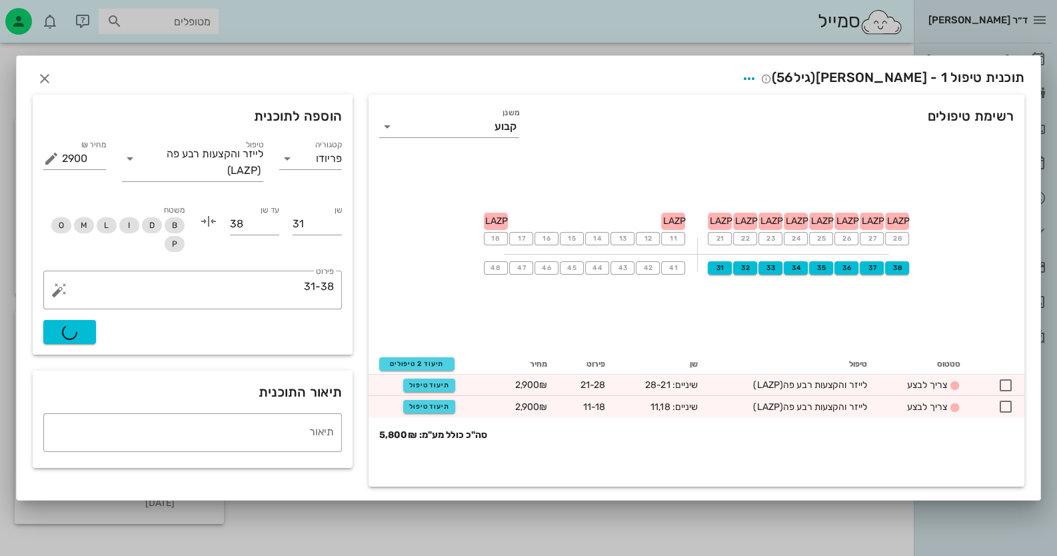
type input "0"
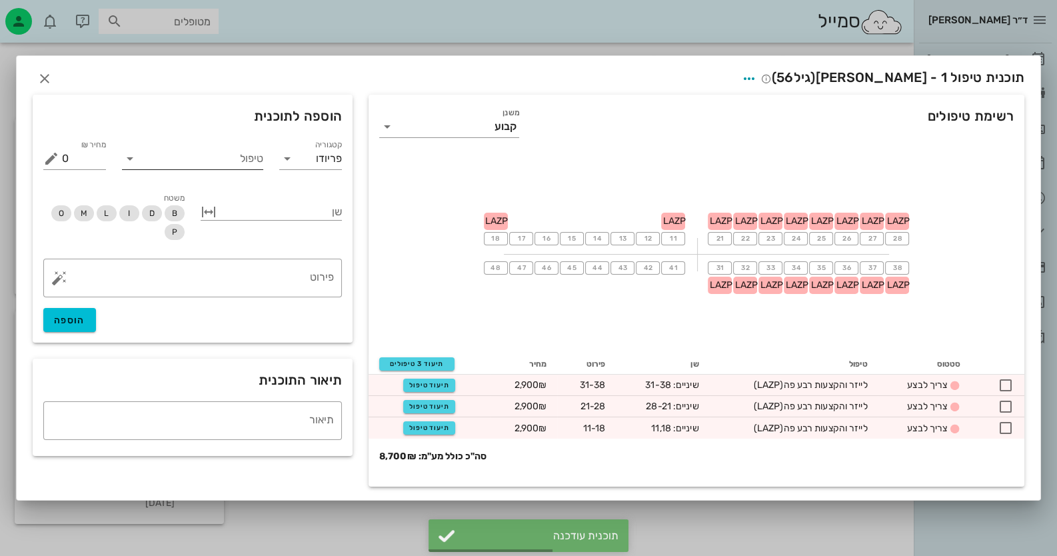
drag, startPoint x: 189, startPoint y: 151, endPoint x: 189, endPoint y: 159, distance: 8.7
click at [189, 155] on input "טיפול" at bounding box center [202, 158] width 123 height 21
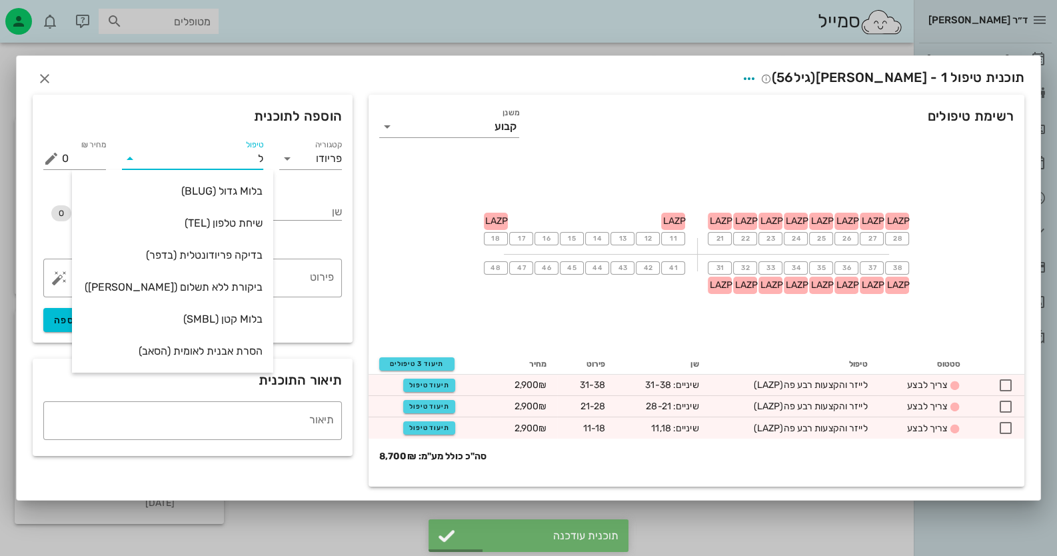
type input "[PERSON_NAME]"
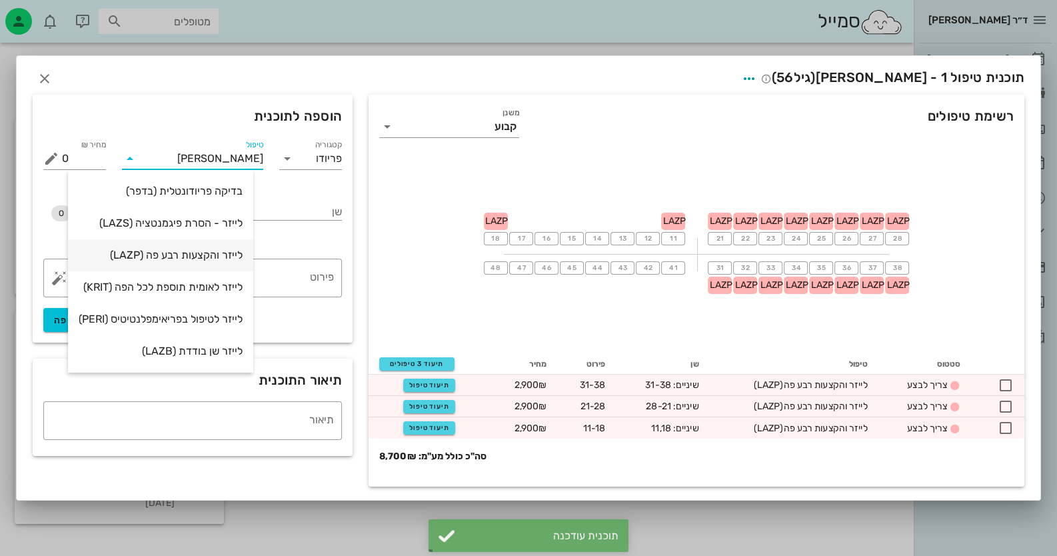
click at [202, 255] on div "לייזר והקצעות רבע פה (LAZP)" at bounding box center [161, 255] width 164 height 13
type input "2900"
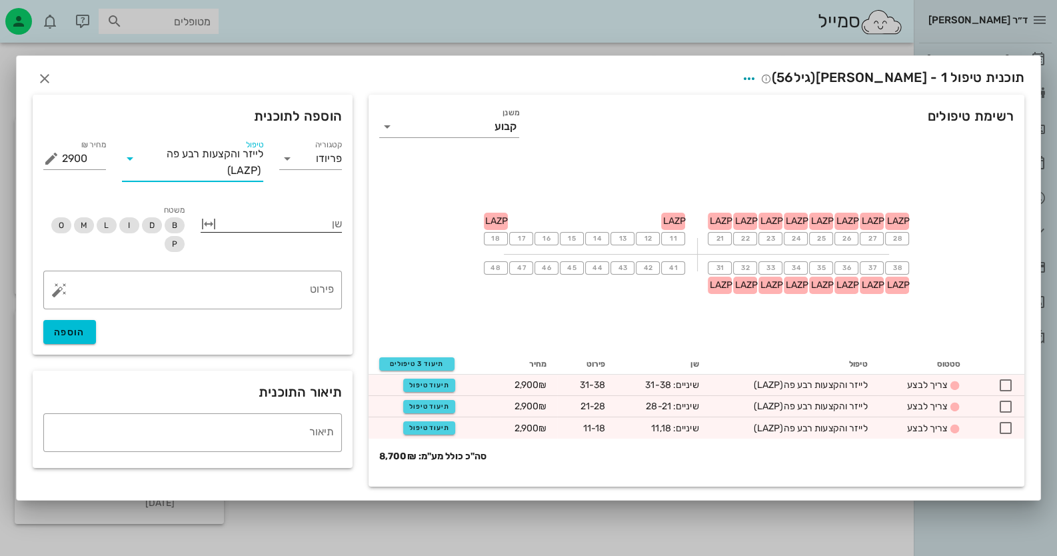
click at [234, 227] on div at bounding box center [280, 222] width 123 height 17
type input "41"
click at [210, 222] on button "button" at bounding box center [209, 224] width 16 height 16
click at [310, 231] on input "שן" at bounding box center [317, 223] width 49 height 21
type input "41"
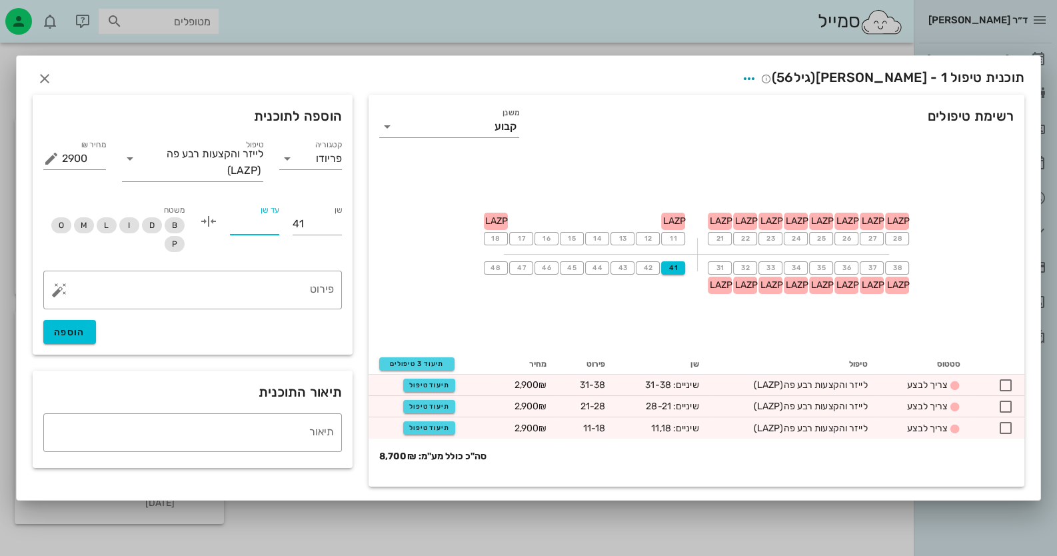
click at [259, 229] on input "עד שן" at bounding box center [254, 223] width 49 height 21
click at [500, 268] on span "48" at bounding box center [495, 268] width 11 height 8
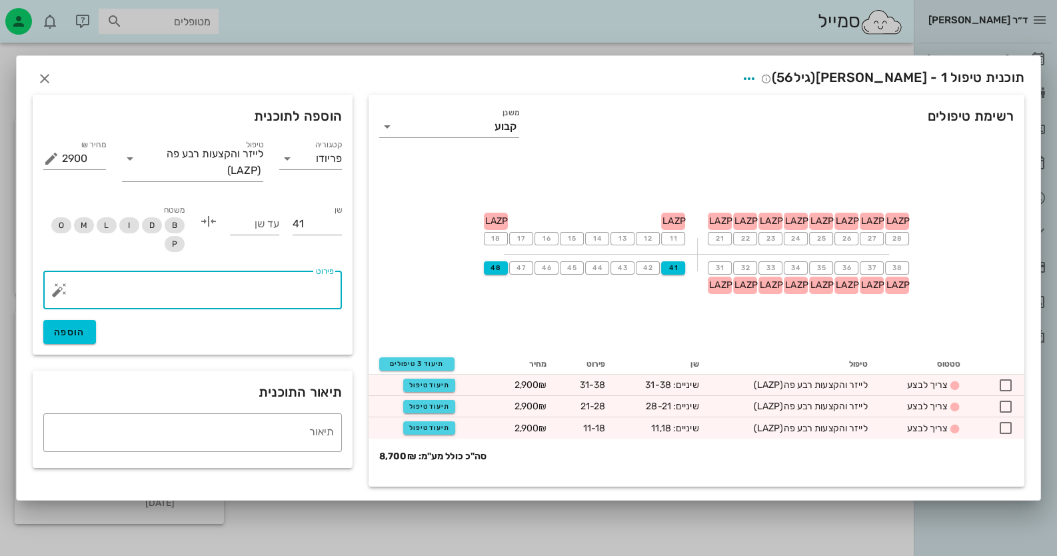
click at [263, 296] on textarea "פירוט" at bounding box center [198, 293] width 272 height 32
click at [57, 295] on button "button" at bounding box center [59, 290] width 16 height 16
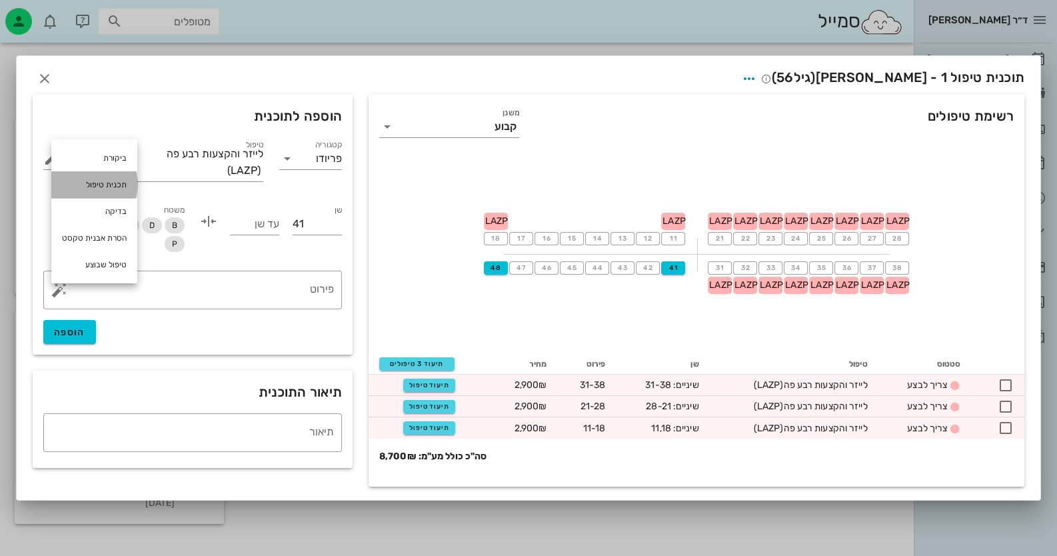
click at [107, 186] on div "תכנית טיפול" at bounding box center [94, 184] width 86 height 27
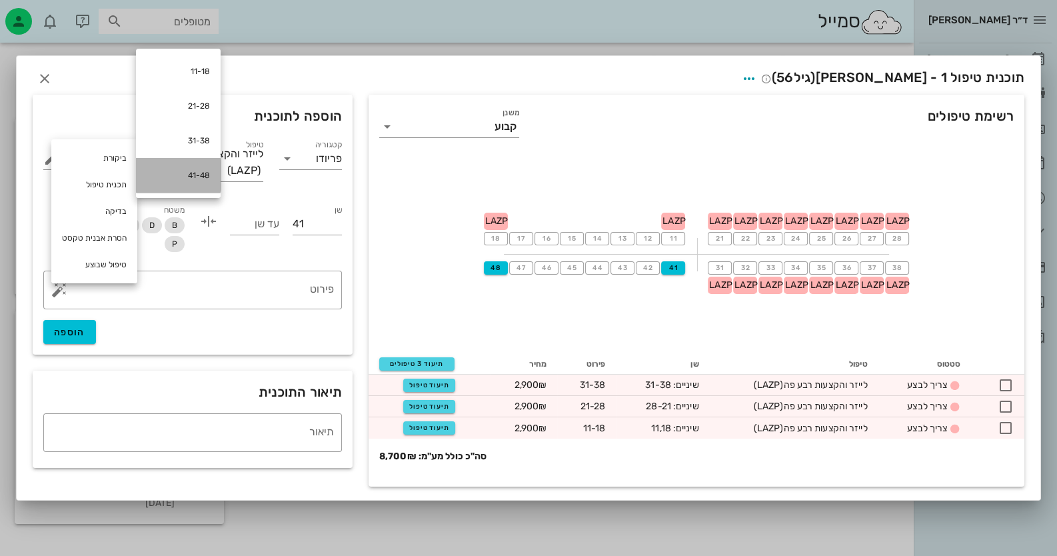
click at [196, 173] on div "41-48" at bounding box center [178, 175] width 85 height 35
type textarea "41-48"
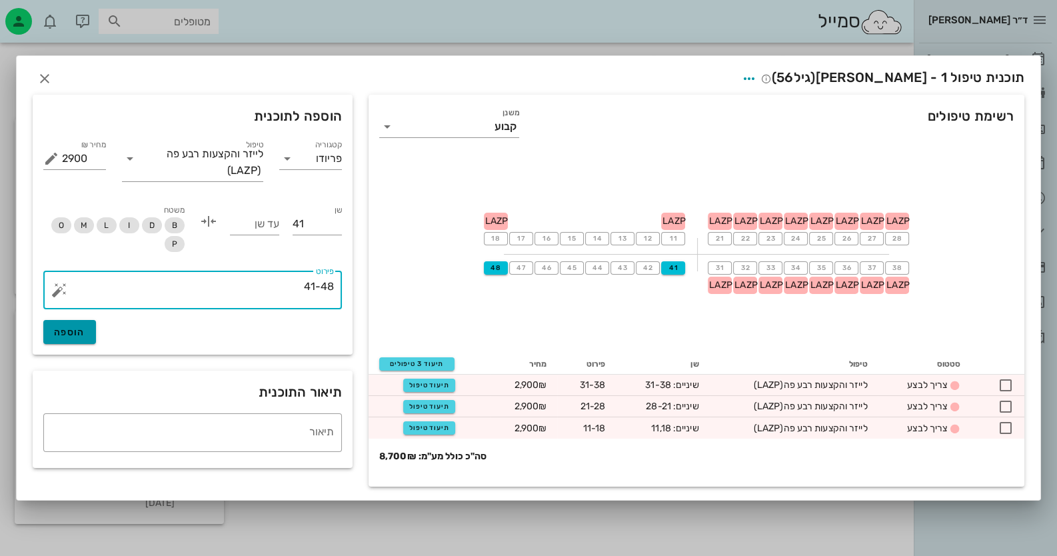
click at [77, 336] on span "הוספה" at bounding box center [69, 332] width 31 height 11
type input "0"
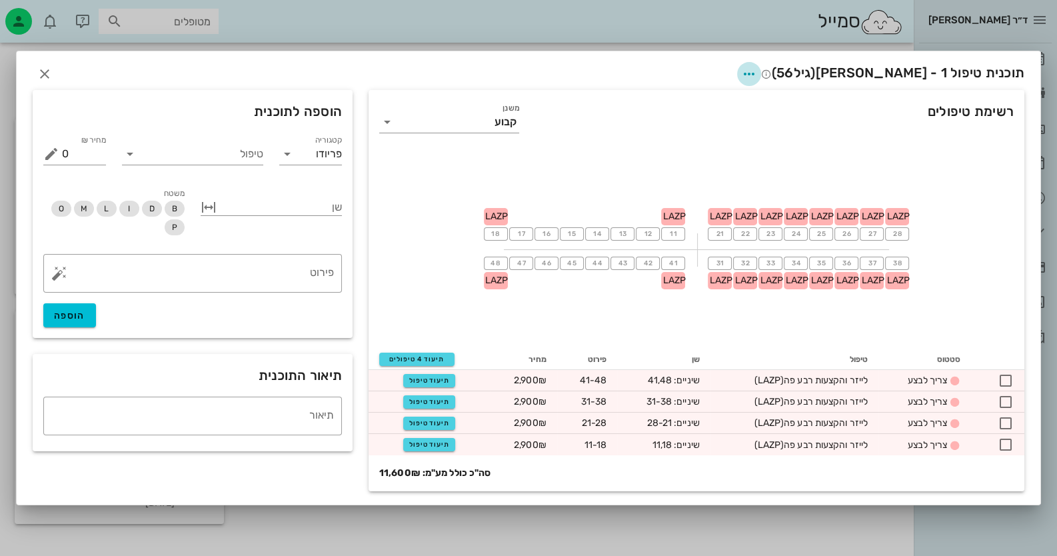
click at [757, 70] on icon "button" at bounding box center [749, 74] width 16 height 16
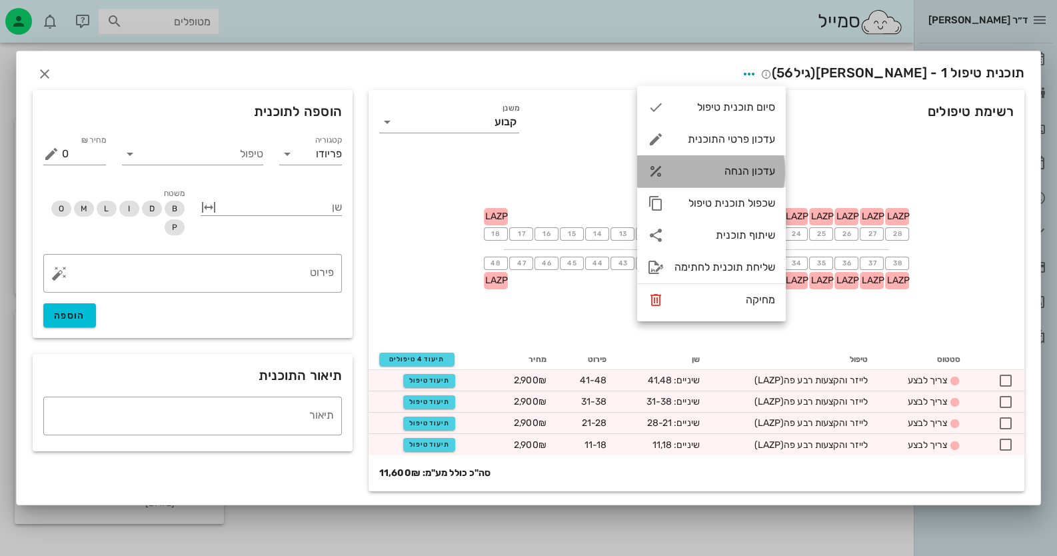
click at [757, 180] on div "עדכון הנחה" at bounding box center [711, 171] width 149 height 32
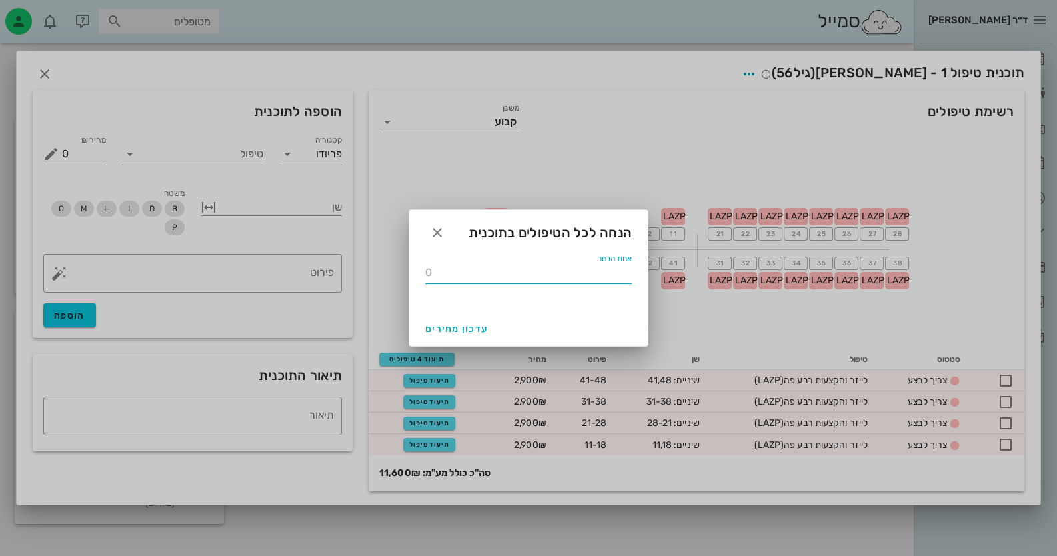
click at [620, 279] on input "אחוז הנחה" at bounding box center [528, 272] width 207 height 21
type input "15"
click at [438, 335] on button "עדכון מחירים" at bounding box center [456, 329] width 73 height 24
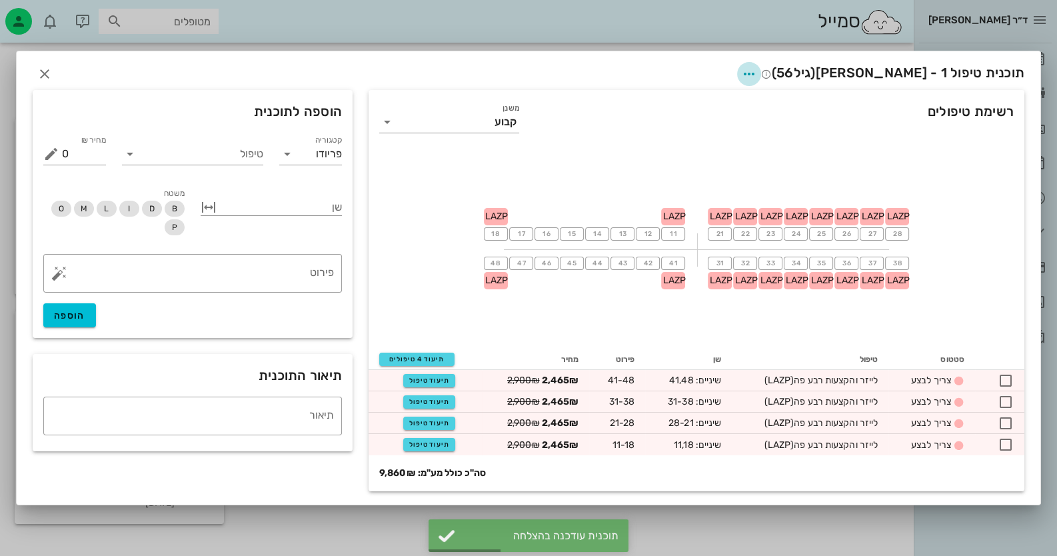
click at [757, 73] on icon "button" at bounding box center [749, 74] width 16 height 16
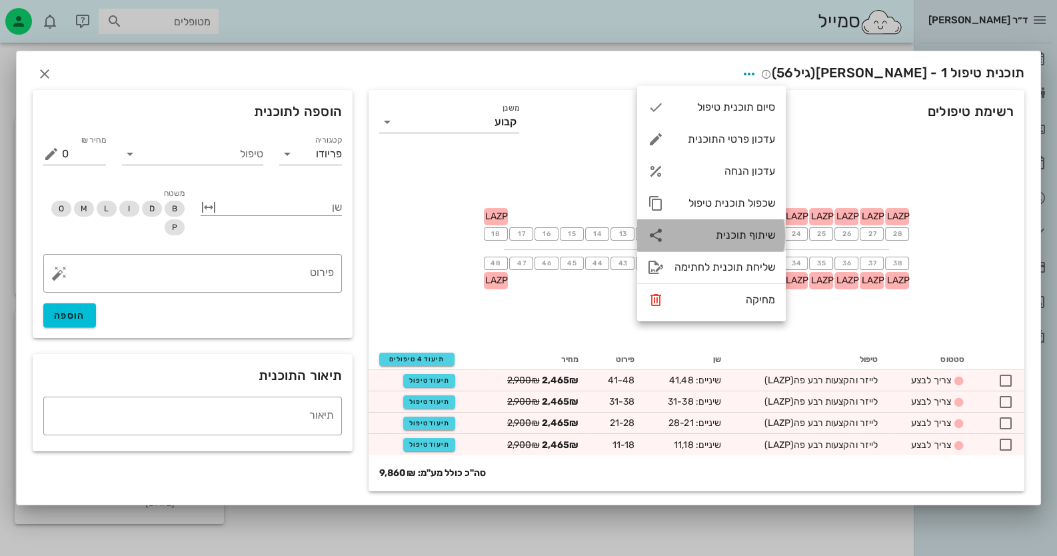
click at [750, 219] on div "שיתוף תוכנית" at bounding box center [711, 235] width 149 height 32
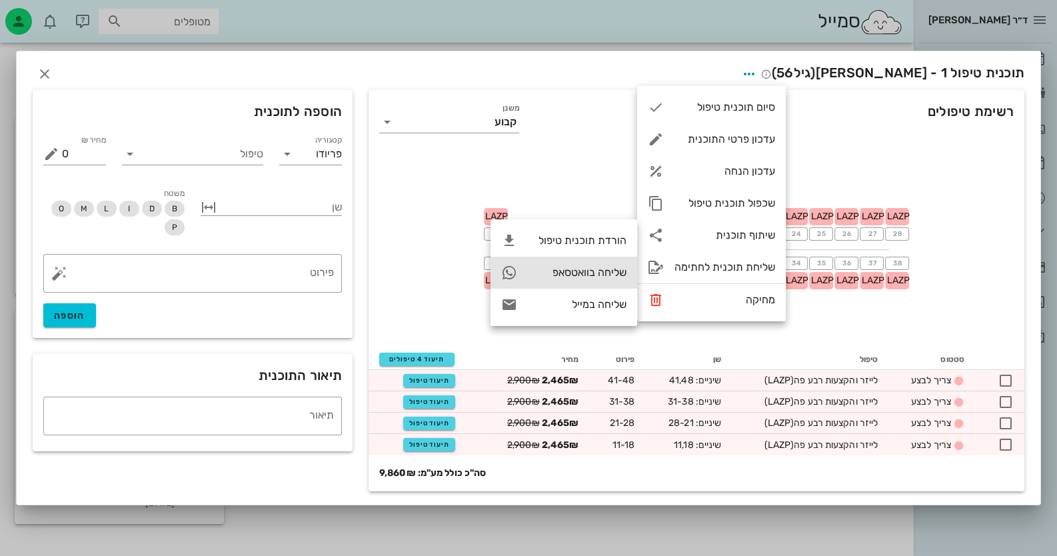
click at [619, 261] on div "שליחה בוואטסאפ" at bounding box center [564, 273] width 147 height 32
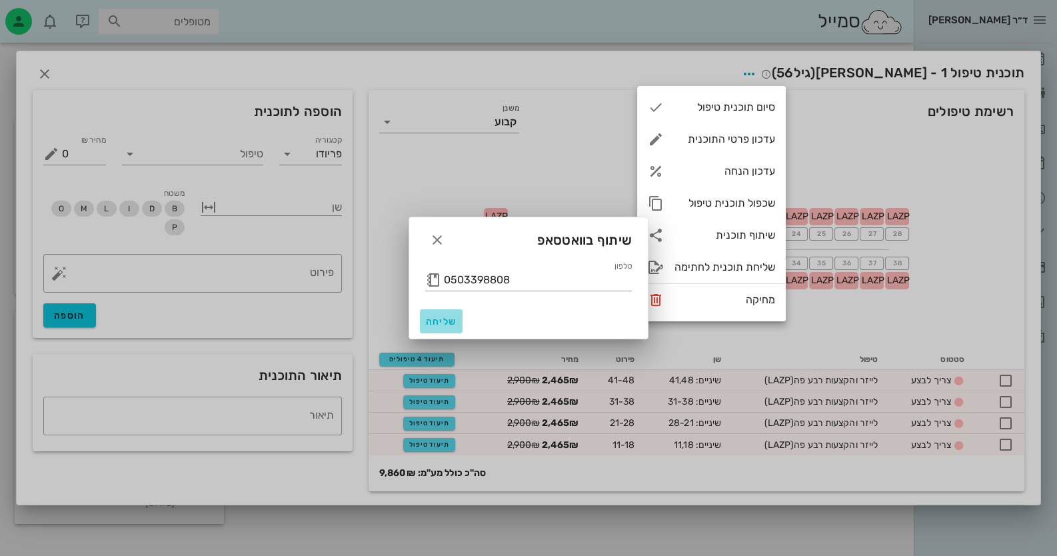
click at [450, 313] on button "שליחה" at bounding box center [441, 321] width 43 height 24
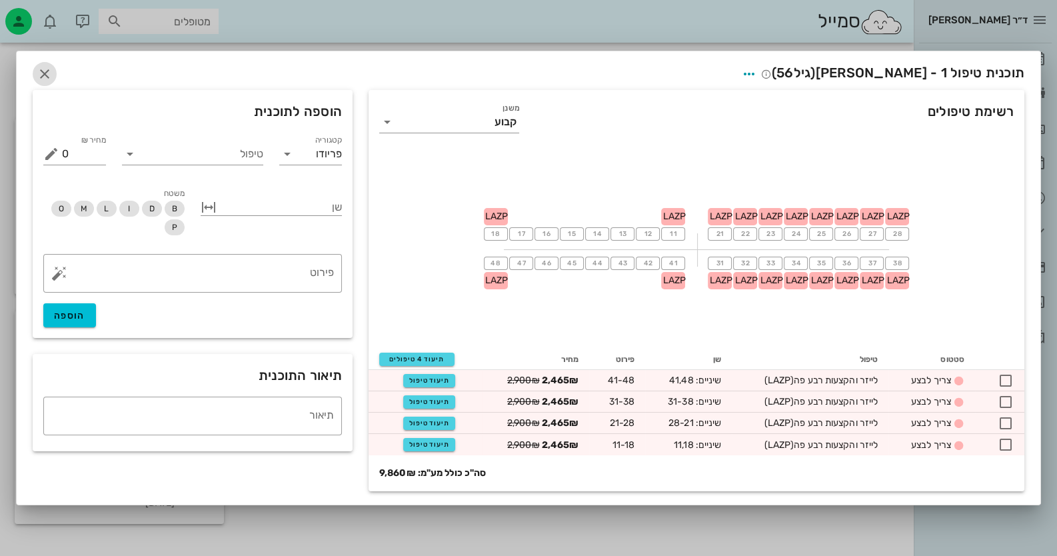
click at [52, 79] on icon "button" at bounding box center [45, 74] width 16 height 16
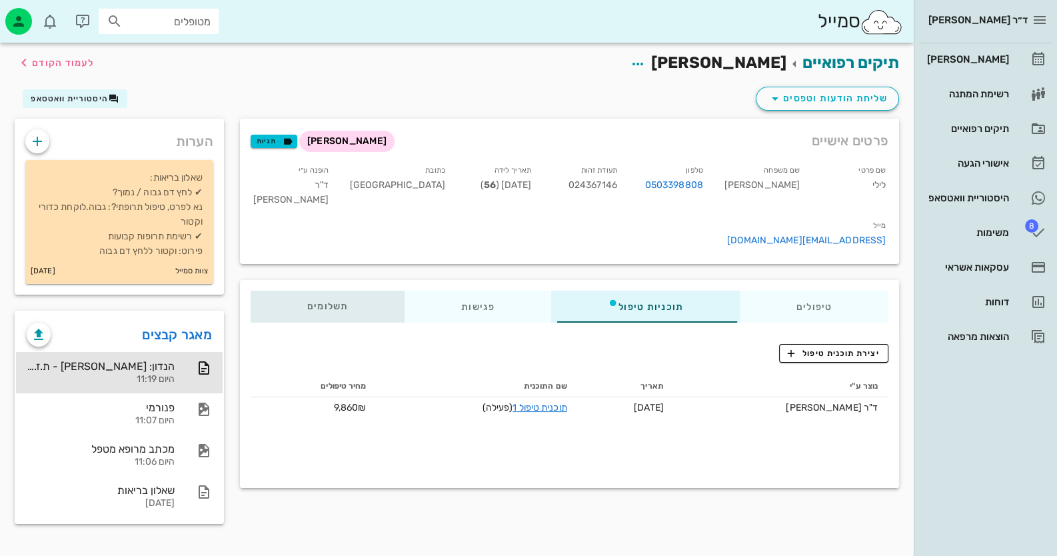
click at [333, 291] on div "תשלומים 0₪" at bounding box center [328, 307] width 154 height 32
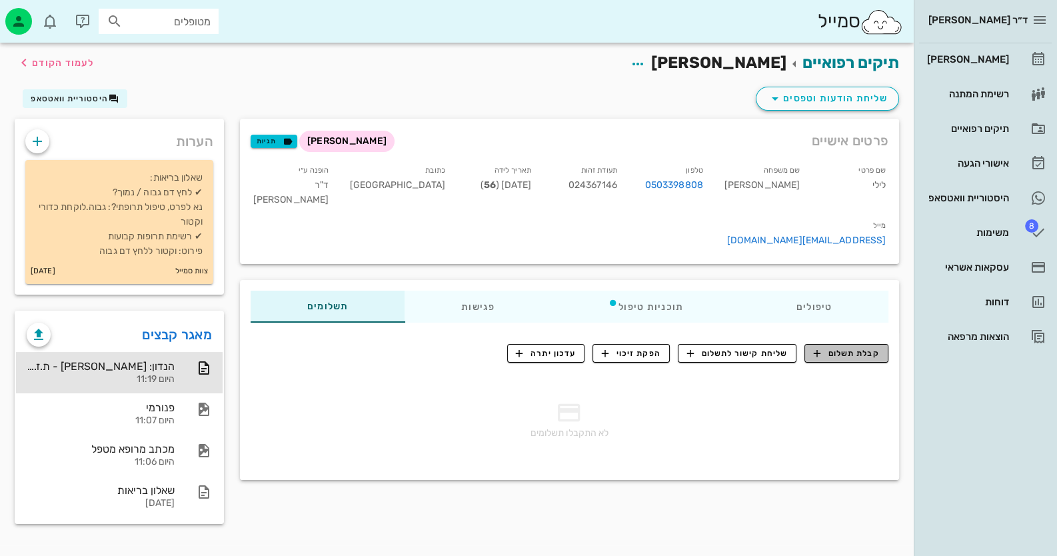
click at [843, 344] on button "קבלת תשלום" at bounding box center [847, 353] width 84 height 19
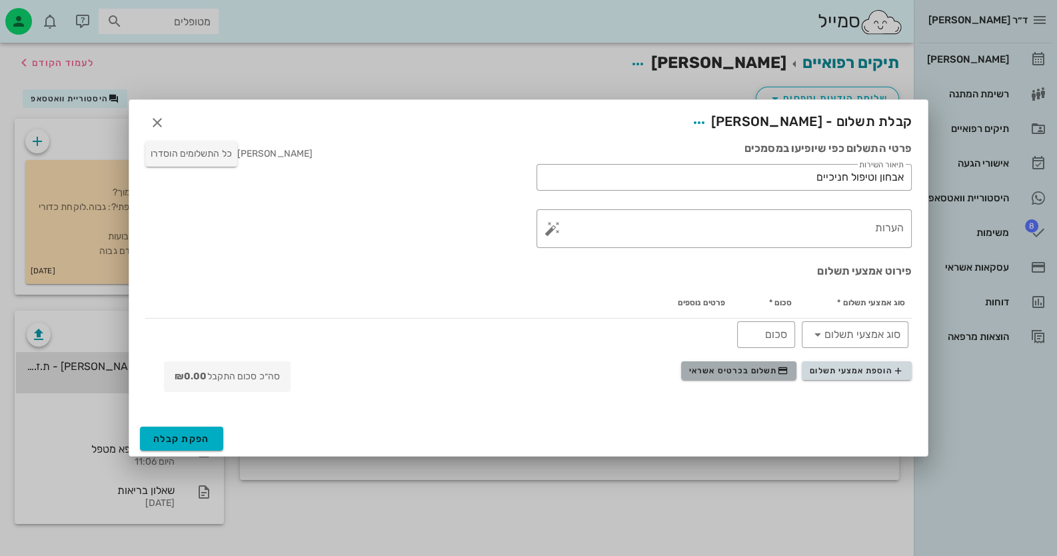
click at [763, 373] on span "תשלום בכרטיס אשראי" at bounding box center [738, 370] width 99 height 11
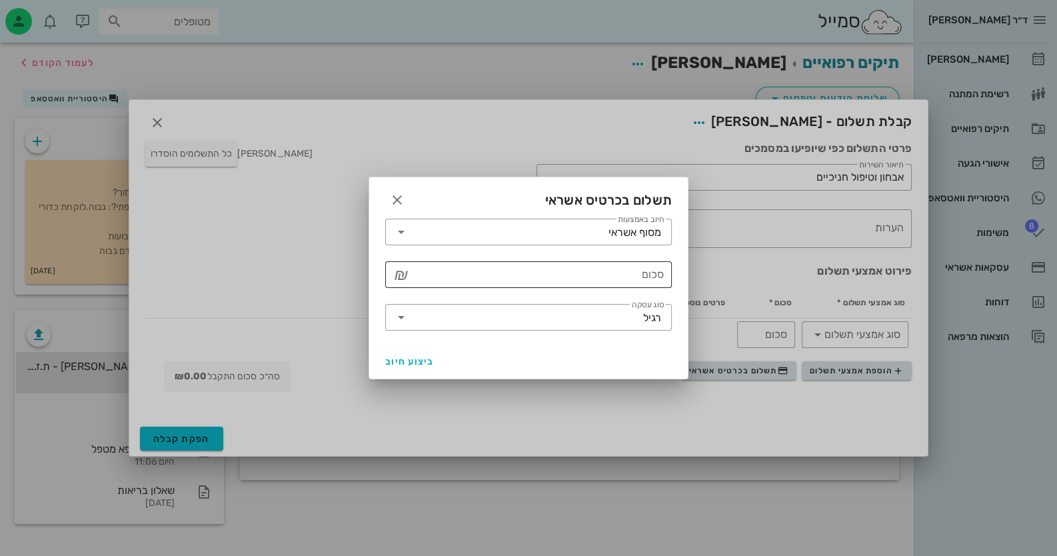
click at [620, 267] on input "סכום" at bounding box center [538, 274] width 252 height 21
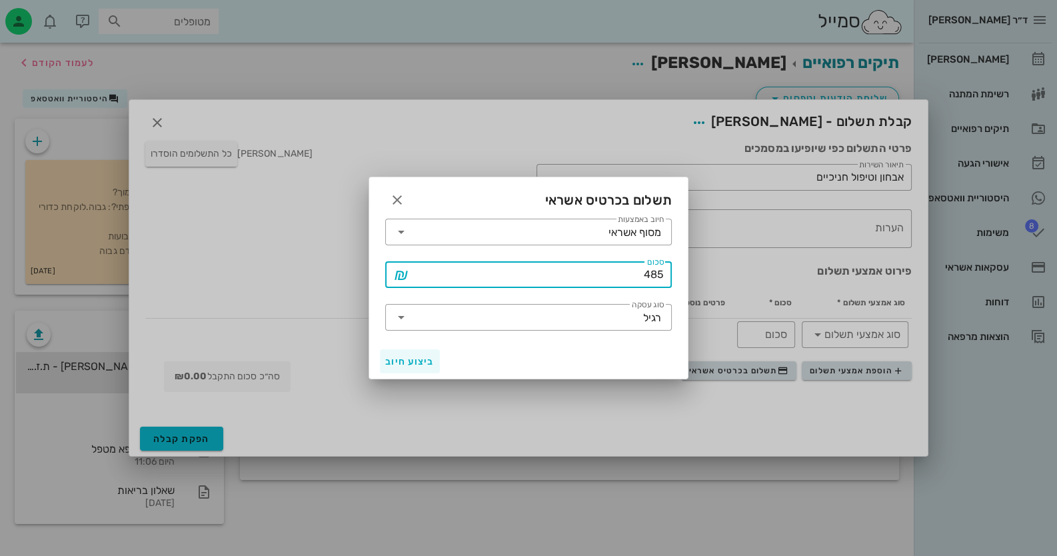
type input "485"
click at [411, 368] on button "ביצוע חיוב" at bounding box center [410, 361] width 60 height 24
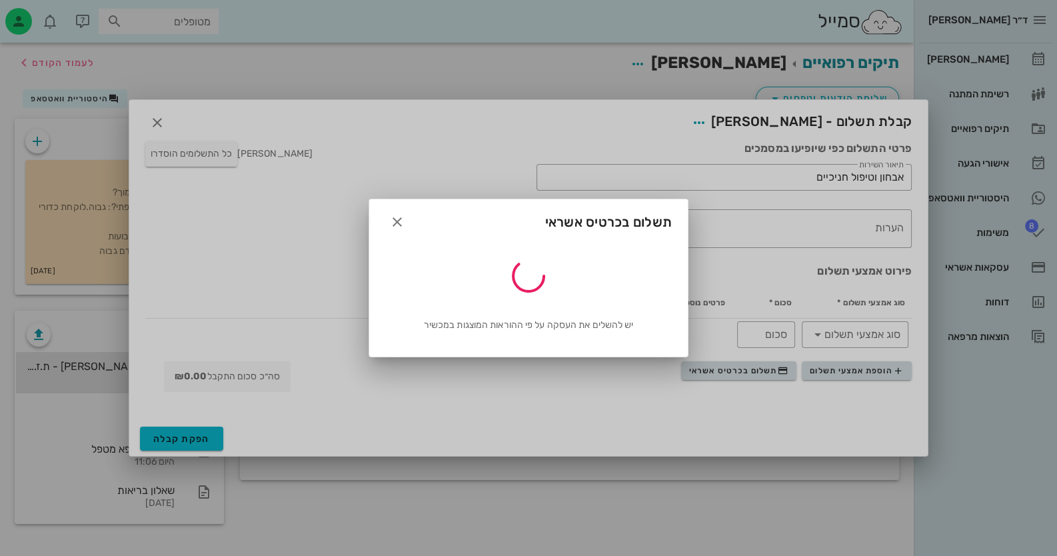
type input "485"
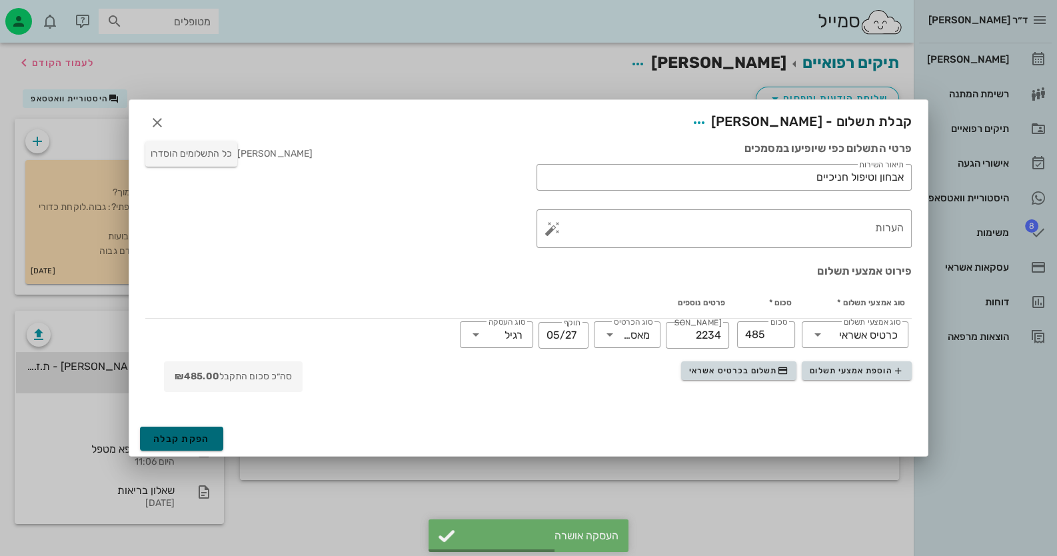
click at [178, 441] on span "הפקת קבלה" at bounding box center [181, 438] width 57 height 11
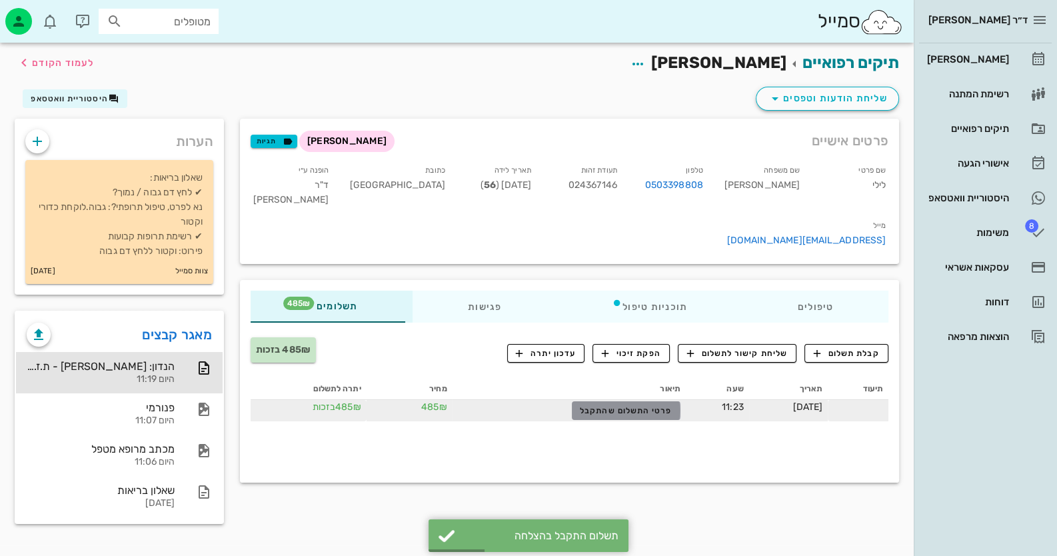
click at [580, 406] on span "פרטי התשלום שהתקבל" at bounding box center [626, 410] width 92 height 9
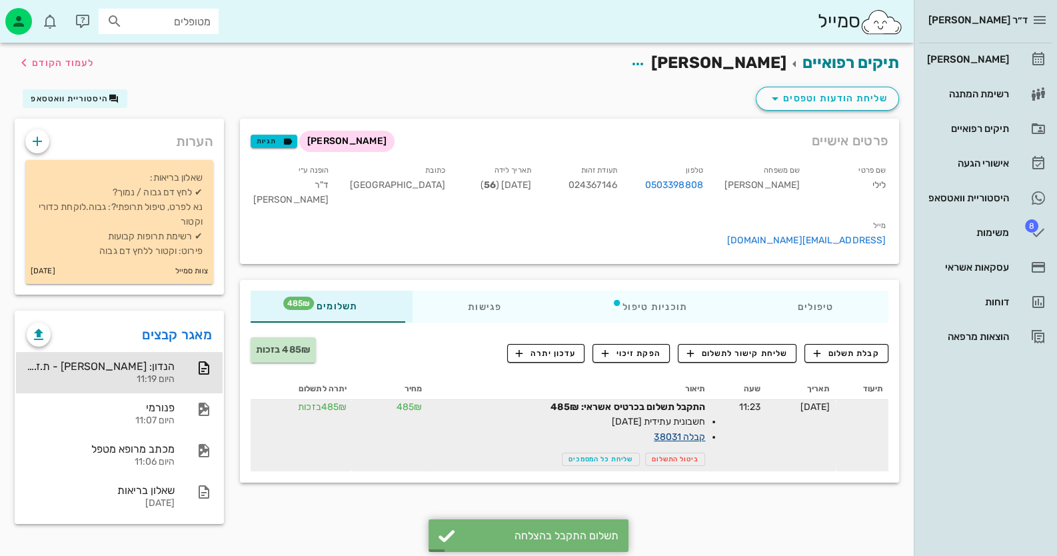
click at [671, 431] on link "קבלה 38031" at bounding box center [679, 436] width 51 height 11
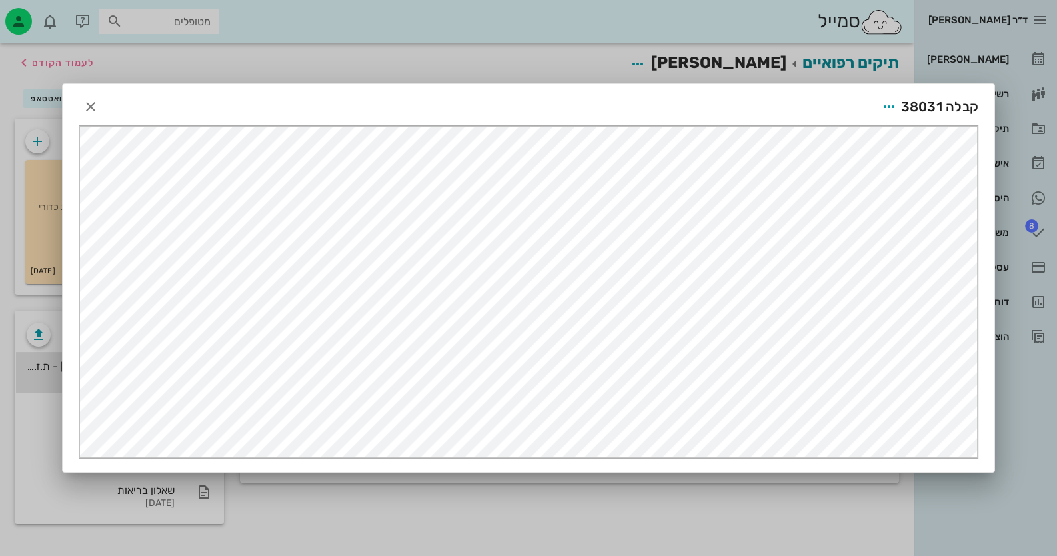
scroll to position [0, 0]
click at [889, 101] on icon "button" at bounding box center [889, 107] width 16 height 16
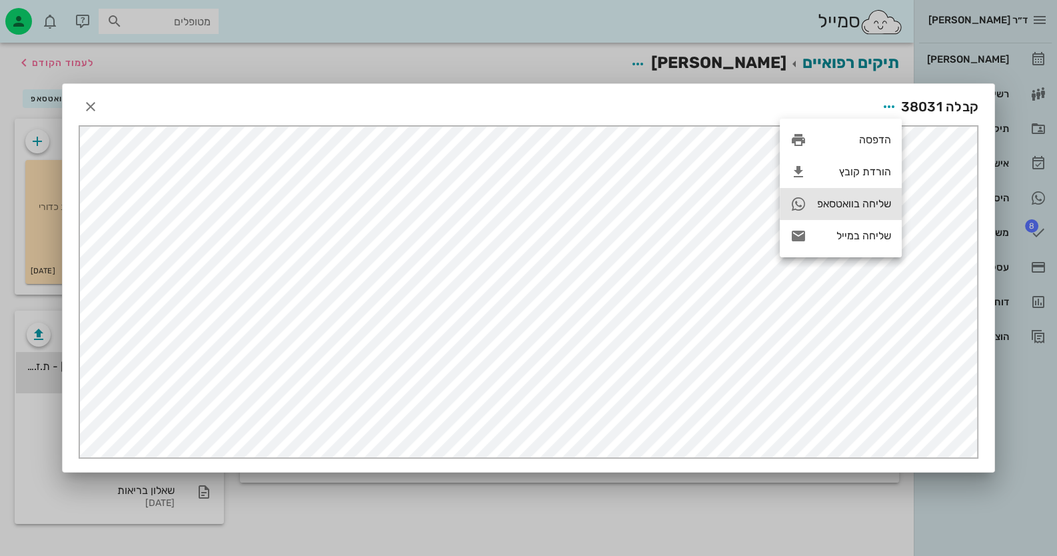
click at [837, 201] on div "שליחה בוואטסאפ" at bounding box center [854, 203] width 74 height 13
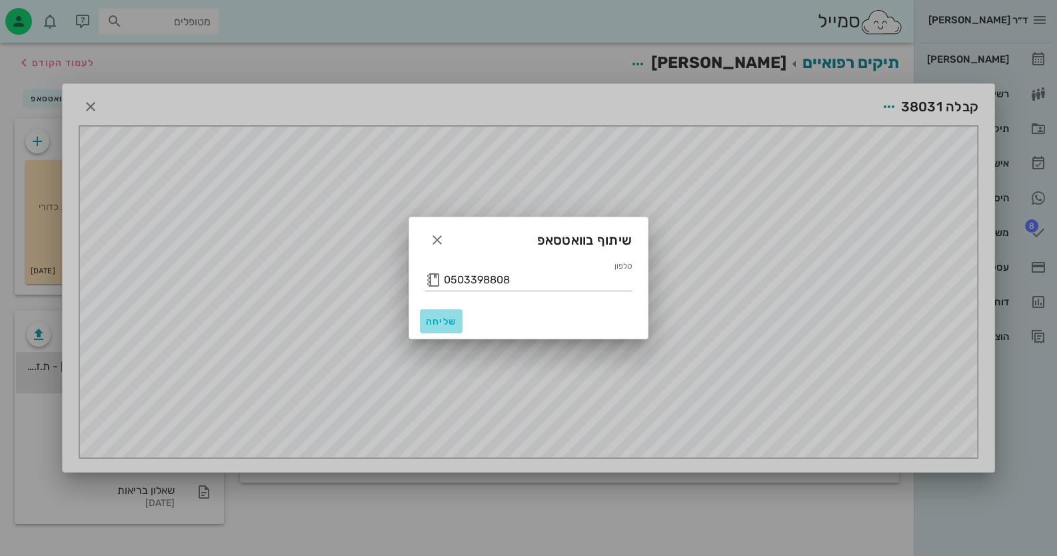
click at [445, 317] on span "שליחה" at bounding box center [441, 321] width 32 height 11
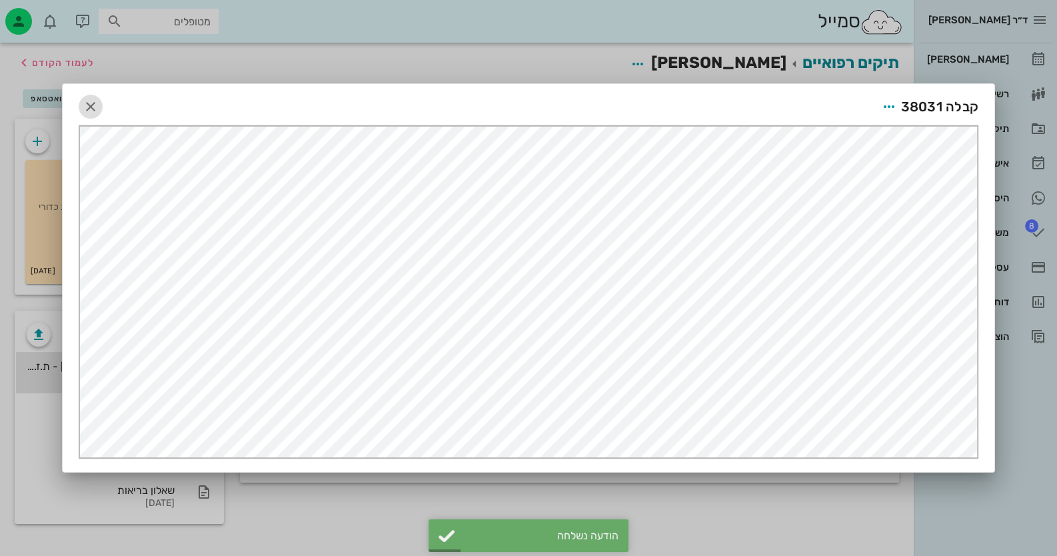
click at [84, 103] on icon "button" at bounding box center [91, 107] width 16 height 16
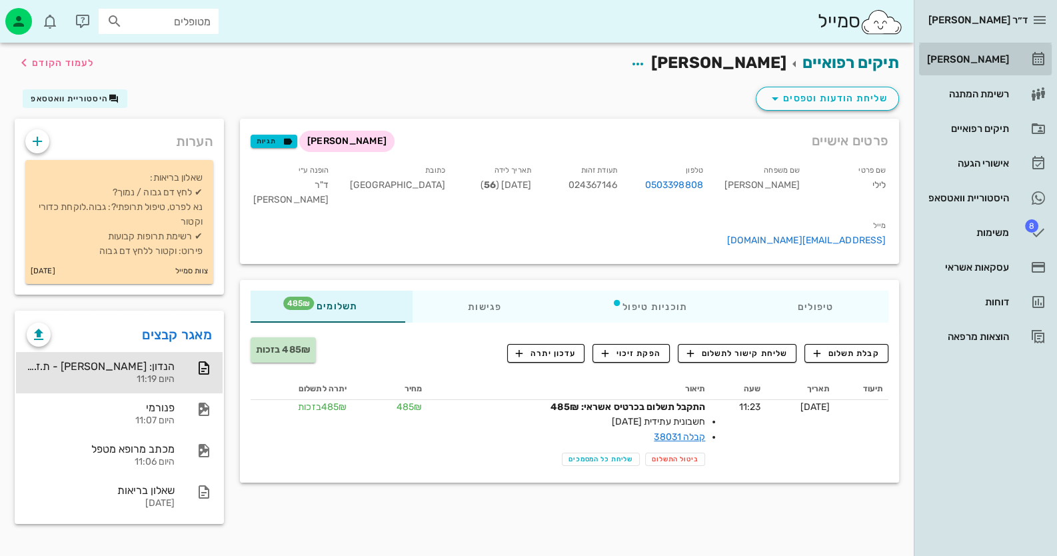
click at [989, 56] on div "[PERSON_NAME]" at bounding box center [967, 59] width 85 height 11
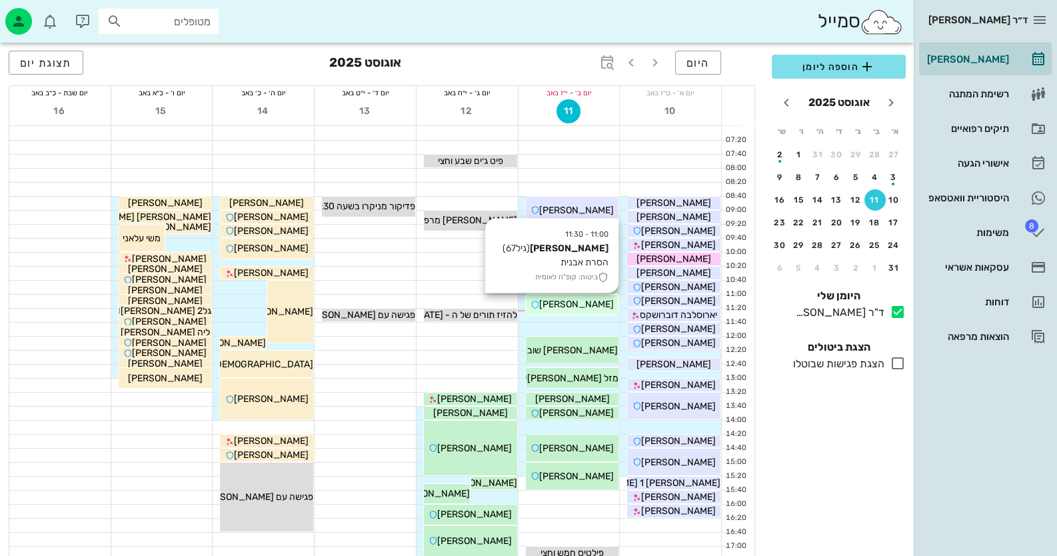
click at [594, 303] on span "[PERSON_NAME]" at bounding box center [576, 304] width 75 height 11
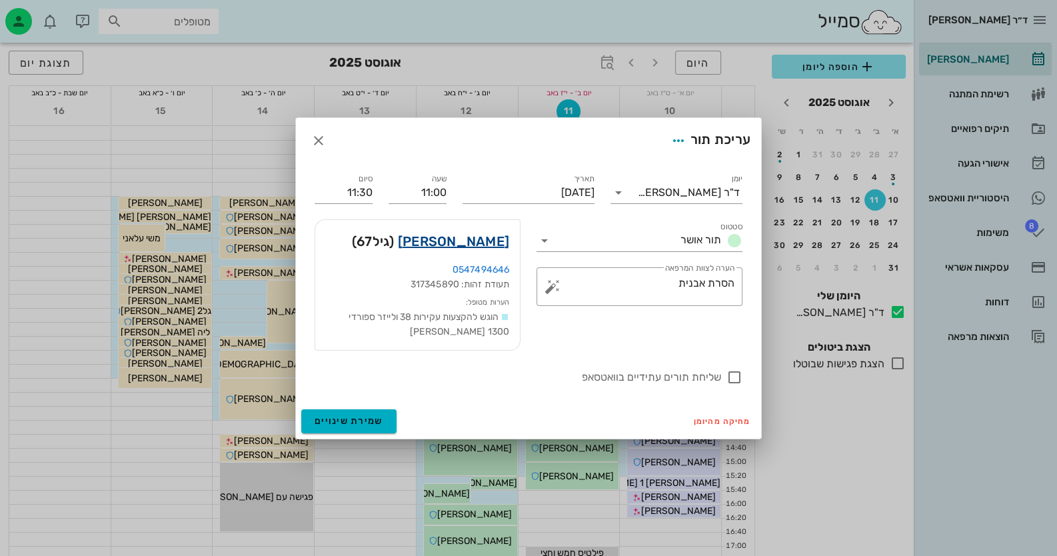
click at [453, 247] on link "[PERSON_NAME]" at bounding box center [453, 241] width 111 height 21
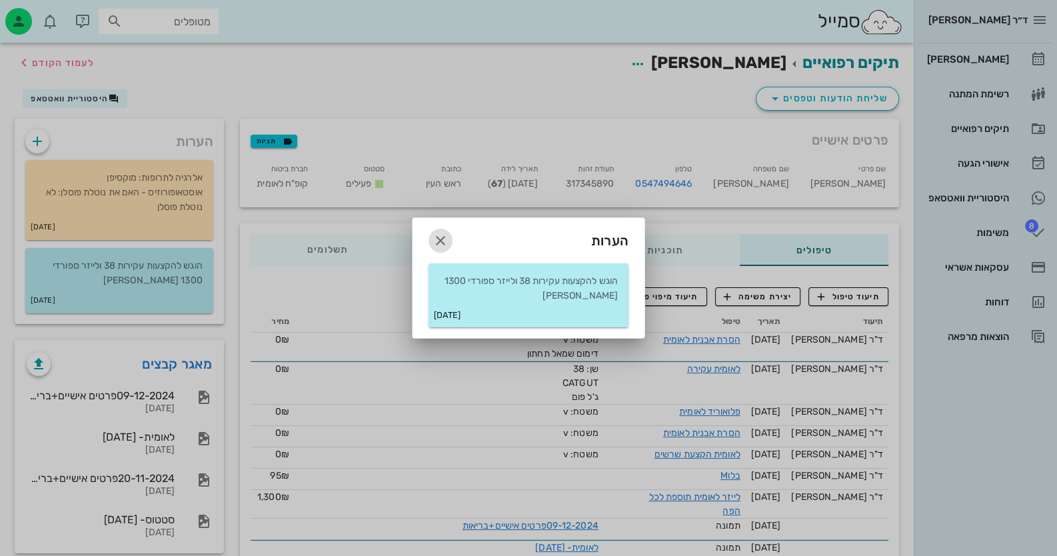
click at [443, 244] on icon "button" at bounding box center [441, 241] width 16 height 16
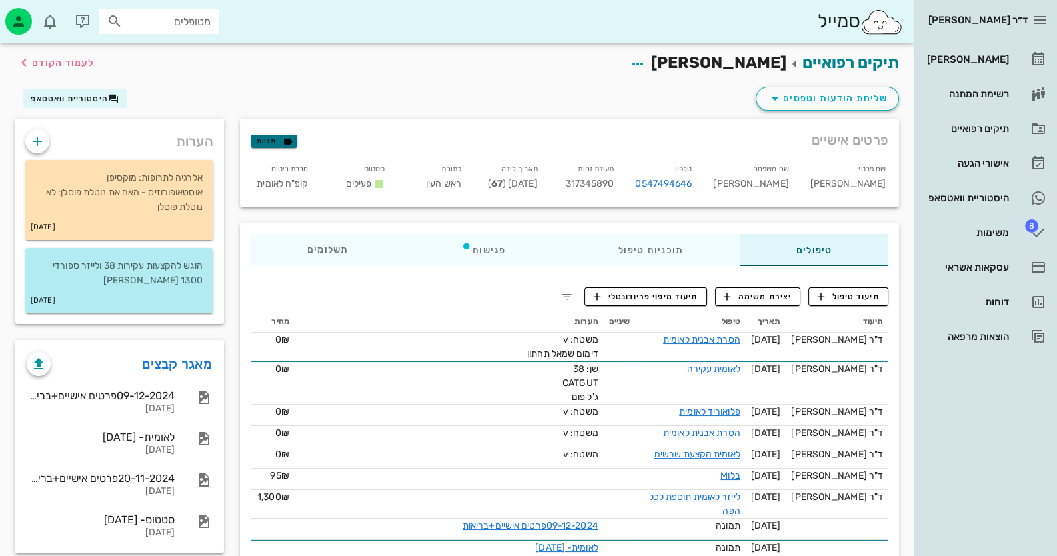
click at [293, 144] on button "תגיות" at bounding box center [274, 141] width 47 height 13
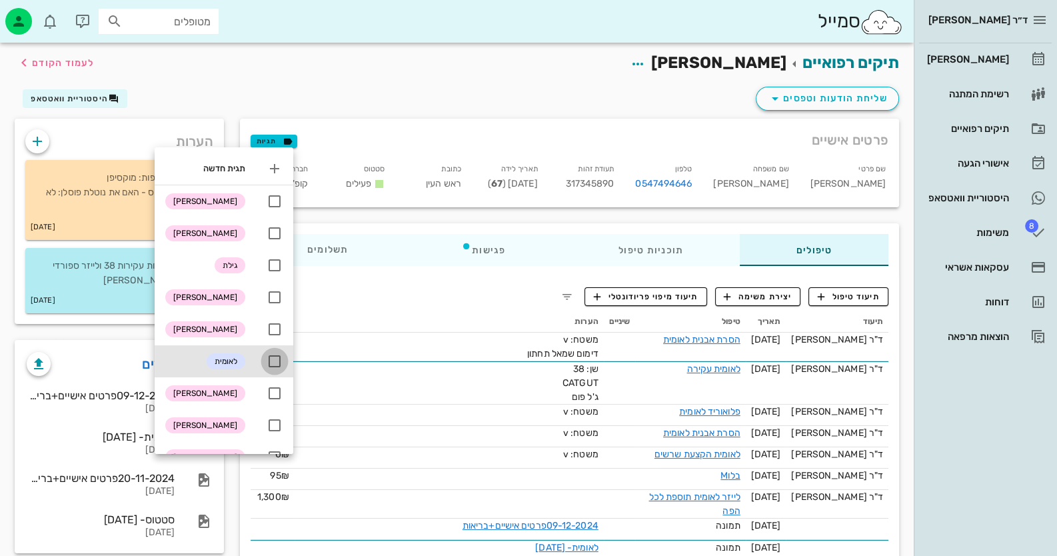
click at [273, 356] on div at bounding box center [274, 361] width 23 height 23
checkbox input "true"
click at [423, 81] on div "תיקים רפואיים [PERSON_NAME] לעמוד הקודם" at bounding box center [457, 63] width 901 height 41
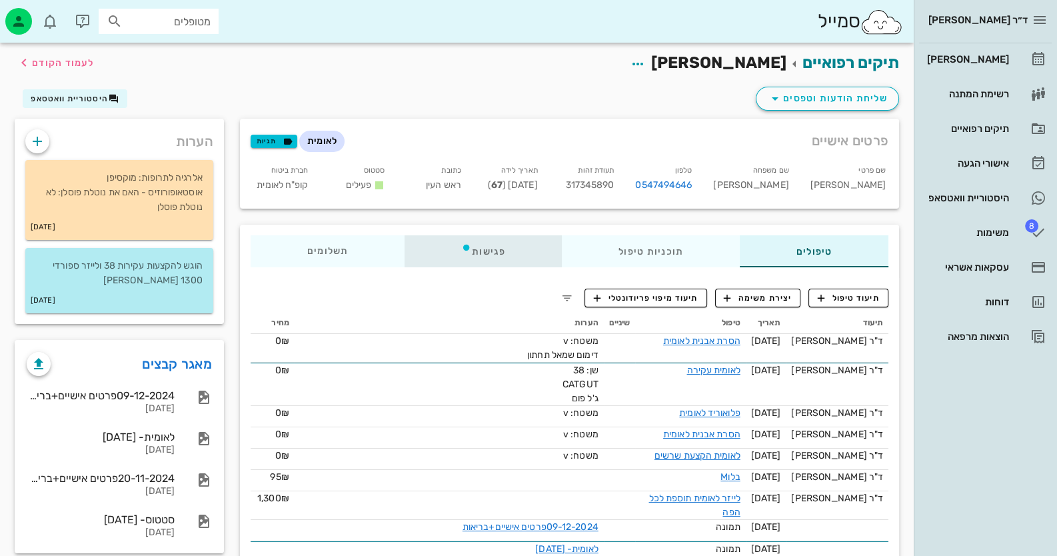
click at [480, 255] on div "פגישות" at bounding box center [483, 251] width 157 height 32
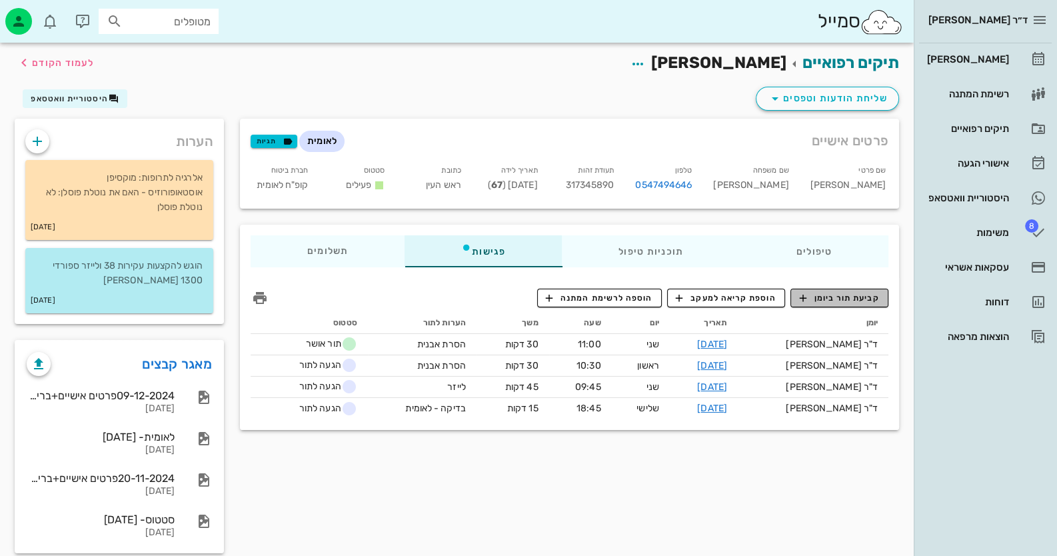
click at [843, 296] on span "קביעת תור ביומן" at bounding box center [839, 298] width 80 height 12
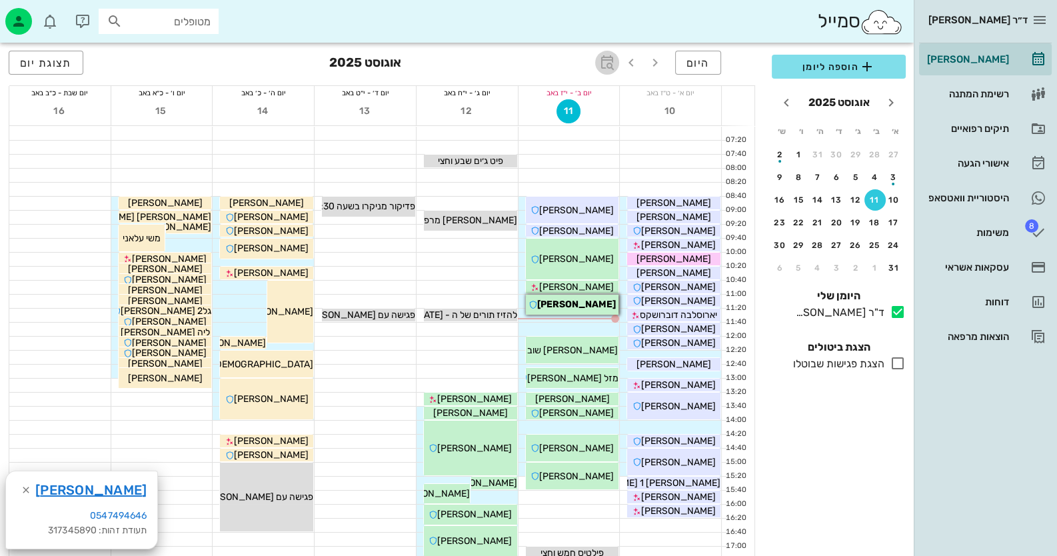
click at [602, 62] on icon "button" at bounding box center [607, 63] width 16 height 16
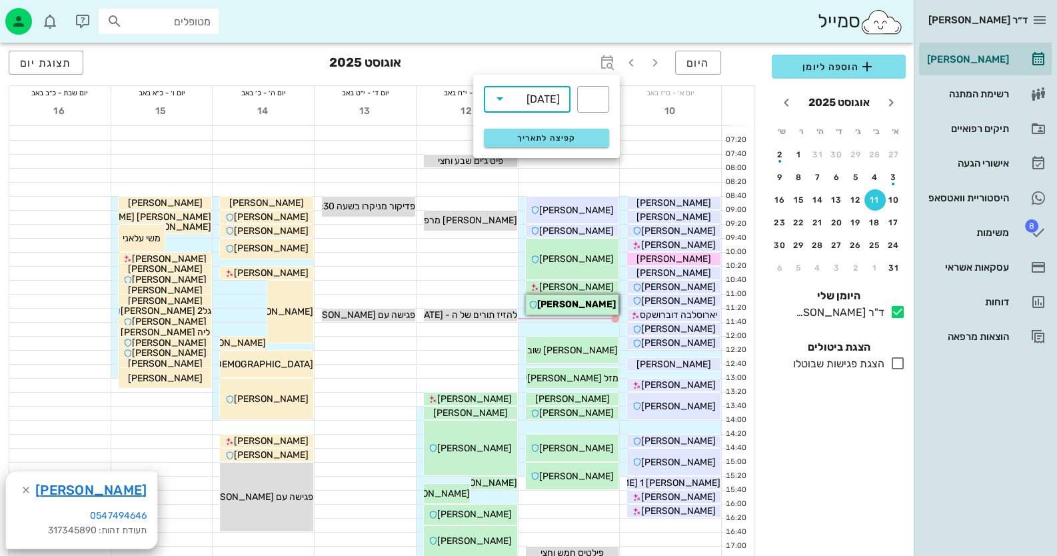
click at [517, 97] on input "text" at bounding box center [519, 98] width 16 height 21
click at [523, 163] on div "חודשים" at bounding box center [527, 157] width 65 height 11
click at [587, 99] on input "text" at bounding box center [593, 99] width 16 height 21
type input "5"
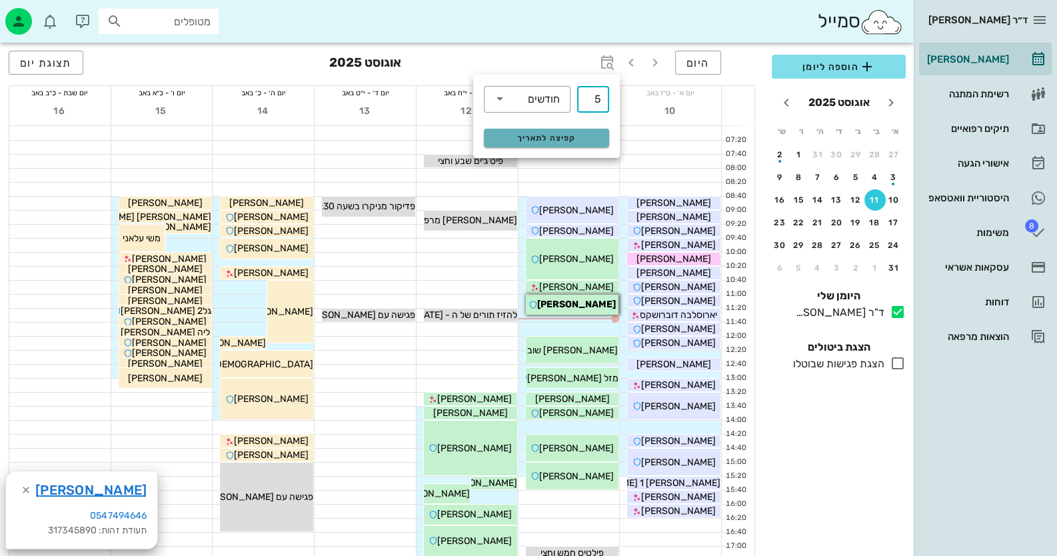
click at [580, 145] on button "קפיצה לתאריך" at bounding box center [546, 138] width 125 height 19
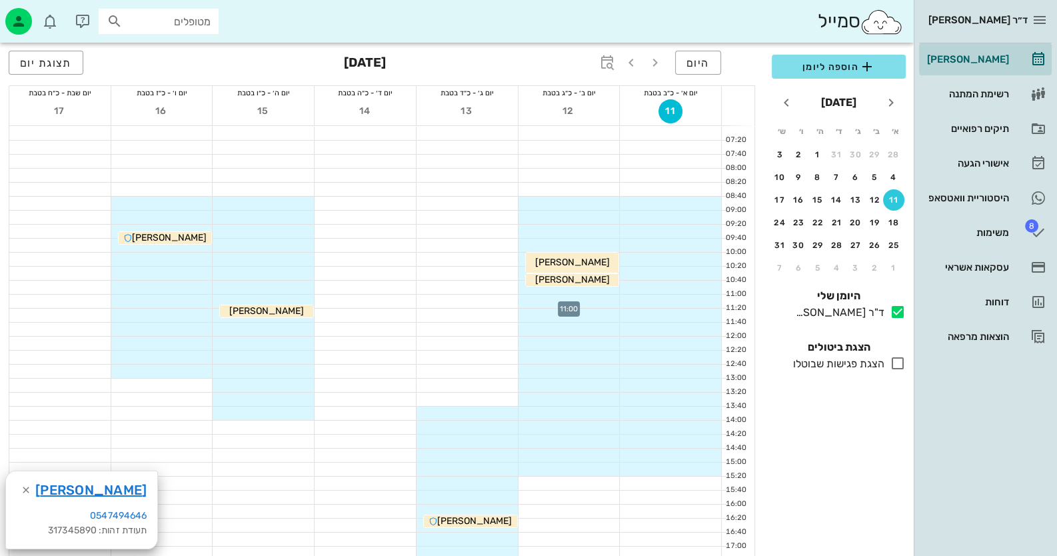
click at [599, 301] on div at bounding box center [569, 301] width 101 height 13
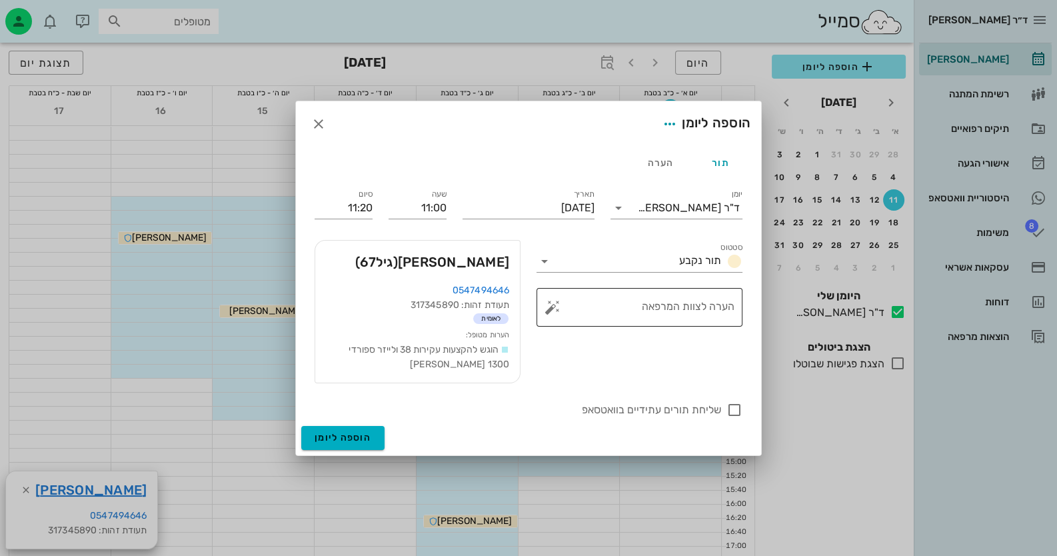
click at [546, 306] on button "button" at bounding box center [553, 307] width 16 height 16
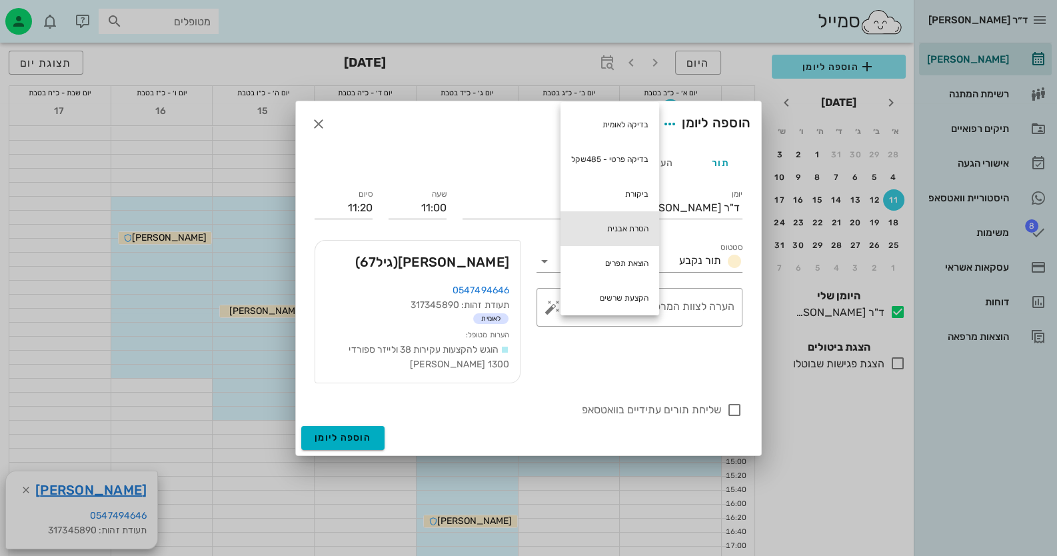
click at [612, 233] on div "הסרת אבנית" at bounding box center [610, 228] width 99 height 35
type textarea "הסרת אבנית"
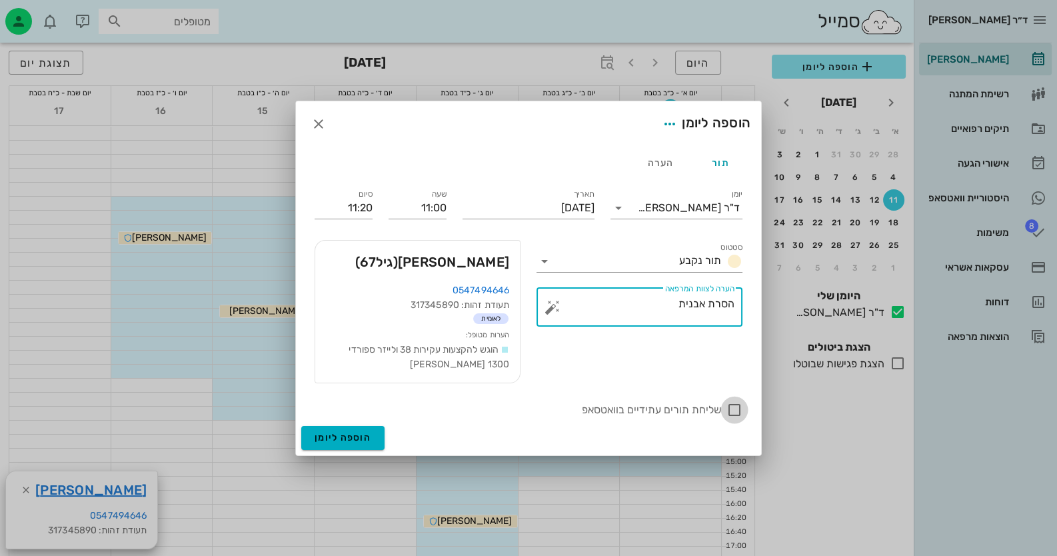
click at [731, 407] on div at bounding box center [734, 410] width 23 height 23
checkbox input "true"
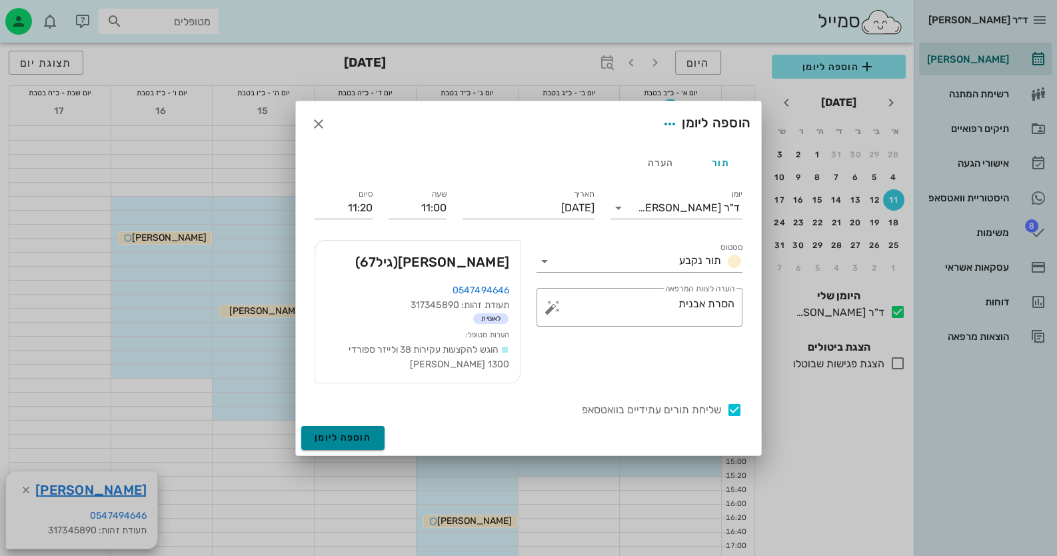
click at [340, 435] on span "הוספה ליומן" at bounding box center [343, 437] width 57 height 11
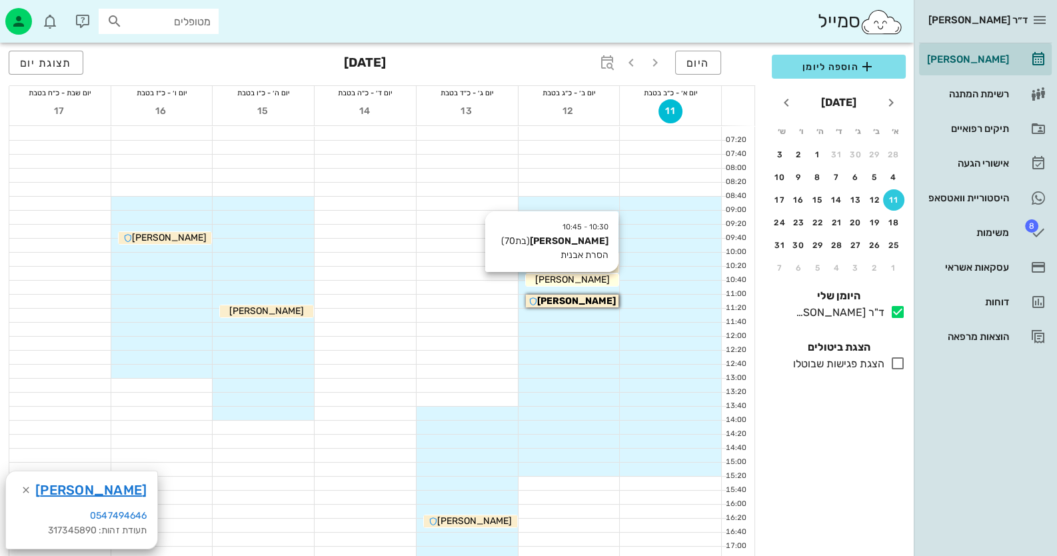
click at [593, 268] on span "[PERSON_NAME]" at bounding box center [572, 262] width 75 height 11
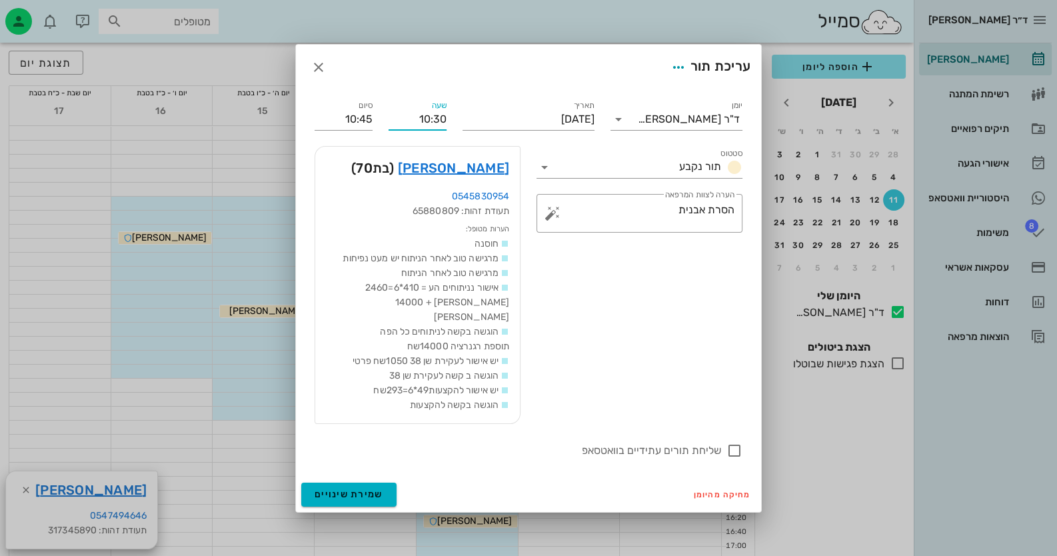
click at [436, 125] on input "10:30" at bounding box center [418, 119] width 58 height 21
click at [436, 125] on input "10:40" at bounding box center [418, 119] width 58 height 21
type input "10:40"
click at [370, 126] on input "10:55" at bounding box center [344, 119] width 58 height 21
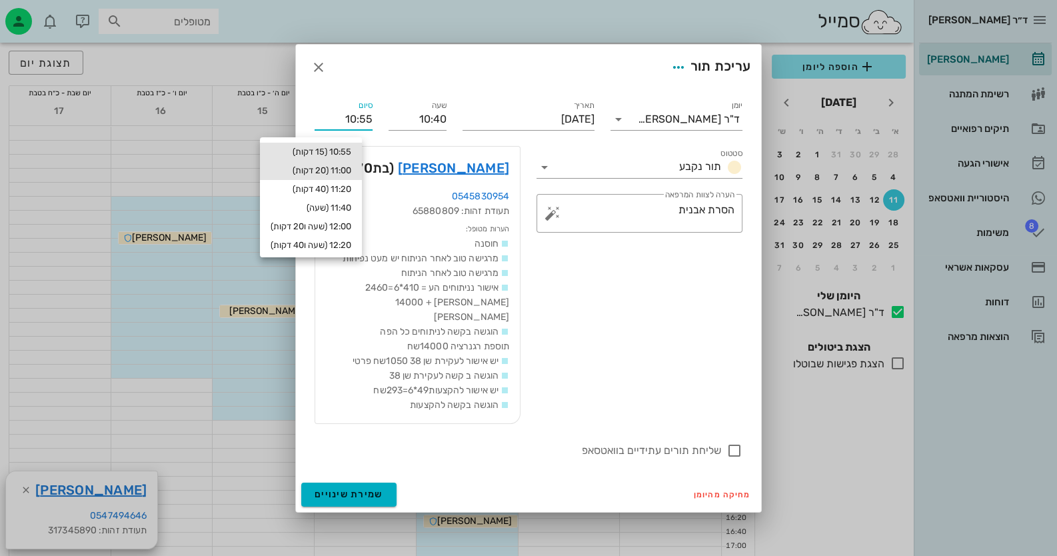
click at [344, 173] on div "11:00 (20 דקות)" at bounding box center [311, 170] width 81 height 11
type input "11:00"
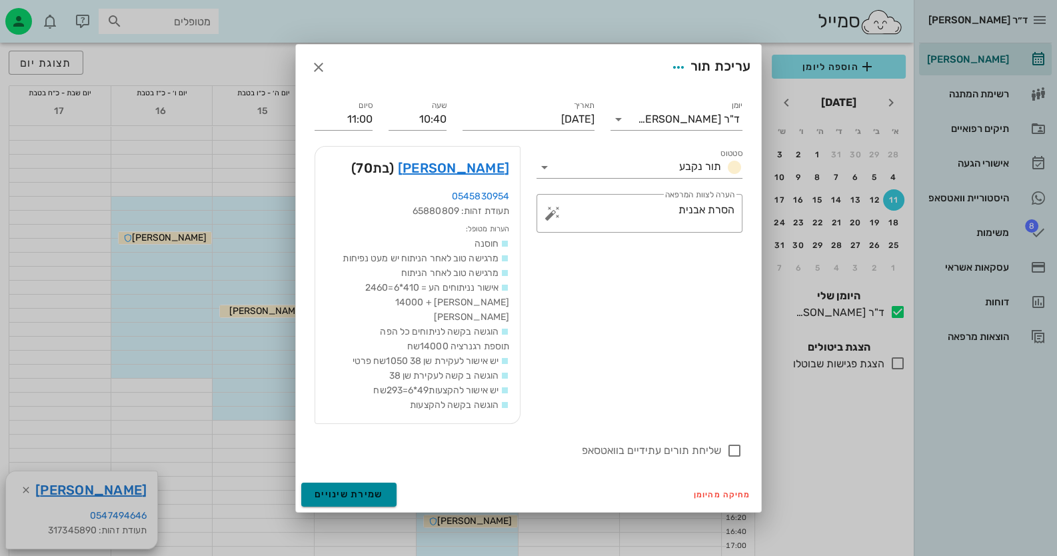
click at [372, 483] on button "שמירת שינויים" at bounding box center [348, 495] width 95 height 24
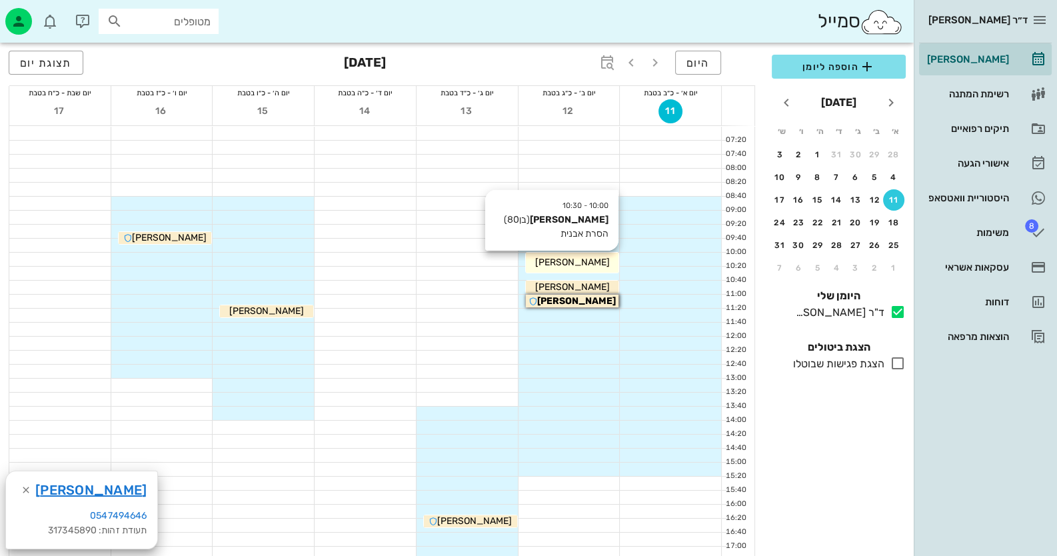
click at [605, 263] on div "[PERSON_NAME]" at bounding box center [572, 262] width 93 height 14
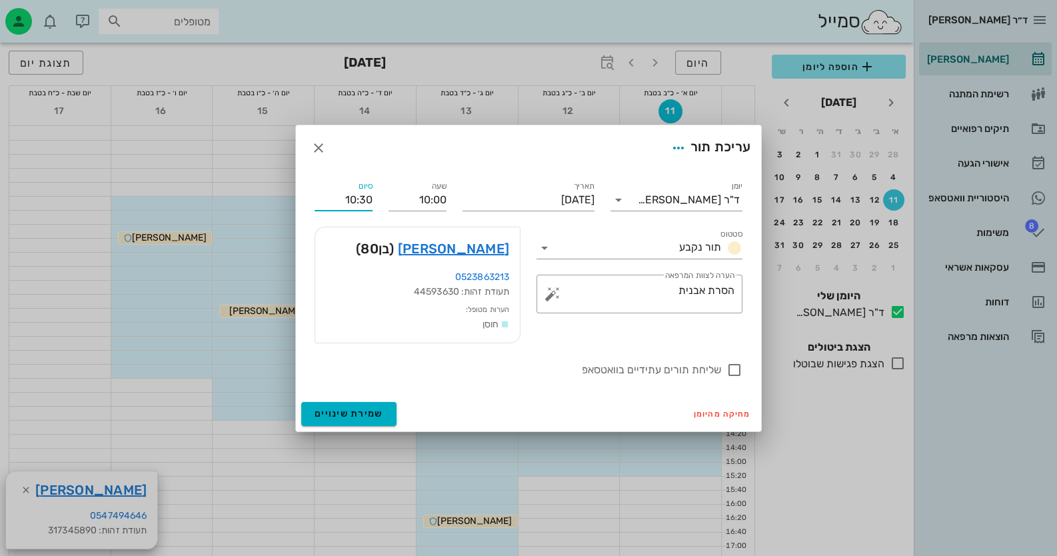
click at [361, 201] on input "10:30" at bounding box center [344, 199] width 58 height 21
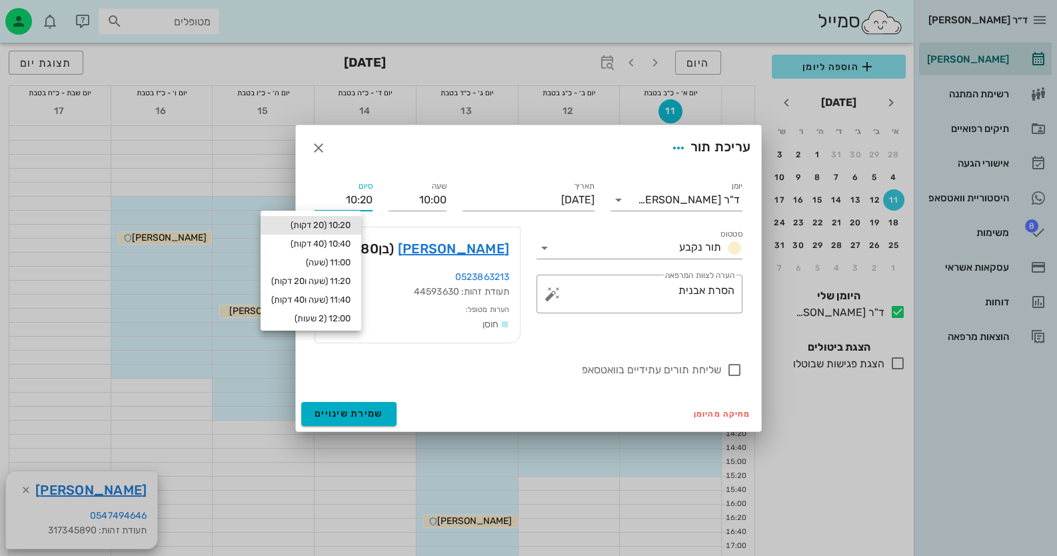
type input "10:20"
click at [339, 226] on div "10:20 (20 דקות)" at bounding box center [310, 225] width 79 height 11
type input "10:20"
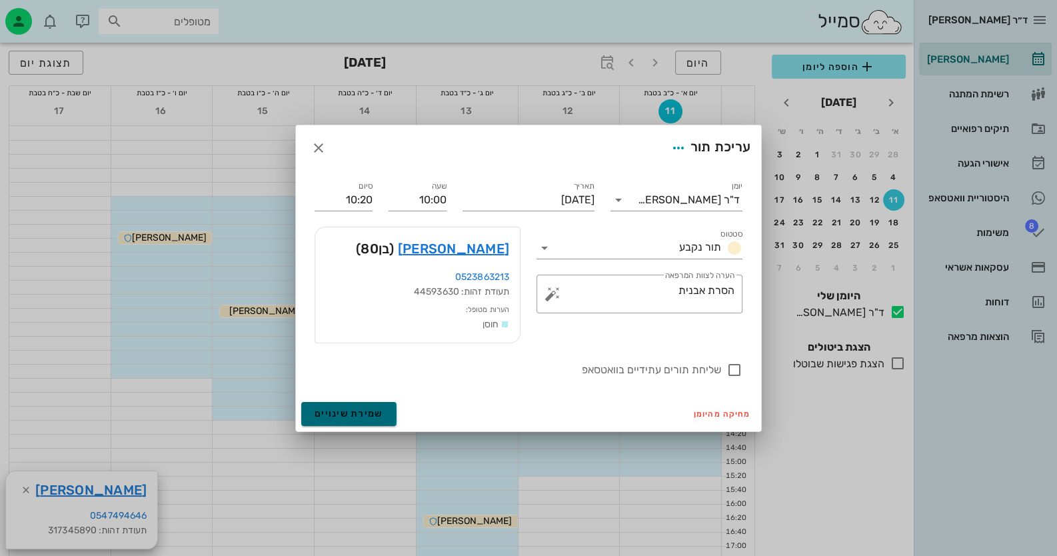
click at [349, 417] on span "שמירת שינויים" at bounding box center [349, 413] width 69 height 11
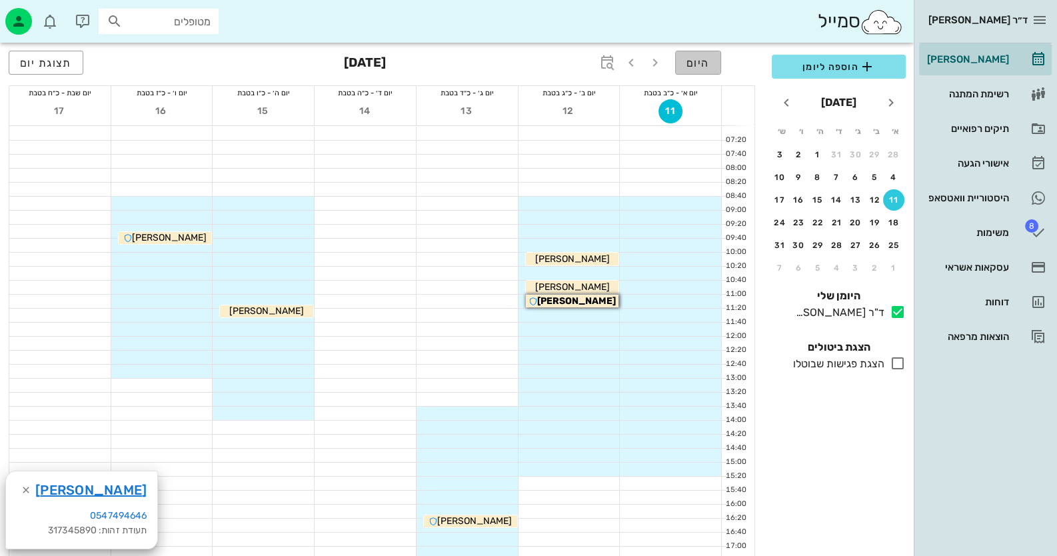
click at [702, 65] on span "היום" at bounding box center [698, 63] width 23 height 13
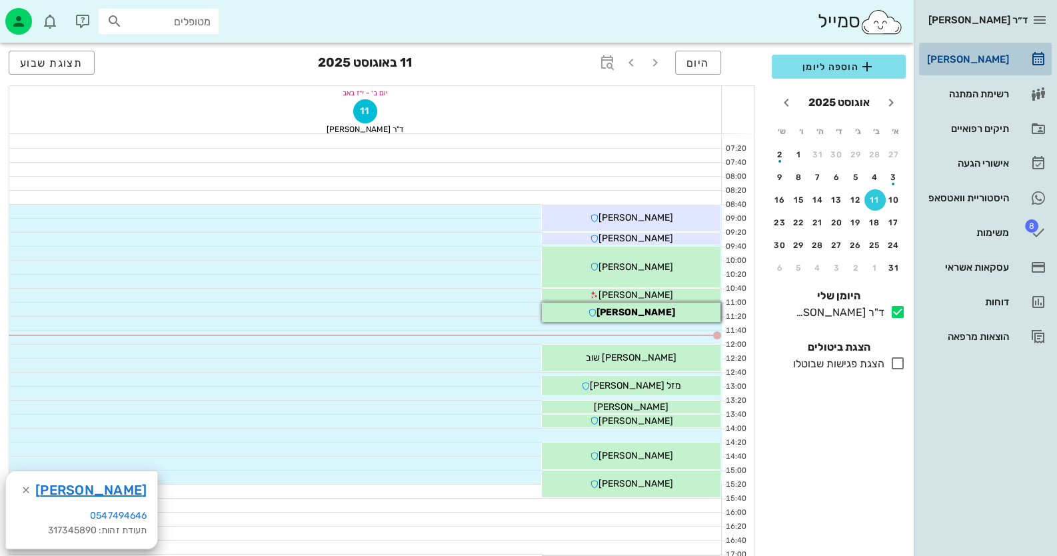
click at [1006, 69] on link "[PERSON_NAME]" at bounding box center [985, 59] width 133 height 32
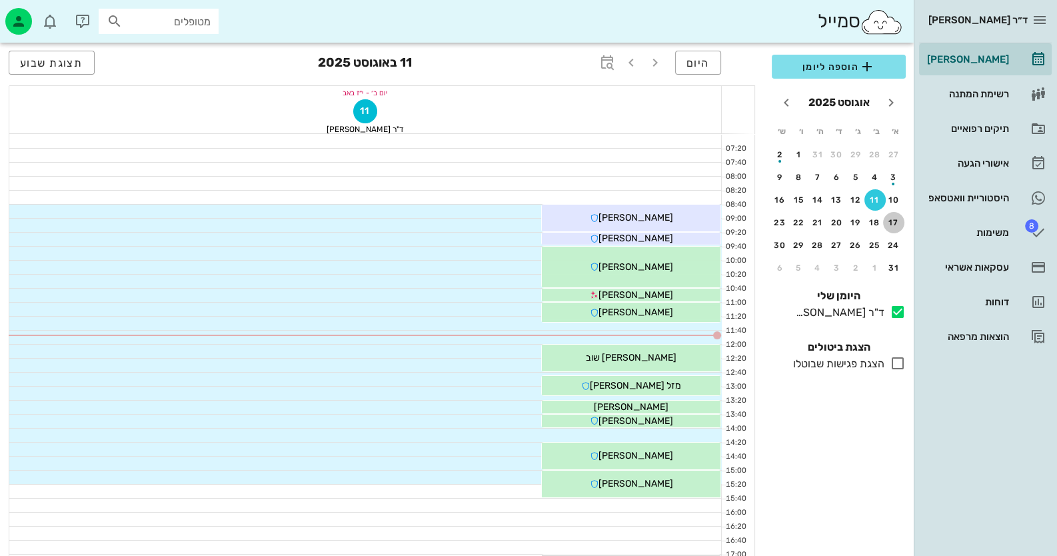
click at [893, 225] on div "17" at bounding box center [893, 222] width 21 height 9
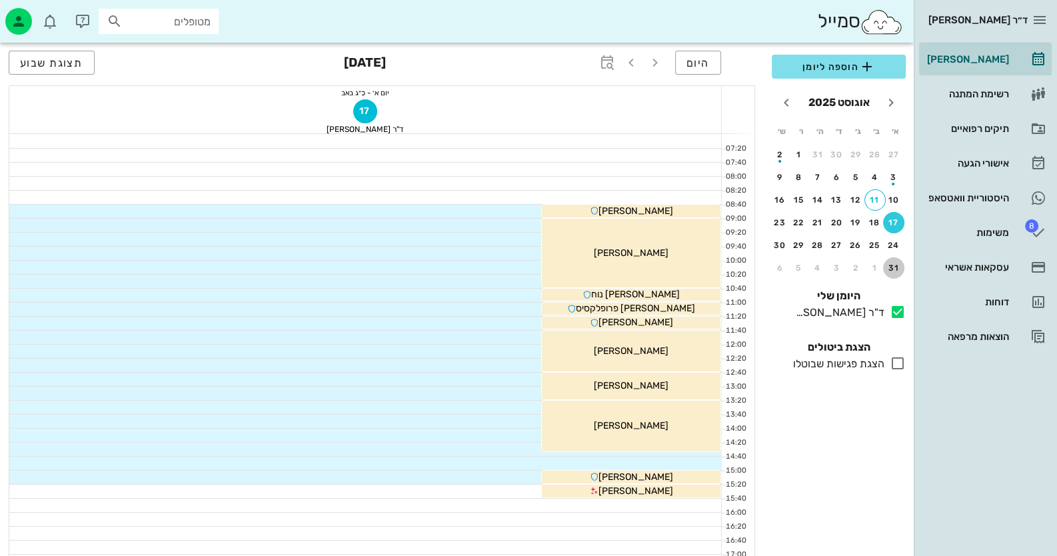
click at [894, 273] on button "31" at bounding box center [893, 267] width 21 height 21
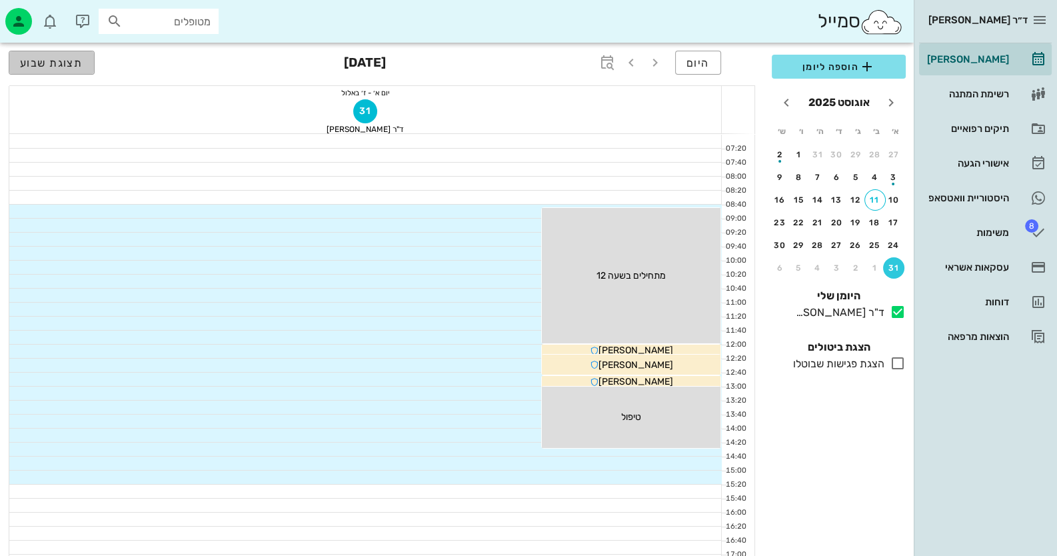
click at [45, 62] on span "תצוגת שבוע" at bounding box center [51, 63] width 63 height 13
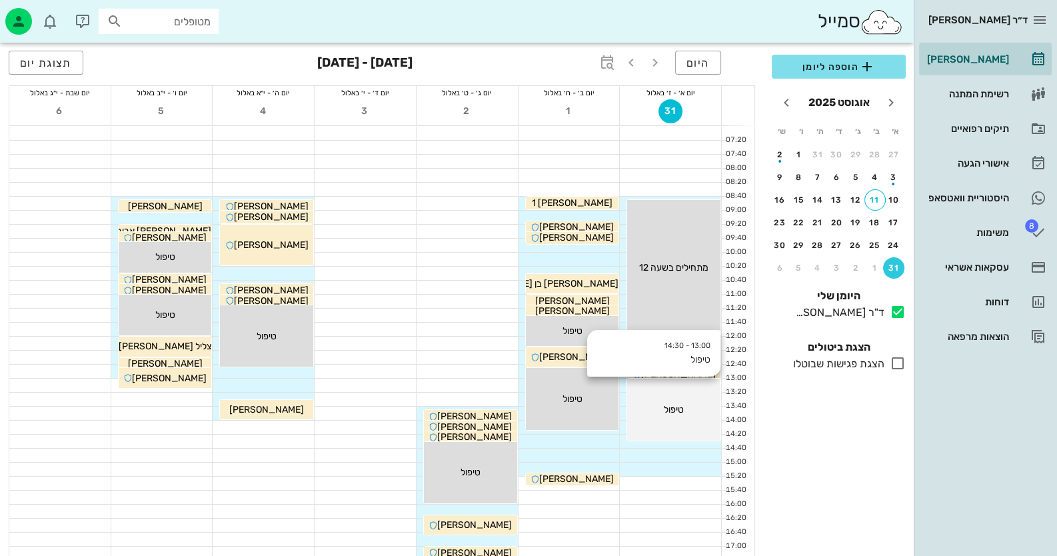
click at [677, 409] on span "טיפול" at bounding box center [674, 409] width 20 height 11
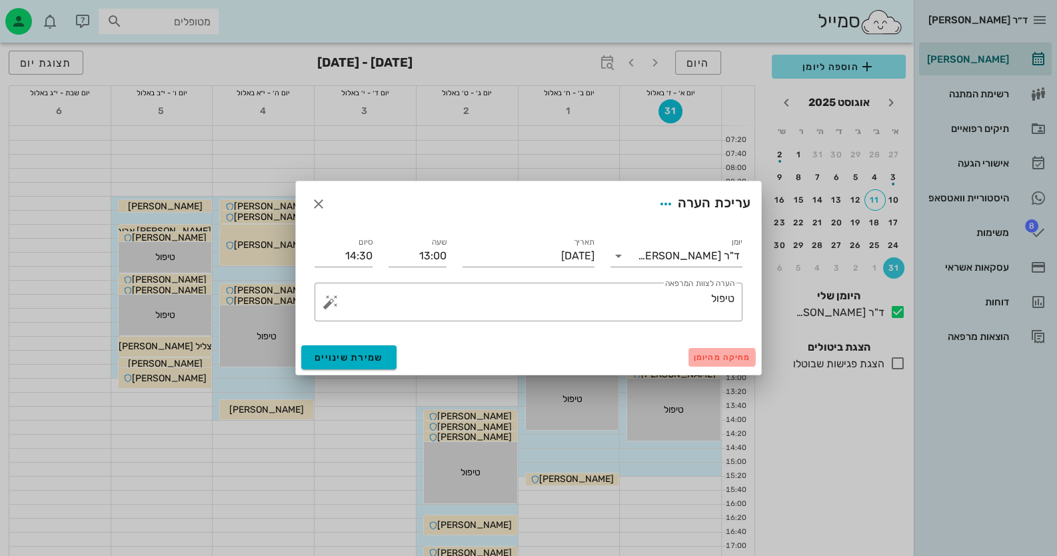
click at [732, 354] on span "מחיקה מהיומן" at bounding box center [722, 357] width 57 height 9
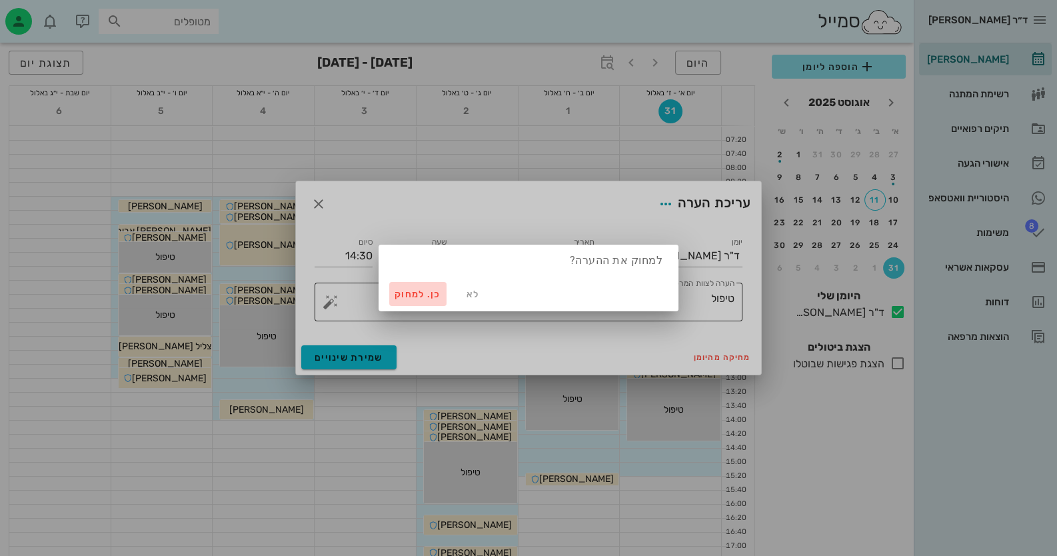
click at [405, 291] on span "כן. למחוק" at bounding box center [418, 294] width 47 height 11
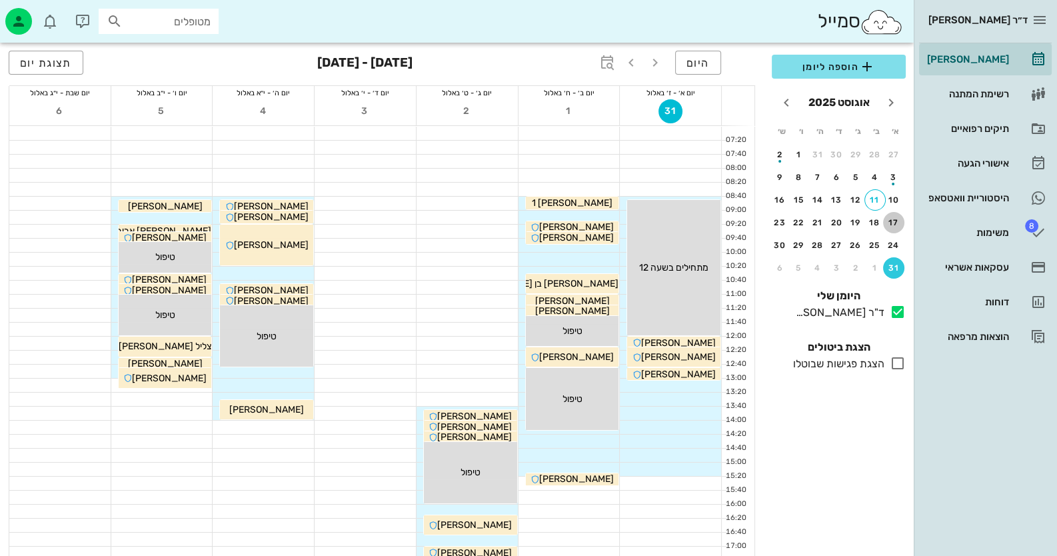
click at [891, 215] on button "17" at bounding box center [893, 222] width 21 height 21
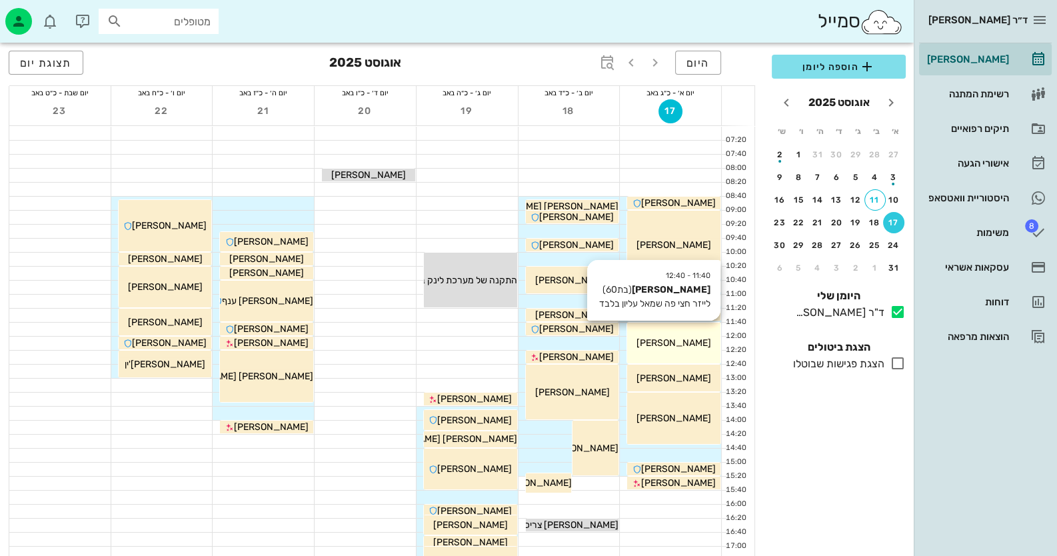
click at [688, 341] on span "[PERSON_NAME]" at bounding box center [674, 342] width 75 height 11
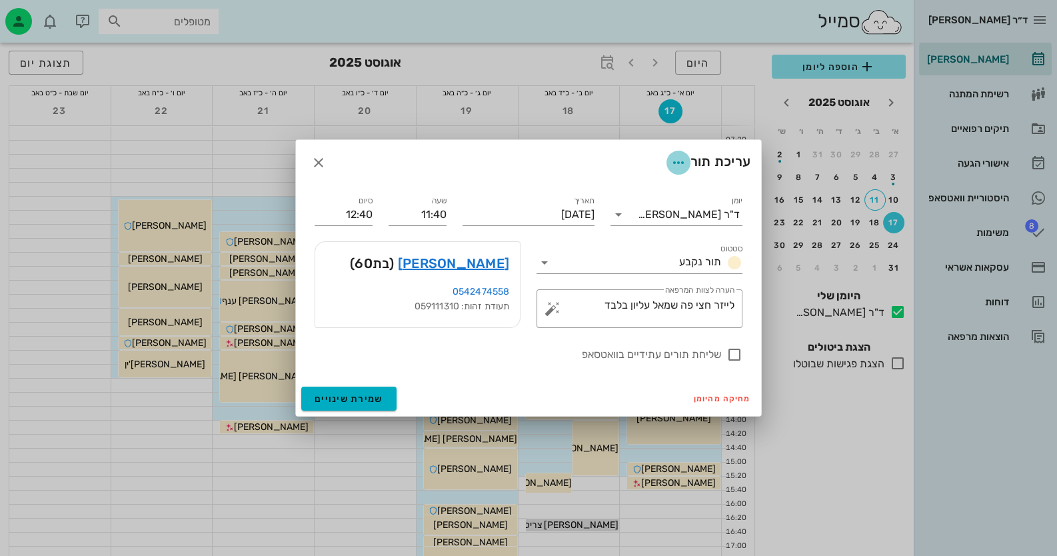
click at [680, 156] on icon "button" at bounding box center [679, 163] width 16 height 16
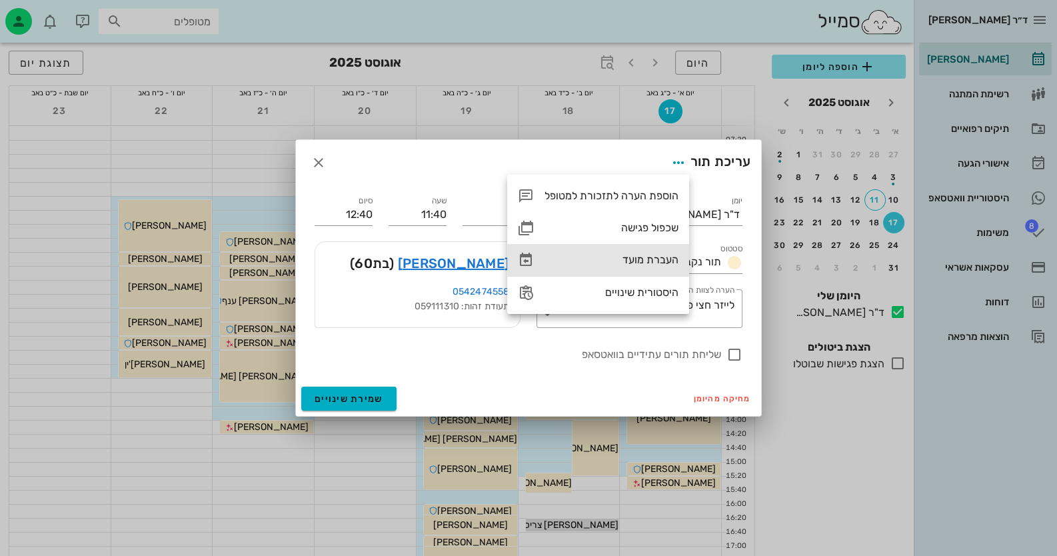
click at [659, 265] on div "העברת מועד" at bounding box center [612, 259] width 134 height 13
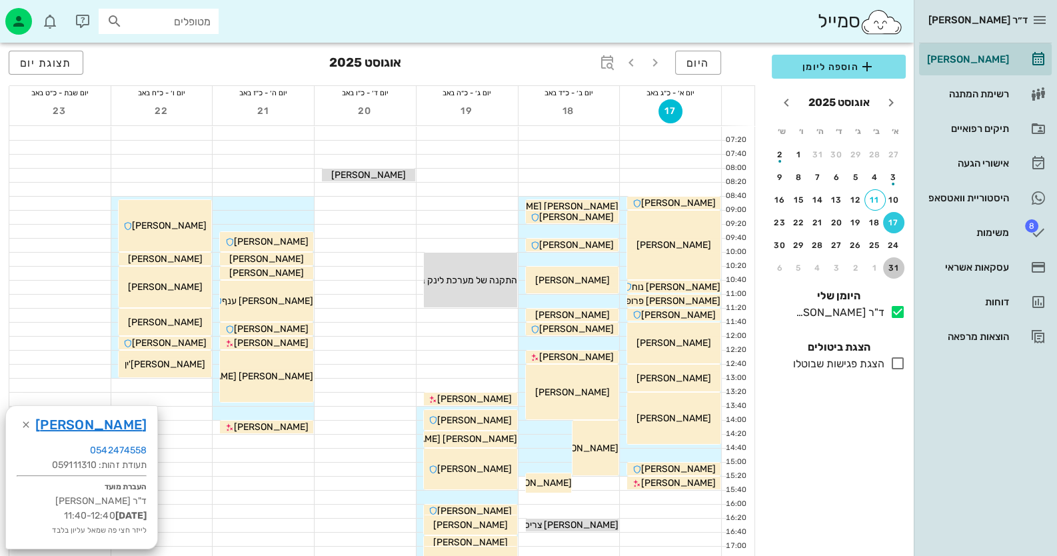
click at [900, 263] on div "31" at bounding box center [893, 267] width 21 height 9
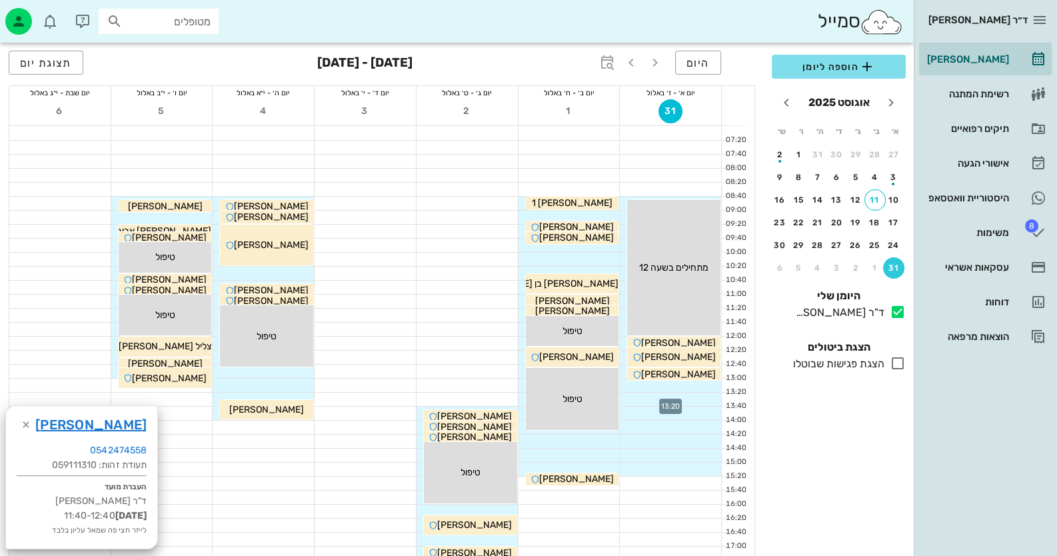
click at [704, 396] on div at bounding box center [670, 399] width 101 height 13
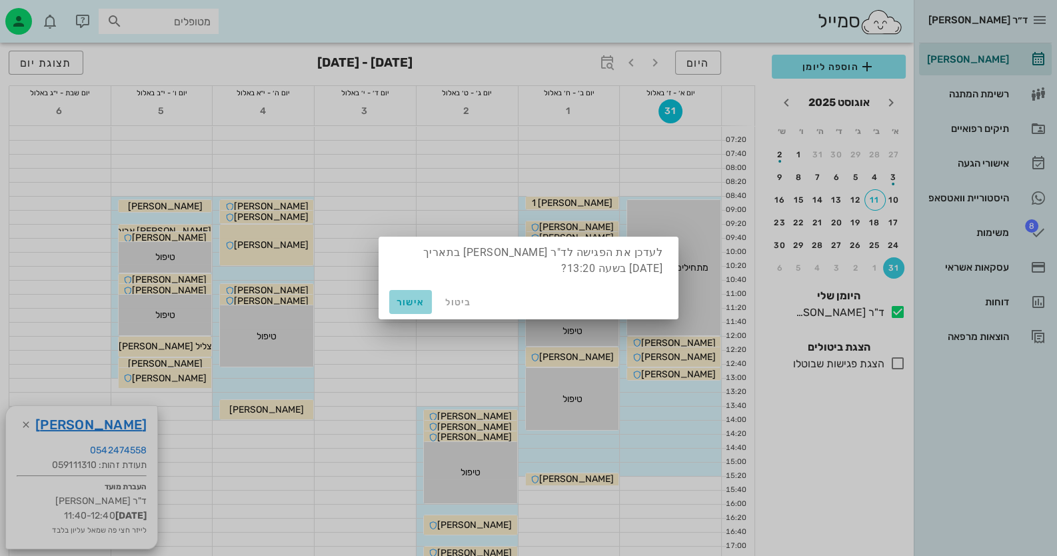
click at [417, 306] on span "אישור" at bounding box center [411, 302] width 32 height 11
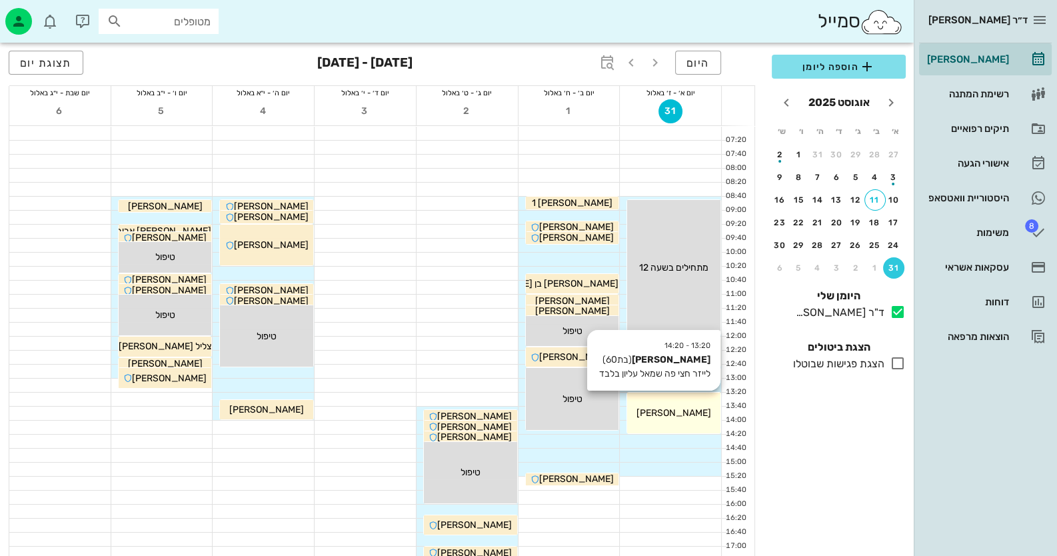
click at [711, 397] on div "13:20 - 14:20 [PERSON_NAME] (בת 60 ) לייזר חצי פה שמאל עליון בלבד [PERSON_NAME]" at bounding box center [673, 413] width 93 height 41
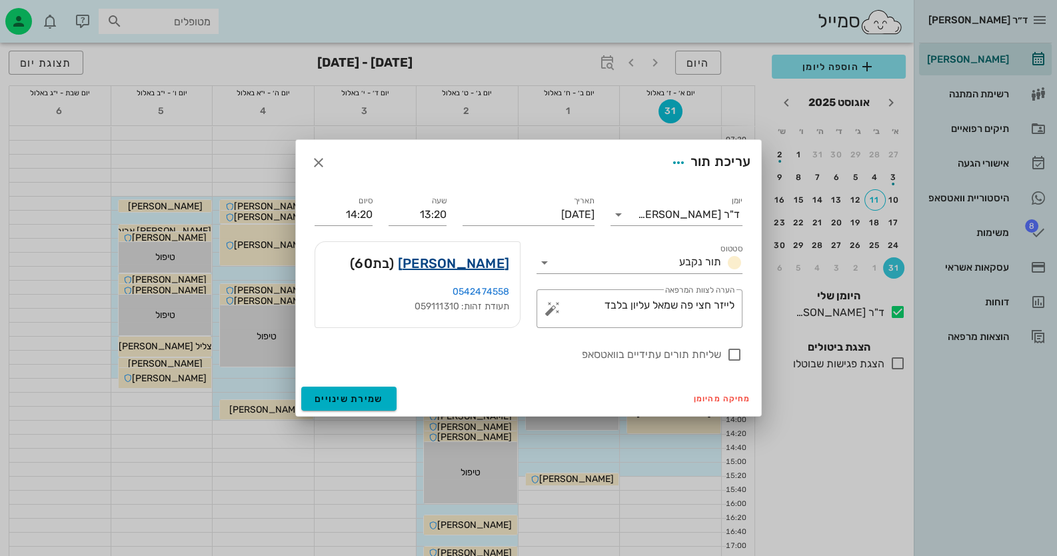
click at [492, 264] on link "[PERSON_NAME]" at bounding box center [453, 263] width 111 height 21
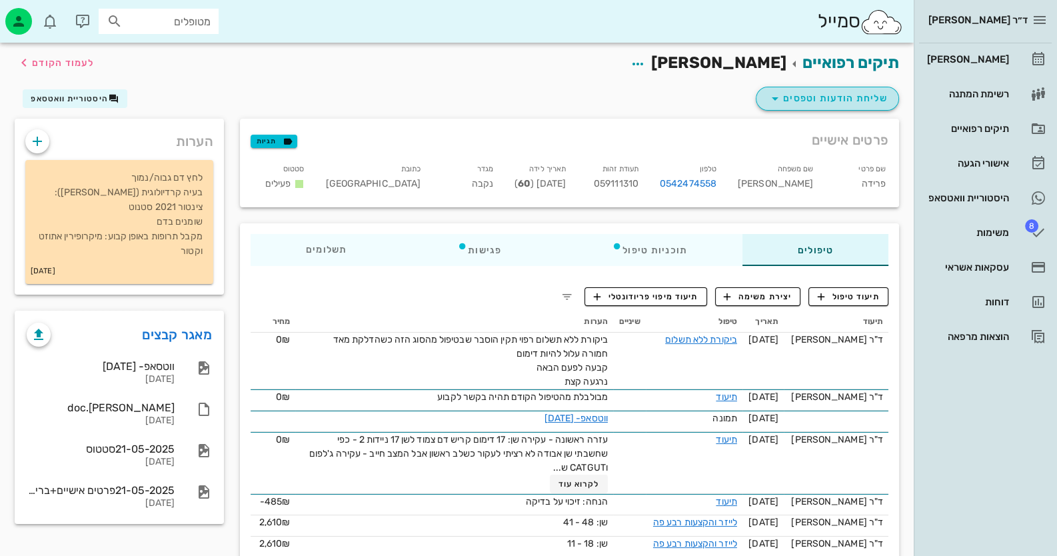
click at [865, 91] on span "שליחת הודעות וטפסים" at bounding box center [827, 99] width 121 height 16
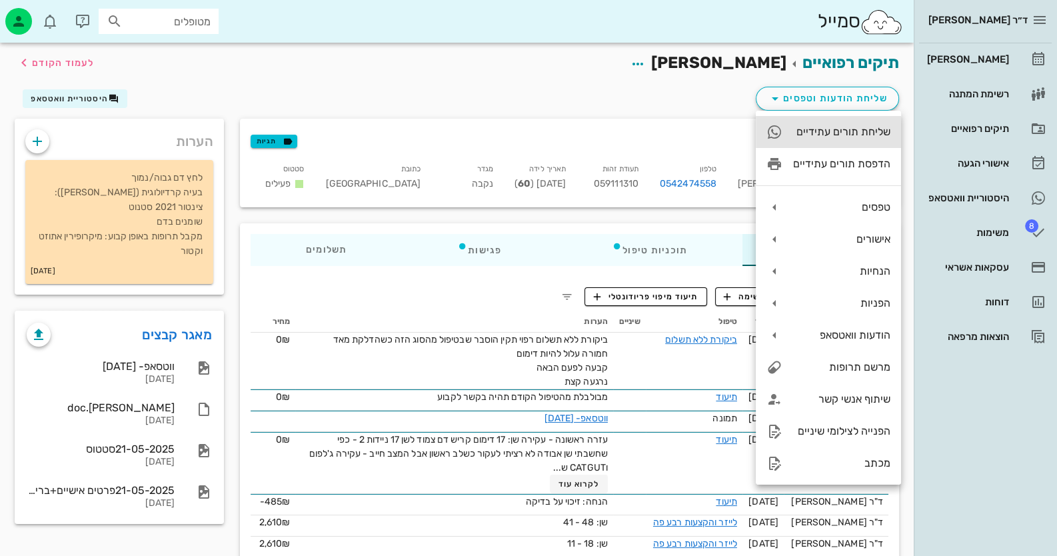
click at [877, 125] on div "שליחת תורים עתידיים" at bounding box center [841, 131] width 97 height 13
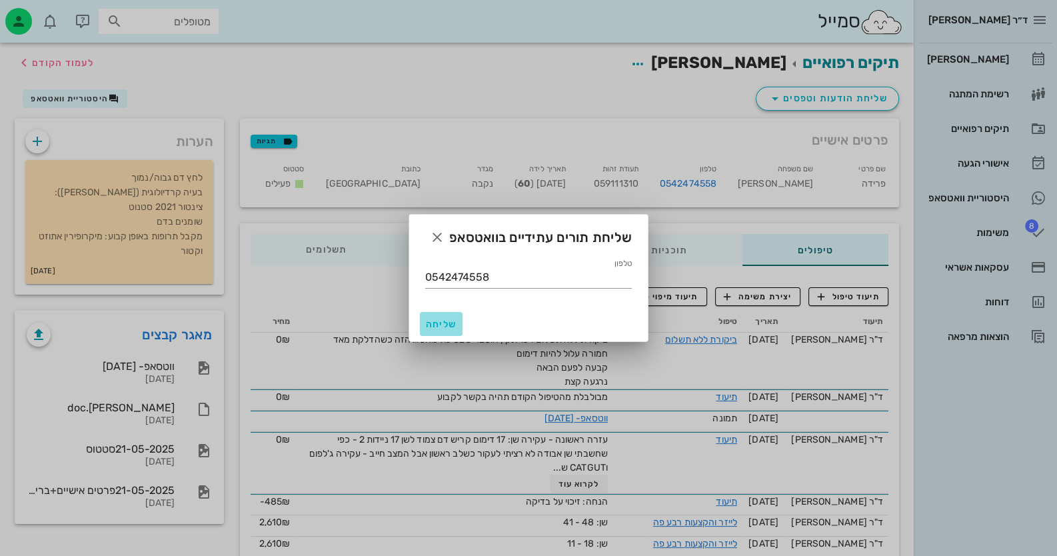
click at [443, 329] on button "שליחה" at bounding box center [441, 324] width 43 height 24
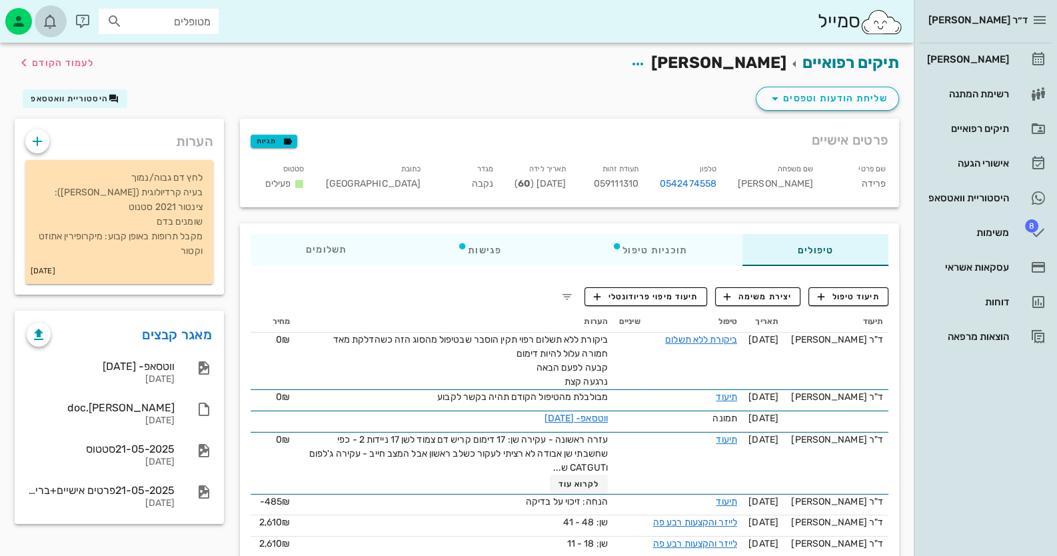
click at [37, 22] on span "button" at bounding box center [51, 21] width 32 height 16
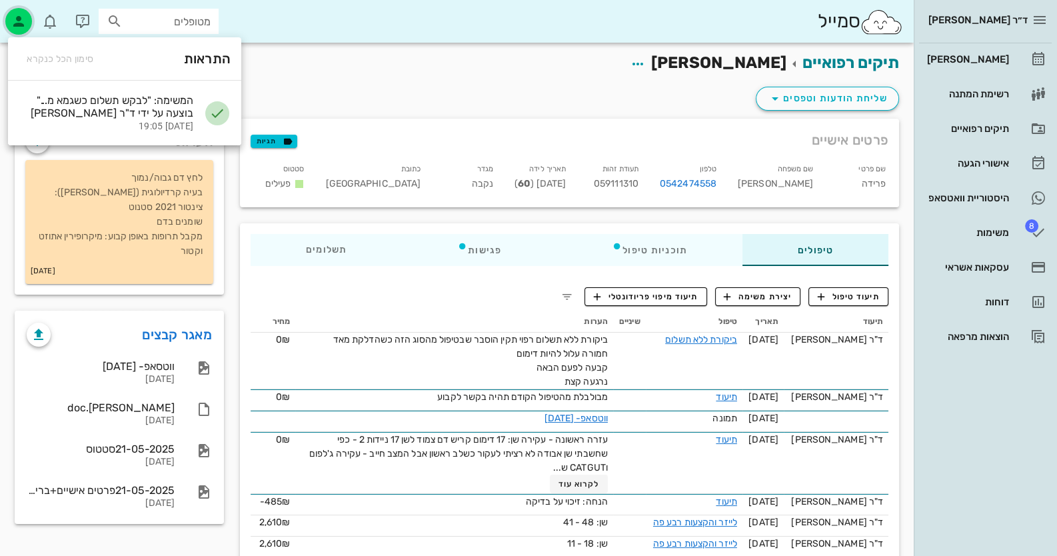
click at [28, 22] on div "button" at bounding box center [18, 21] width 27 height 27
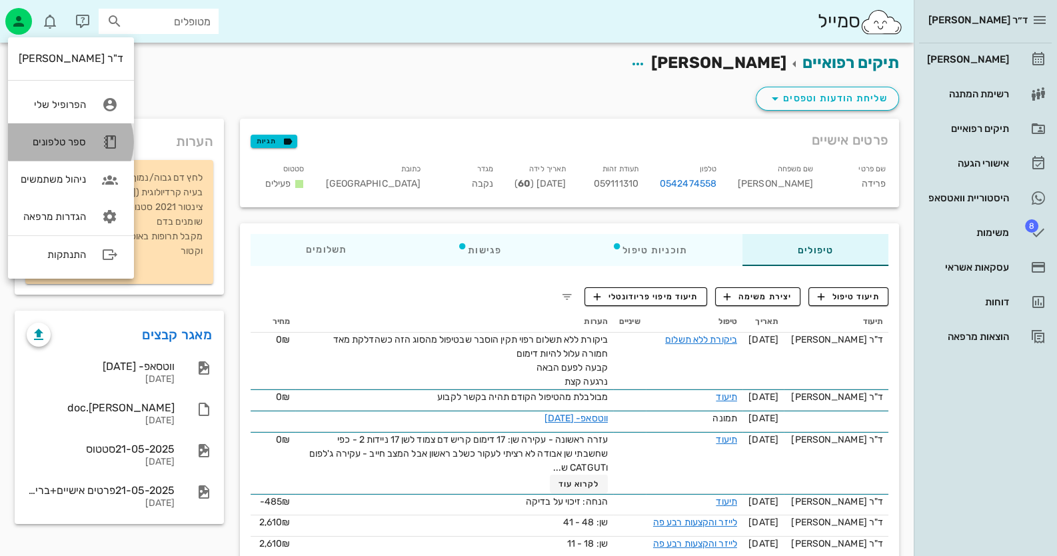
click at [93, 149] on link "ספר טלפונים" at bounding box center [71, 141] width 126 height 37
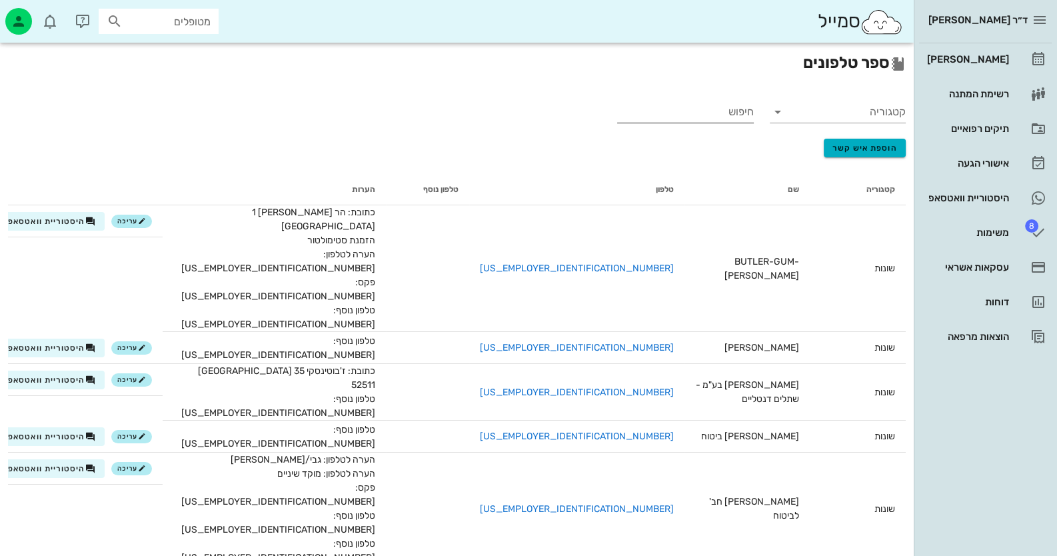
click at [711, 116] on input "חיפוש" at bounding box center [687, 111] width 134 height 21
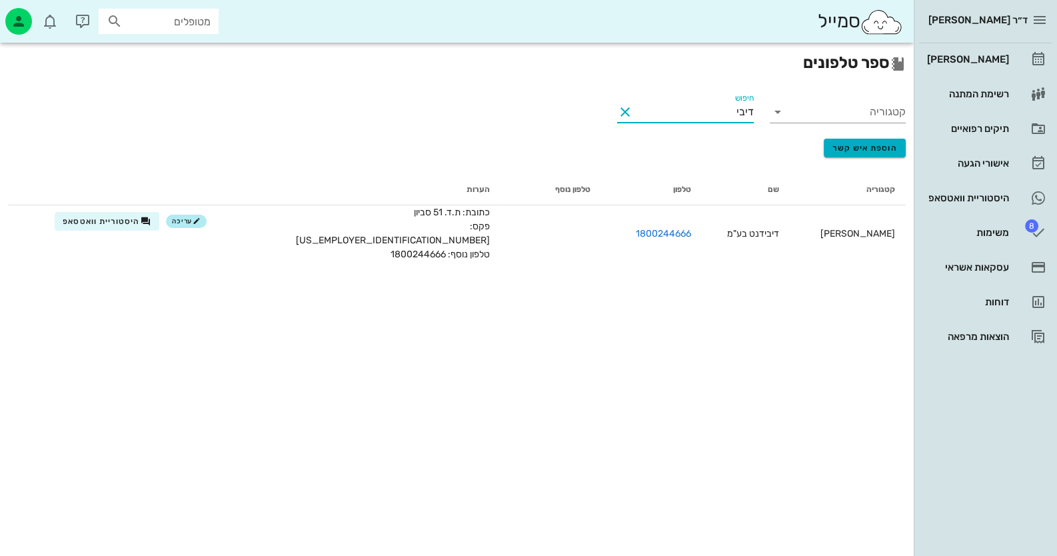
type input "דיבי"
click at [992, 67] on div "[PERSON_NAME]" at bounding box center [967, 59] width 85 height 21
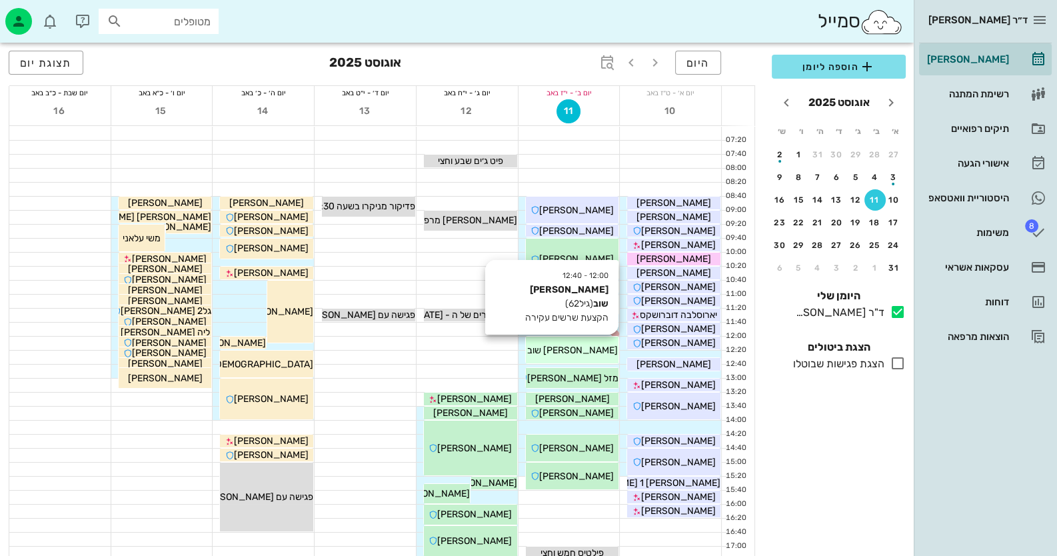
click at [572, 357] on div "12:00 - 12:40 [PERSON_NAME] שוב (גיל 62 ) הקצעת שרשים עקירה [PERSON_NAME] שוב" at bounding box center [572, 350] width 93 height 27
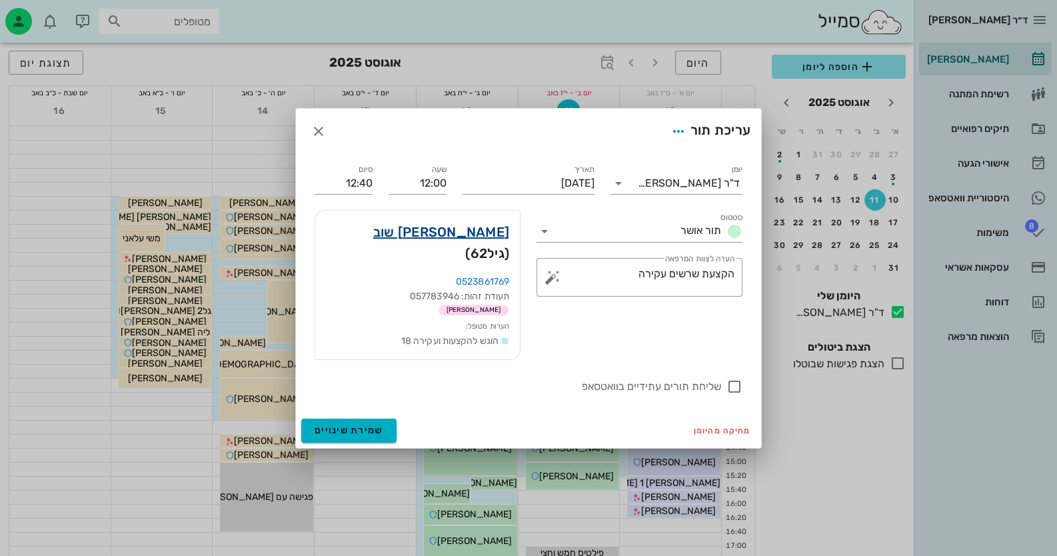
click at [487, 243] on link "[PERSON_NAME] שוב" at bounding box center [441, 231] width 136 height 21
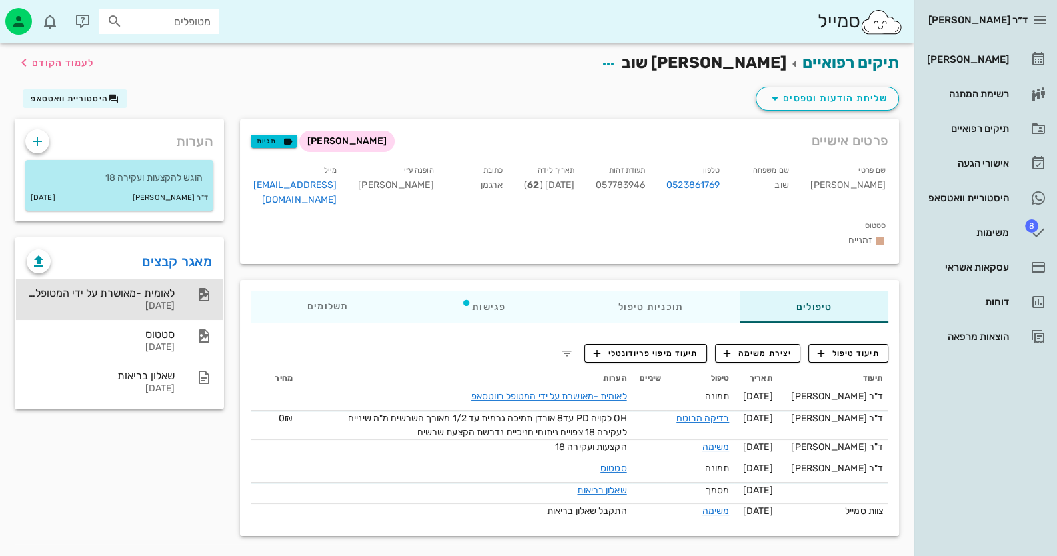
click at [127, 291] on div "לאומית -מאושרת על ידי המטופל בווטסאפ" at bounding box center [101, 293] width 148 height 13
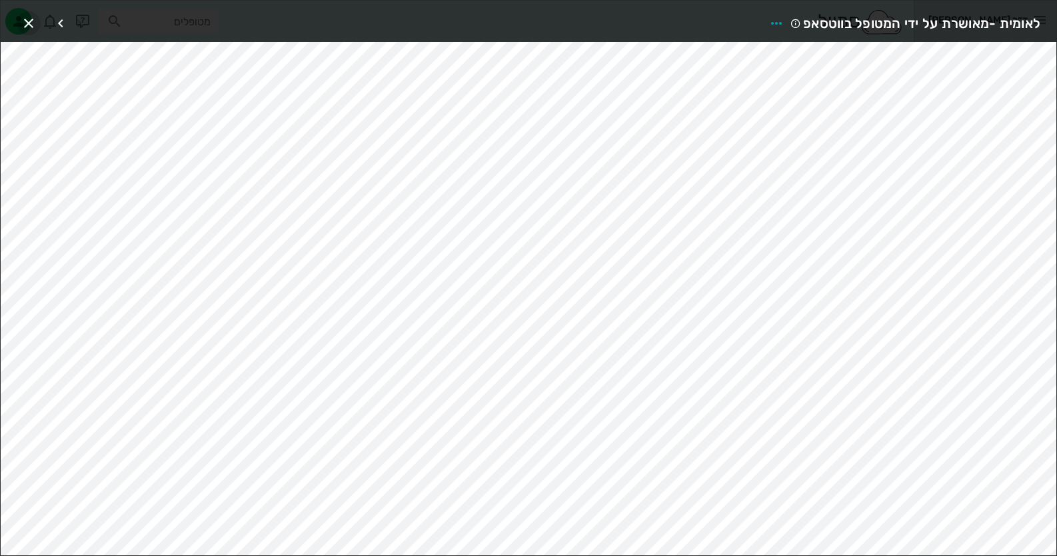
click at [29, 19] on icon "button" at bounding box center [29, 23] width 16 height 16
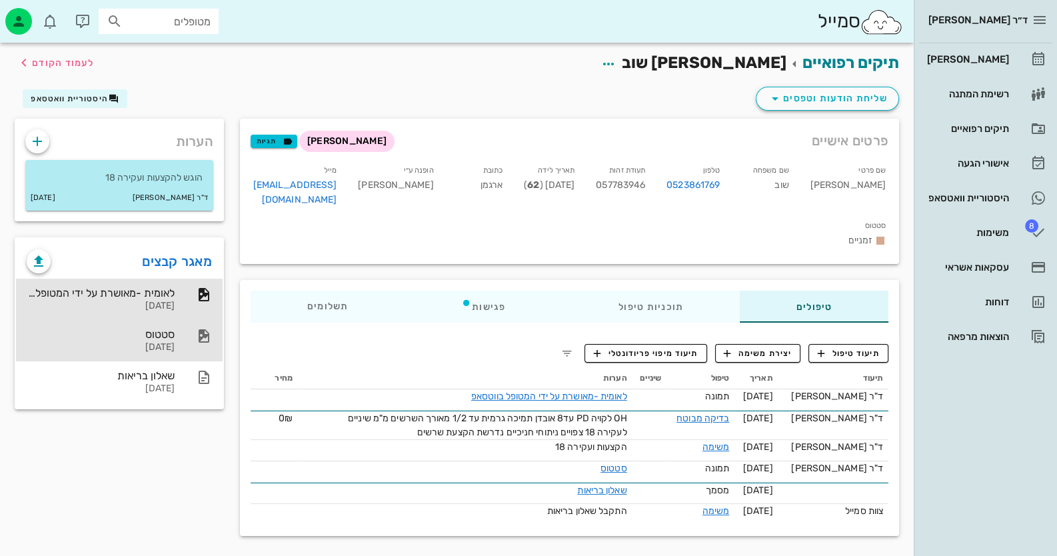
click at [162, 333] on div "סטטוס" at bounding box center [101, 334] width 148 height 13
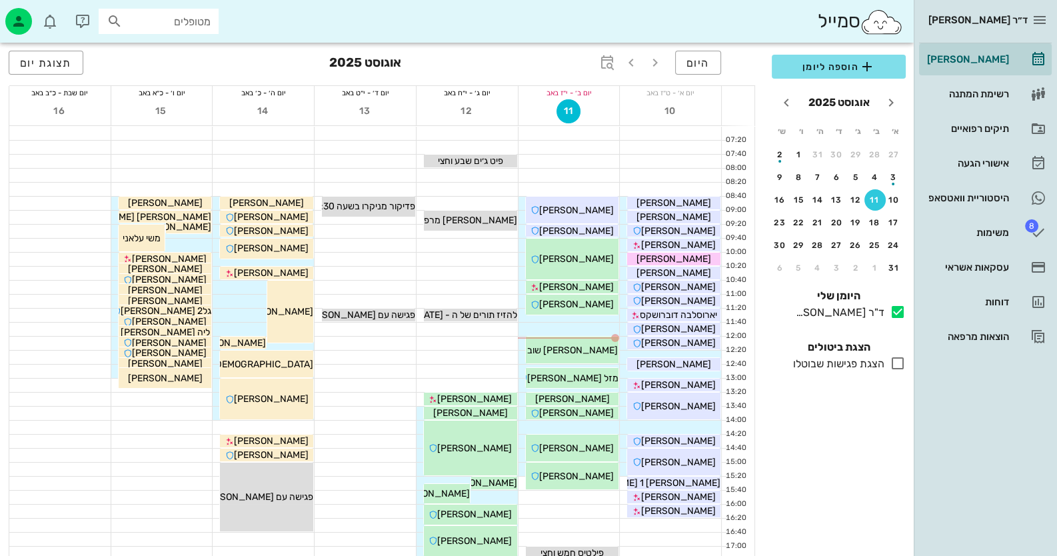
click at [197, 35] on div "סמייל מטופלים" at bounding box center [457, 21] width 914 height 43
click at [199, 20] on input "מטופלים" at bounding box center [167, 21] width 85 height 17
type input "לוי"
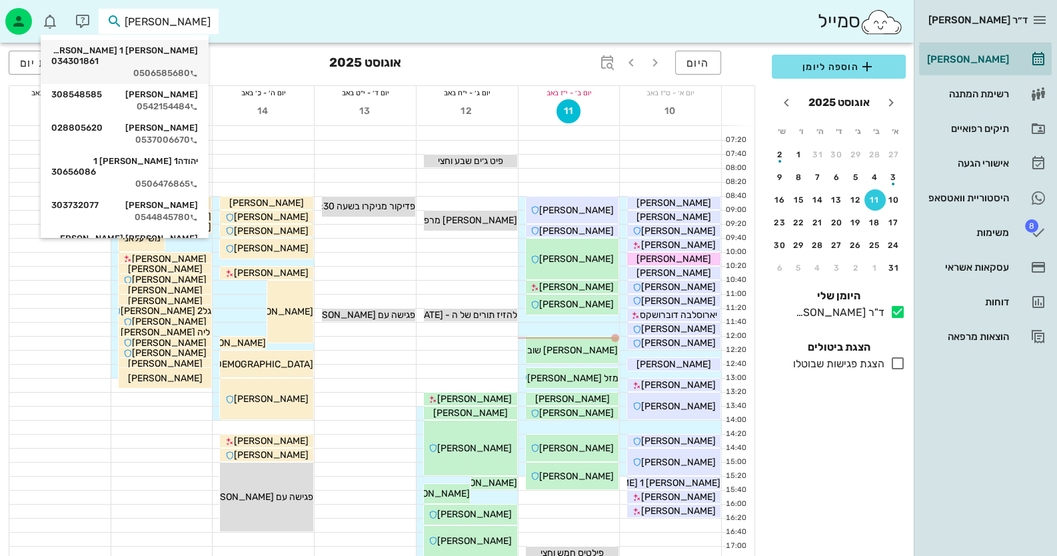
click at [188, 68] on div "0506585680" at bounding box center [124, 73] width 147 height 11
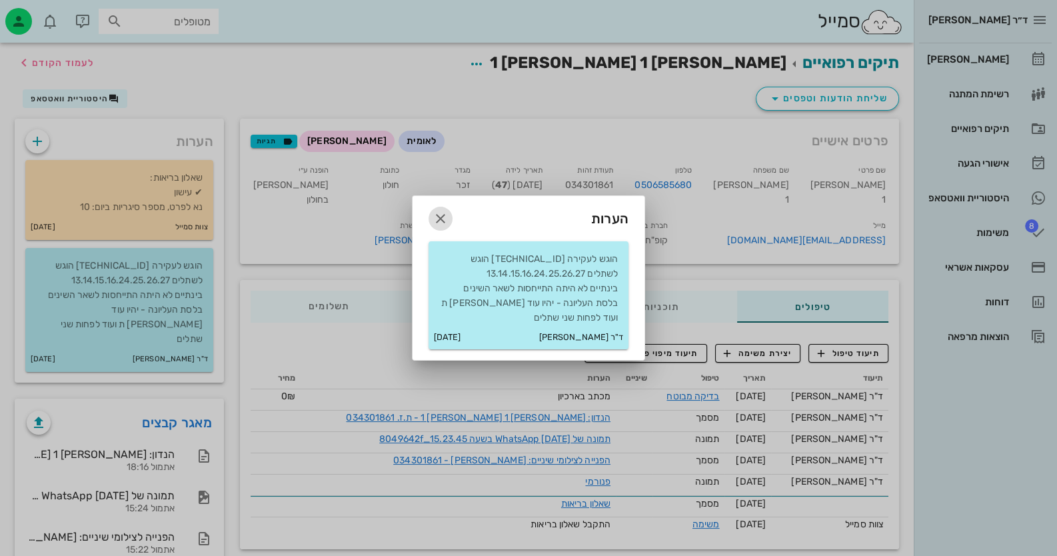
click at [445, 217] on icon "button" at bounding box center [441, 219] width 16 height 16
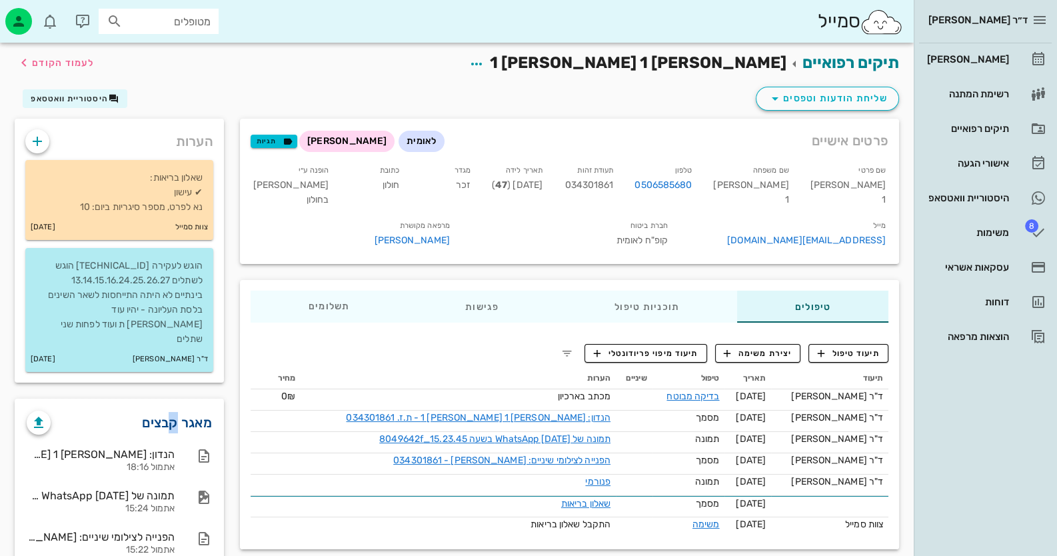
click at [176, 412] on link "מאגר קבצים" at bounding box center [177, 422] width 70 height 21
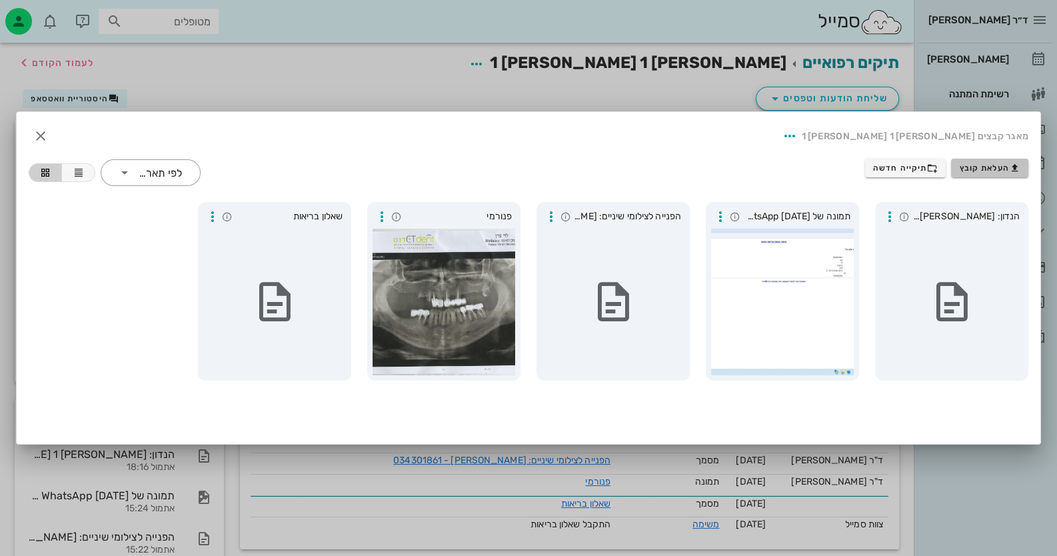
click at [1012, 169] on icon "button" at bounding box center [1015, 168] width 11 height 11
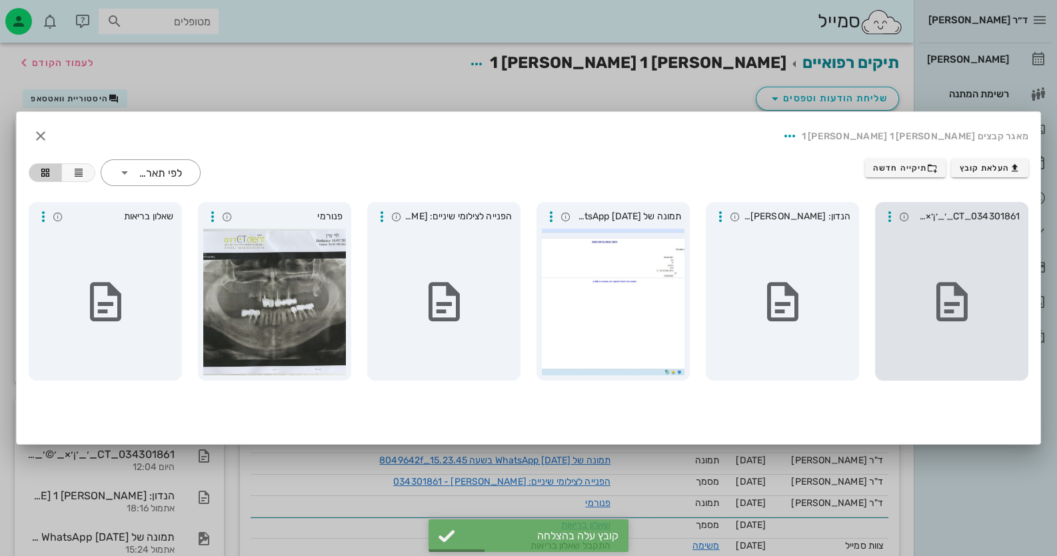
click at [987, 216] on span "034301861_CT_׳_׳¡׳×_׳©׳_׳_׳”_׳¢׳_׳™׳•׳ ׳”" at bounding box center [966, 216] width 107 height 15
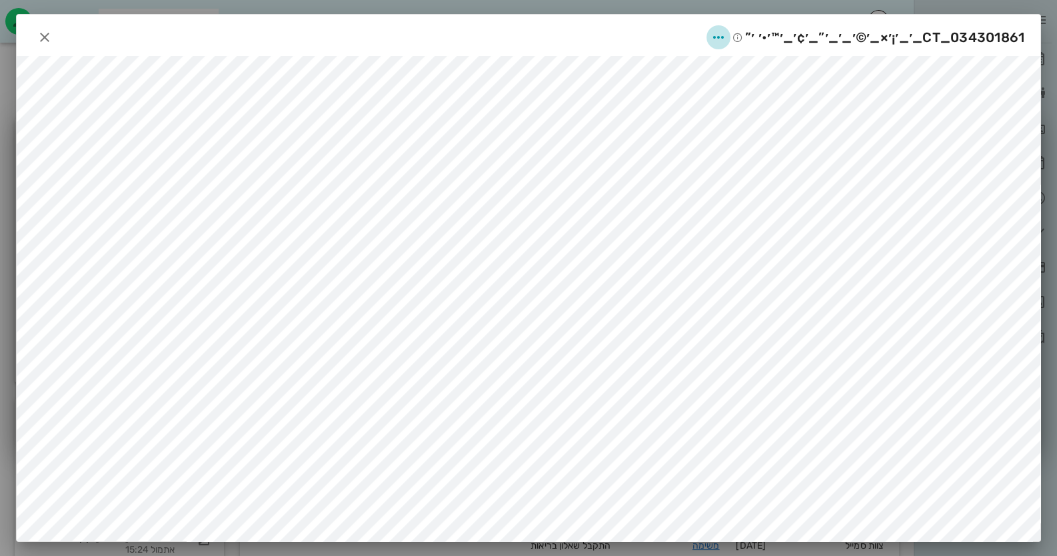
click at [727, 32] on icon "button" at bounding box center [719, 37] width 16 height 16
click at [722, 60] on div "שינוי שם" at bounding box center [697, 71] width 85 height 32
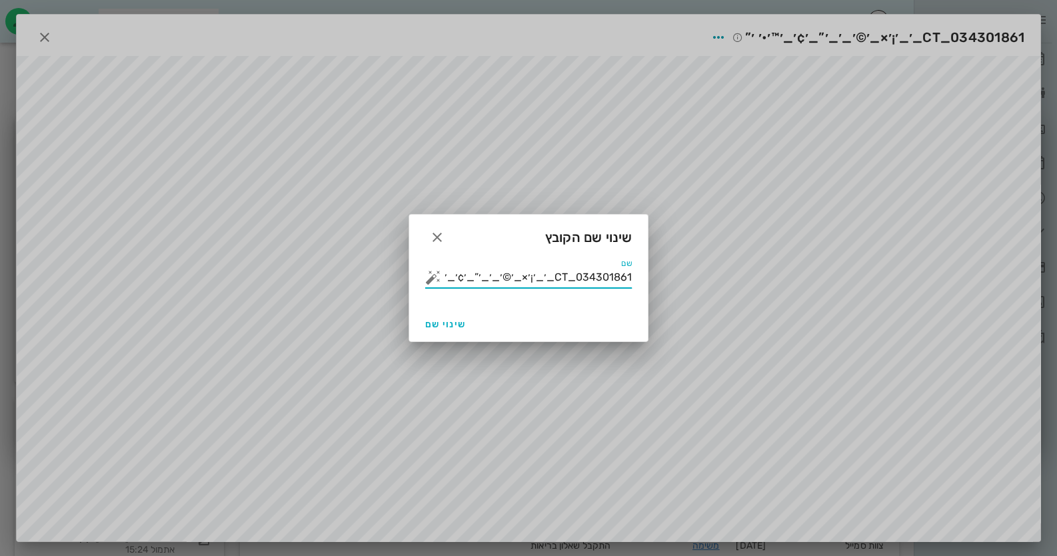
click at [450, 282] on input "034301861_CT_׳_׳¡׳×_׳©׳_׳_׳”_׳¢׳_׳™׳•׳ ׳”" at bounding box center [538, 277] width 188 height 21
click at [451, 282] on input "034301861_CT_׳_׳¡׳×_׳©׳_׳_׳”_׳¢׳_׳™׳•׳ ׳”" at bounding box center [538, 277] width 188 height 21
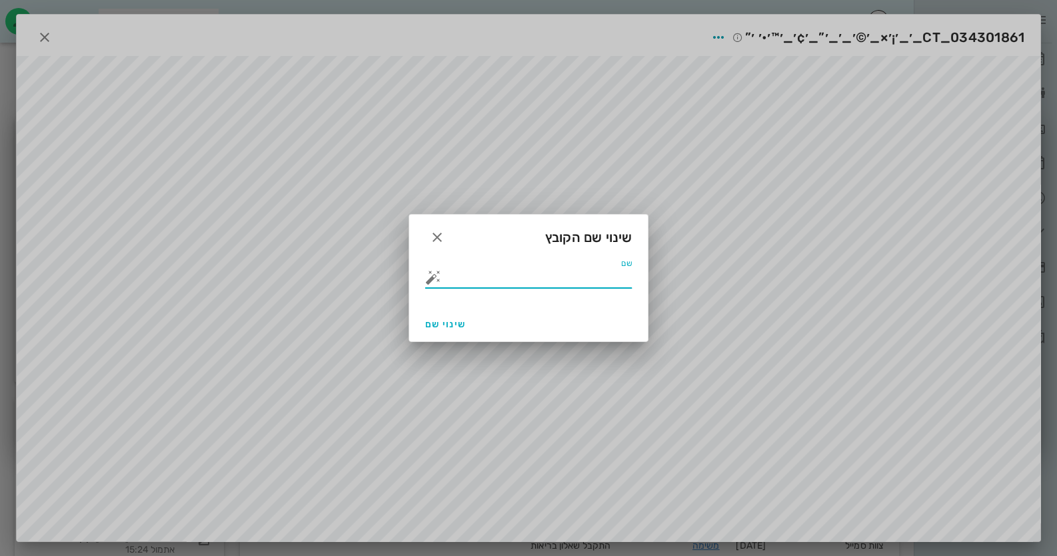
scroll to position [0, 0]
click at [436, 281] on button "button" at bounding box center [433, 277] width 16 height 16
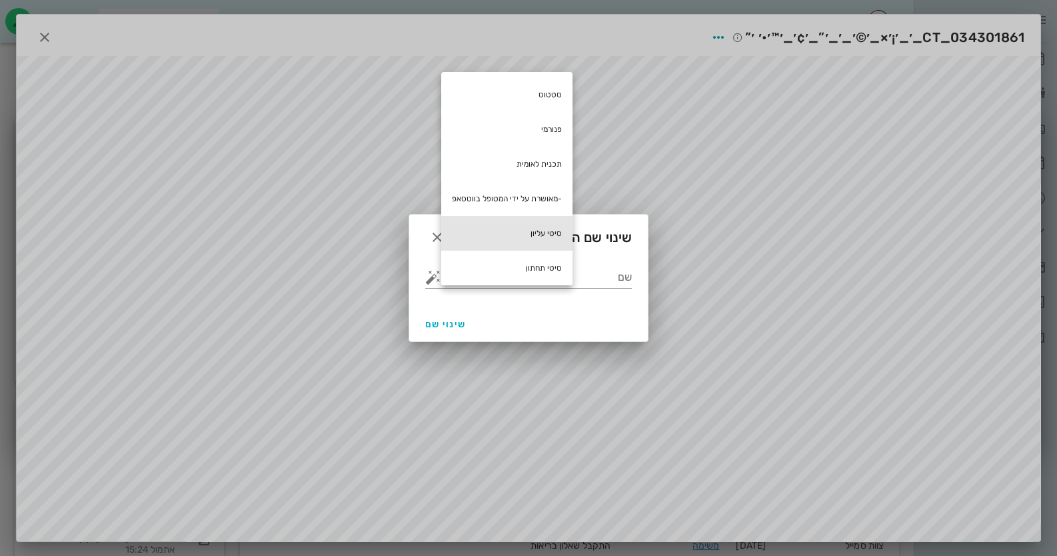
click at [526, 233] on div "סיטי עליון" at bounding box center [506, 233] width 131 height 35
type input "סיטי עליון"
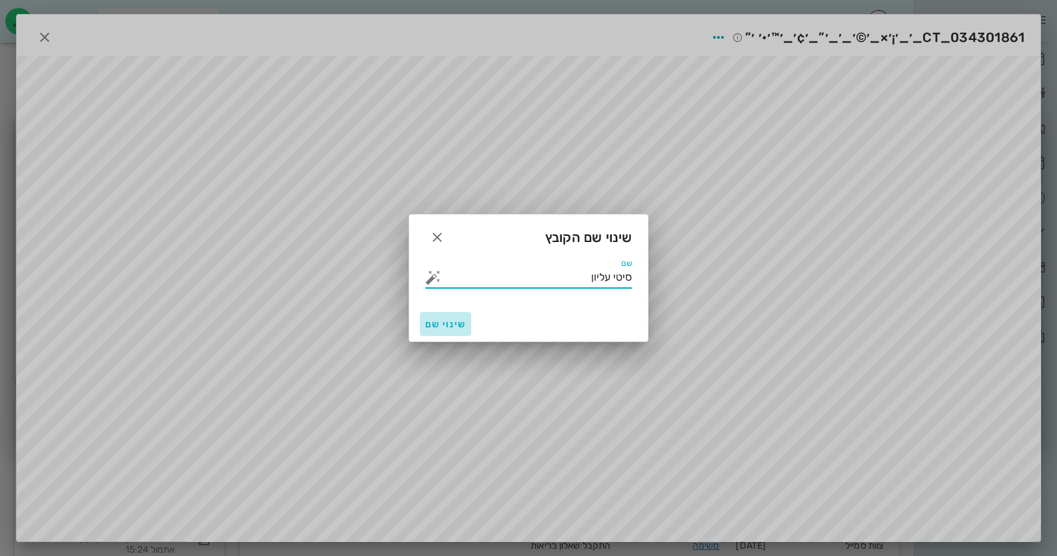
click at [455, 327] on span "שינוי שם" at bounding box center [445, 324] width 41 height 11
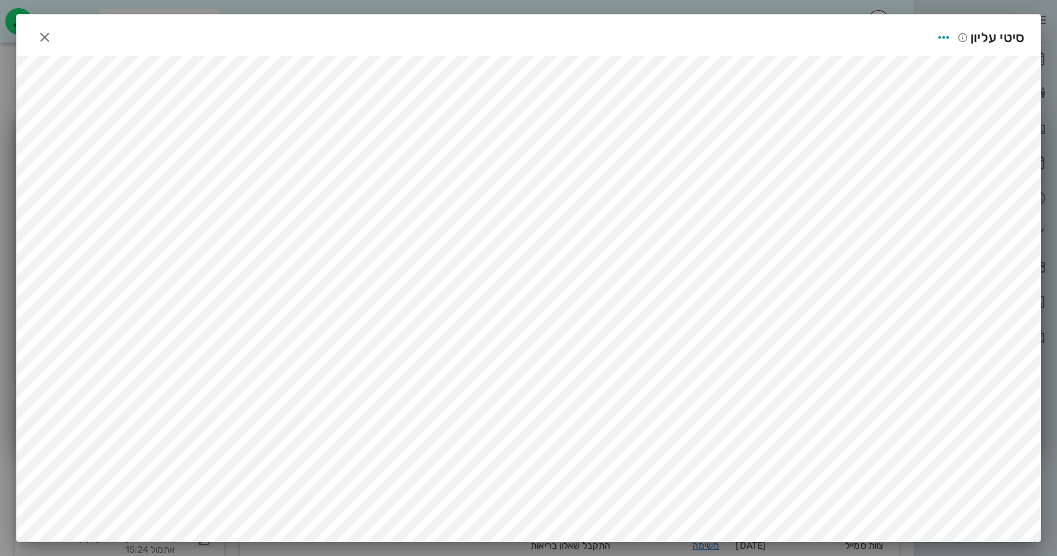
scroll to position [3, 0]
